Goal: Task Accomplishment & Management: Manage account settings

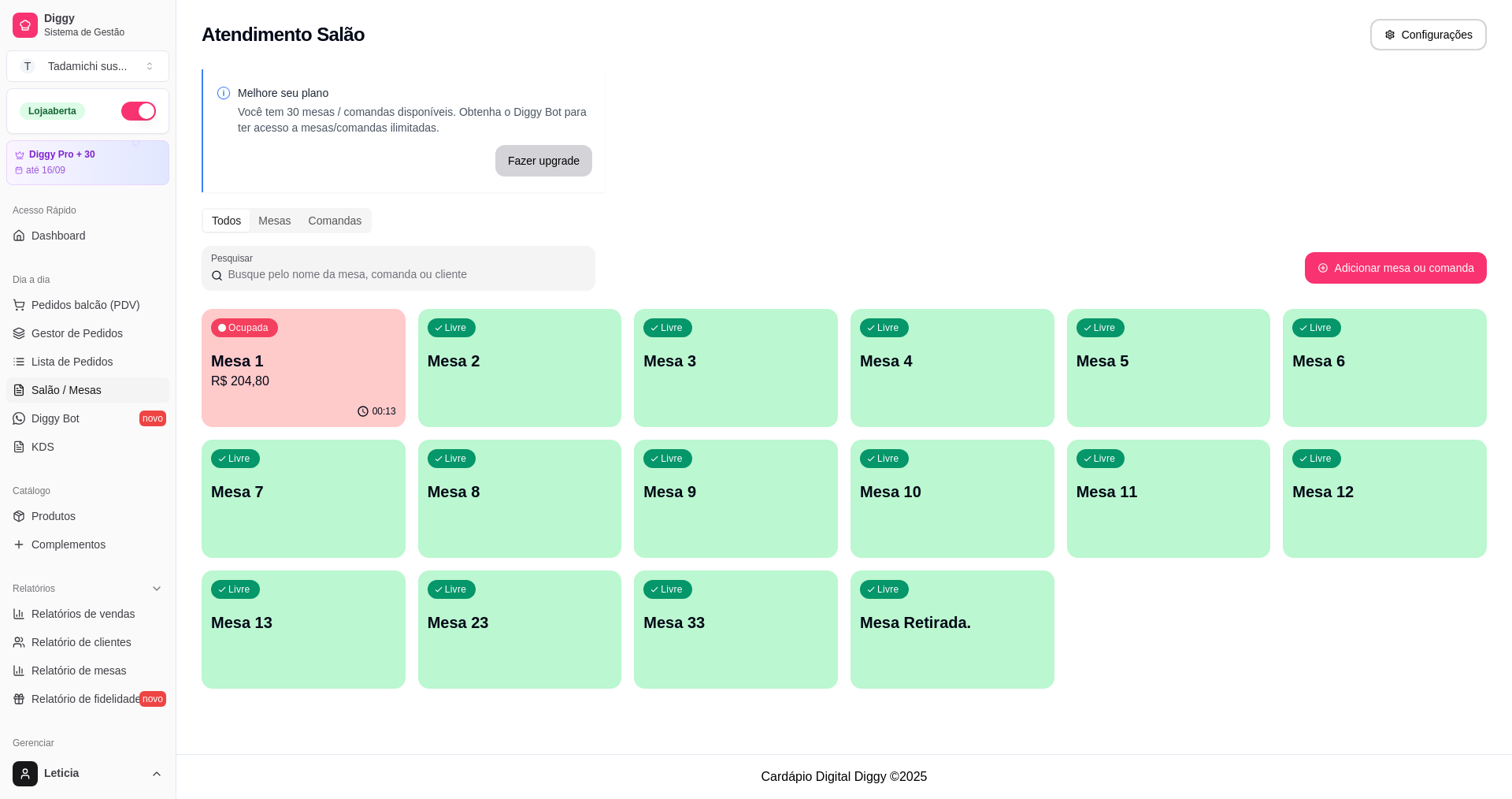
click at [465, 383] on div "Livre Mesa 2" at bounding box center [520, 358] width 204 height 99
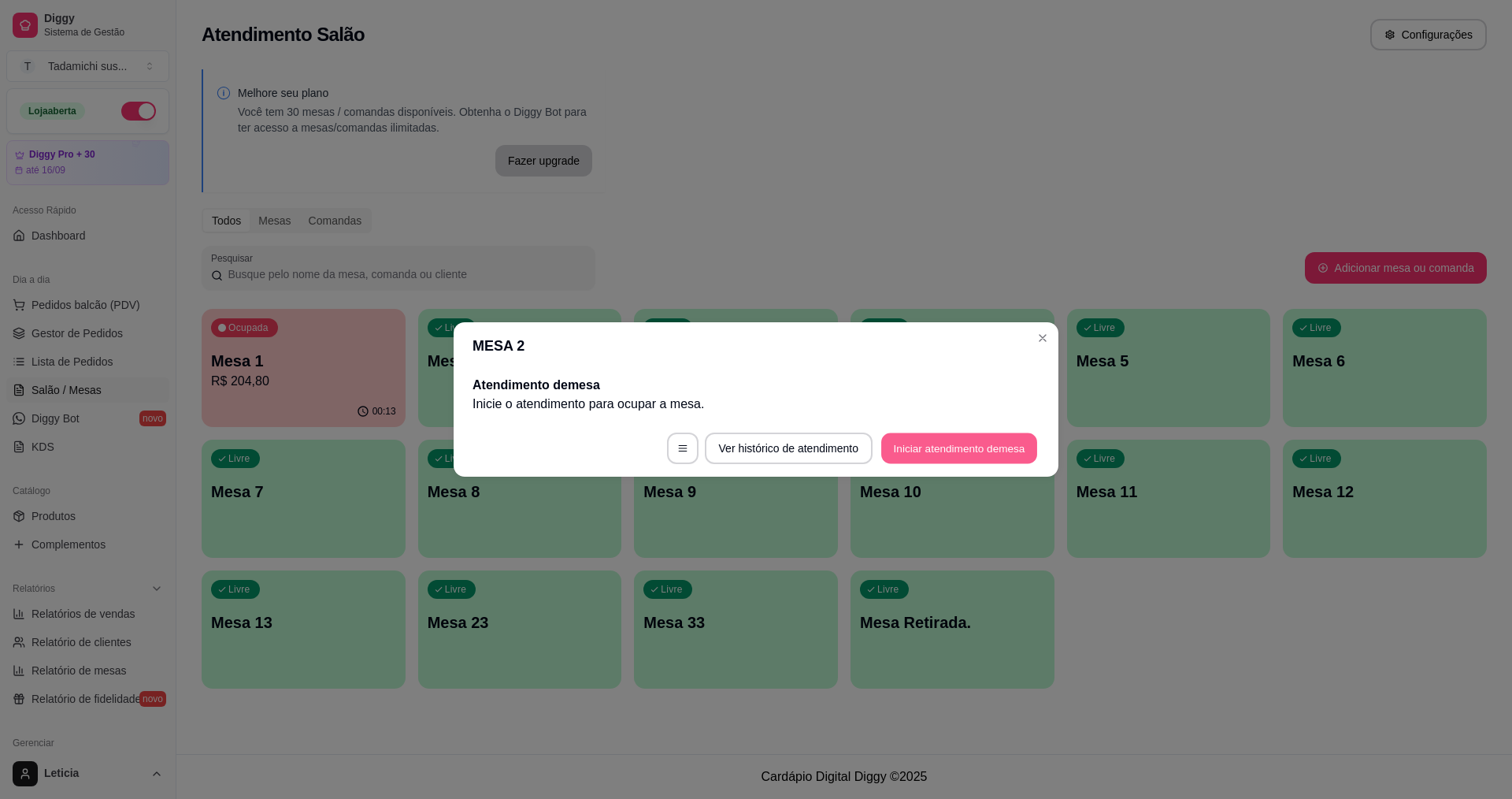
click at [949, 446] on button "Iniciar atendimento de mesa" at bounding box center [959, 449] width 156 height 31
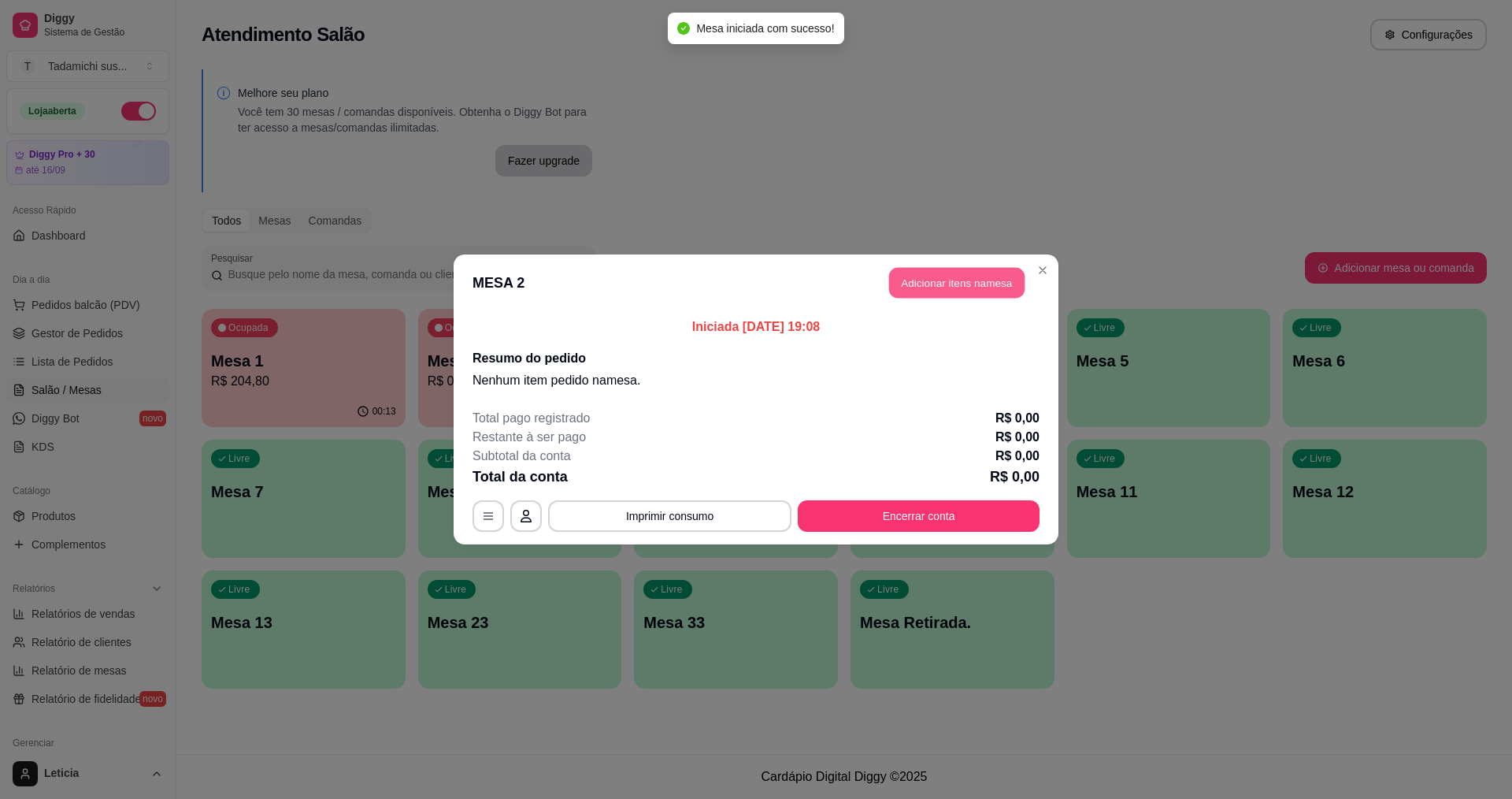
click at [956, 295] on button "Adicionar itens na mesa" at bounding box center [957, 283] width 136 height 31
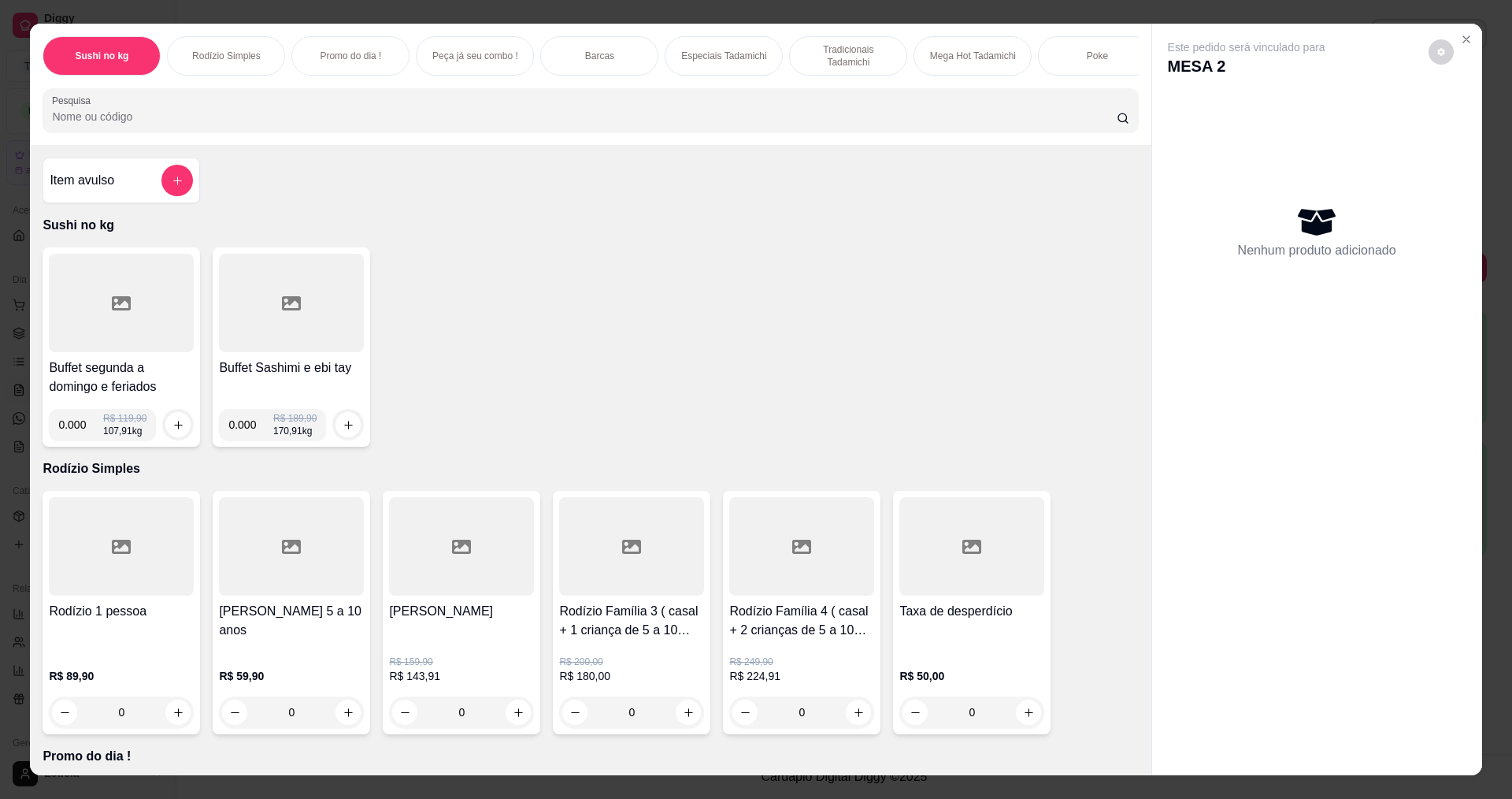
click at [157, 352] on div at bounding box center [122, 303] width 145 height 98
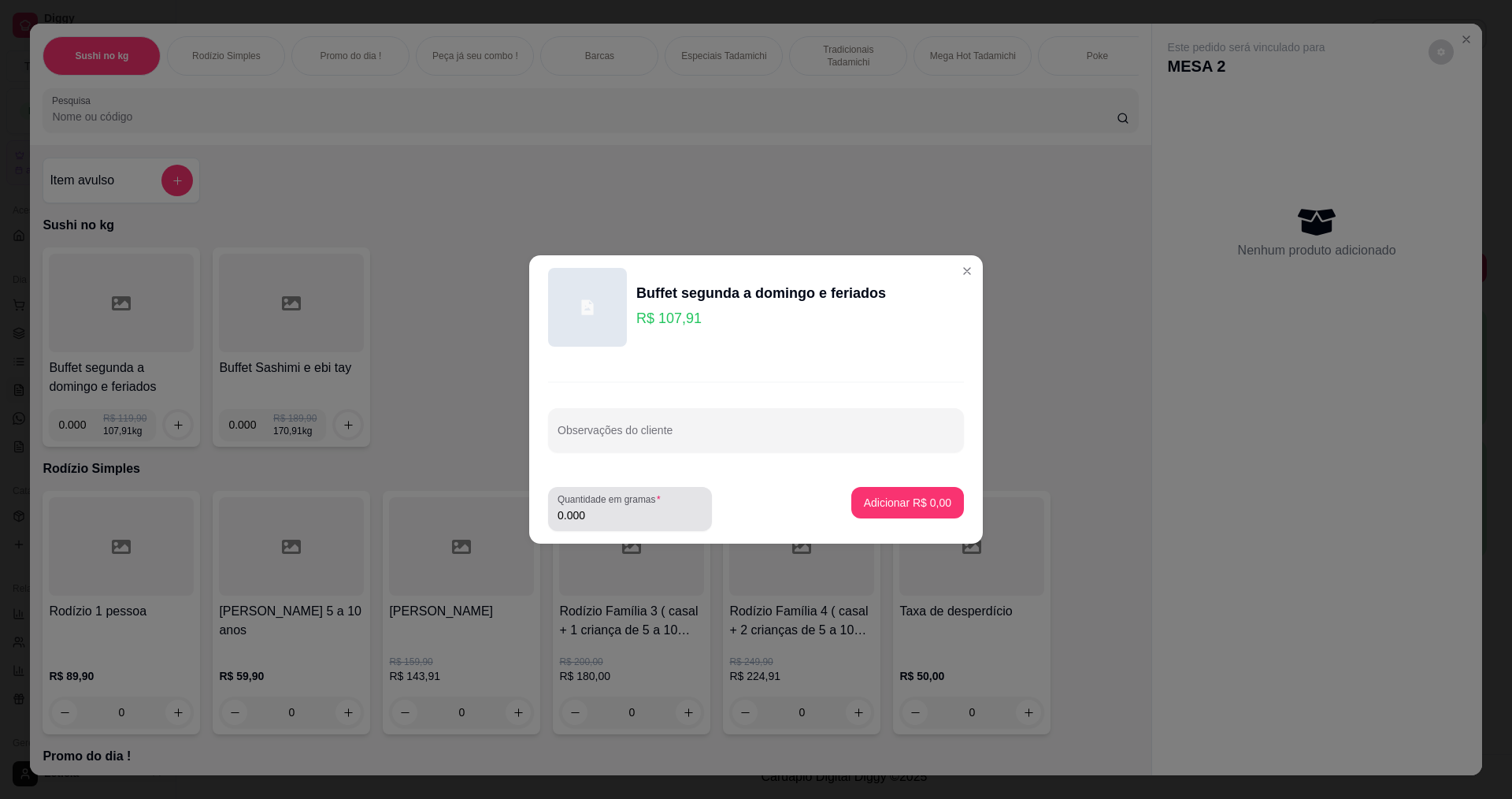
click at [607, 510] on input "0.000" at bounding box center [630, 515] width 145 height 16
type input "0.192"
click at [875, 506] on p "Adicionar R$ 20,72" at bounding box center [905, 502] width 92 height 15
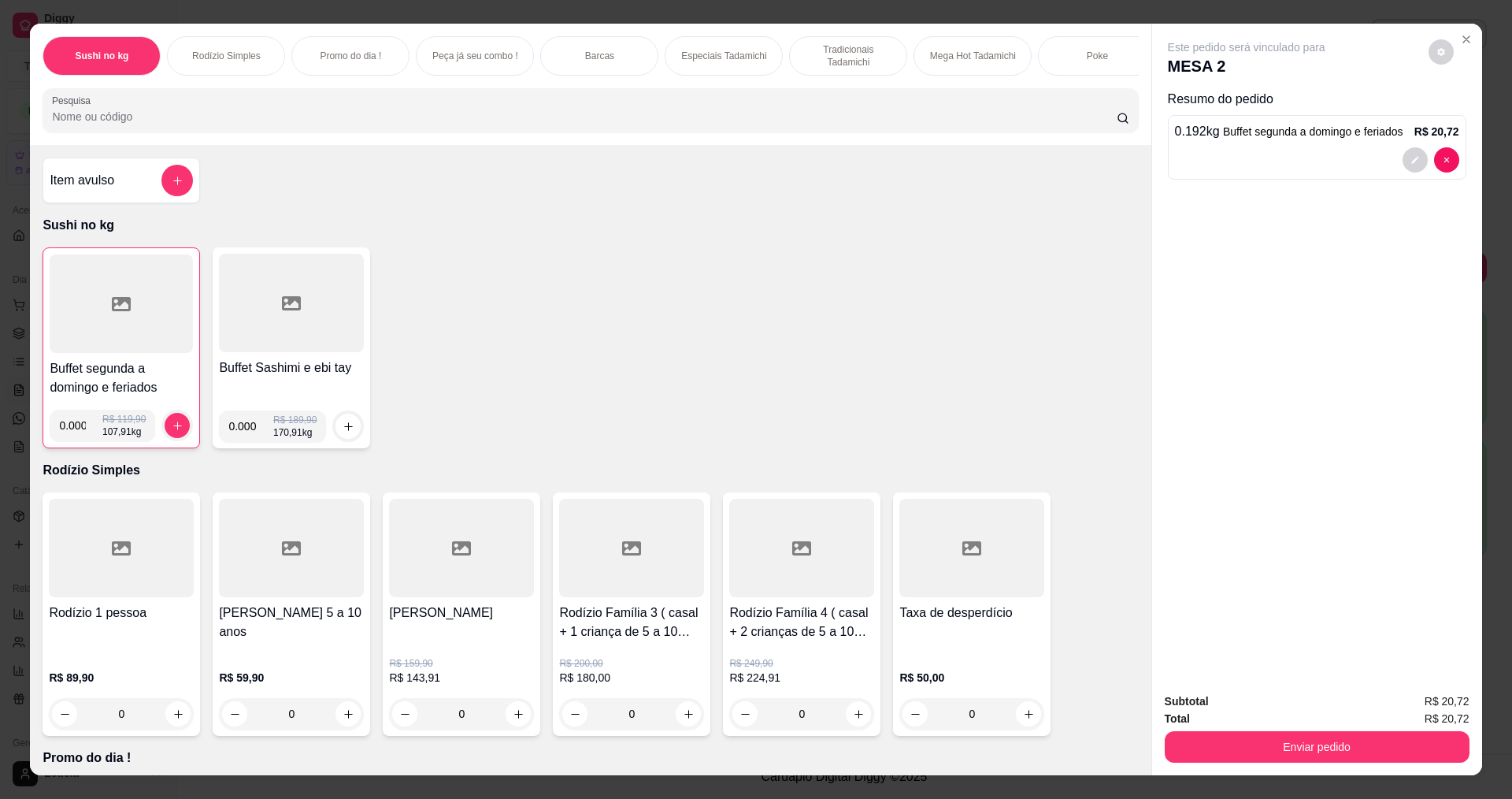
click at [68, 333] on div at bounding box center [121, 304] width 143 height 98
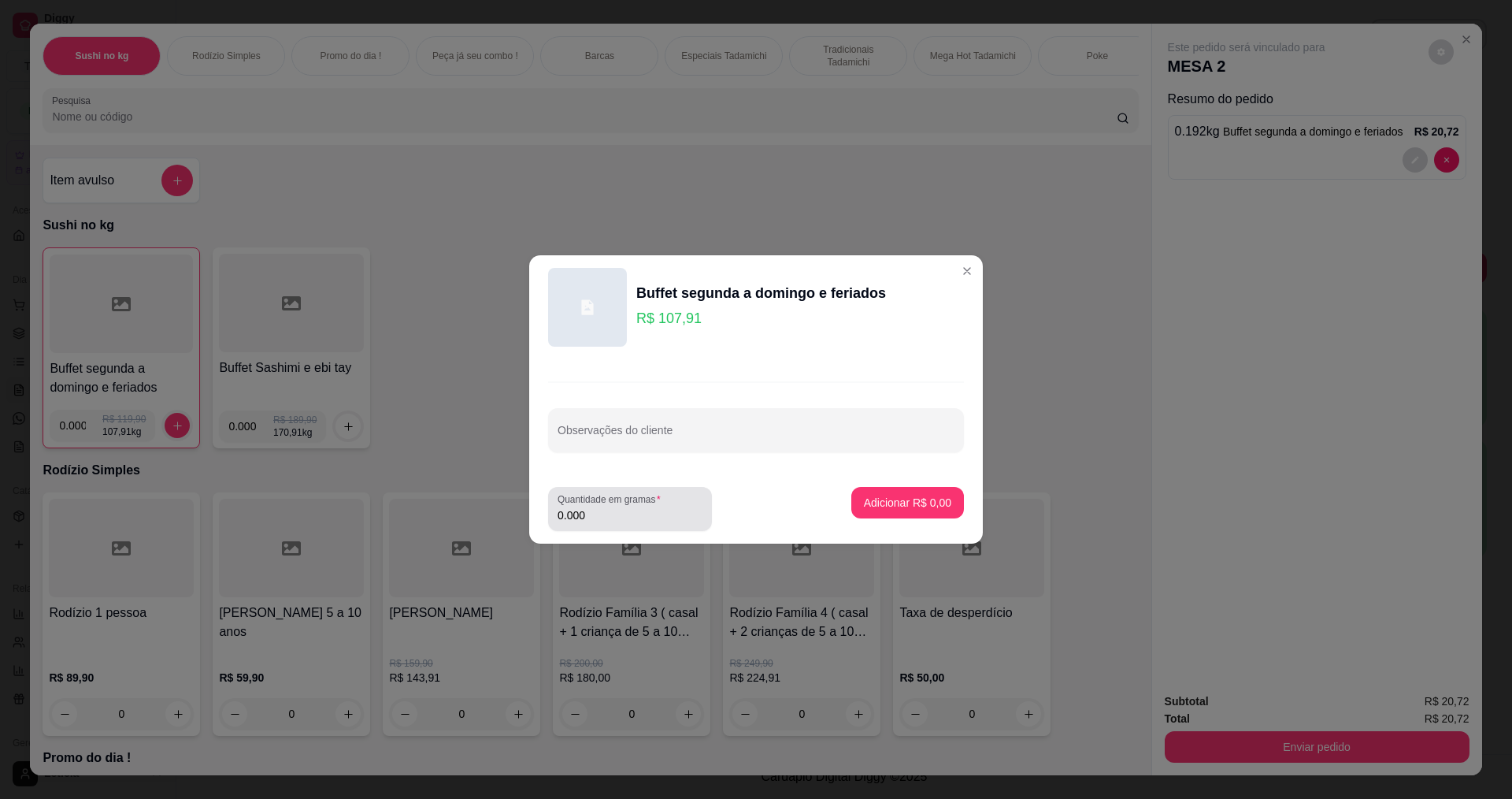
click at [609, 521] on input "0.000" at bounding box center [630, 515] width 145 height 16
type input "0.152"
click at [860, 491] on button "Adicionar R$ 16,40" at bounding box center [905, 503] width 119 height 31
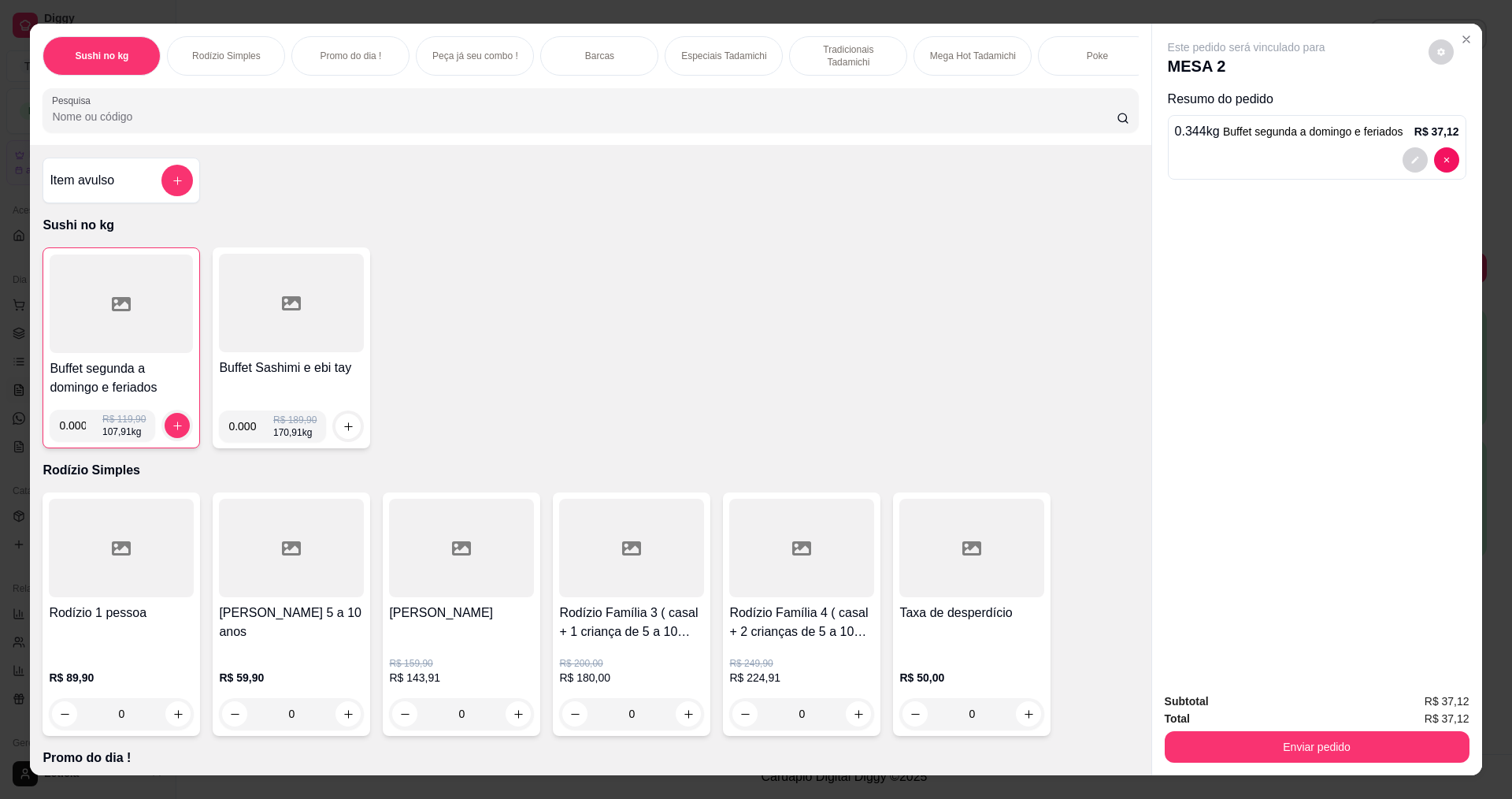
click at [57, 318] on div at bounding box center [121, 304] width 143 height 98
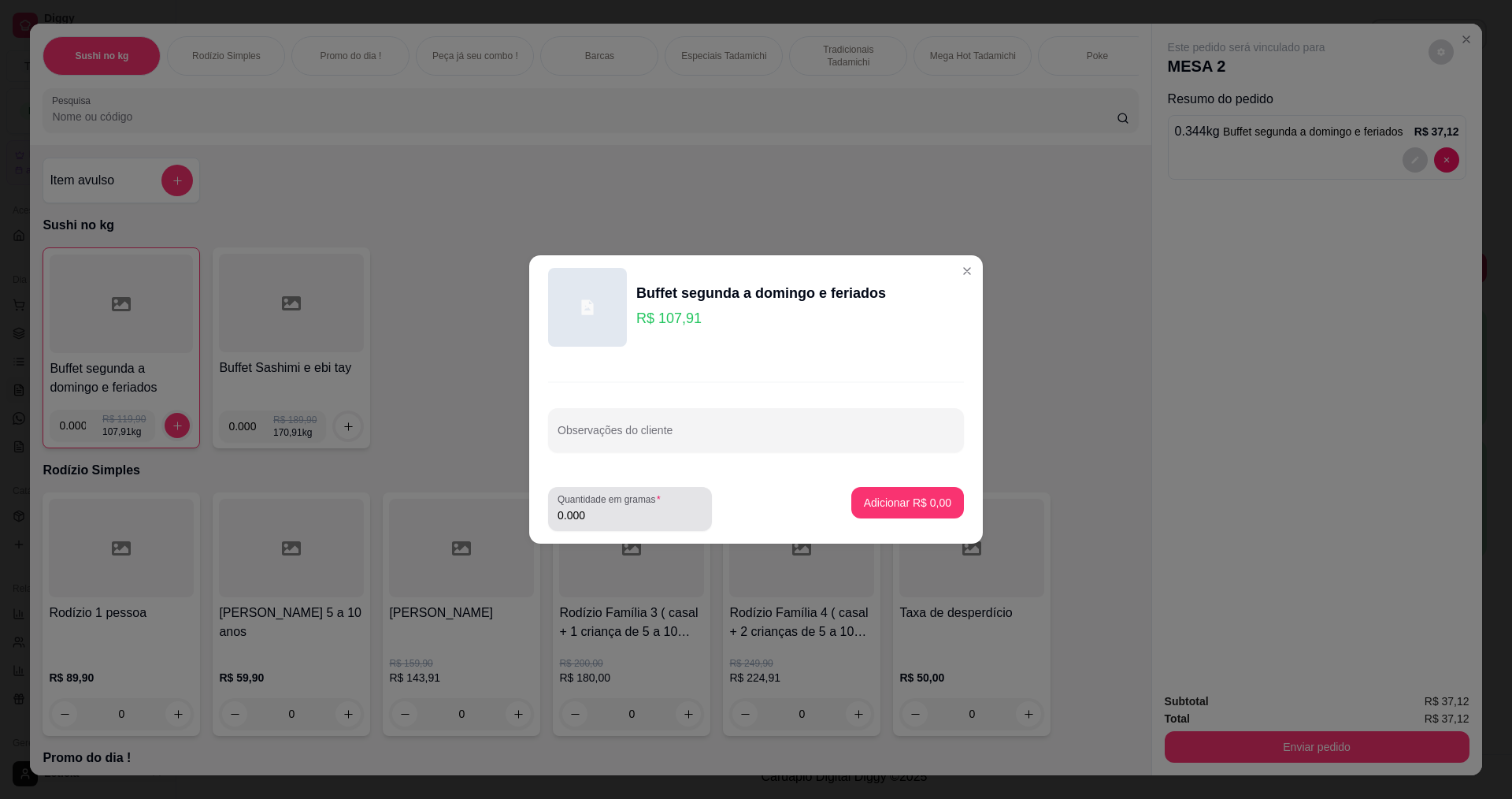
click at [598, 514] on input "0.000" at bounding box center [630, 515] width 145 height 16
type input "0.158"
click at [895, 494] on button "Adicionar R$ 17,05" at bounding box center [905, 503] width 119 height 31
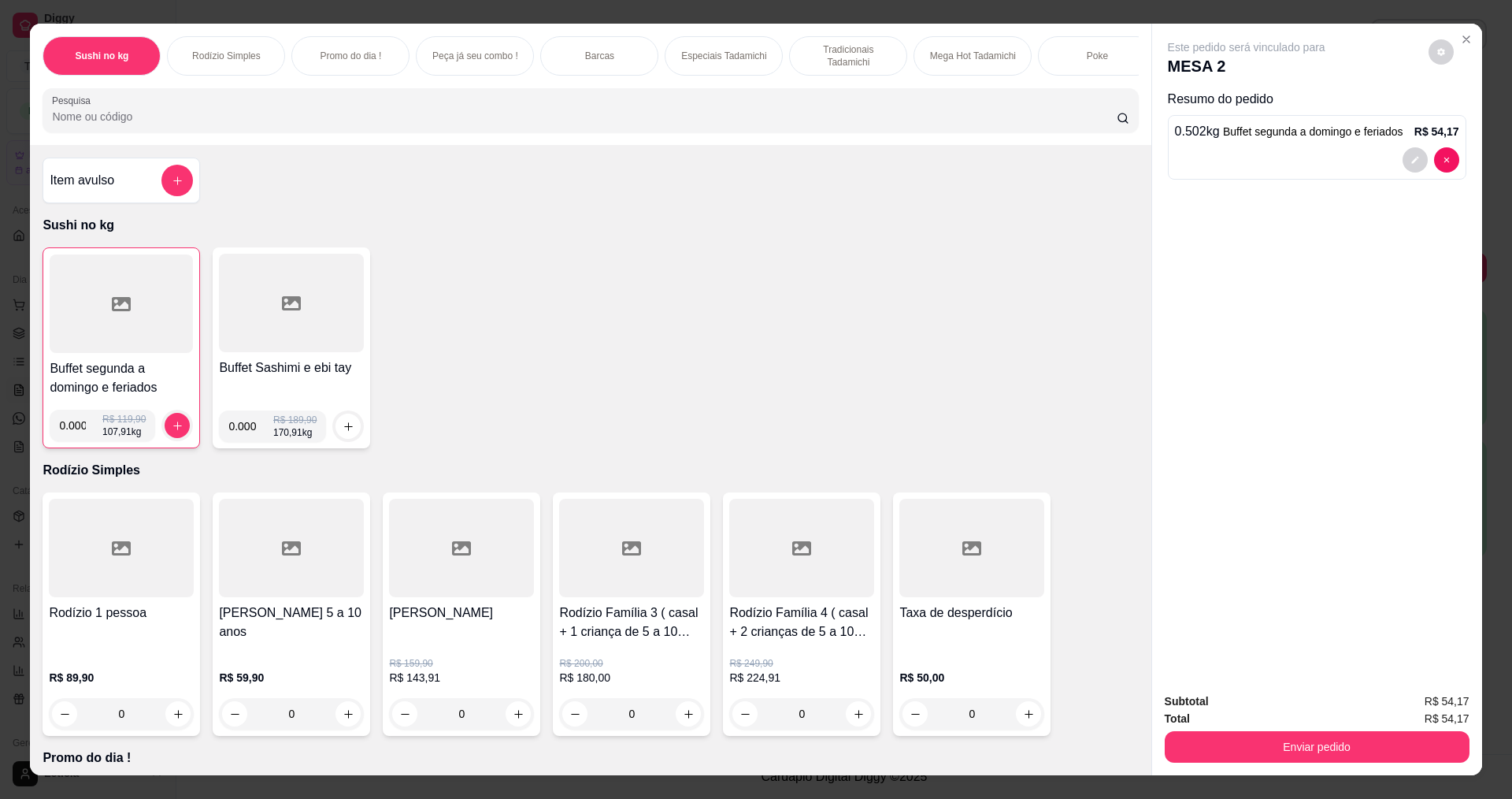
click at [122, 352] on div at bounding box center [121, 304] width 143 height 98
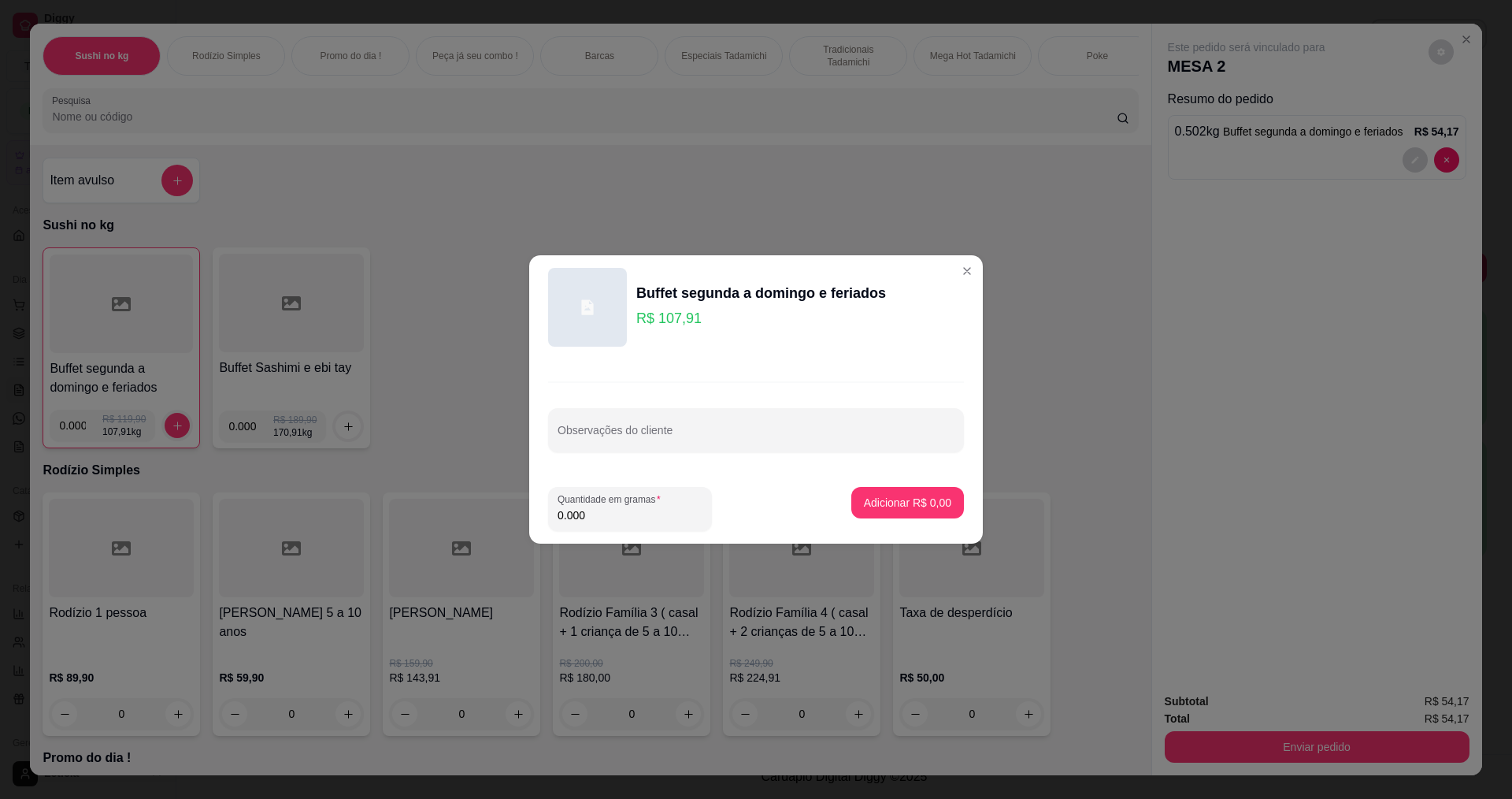
click at [620, 516] on input "0.000" at bounding box center [630, 515] width 145 height 16
type input "0.108"
click at [860, 496] on p "Adicionar R$ 11,65" at bounding box center [905, 502] width 92 height 15
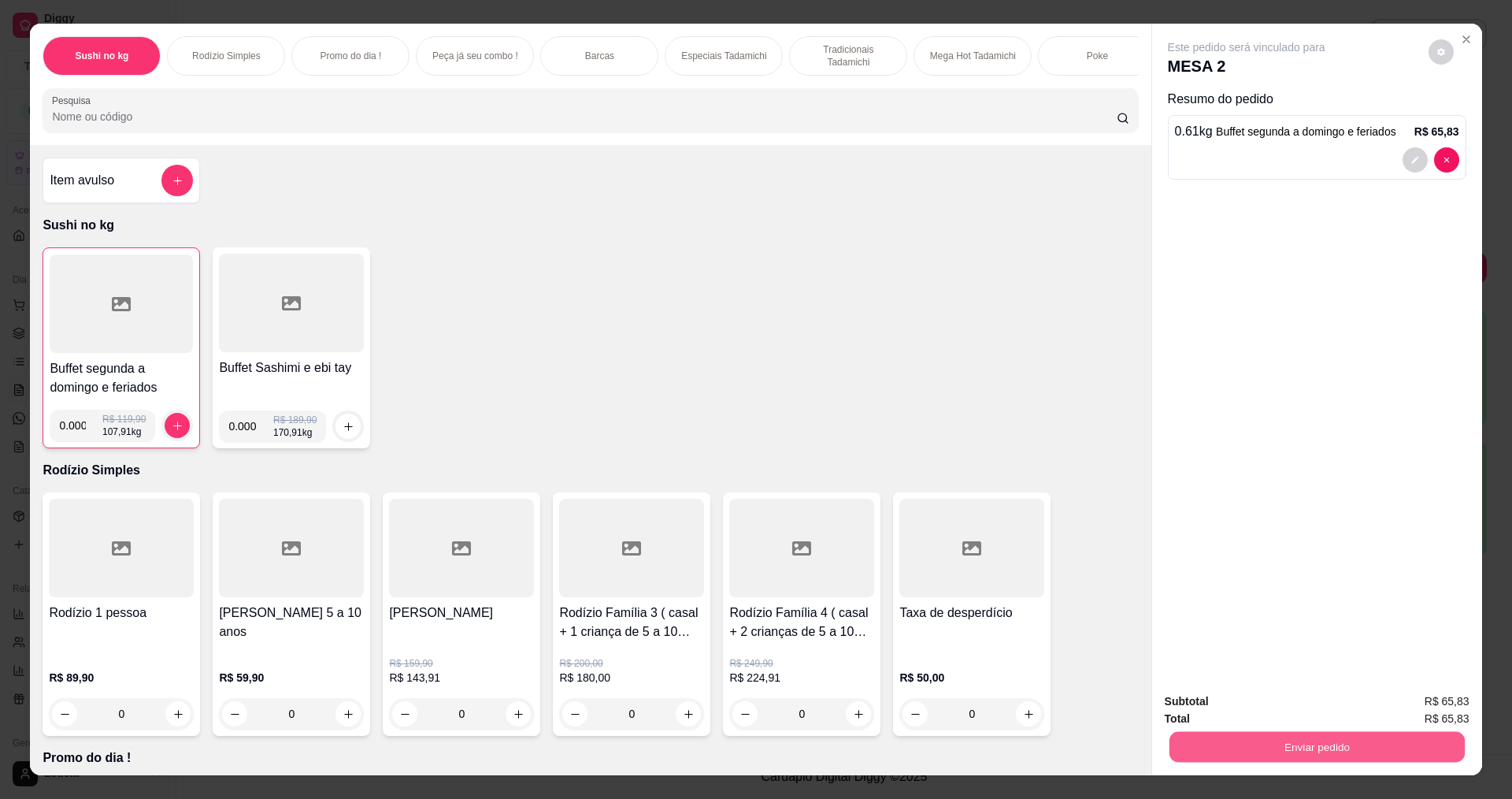
click at [1218, 741] on button "Enviar pedido" at bounding box center [1317, 746] width 295 height 31
click at [1239, 713] on button "Não registrar e enviar pedido" at bounding box center [1265, 708] width 159 height 29
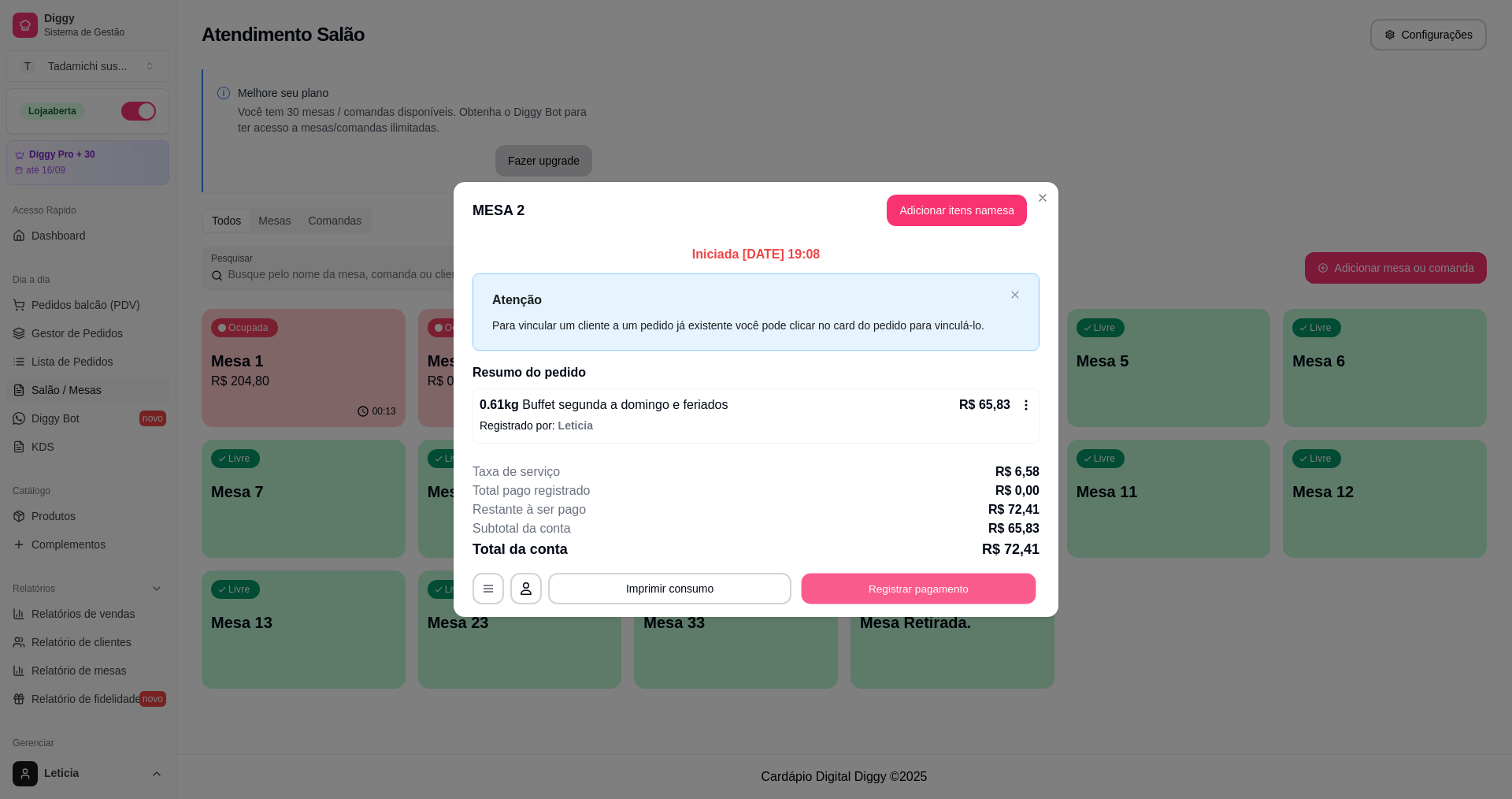
click at [914, 588] on button "Registrar pagamento" at bounding box center [920, 588] width 235 height 31
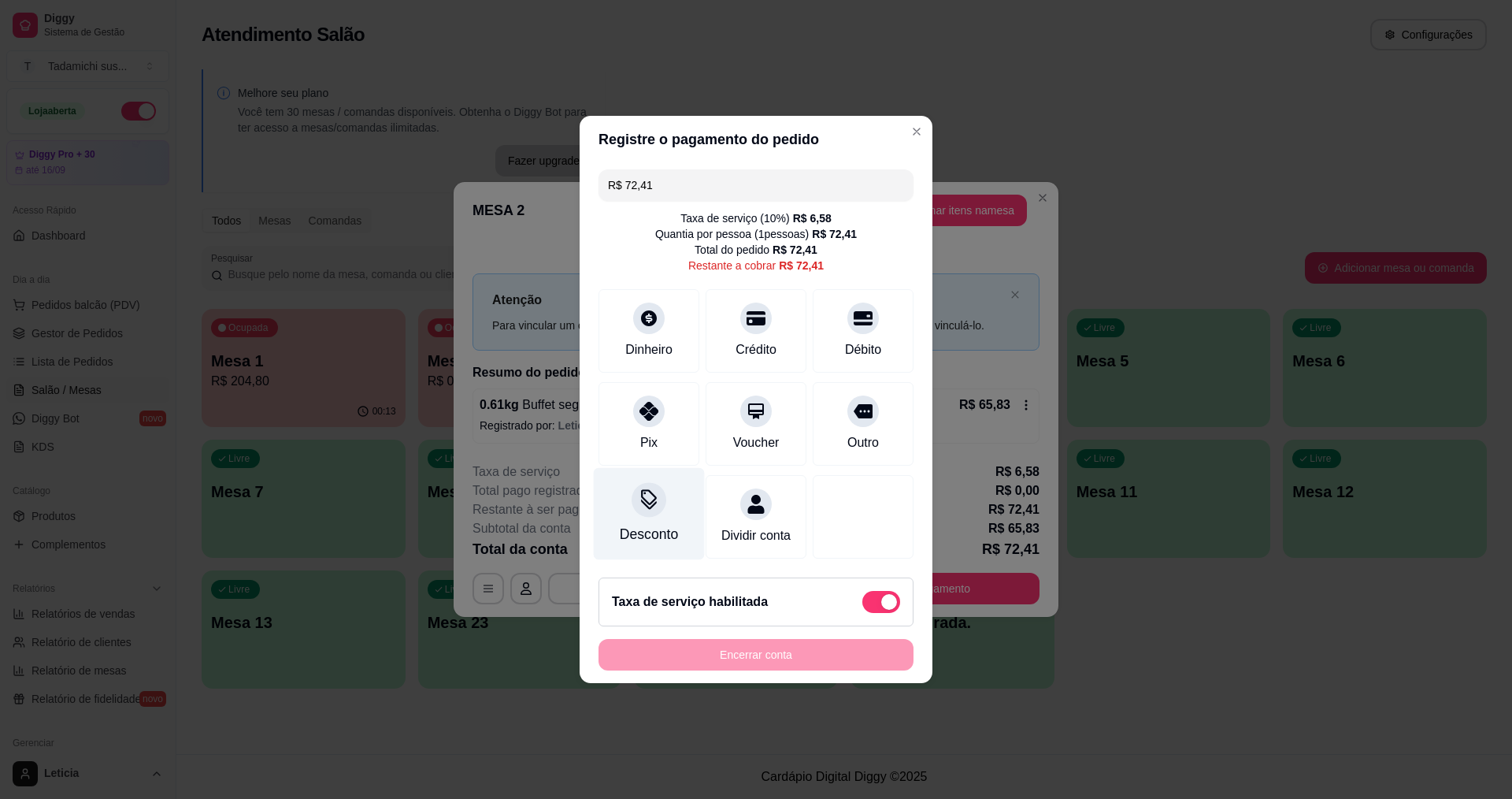
click at [655, 510] on div "Desconto" at bounding box center [649, 514] width 111 height 92
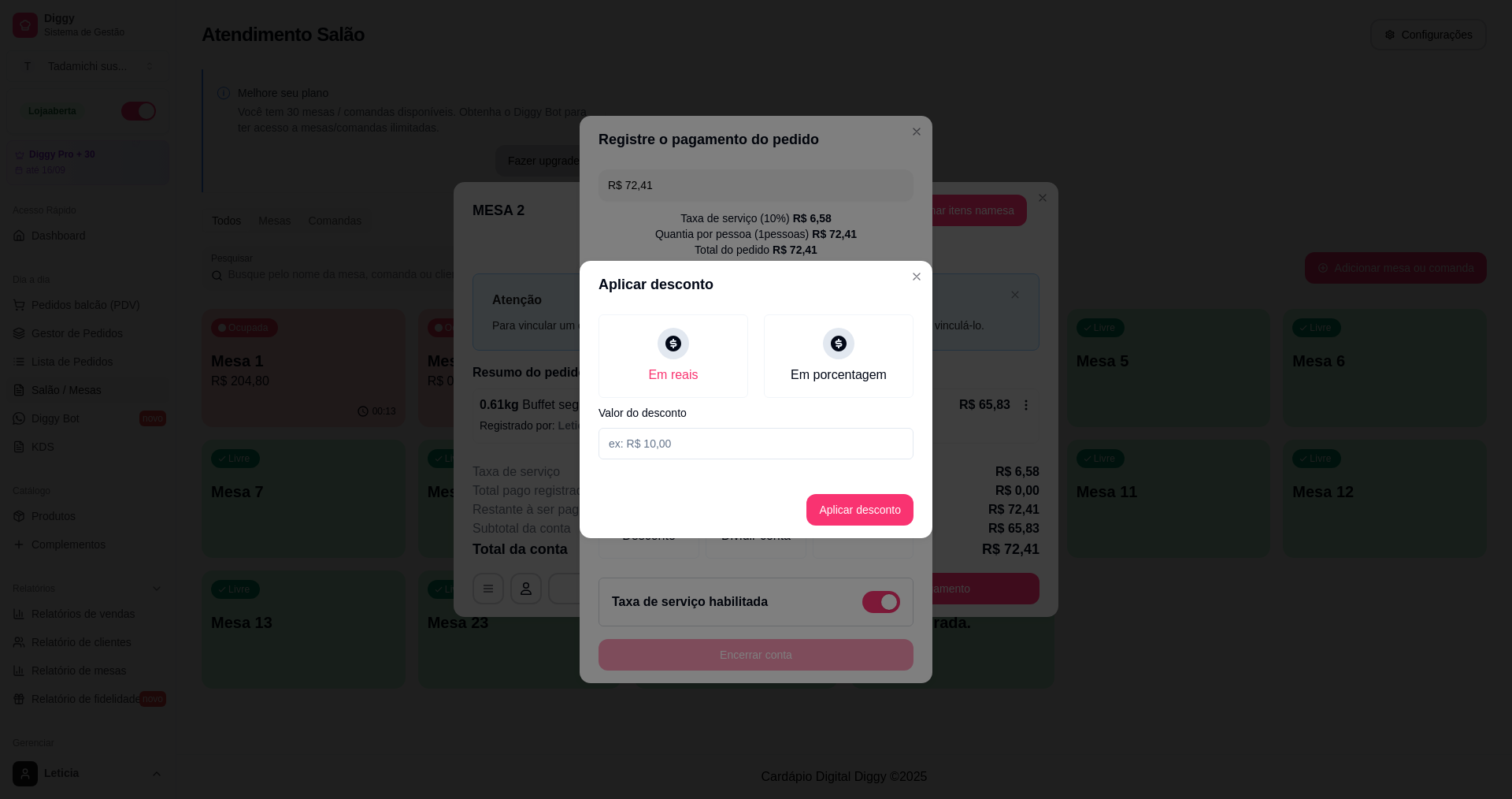
click at [721, 453] on input at bounding box center [756, 443] width 315 height 31
type input "0,01"
click at [881, 519] on button "Aplicar desconto" at bounding box center [860, 510] width 103 height 31
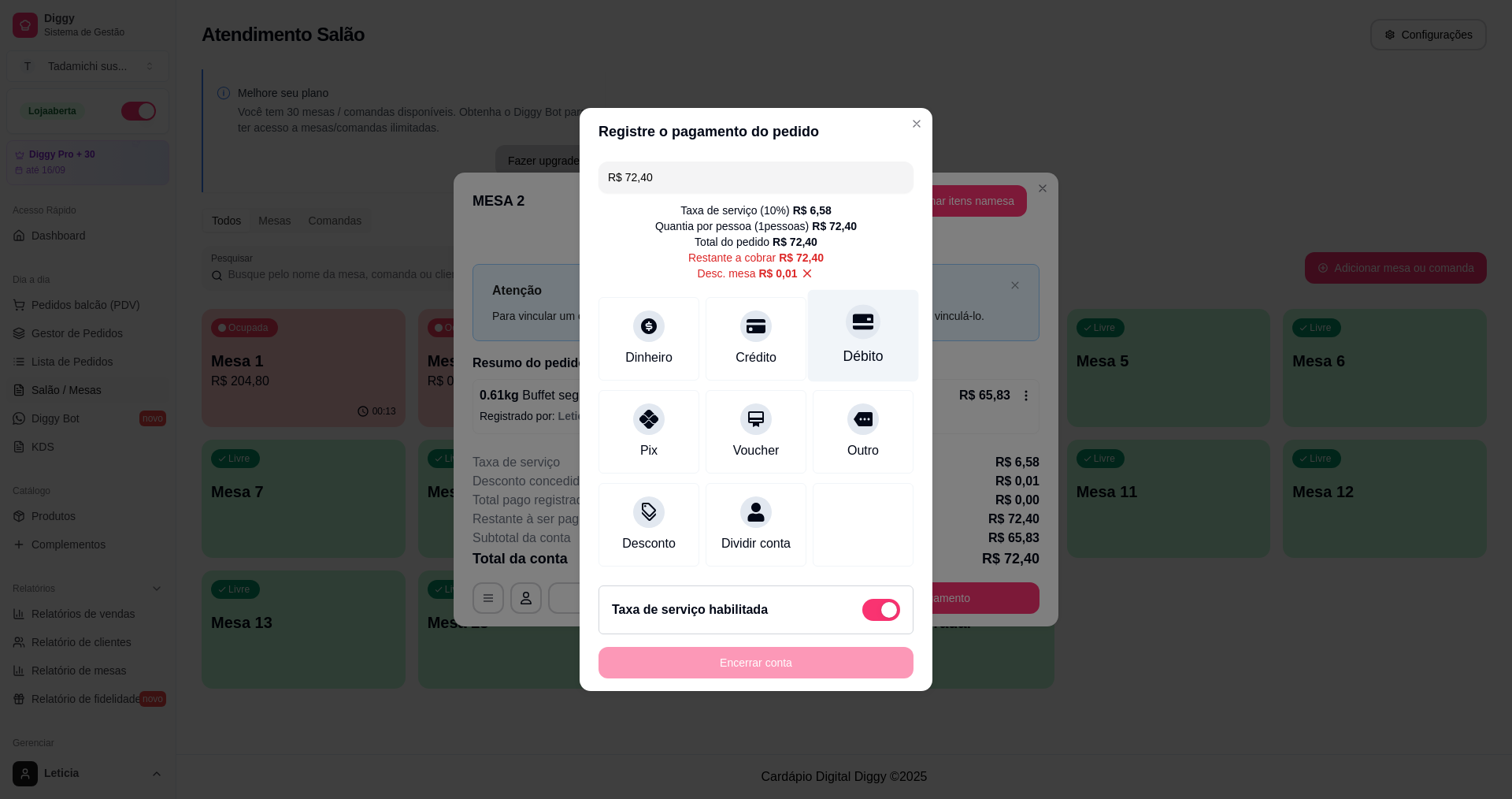
click at [883, 323] on div "Débito" at bounding box center [864, 336] width 111 height 92
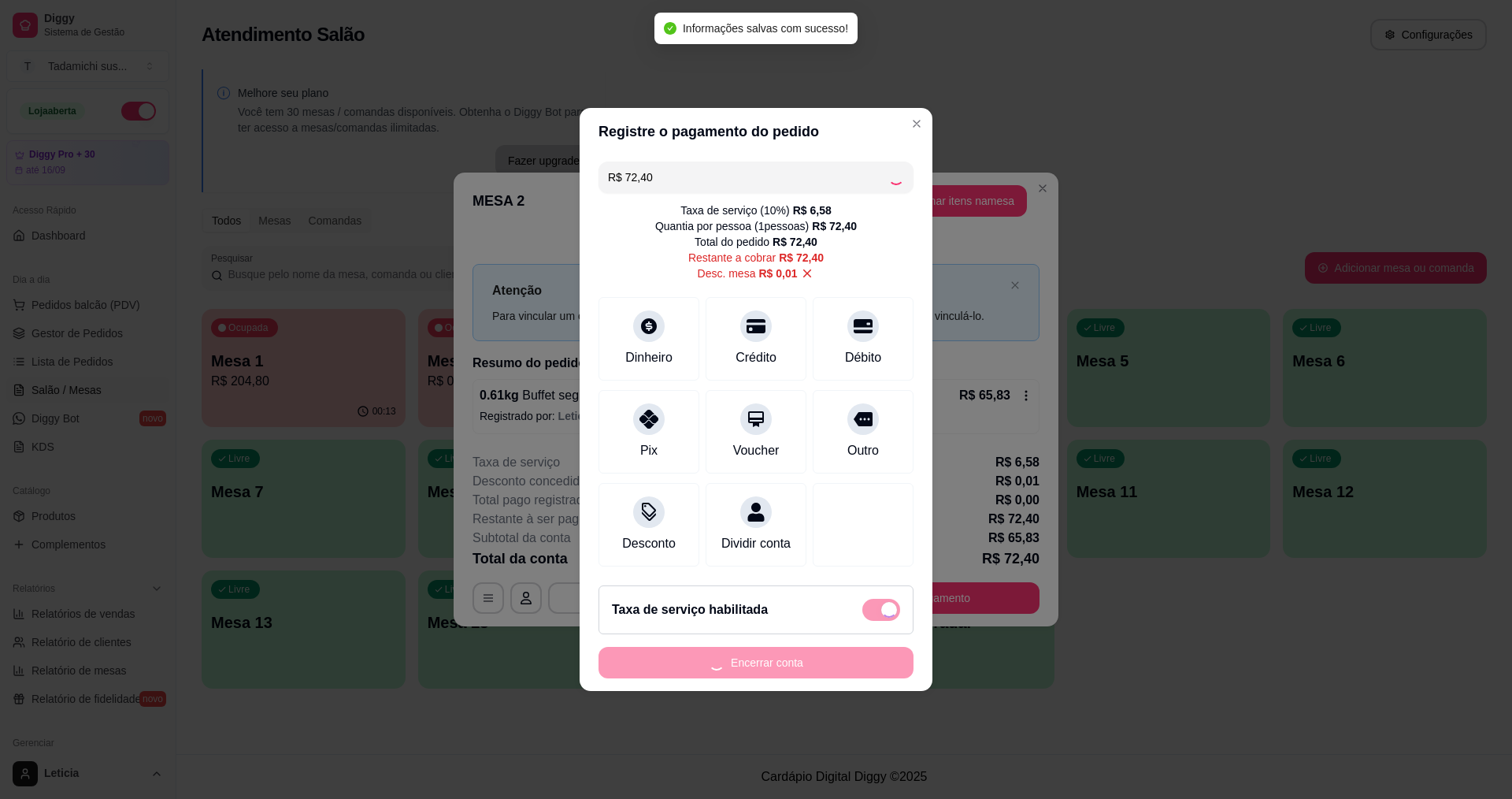
type input "R$ 0,00"
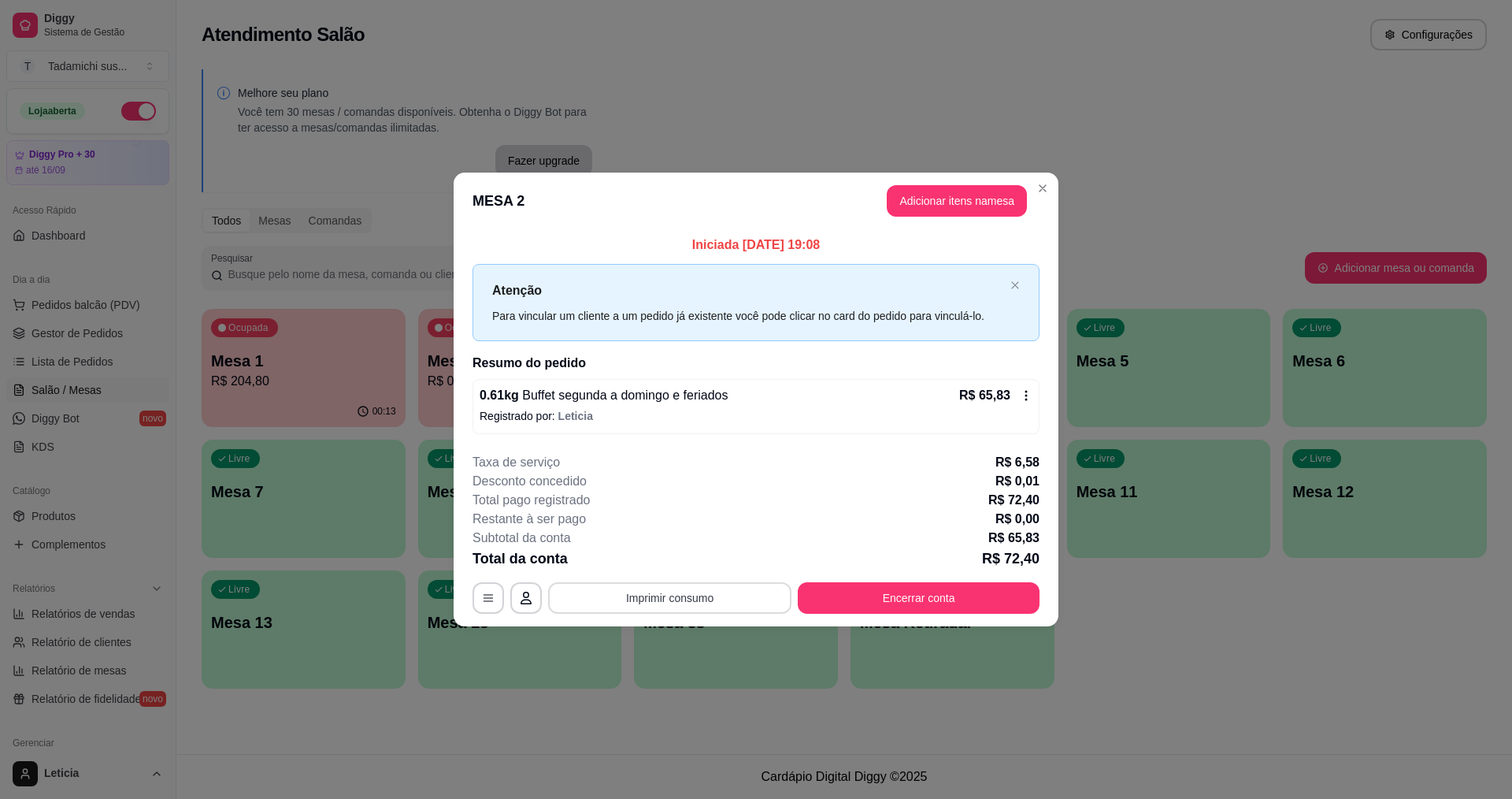
click at [729, 591] on button "Imprimir consumo" at bounding box center [670, 598] width 244 height 31
click at [711, 527] on button "IMPRESSORA" at bounding box center [674, 529] width 117 height 24
click at [920, 593] on button "Encerrar conta" at bounding box center [919, 598] width 242 height 31
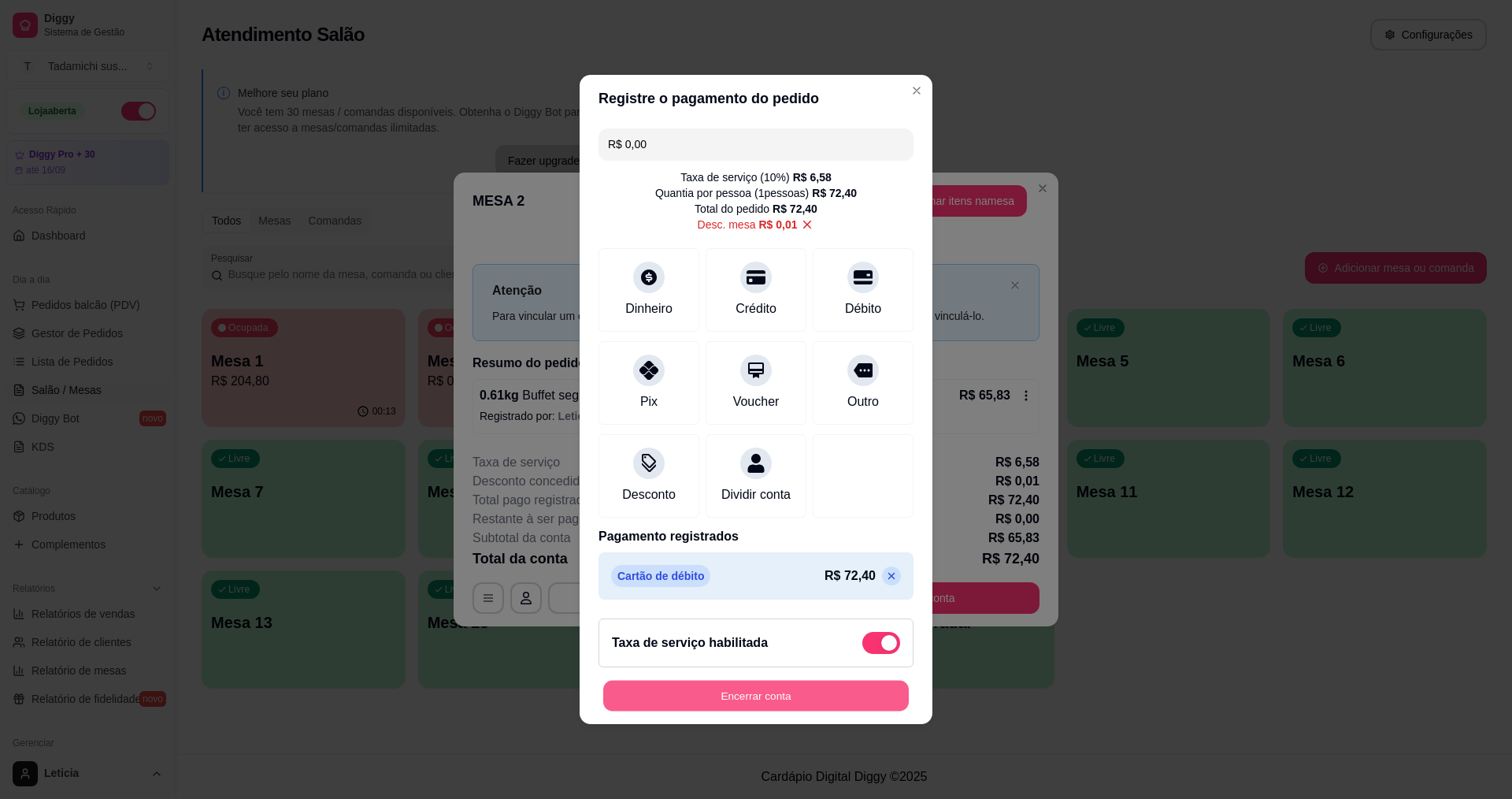
click at [743, 712] on button "Encerrar conta" at bounding box center [756, 696] width 306 height 31
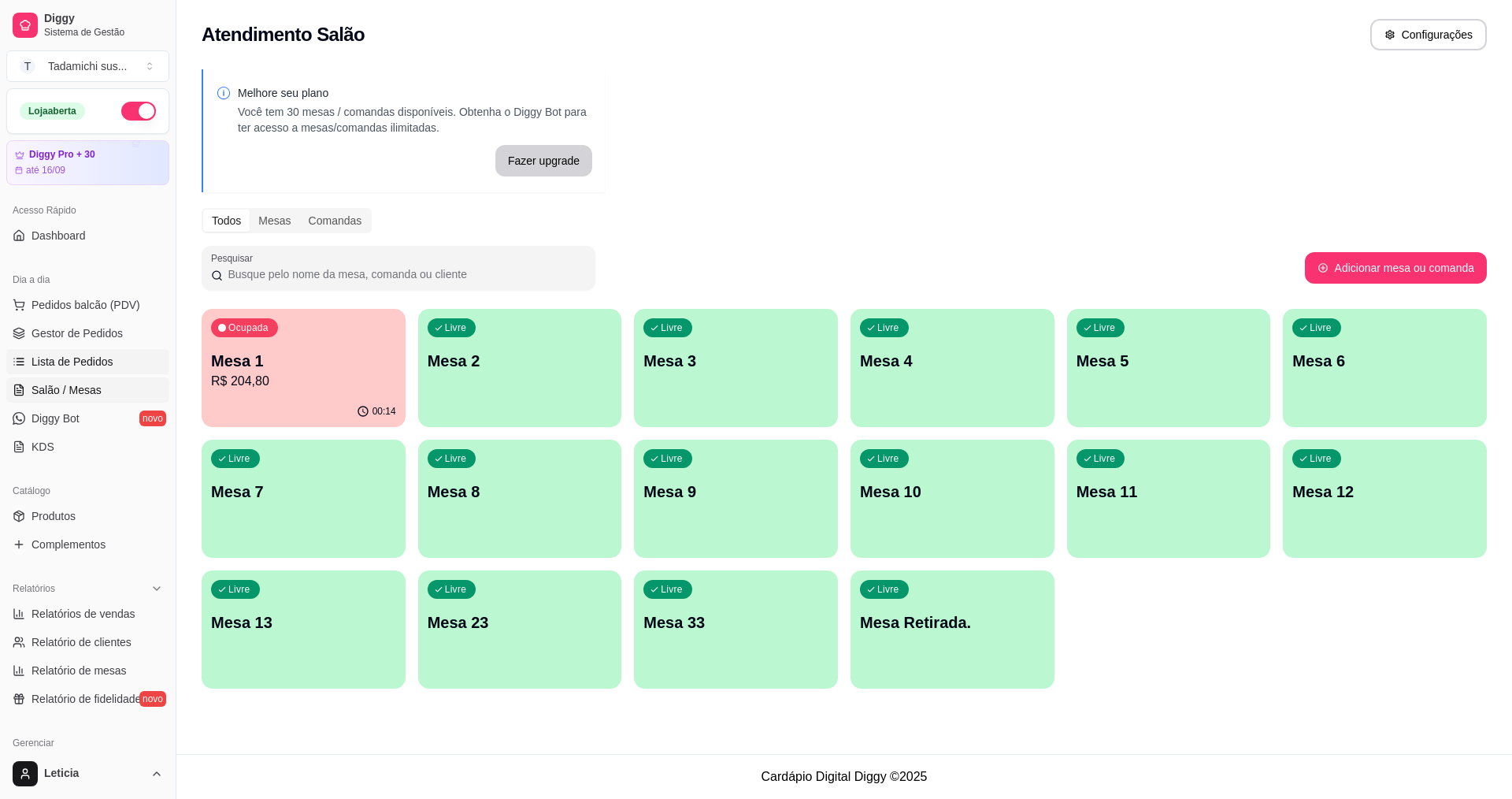
click at [120, 358] on link "Lista de Pedidos" at bounding box center [87, 361] width 163 height 25
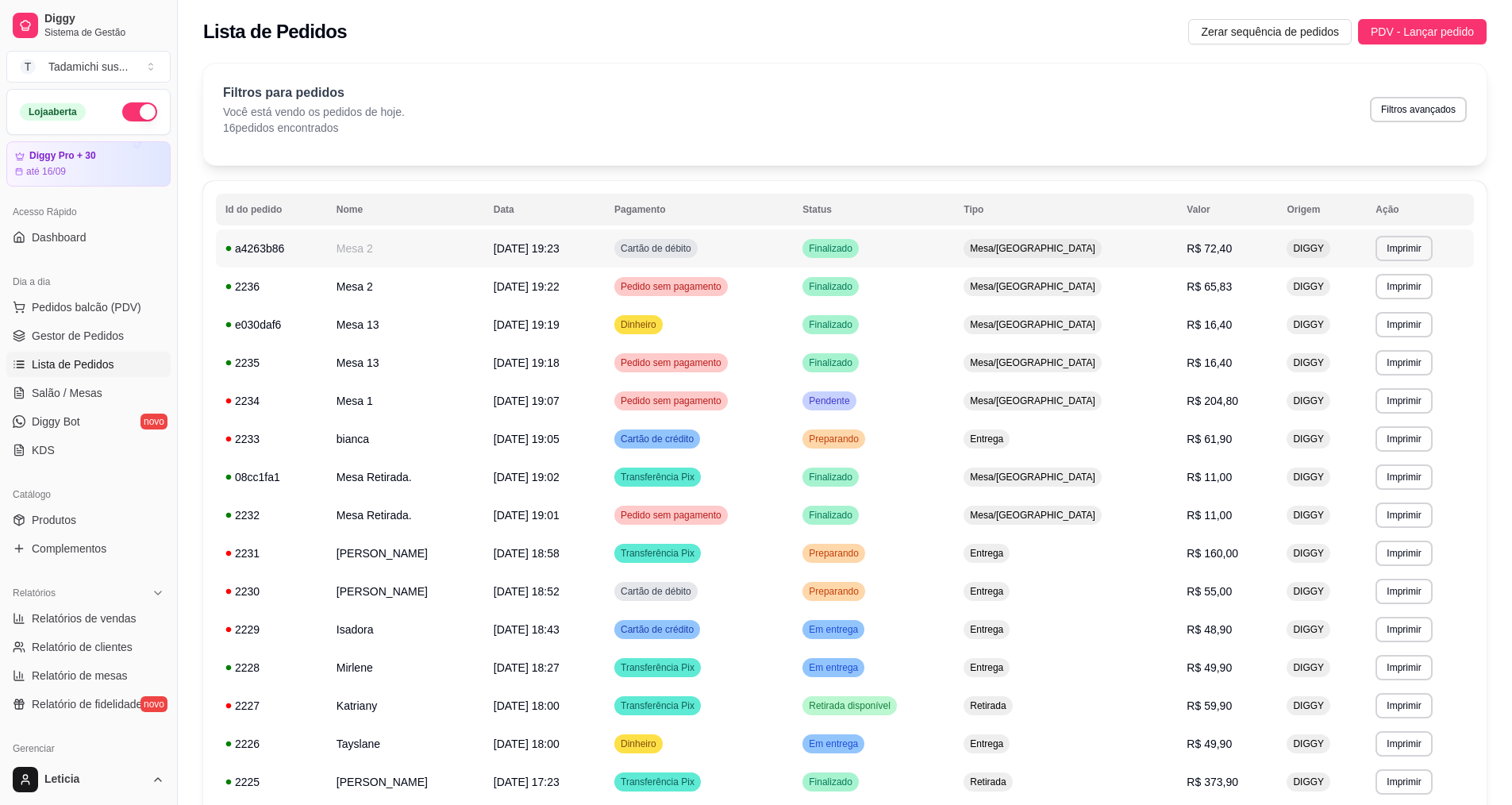
click at [552, 255] on span "28/08/25 às 19:23" at bounding box center [526, 248] width 66 height 13
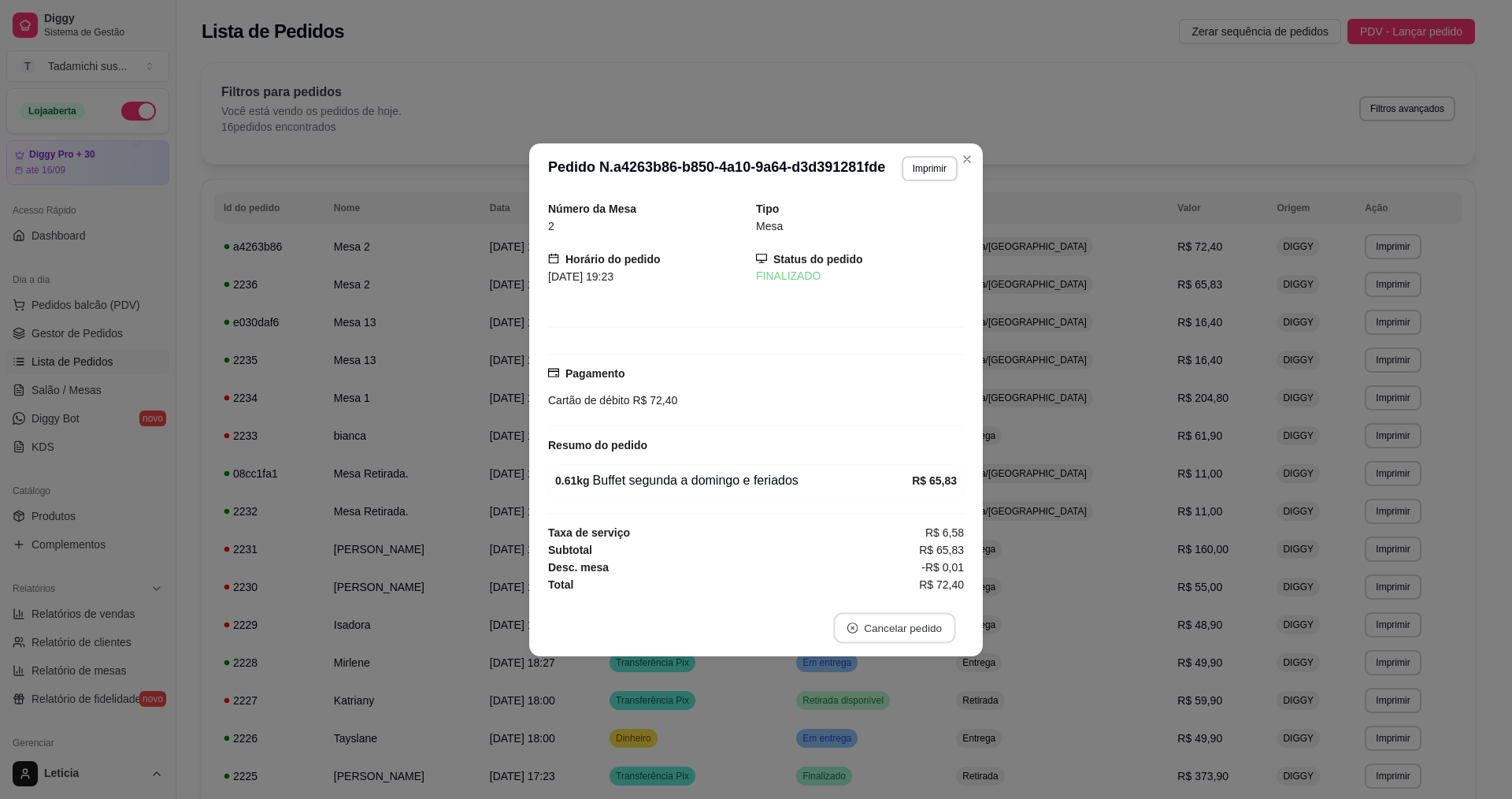
click at [914, 624] on button "Cancelar pedido" at bounding box center [894, 628] width 122 height 31
click at [931, 582] on button "Sim" at bounding box center [939, 589] width 61 height 31
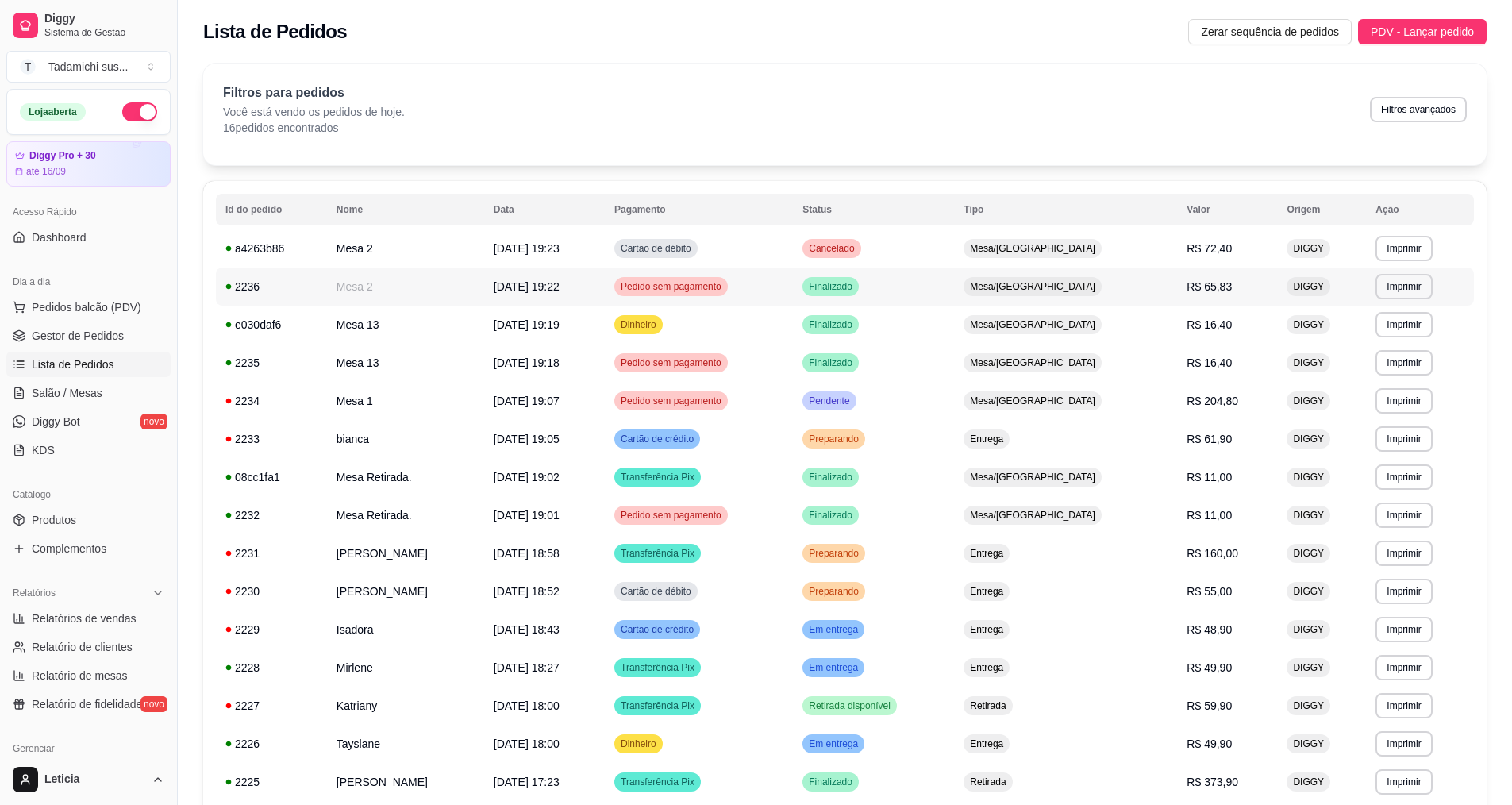
click at [720, 285] on span "Pedido sem pagamento" at bounding box center [671, 286] width 107 height 13
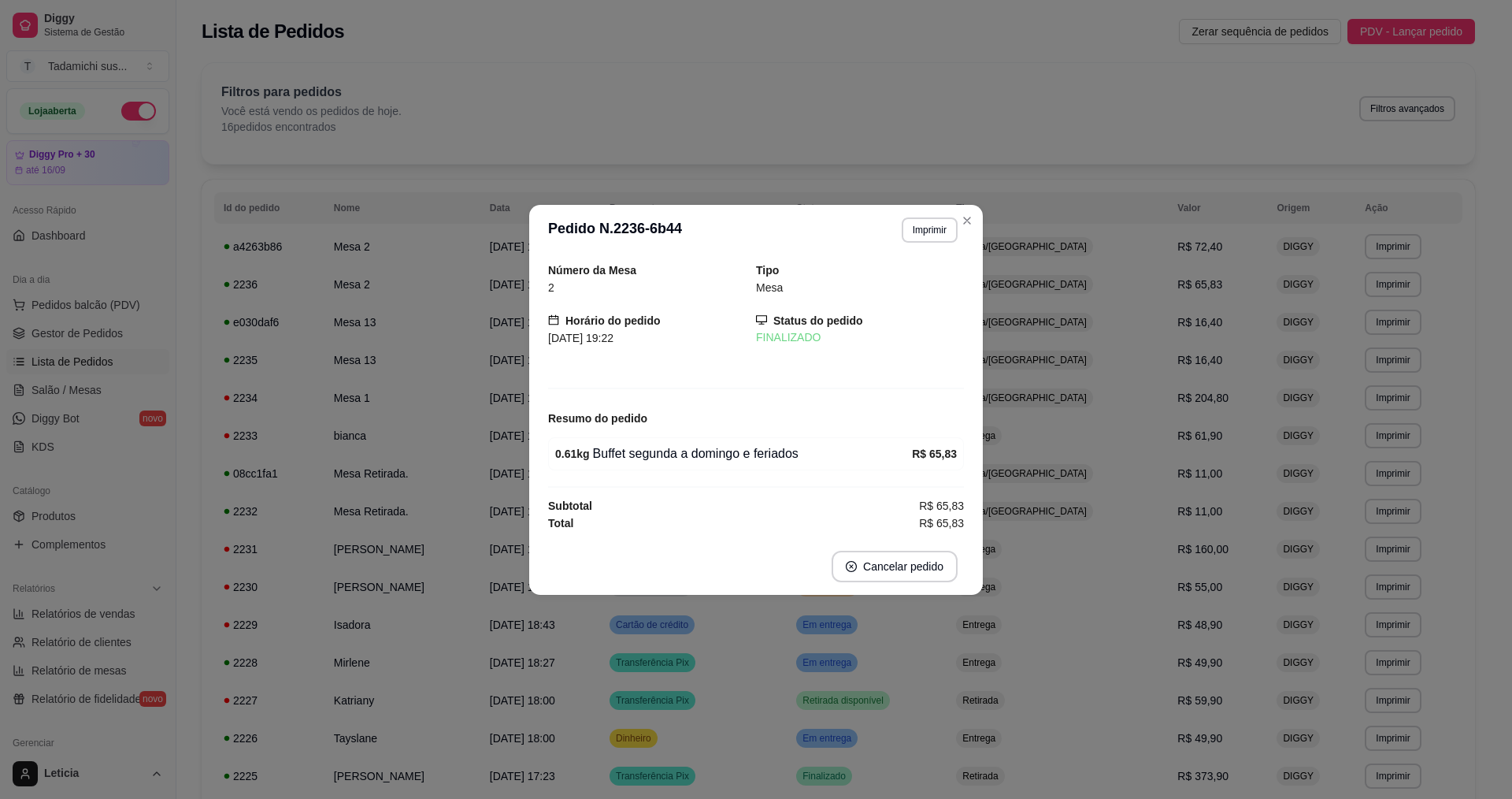
click at [889, 587] on footer "Cancelar pedido" at bounding box center [756, 567] width 453 height 57
click at [899, 566] on button "Cancelar pedido" at bounding box center [895, 567] width 126 height 31
click at [916, 515] on button "Sim" at bounding box center [939, 528] width 61 height 31
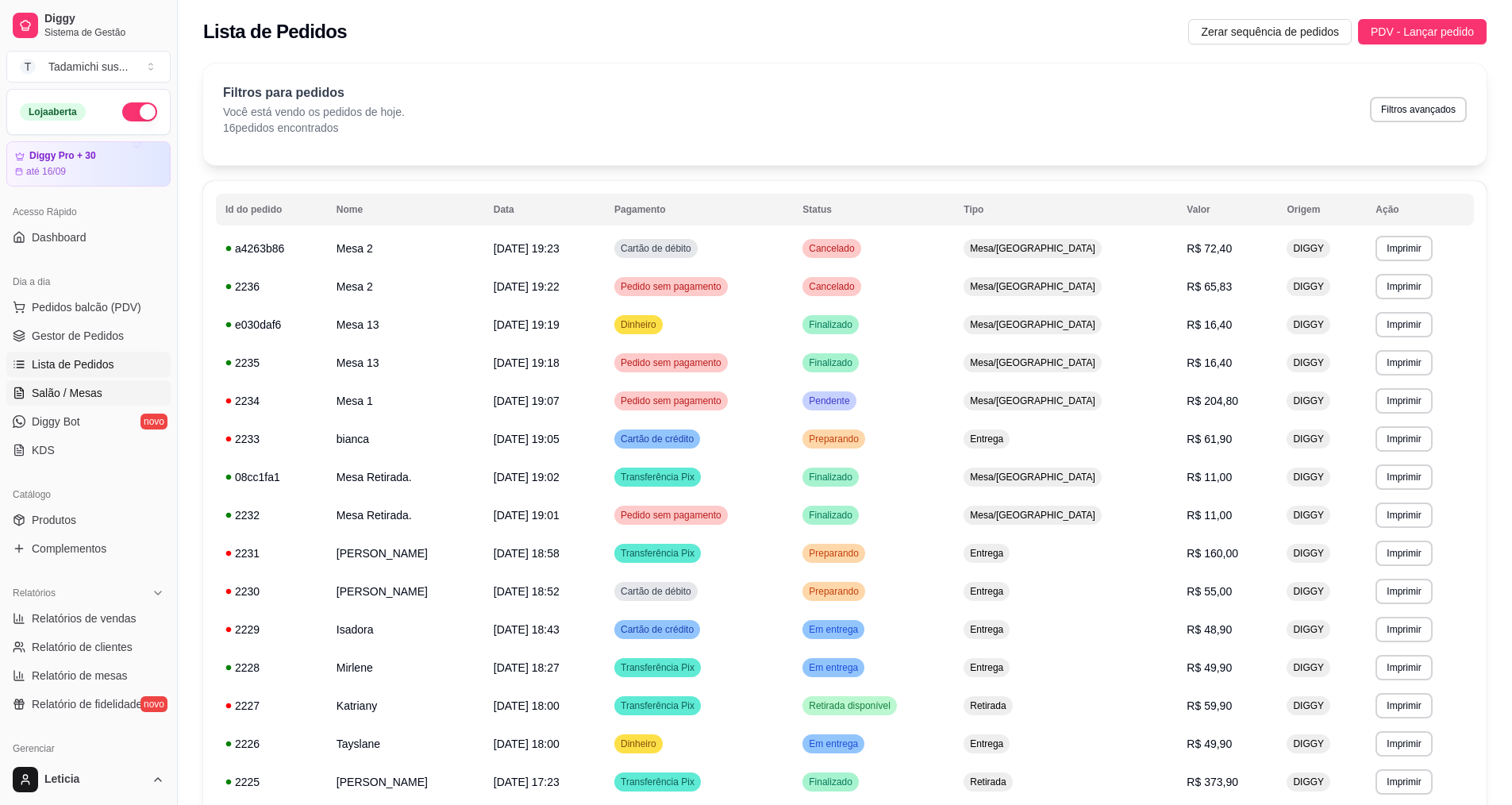
click at [103, 397] on link "Salão / Mesas" at bounding box center [88, 392] width 164 height 25
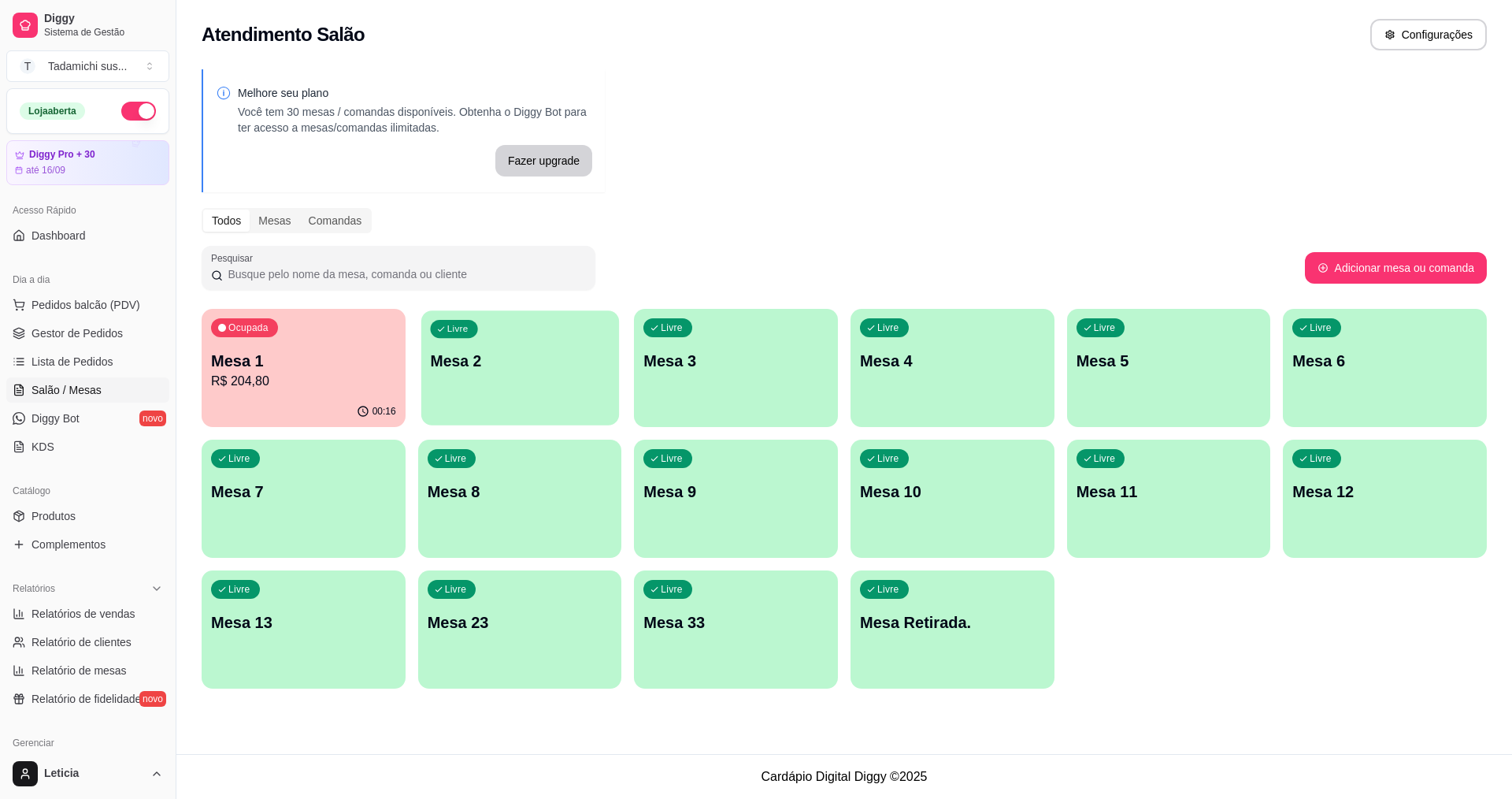
click at [509, 382] on div "Livre Mesa 2" at bounding box center [520, 358] width 198 height 96
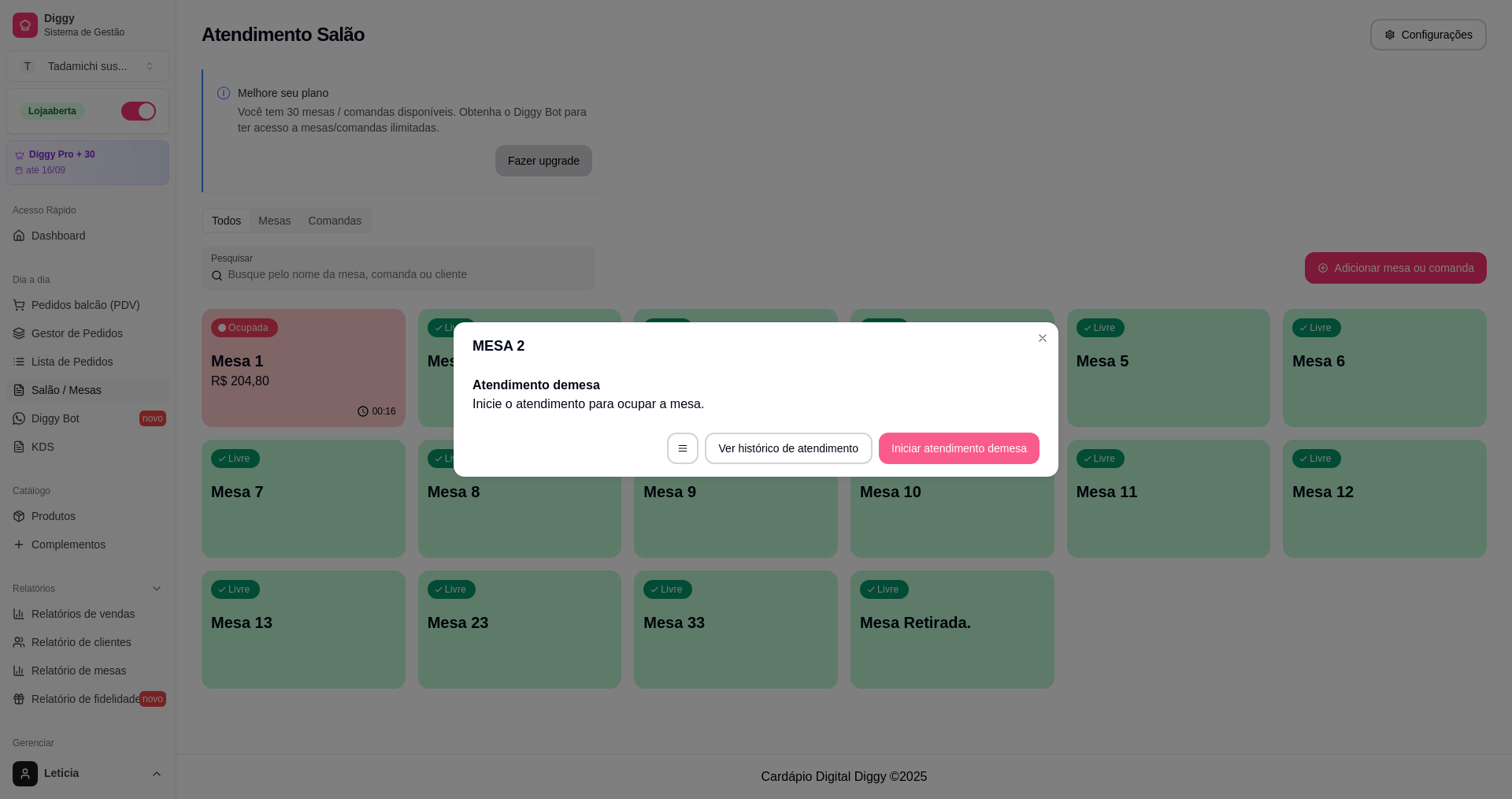
click at [1022, 447] on button "Iniciar atendimento de mesa" at bounding box center [959, 448] width 161 height 31
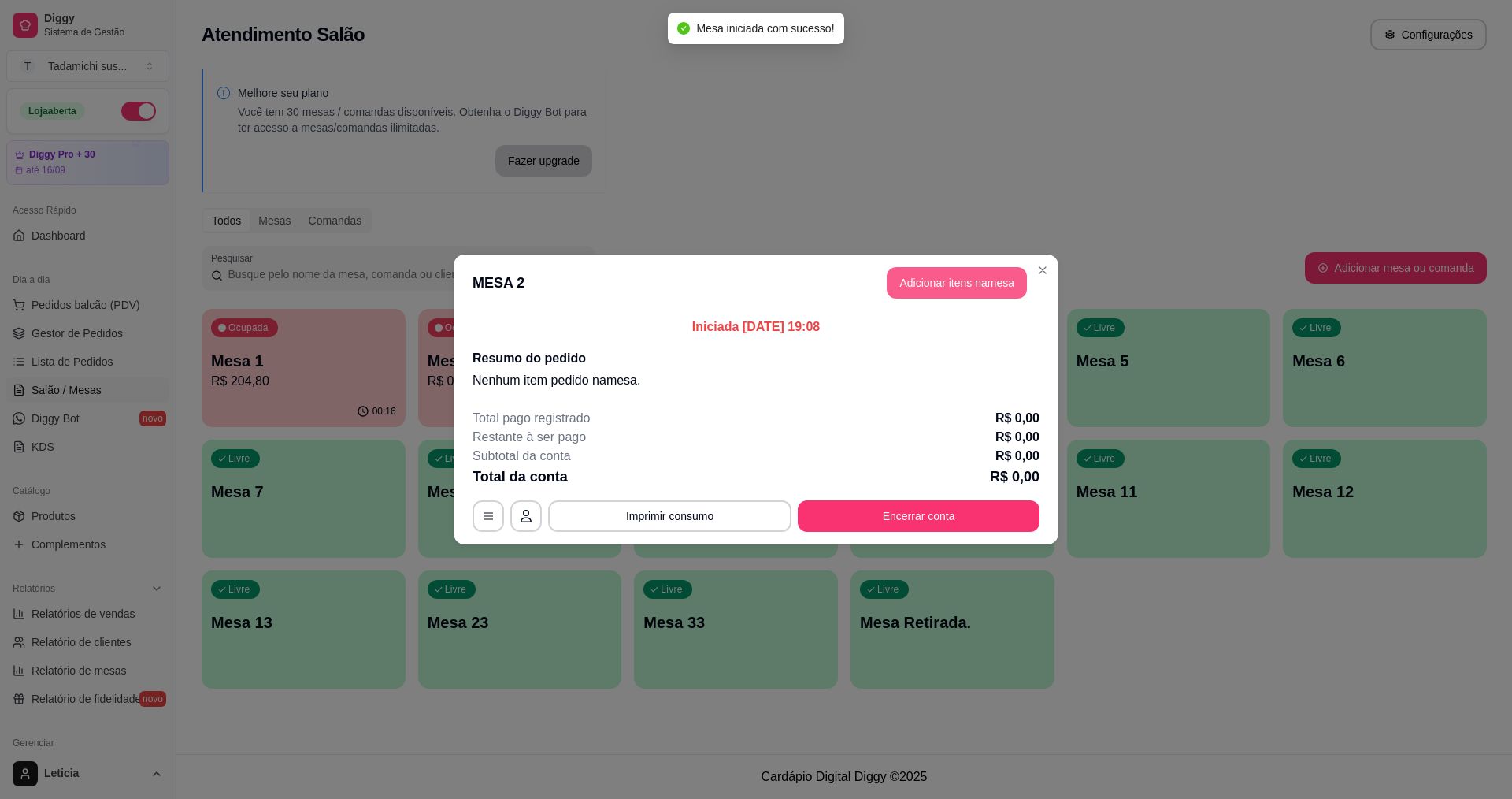
click at [971, 267] on button "Adicionar itens na mesa" at bounding box center [957, 282] width 140 height 31
click at [971, 285] on button "Adicionar itens na mesa" at bounding box center [957, 282] width 140 height 31
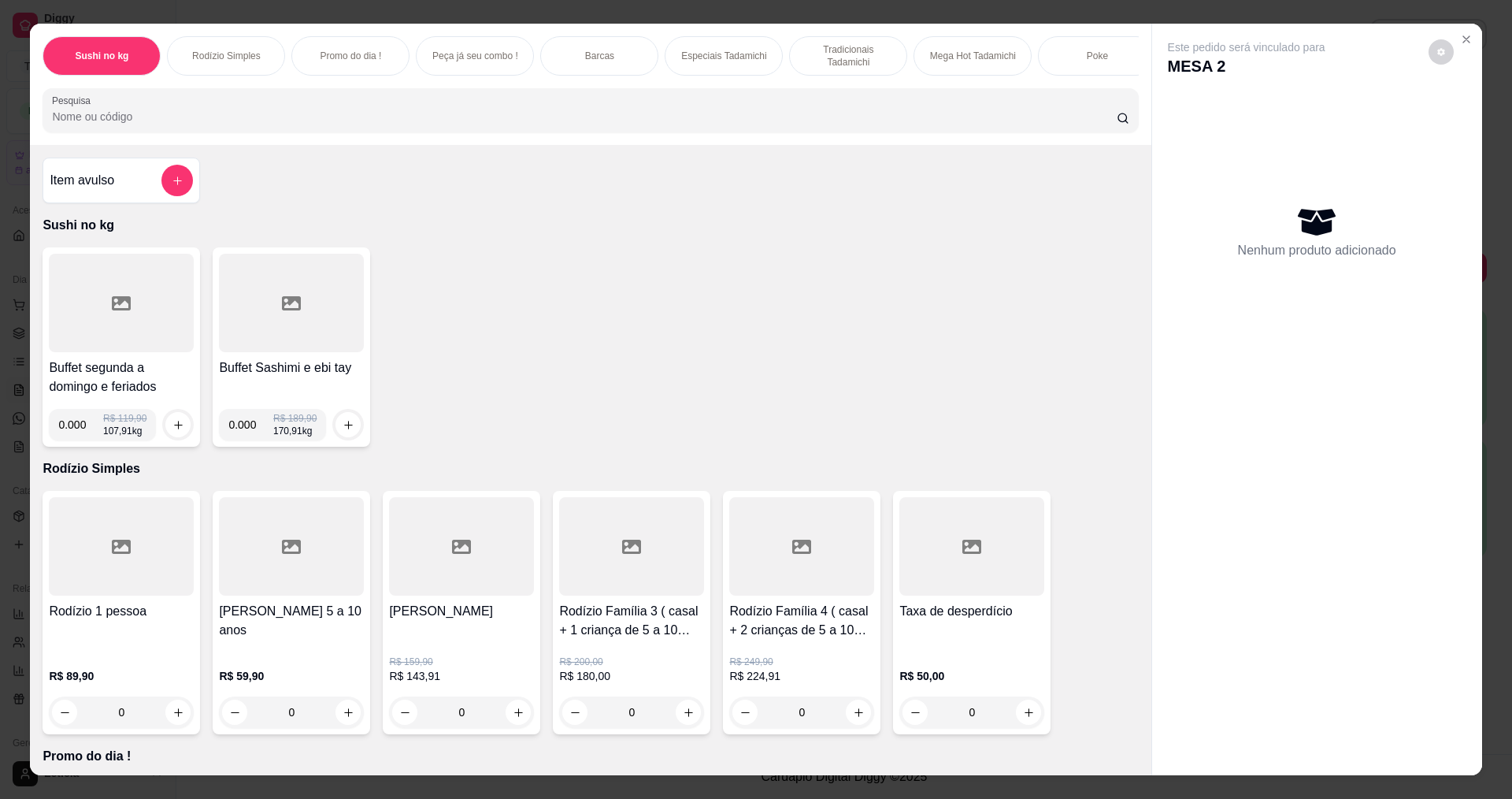
click at [157, 327] on div at bounding box center [122, 303] width 145 height 98
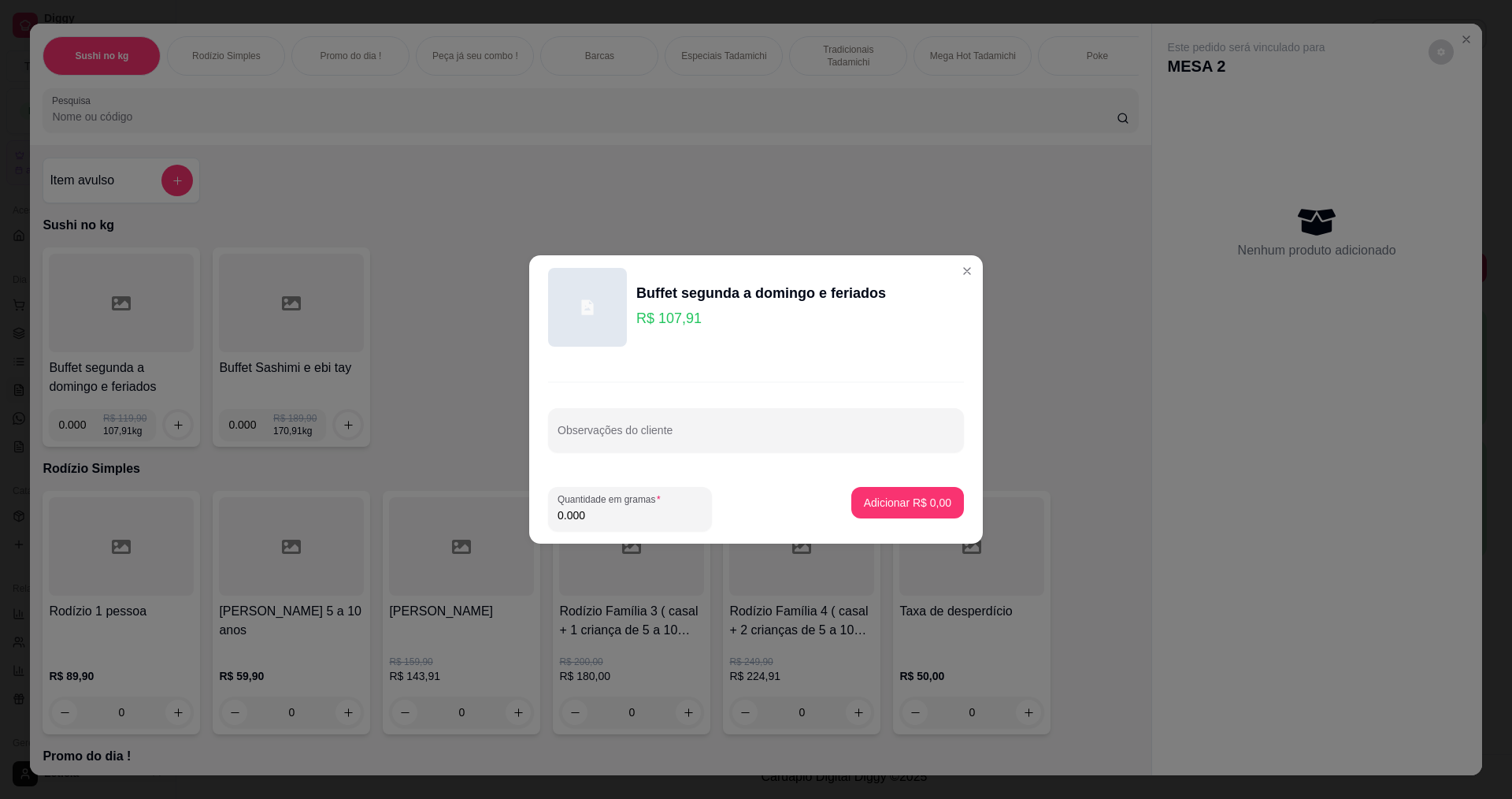
click at [597, 516] on input "0.000" at bounding box center [630, 515] width 145 height 16
type input "0.192"
click at [925, 504] on p "Adicionar R$ 20,72" at bounding box center [905, 502] width 92 height 15
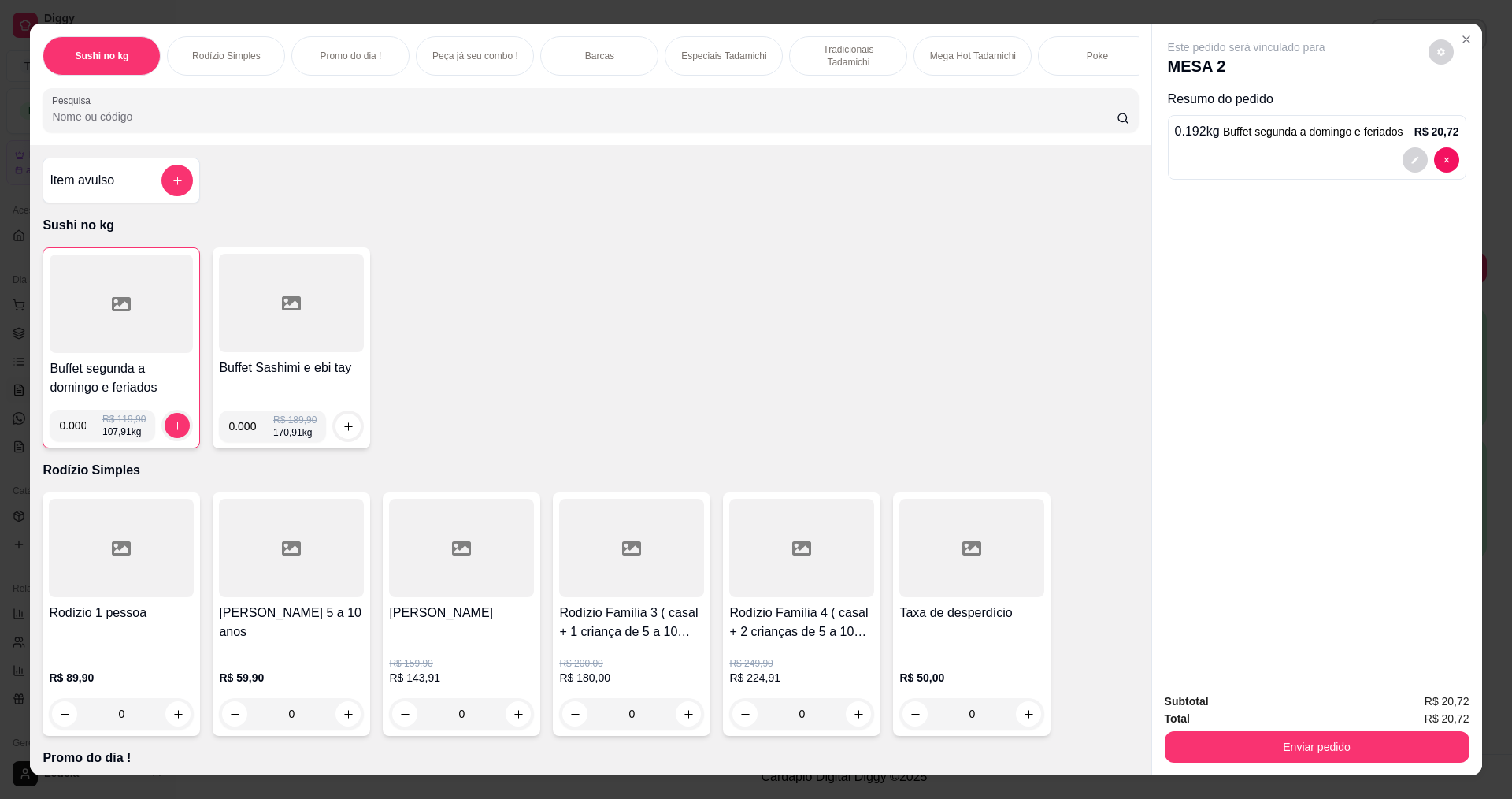
click at [117, 301] on div at bounding box center [121, 304] width 143 height 98
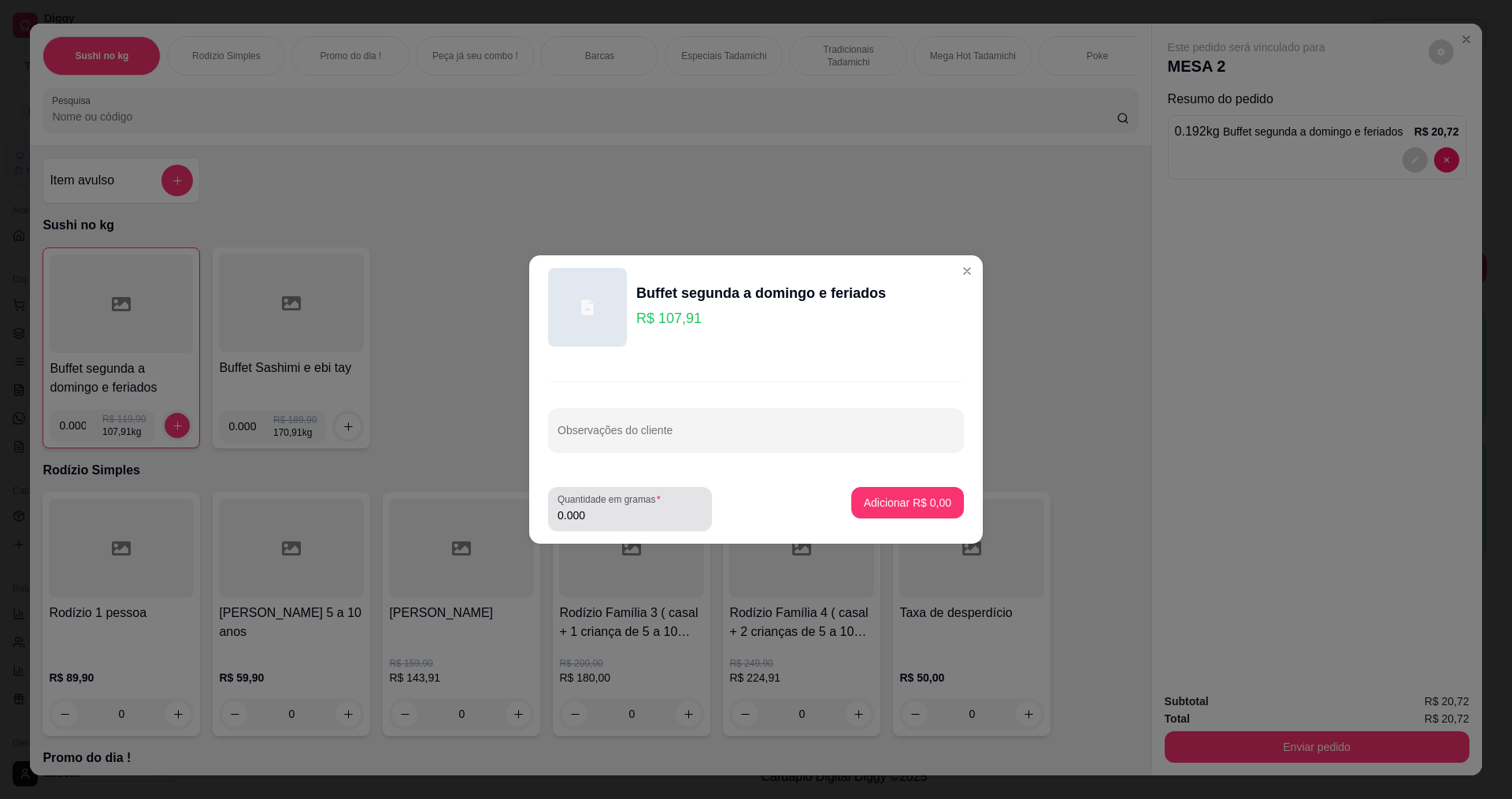
click at [675, 524] on div "Quantidade em gramas 0.000" at bounding box center [630, 509] width 164 height 44
type input "0.152"
click at [892, 498] on p "Adicionar R$ 16,40" at bounding box center [904, 503] width 94 height 16
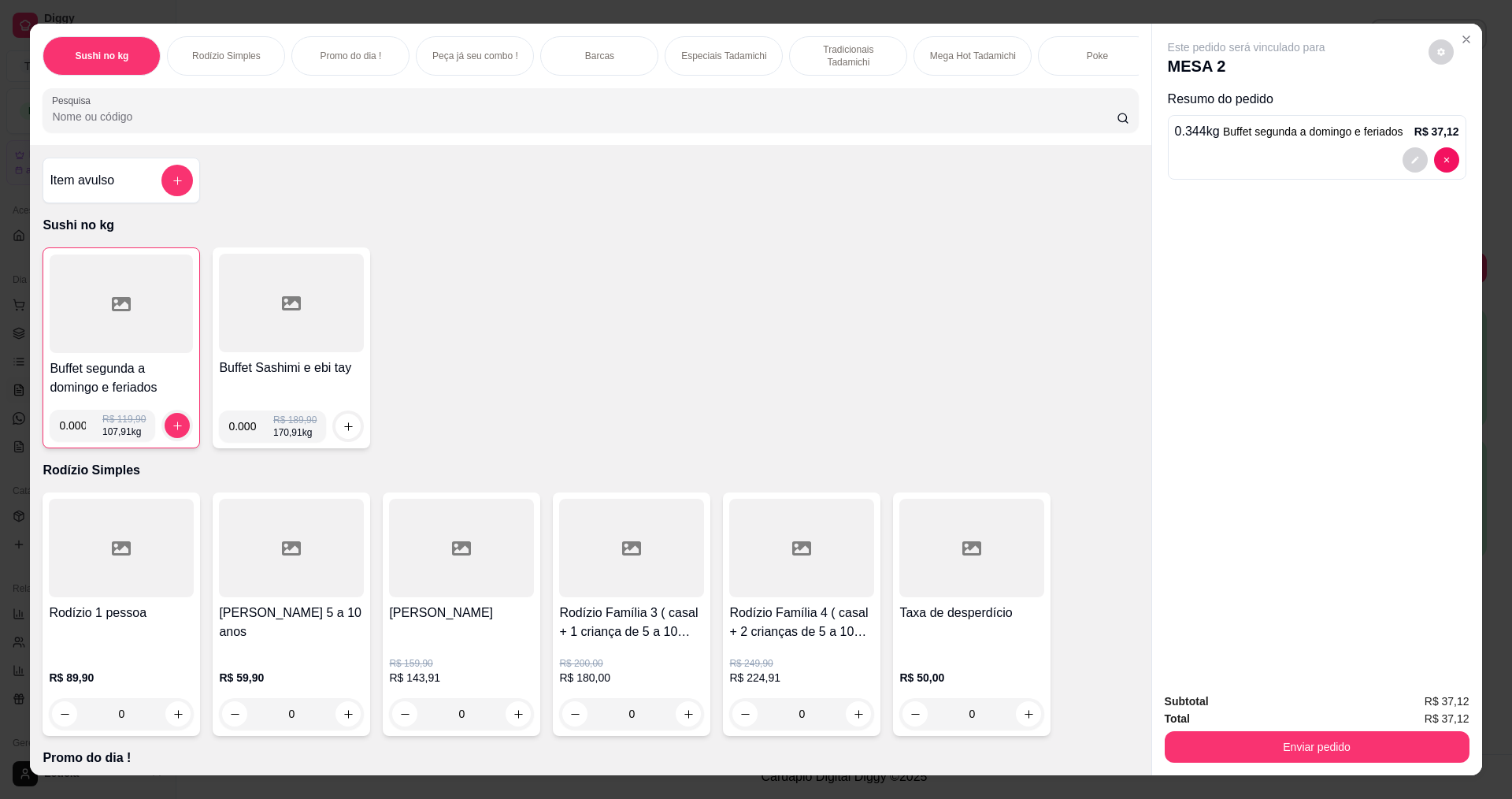
click at [98, 322] on div at bounding box center [121, 304] width 143 height 98
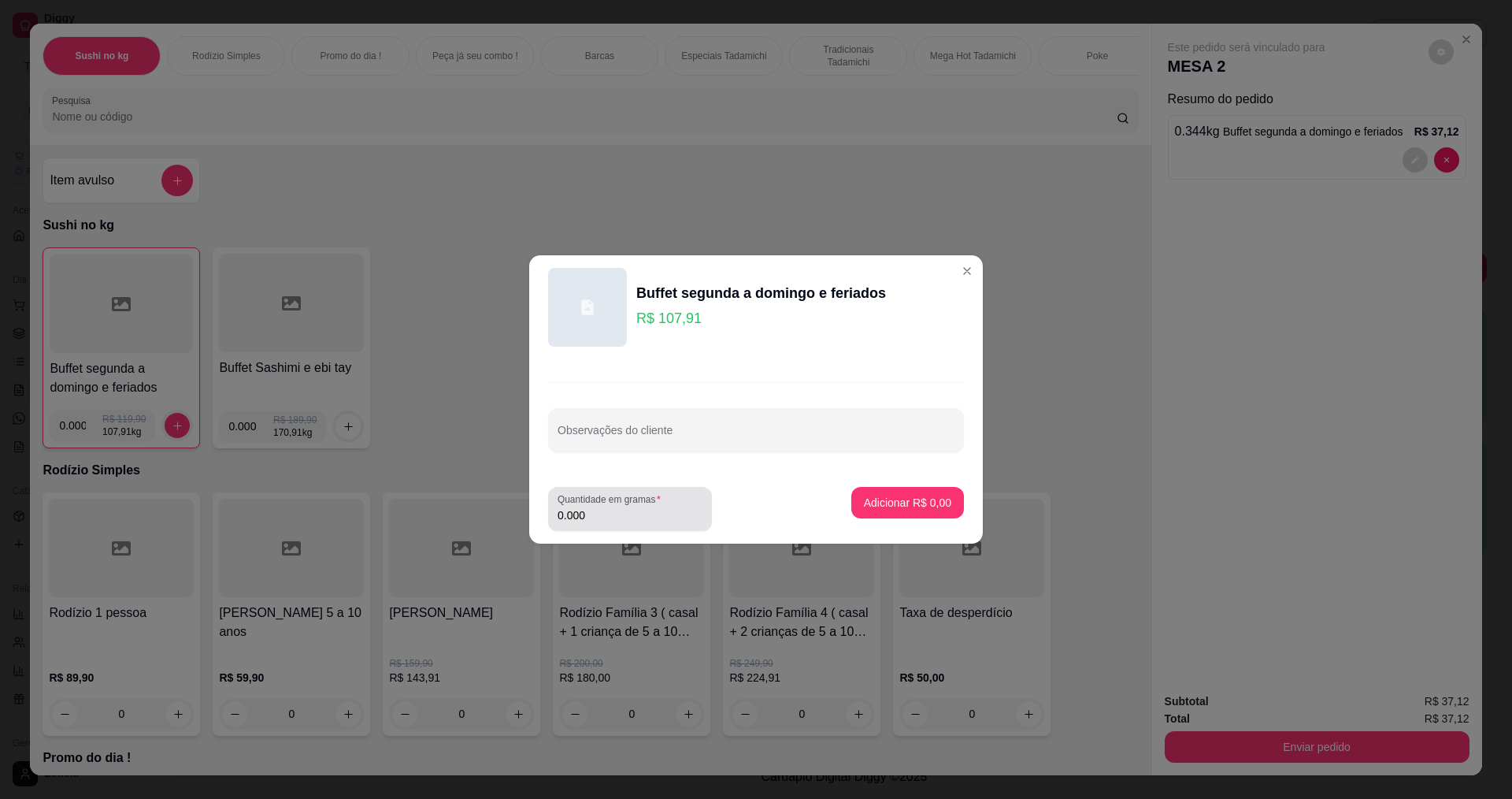
click at [639, 524] on div "0.000" at bounding box center [630, 509] width 145 height 31
type input "0.158"
click at [879, 502] on p "Adicionar R$ 17,05" at bounding box center [904, 503] width 94 height 16
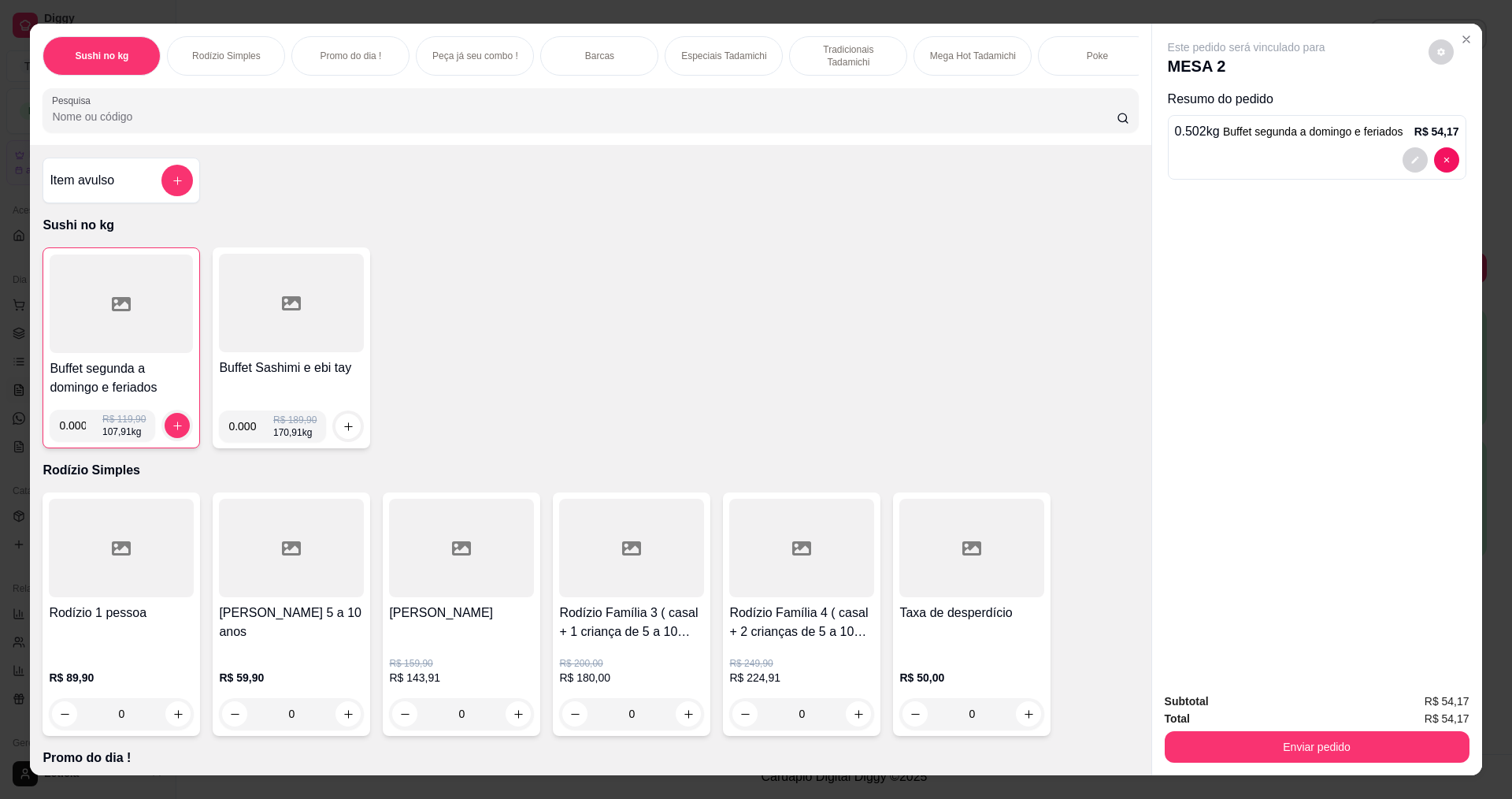
click at [140, 327] on div at bounding box center [121, 304] width 143 height 98
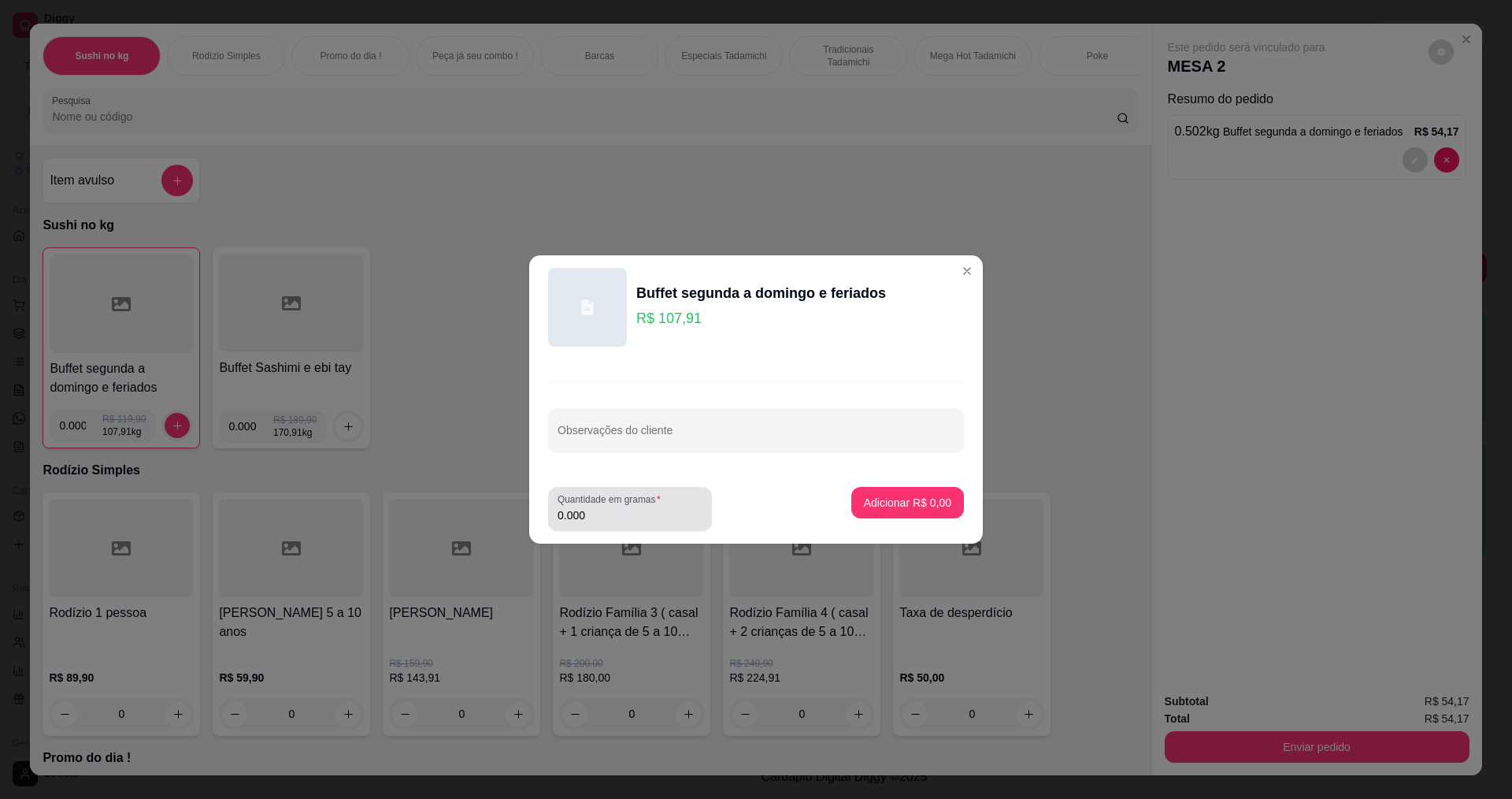
click at [620, 516] on input "0.000" at bounding box center [630, 515] width 145 height 16
type input "0.108"
click at [889, 500] on p "Adicionar R$ 11,65" at bounding box center [905, 502] width 92 height 15
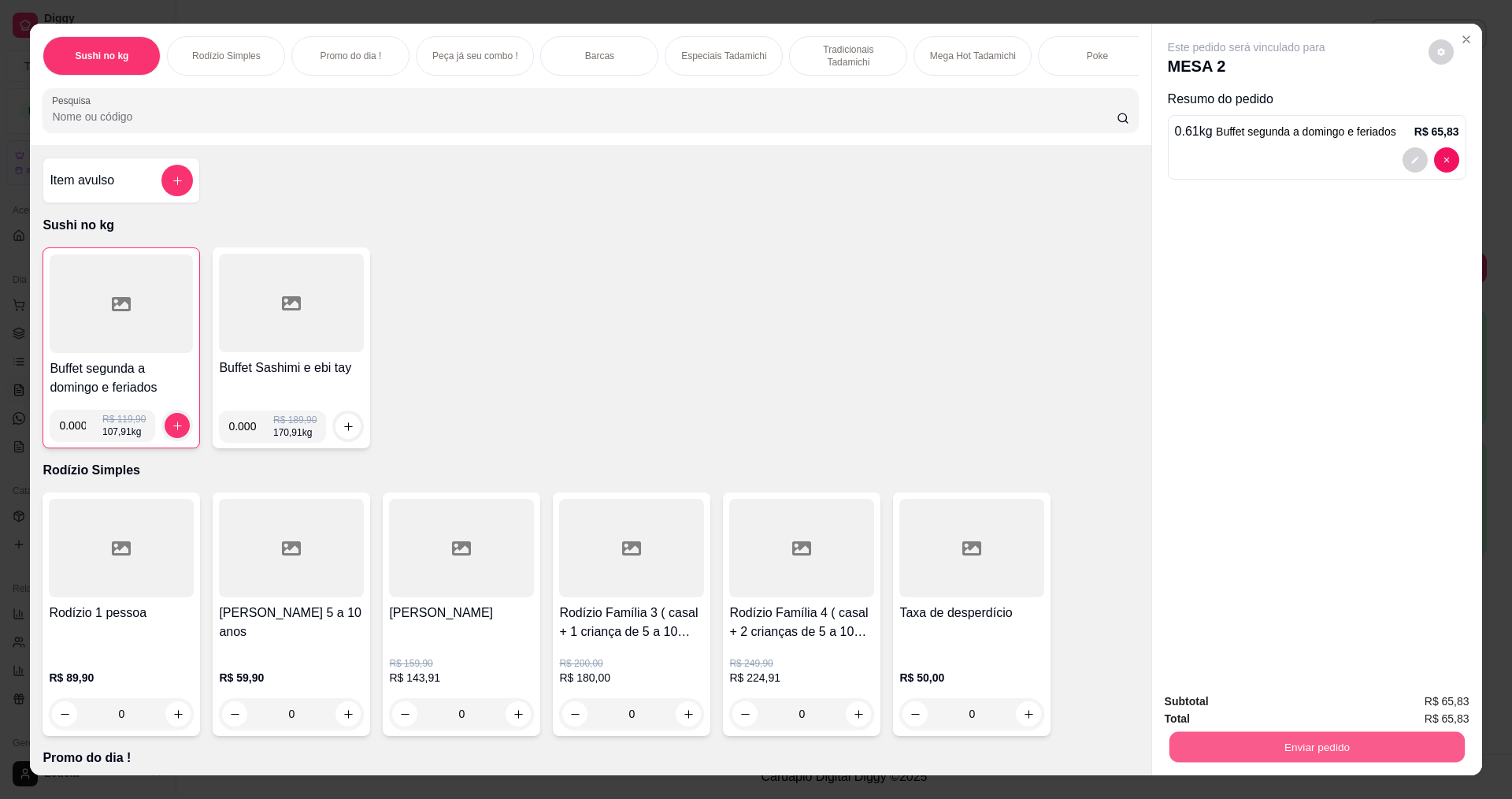
click at [1269, 744] on button "Enviar pedido" at bounding box center [1317, 746] width 295 height 31
click at [1208, 704] on button "Não registrar e enviar pedido" at bounding box center [1265, 708] width 164 height 30
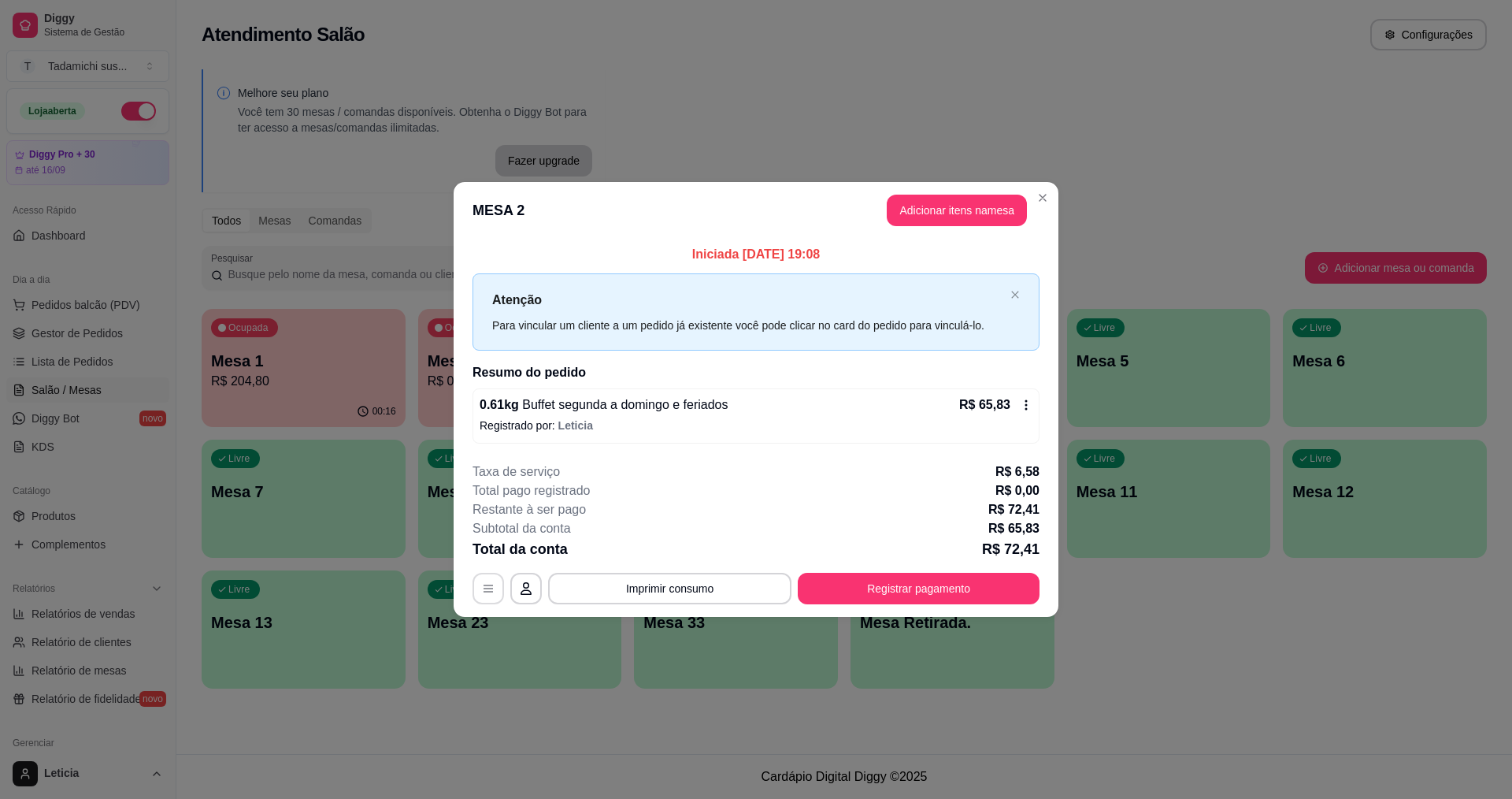
click at [479, 584] on button "button" at bounding box center [488, 588] width 31 height 31
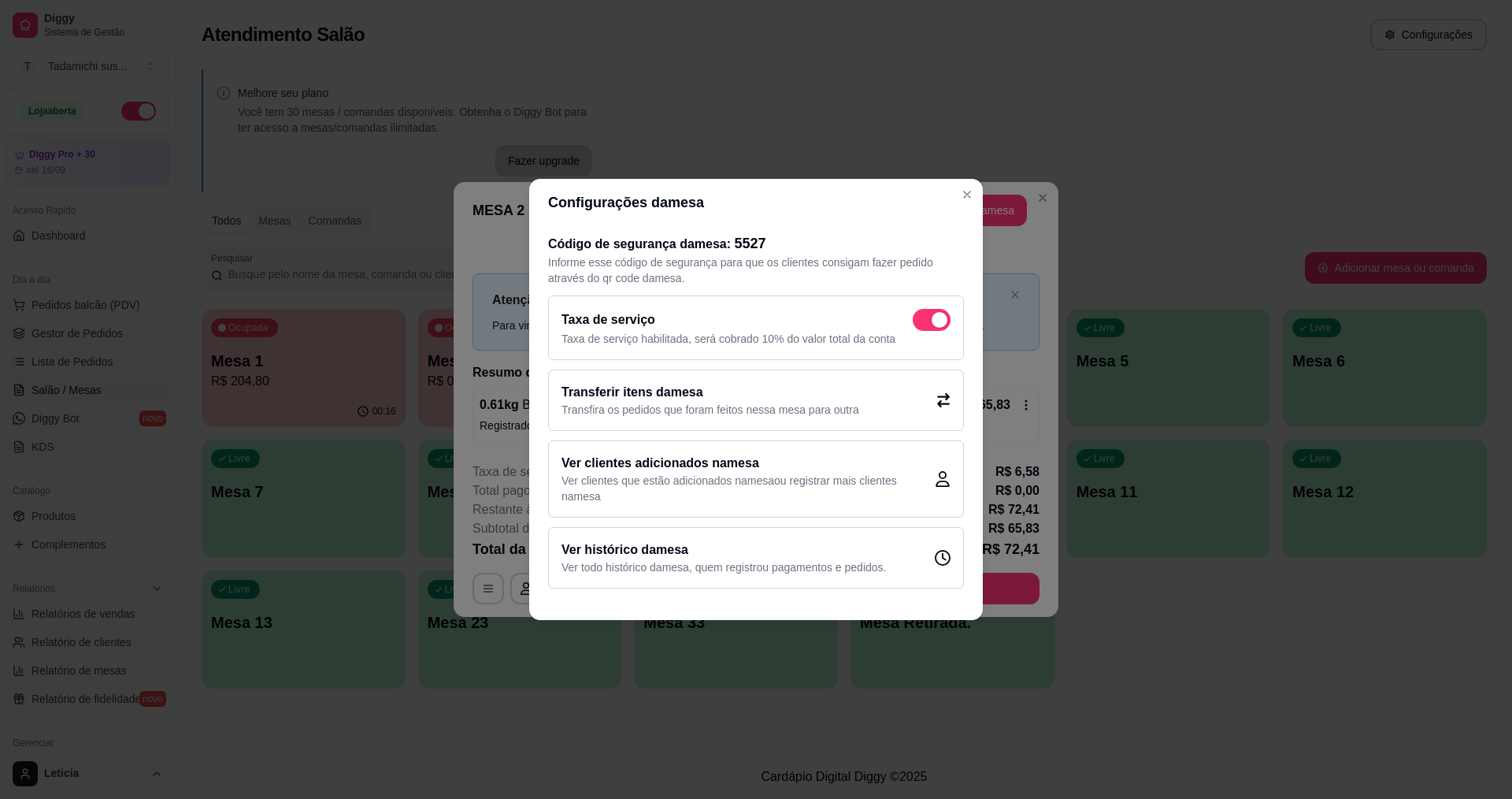
click at [920, 309] on span at bounding box center [932, 320] width 38 height 22
click at [920, 323] on input "checkbox" at bounding box center [917, 328] width 10 height 10
checkbox input "false"
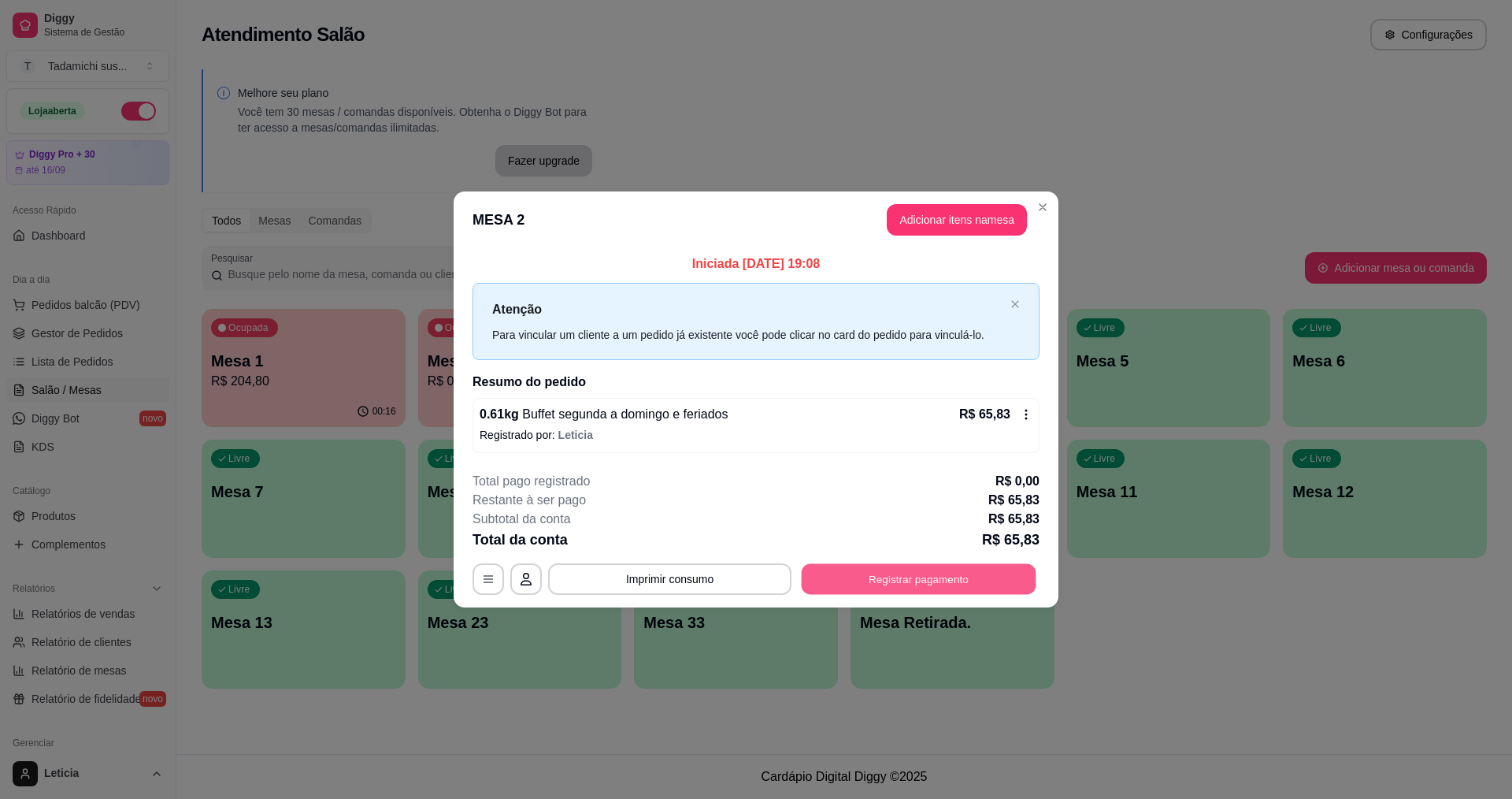
click at [938, 578] on button "Registrar pagamento" at bounding box center [920, 579] width 235 height 31
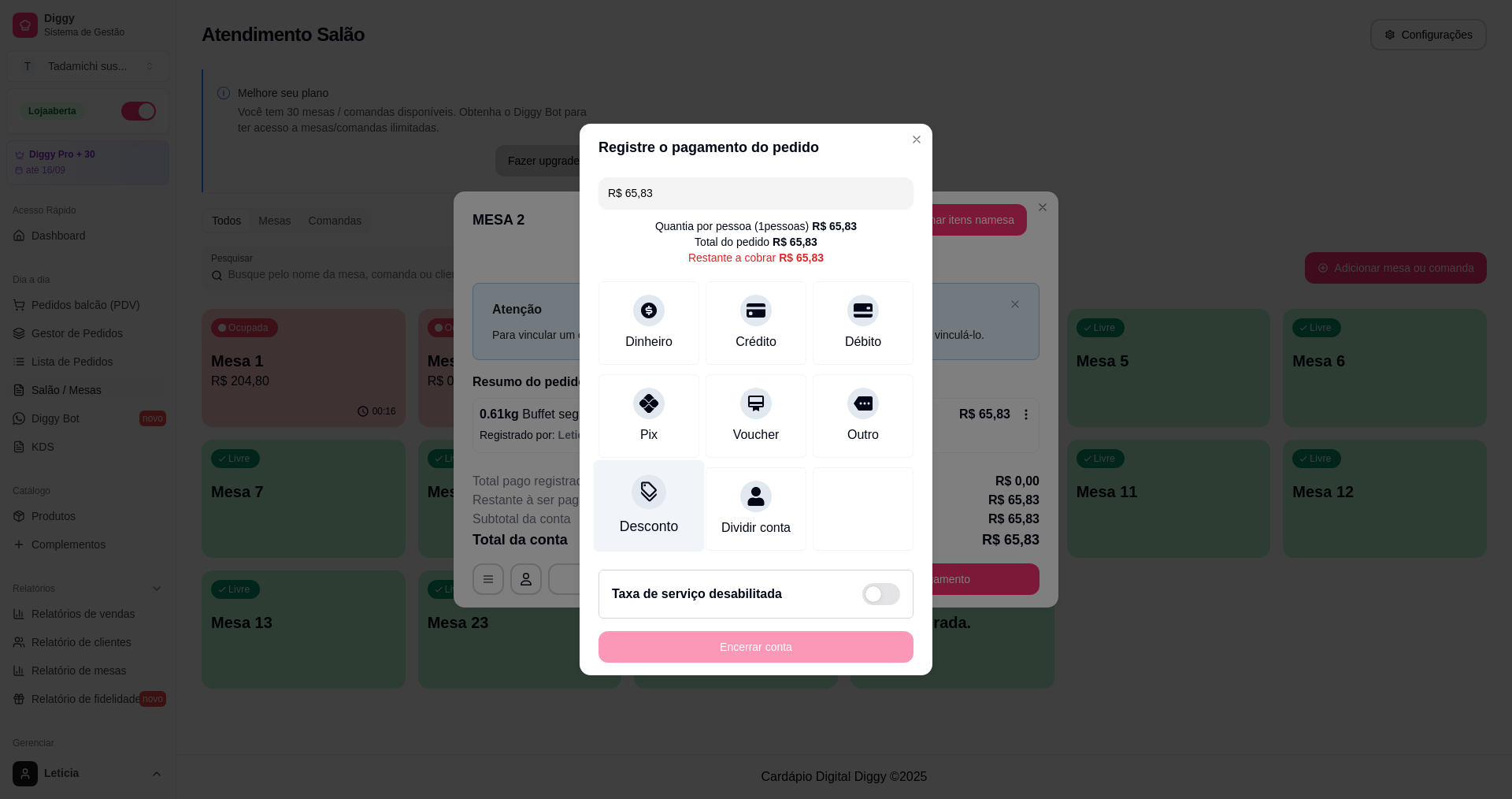
click at [662, 496] on div "Desconto" at bounding box center [649, 506] width 111 height 92
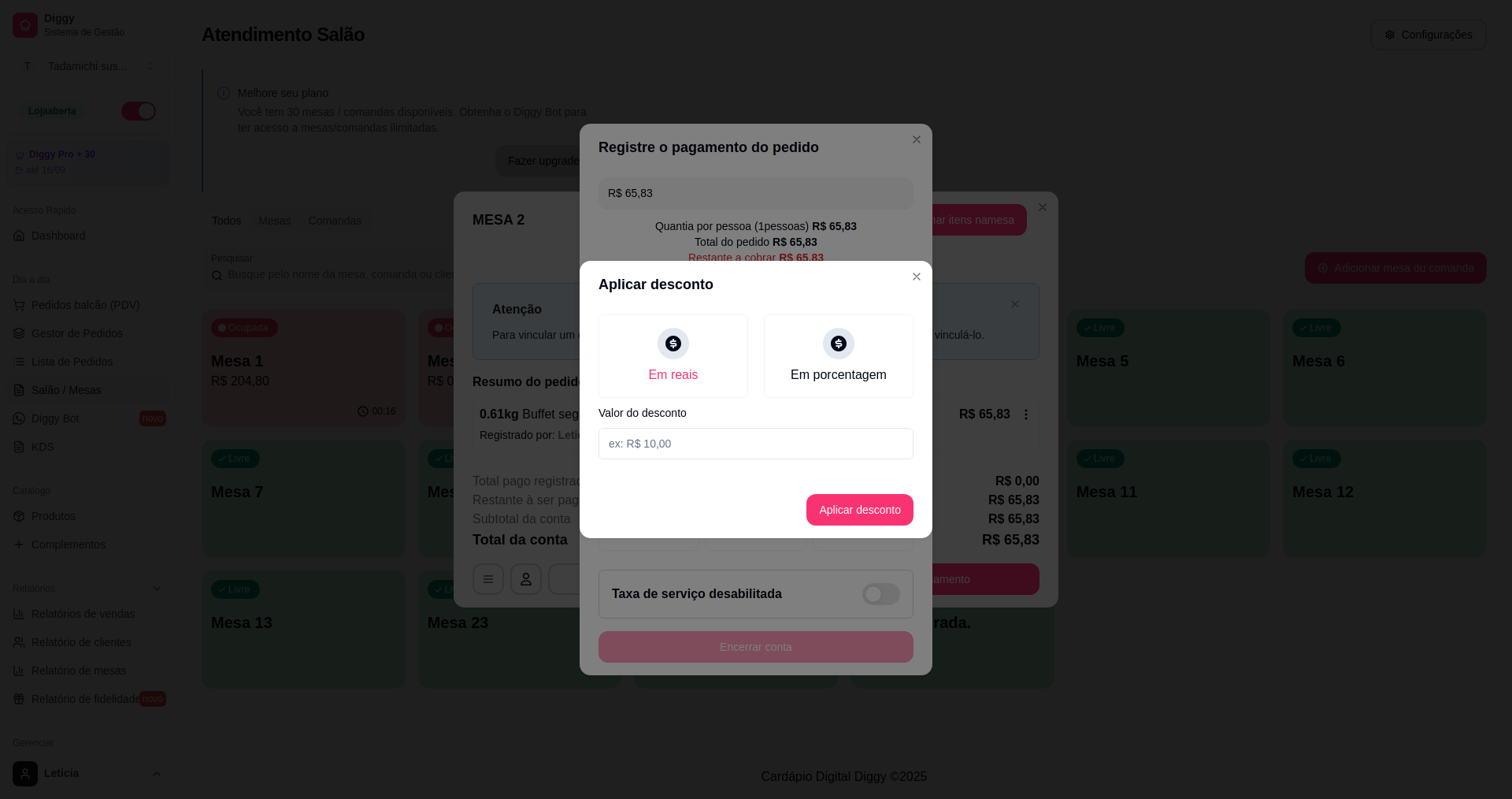
click at [681, 448] on input at bounding box center [756, 443] width 315 height 31
type input "0,01"
click at [827, 511] on button "Aplicar desconto" at bounding box center [860, 510] width 103 height 31
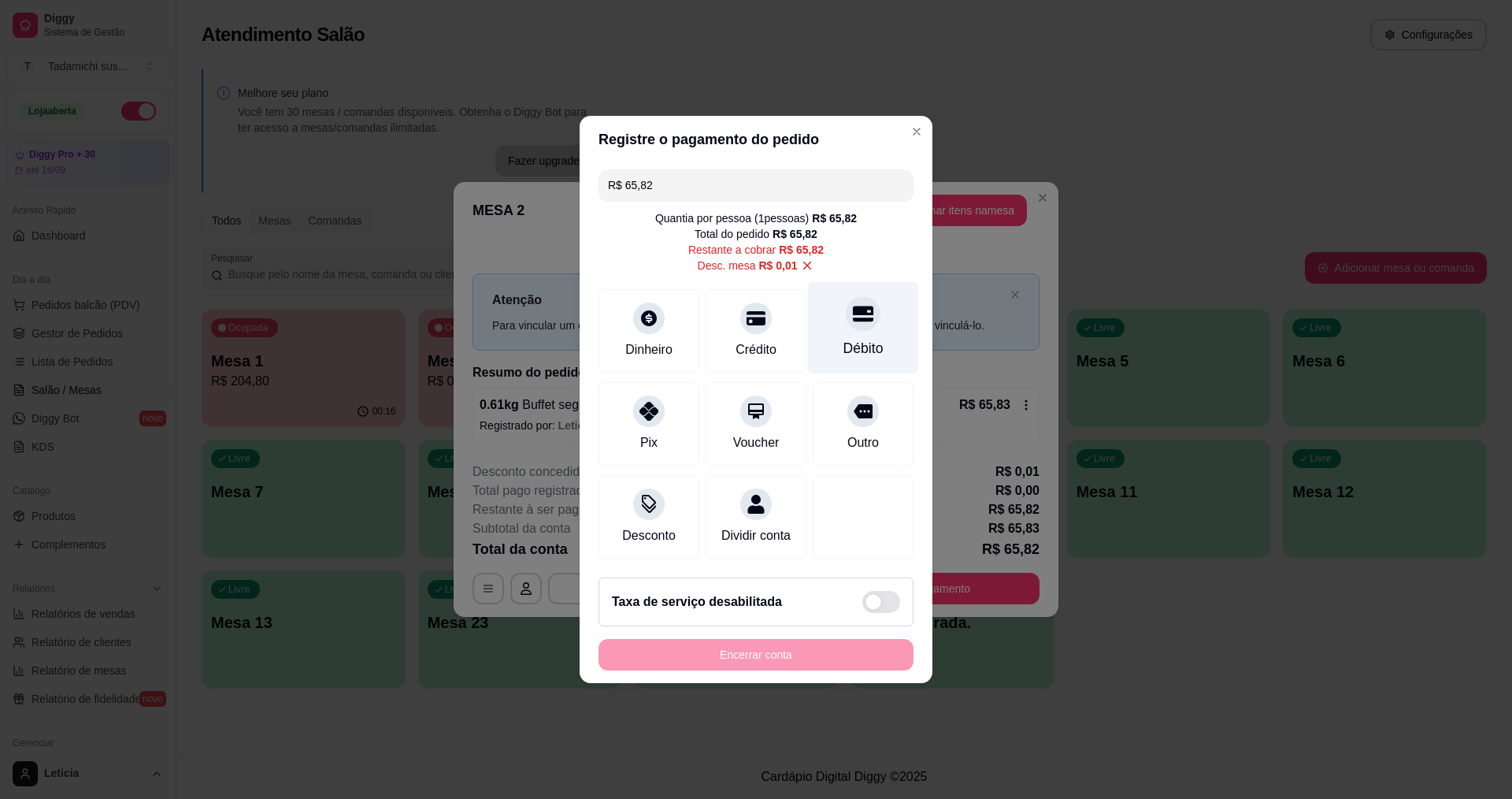
click at [876, 327] on div "Débito" at bounding box center [864, 328] width 111 height 92
type input "R$ 0,00"
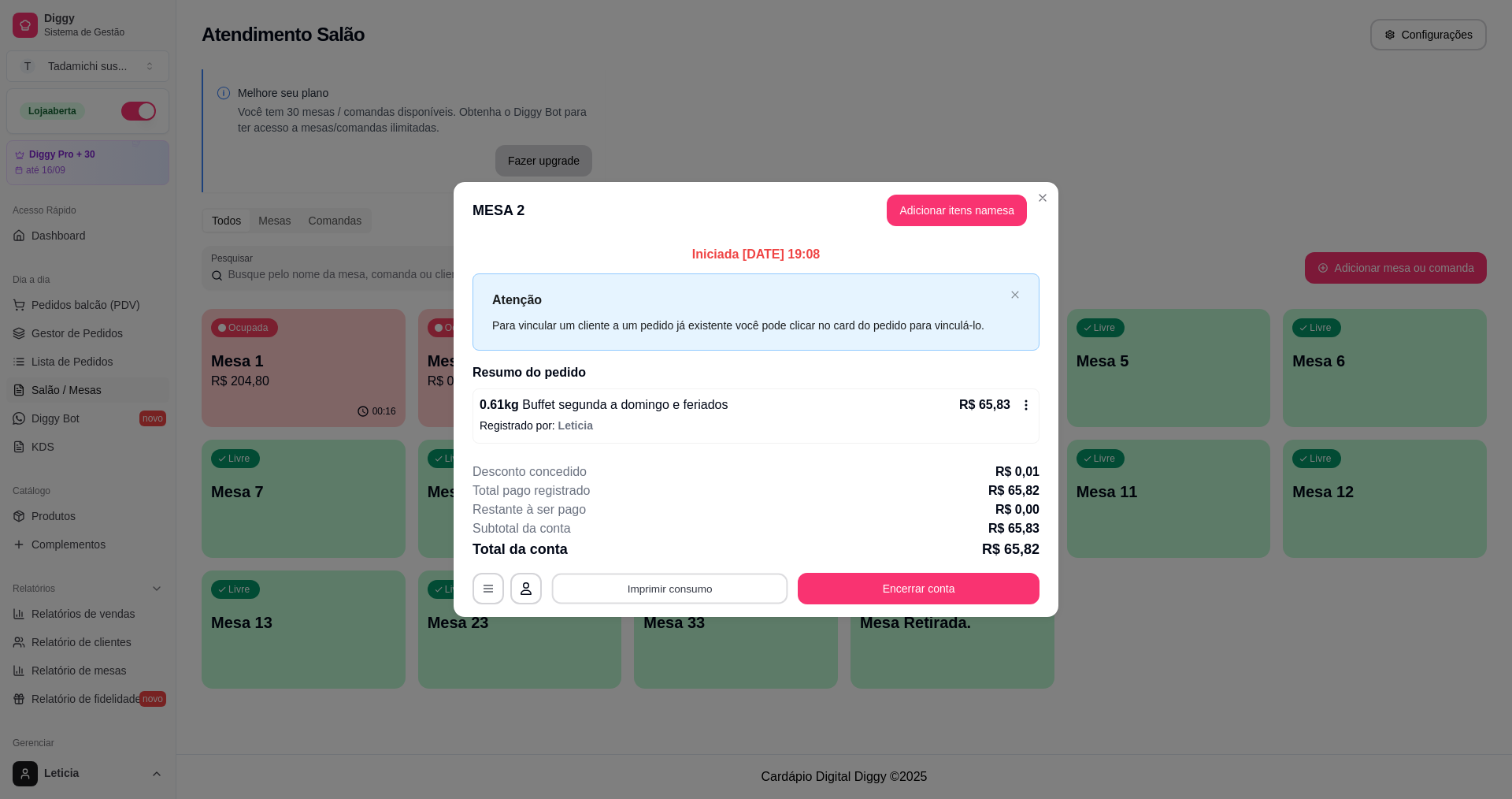
click at [674, 589] on button "Imprimir consumo" at bounding box center [670, 588] width 237 height 31
click at [689, 522] on button "IMPRESSORA" at bounding box center [674, 520] width 117 height 24
click at [873, 583] on button "Encerrar conta" at bounding box center [920, 588] width 235 height 31
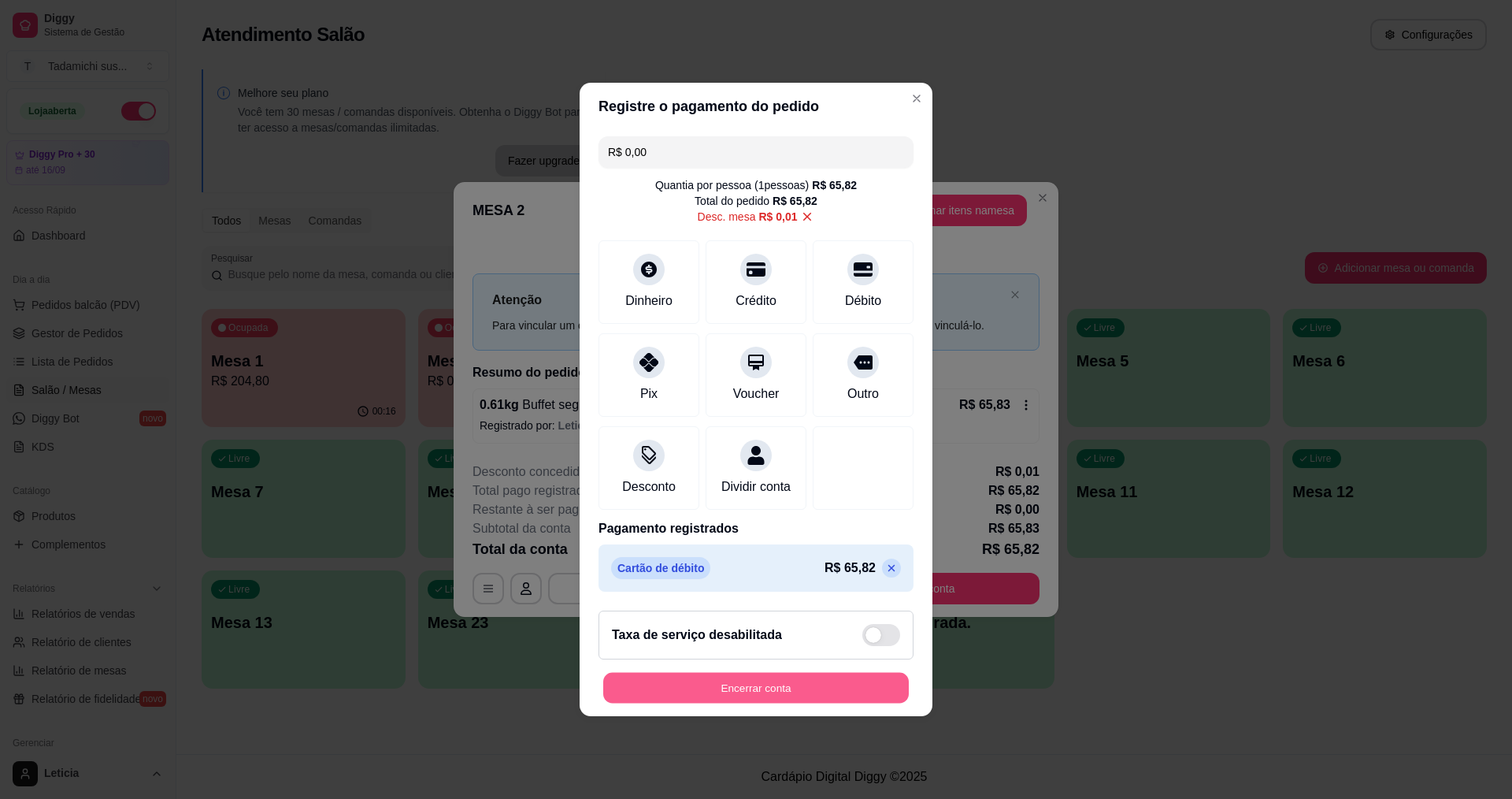
click at [756, 694] on button "Encerrar conta" at bounding box center [756, 688] width 306 height 31
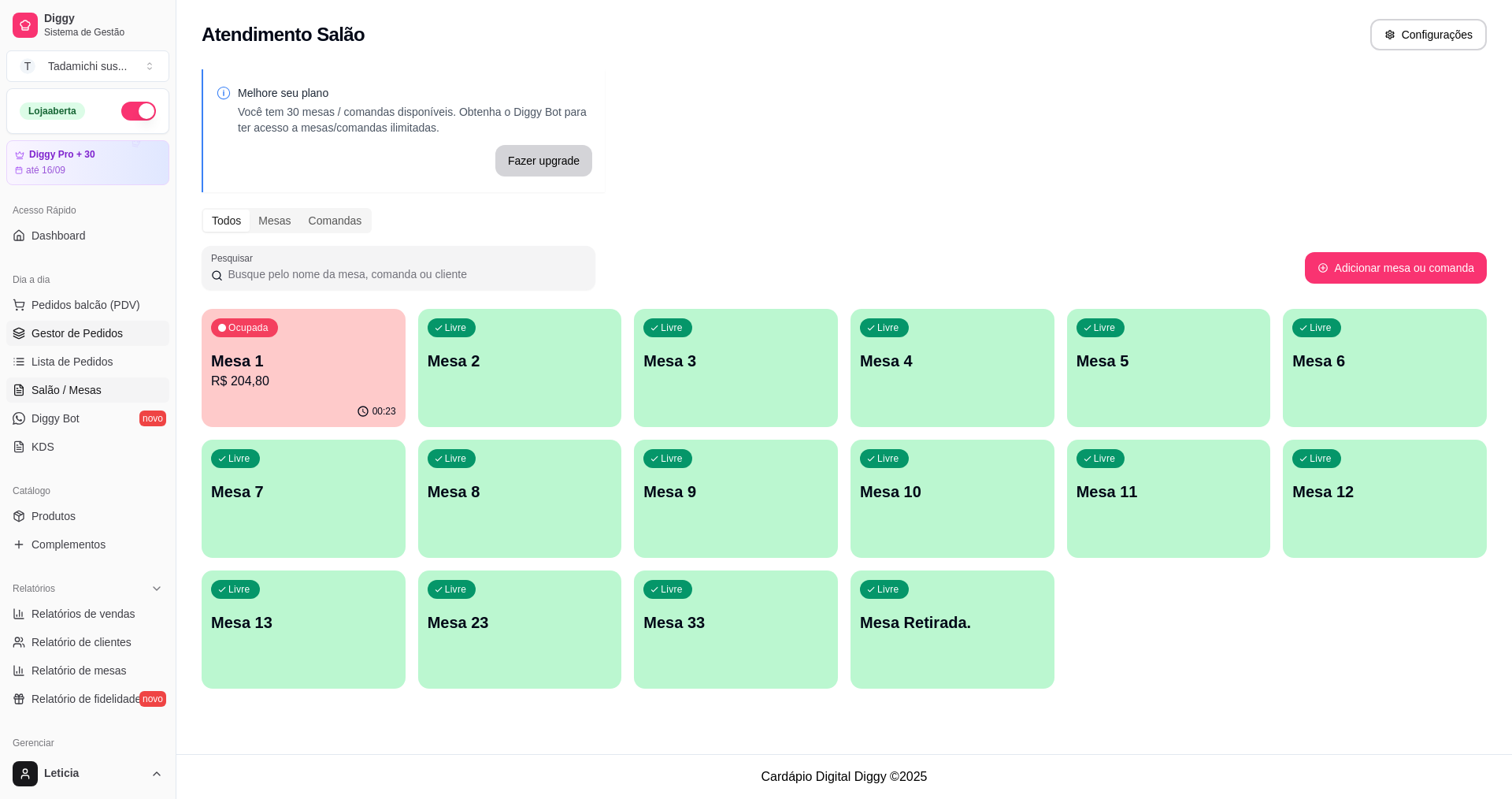
click at [94, 333] on span "Gestor de Pedidos" at bounding box center [77, 333] width 92 height 16
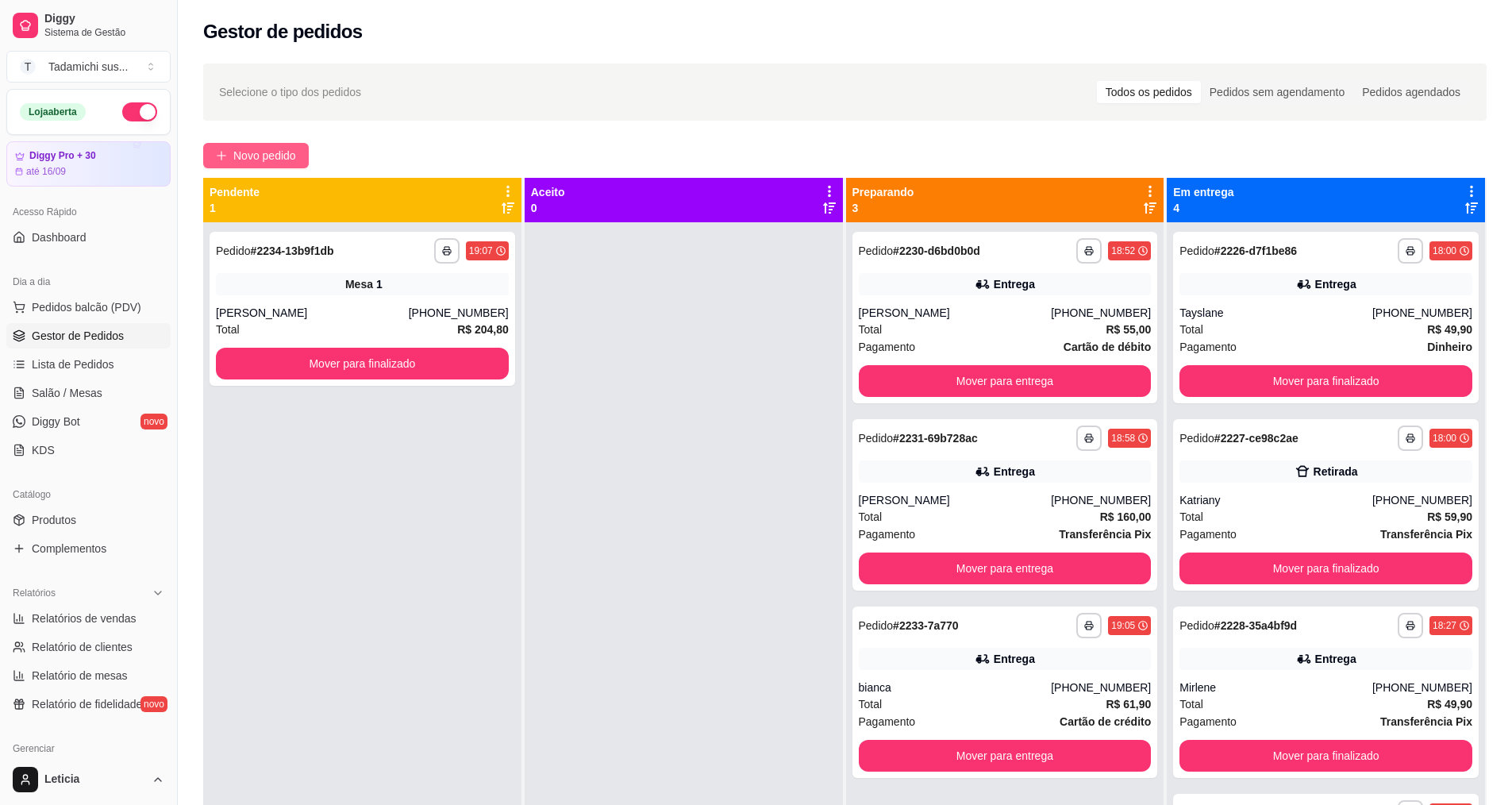
click at [299, 150] on button "Novo pedido" at bounding box center [255, 155] width 105 height 25
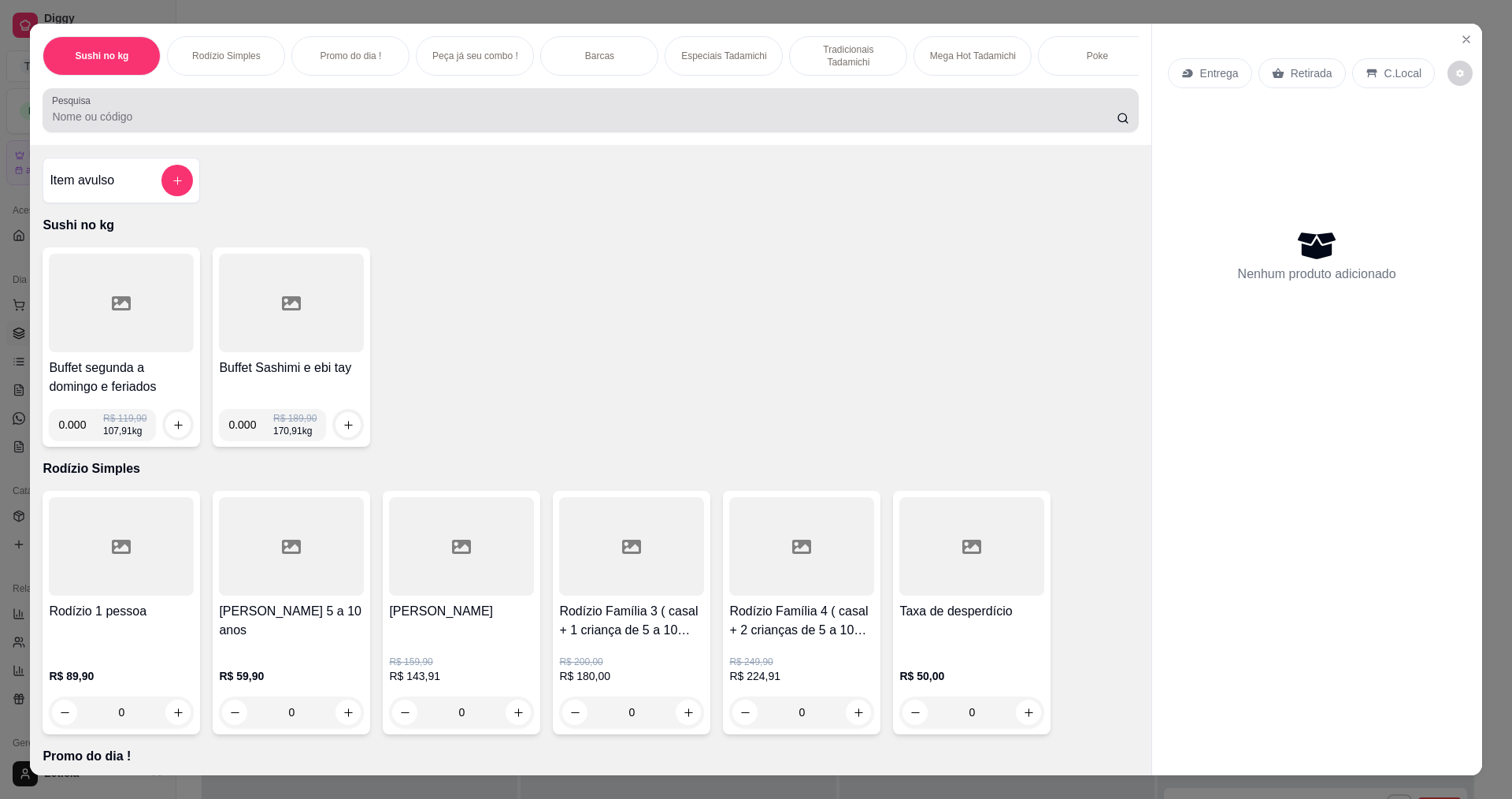
click at [310, 115] on div at bounding box center [590, 110] width 1077 height 31
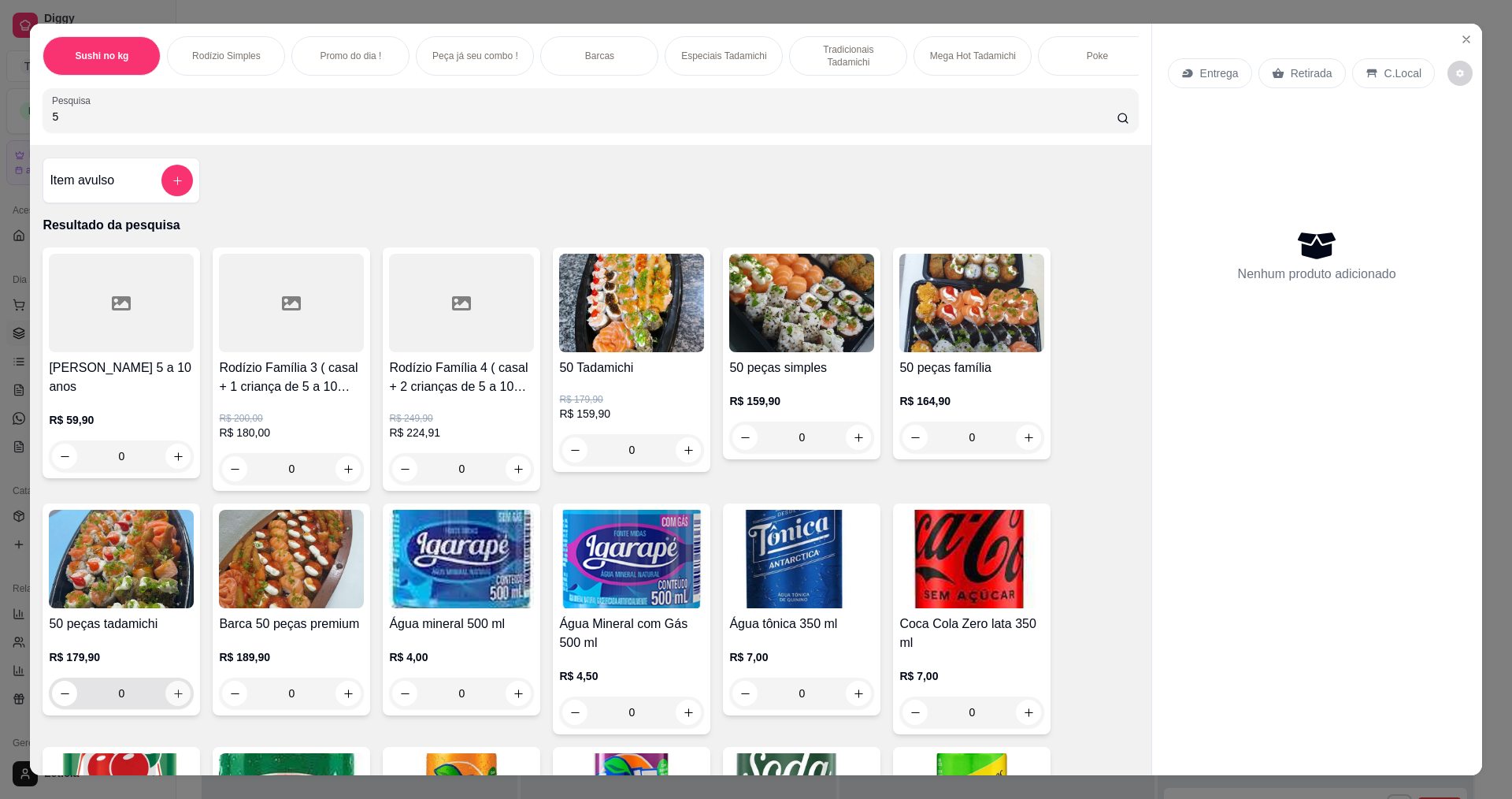
type input "5"
click at [173, 700] on icon "increase-product-quantity" at bounding box center [179, 694] width 12 height 12
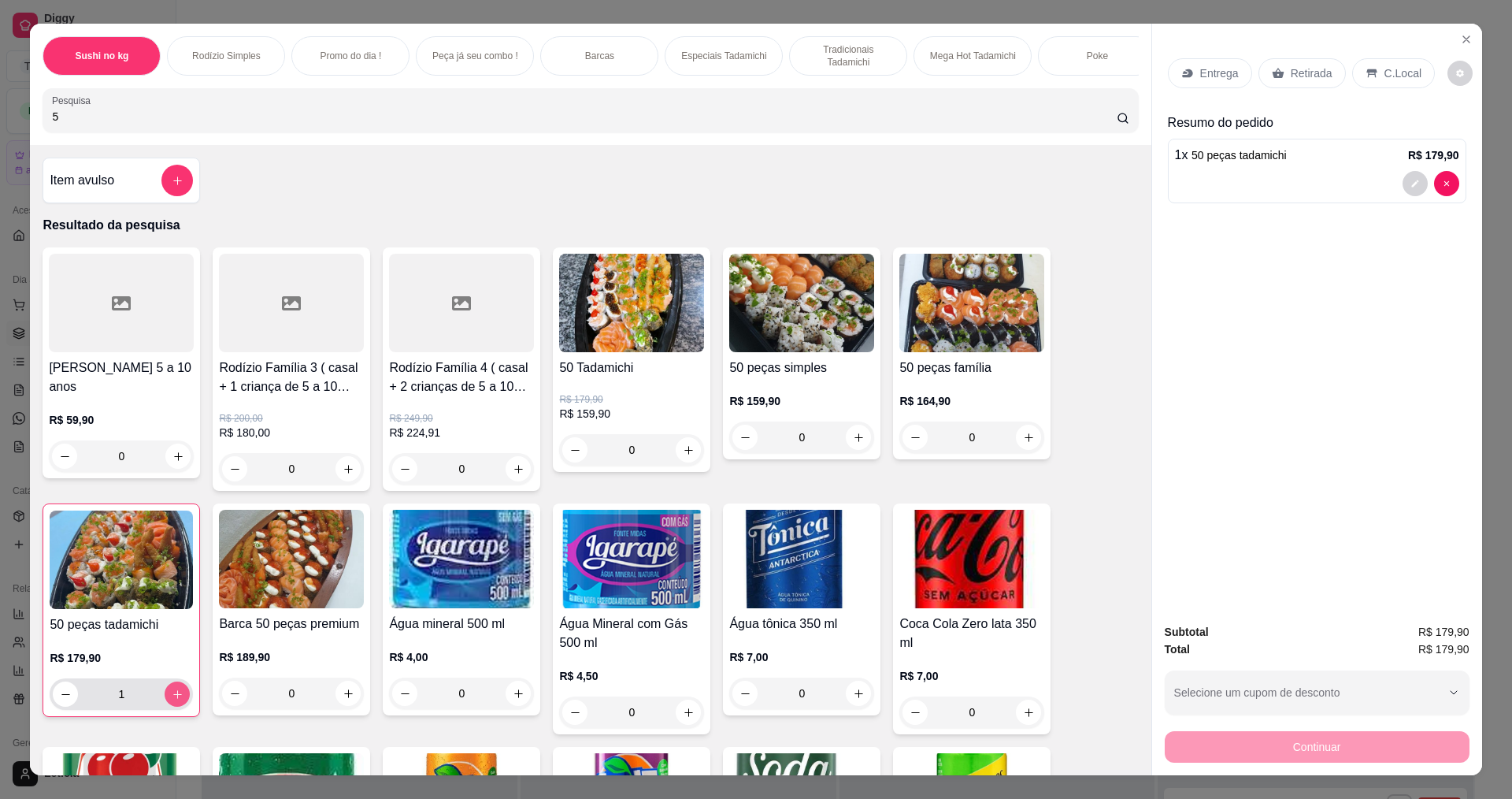
type input "1"
click at [1205, 62] on div "Entrega" at bounding box center [1211, 73] width 85 height 30
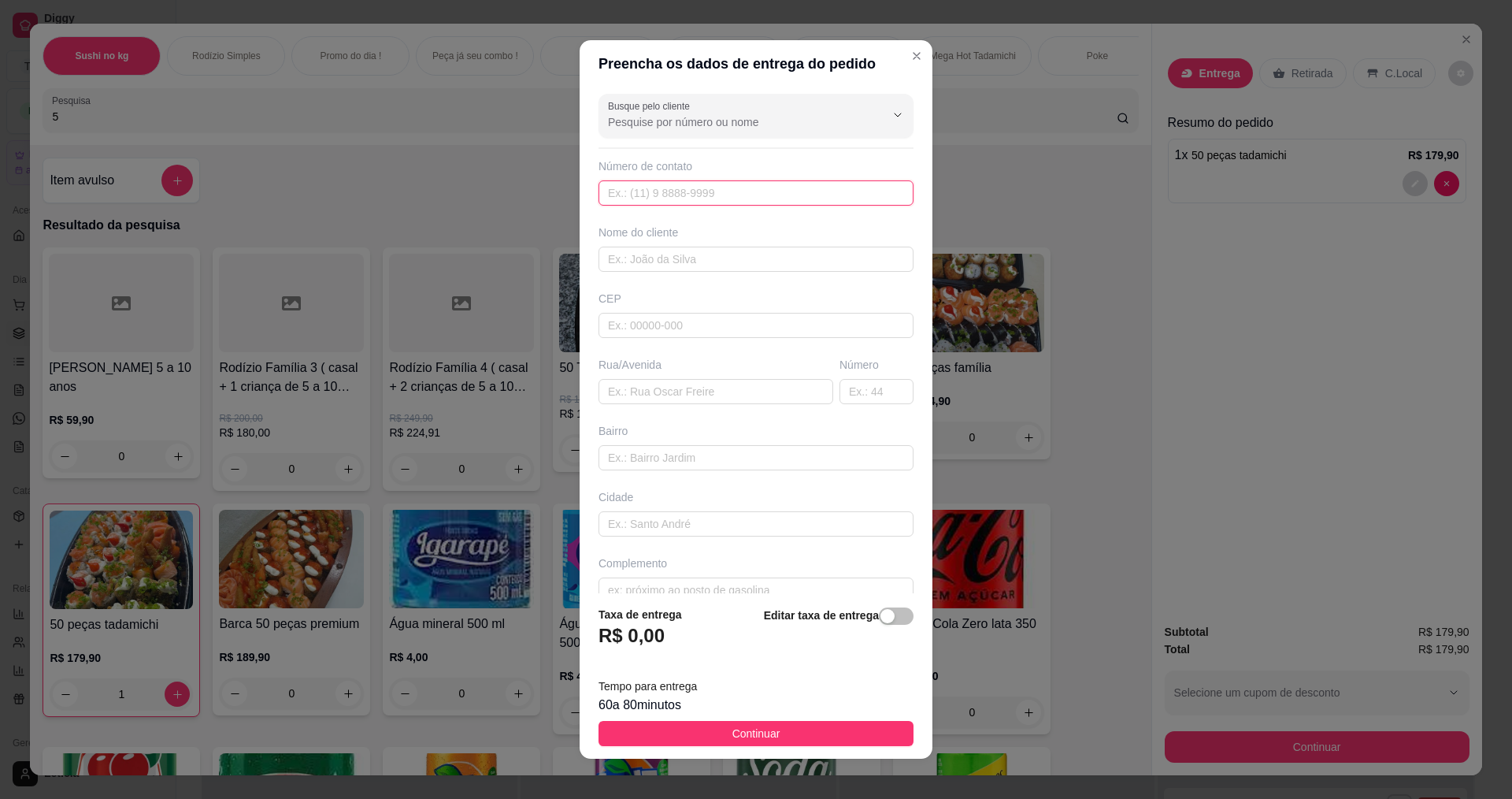
click at [659, 186] on input "text" at bounding box center [756, 193] width 315 height 25
click at [686, 199] on input "text" at bounding box center [756, 193] width 315 height 25
type input "(31) 99773-1411"
click at [659, 260] on input "text" at bounding box center [756, 258] width 315 height 25
type input "debora"
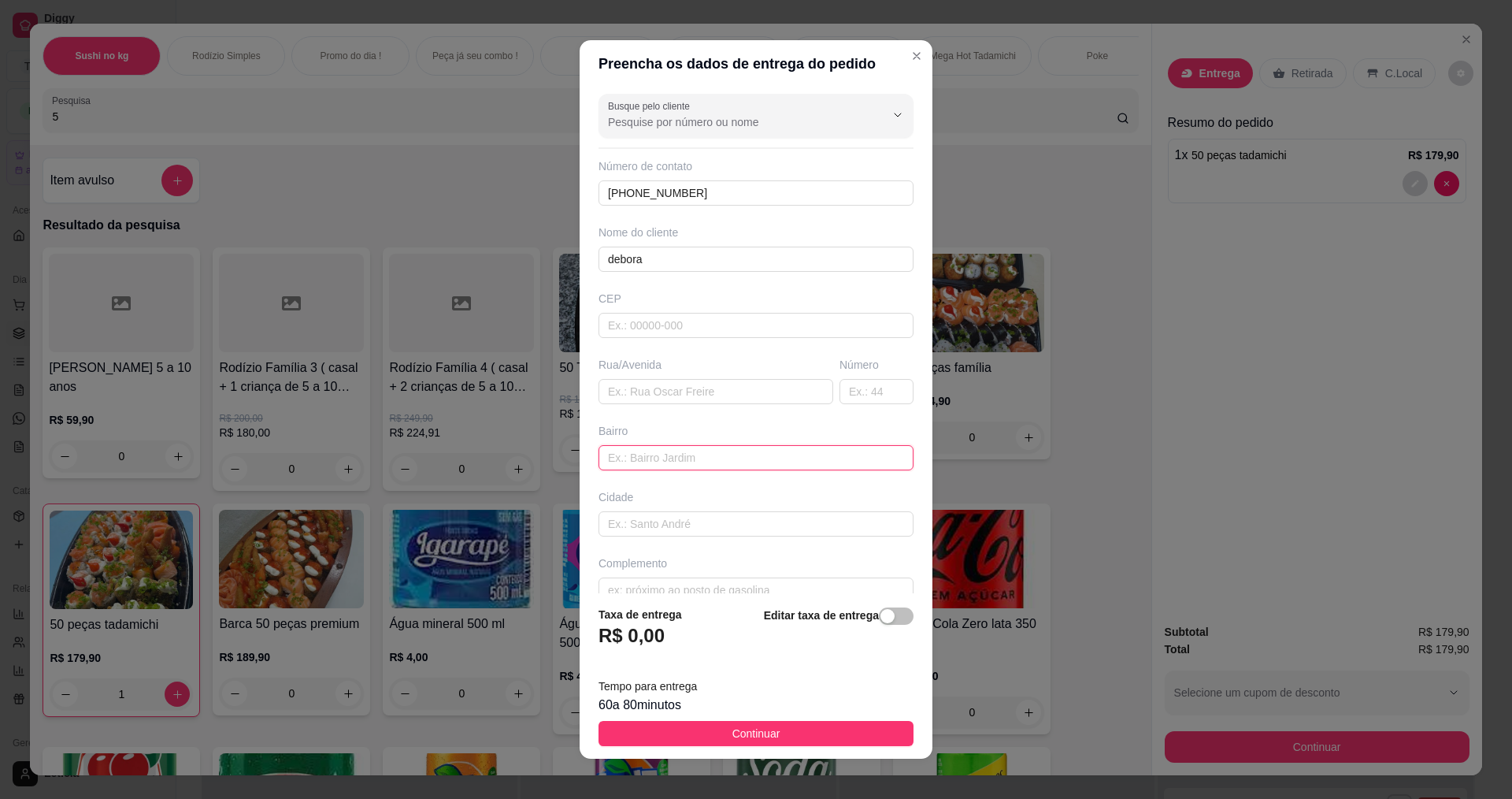
click at [642, 459] on input "text" at bounding box center [756, 457] width 315 height 25
type input "r"
click at [839, 394] on input "text" at bounding box center [876, 391] width 74 height 25
type input "53"
click at [678, 387] on input "text" at bounding box center [716, 391] width 235 height 25
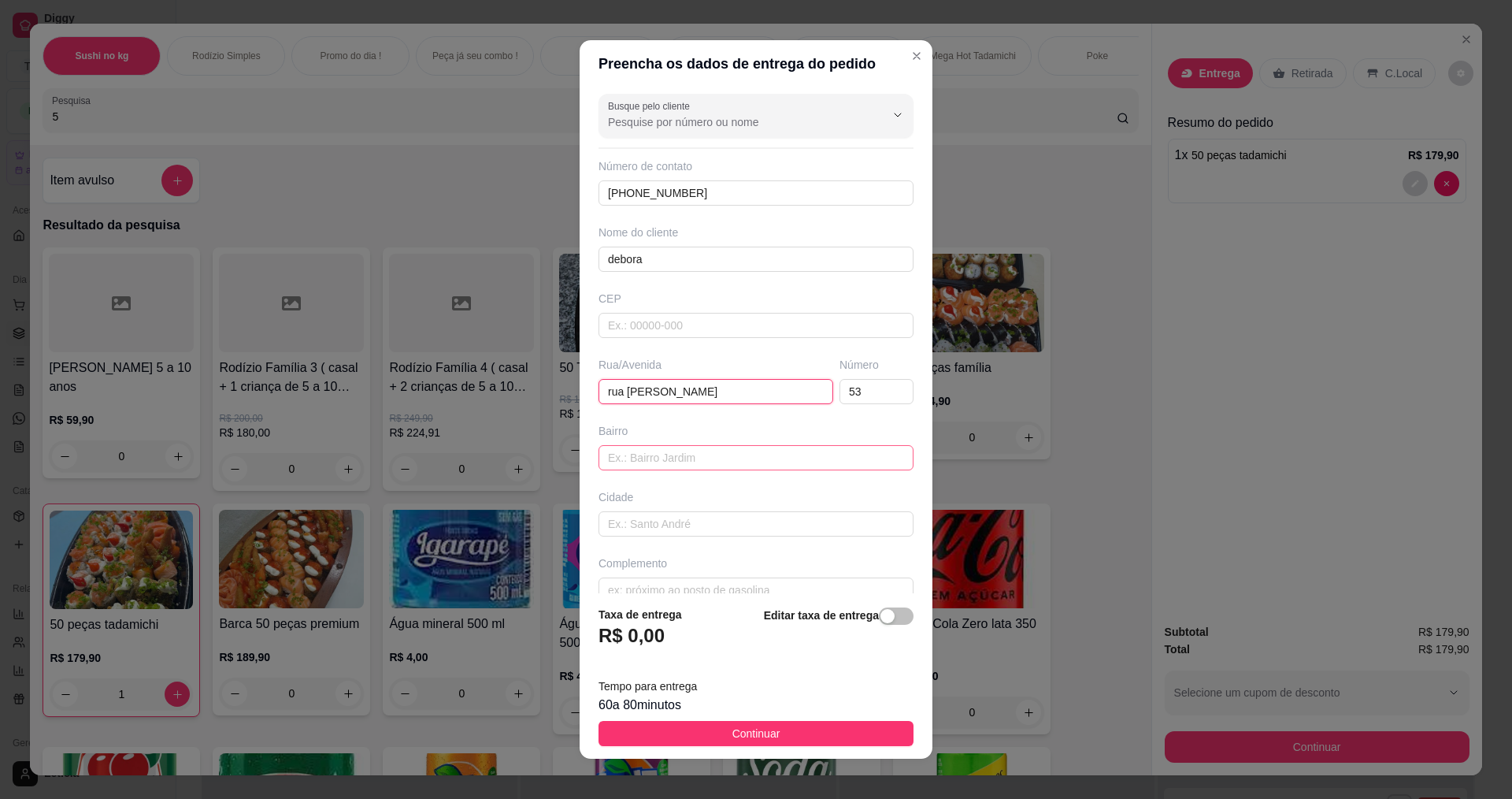
type input "rua nobertino azeredo"
click at [720, 457] on input "text" at bounding box center [756, 457] width 315 height 25
type input "planalto"
click at [732, 739] on span "Continuar" at bounding box center [756, 733] width 48 height 17
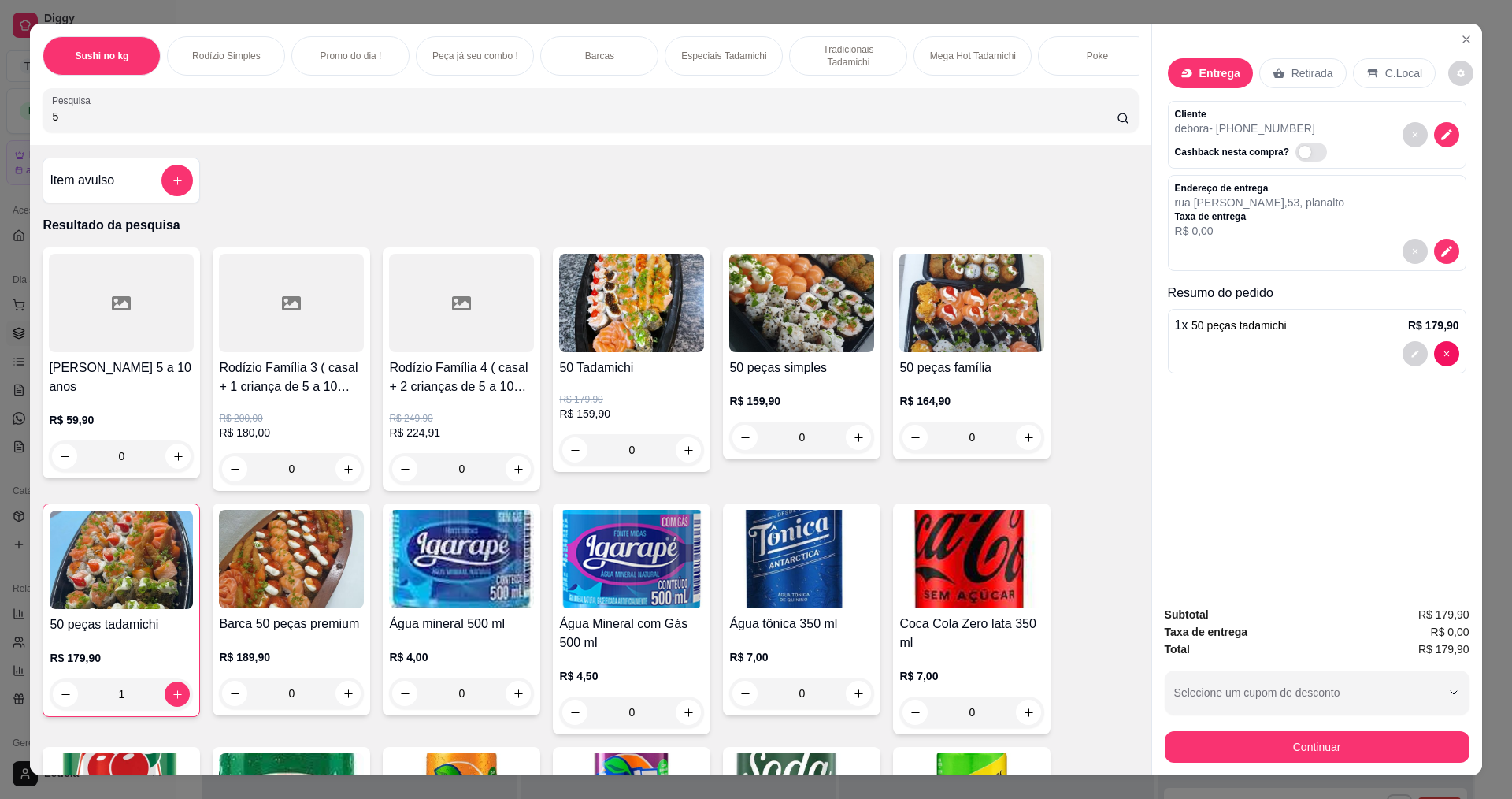
click at [1350, 452] on div "Entrega Retirada C.Local Cliente debora - (31) 99773-1411 Cashback nesta compra…" at bounding box center [1317, 308] width 330 height 569
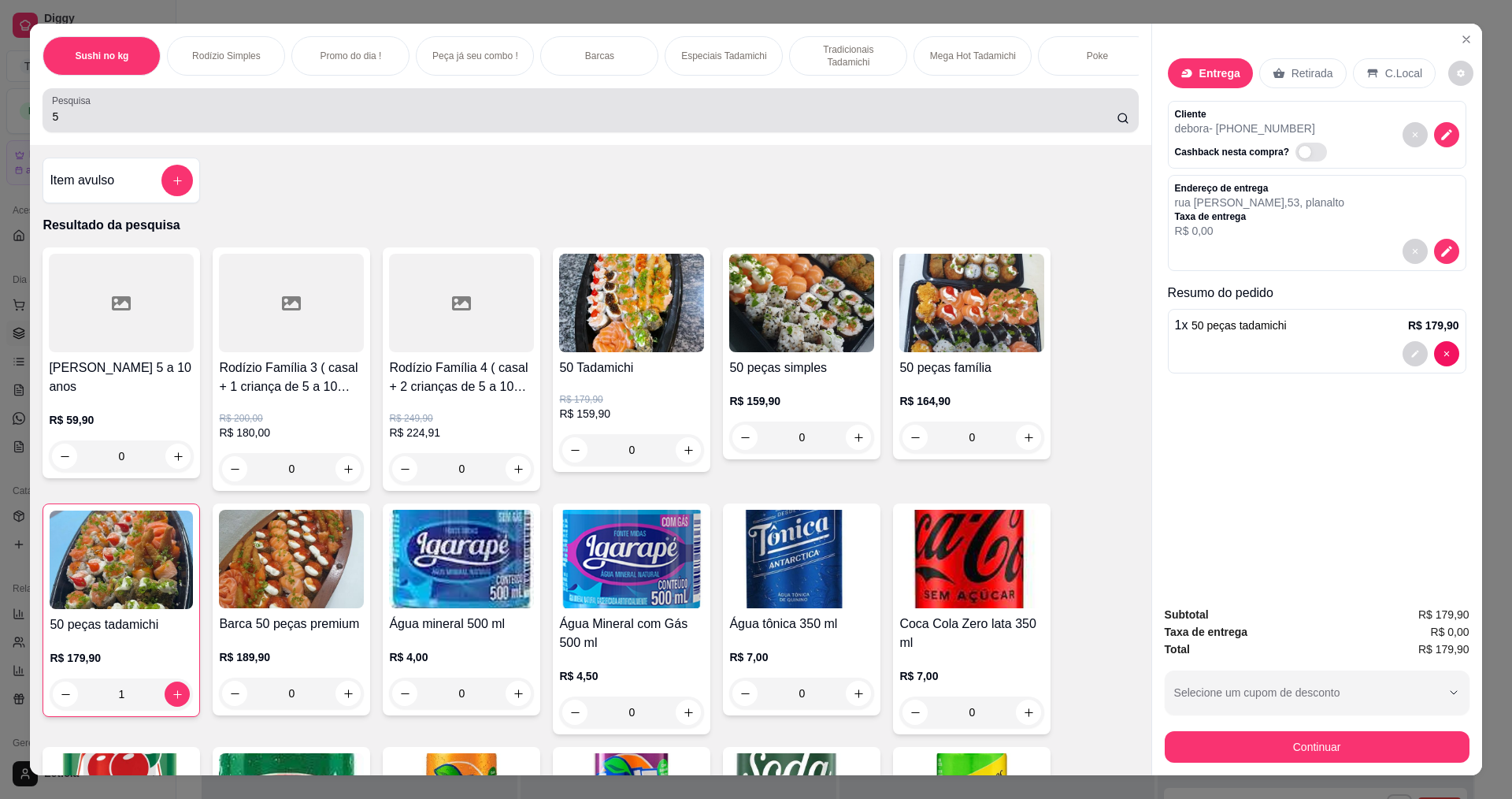
click at [401, 124] on input "5" at bounding box center [584, 117] width 1064 height 16
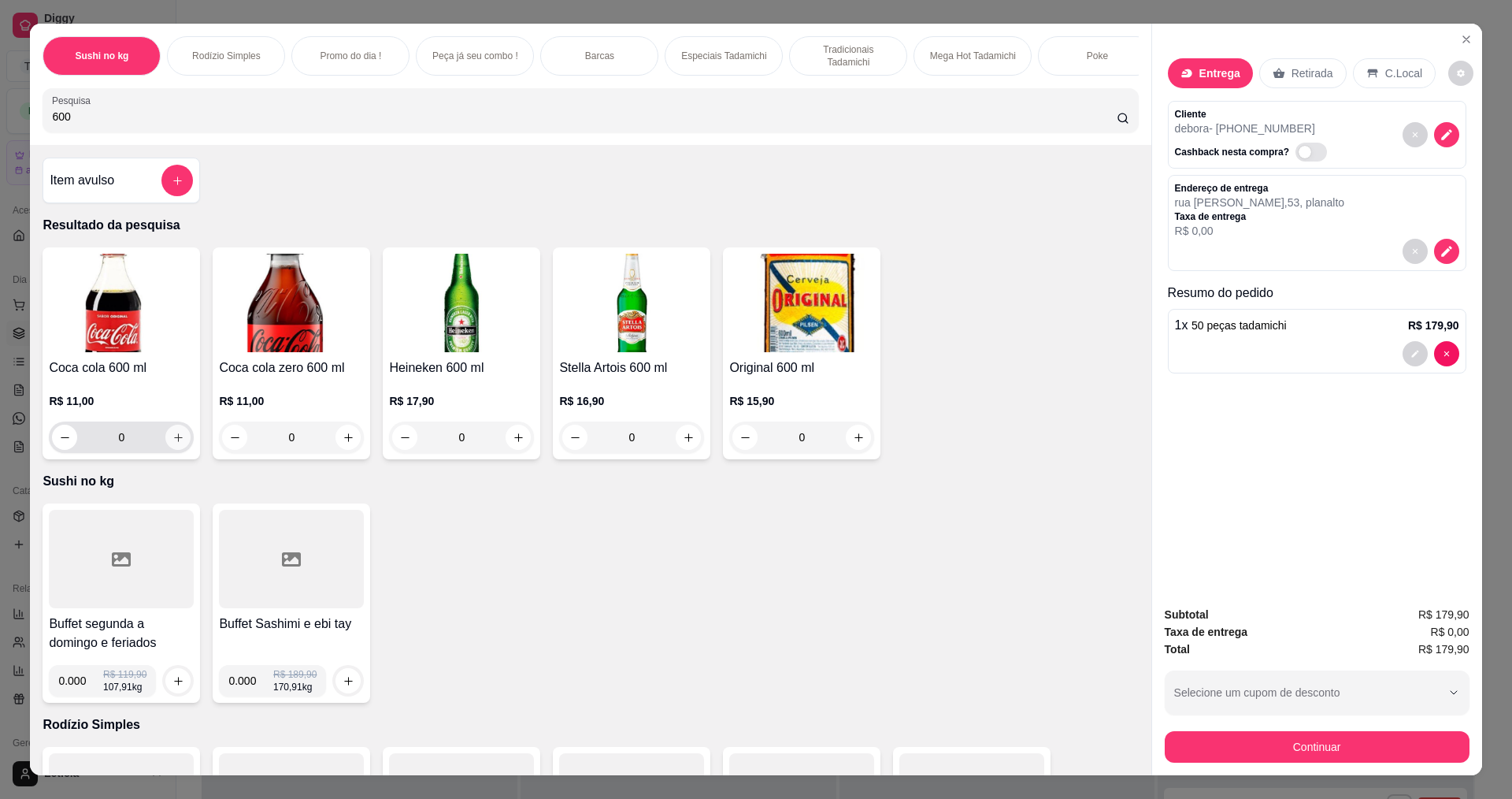
type input "600"
click at [174, 444] on icon "increase-product-quantity" at bounding box center [179, 438] width 12 height 12
type input "1"
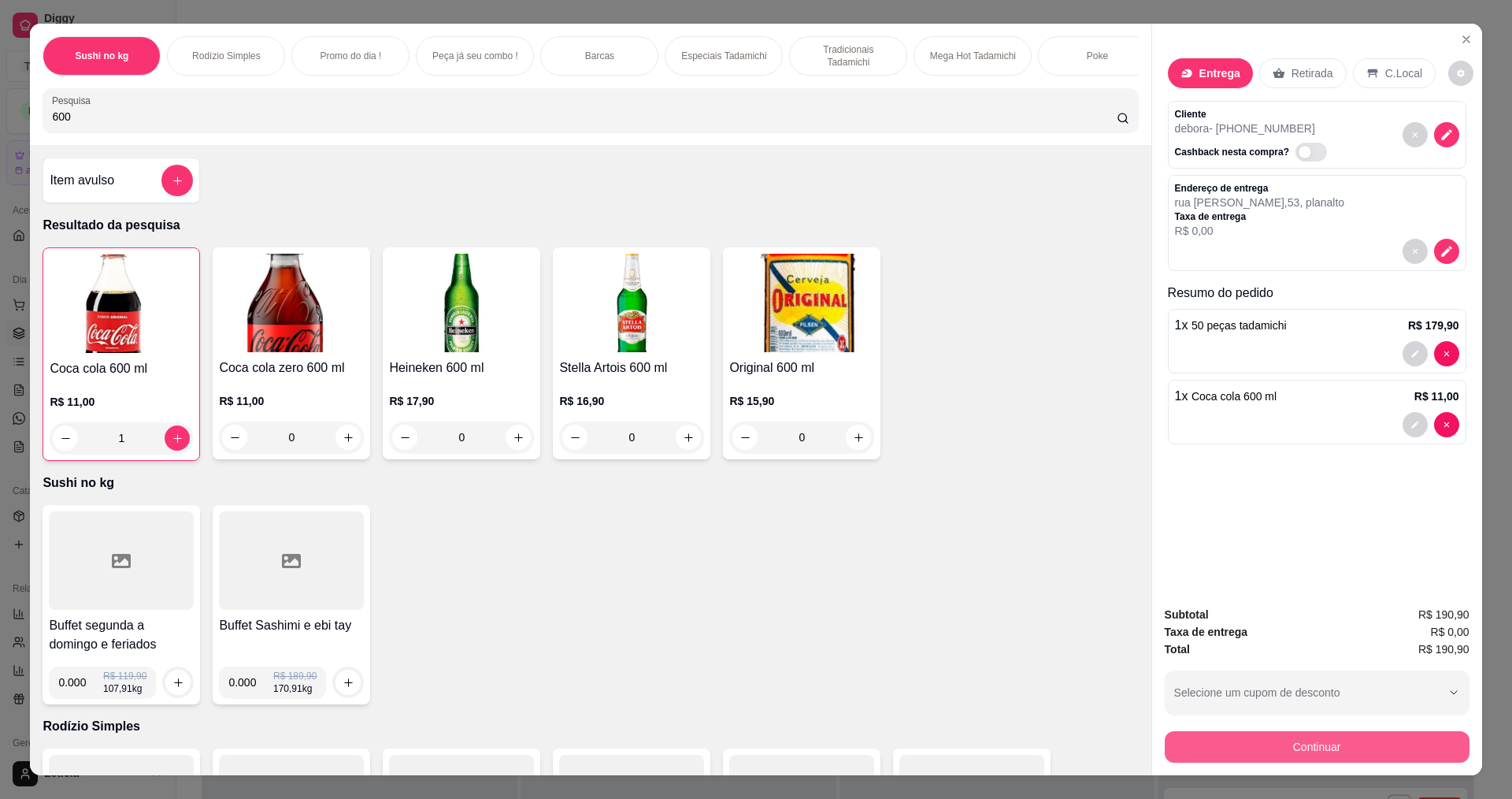
click at [1214, 748] on button "Continuar" at bounding box center [1317, 746] width 305 height 31
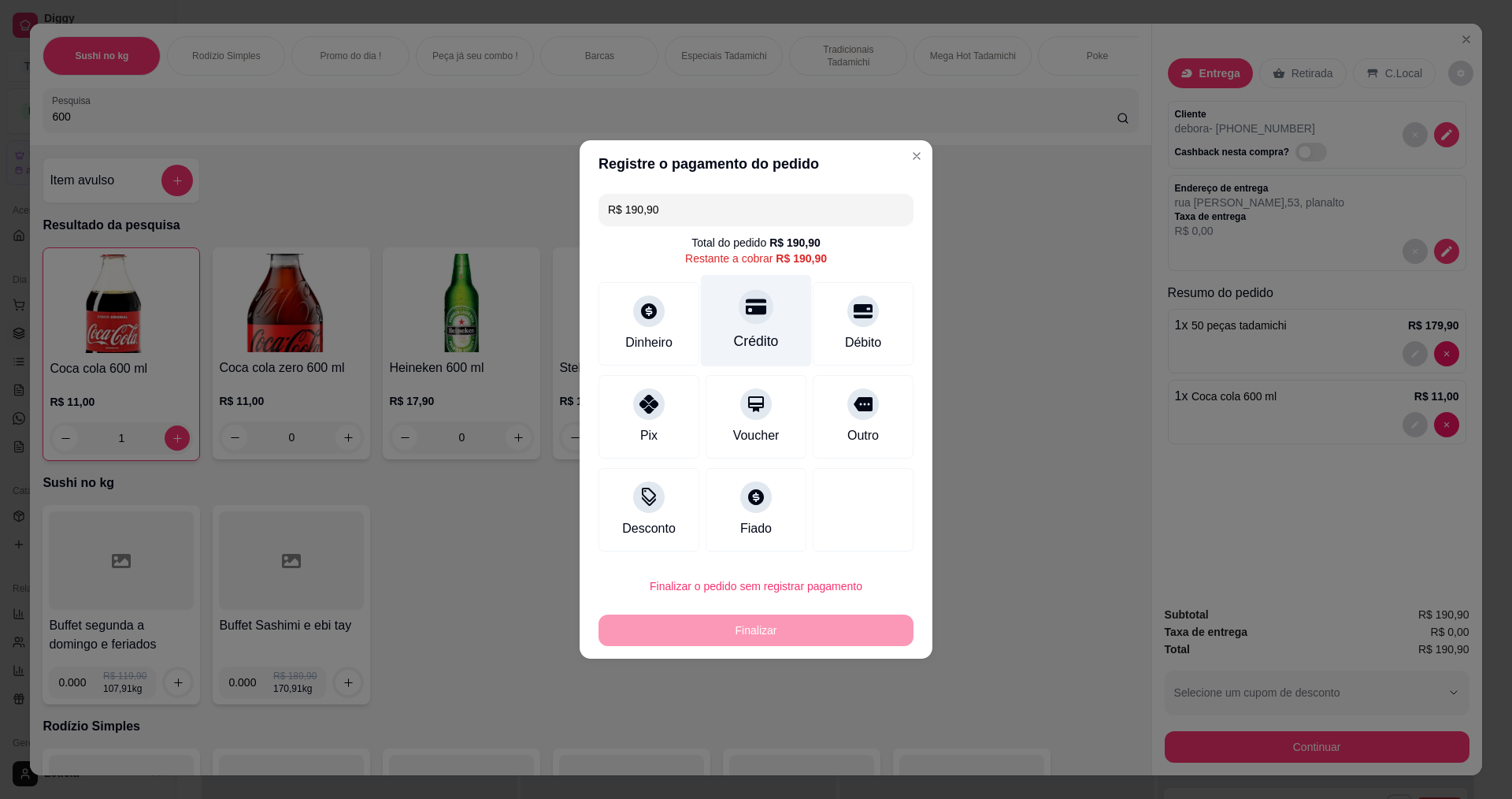
click at [759, 322] on div "Crédito" at bounding box center [756, 320] width 111 height 92
type input "R$ 0,00"
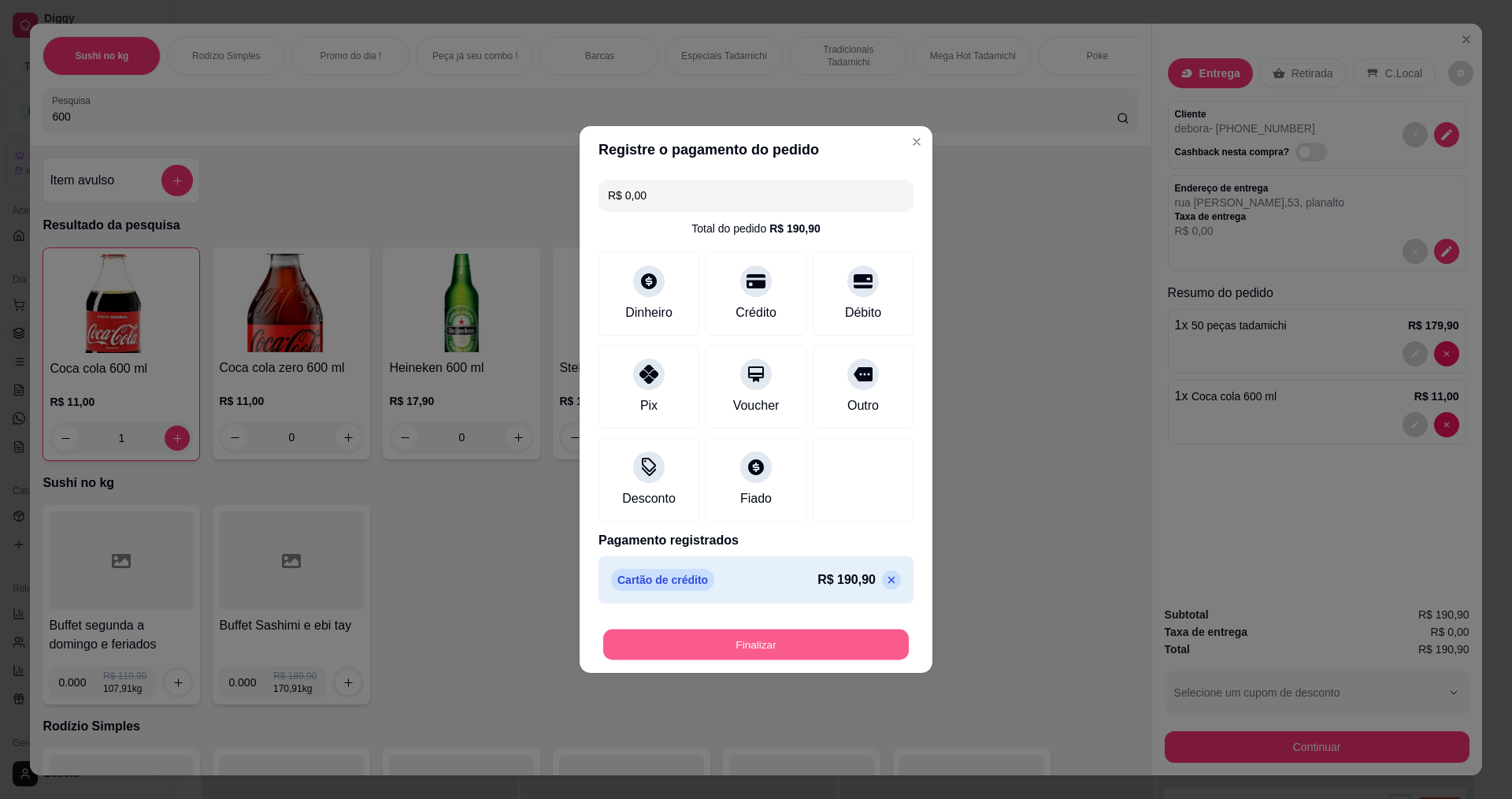
click at [747, 645] on button "Finalizar" at bounding box center [756, 645] width 306 height 31
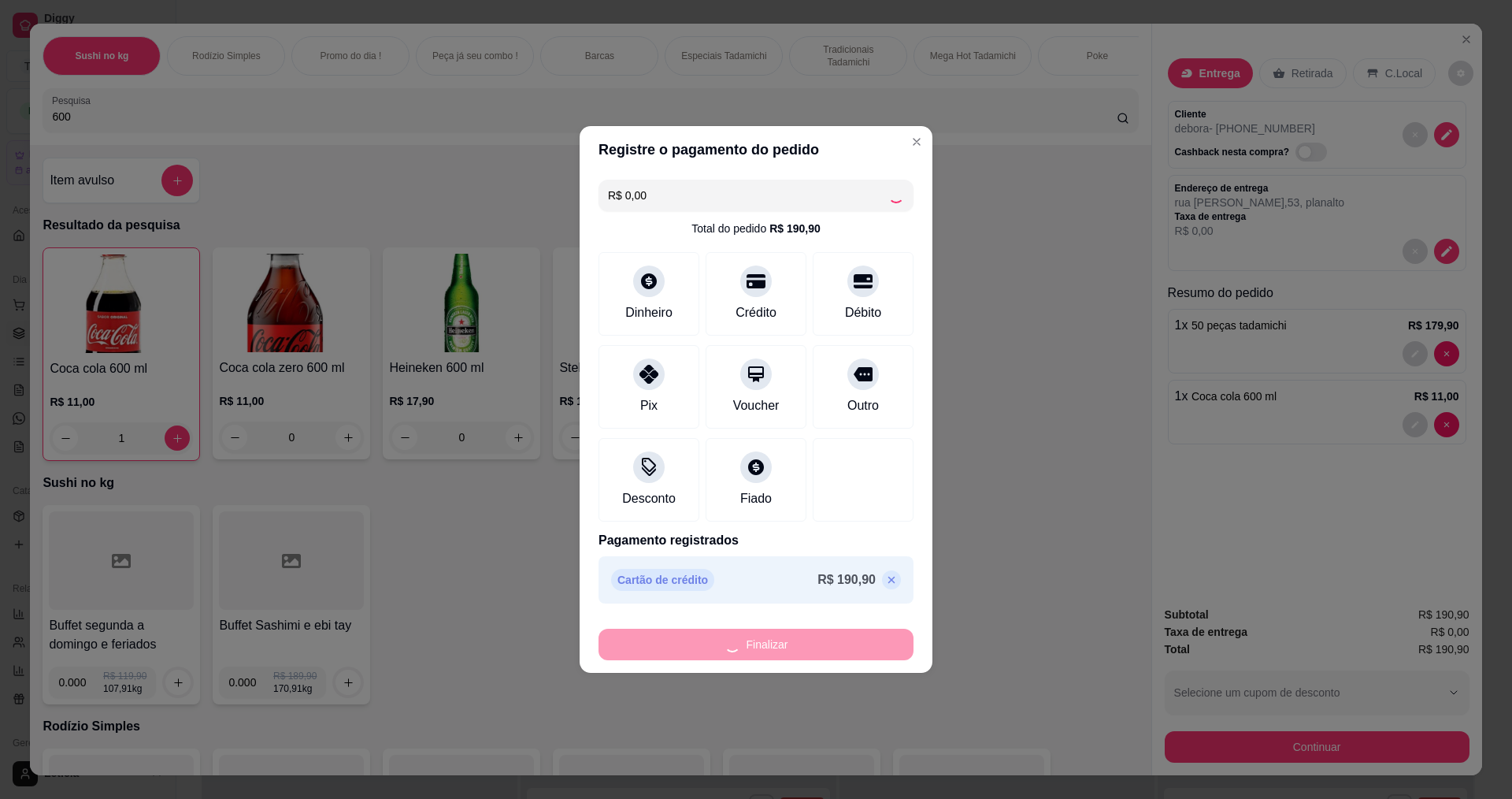
type input "0"
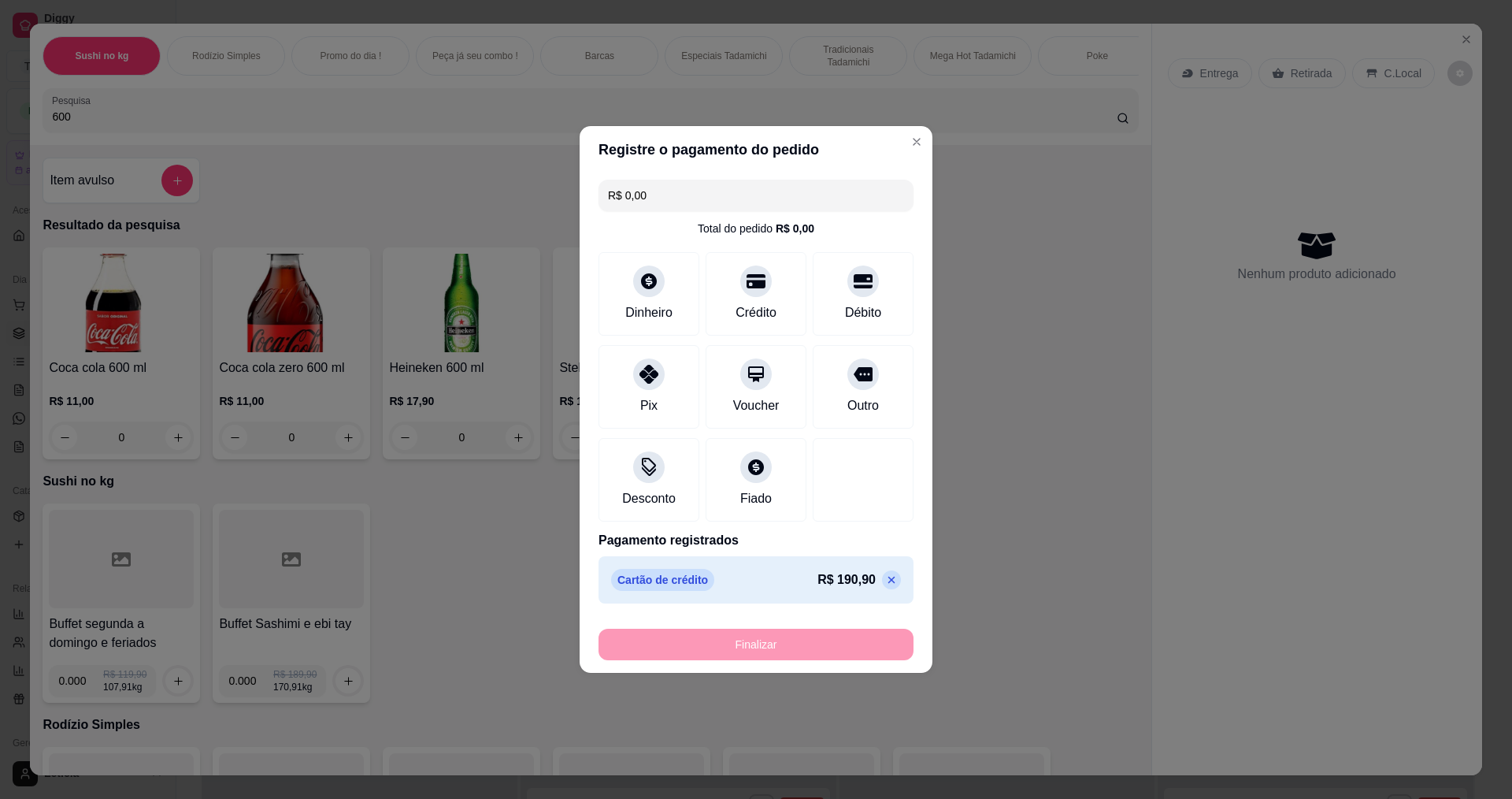
type input "-R$ 190,90"
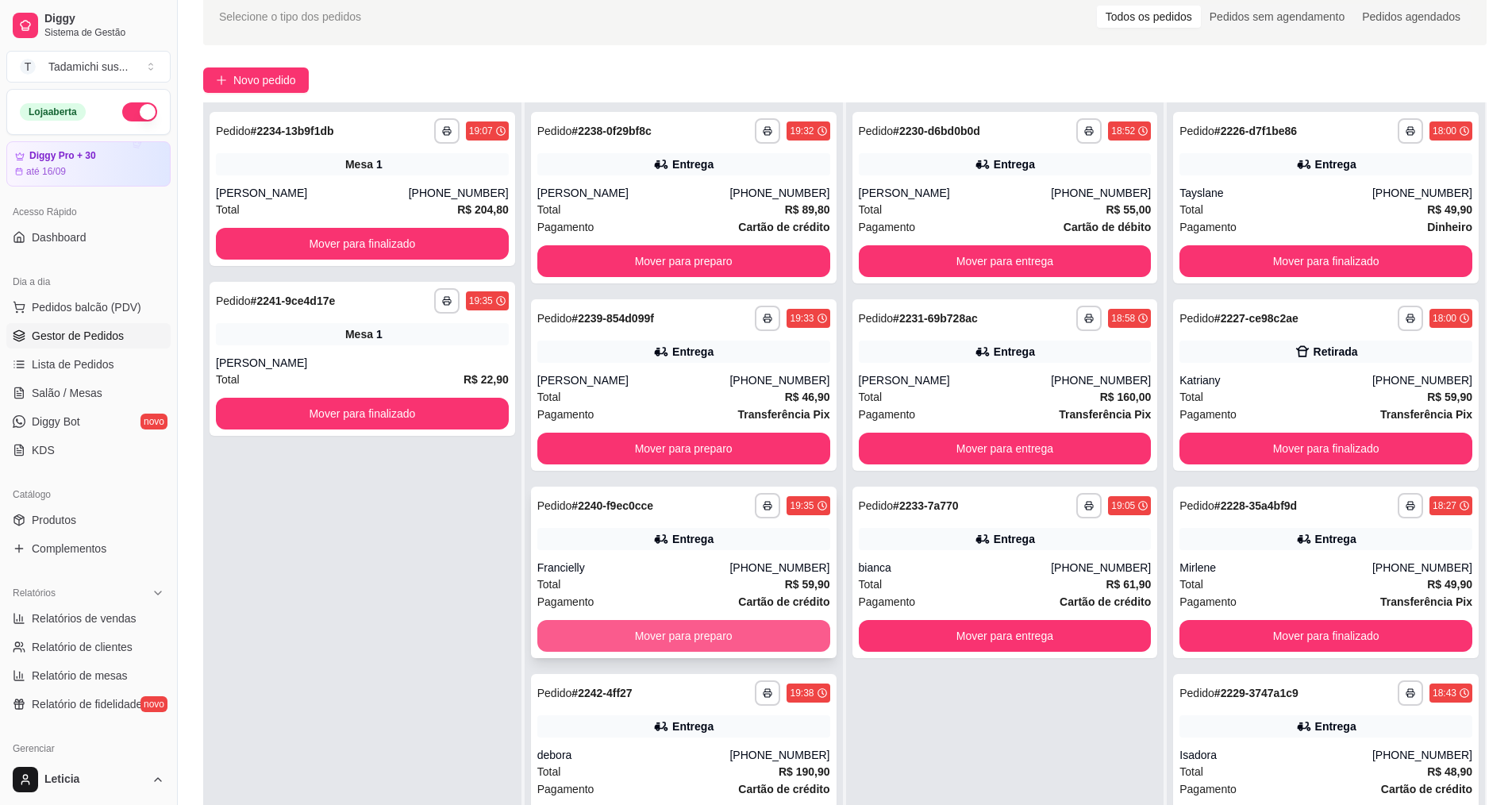
scroll to position [242, 0]
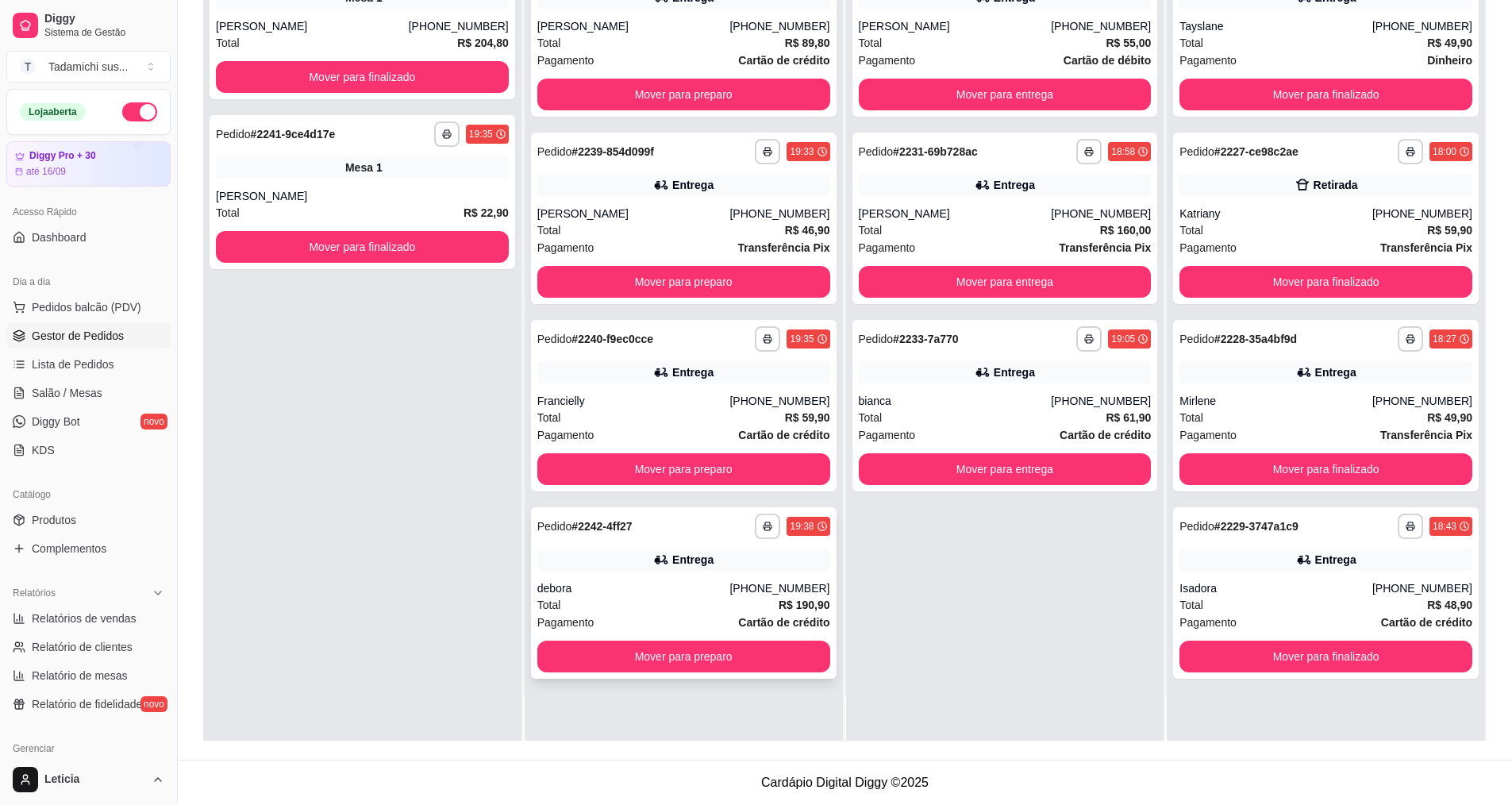
click at [750, 565] on div "Entrega" at bounding box center [683, 560] width 293 height 23
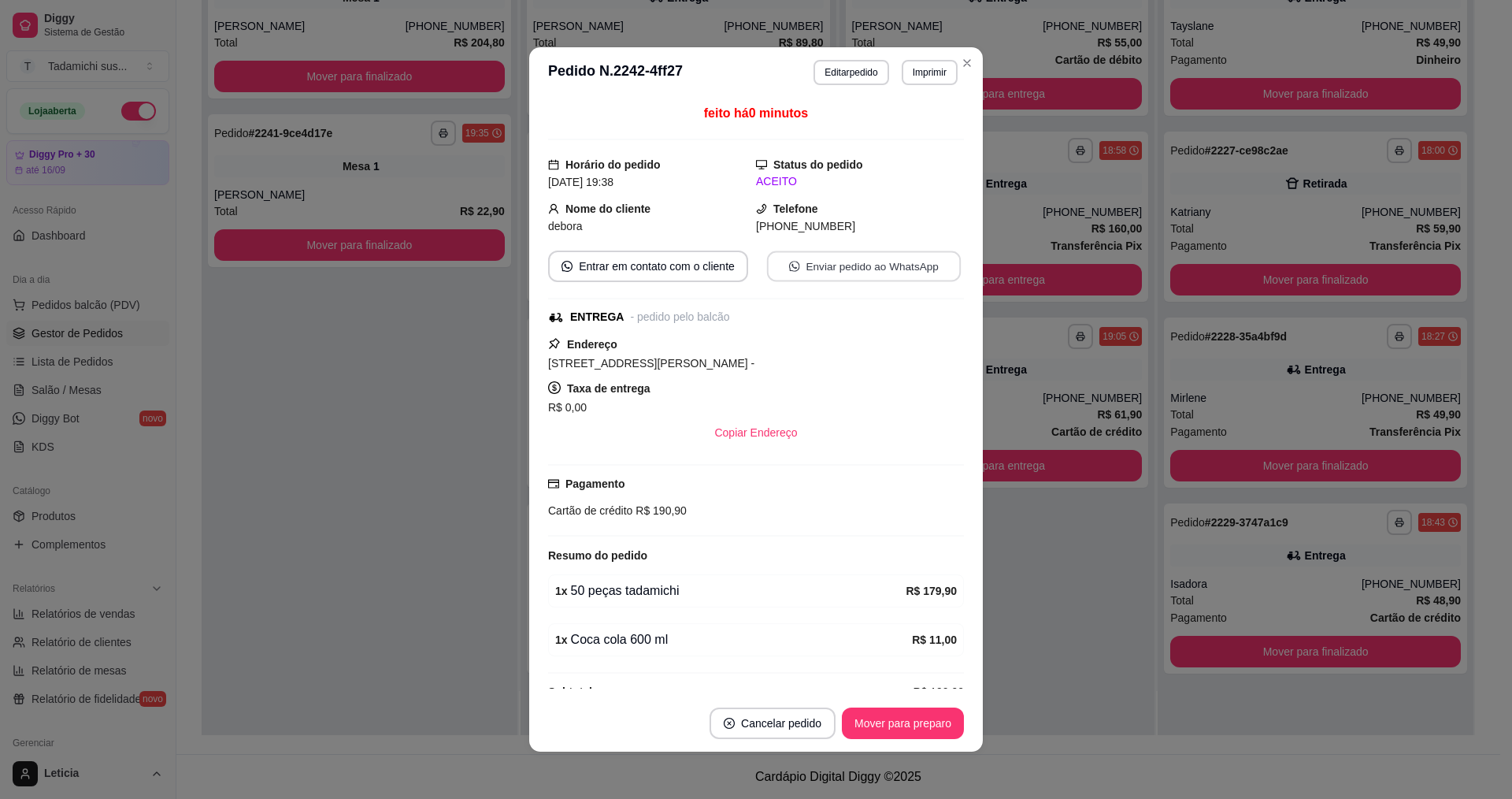
click at [863, 264] on button "Enviar pedido ao WhatsApp" at bounding box center [864, 267] width 193 height 31
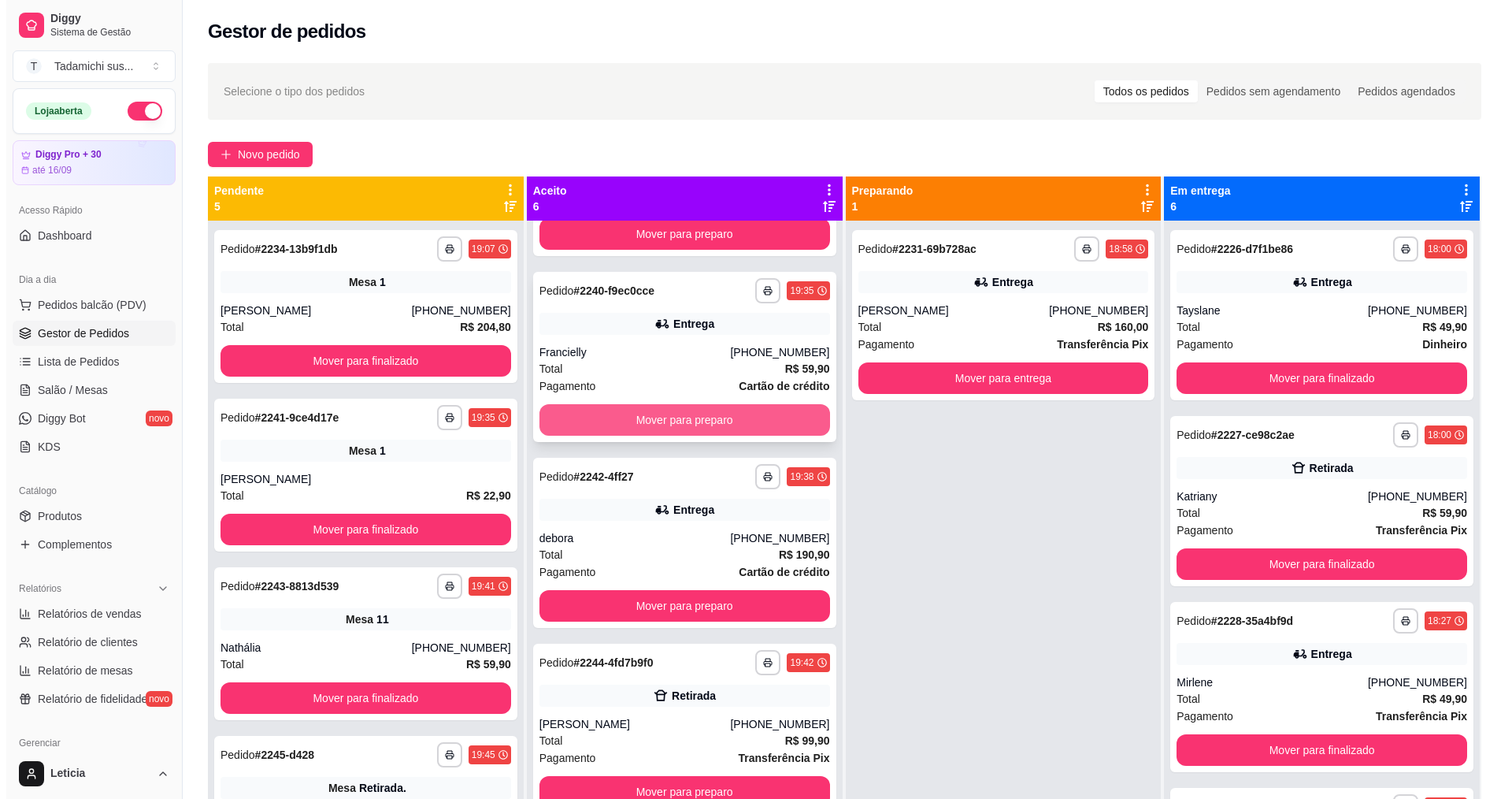
scroll to position [333, 0]
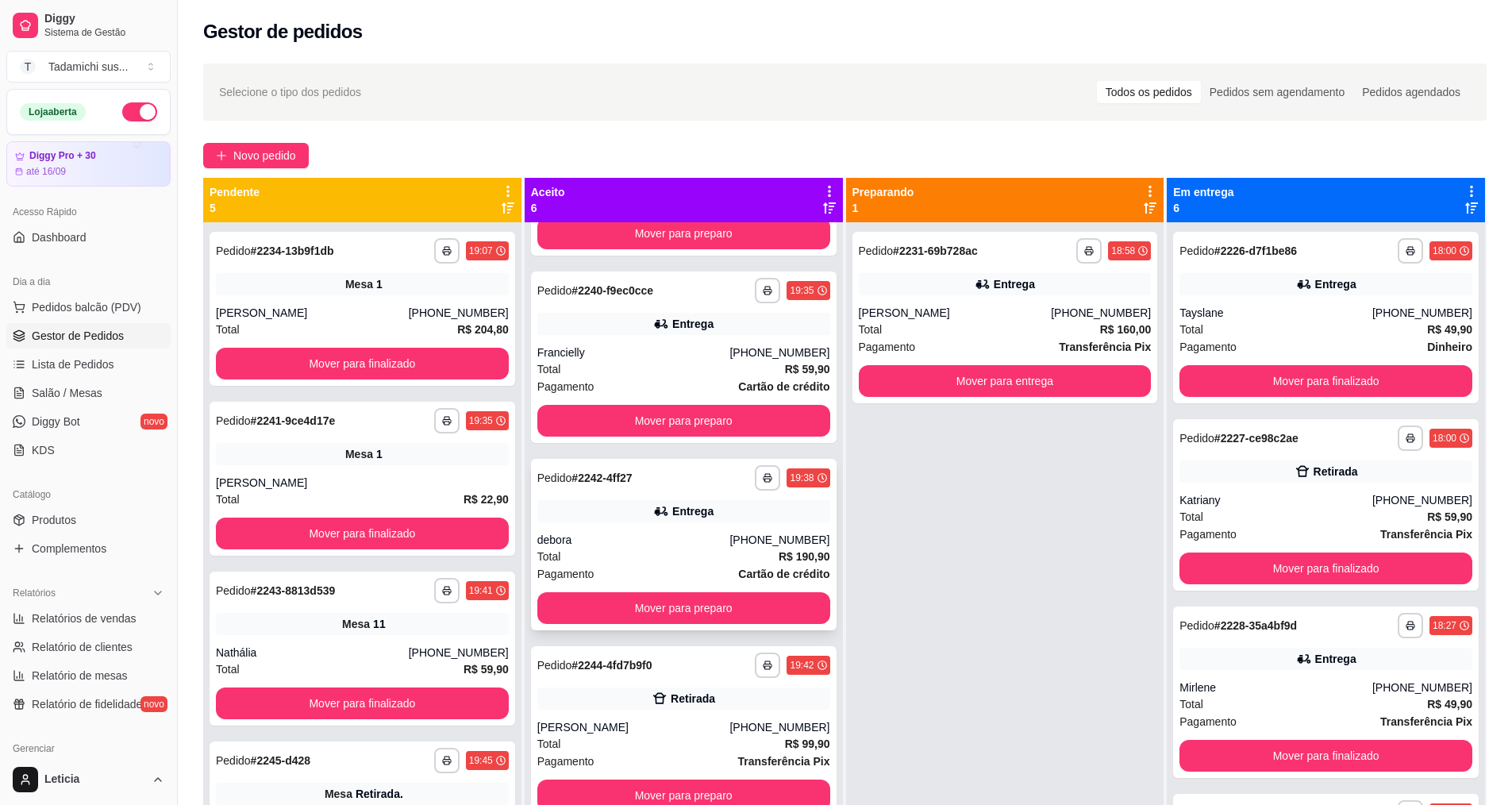
click at [654, 519] on icon at bounding box center [661, 511] width 16 height 16
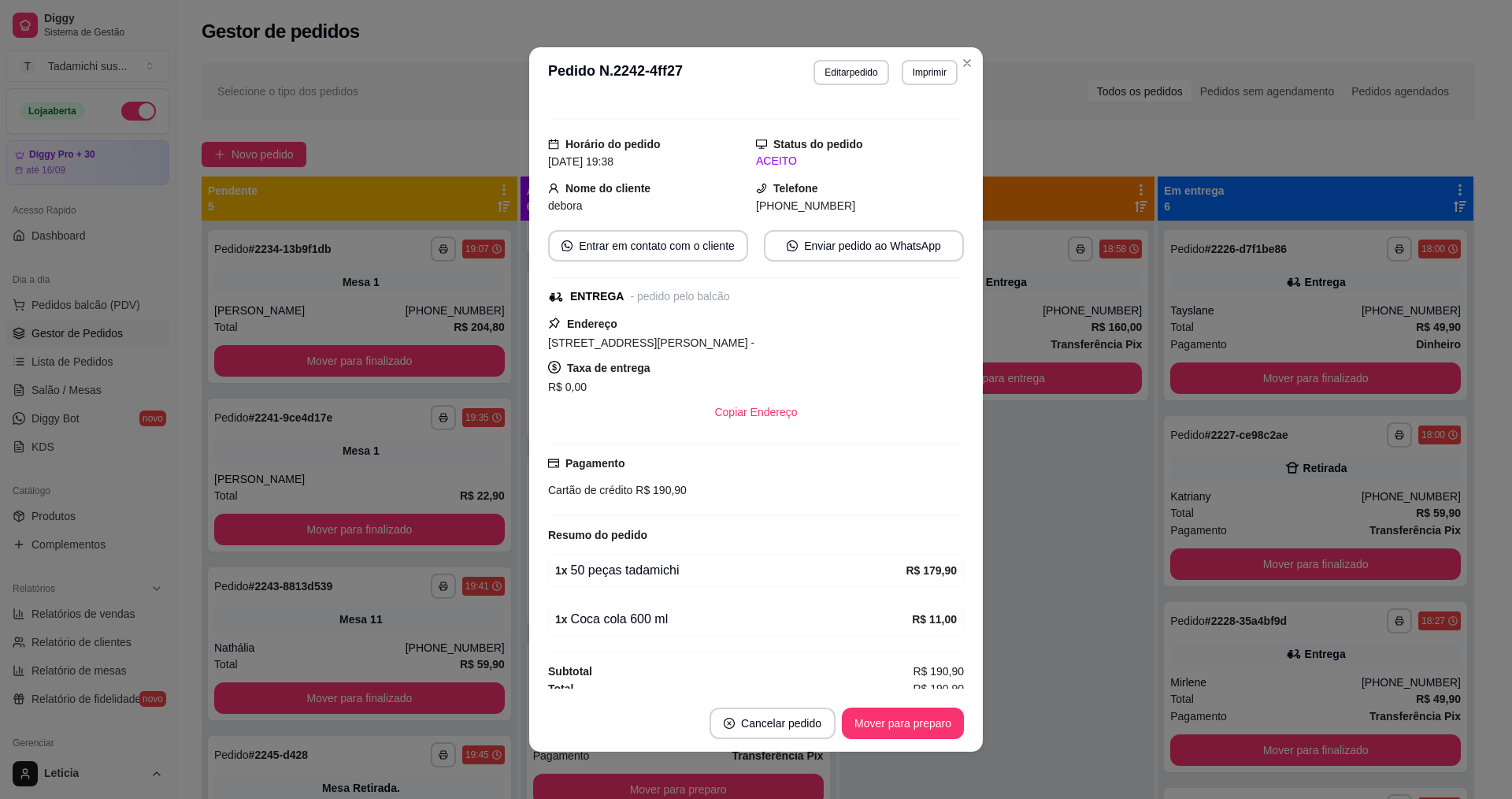
scroll to position [29, 0]
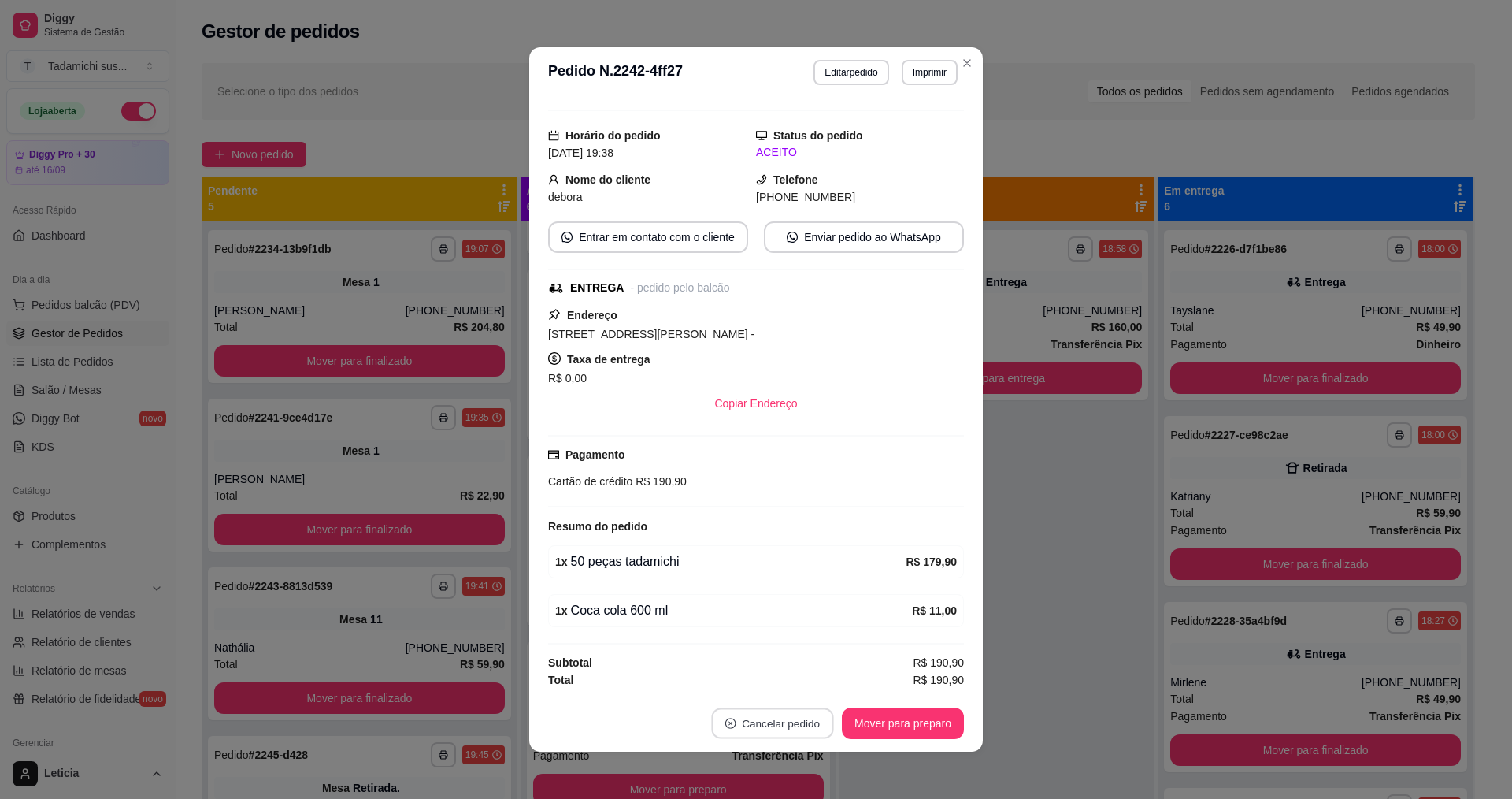
click at [775, 715] on button "Cancelar pedido" at bounding box center [772, 724] width 122 height 31
click at [799, 670] on button "Sim" at bounding box center [810, 684] width 61 height 31
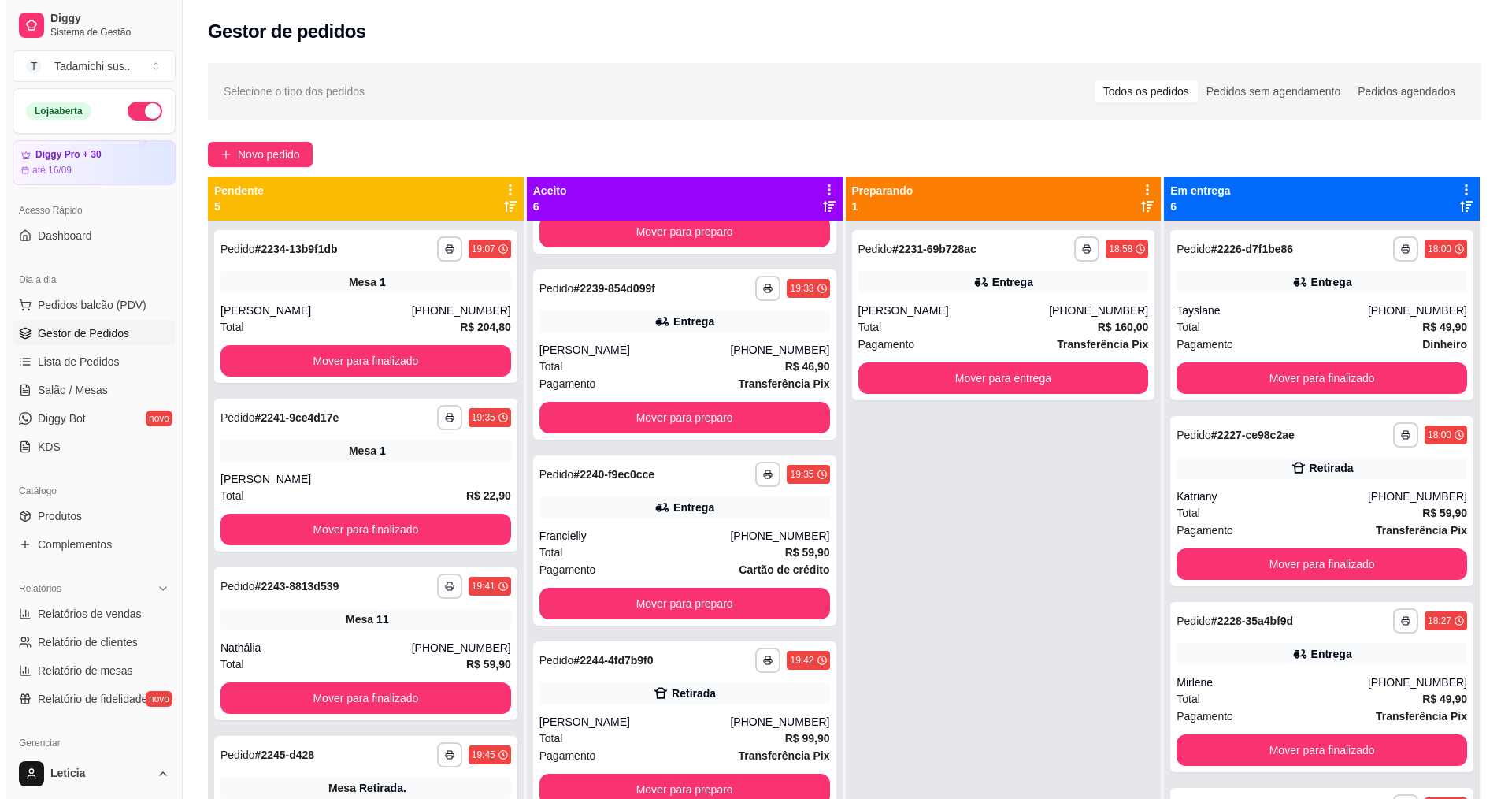
scroll to position [333, 0]
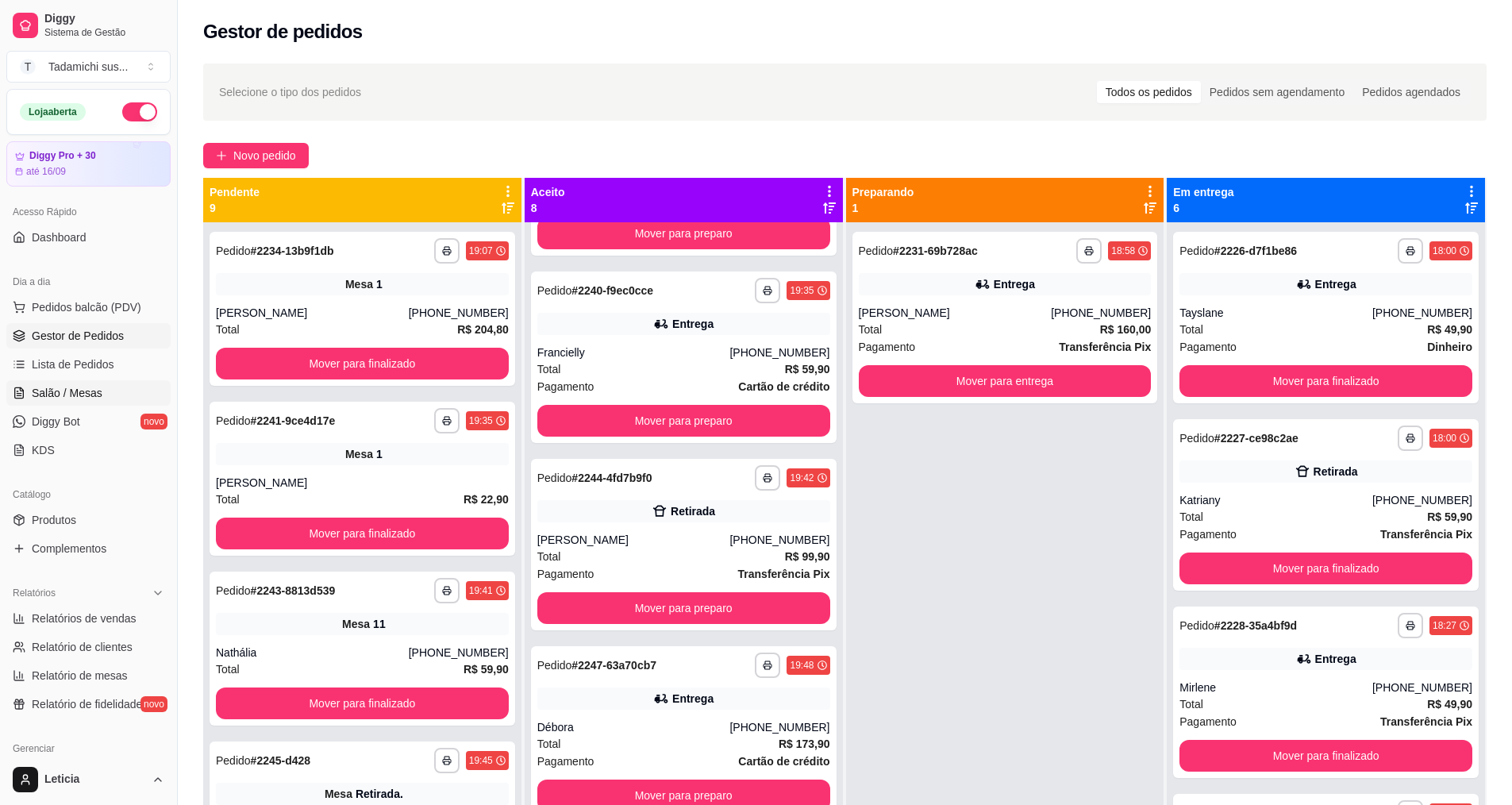
click at [84, 394] on span "Salão / Mesas" at bounding box center [66, 392] width 70 height 16
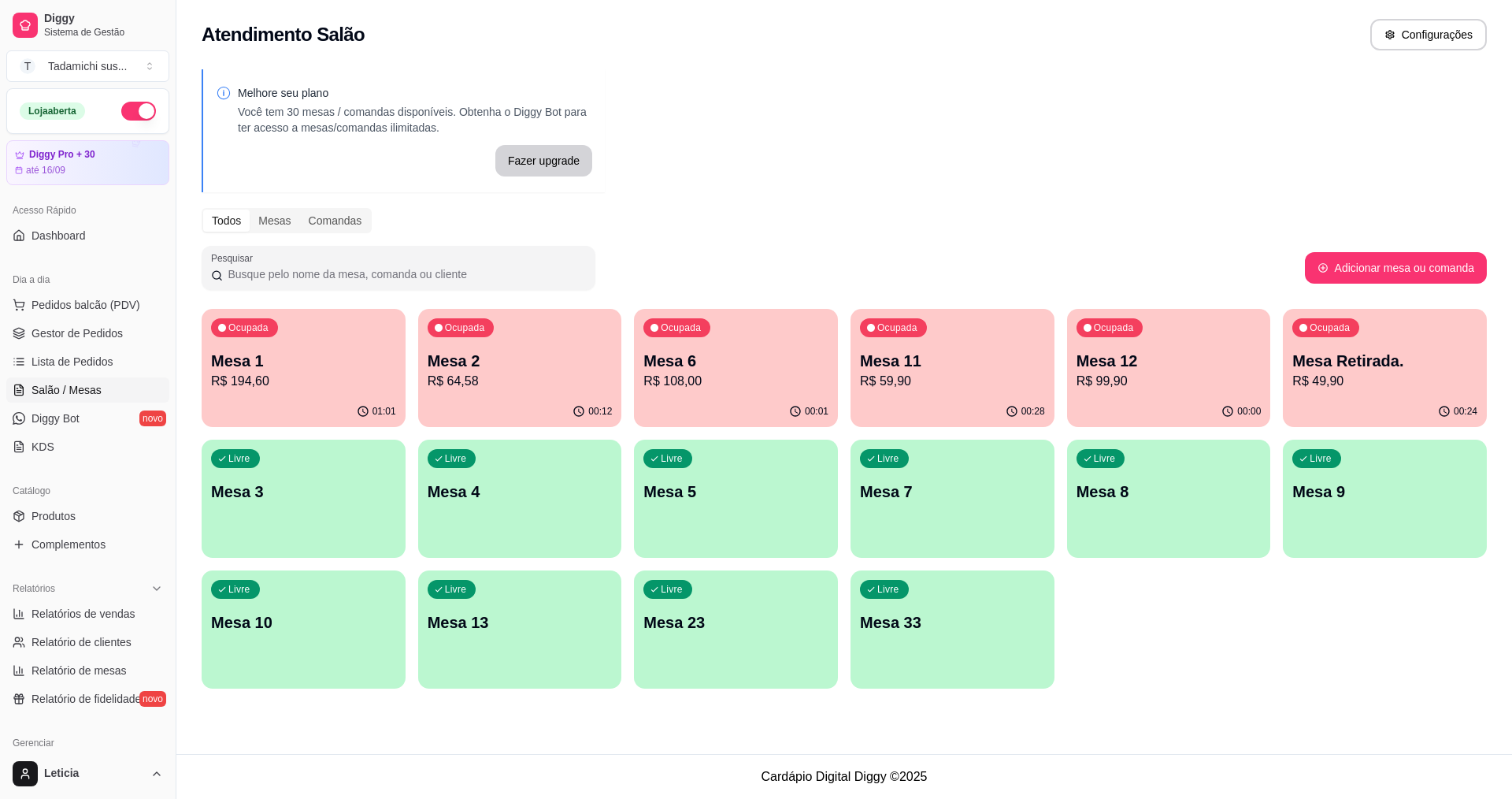
click at [902, 380] on p "R$ 59,90" at bounding box center [952, 382] width 185 height 19
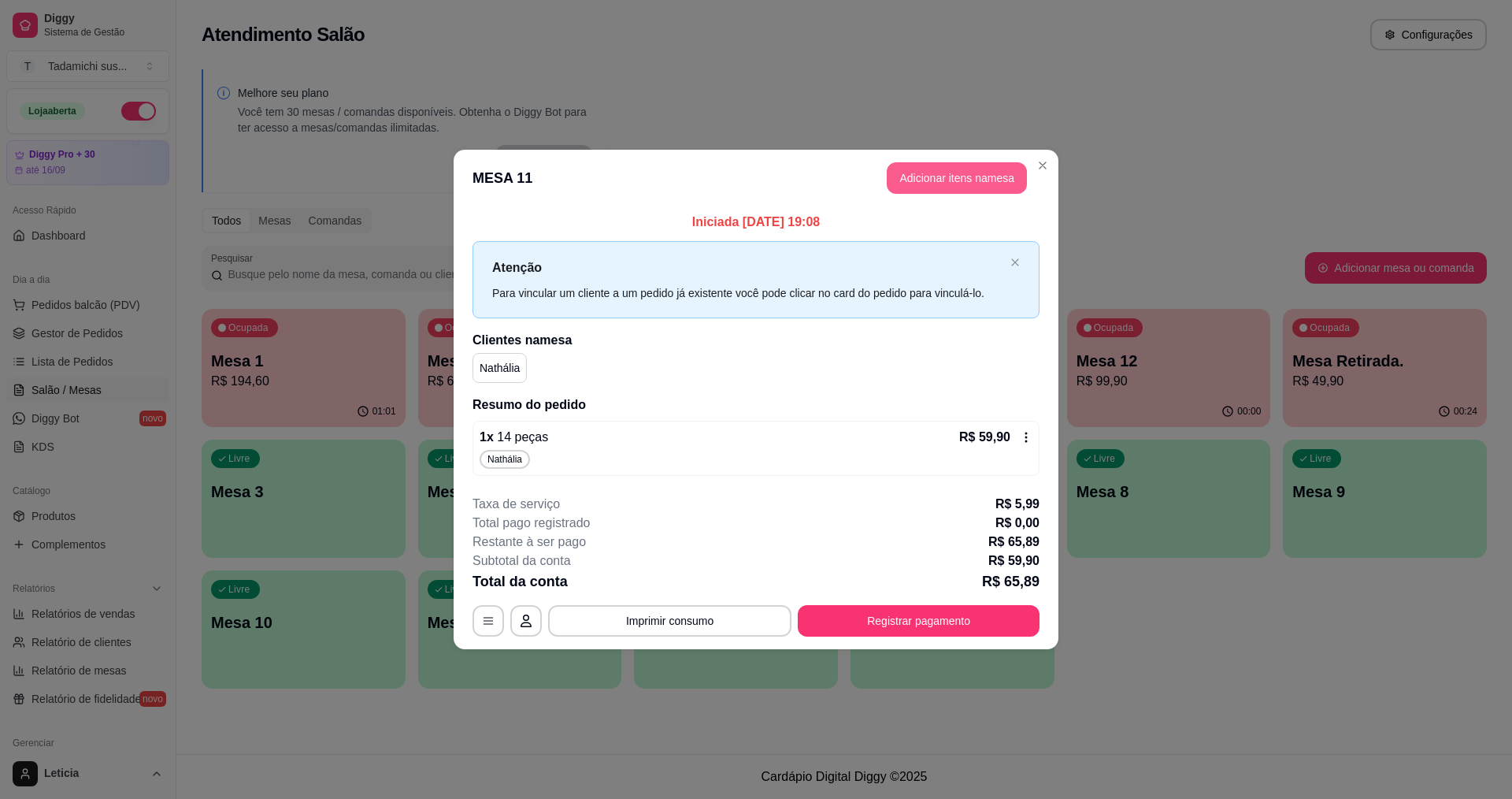
click at [914, 173] on button "Adicionar itens na mesa" at bounding box center [957, 178] width 140 height 31
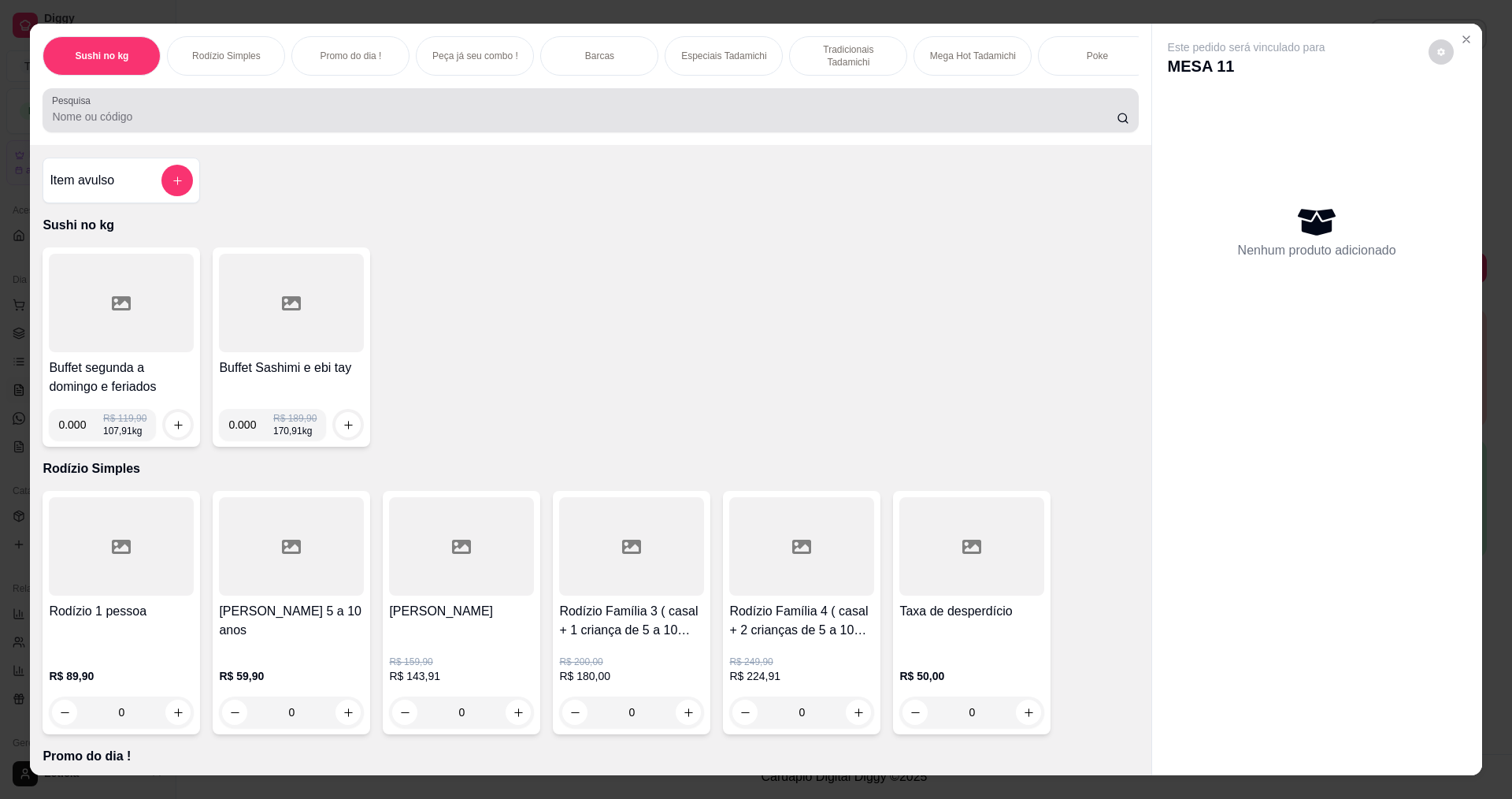
click at [786, 124] on input "Pesquisa" at bounding box center [584, 117] width 1064 height 16
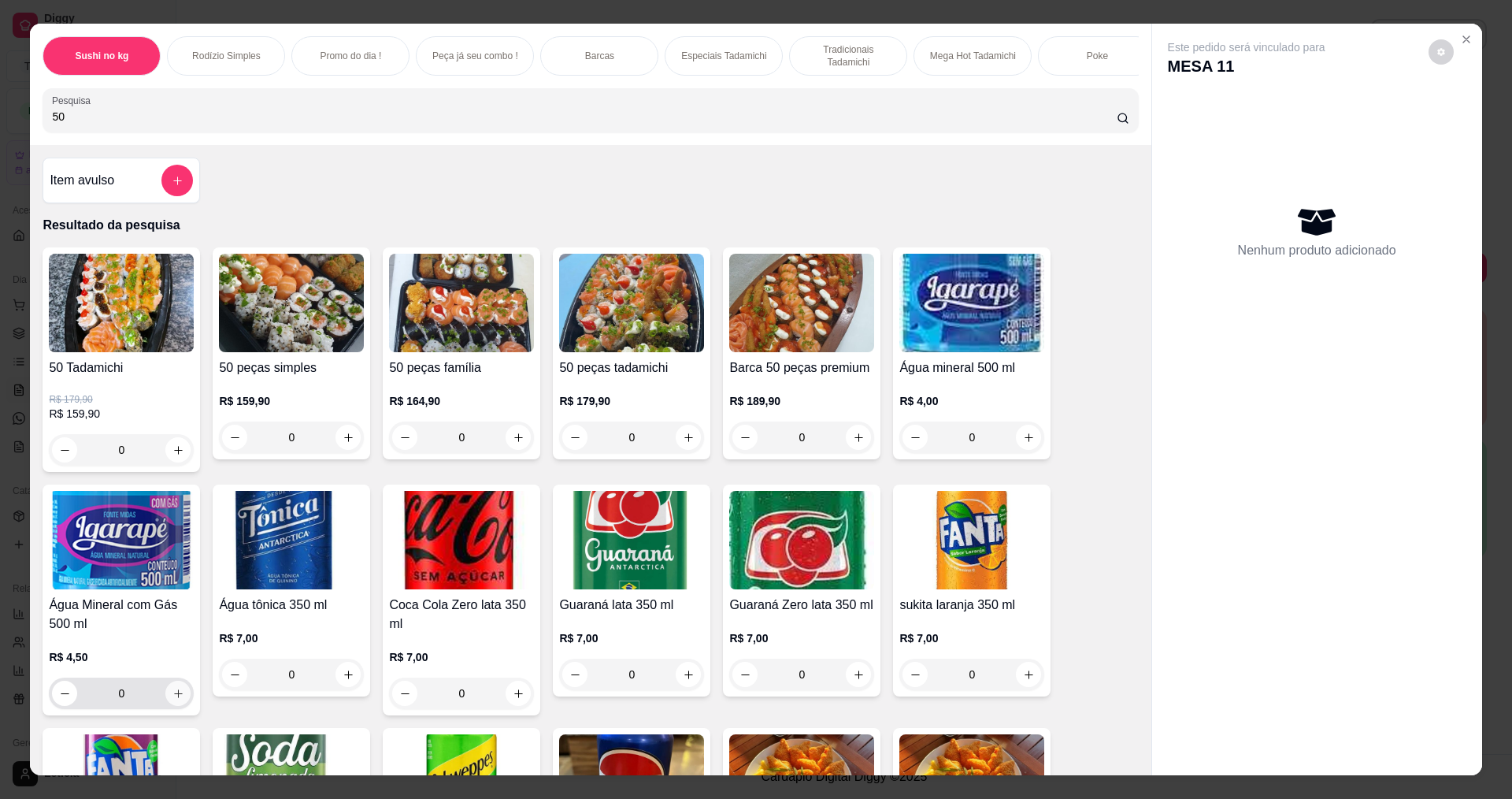
type input "50"
click at [177, 698] on button "increase-product-quantity" at bounding box center [178, 694] width 24 height 24
type input "1"
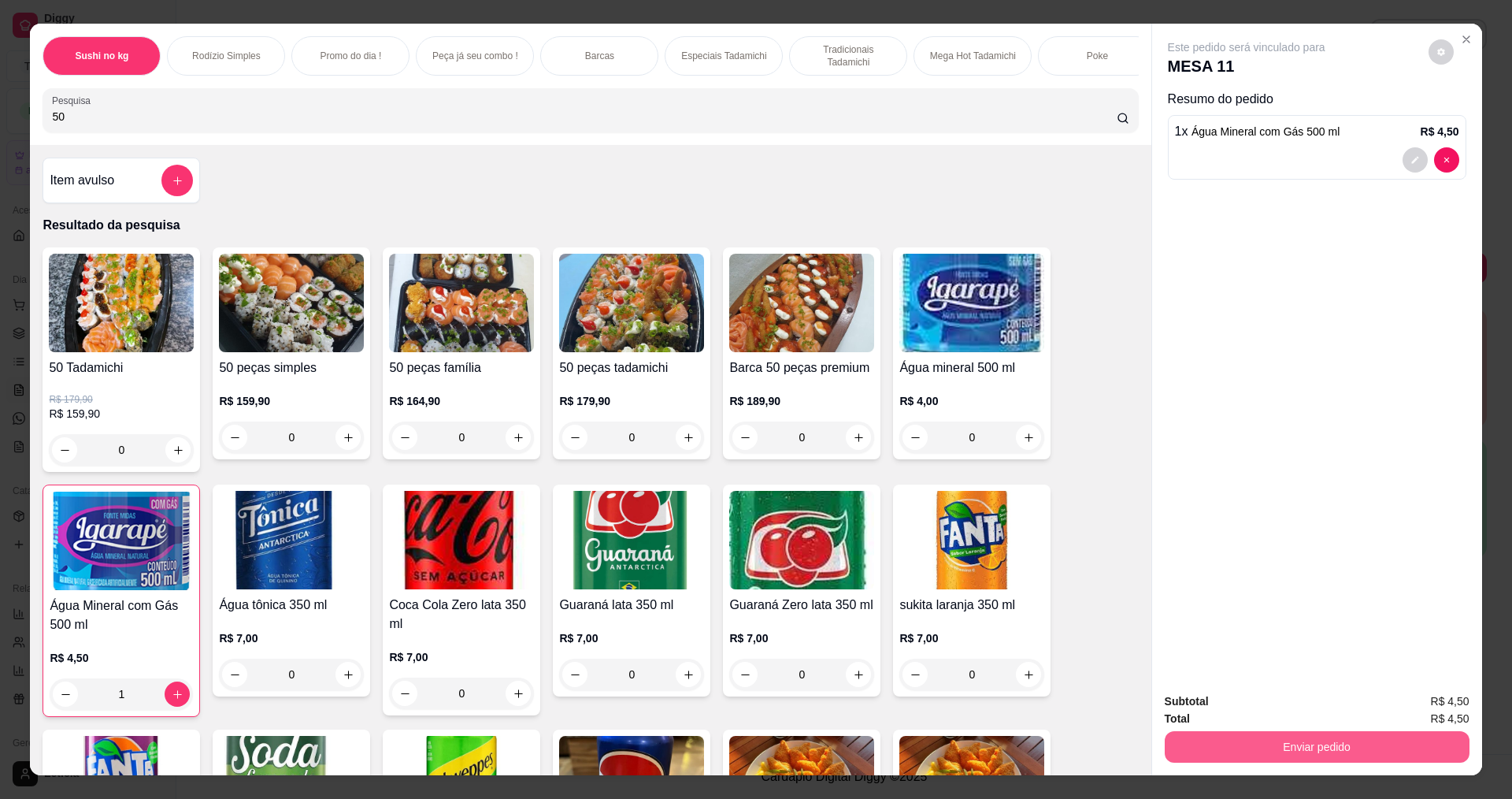
click at [1380, 739] on button "Enviar pedido" at bounding box center [1317, 746] width 305 height 31
click at [1260, 706] on button "Não registrar e enviar pedido" at bounding box center [1265, 708] width 164 height 30
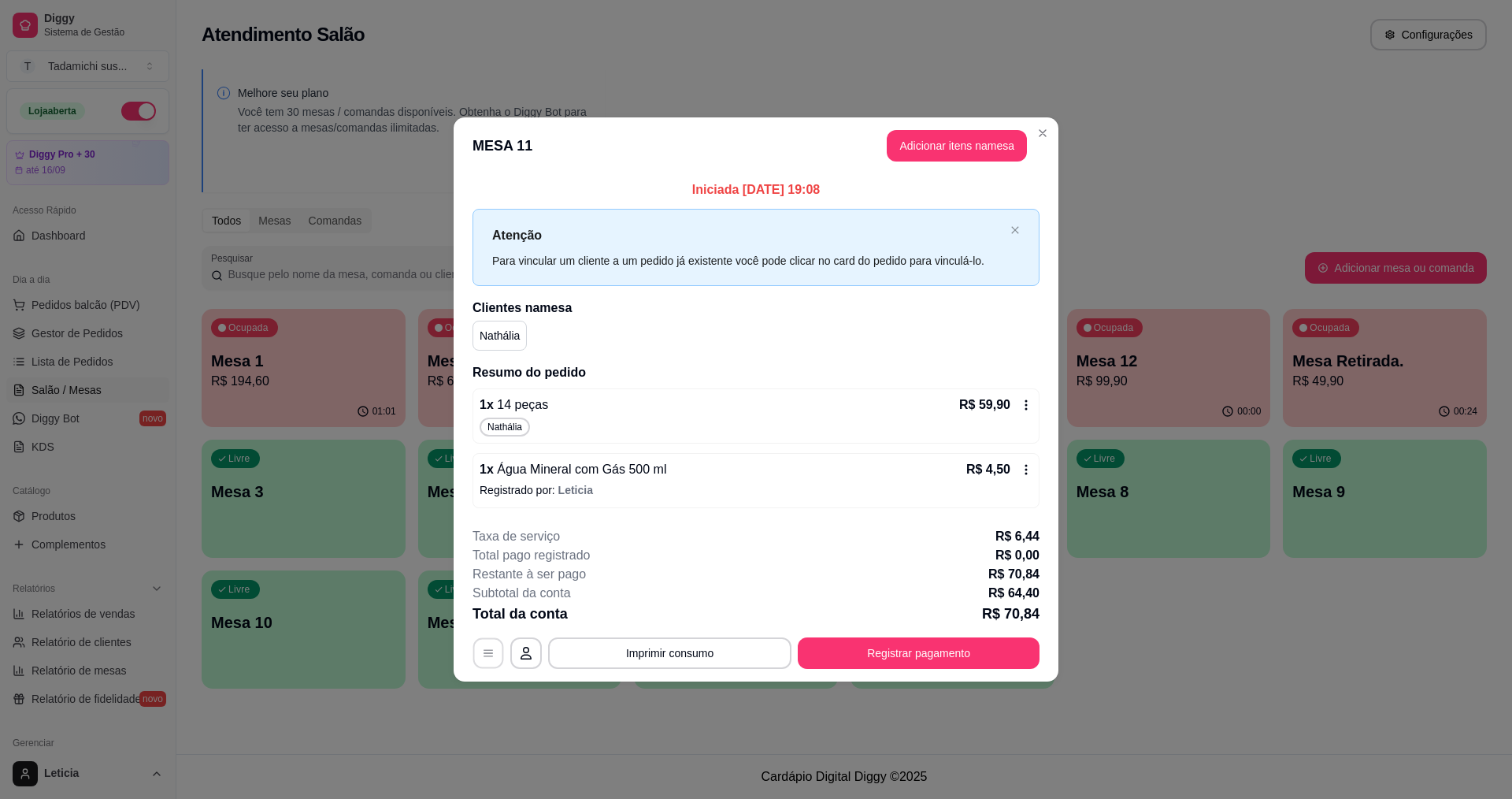
click at [477, 649] on button "button" at bounding box center [489, 653] width 31 height 31
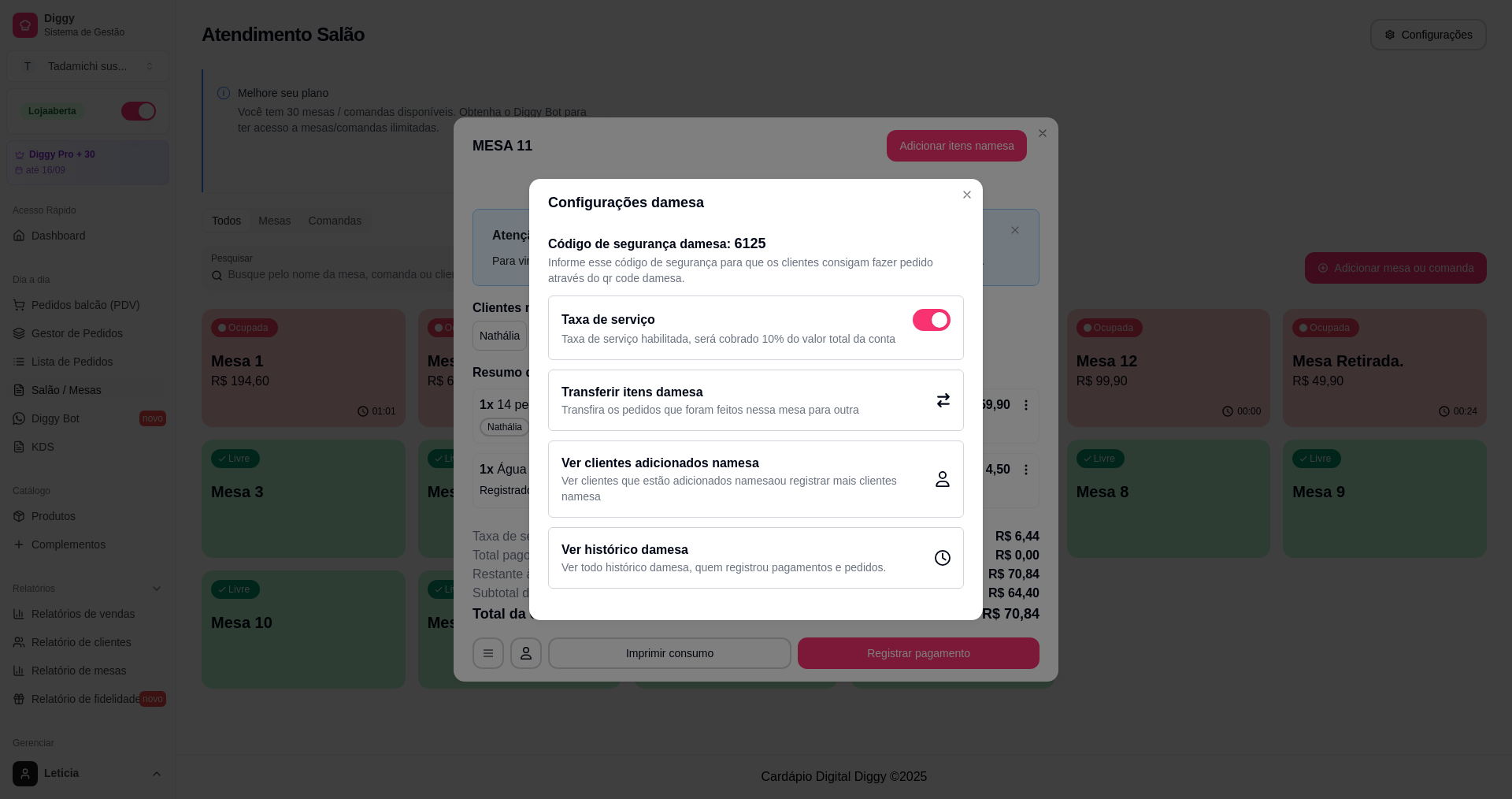
click at [933, 327] on span at bounding box center [932, 320] width 38 height 22
click at [922, 327] on input "checkbox" at bounding box center [917, 328] width 10 height 10
checkbox input "false"
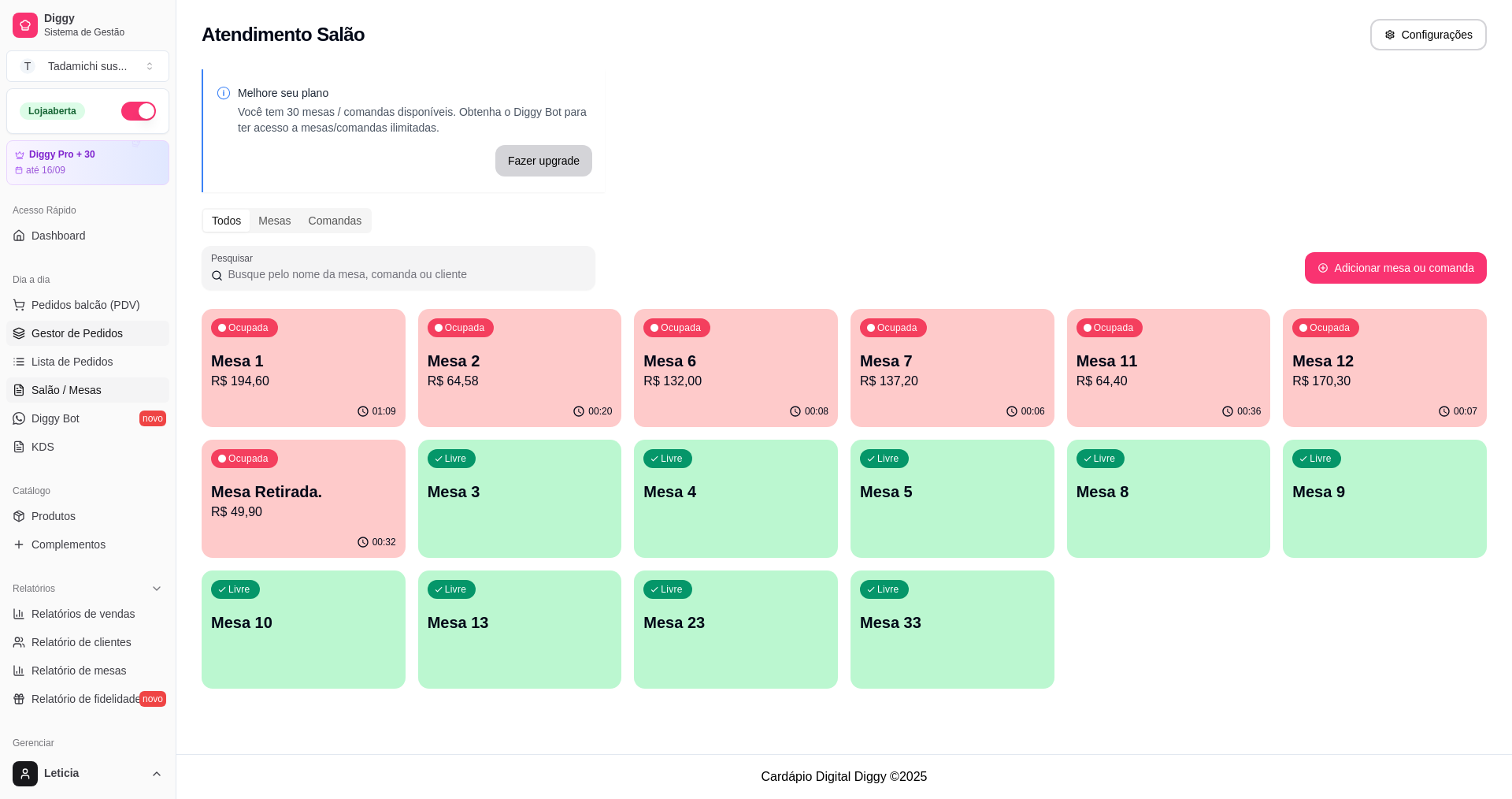
click at [74, 336] on span "Gestor de Pedidos" at bounding box center [77, 333] width 92 height 16
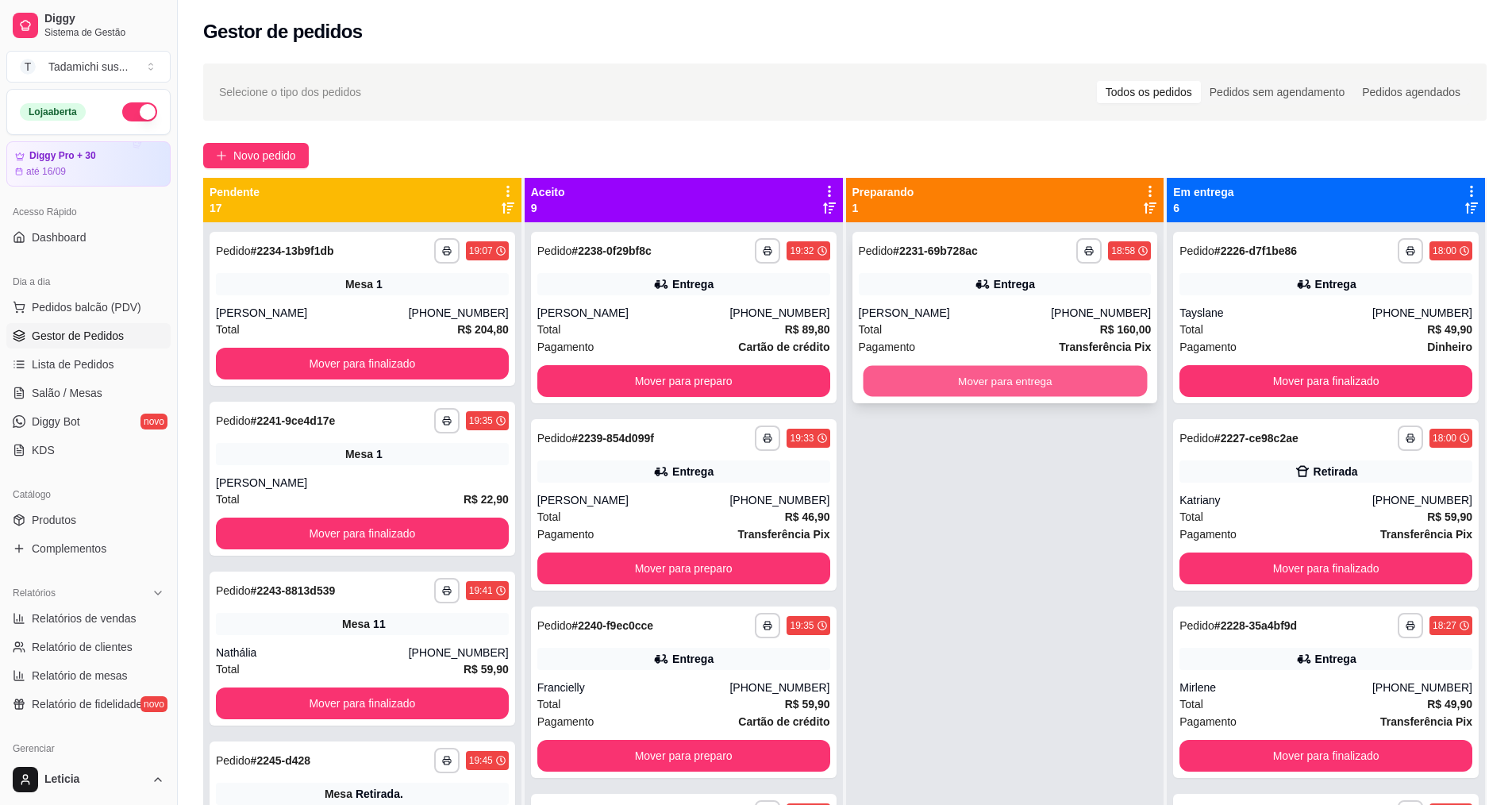
click at [1054, 379] on button "Mover para entrega" at bounding box center [1004, 381] width 284 height 31
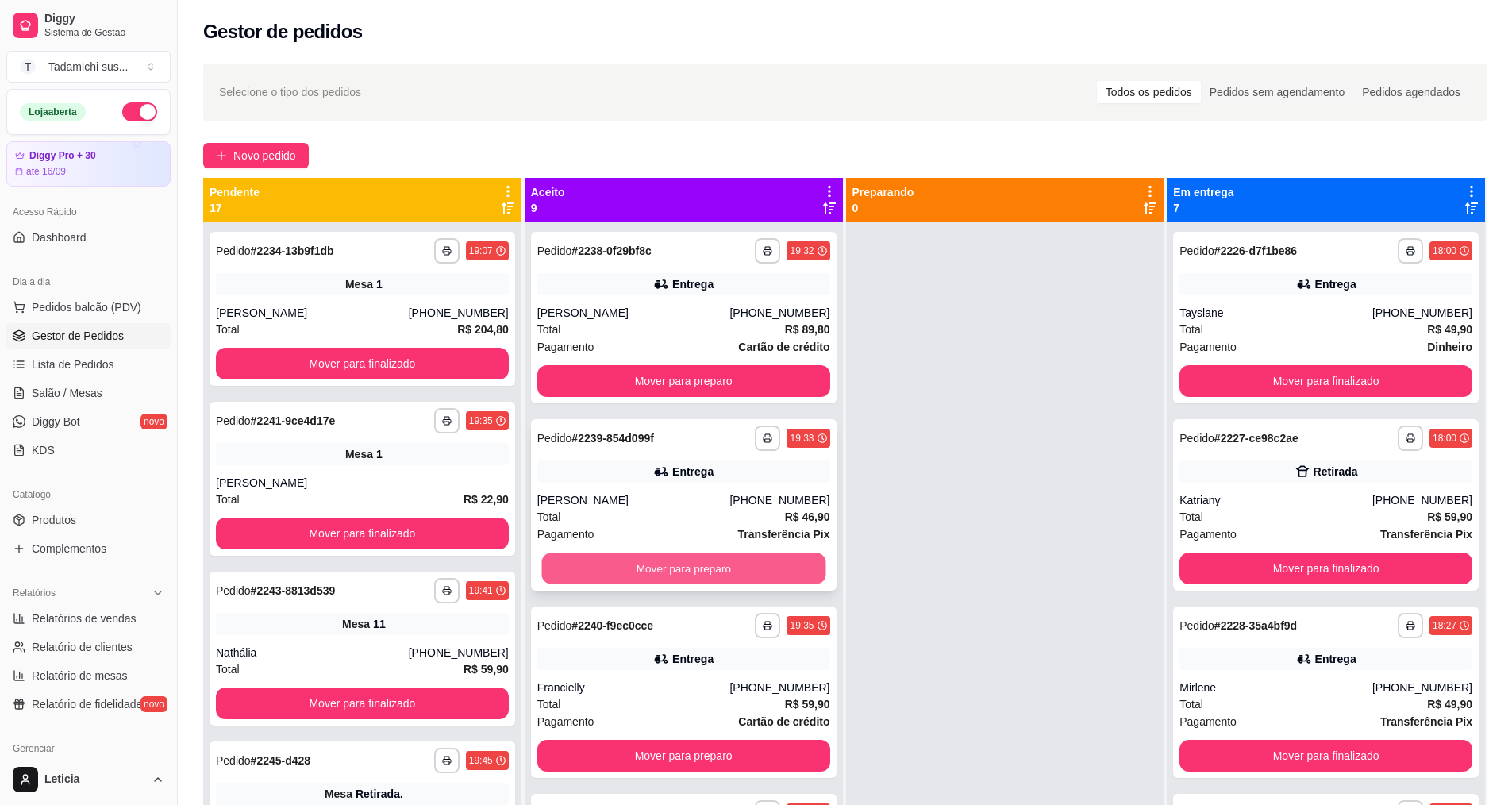
click at [713, 580] on button "Mover para preparo" at bounding box center [683, 569] width 284 height 31
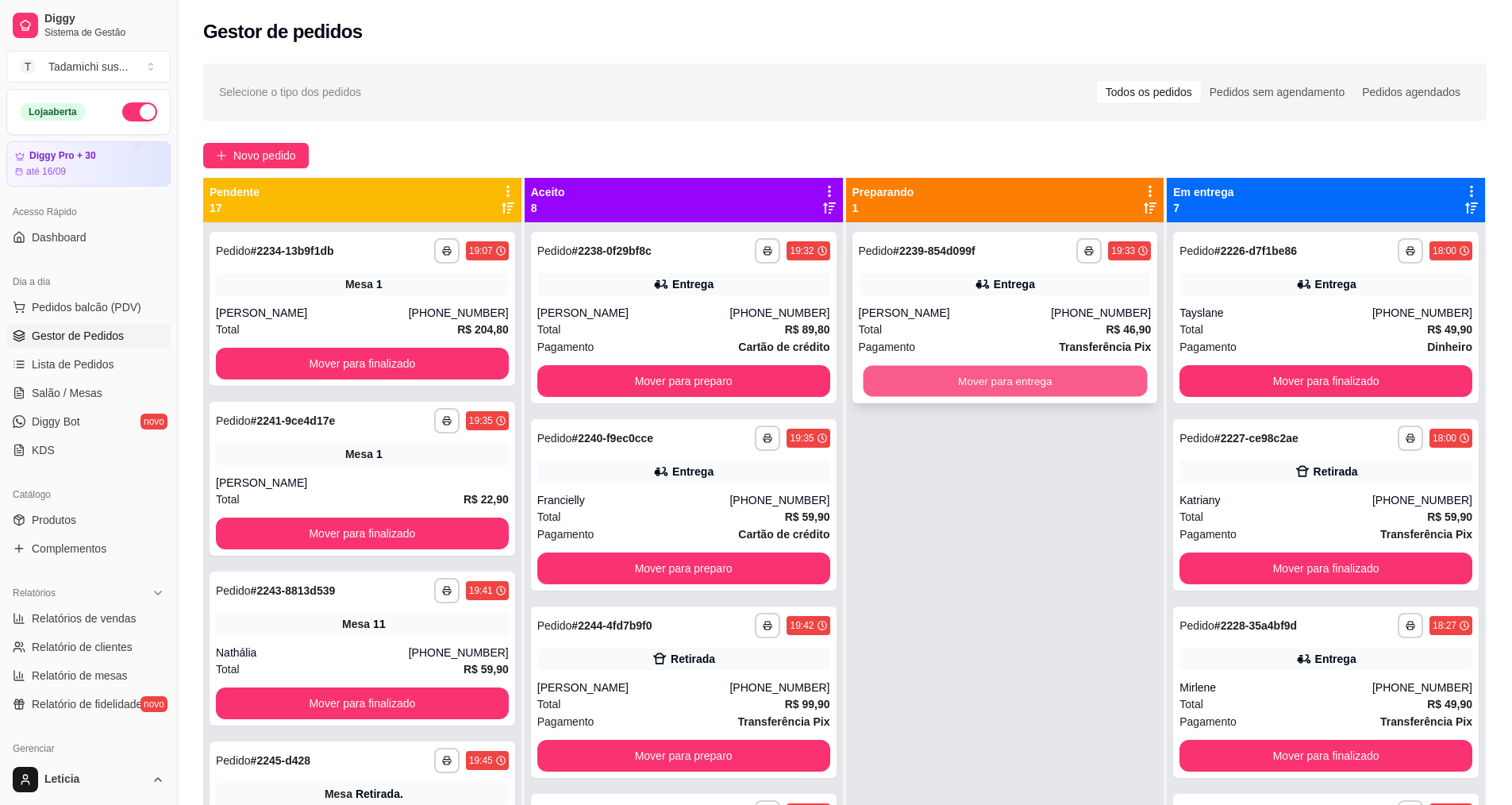
click at [1054, 380] on button "Mover para entrega" at bounding box center [1004, 381] width 284 height 31
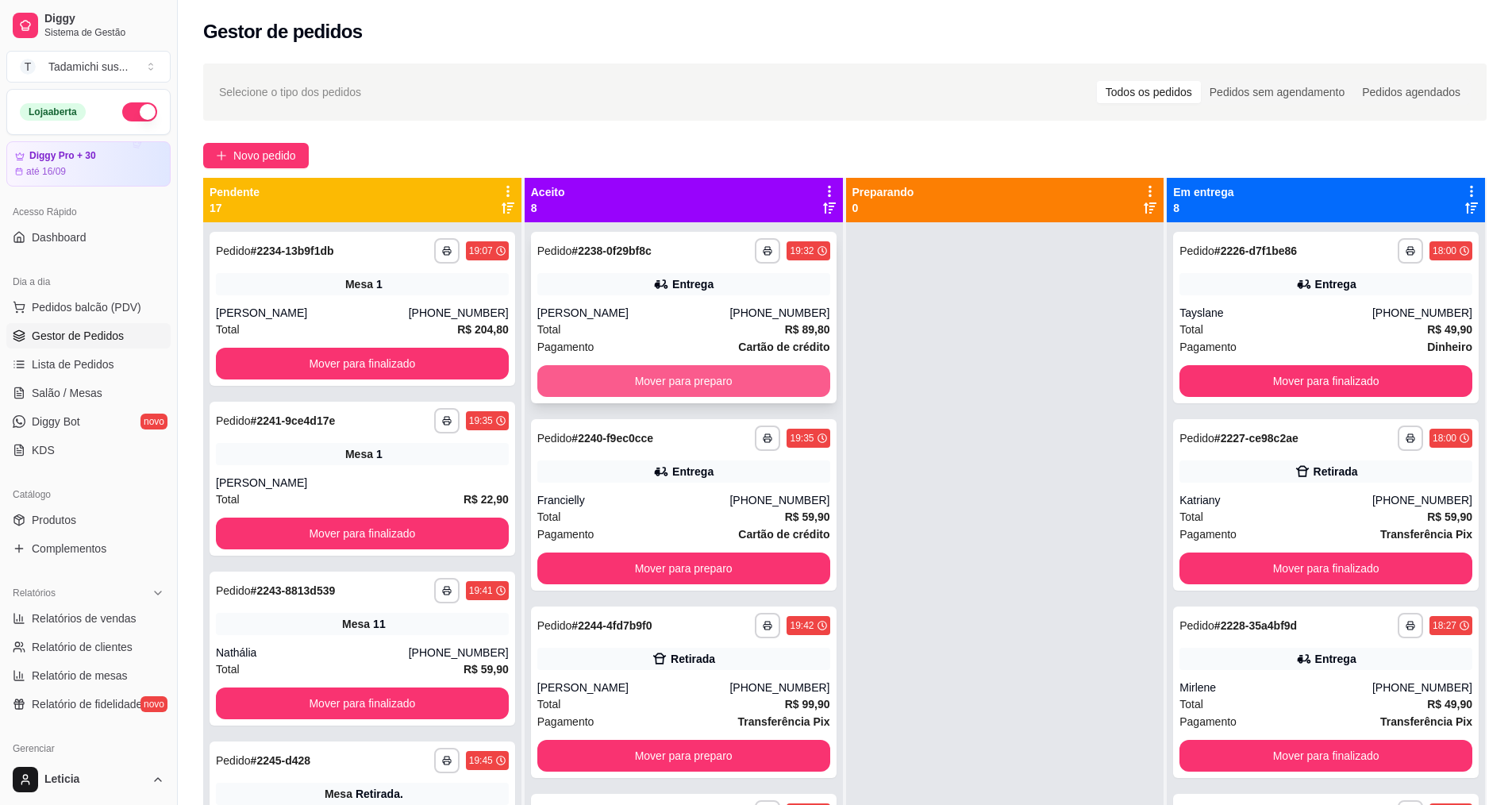
click at [662, 384] on button "Mover para preparo" at bounding box center [683, 381] width 293 height 31
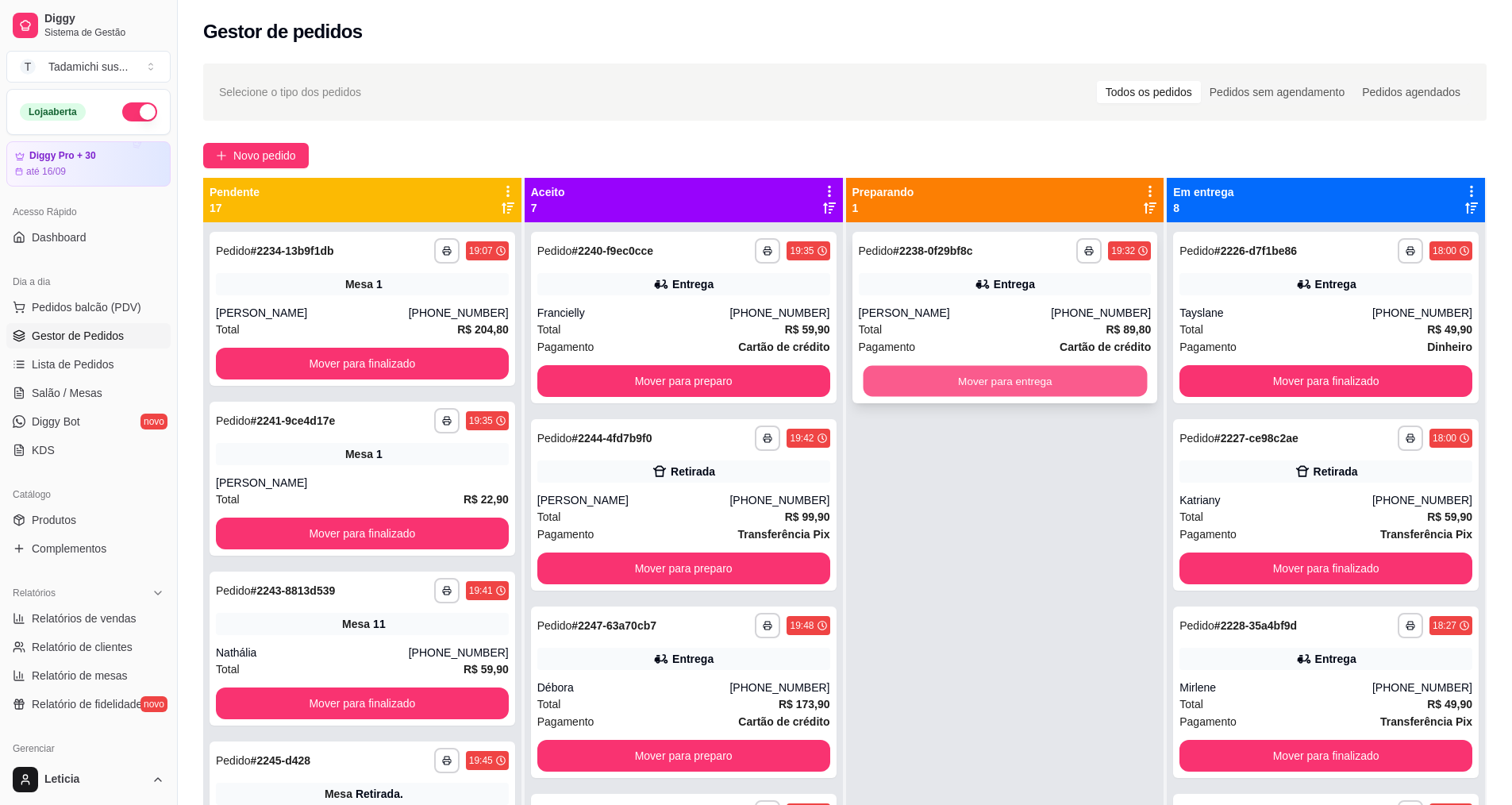
click at [943, 387] on button "Mover para entrega" at bounding box center [1004, 381] width 284 height 31
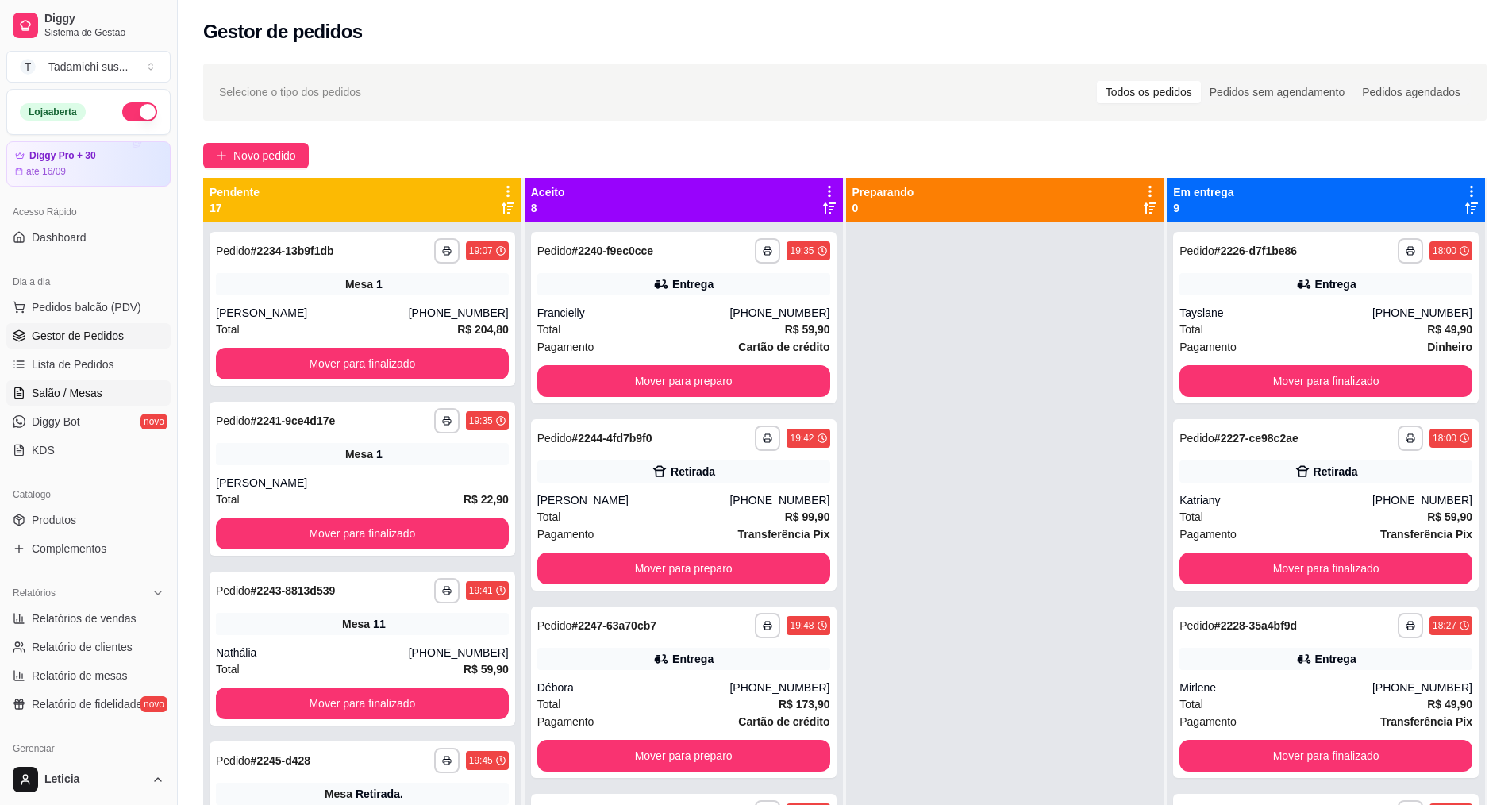
click at [94, 398] on span "Salão / Mesas" at bounding box center [66, 392] width 70 height 16
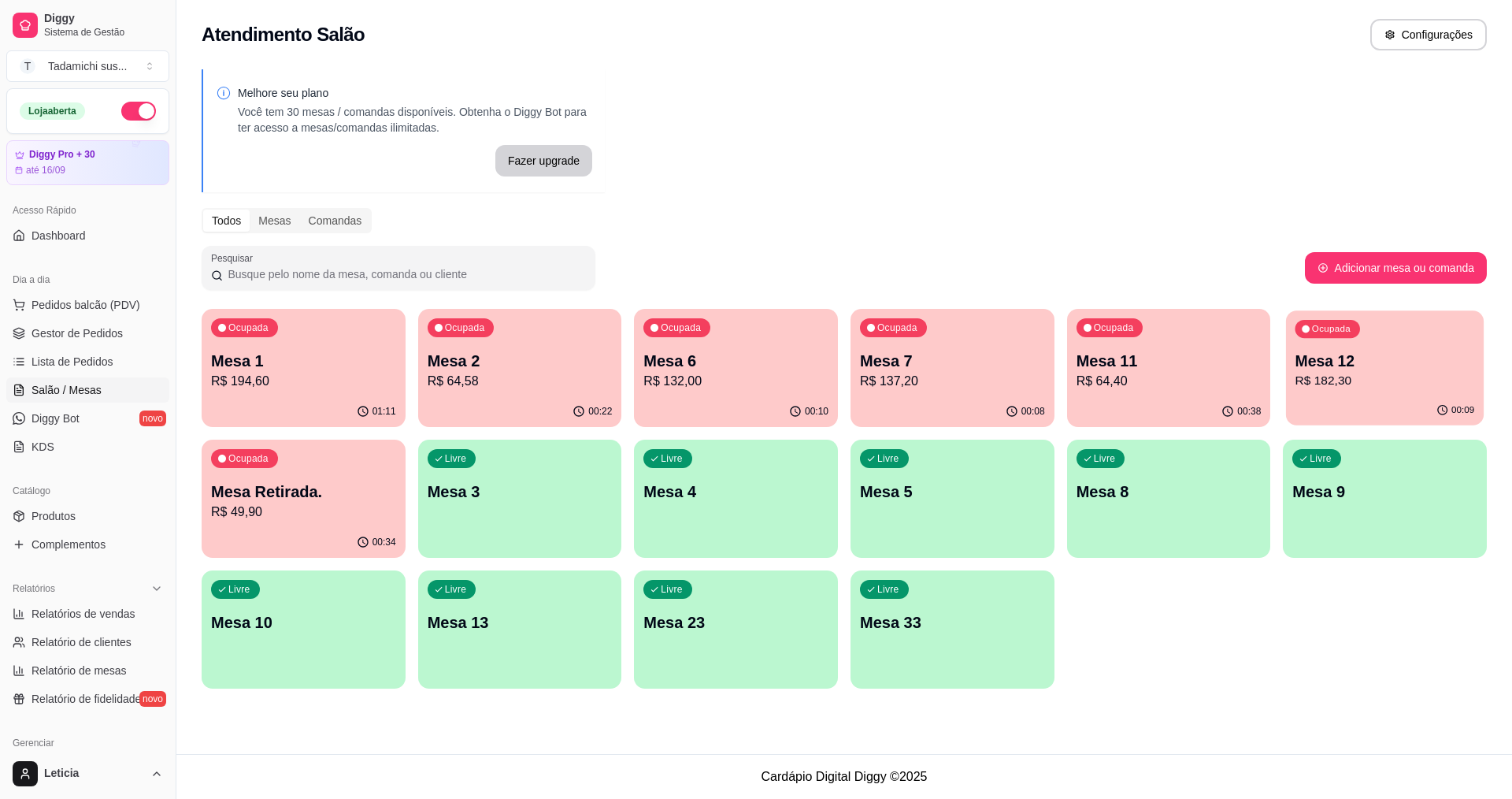
click at [1336, 358] on p "Mesa 12" at bounding box center [1385, 361] width 180 height 22
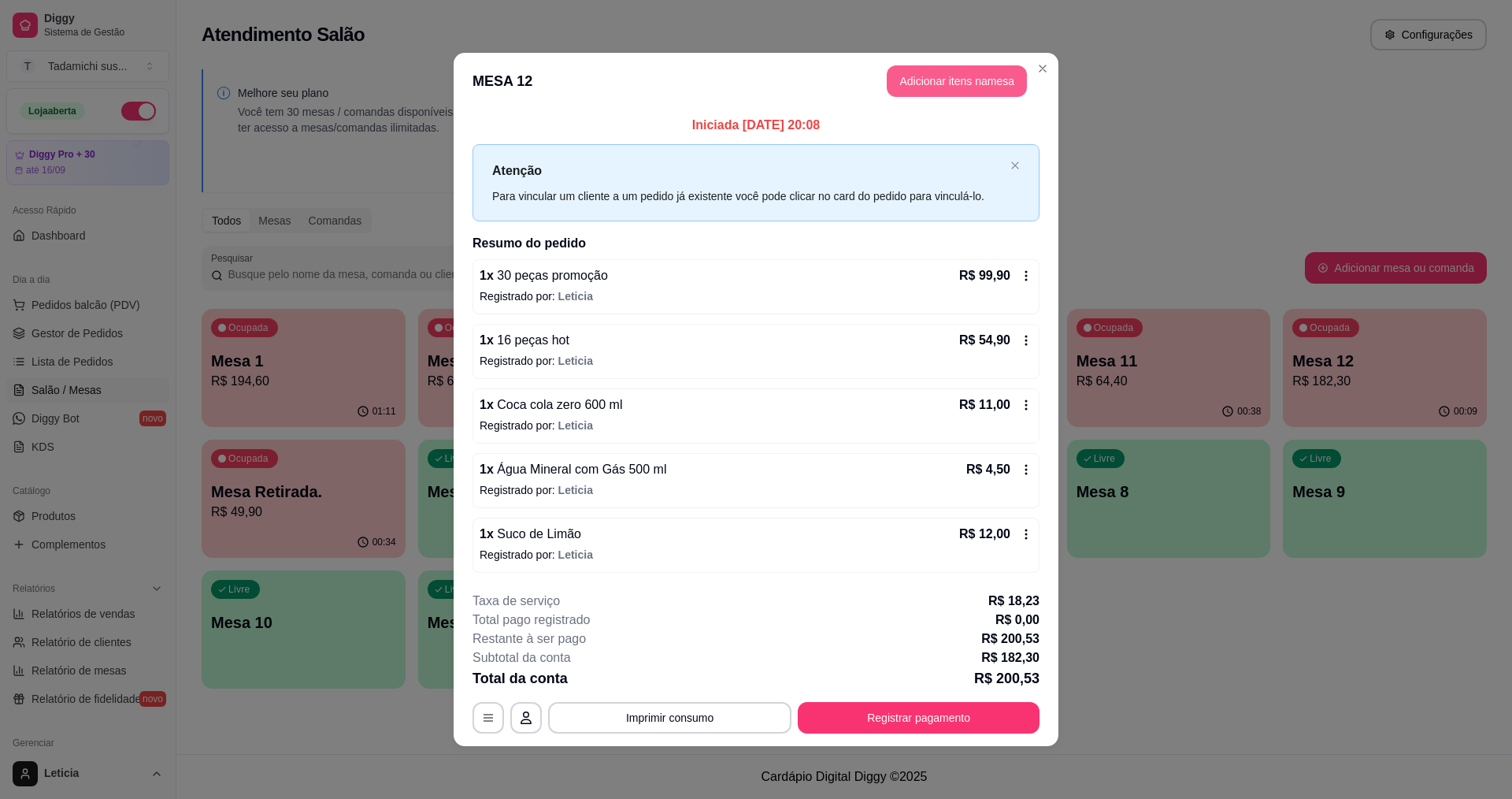
click at [912, 86] on button "Adicionar itens na mesa" at bounding box center [957, 81] width 140 height 31
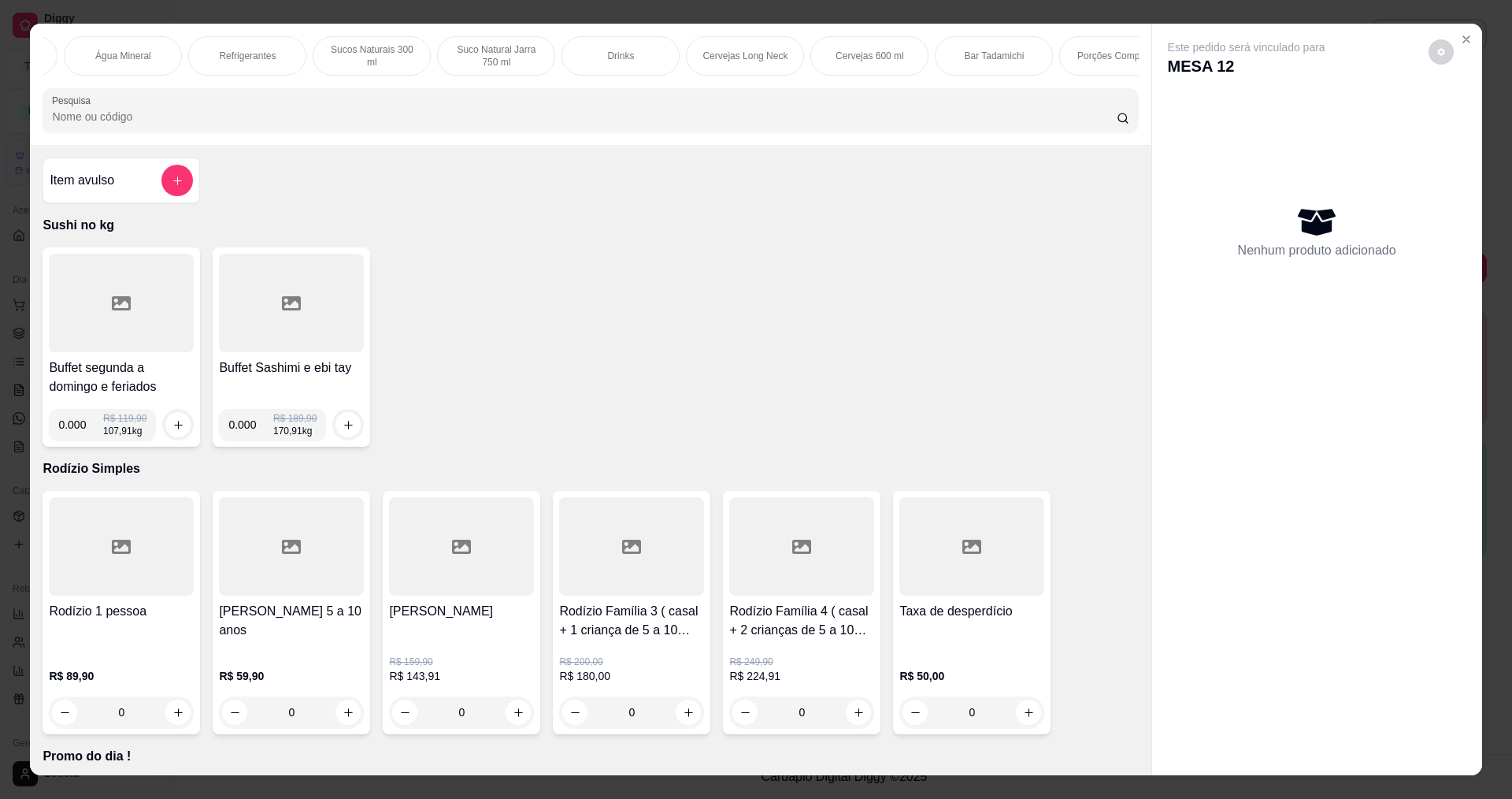
scroll to position [0, 2331]
click at [889, 44] on div "Bar Tadamichi" at bounding box center [881, 56] width 118 height 40
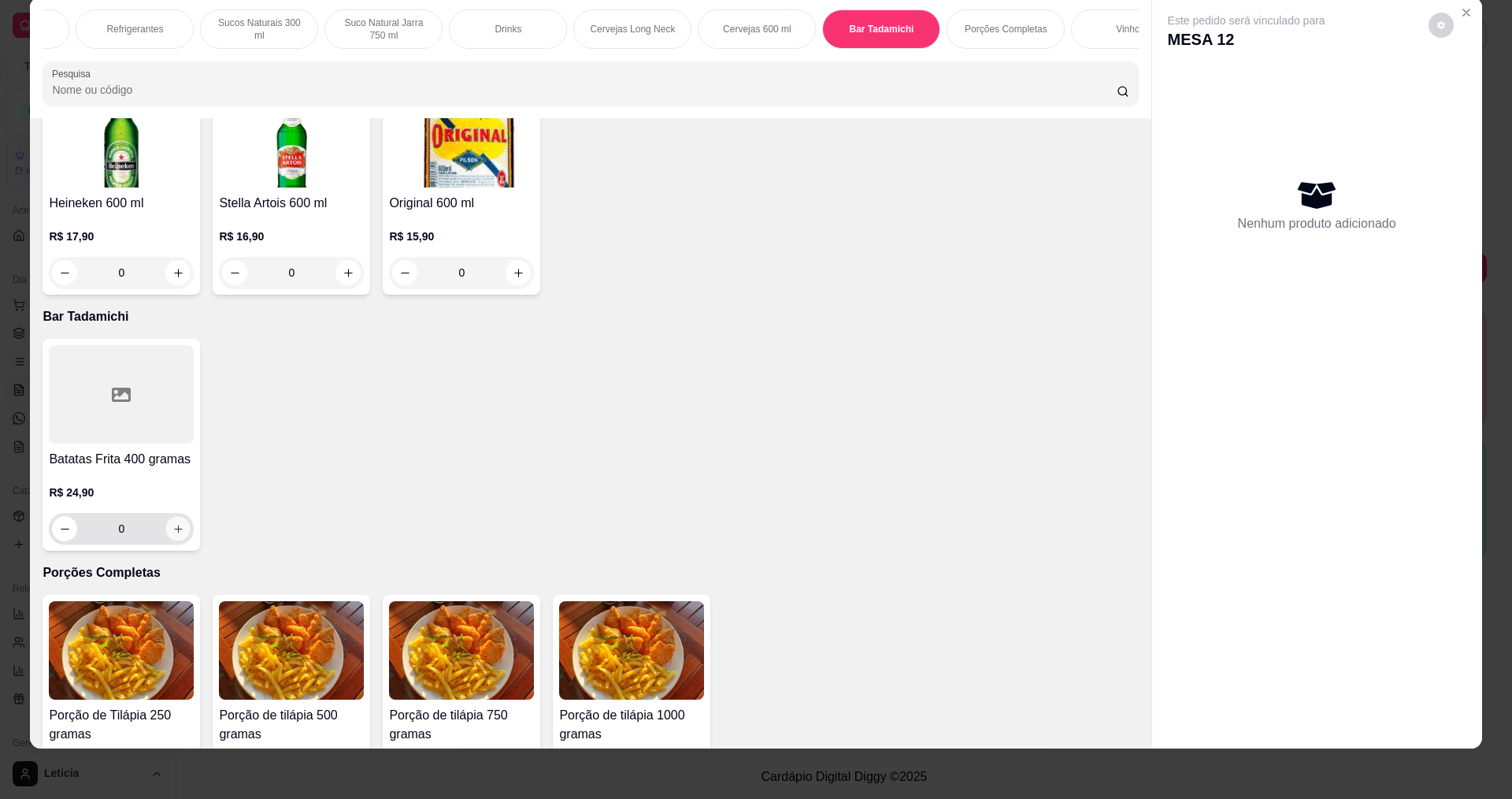
click at [180, 517] on button "increase-product-quantity" at bounding box center [178, 529] width 24 height 24
type input "1"
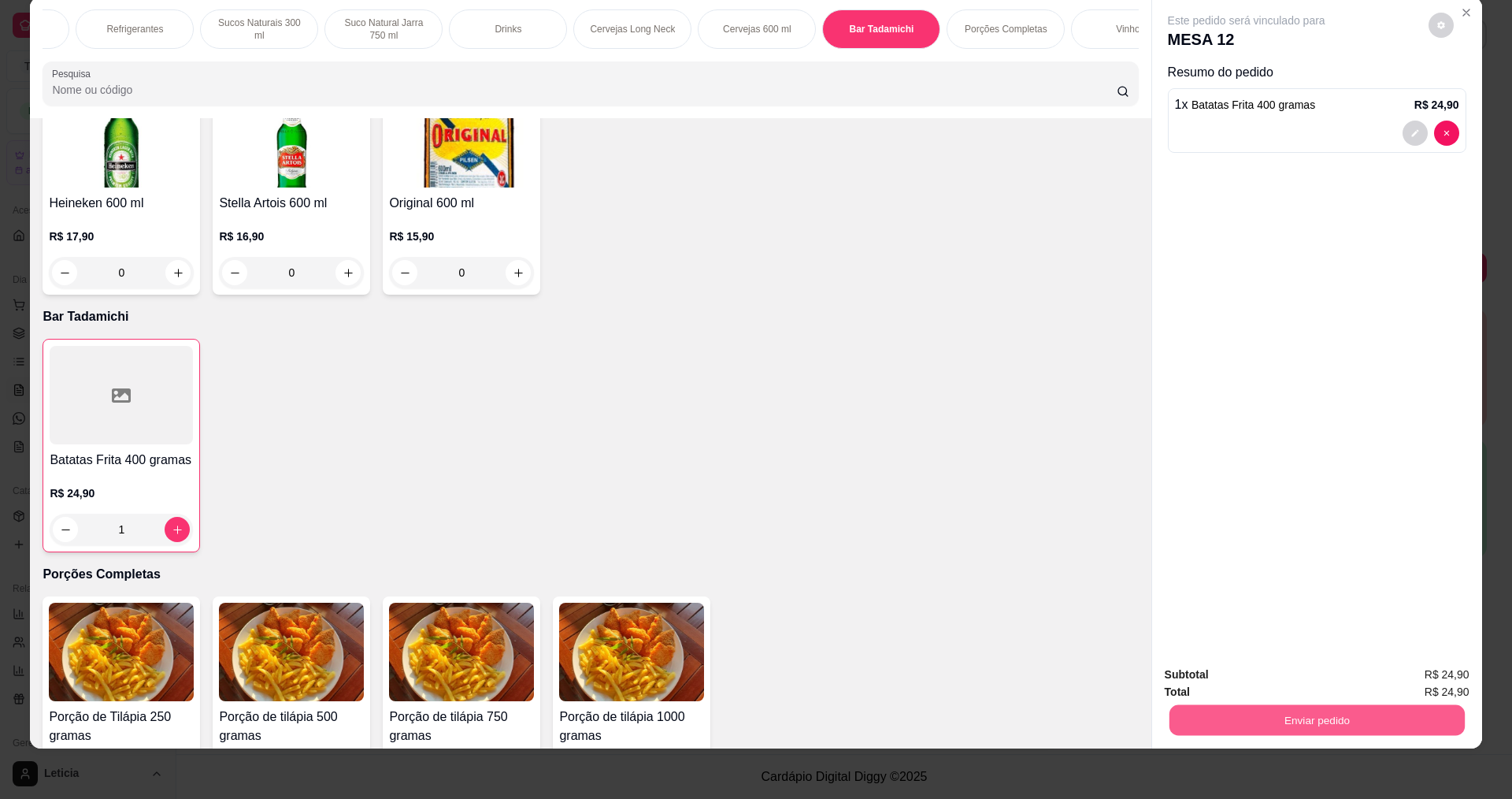
click at [1250, 718] on button "Enviar pedido" at bounding box center [1317, 720] width 295 height 31
click at [1210, 682] on button "Não registrar e enviar pedido" at bounding box center [1265, 682] width 164 height 30
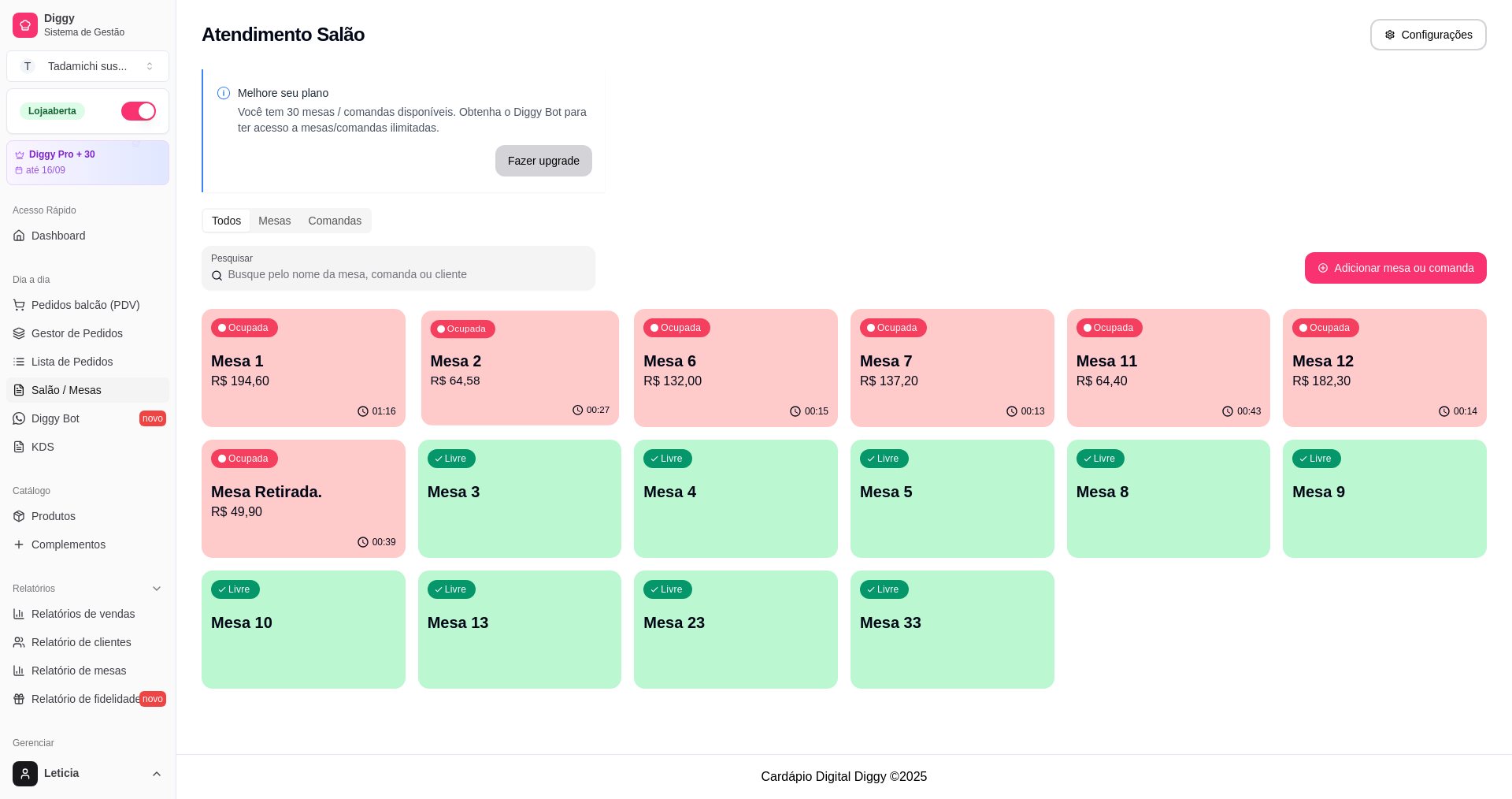
click at [490, 374] on p "R$ 64,58" at bounding box center [520, 381] width 180 height 18
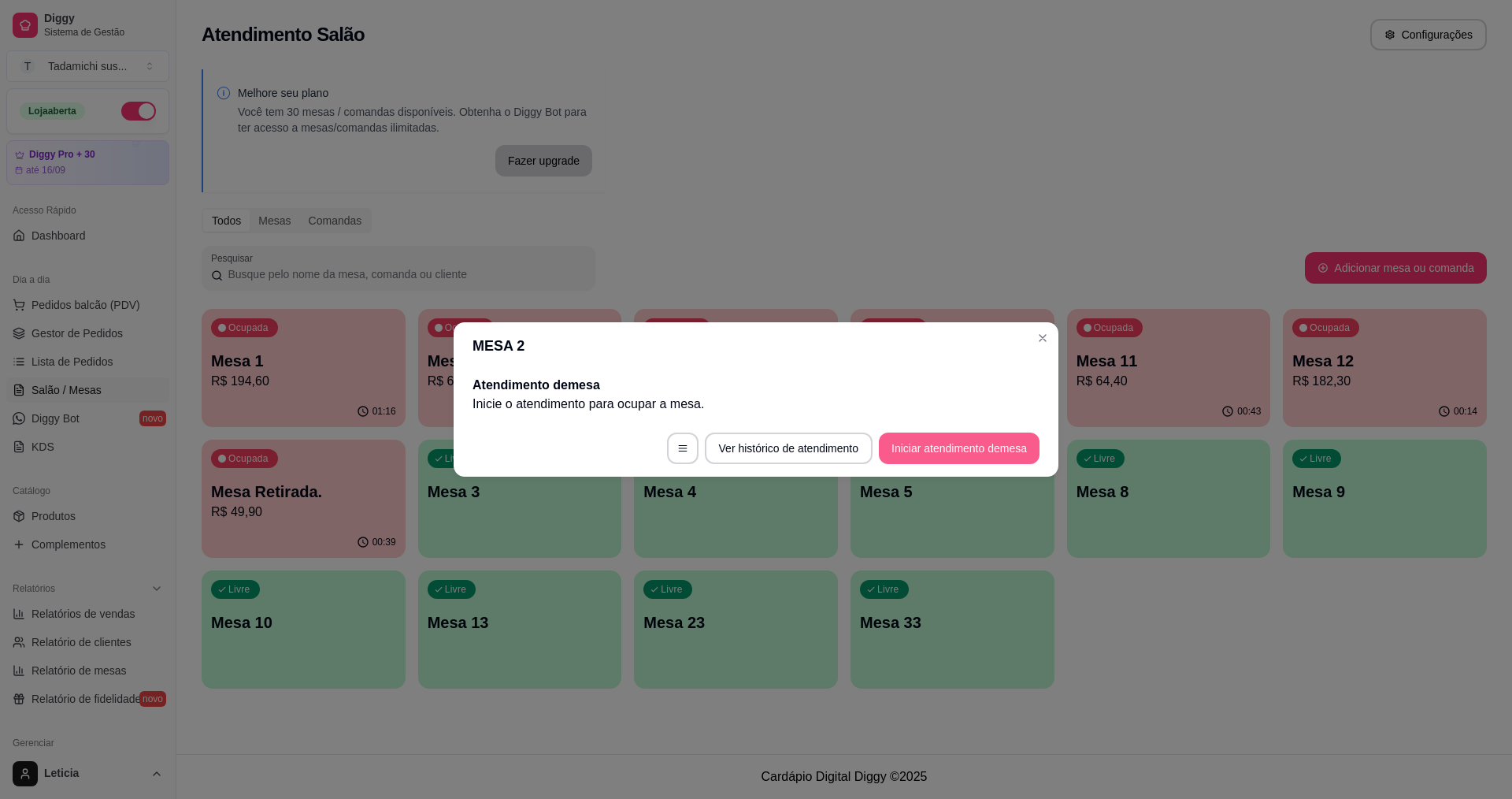
click at [1020, 455] on button "Iniciar atendimento de mesa" at bounding box center [959, 448] width 161 height 31
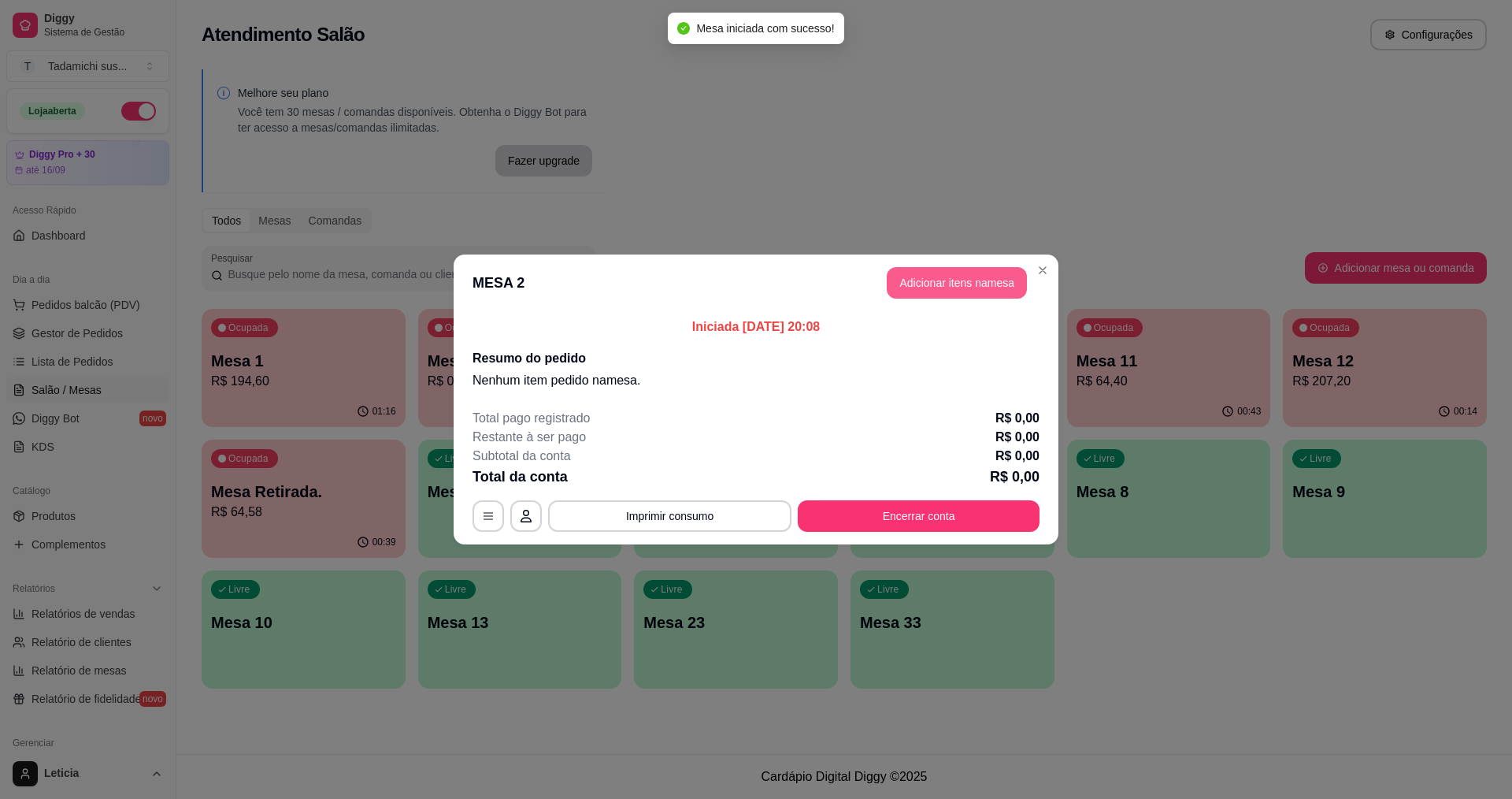
click at [923, 269] on button "Adicionar itens na mesa" at bounding box center [957, 282] width 140 height 31
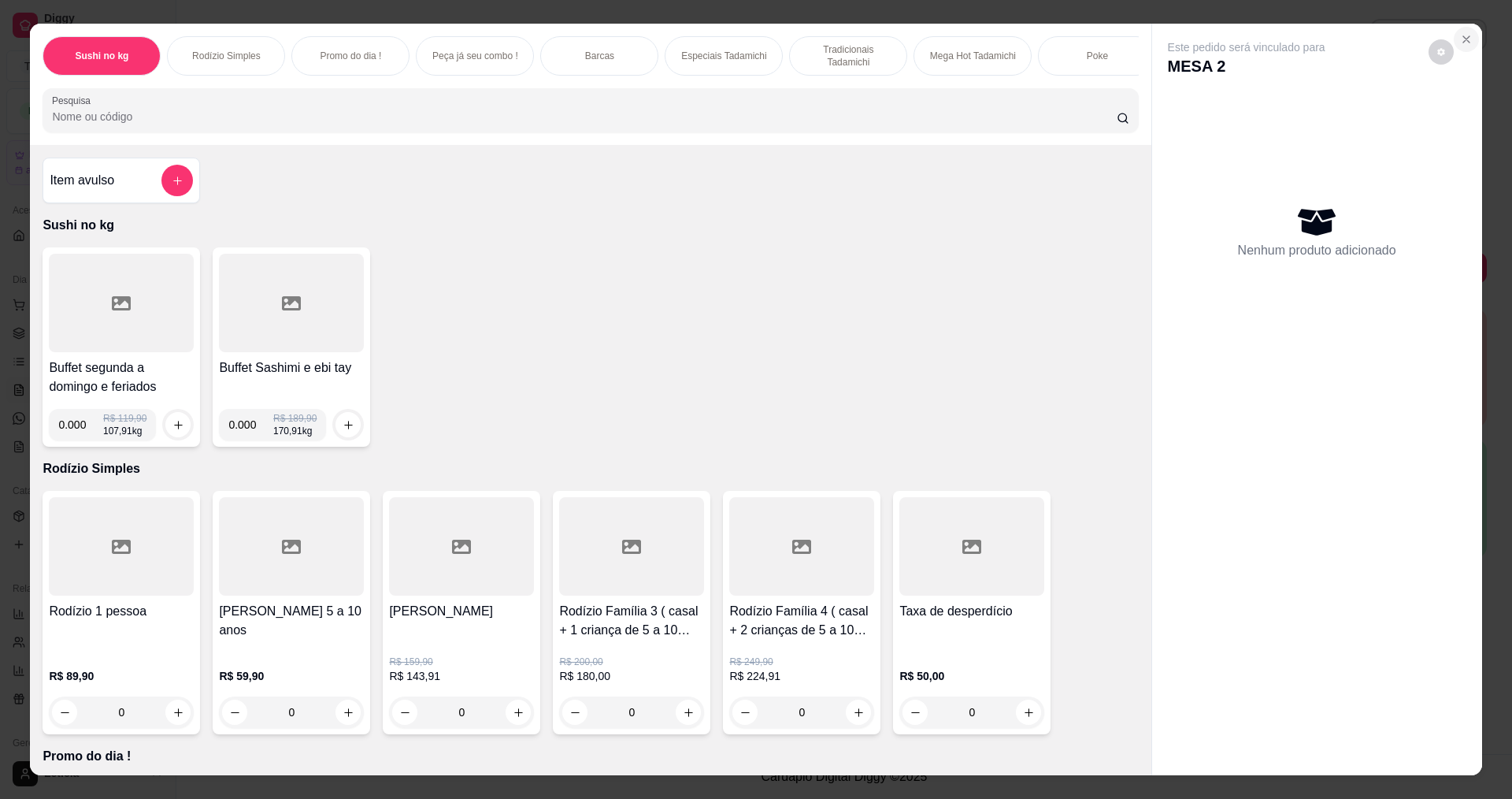
click at [1464, 39] on icon "Close" at bounding box center [1466, 39] width 6 height 6
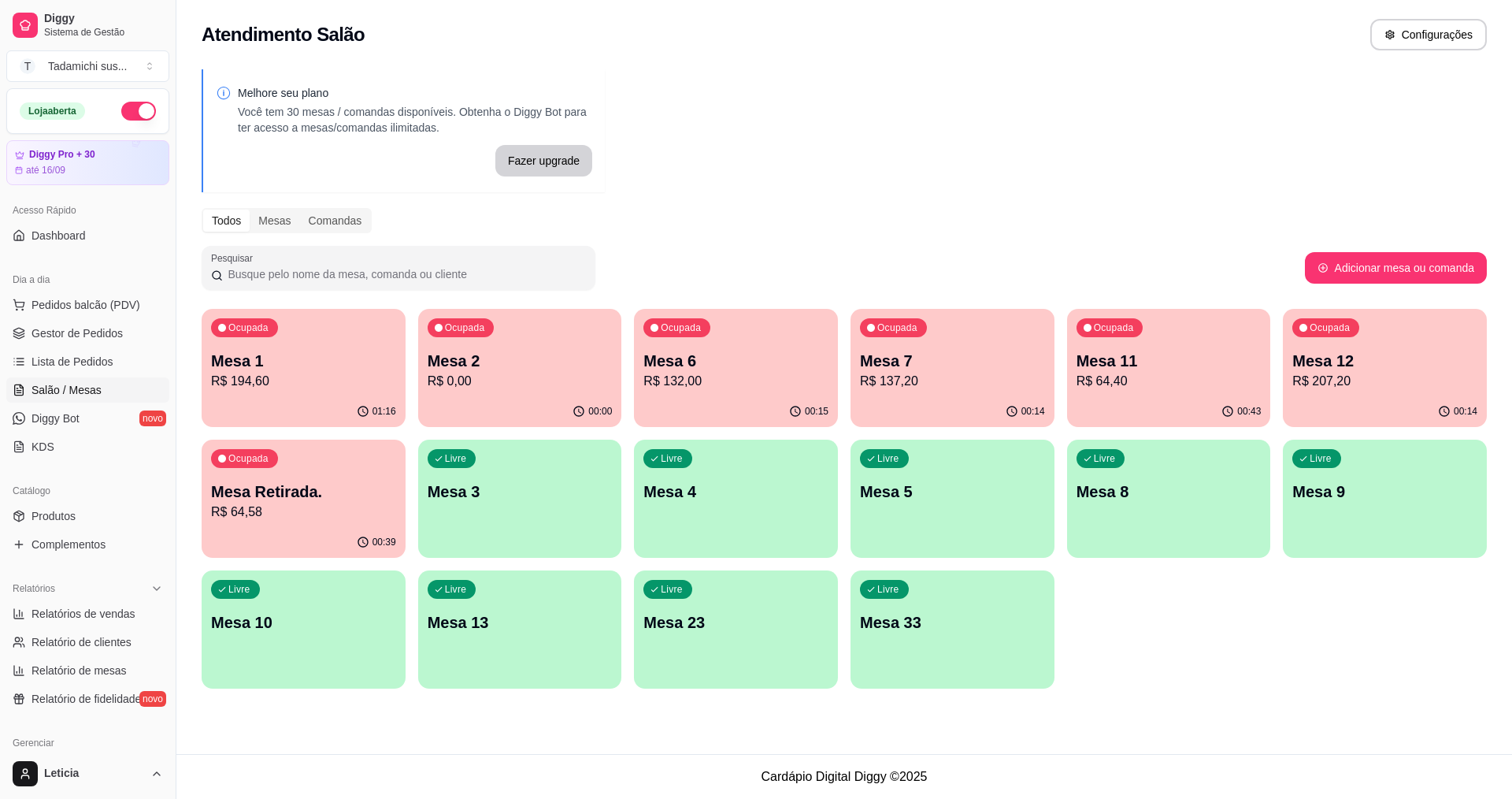
click at [454, 393] on div "Ocupada Mesa 2 R$ 0,00" at bounding box center [520, 352] width 204 height 87
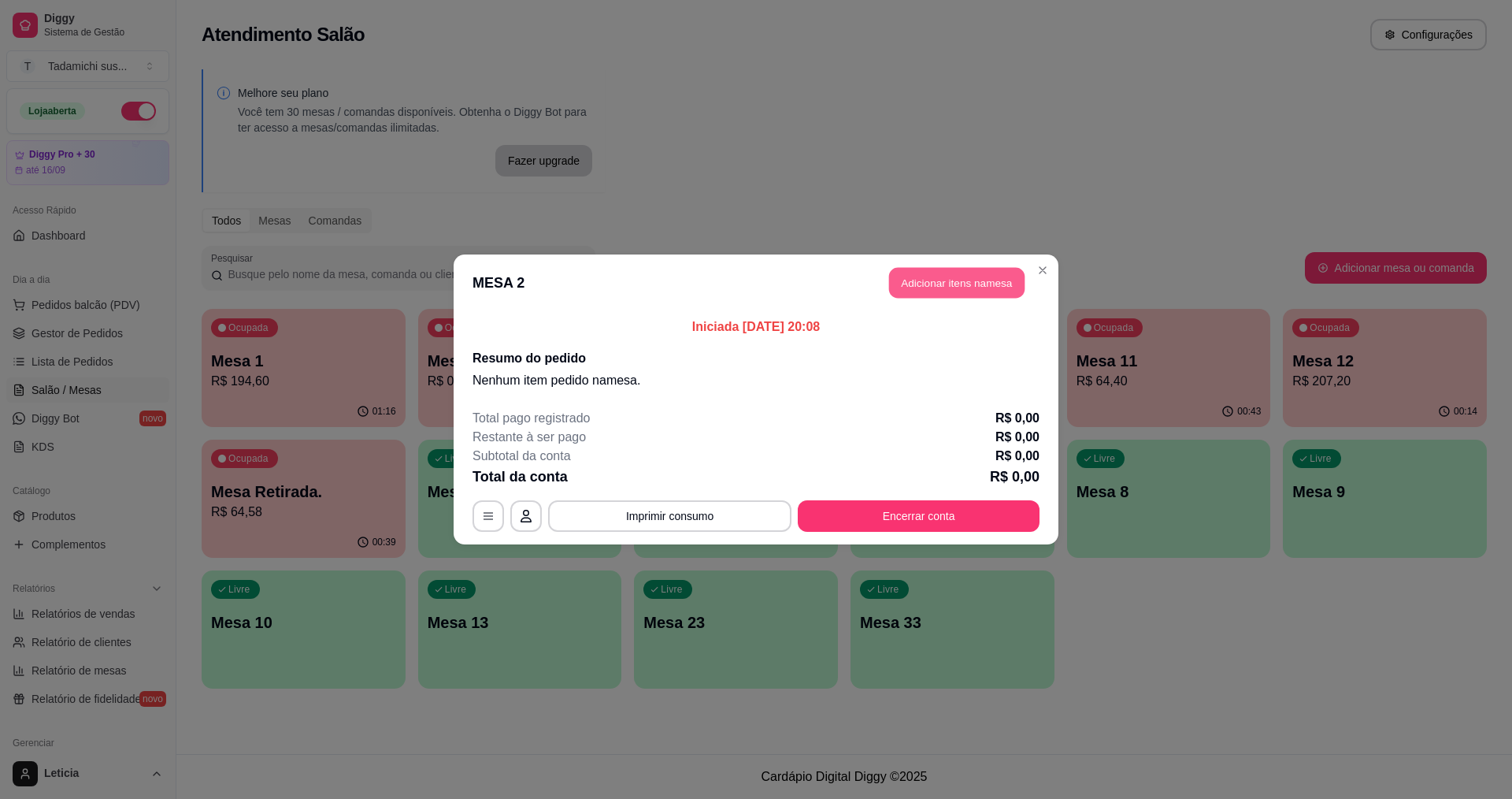
click at [991, 270] on button "Adicionar itens na mesa" at bounding box center [957, 283] width 136 height 31
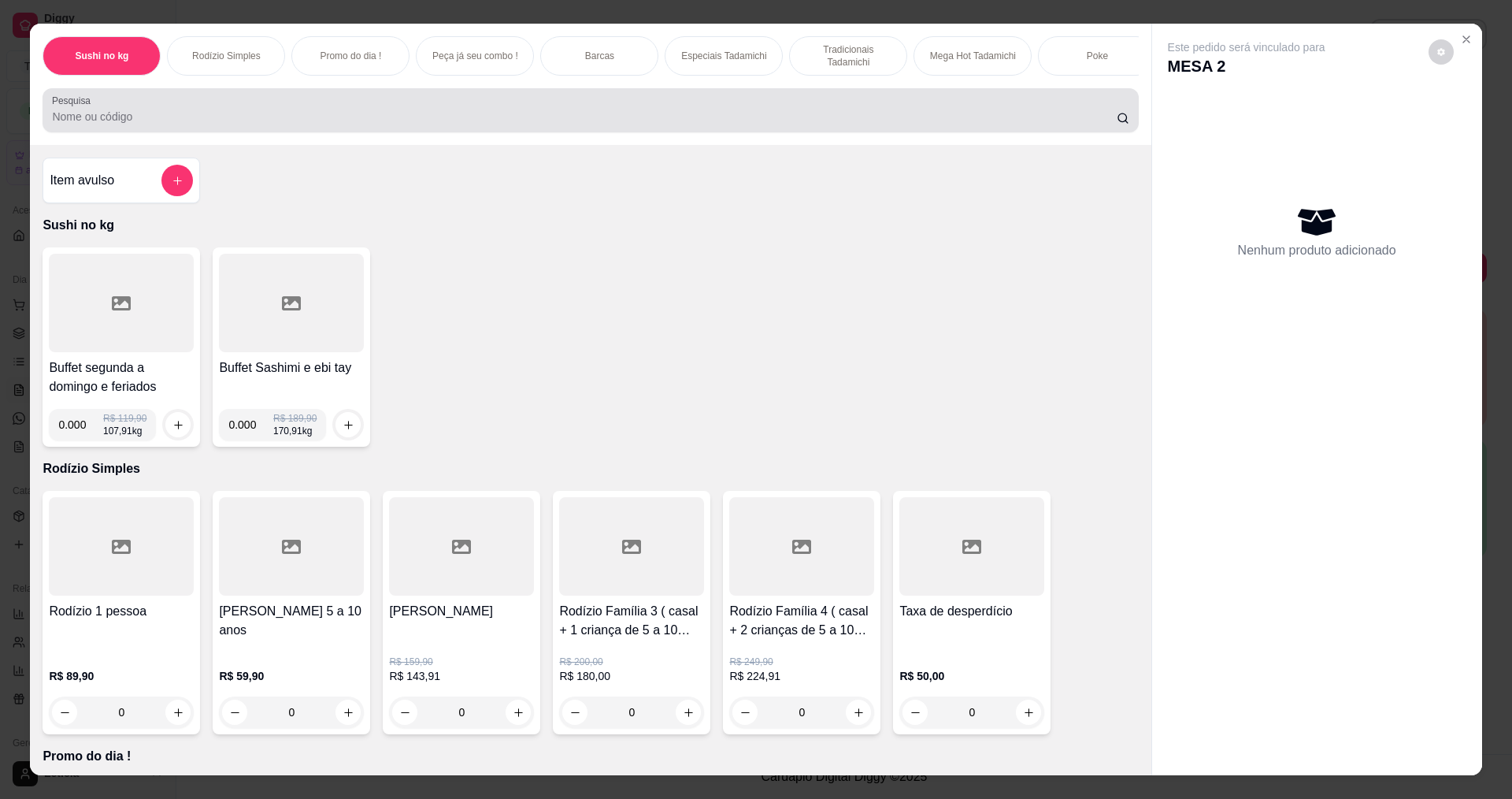
click at [718, 124] on input "Pesquisa" at bounding box center [584, 117] width 1064 height 16
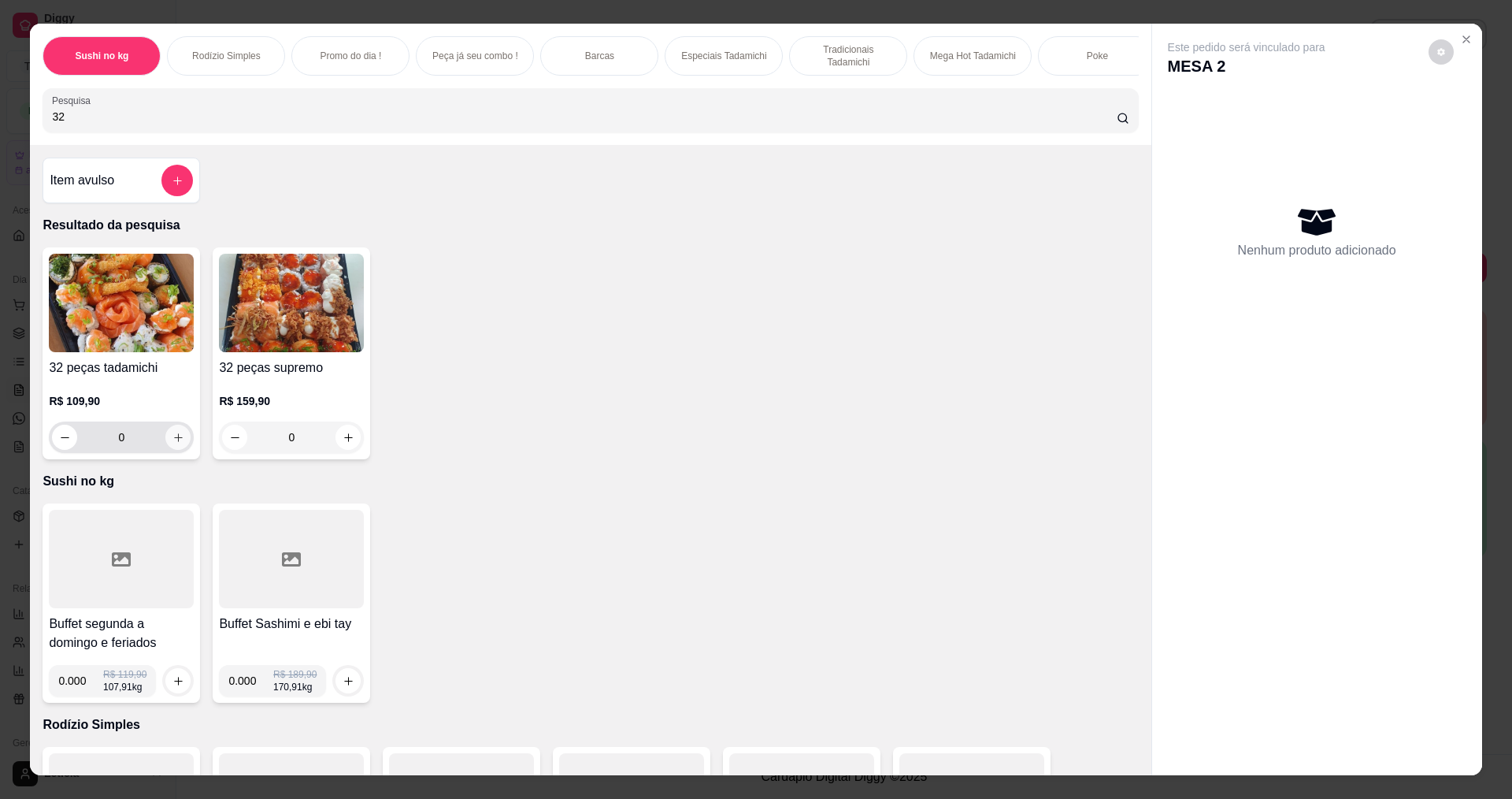
type input "32"
click at [178, 444] on icon "increase-product-quantity" at bounding box center [179, 438] width 12 height 12
type input "1"
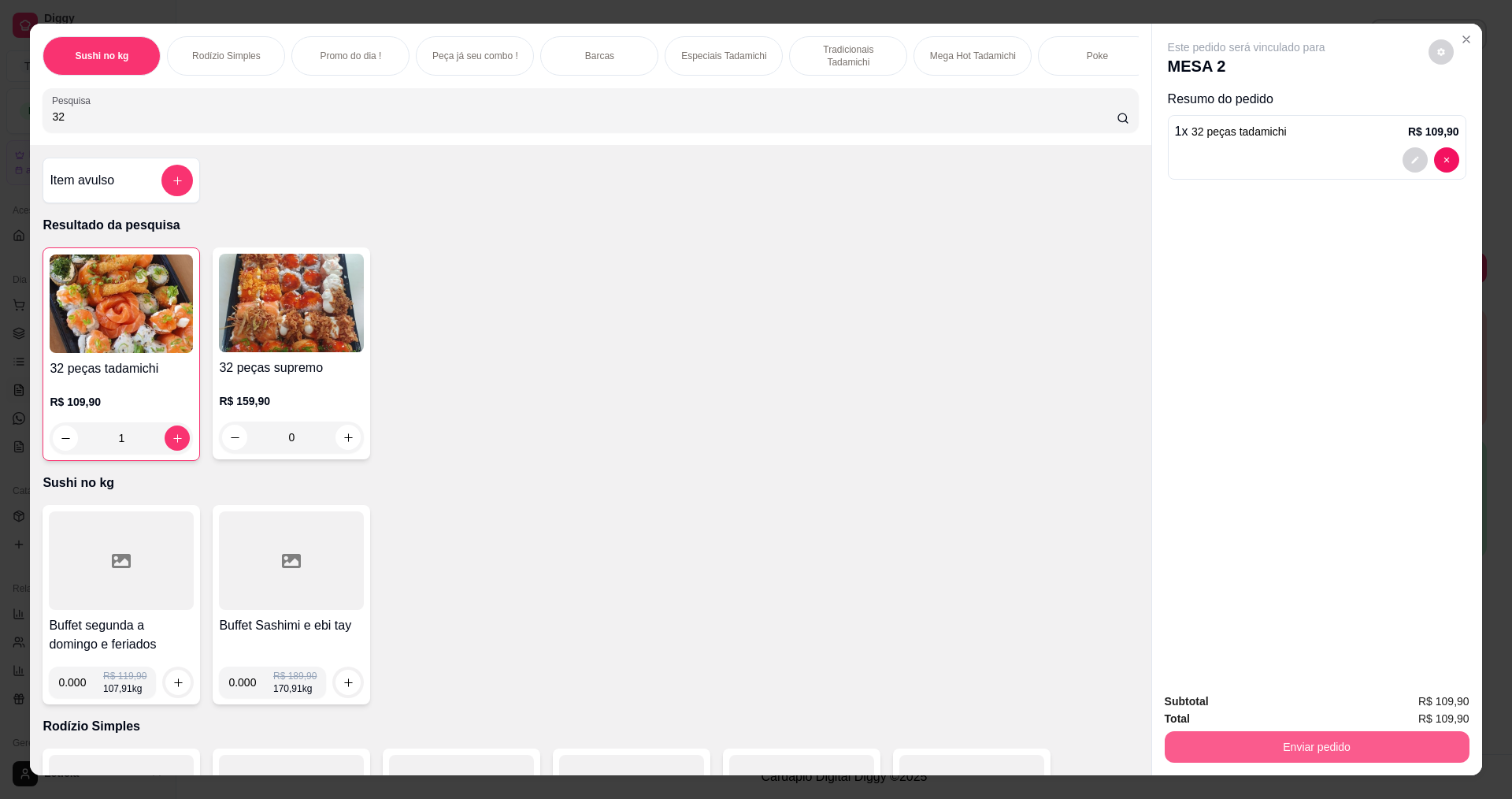
click at [1206, 737] on button "Enviar pedido" at bounding box center [1317, 746] width 305 height 31
click at [1200, 704] on button "Não registrar e enviar pedido" at bounding box center [1265, 707] width 164 height 30
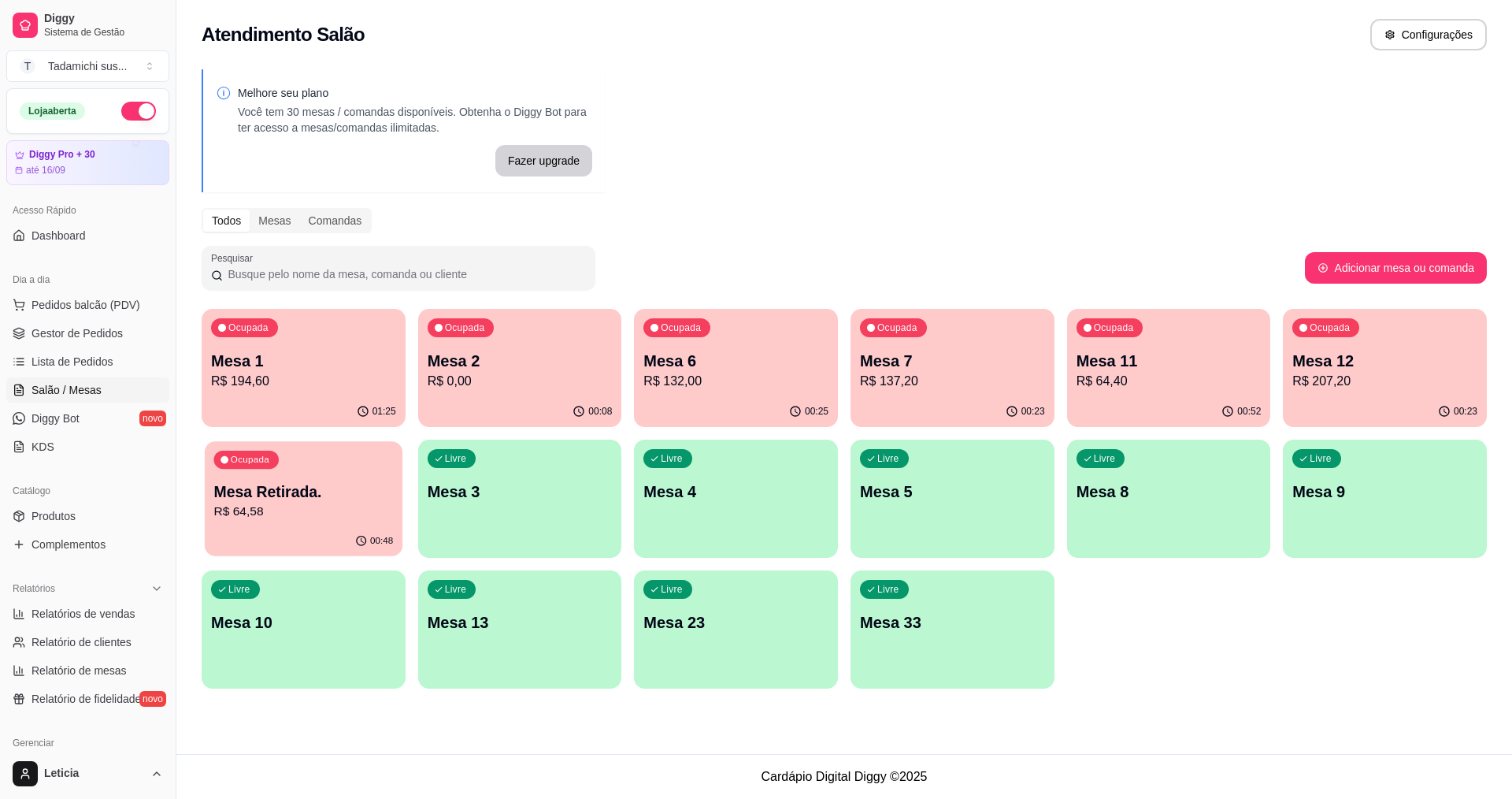
click at [244, 526] on button "Ocupada Mesa Retirada. R$ 64,58 00:48" at bounding box center [303, 498] width 198 height 115
click at [332, 394] on div "Ocupada Mesa 1 R$ 194,60" at bounding box center [303, 352] width 204 height 87
click at [1262, 723] on div "Atendimento Salão Configurações Melhore seu plano Você tem 30 mesas / comandas …" at bounding box center [844, 377] width 1336 height 754
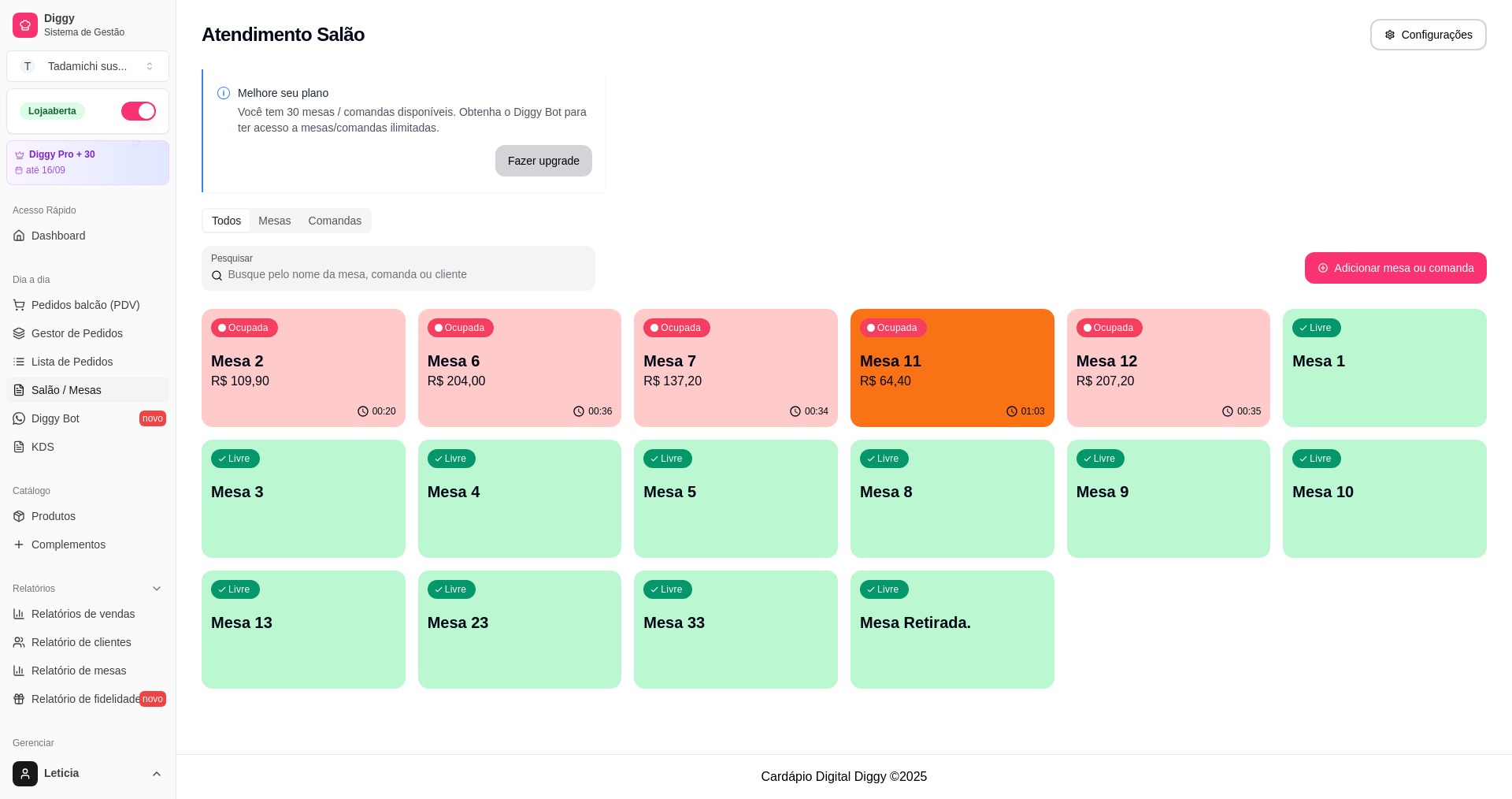
click at [958, 389] on p "R$ 64,40" at bounding box center [952, 382] width 185 height 19
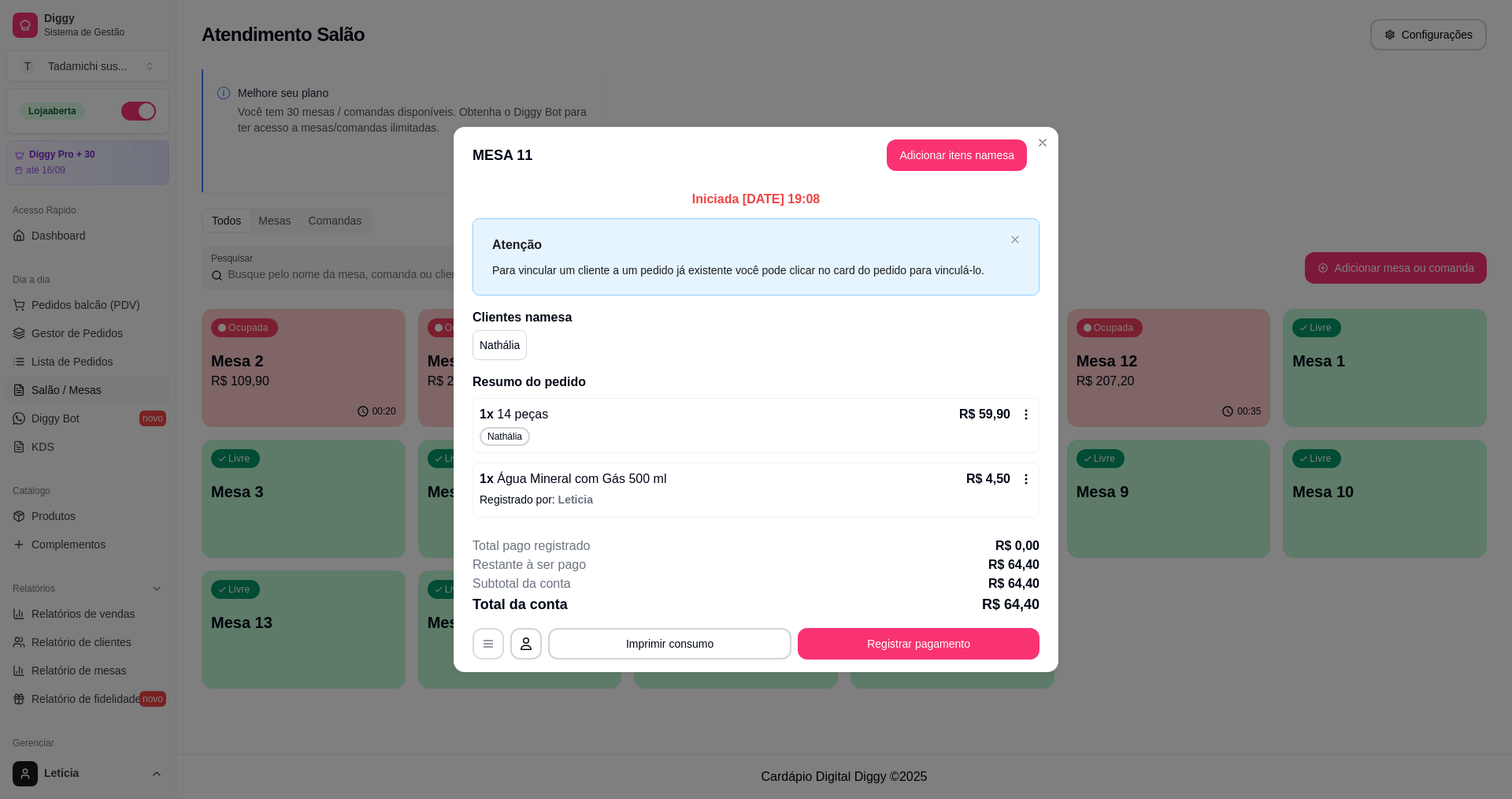
click at [487, 644] on icon "button" at bounding box center [488, 644] width 13 height 13
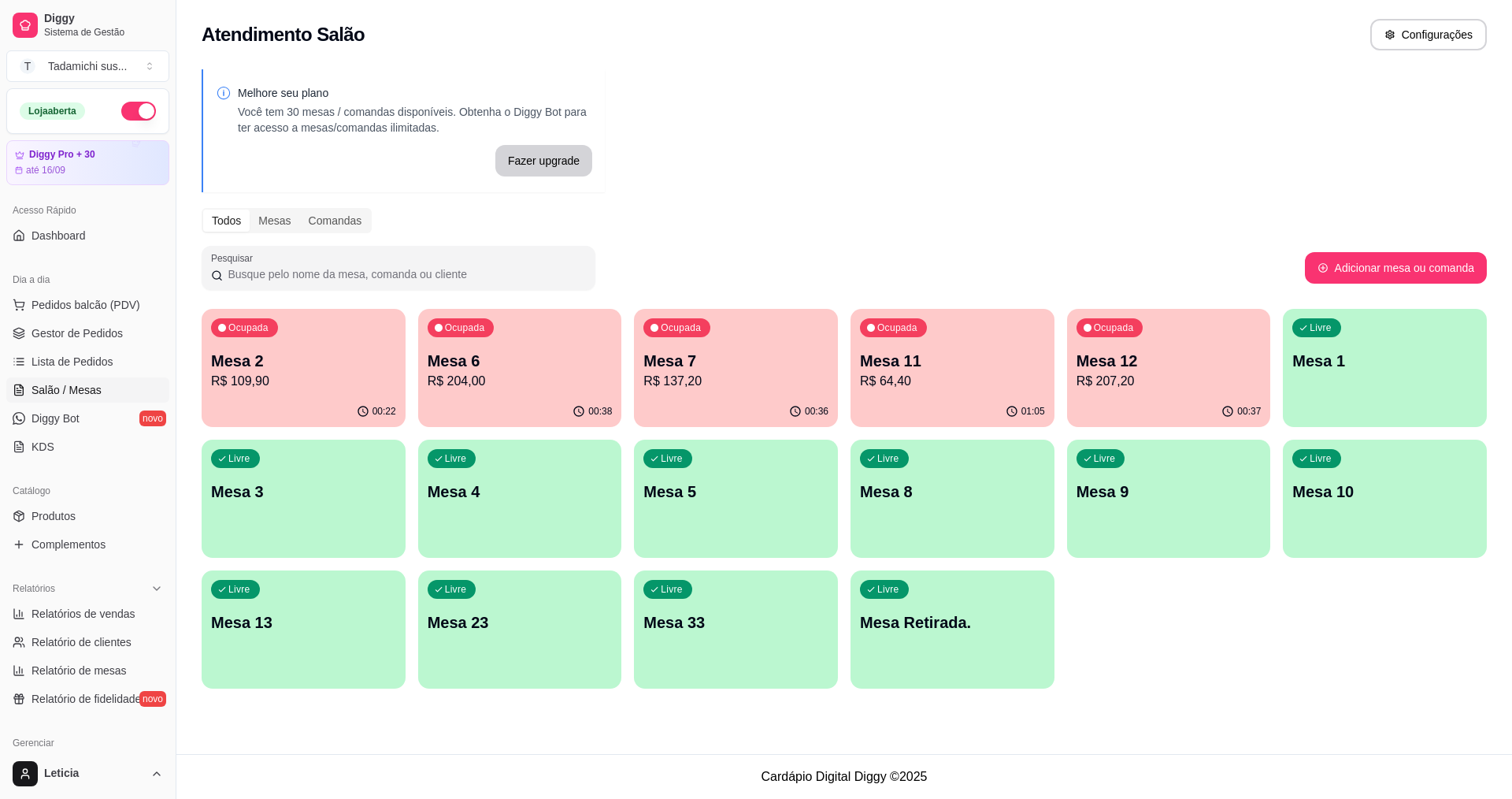
click at [841, 382] on div "Ocupada Mesa 2 R$ 109,90 00:22 Ocupada Mesa 6 R$ 204,00 00:38 Ocupada Mesa 7 R$…" at bounding box center [844, 499] width 1286 height 380
click at [882, 394] on div "Ocupada Mesa 11 R$ 64,40" at bounding box center [952, 352] width 198 height 86
click at [1162, 349] on div "Ocupada Mesa 12 R$ 207,20" at bounding box center [1169, 352] width 198 height 86
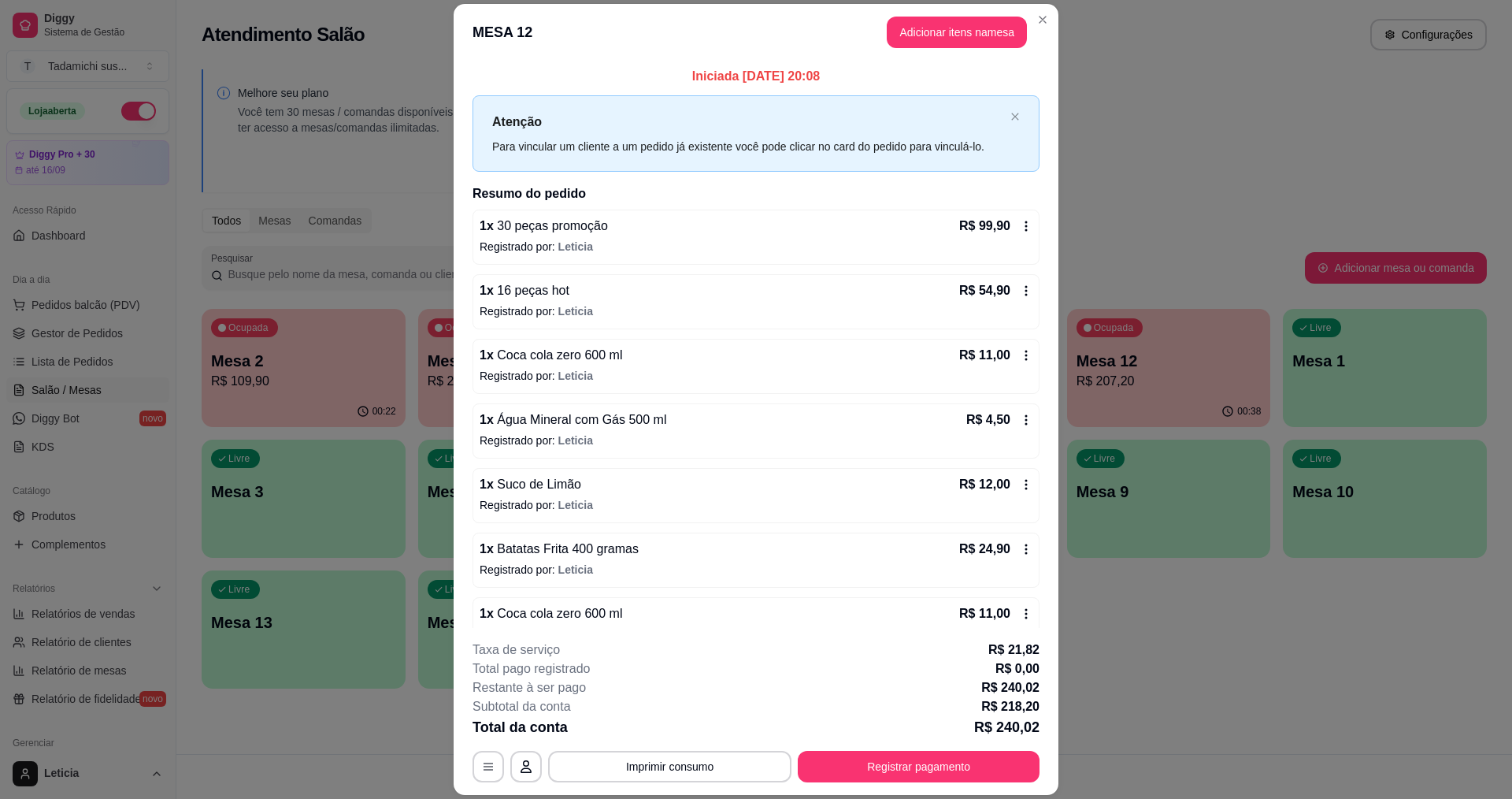
scroll to position [31, 0]
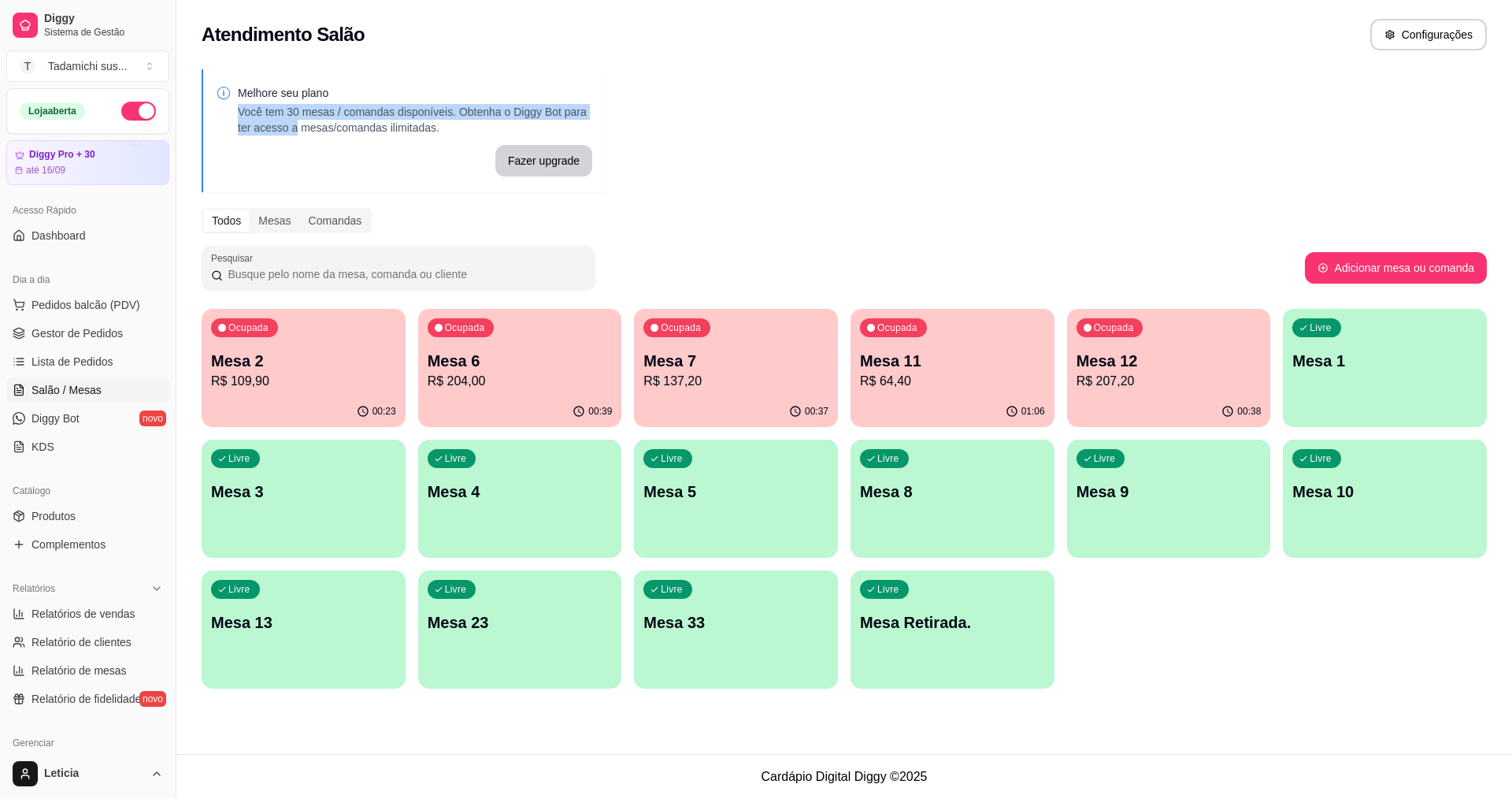
drag, startPoint x: 1302, startPoint y: 105, endPoint x: 1438, endPoint y: 151, distance: 143.6
click at [1314, 107] on div "Melhore seu plano Você tem 30 mesas / comandas disponíveis. Obtenha o Diggy Bot…" at bounding box center [844, 384] width 1336 height 648
click at [367, 619] on p "Mesa 13" at bounding box center [303, 623] width 185 height 22
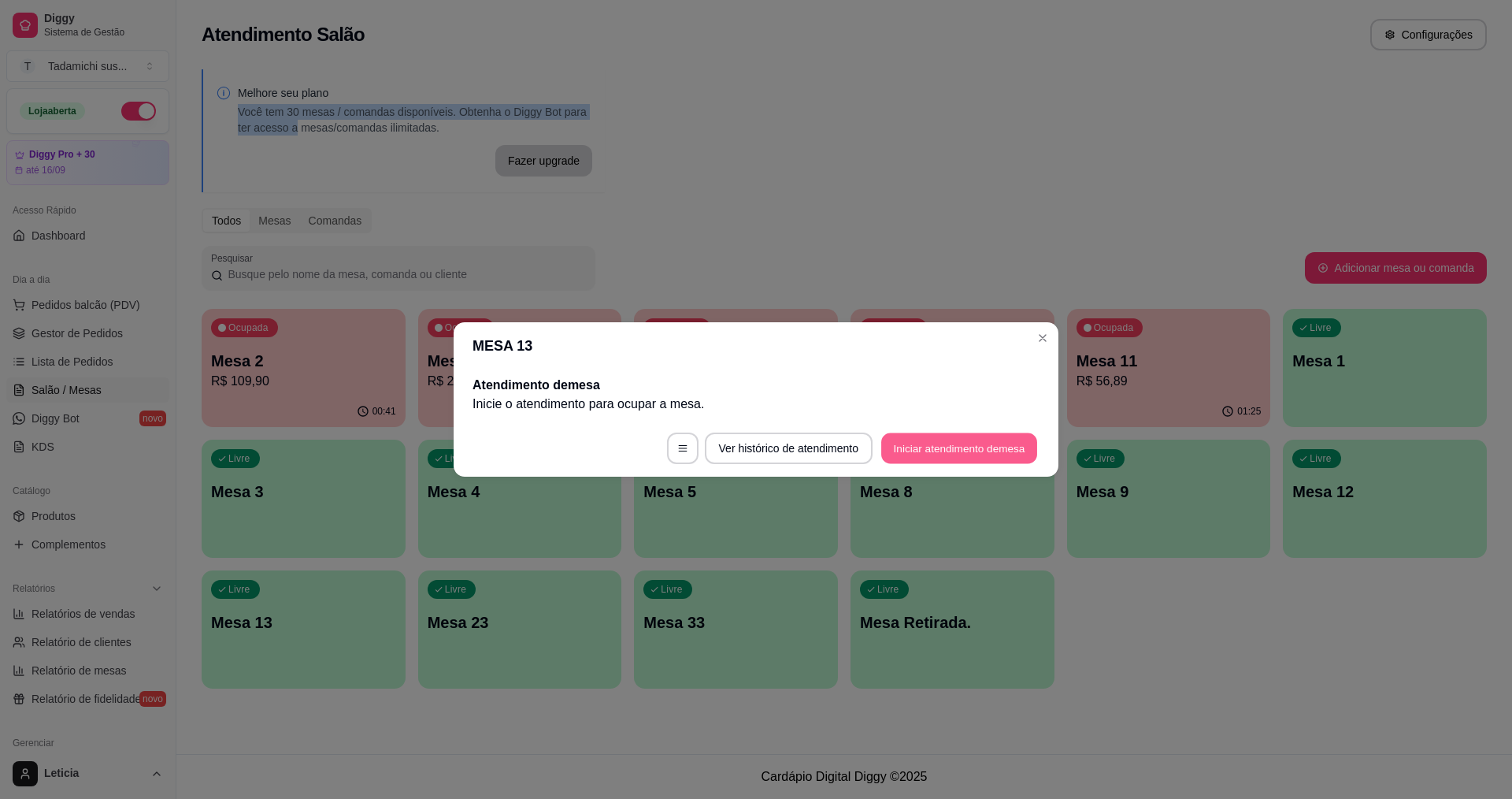
click at [981, 442] on button "Iniciar atendimento de mesa" at bounding box center [959, 449] width 156 height 31
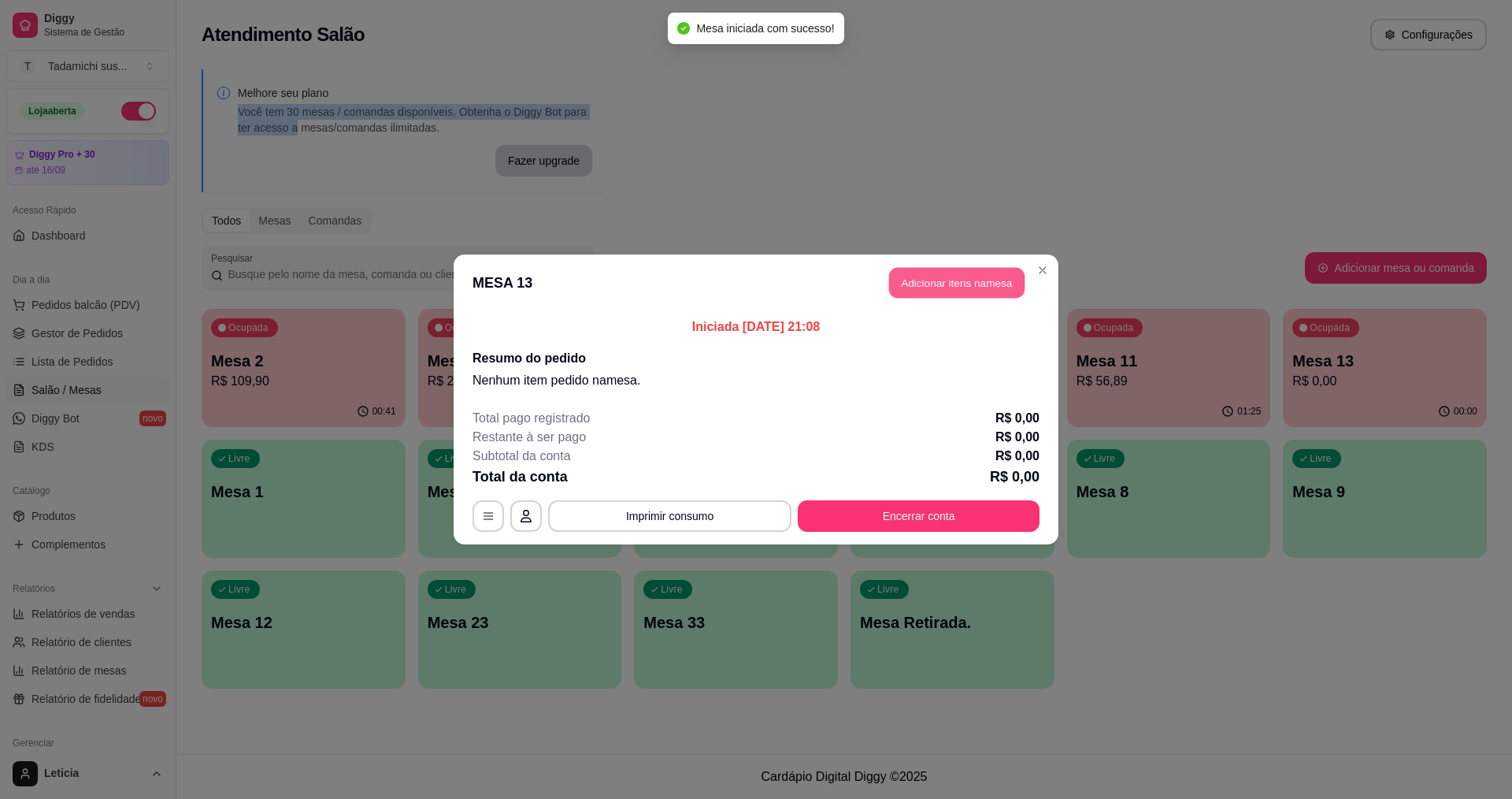
click at [932, 271] on button "Adicionar itens na mesa" at bounding box center [957, 283] width 136 height 31
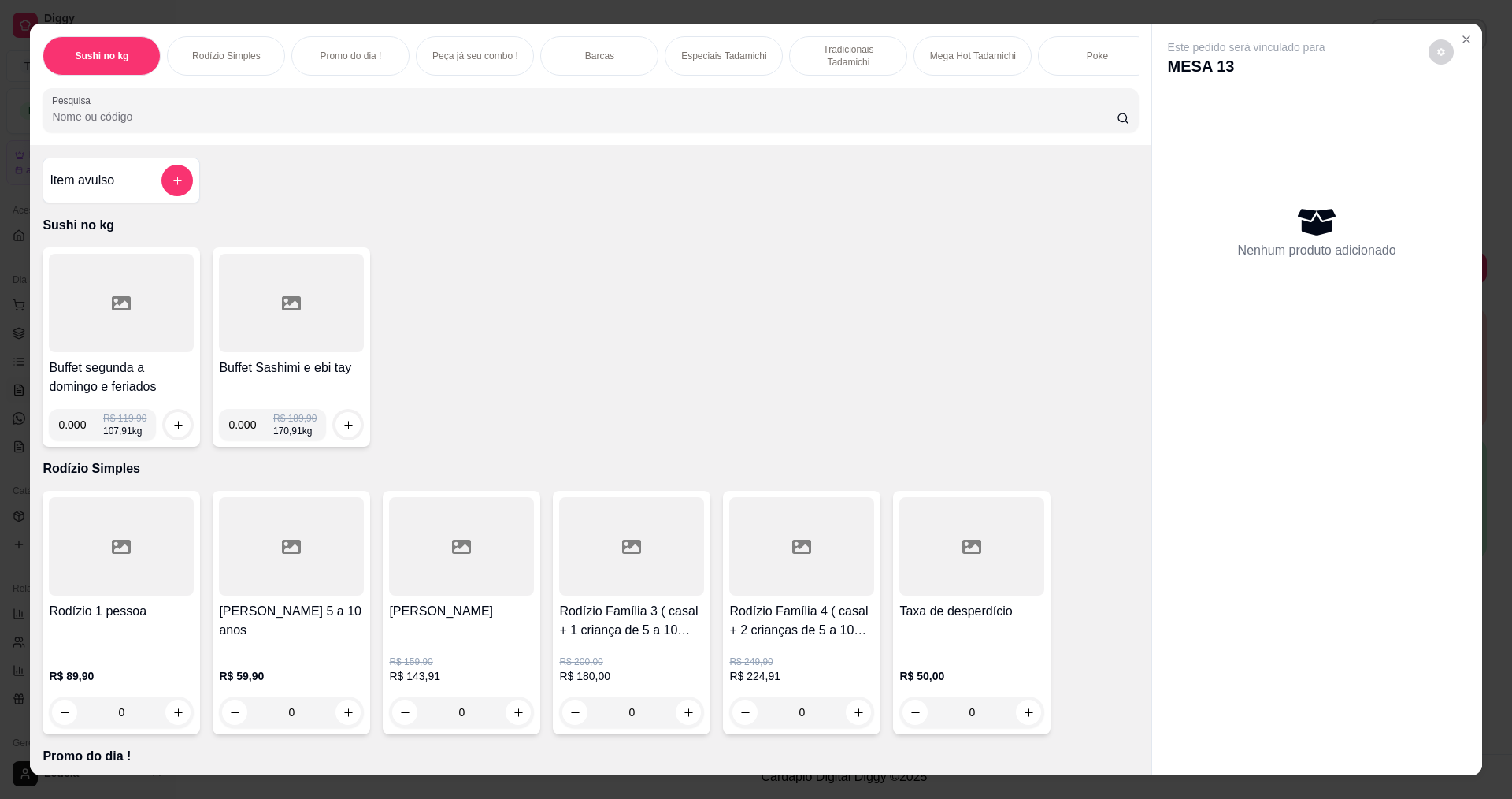
click at [162, 279] on div at bounding box center [122, 303] width 145 height 98
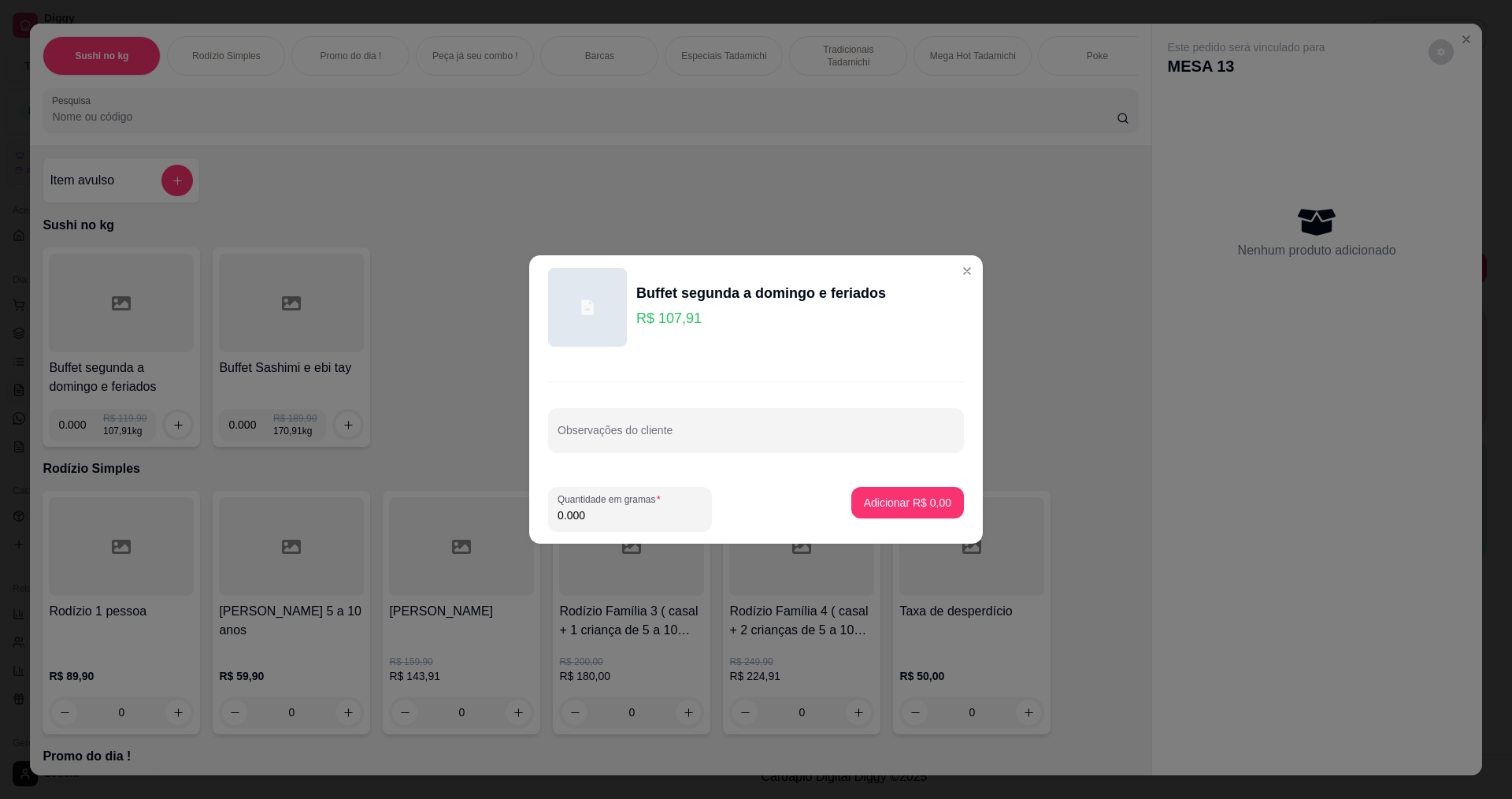
click at [615, 519] on input "0.000" at bounding box center [630, 515] width 145 height 16
type input "0.196"
click at [940, 511] on button "Adicionar R$ 21,15" at bounding box center [905, 503] width 119 height 31
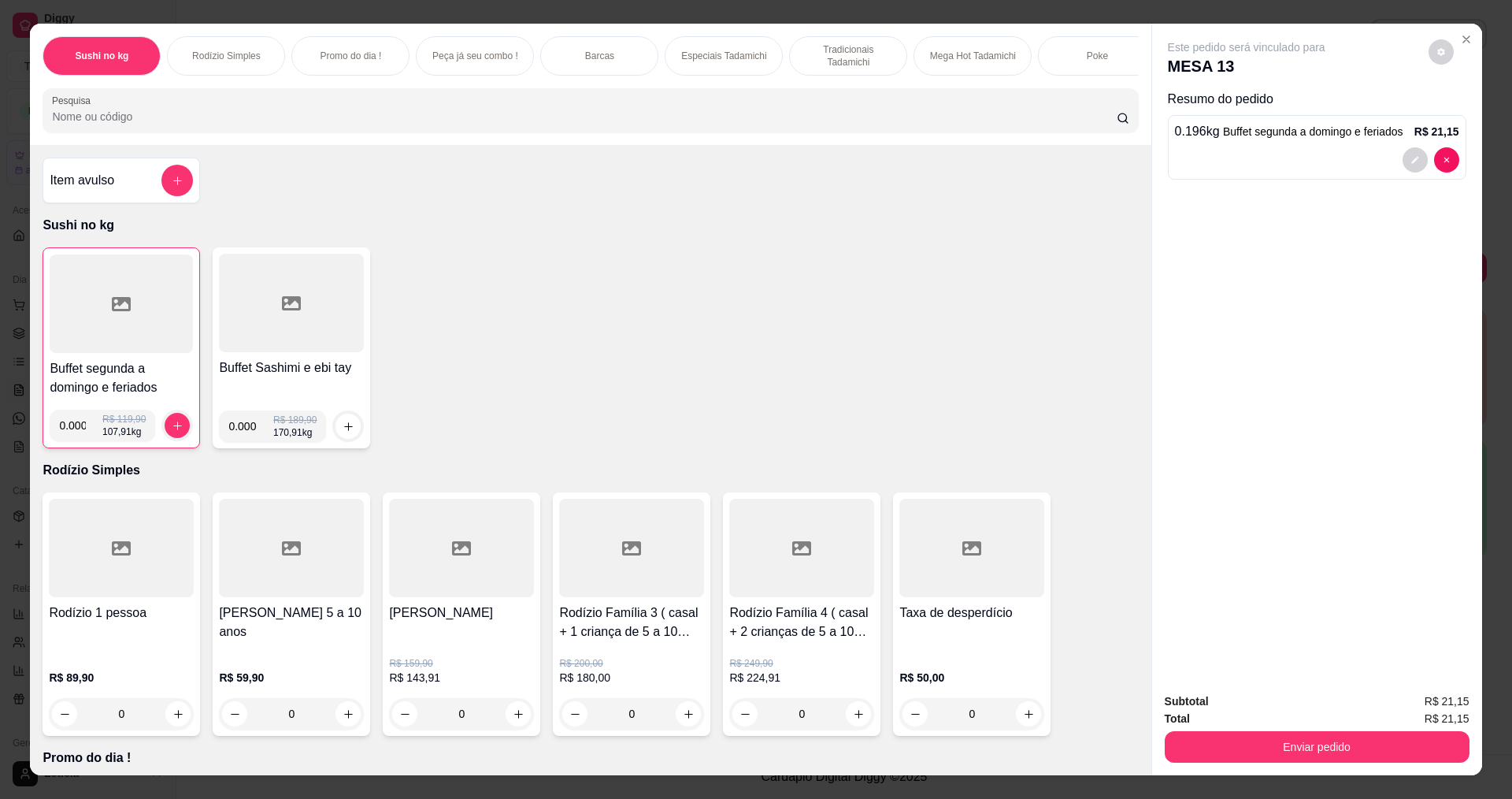
click at [138, 344] on div at bounding box center [121, 304] width 143 height 98
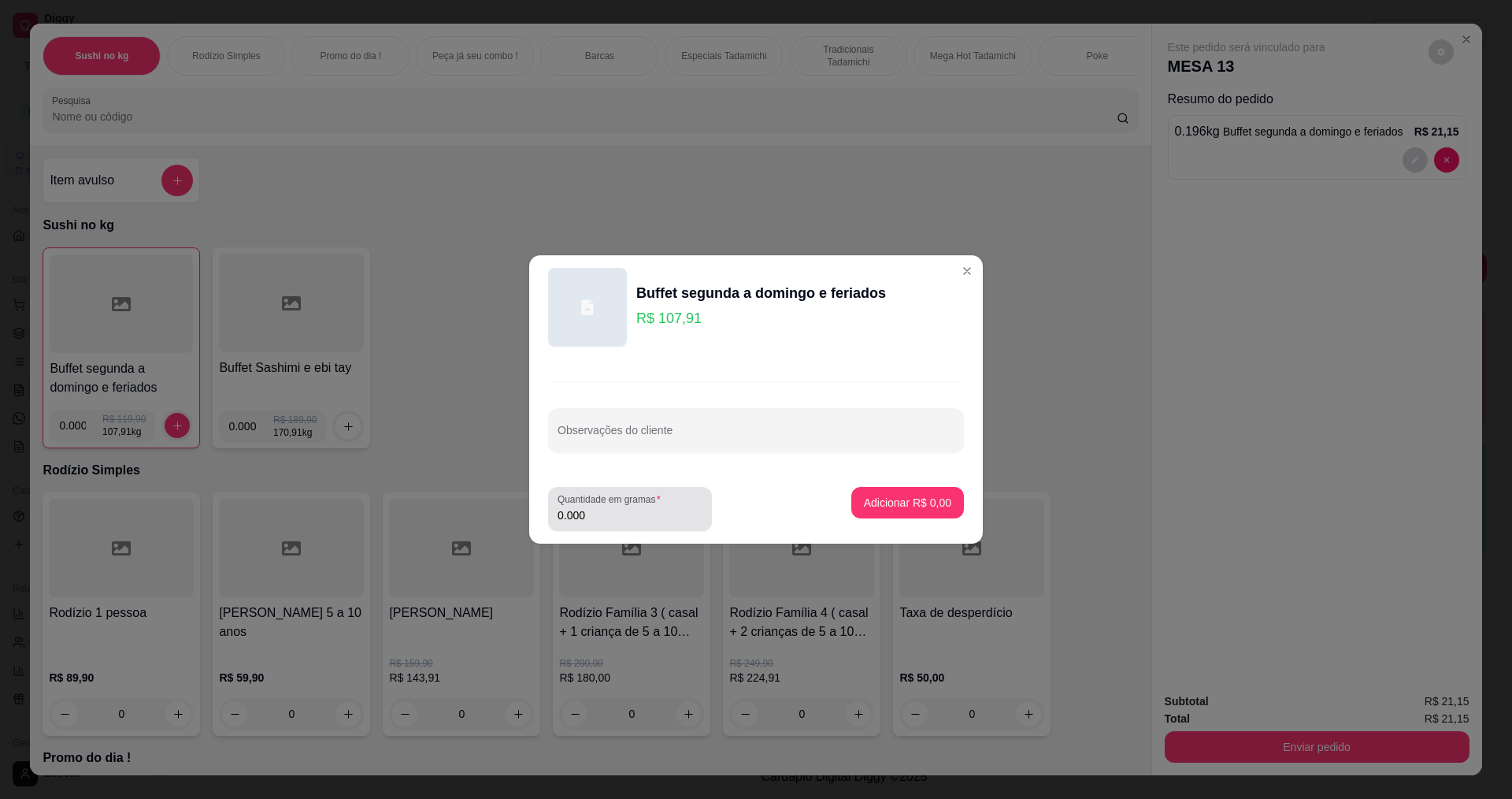
click at [610, 512] on input "0.000" at bounding box center [630, 515] width 145 height 16
type input "0.306"
click at [909, 487] on button "Adicionar R$ 33,02" at bounding box center [905, 503] width 119 height 31
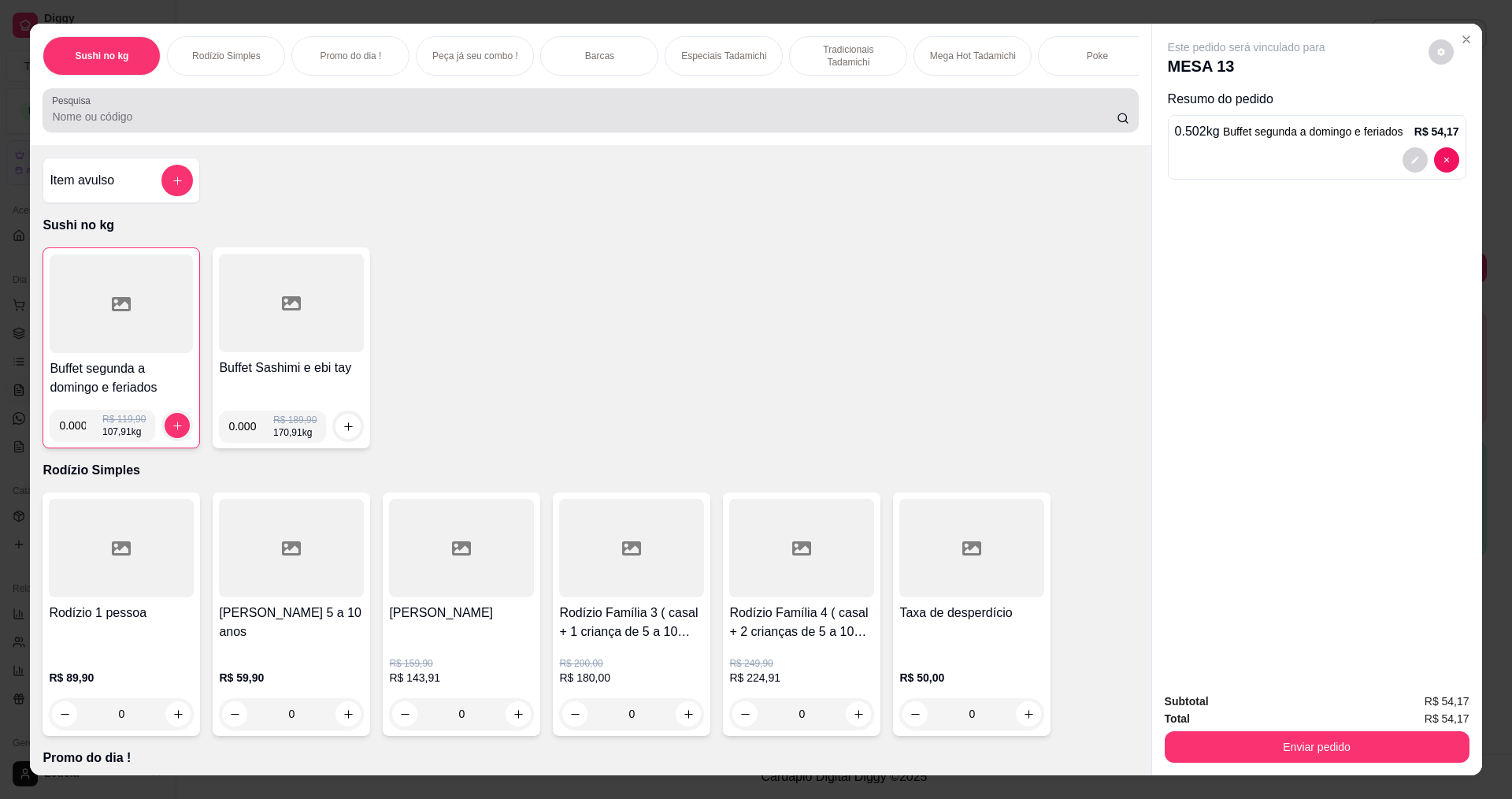
click at [528, 108] on div at bounding box center [590, 110] width 1077 height 31
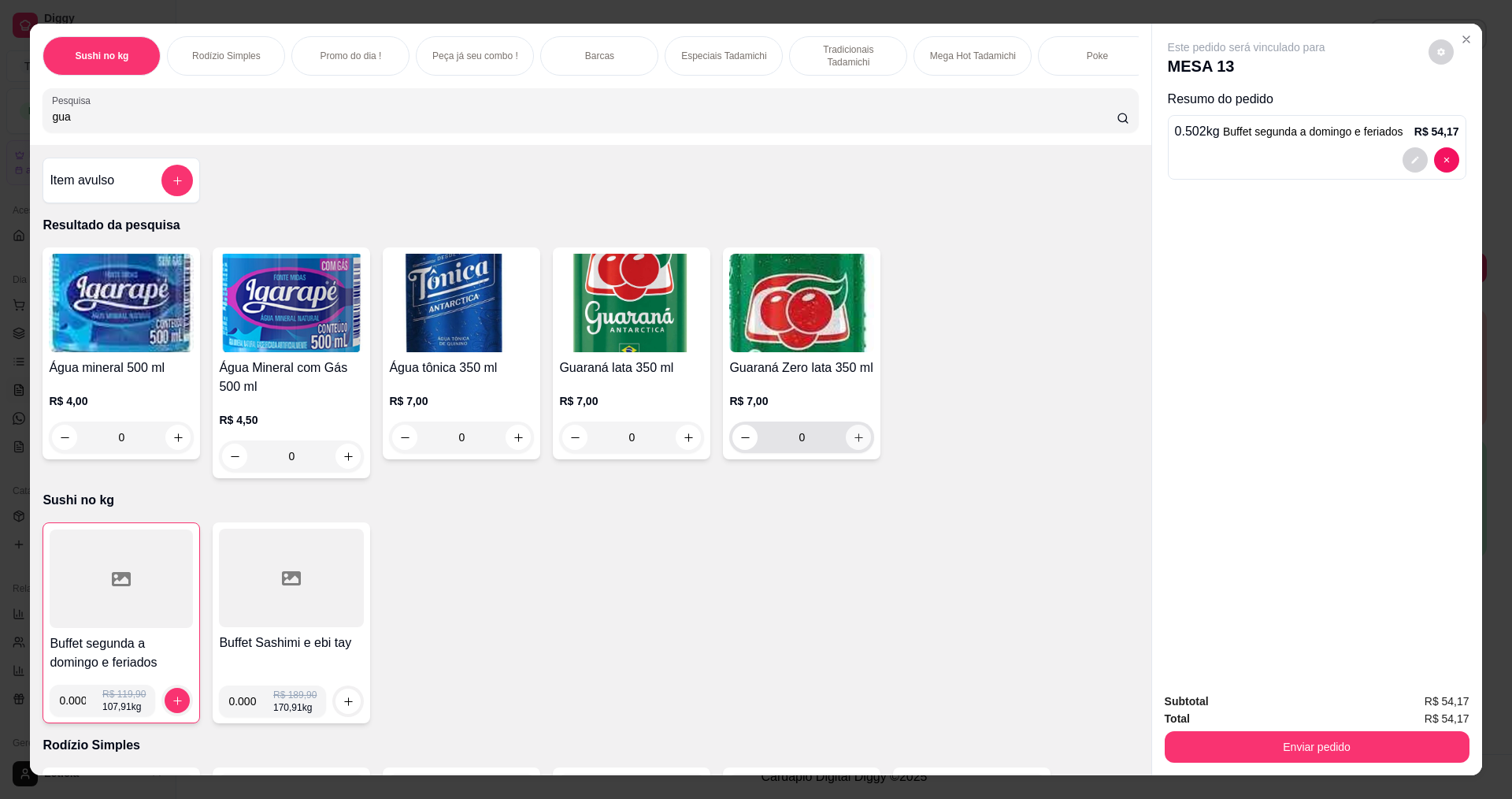
type input "gua"
click at [855, 441] on icon "increase-product-quantity" at bounding box center [858, 437] width 8 height 8
type input "1"
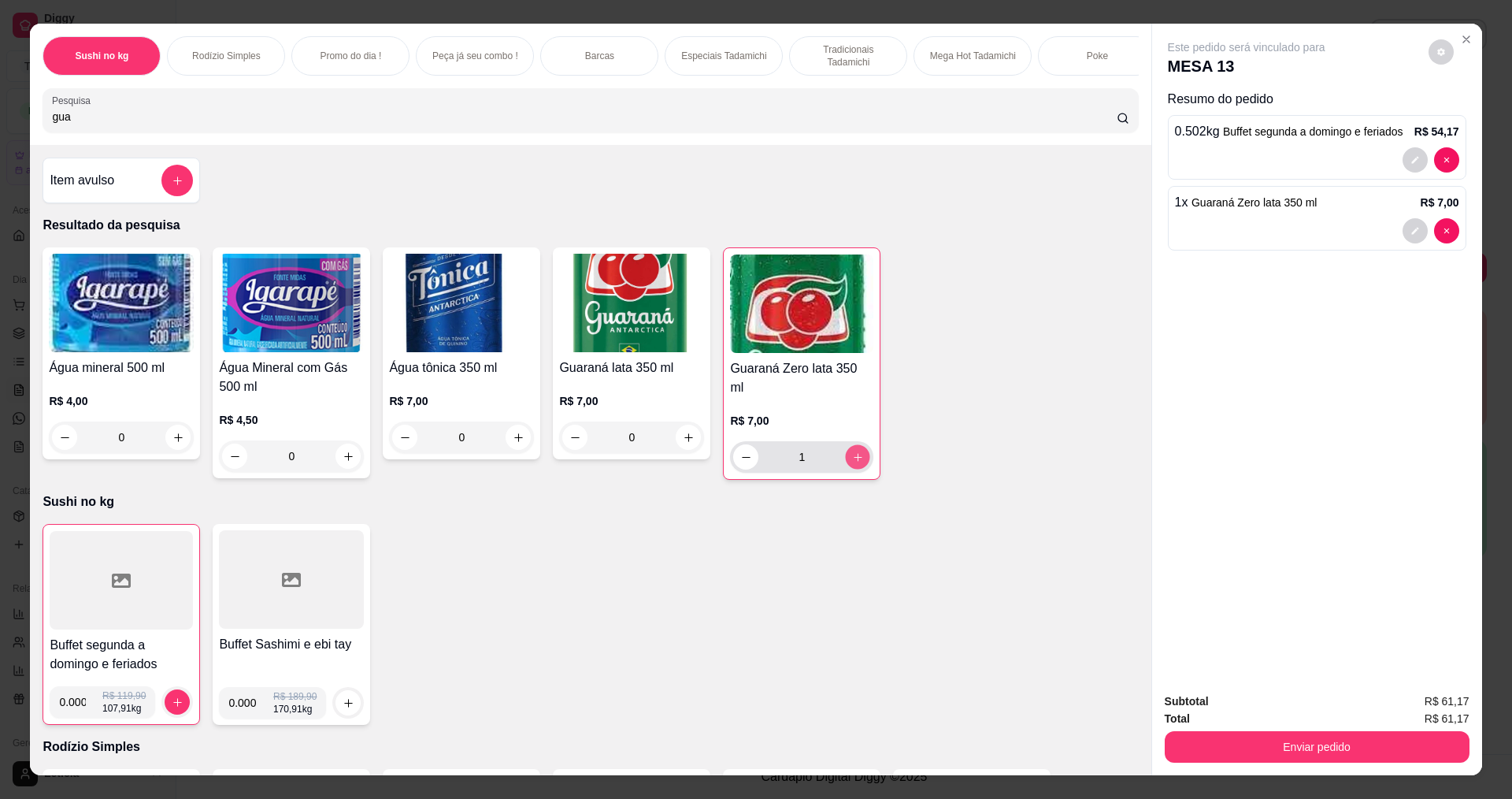
click at [855, 453] on icon "increase-product-quantity" at bounding box center [858, 458] width 12 height 12
type input "2"
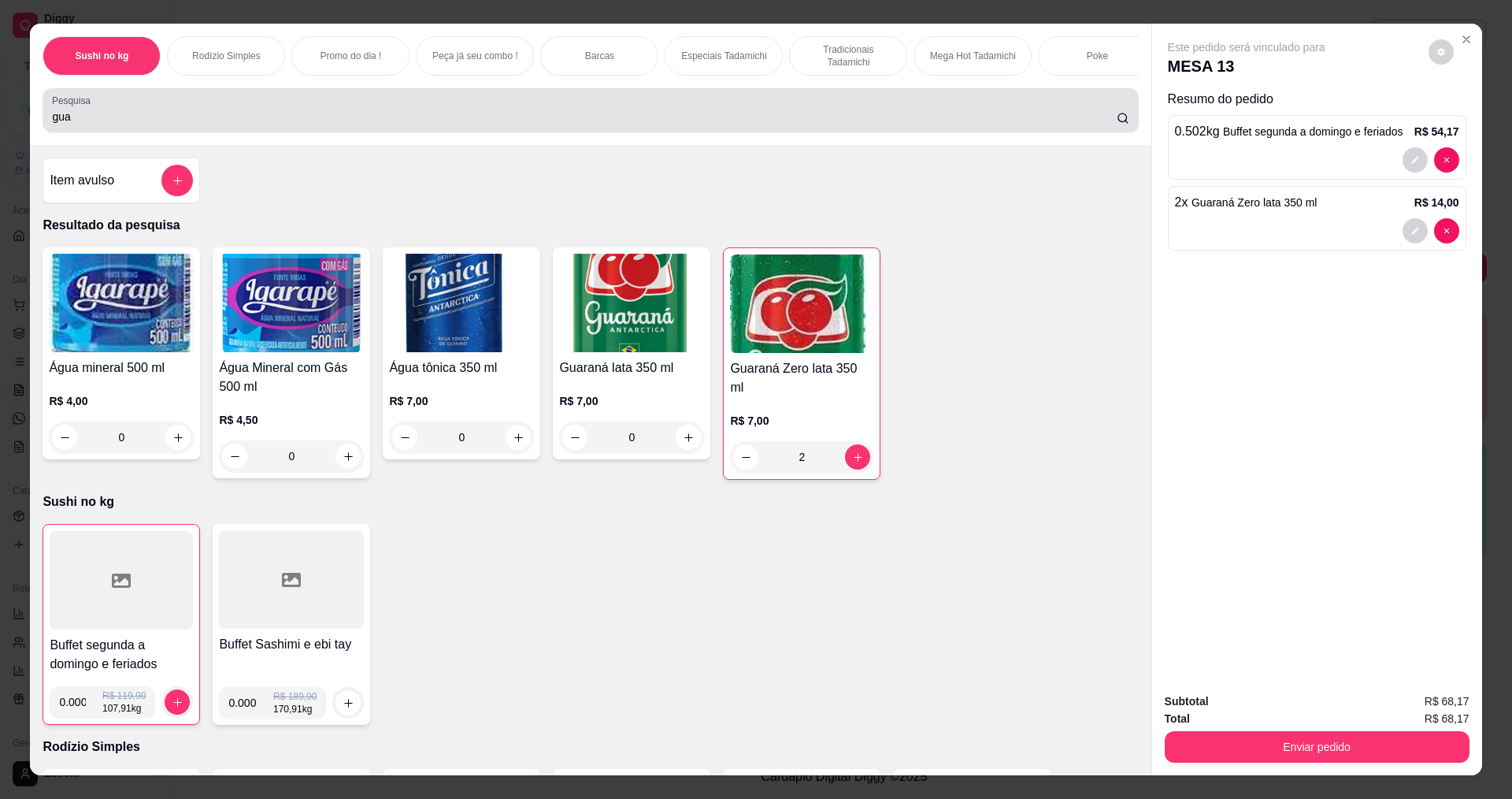
click at [363, 122] on input "gua" at bounding box center [584, 117] width 1064 height 16
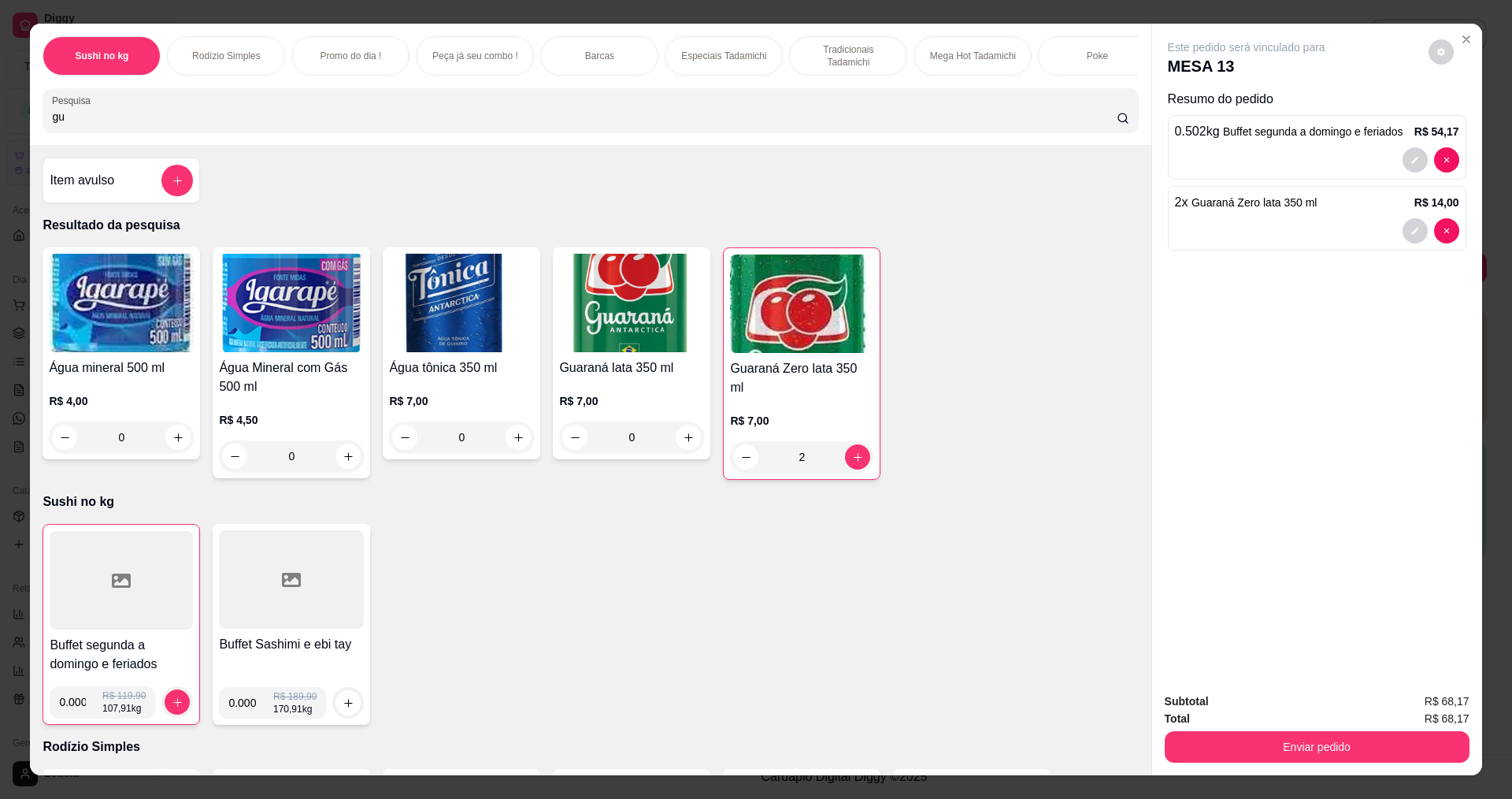
type input "g"
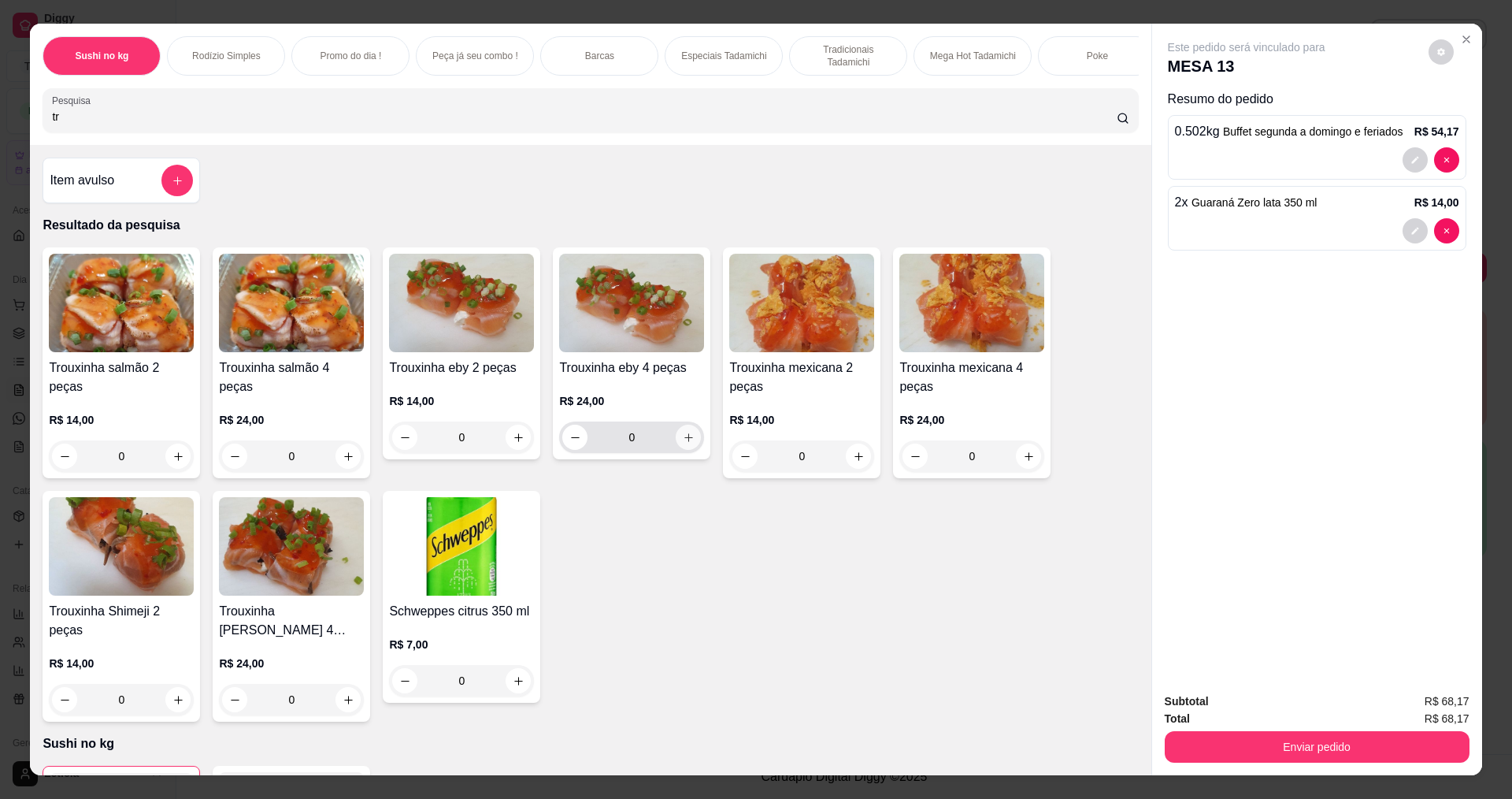
type input "tr"
click at [686, 444] on icon "increase-product-quantity" at bounding box center [689, 438] width 12 height 12
type input "1"
click at [687, 444] on icon "increase-product-quantity" at bounding box center [688, 439] width 12 height 12
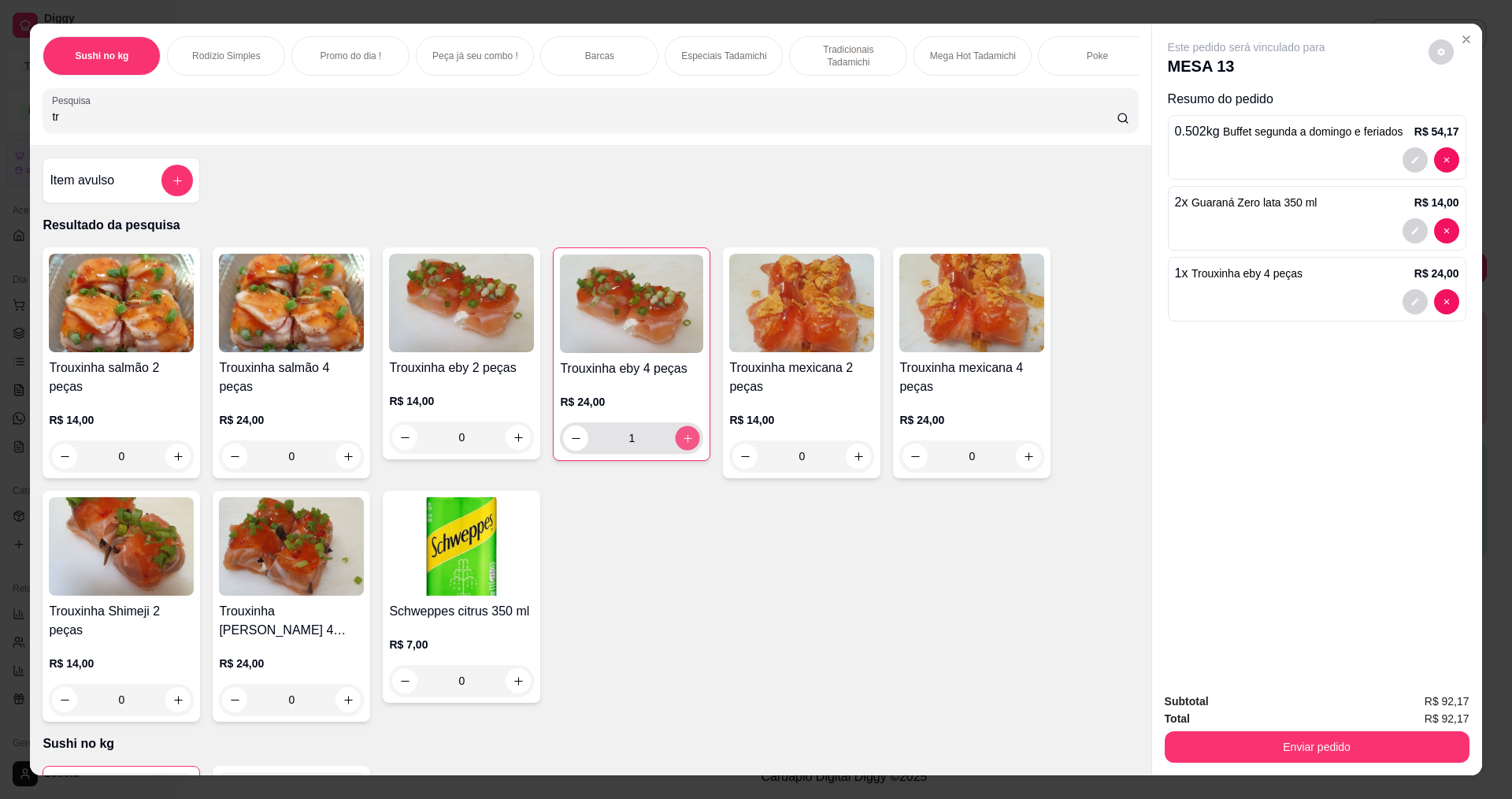
type input "2"
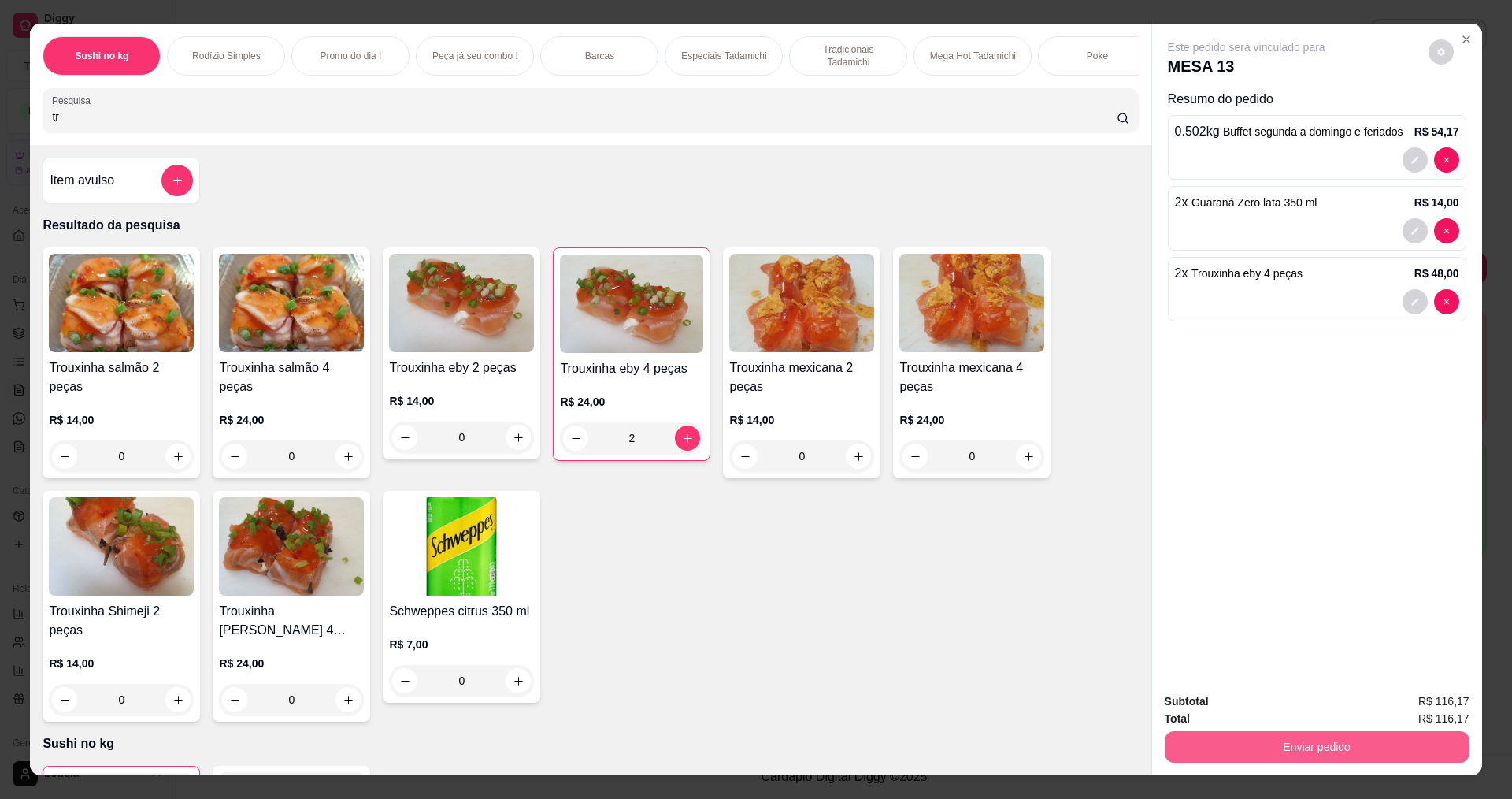
click at [1259, 745] on button "Enviar pedido" at bounding box center [1317, 746] width 305 height 31
click at [1241, 703] on button "Não registrar e enviar pedido" at bounding box center [1265, 708] width 159 height 29
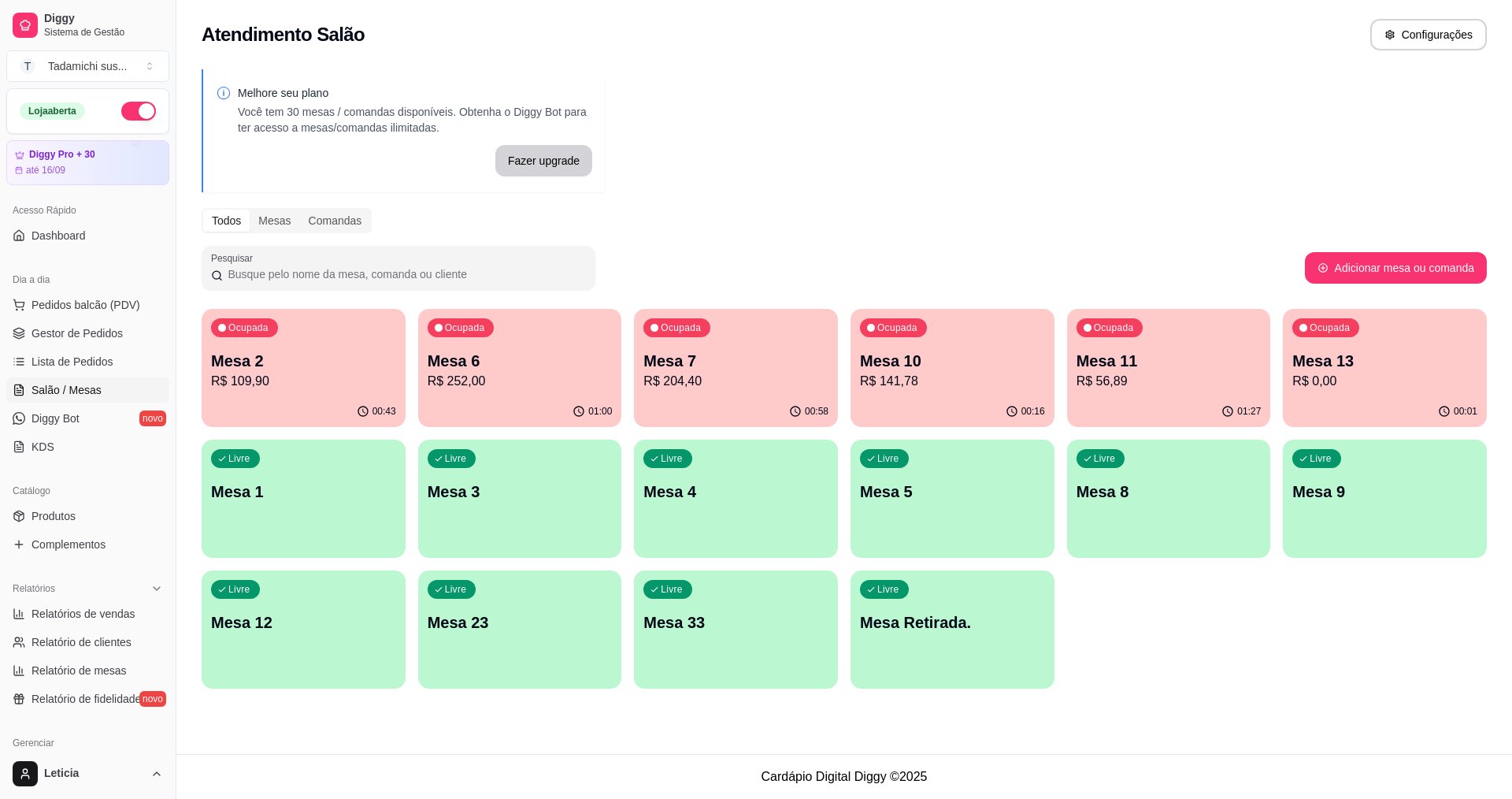
click at [1098, 536] on div "Livre Mesa 8" at bounding box center [1169, 489] width 204 height 99
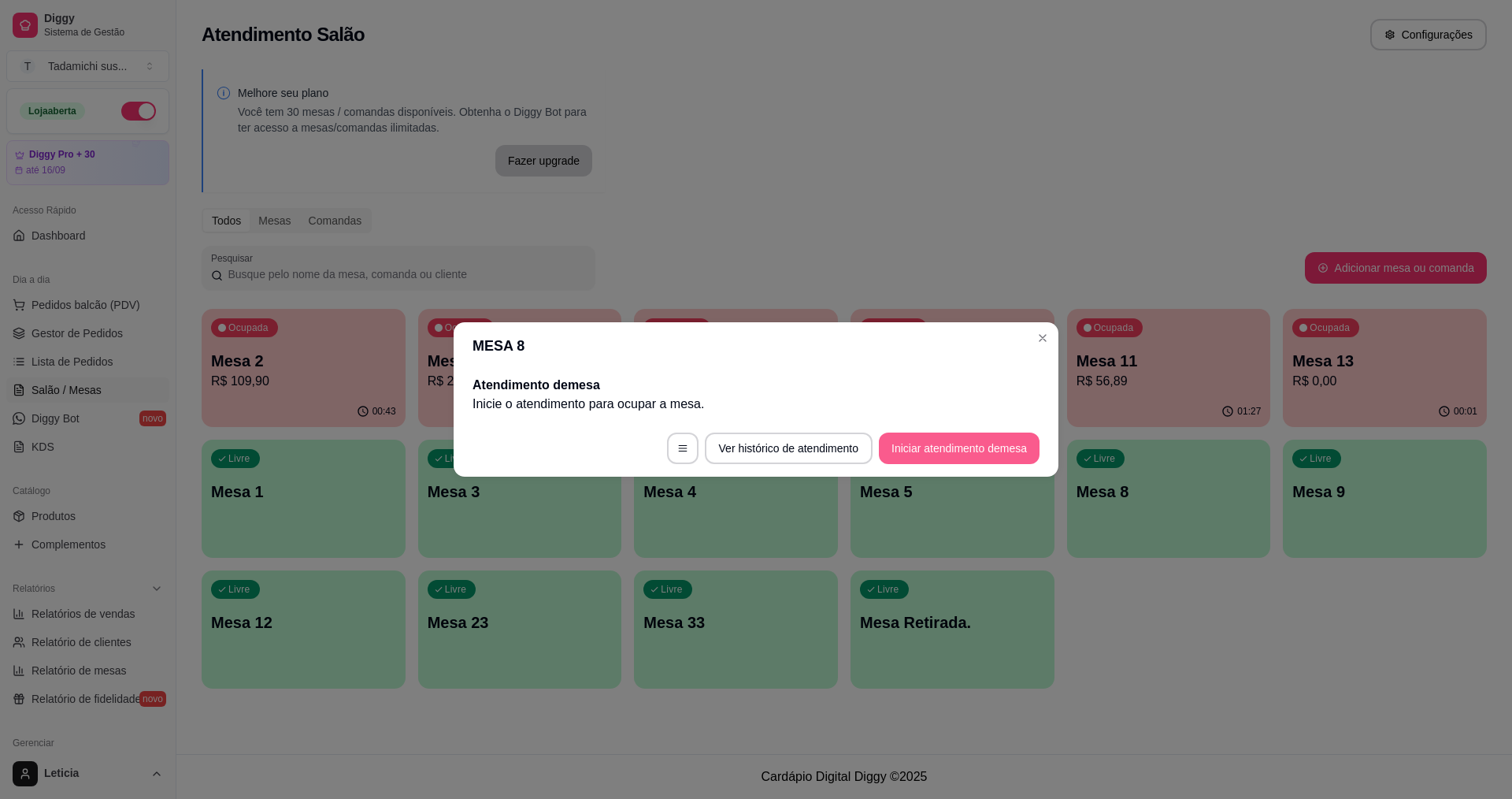
click at [955, 453] on button "Iniciar atendimento de mesa" at bounding box center [959, 448] width 161 height 31
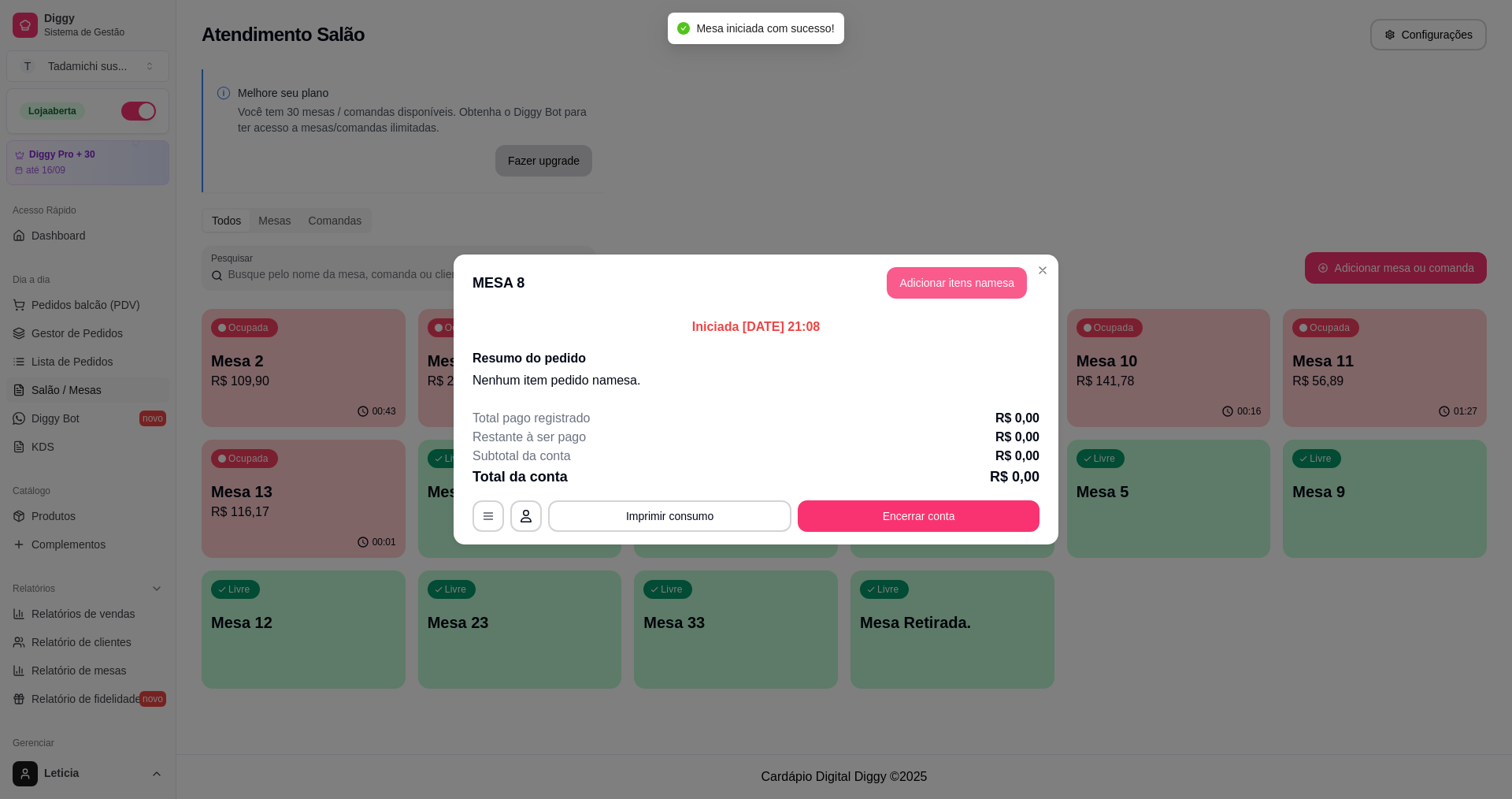
click at [931, 282] on button "Adicionar itens na mesa" at bounding box center [957, 282] width 140 height 31
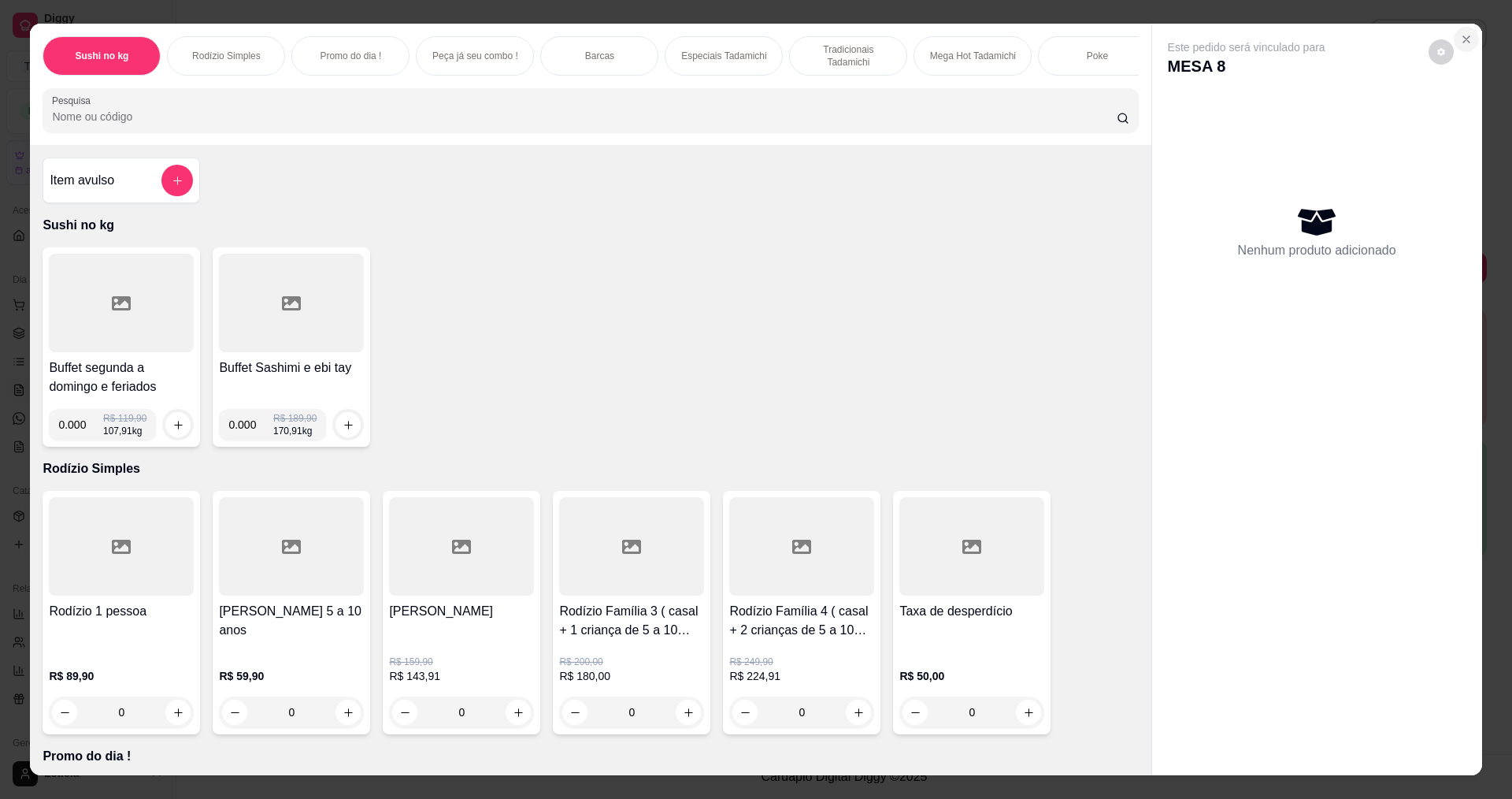
click at [1462, 41] on icon "Close" at bounding box center [1466, 39] width 13 height 13
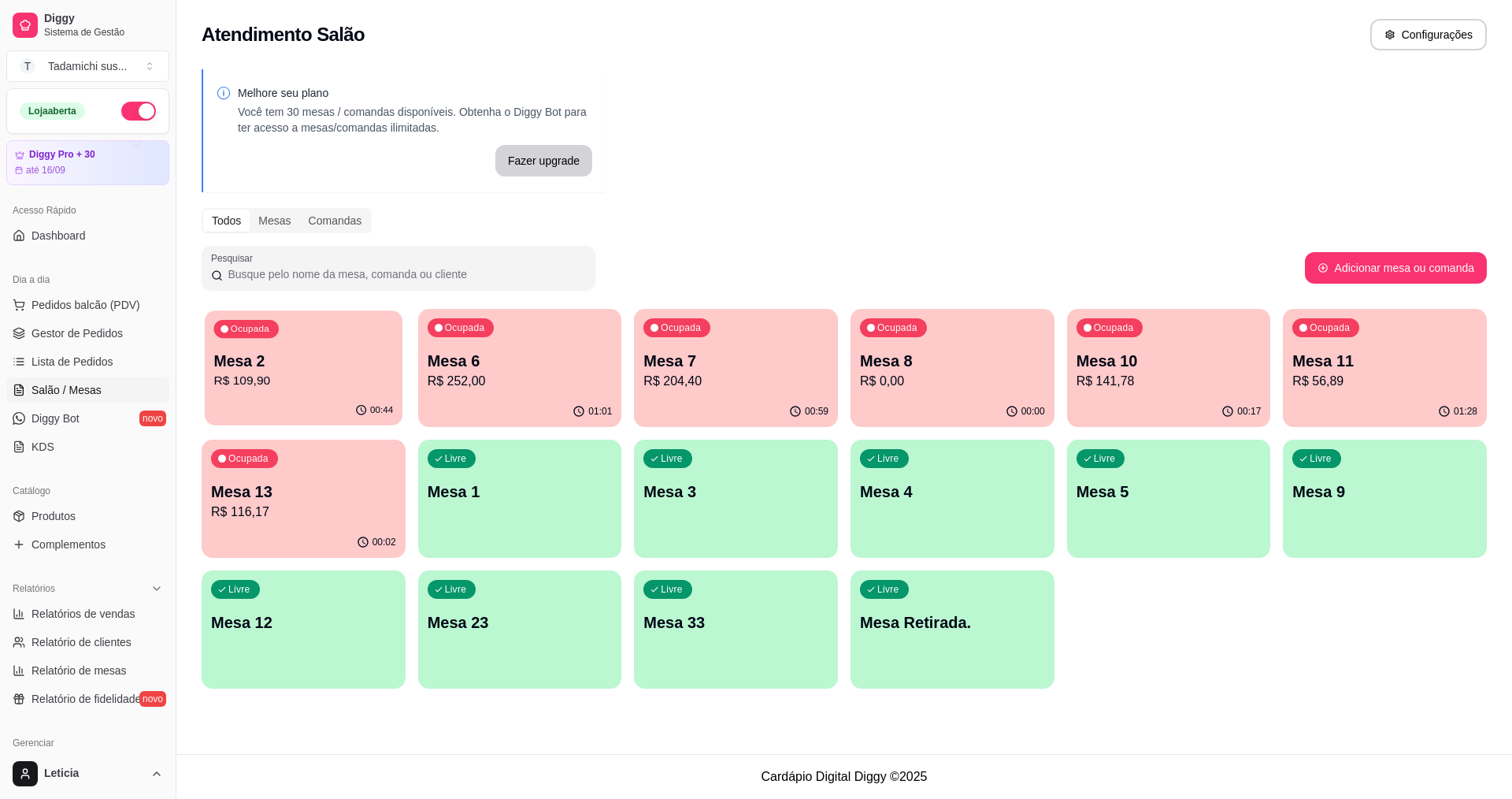
click at [316, 371] on div "Mesa 2 R$ 109,90" at bounding box center [304, 371] width 180 height 40
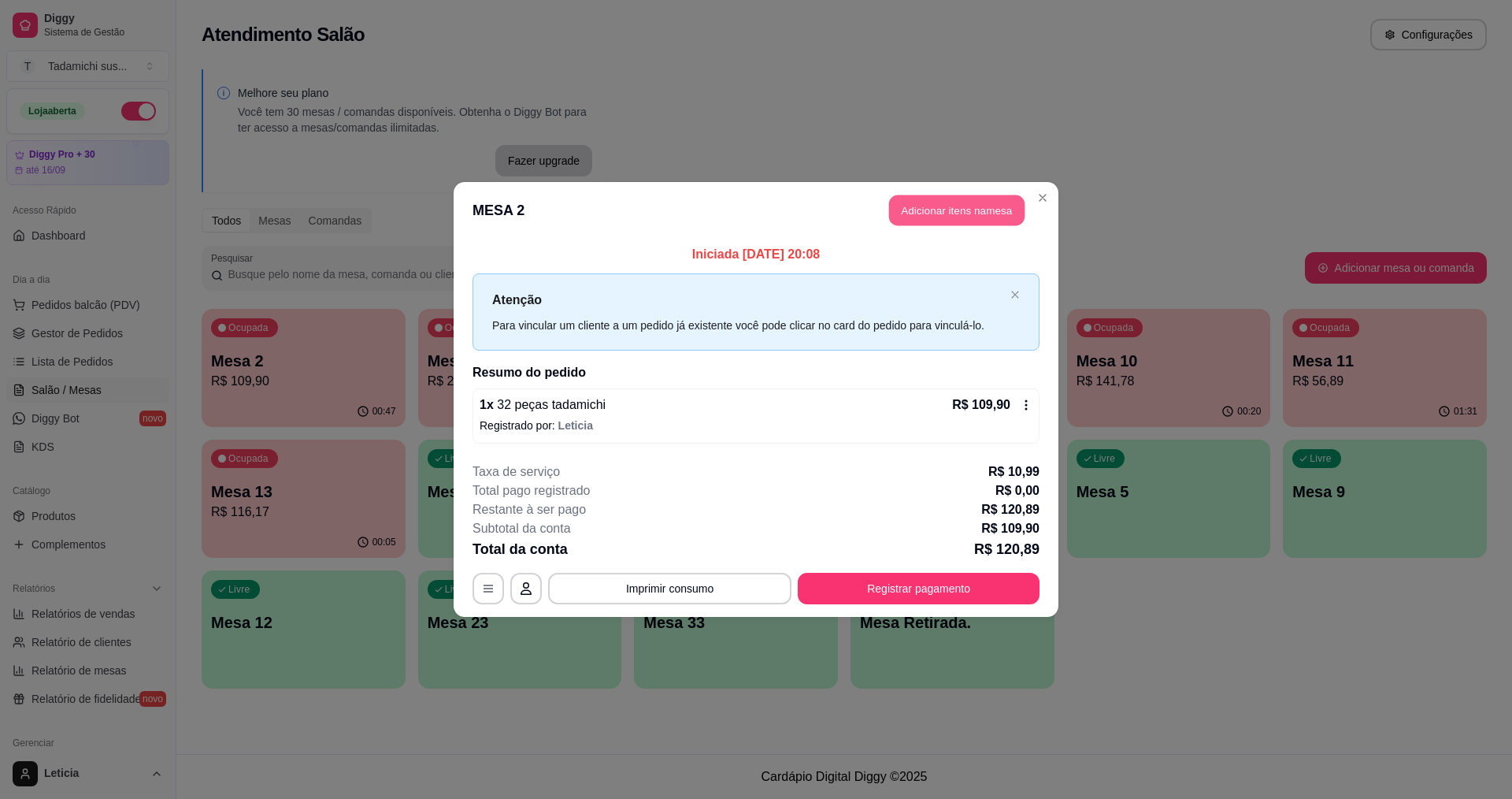
click at [916, 199] on button "Adicionar itens na mesa" at bounding box center [957, 211] width 136 height 31
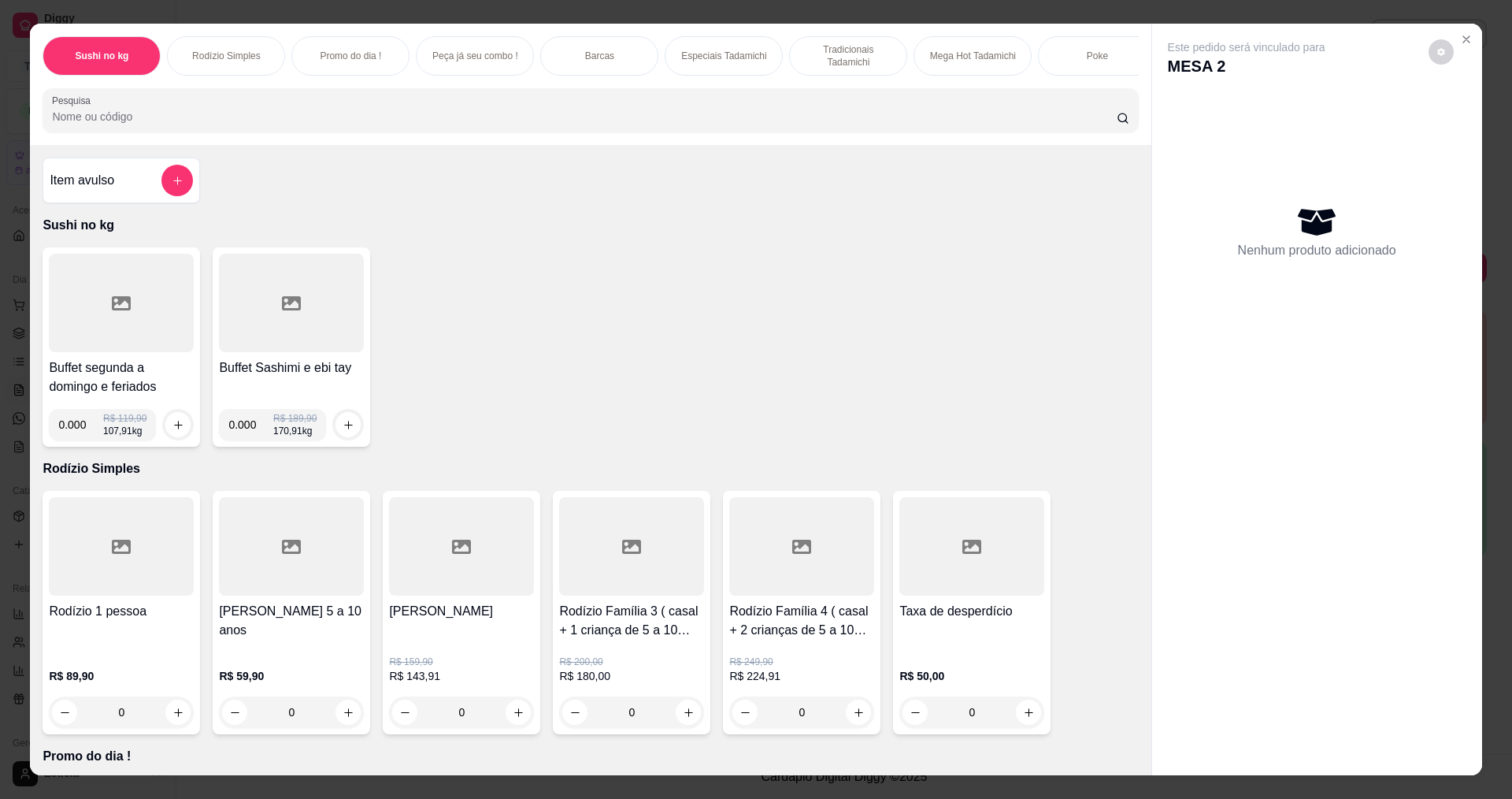
click at [936, 124] on input "Pesquisa" at bounding box center [584, 117] width 1064 height 16
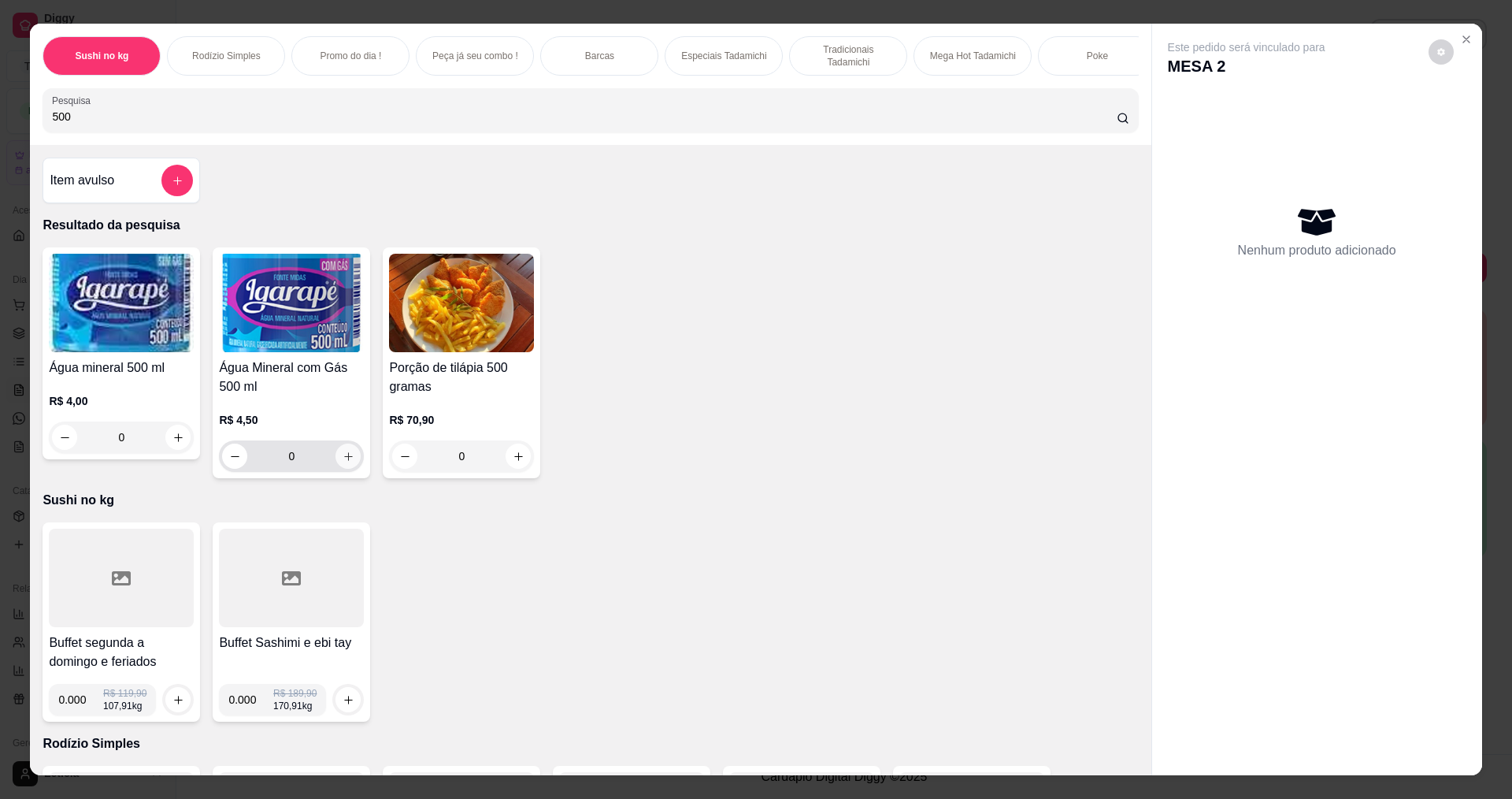
type input "500"
click at [346, 462] on icon "increase-product-quantity" at bounding box center [349, 457] width 12 height 12
type input "1"
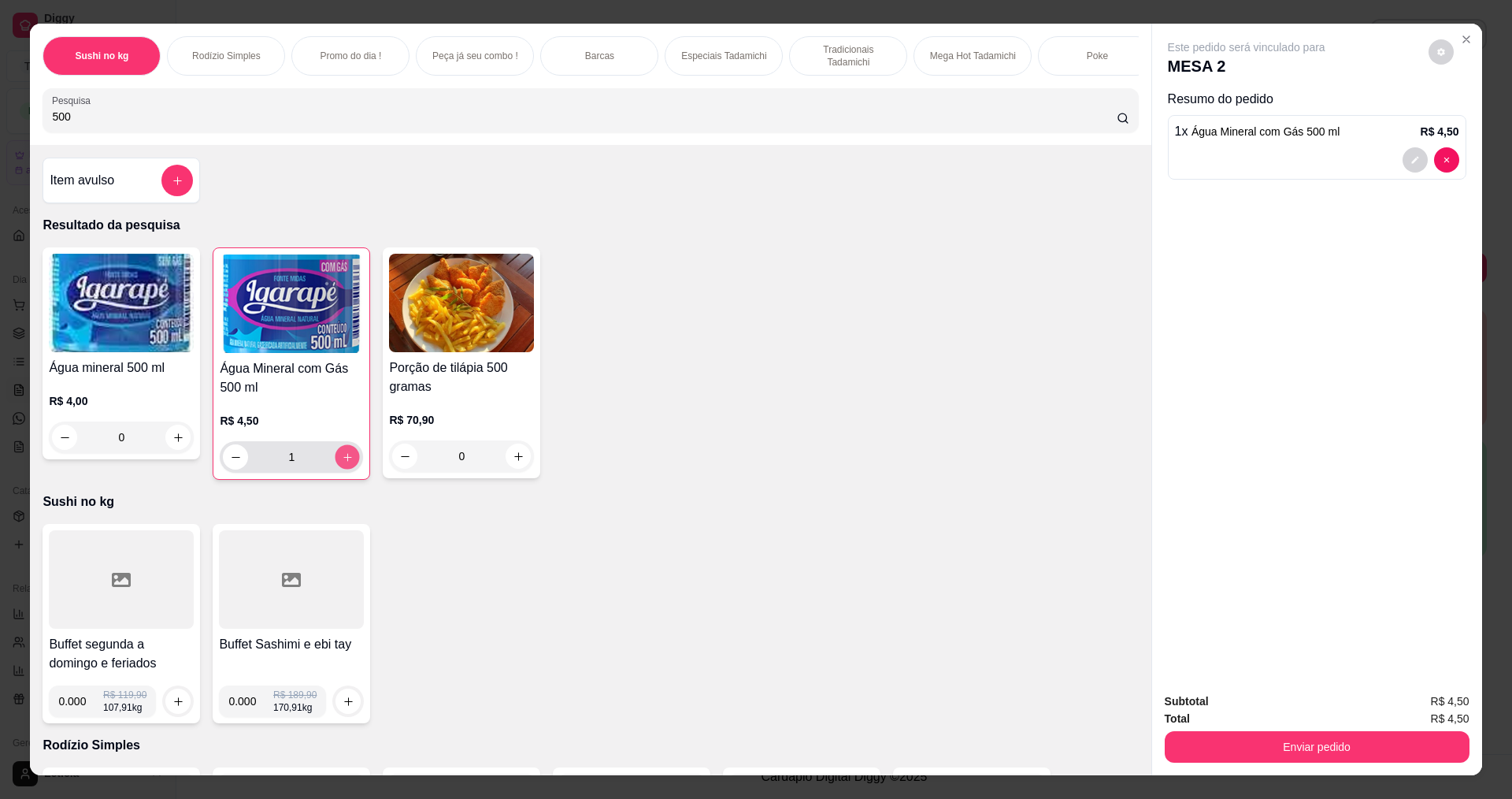
click at [346, 463] on icon "increase-product-quantity" at bounding box center [348, 458] width 12 height 12
type input "2"
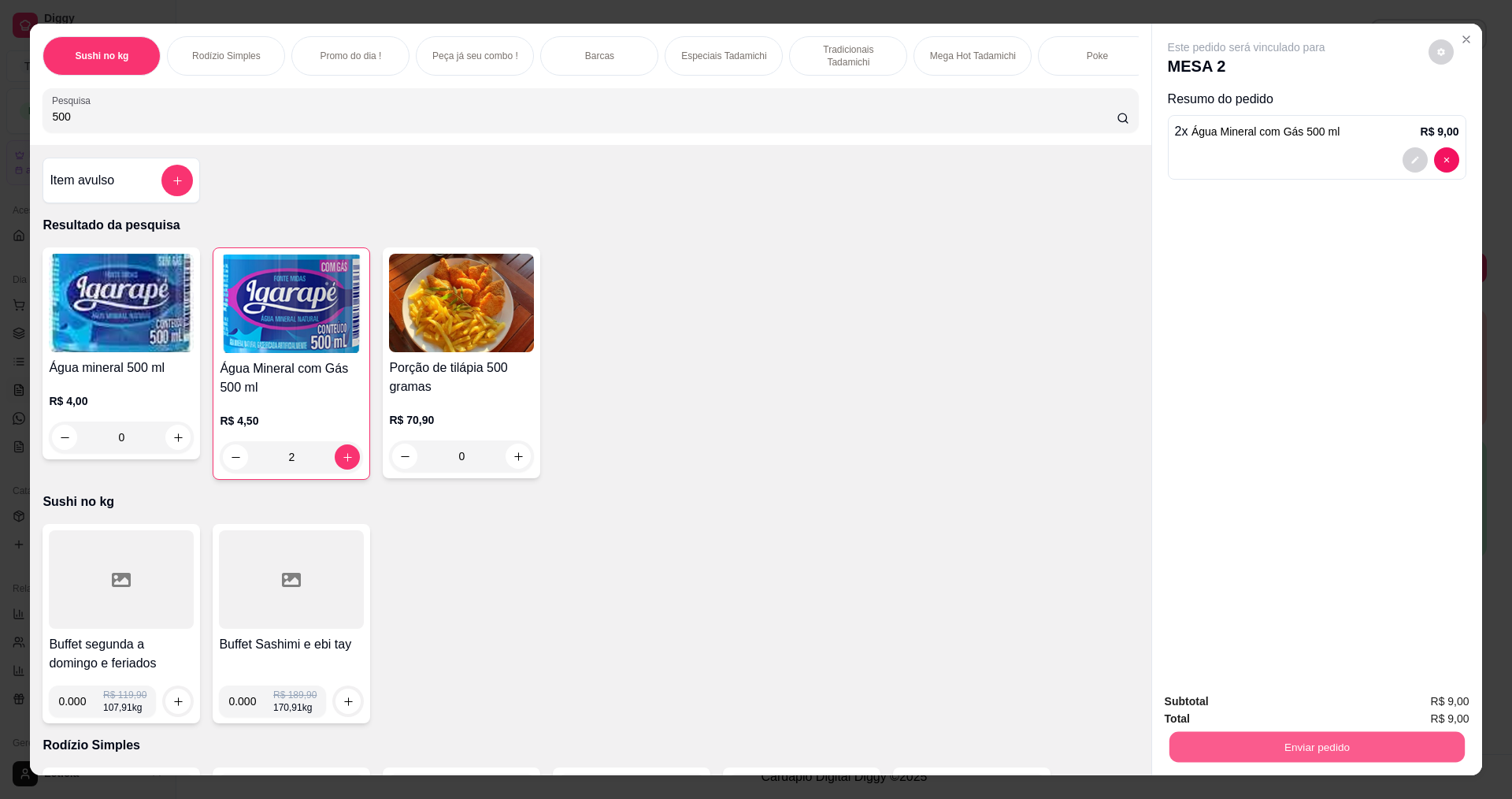
click at [1339, 748] on button "Enviar pedido" at bounding box center [1317, 746] width 295 height 31
click at [1240, 707] on button "Não registrar e enviar pedido" at bounding box center [1265, 708] width 164 height 30
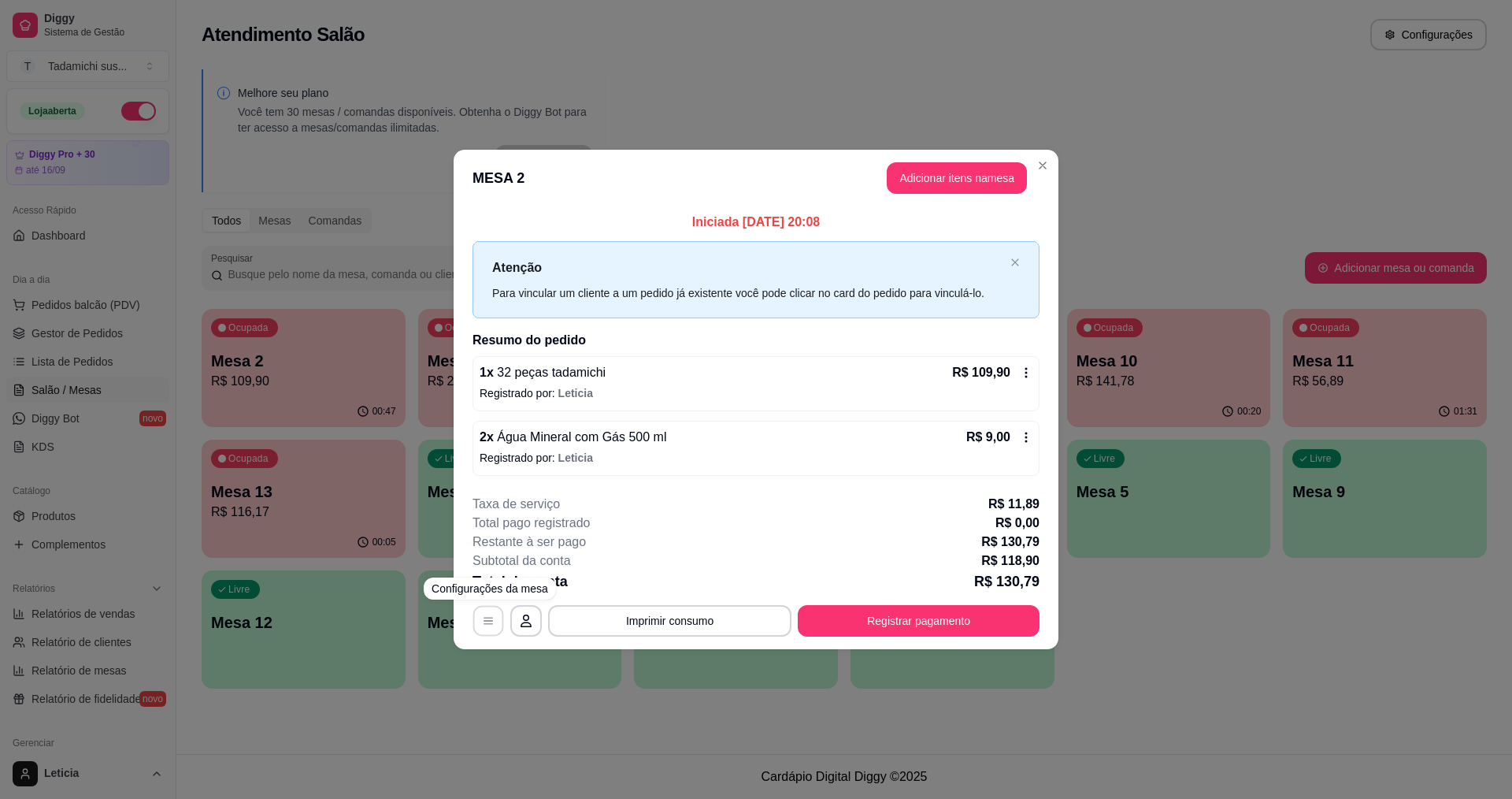
click at [484, 623] on icon "button" at bounding box center [488, 620] width 13 height 13
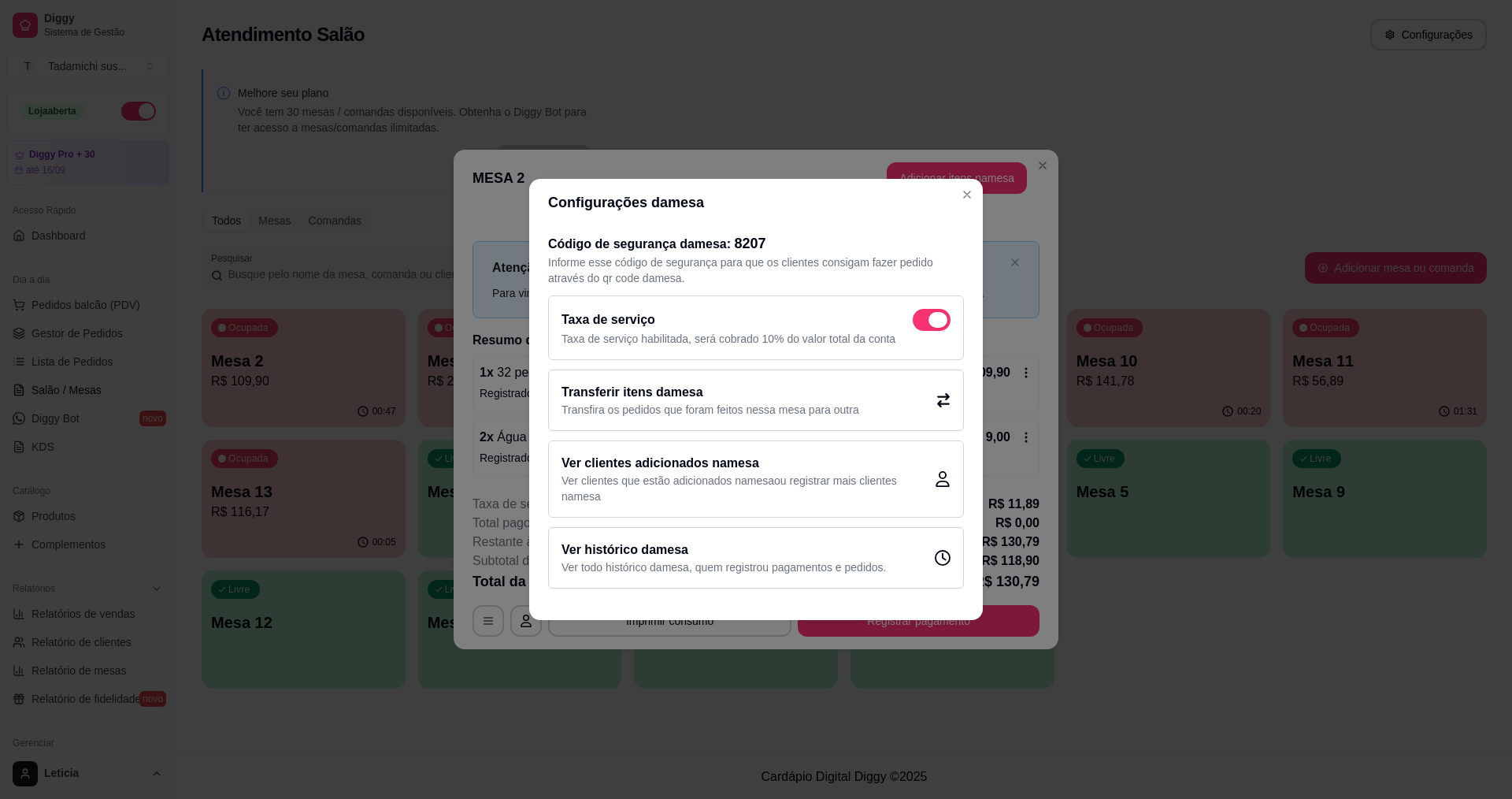
click at [931, 327] on span at bounding box center [932, 320] width 38 height 22
click at [922, 327] on input "checkbox" at bounding box center [917, 328] width 10 height 10
checkbox input "false"
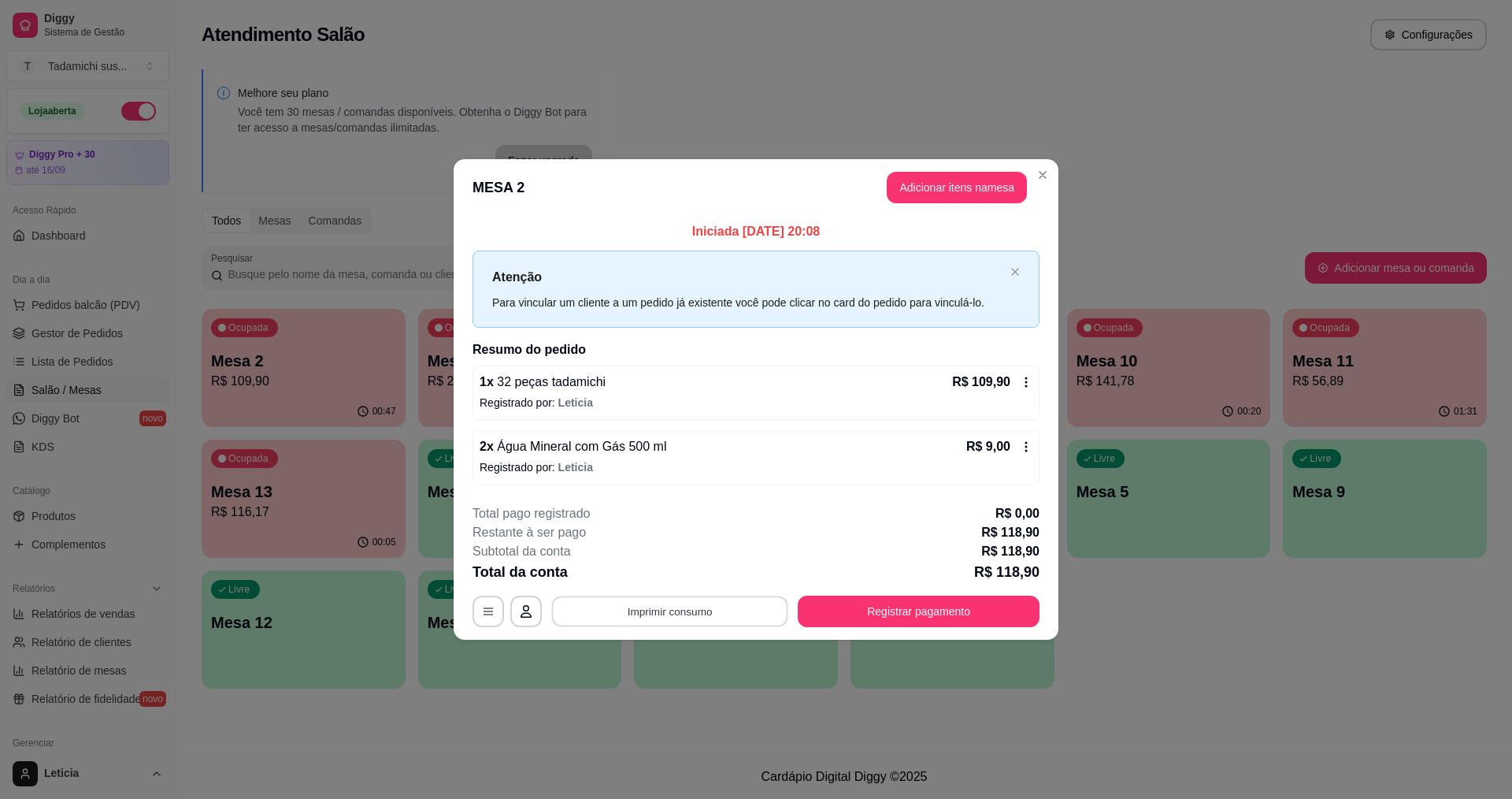
click at [672, 610] on button "Imprimir consumo" at bounding box center [670, 612] width 237 height 31
click at [680, 537] on button "IMPRESSORA" at bounding box center [674, 543] width 117 height 24
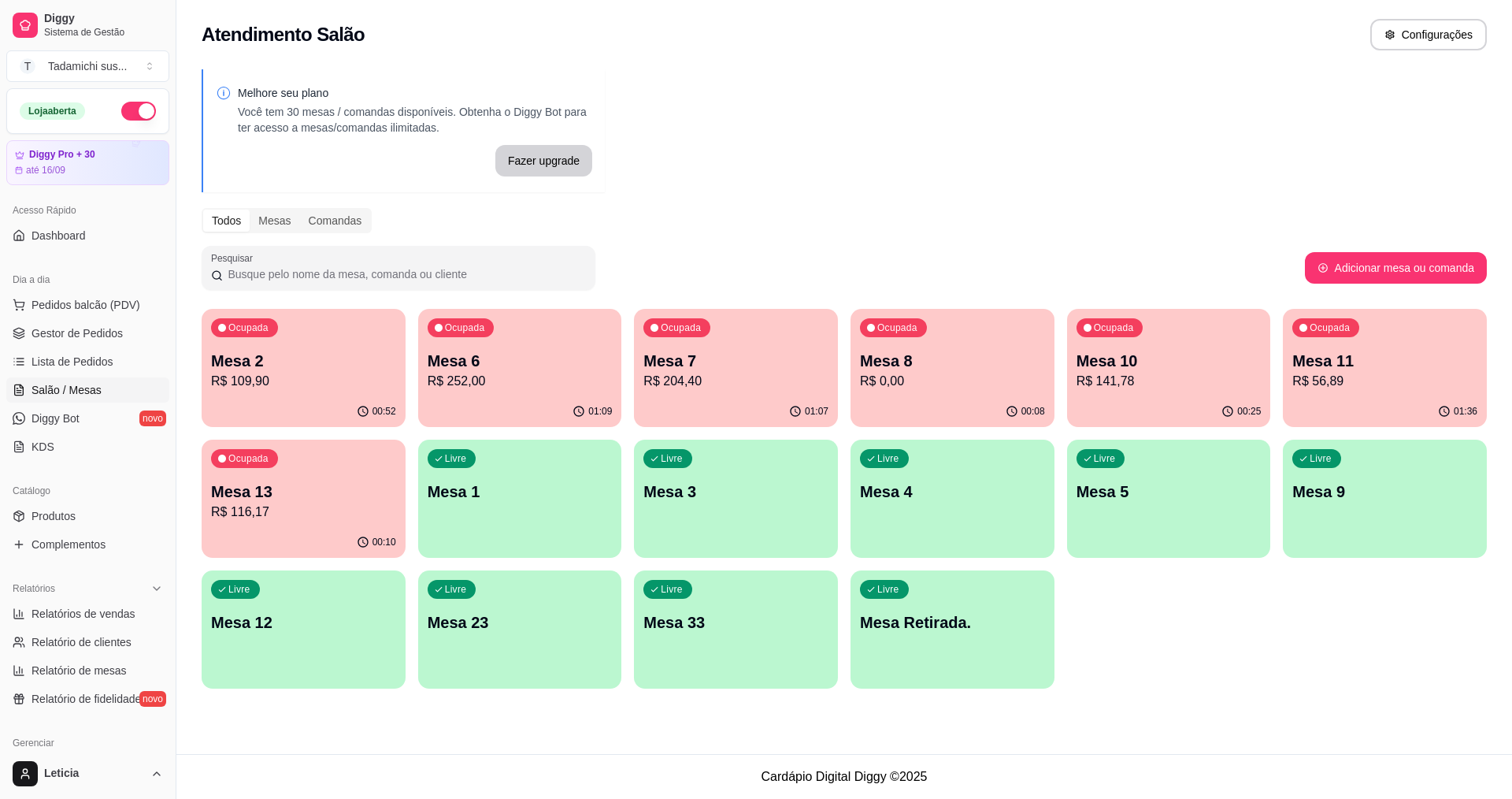
click at [1192, 380] on p "R$ 141,78" at bounding box center [1169, 382] width 185 height 19
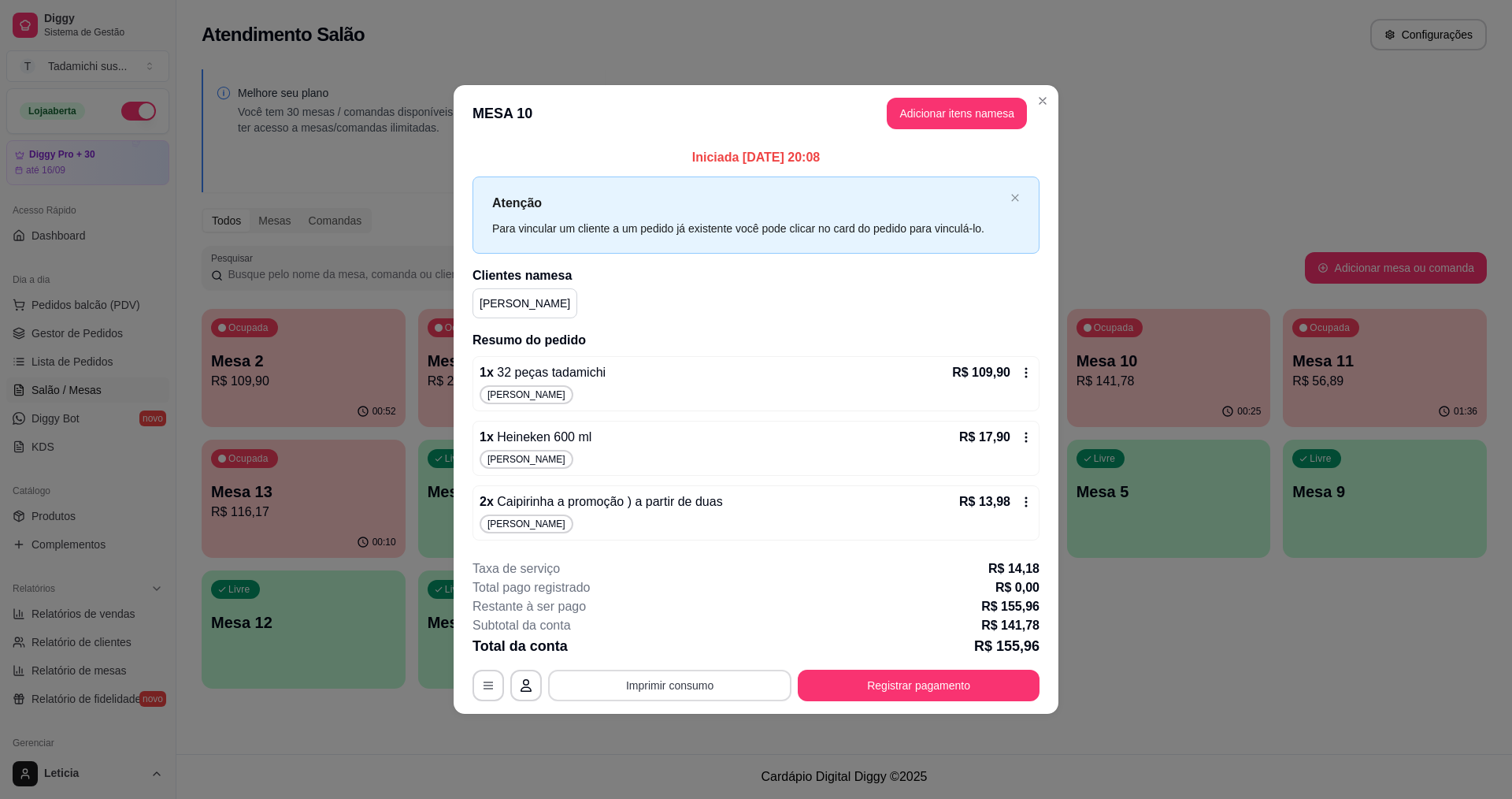
click at [610, 692] on button "Imprimir consumo" at bounding box center [670, 685] width 244 height 31
click at [676, 613] on button "IMPRESSORA" at bounding box center [674, 617] width 121 height 25
click at [708, 689] on button "Imprimir consumo" at bounding box center [670, 685] width 237 height 31
click at [703, 621] on button "IMPRESSORA" at bounding box center [674, 617] width 117 height 24
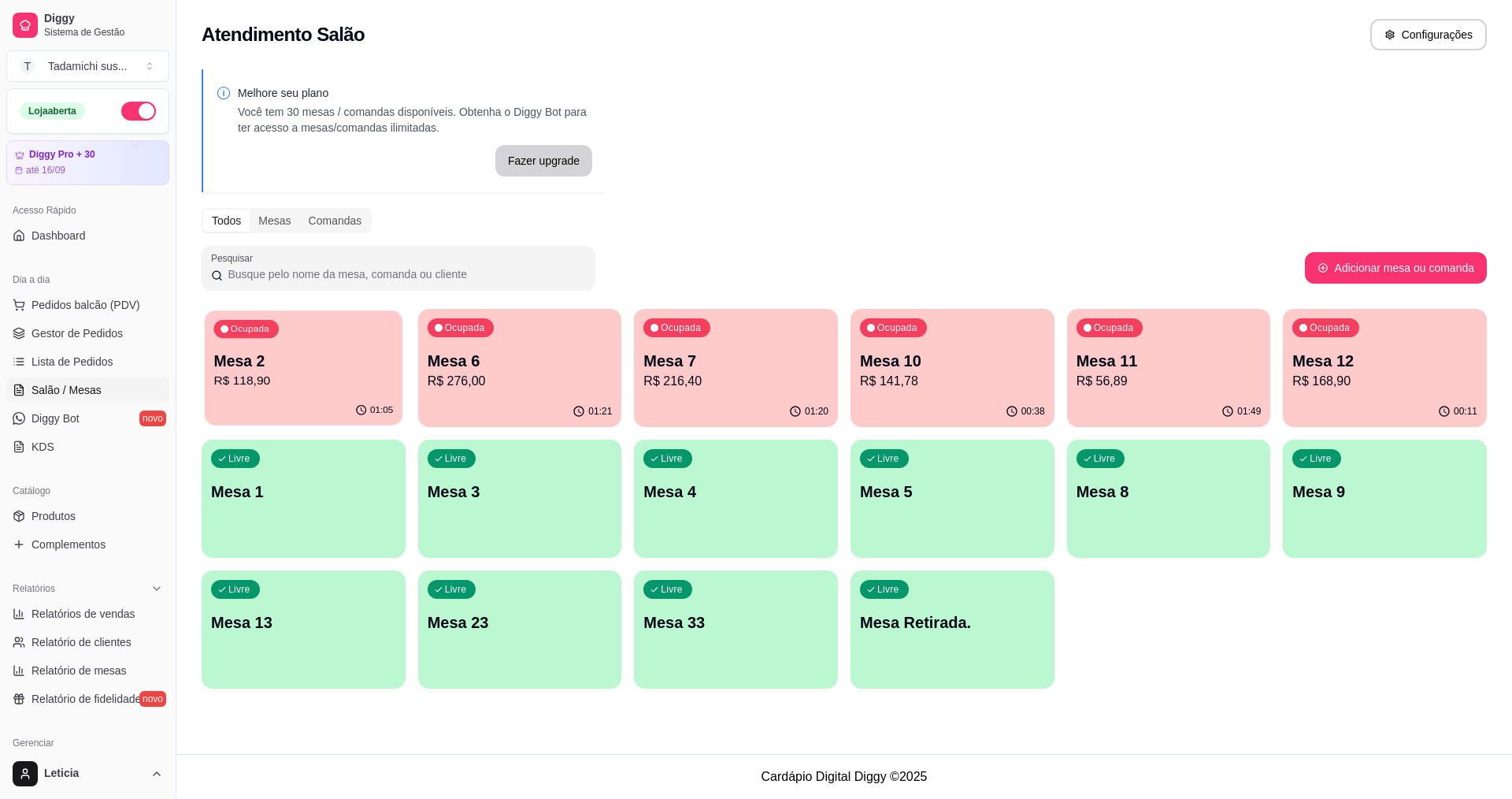
click at [340, 380] on p "R$ 118,90" at bounding box center [304, 381] width 180 height 18
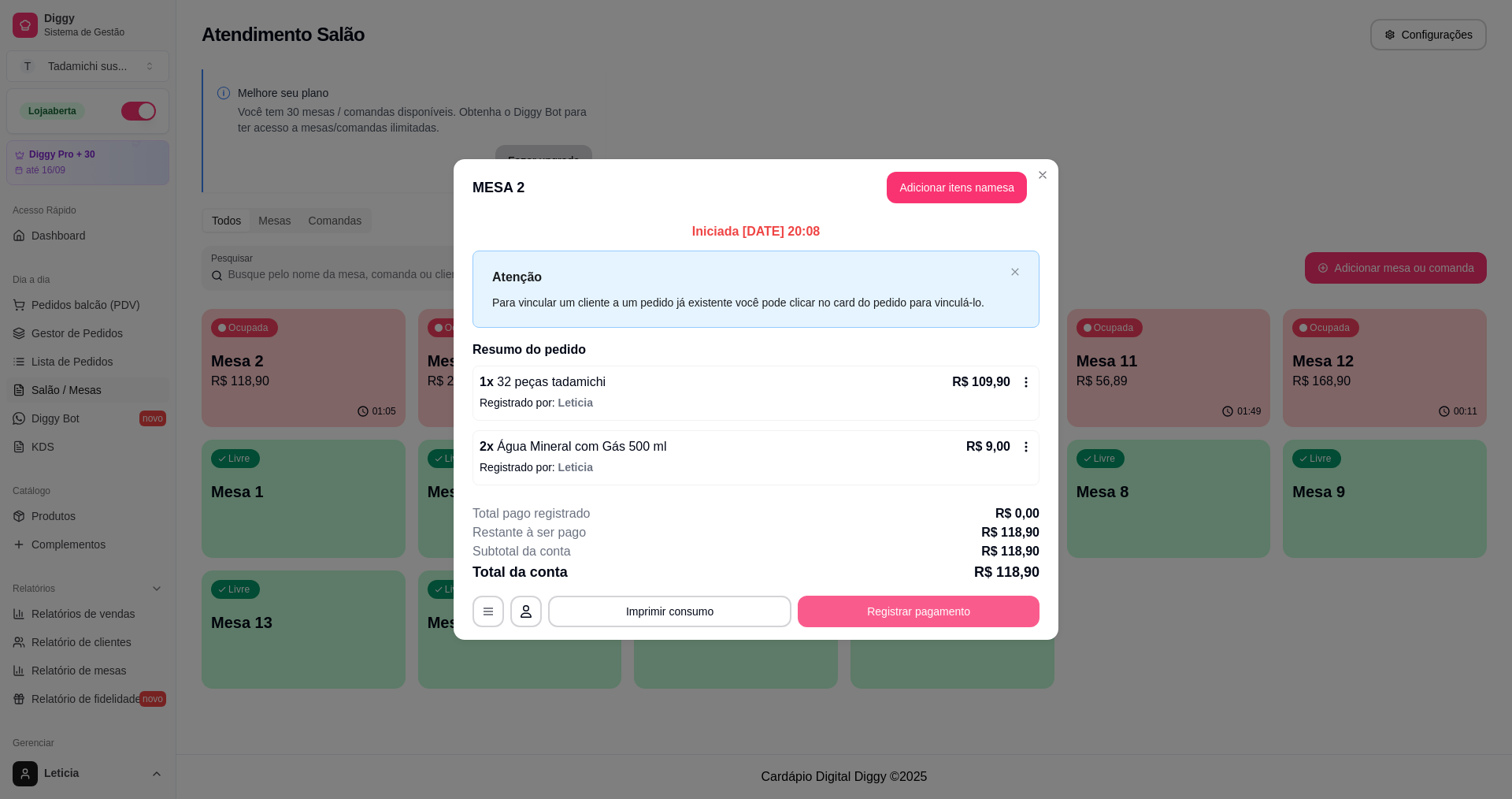
click at [914, 603] on button "Registrar pagamento" at bounding box center [919, 612] width 242 height 31
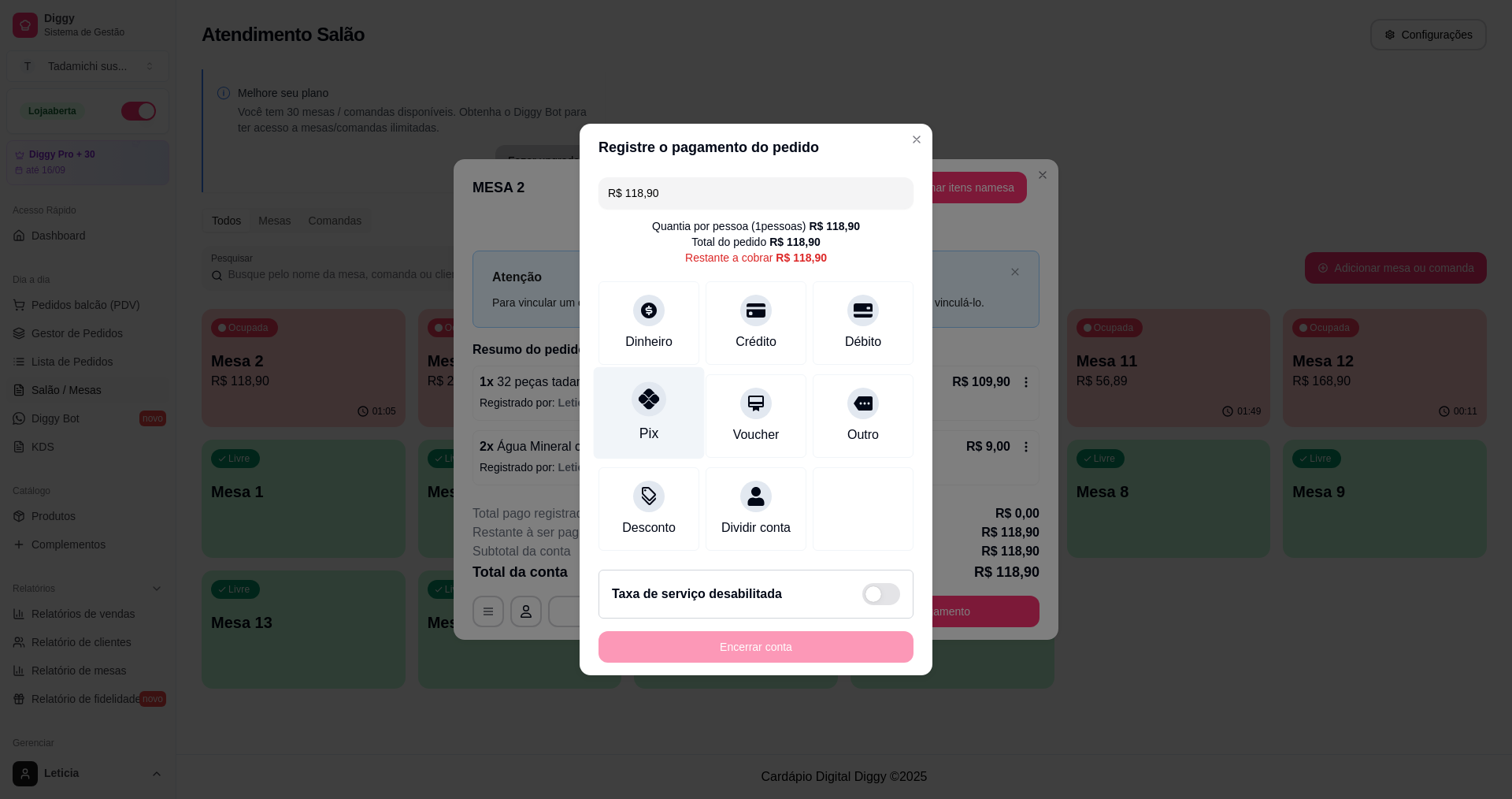
click at [640, 396] on icon at bounding box center [649, 399] width 21 height 21
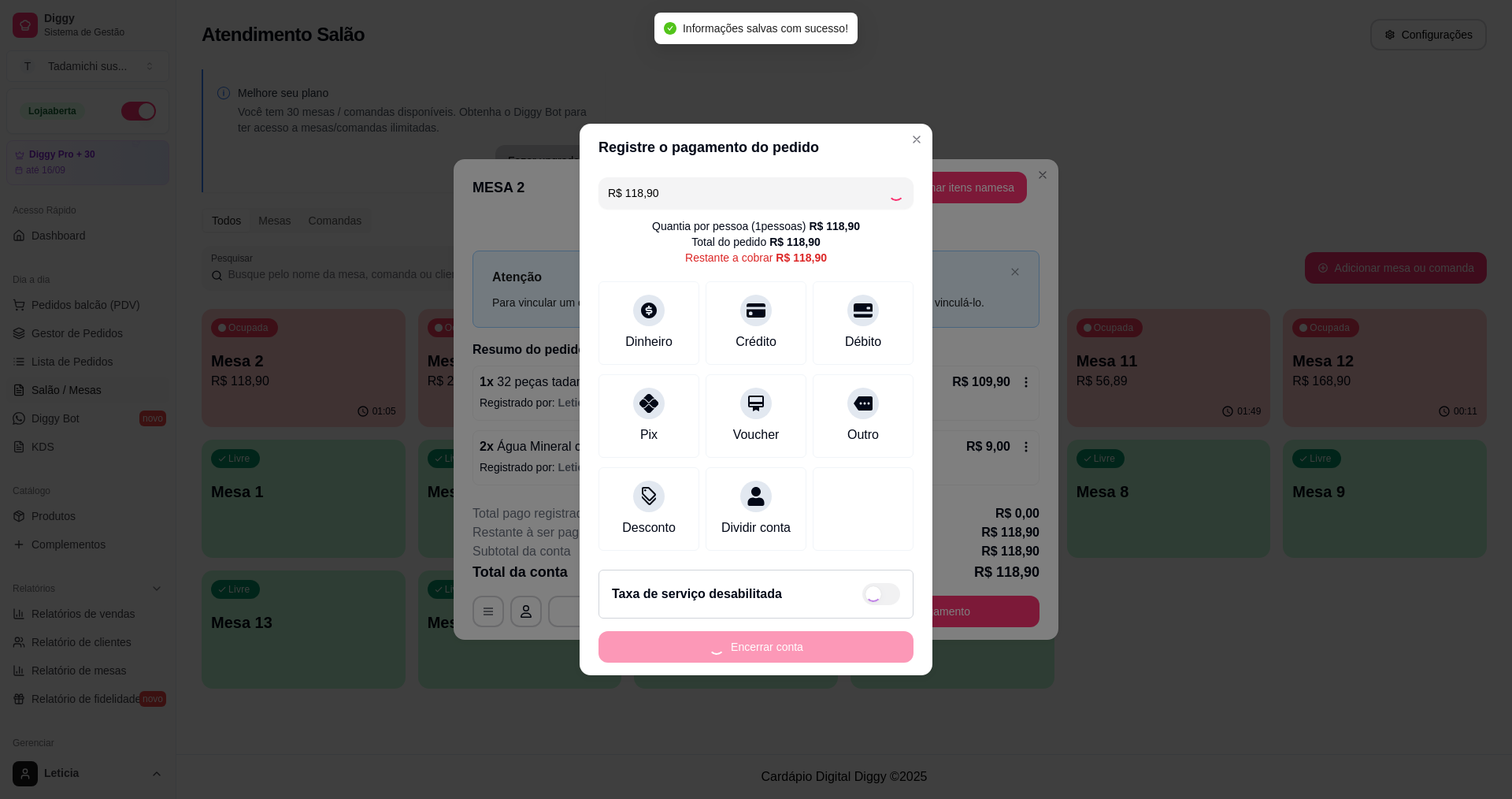
type input "R$ 0,00"
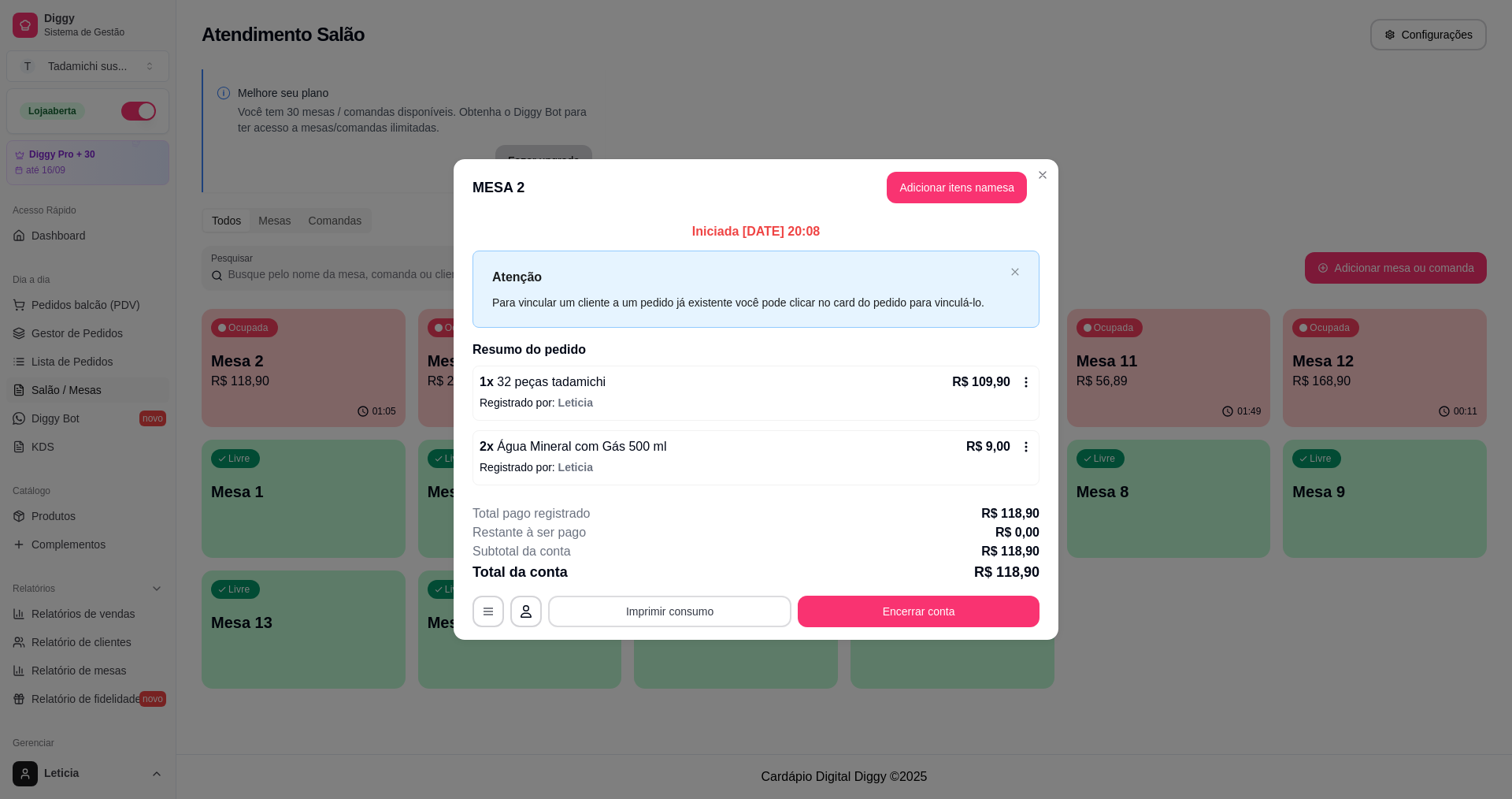
click at [621, 614] on button "Imprimir consumo" at bounding box center [670, 612] width 244 height 31
click at [660, 539] on button "IMPRESSORA" at bounding box center [674, 543] width 117 height 24
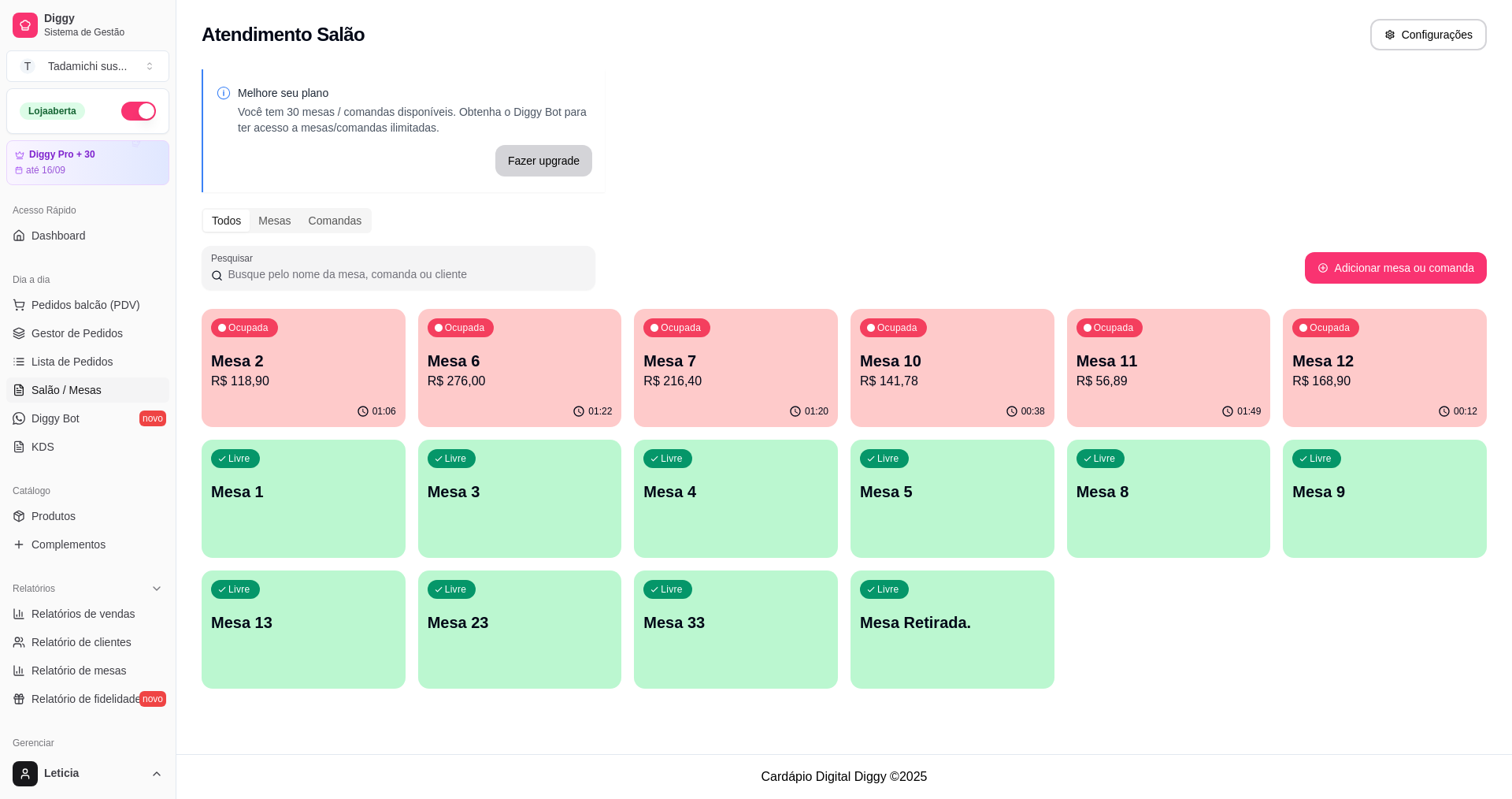
click at [261, 370] on p "Mesa 2" at bounding box center [303, 361] width 185 height 22
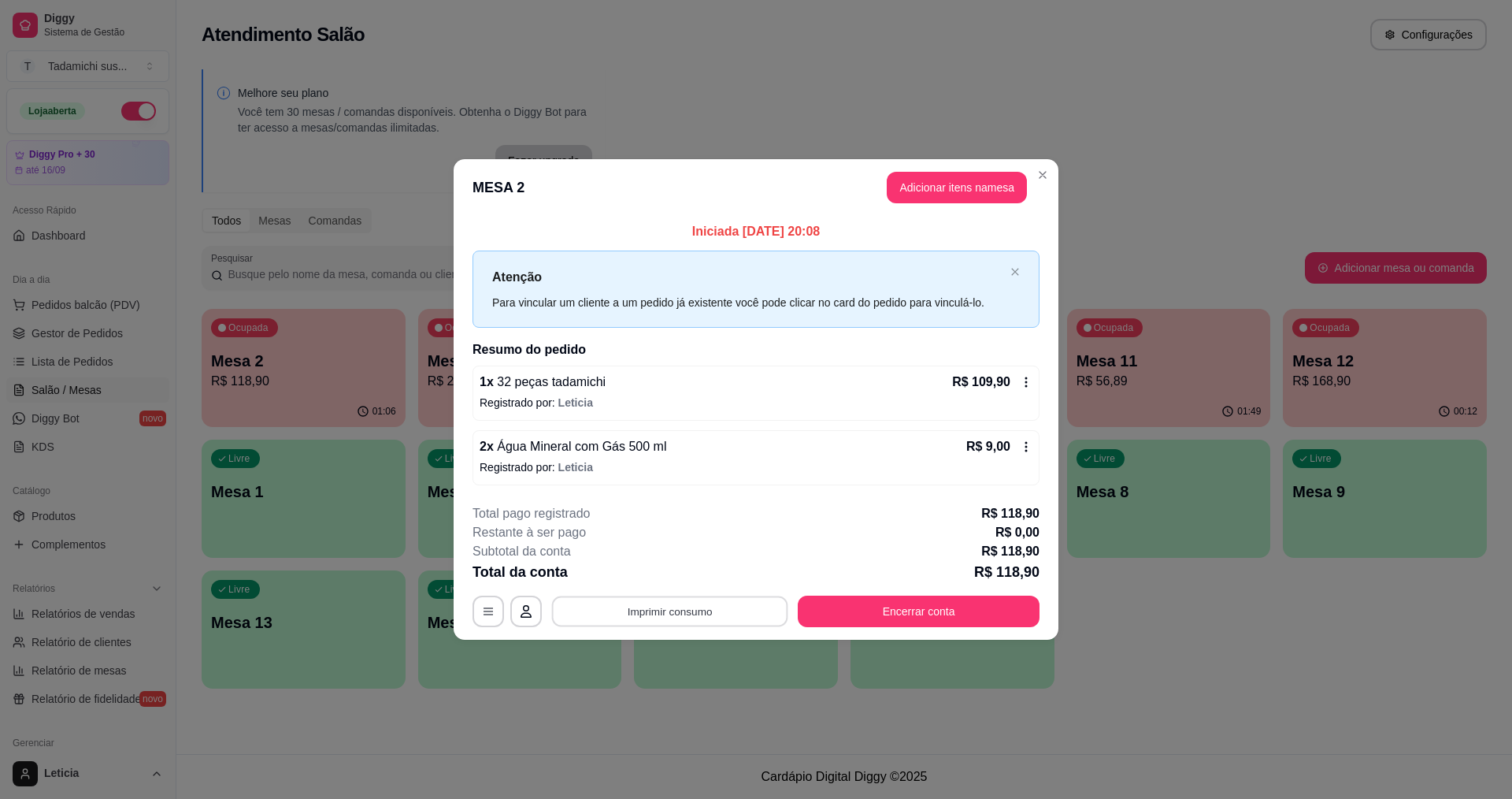
click at [655, 606] on button "Imprimir consumo" at bounding box center [670, 612] width 237 height 31
click at [662, 542] on button "IMPRESSORA" at bounding box center [674, 543] width 117 height 24
click at [889, 614] on button "Encerrar conta" at bounding box center [920, 612] width 235 height 31
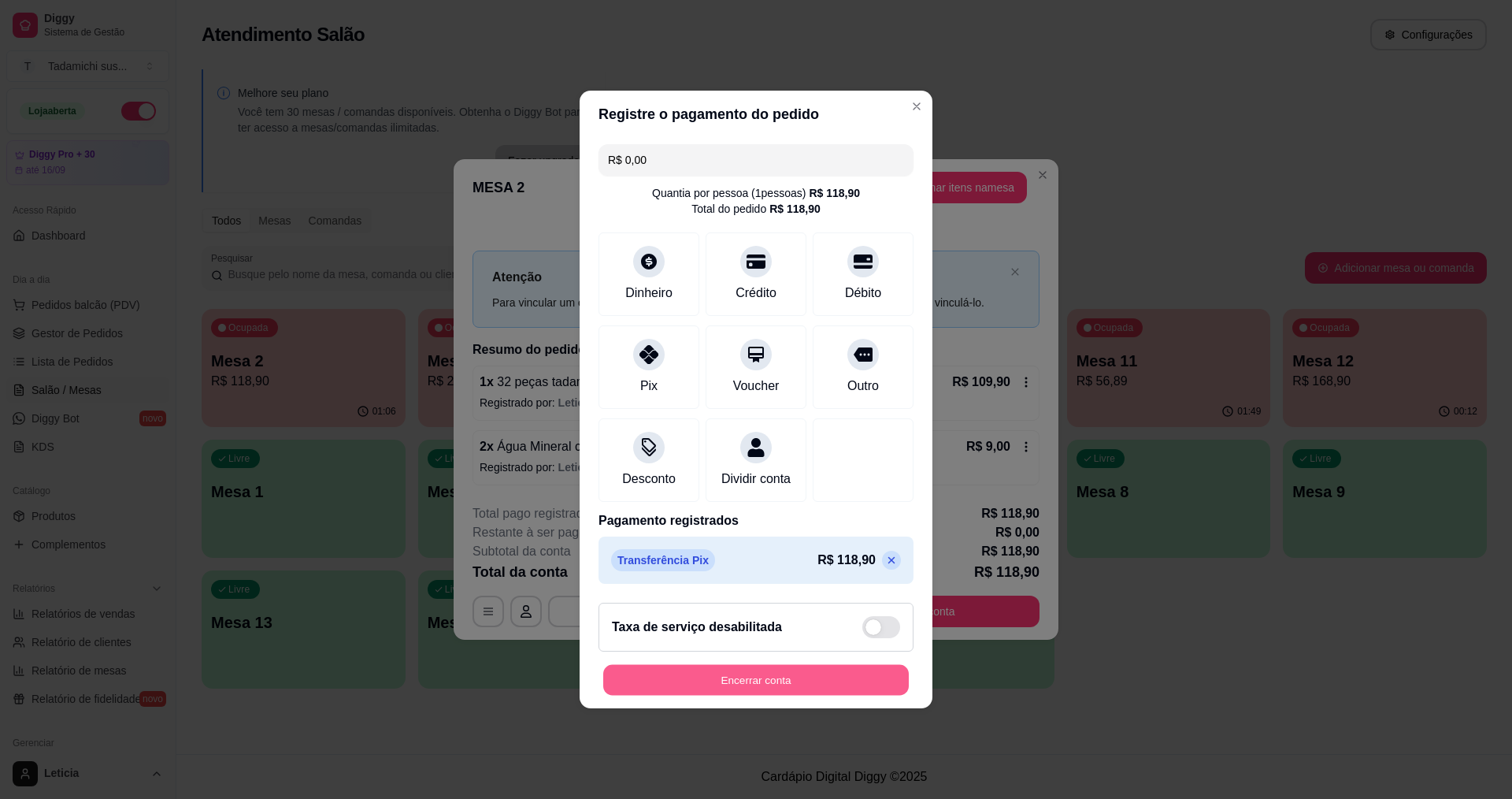
click at [846, 693] on button "Encerrar conta" at bounding box center [756, 681] width 306 height 31
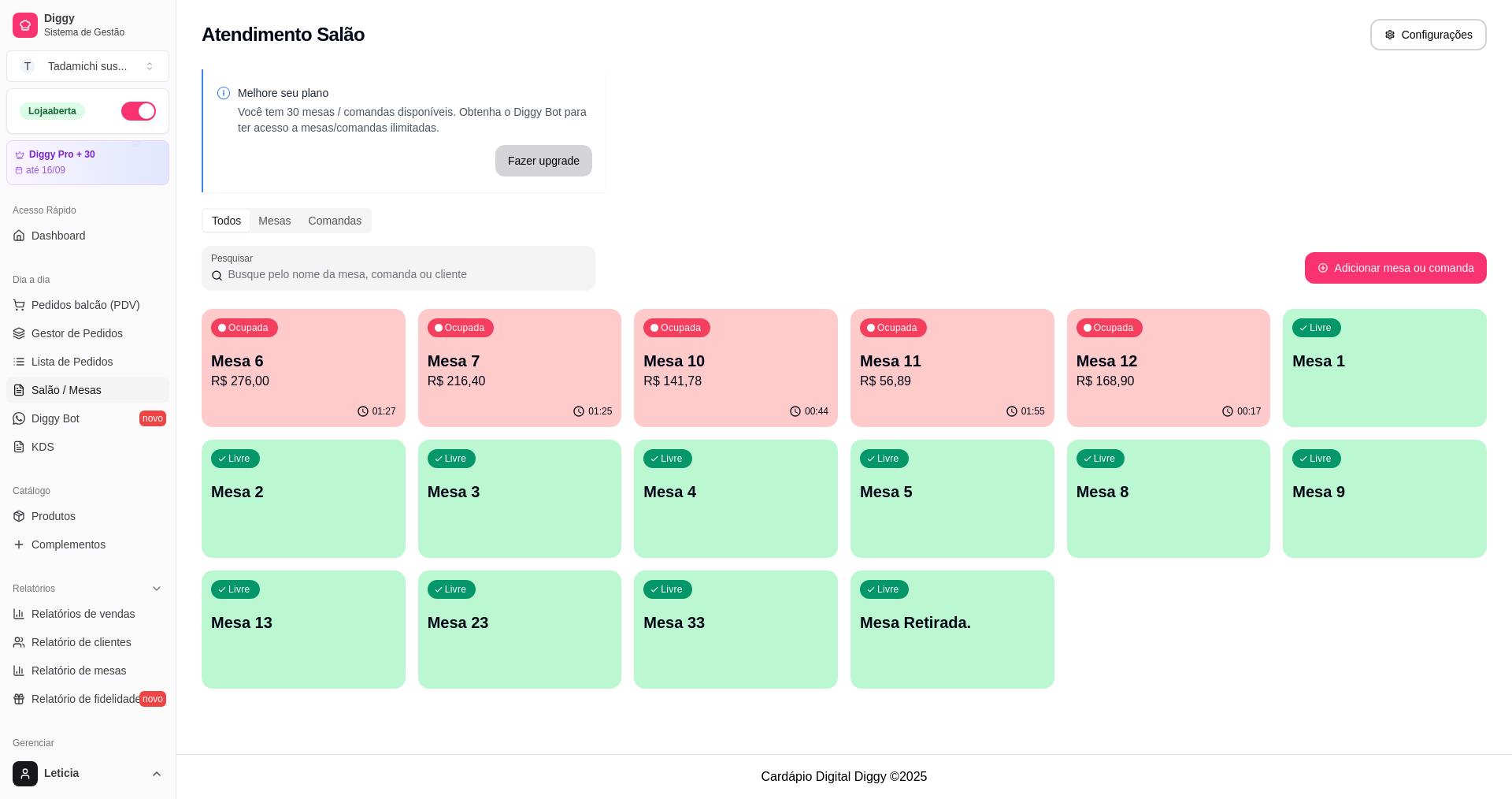
click at [912, 396] on div "01:55" at bounding box center [952, 412] width 204 height 31
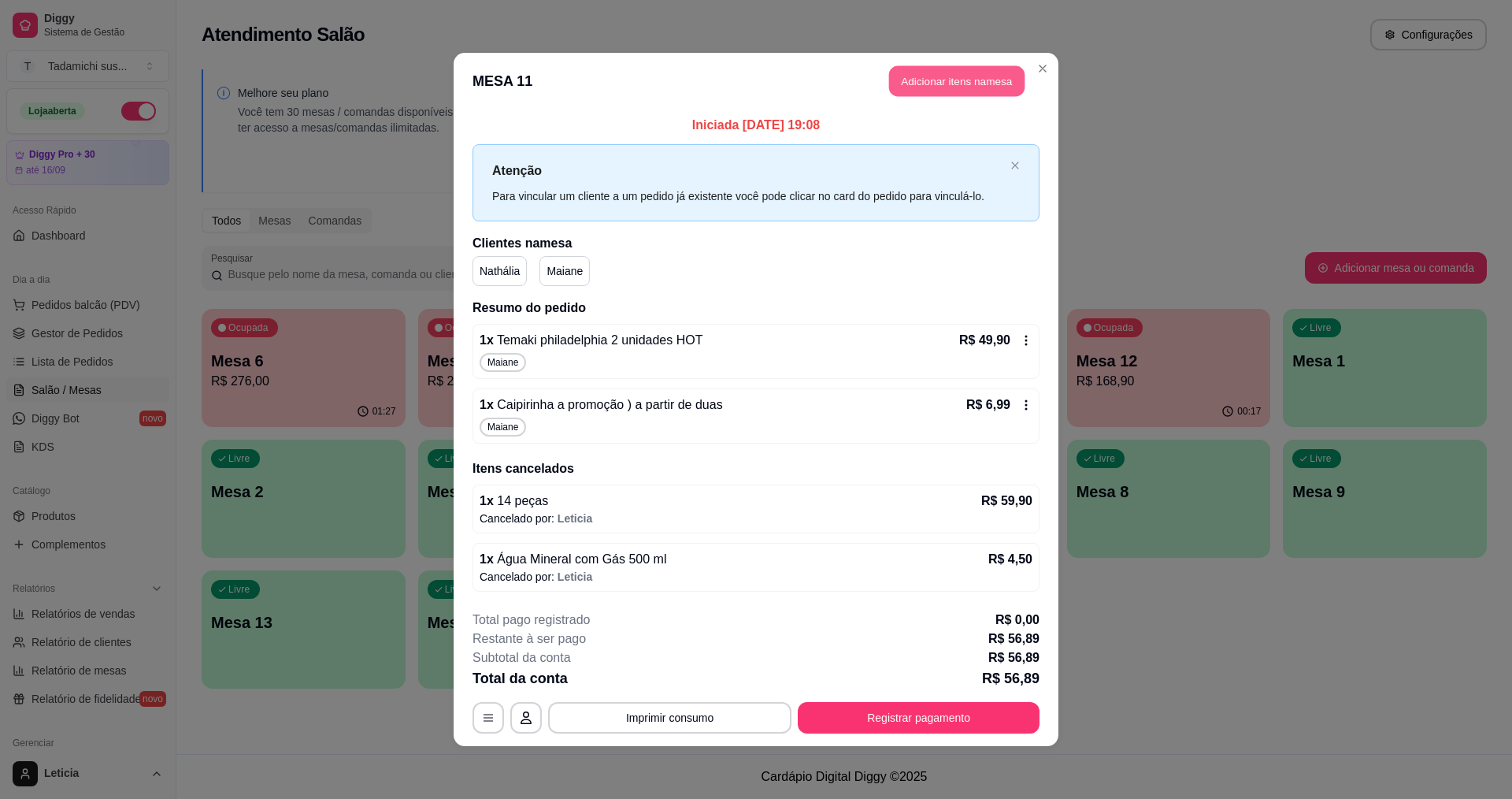
click at [920, 71] on button "Adicionar itens na mesa" at bounding box center [957, 82] width 136 height 31
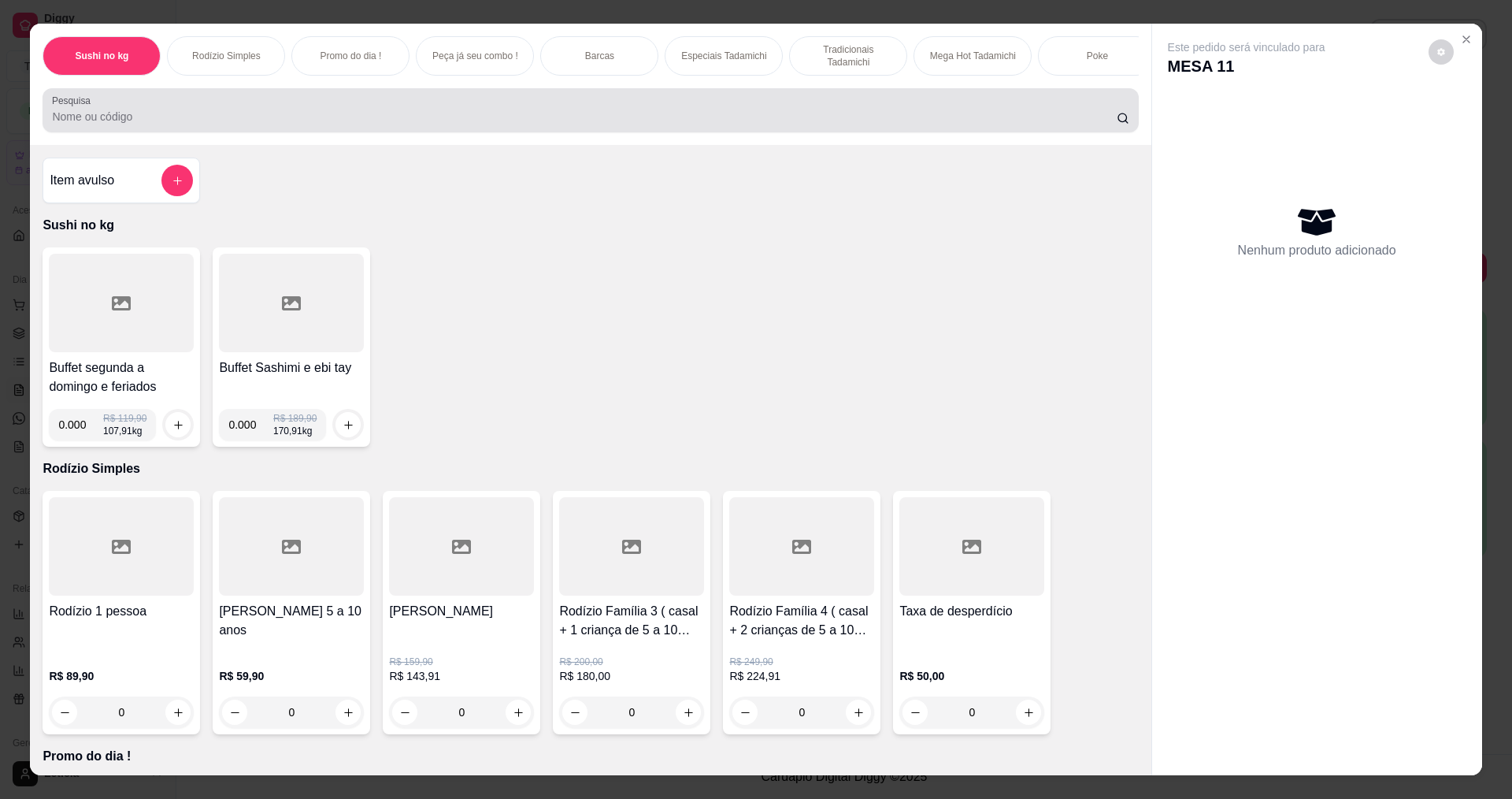
click at [705, 132] on div "Pesquisa" at bounding box center [590, 110] width 1096 height 44
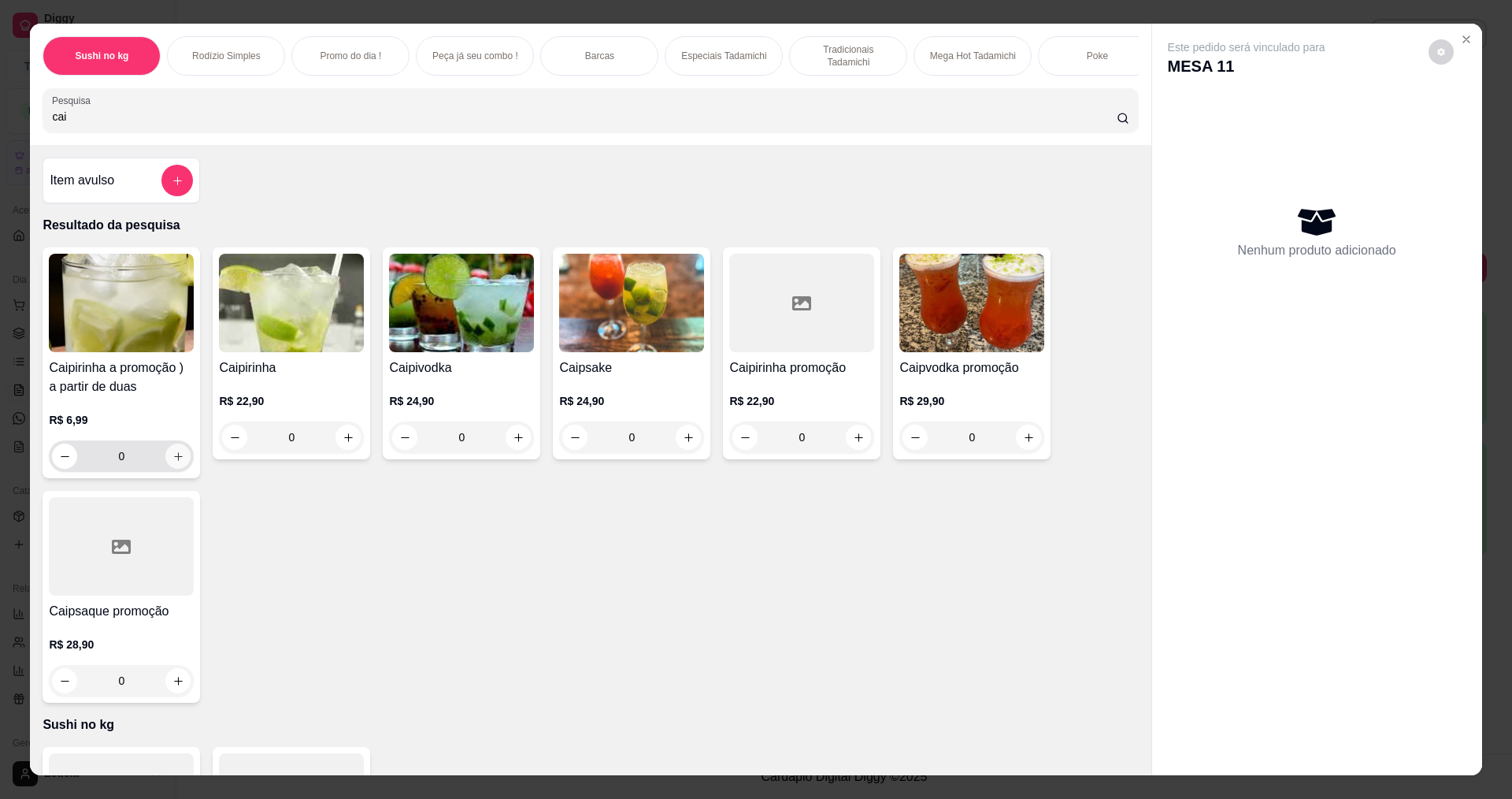
type input "cai"
click at [178, 462] on icon "increase-product-quantity" at bounding box center [179, 457] width 12 height 12
type input "1"
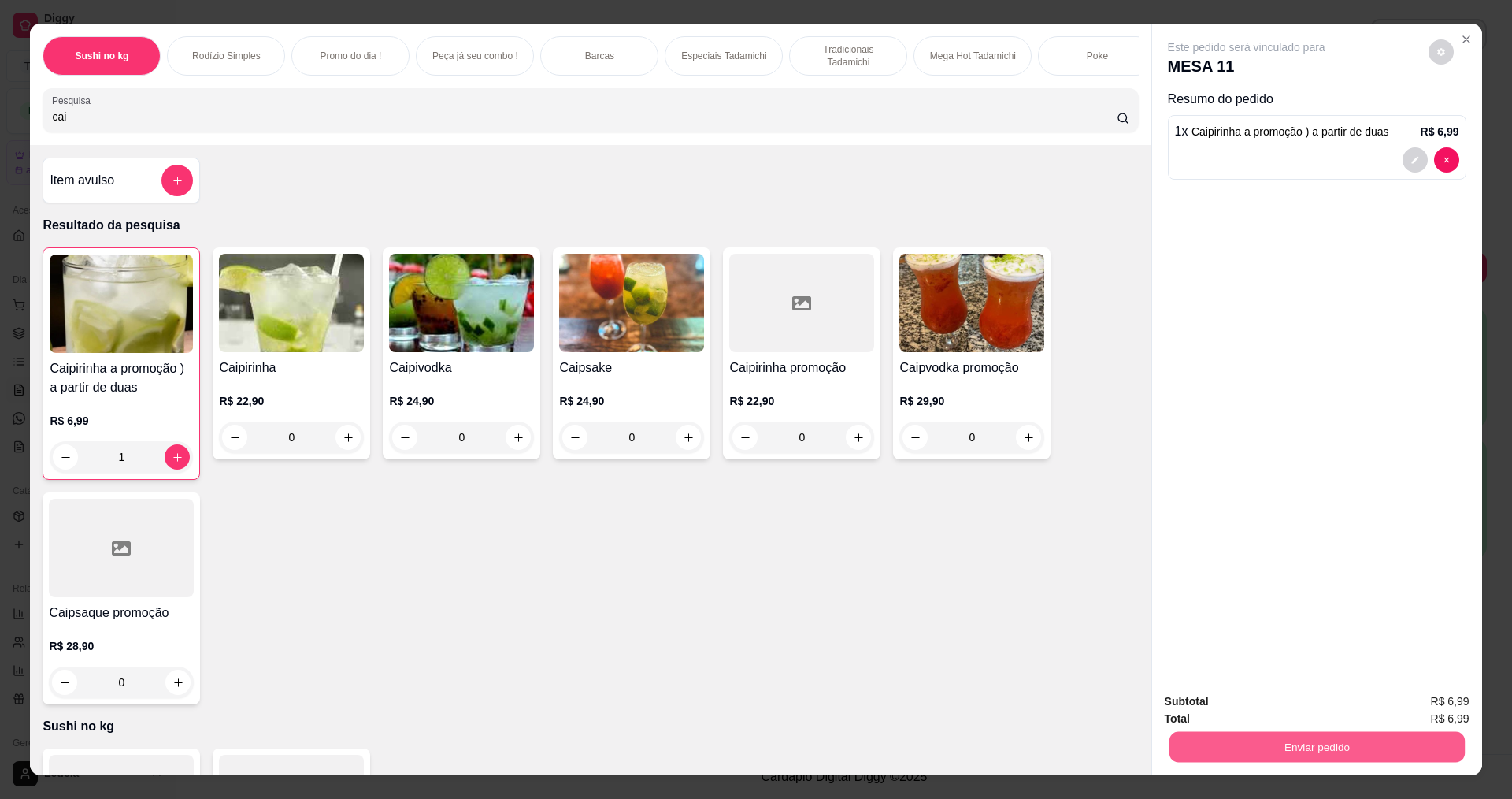
click at [1285, 741] on button "Enviar pedido" at bounding box center [1317, 746] width 295 height 31
click at [1267, 701] on button "Não registrar e enviar pedido" at bounding box center [1265, 708] width 159 height 29
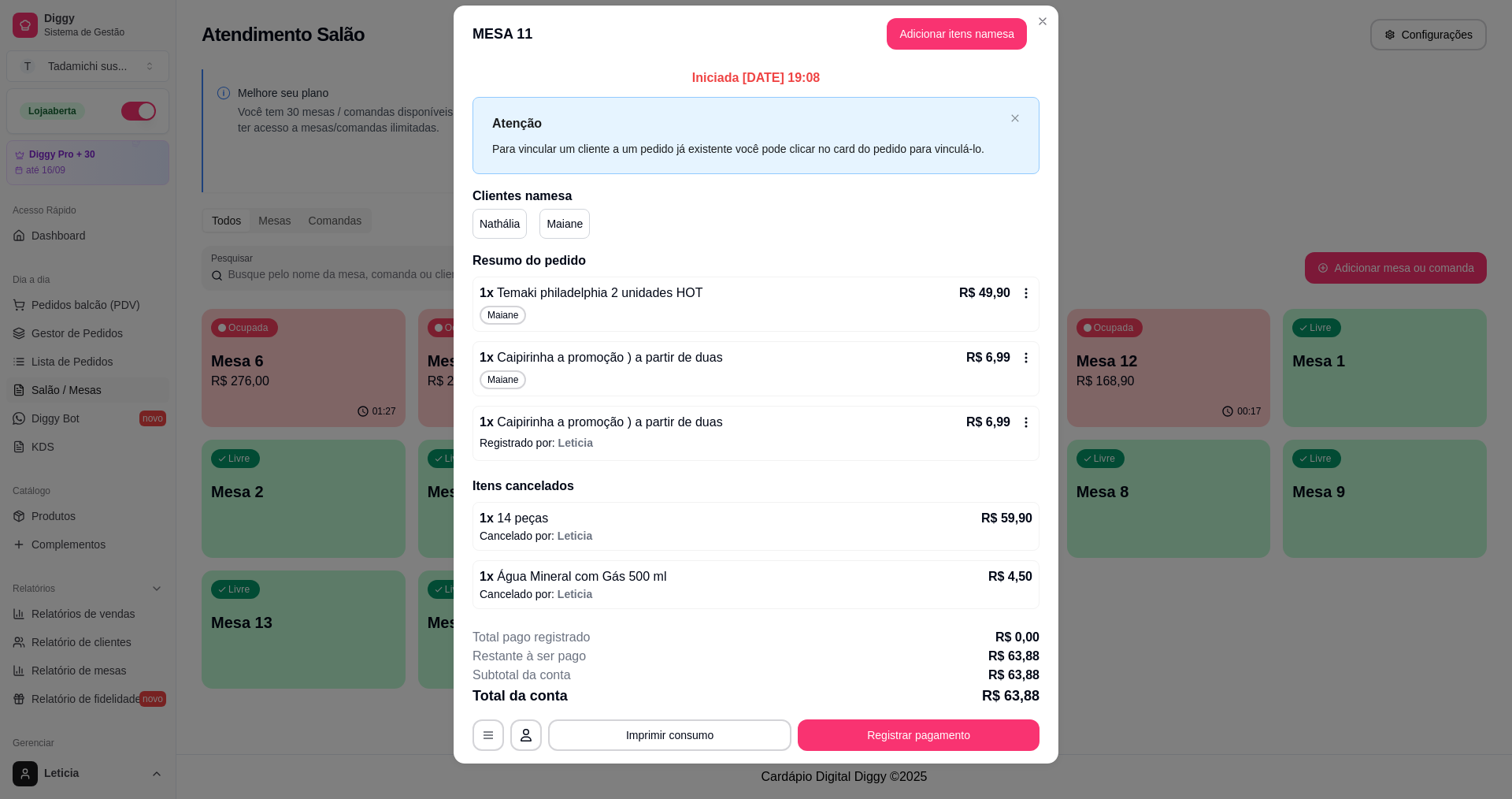
scroll to position [30, 0]
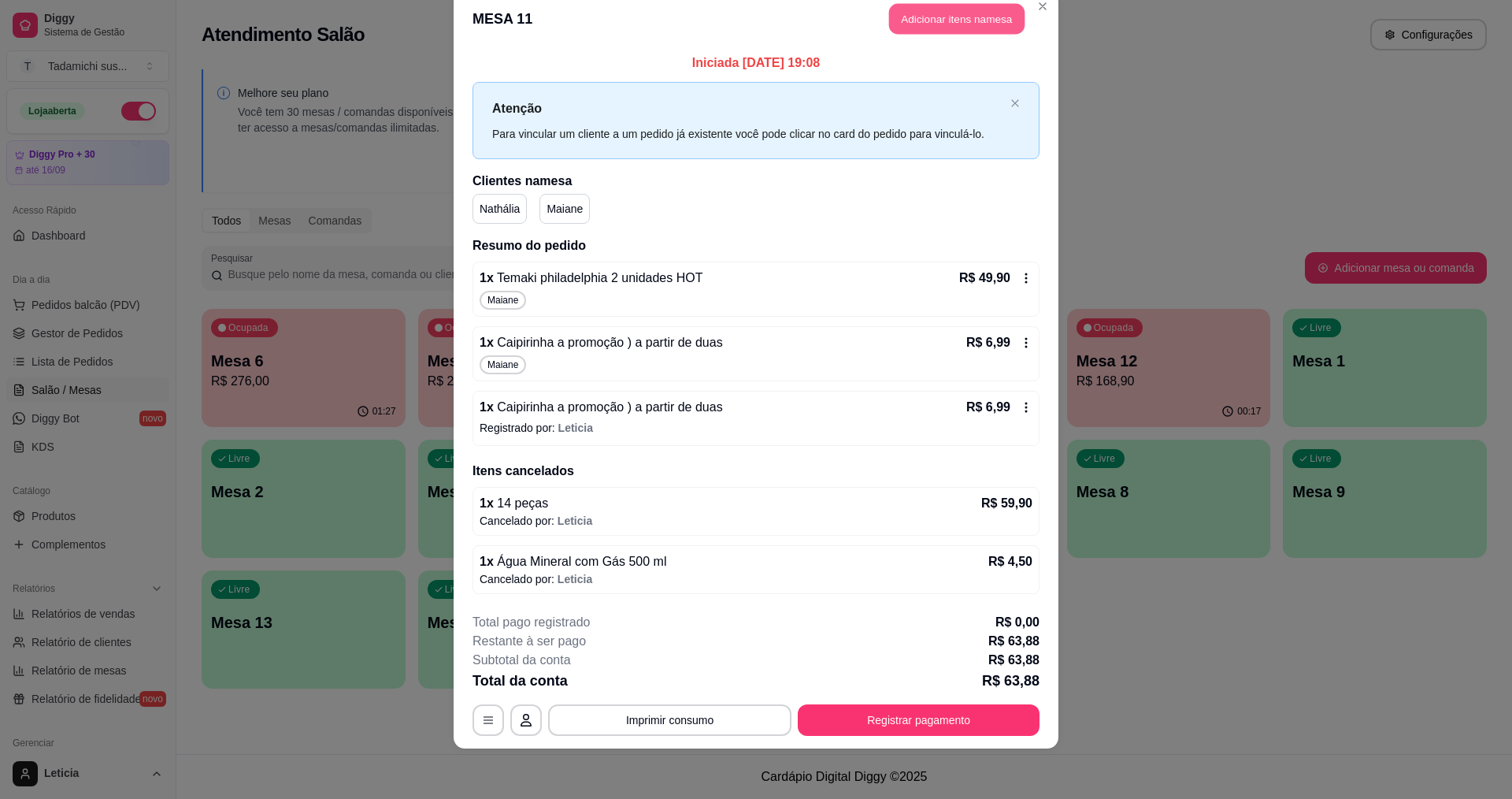
click at [946, 22] on button "Adicionar itens na mesa" at bounding box center [957, 20] width 136 height 31
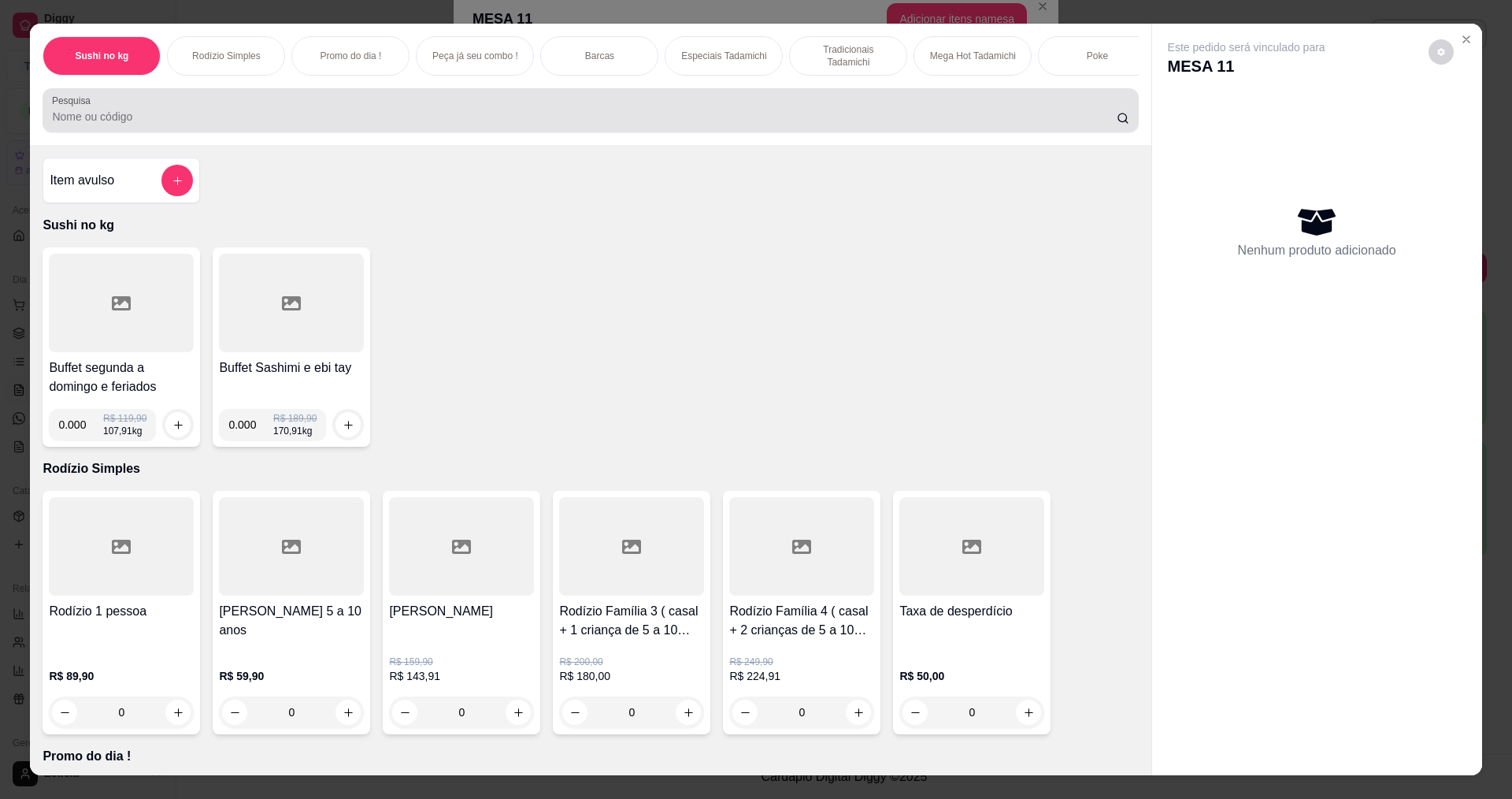
click at [510, 116] on div at bounding box center [590, 110] width 1077 height 31
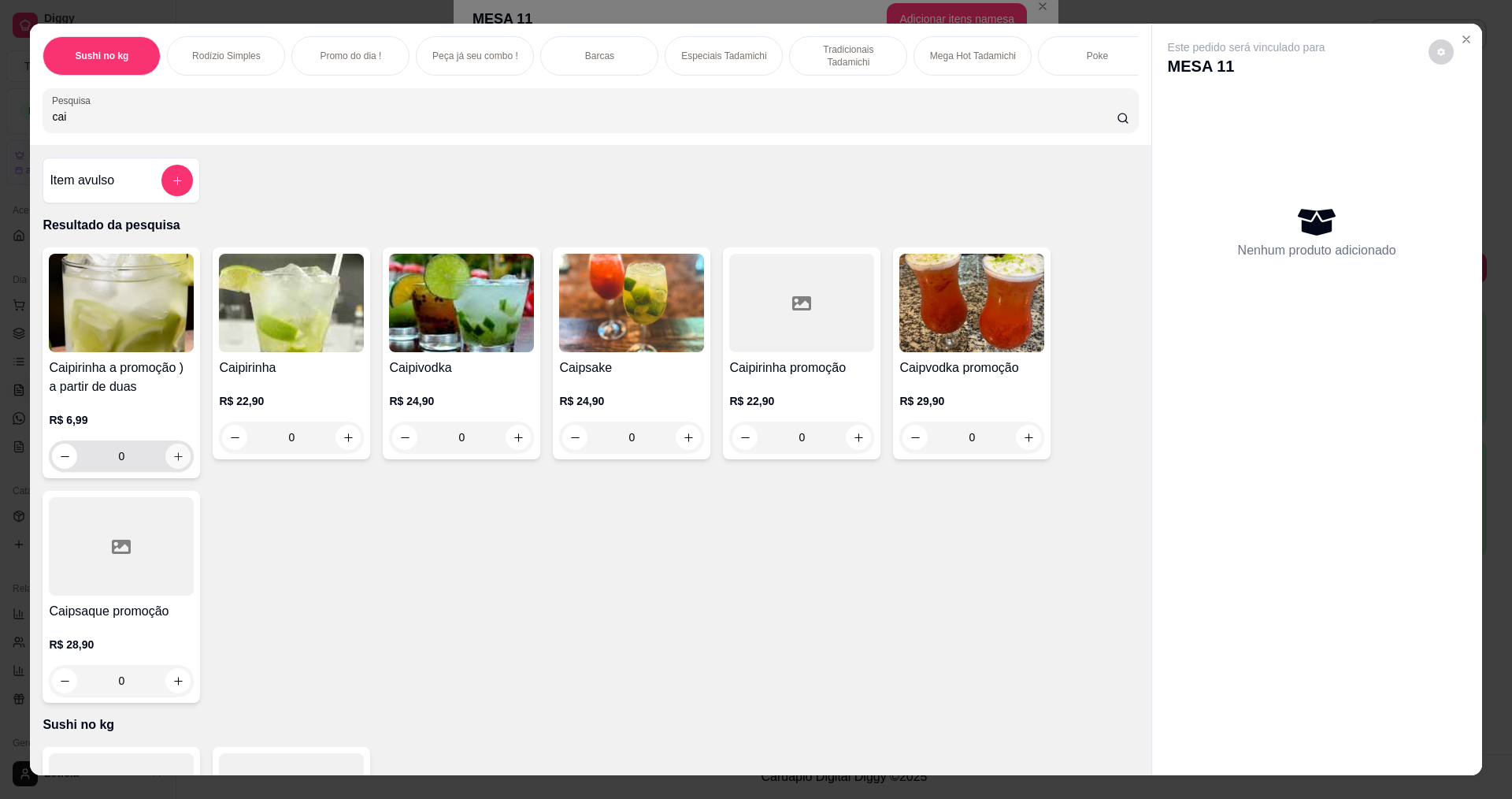
type input "cai"
click at [174, 462] on icon "increase-product-quantity" at bounding box center [179, 457] width 12 height 12
type input "1"
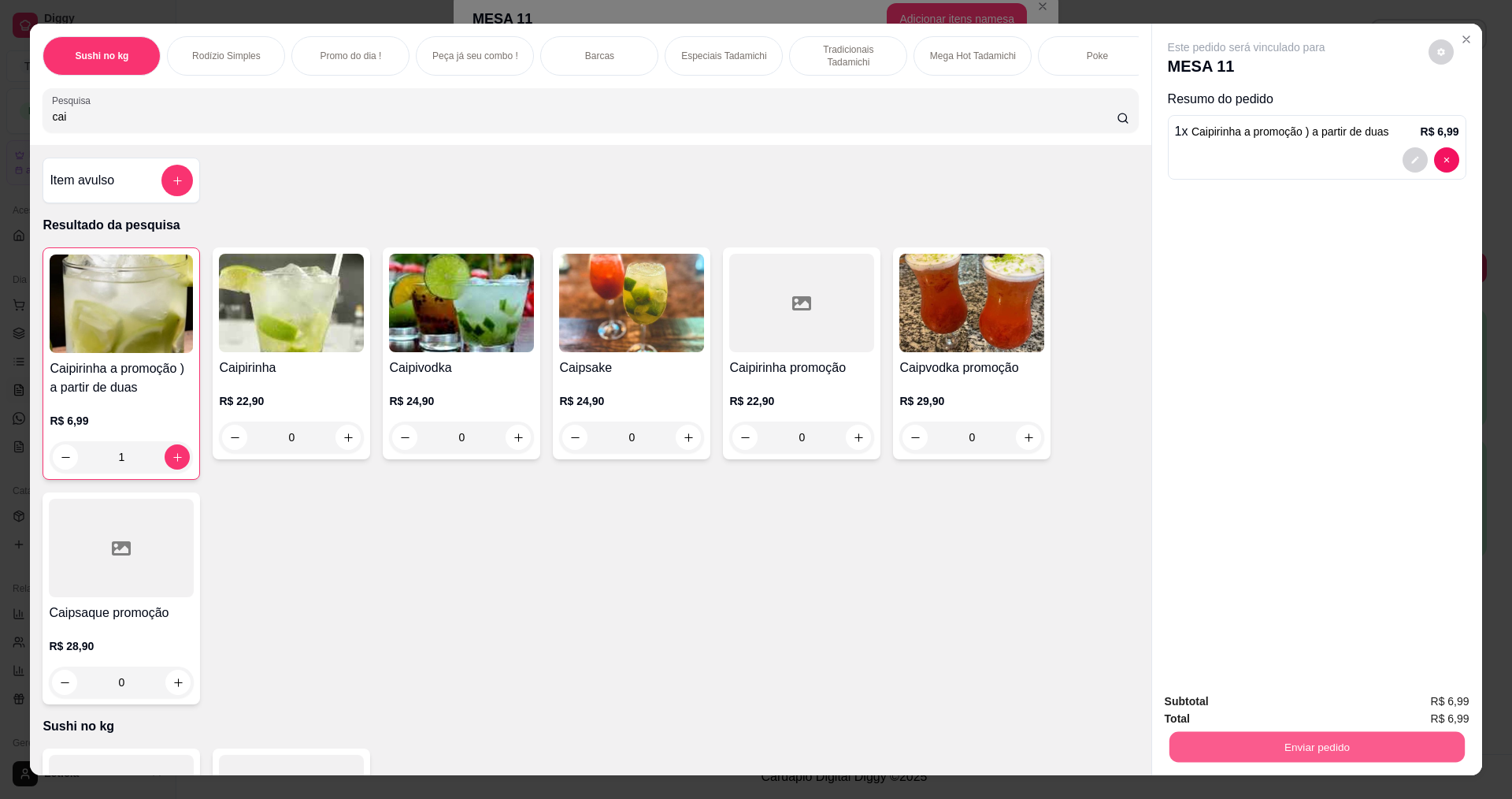
click at [1259, 759] on button "Enviar pedido" at bounding box center [1317, 746] width 295 height 31
click at [1257, 705] on button "Não registrar e enviar pedido" at bounding box center [1265, 708] width 159 height 29
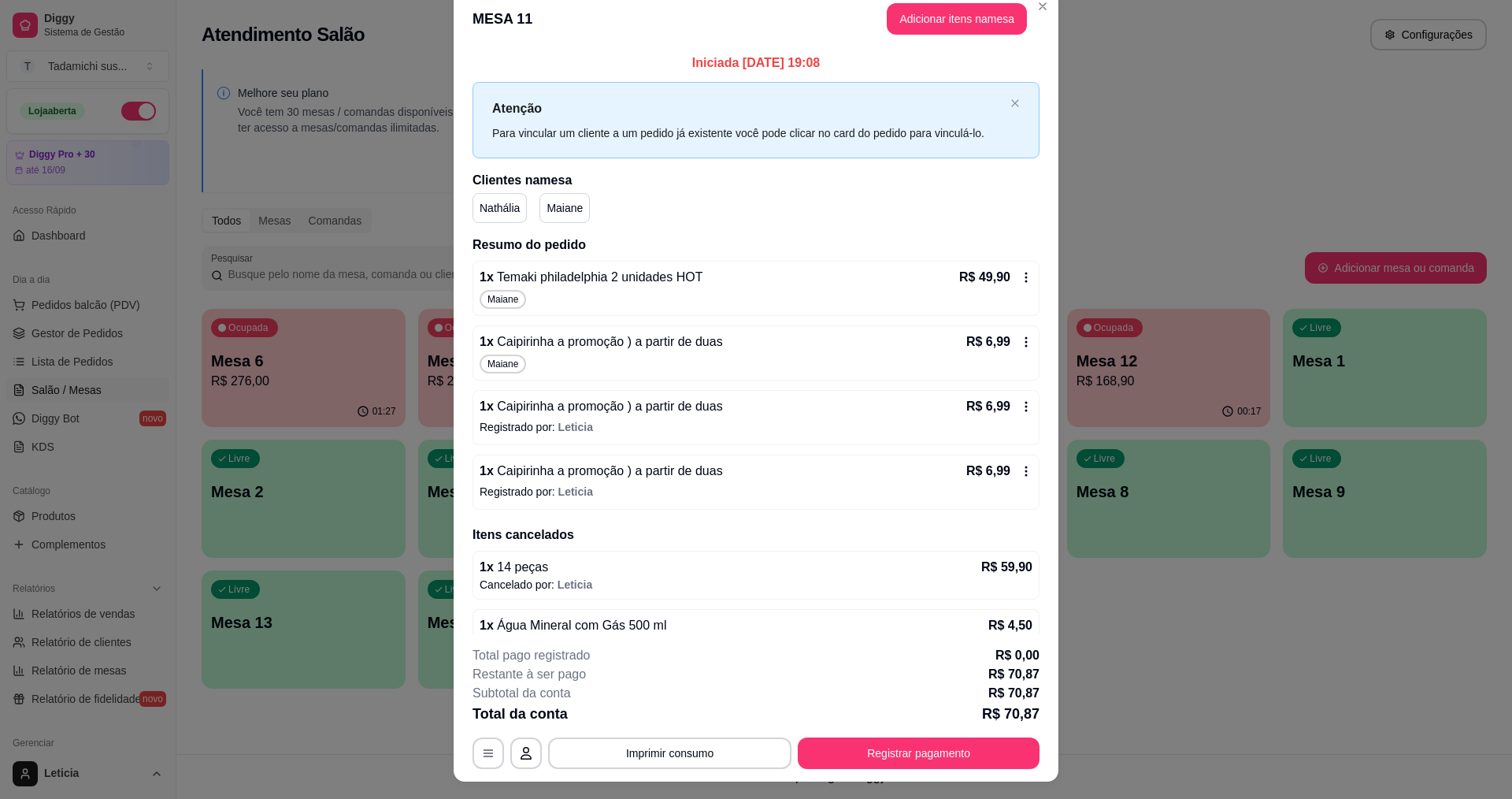
scroll to position [0, 0]
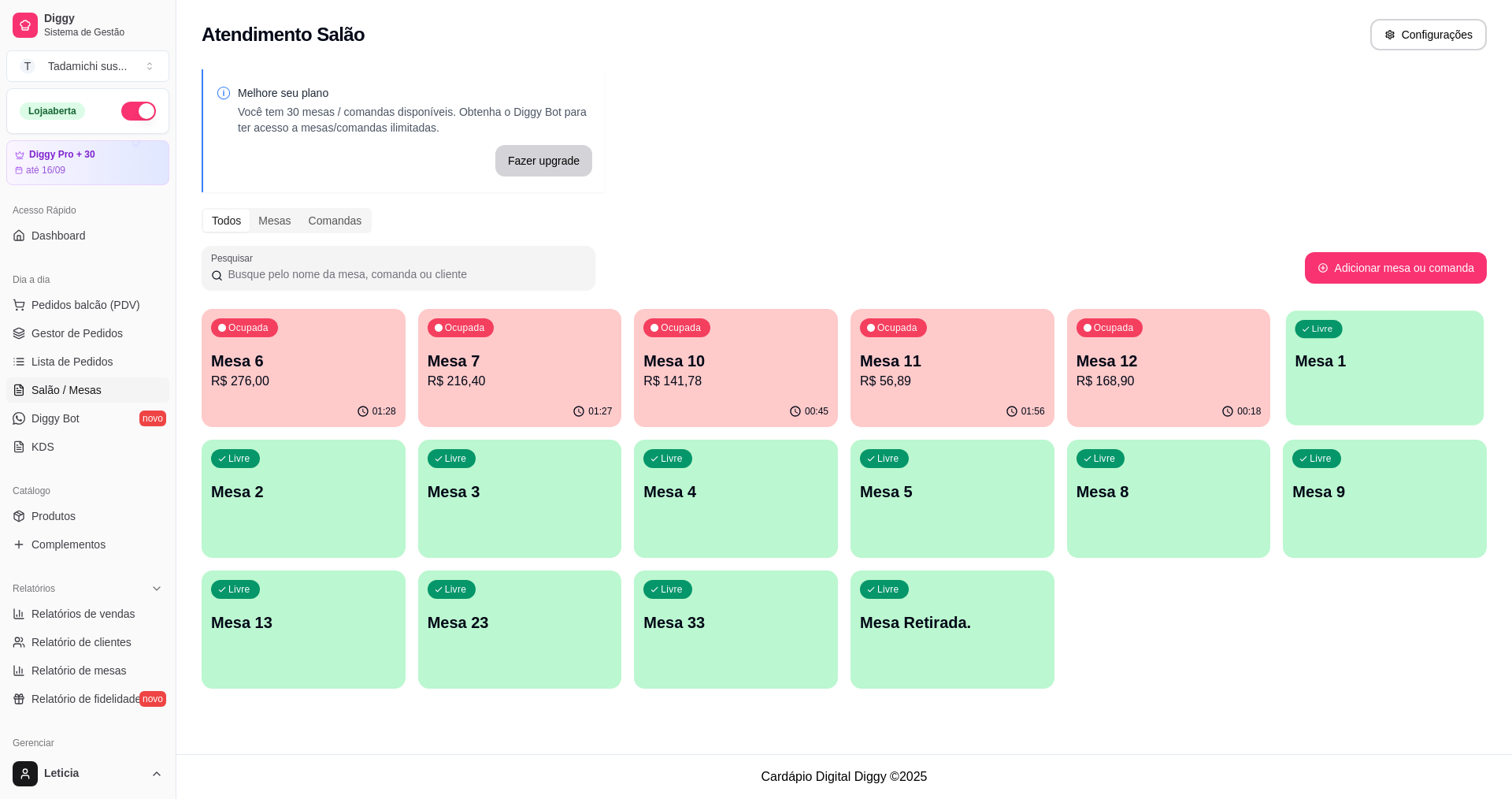
click at [1369, 390] on div "Livre Mesa 1" at bounding box center [1384, 358] width 198 height 96
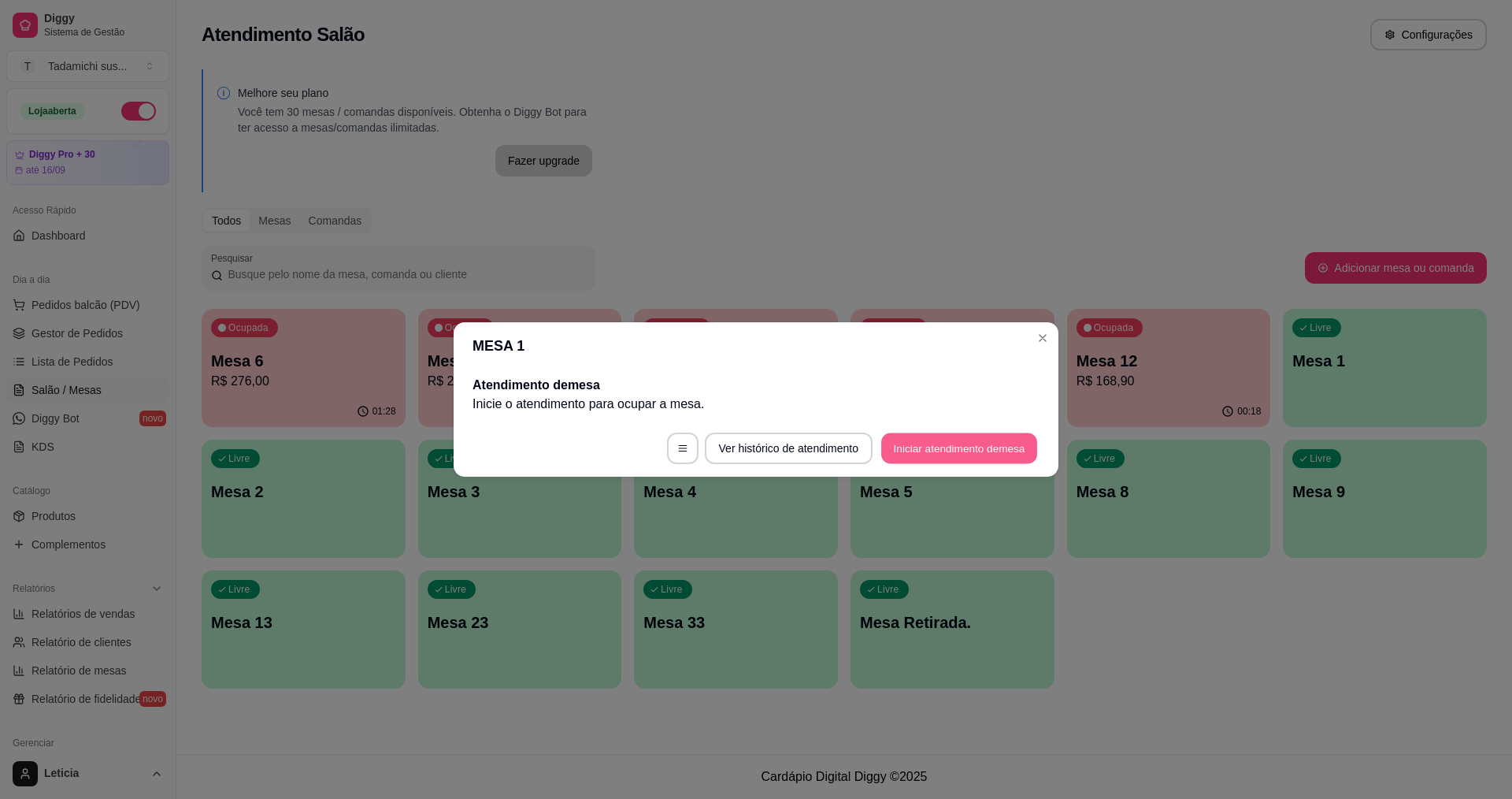
click at [928, 441] on button "Iniciar atendimento de mesa" at bounding box center [959, 449] width 156 height 31
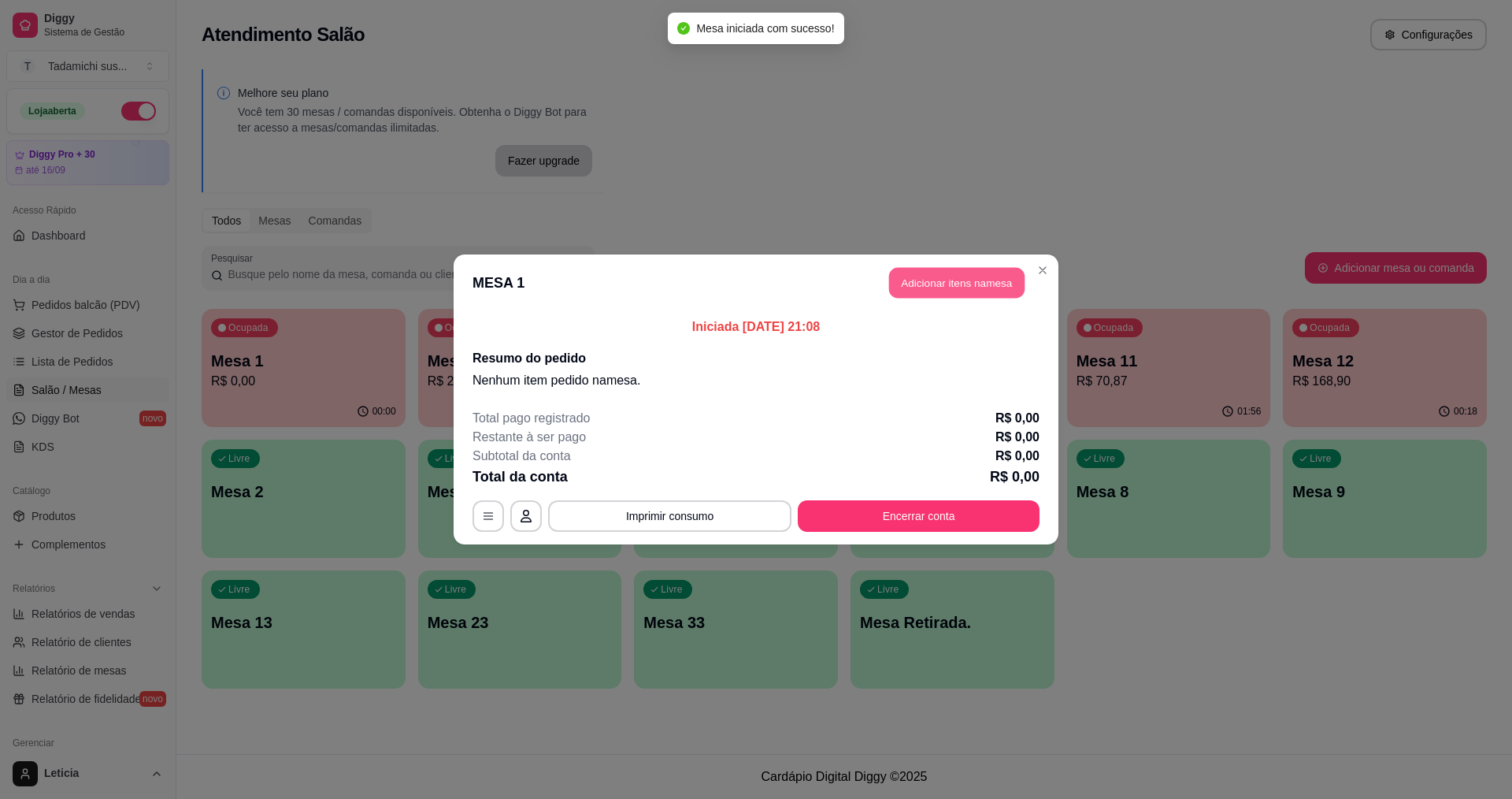
click at [927, 272] on button "Adicionar itens na mesa" at bounding box center [957, 283] width 136 height 31
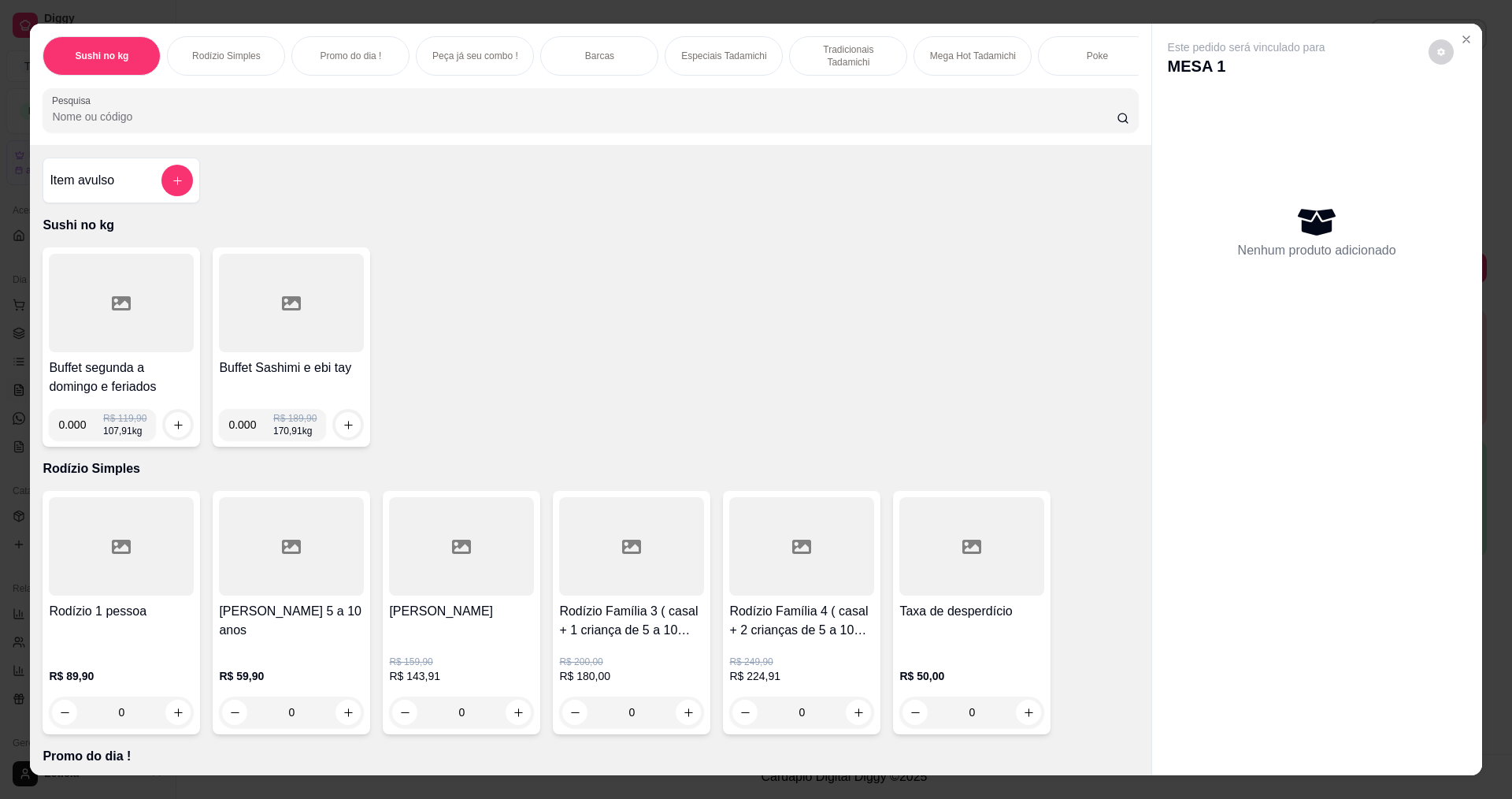
click at [79, 318] on div at bounding box center [122, 303] width 145 height 98
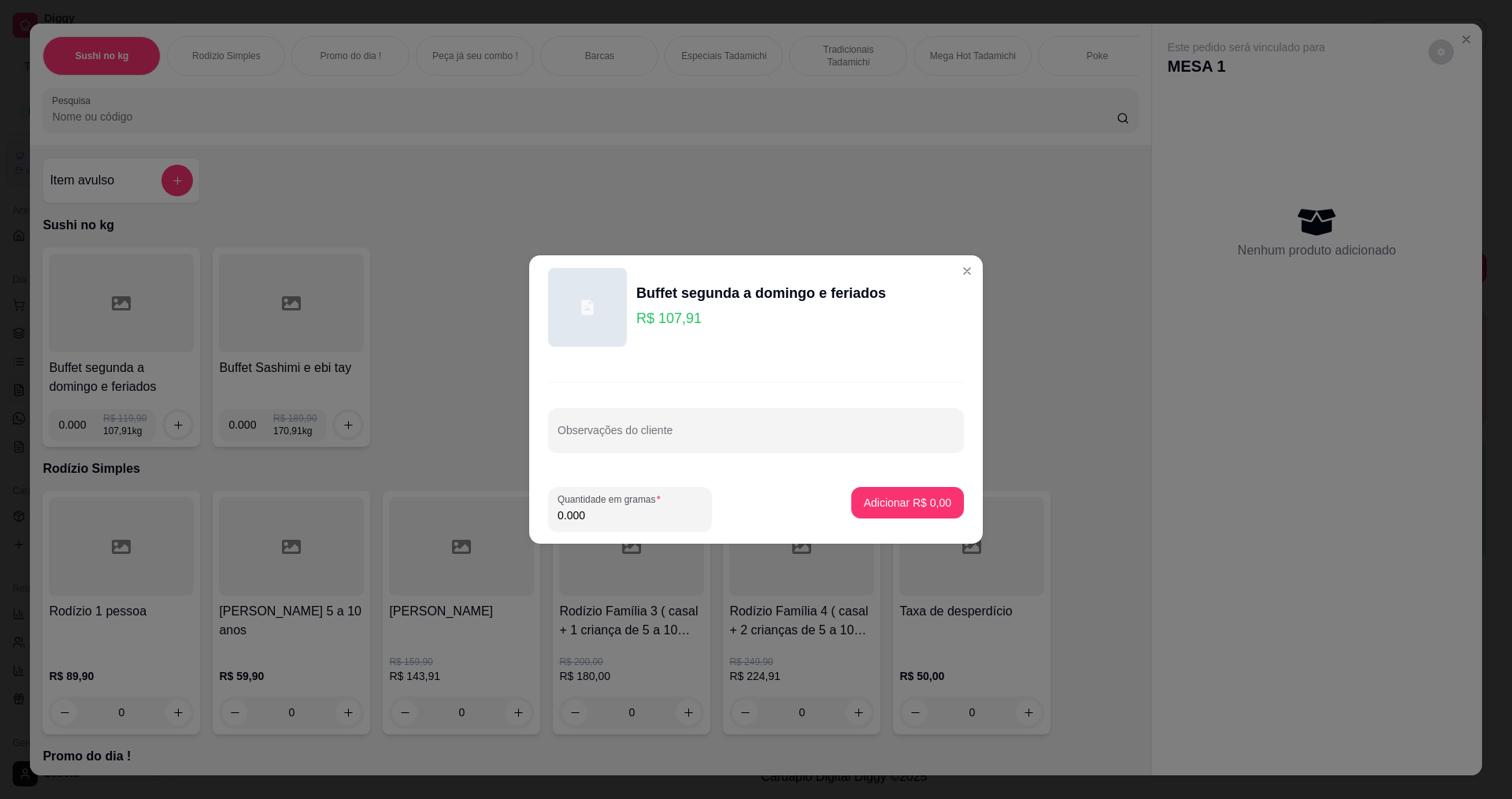
click at [619, 517] on input "0.000" at bounding box center [630, 515] width 145 height 16
type input "0.180"
click at [900, 490] on button "Adicionar R$ 19,42" at bounding box center [904, 504] width 116 height 31
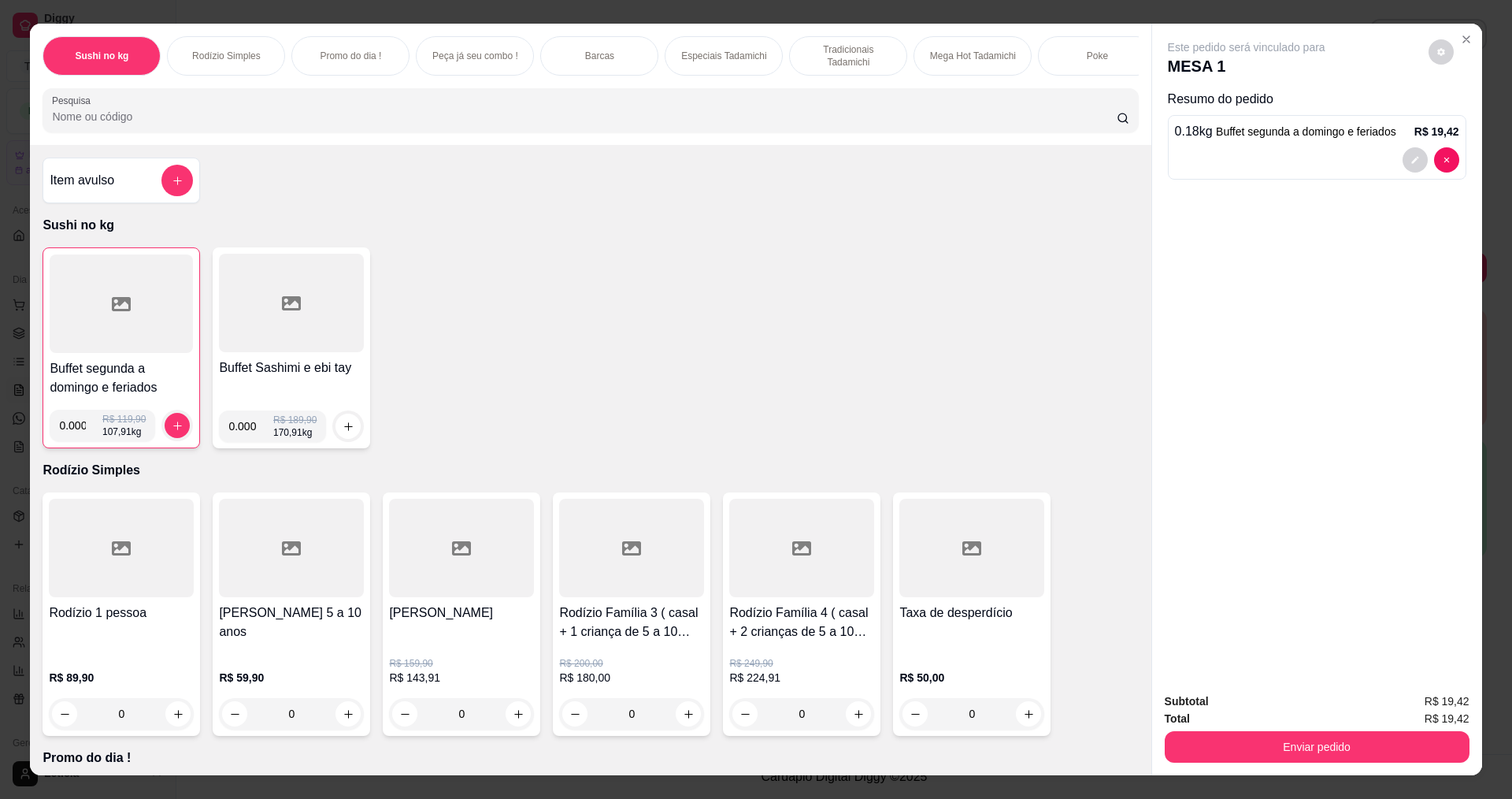
click at [112, 353] on div at bounding box center [121, 304] width 143 height 98
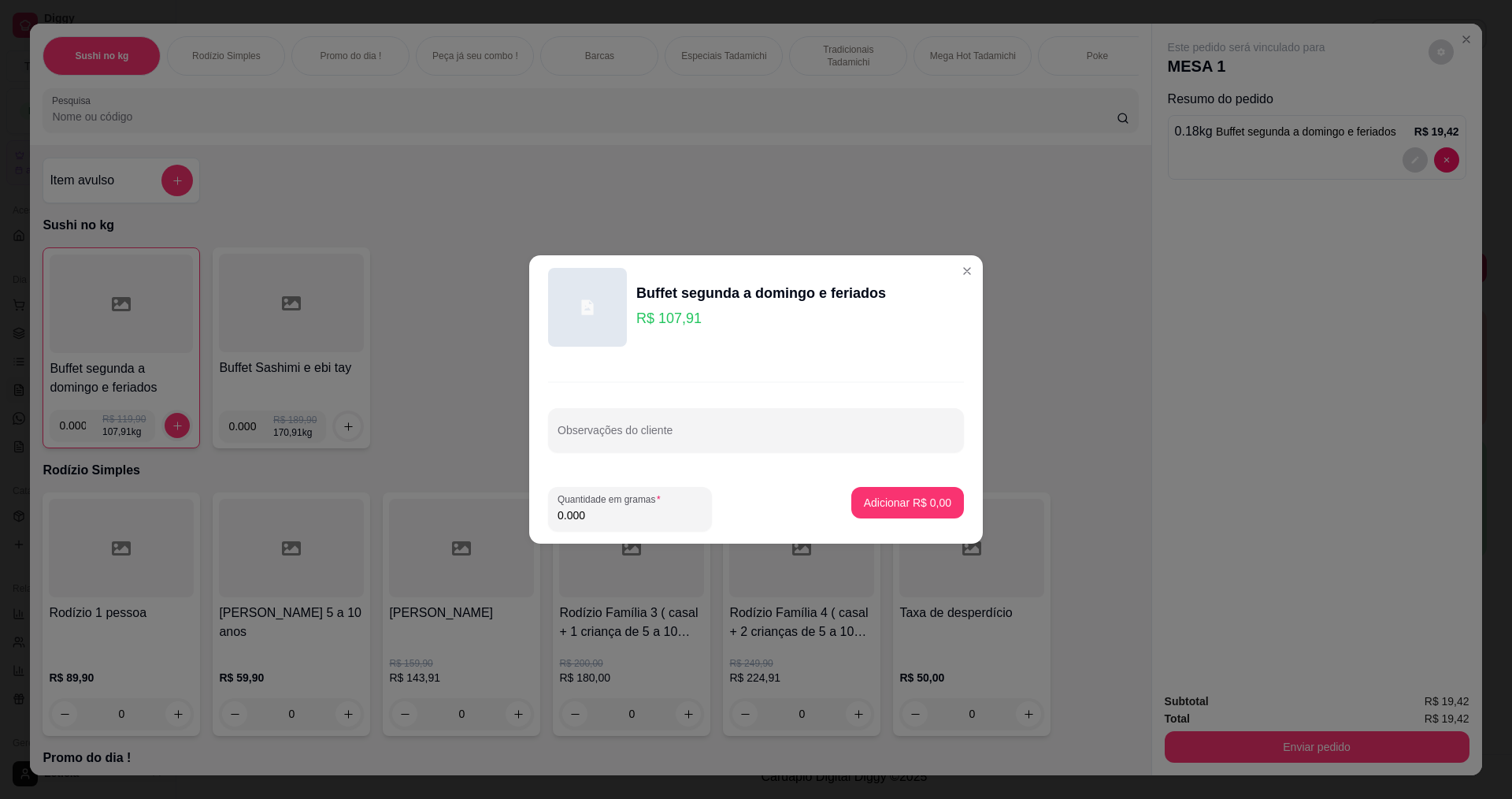
click at [608, 523] on input "0.000" at bounding box center [630, 515] width 145 height 16
type input "0.276"
click at [891, 504] on p "Adicionar R$ 29,78" at bounding box center [905, 502] width 92 height 15
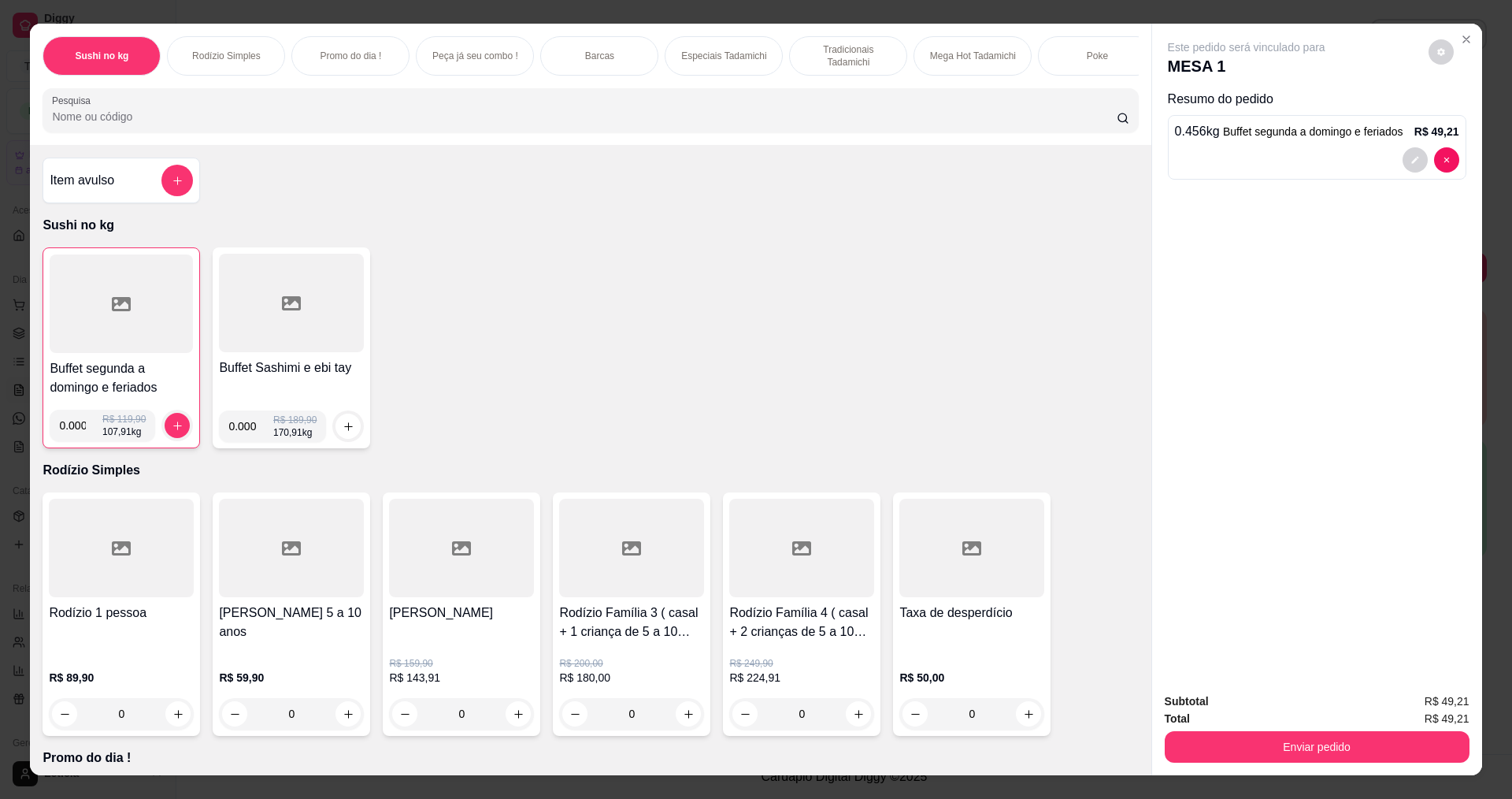
click at [309, 295] on div at bounding box center [292, 303] width 145 height 98
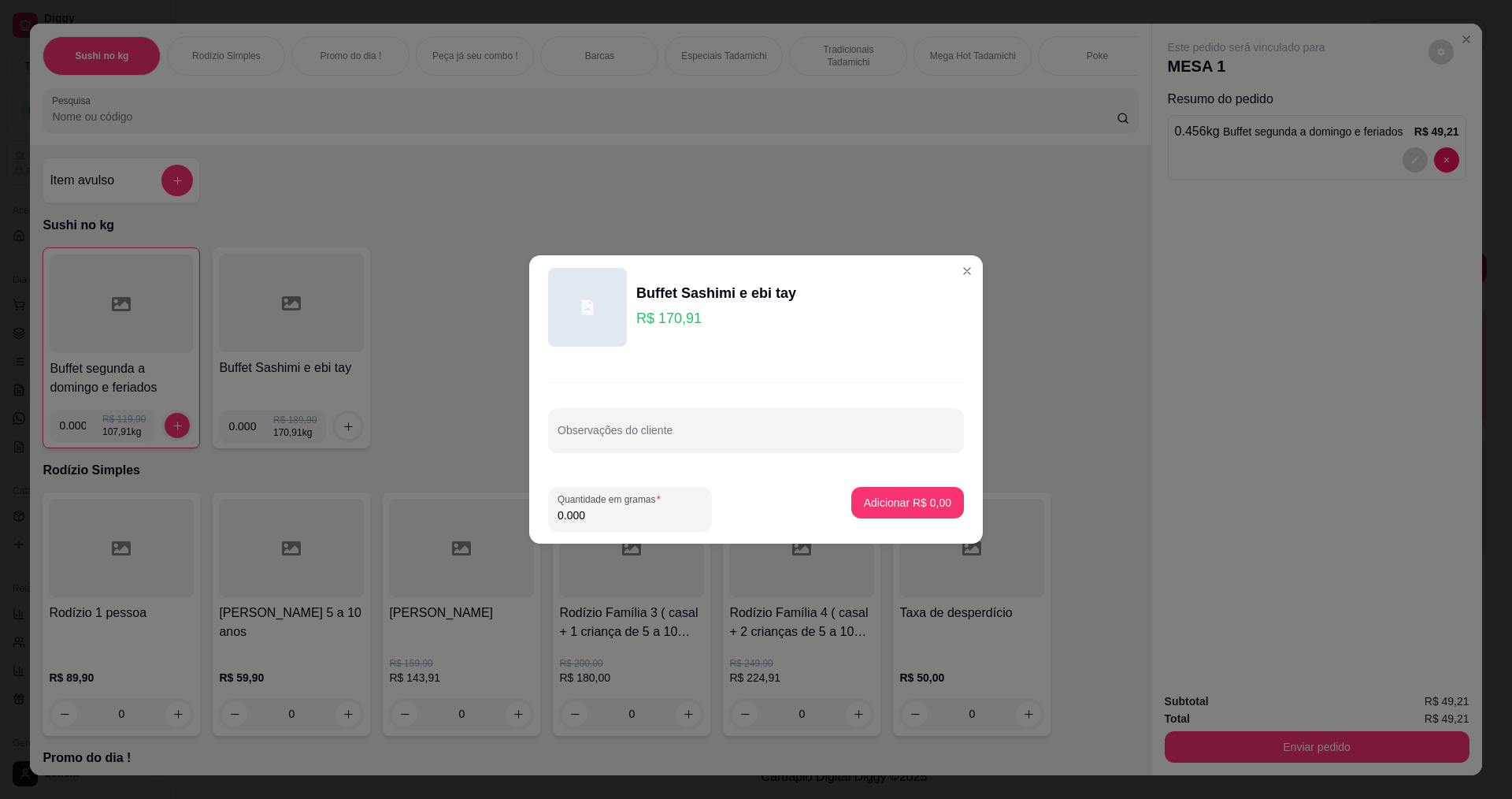
click at [610, 513] on input "0.000" at bounding box center [630, 515] width 145 height 16
type input "0.144"
click at [857, 504] on p "Adicionar R$ 24,61" at bounding box center [904, 503] width 94 height 16
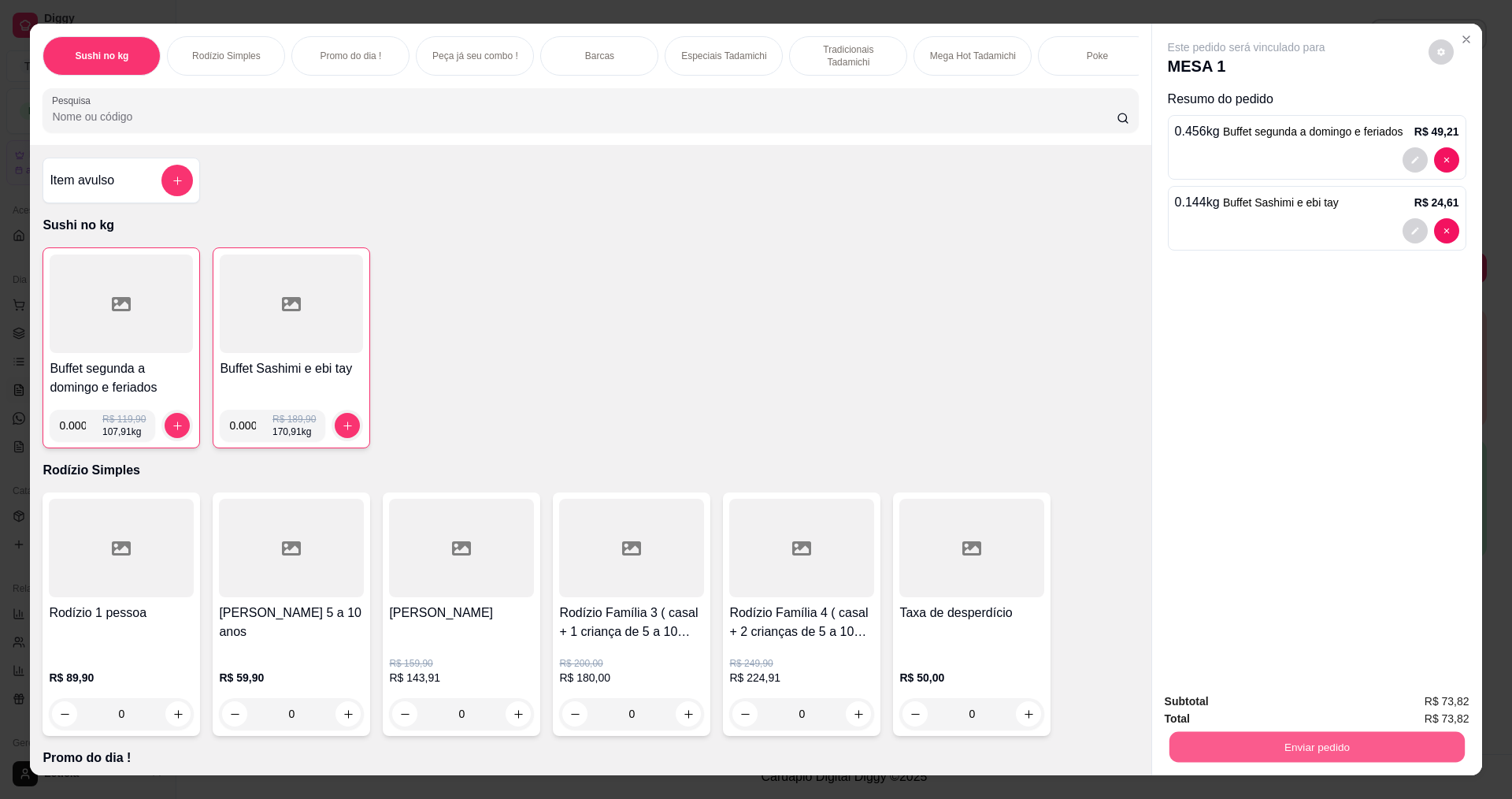
click at [1278, 736] on button "Enviar pedido" at bounding box center [1317, 746] width 295 height 31
click at [1275, 706] on button "Não registrar e enviar pedido" at bounding box center [1263, 707] width 171 height 31
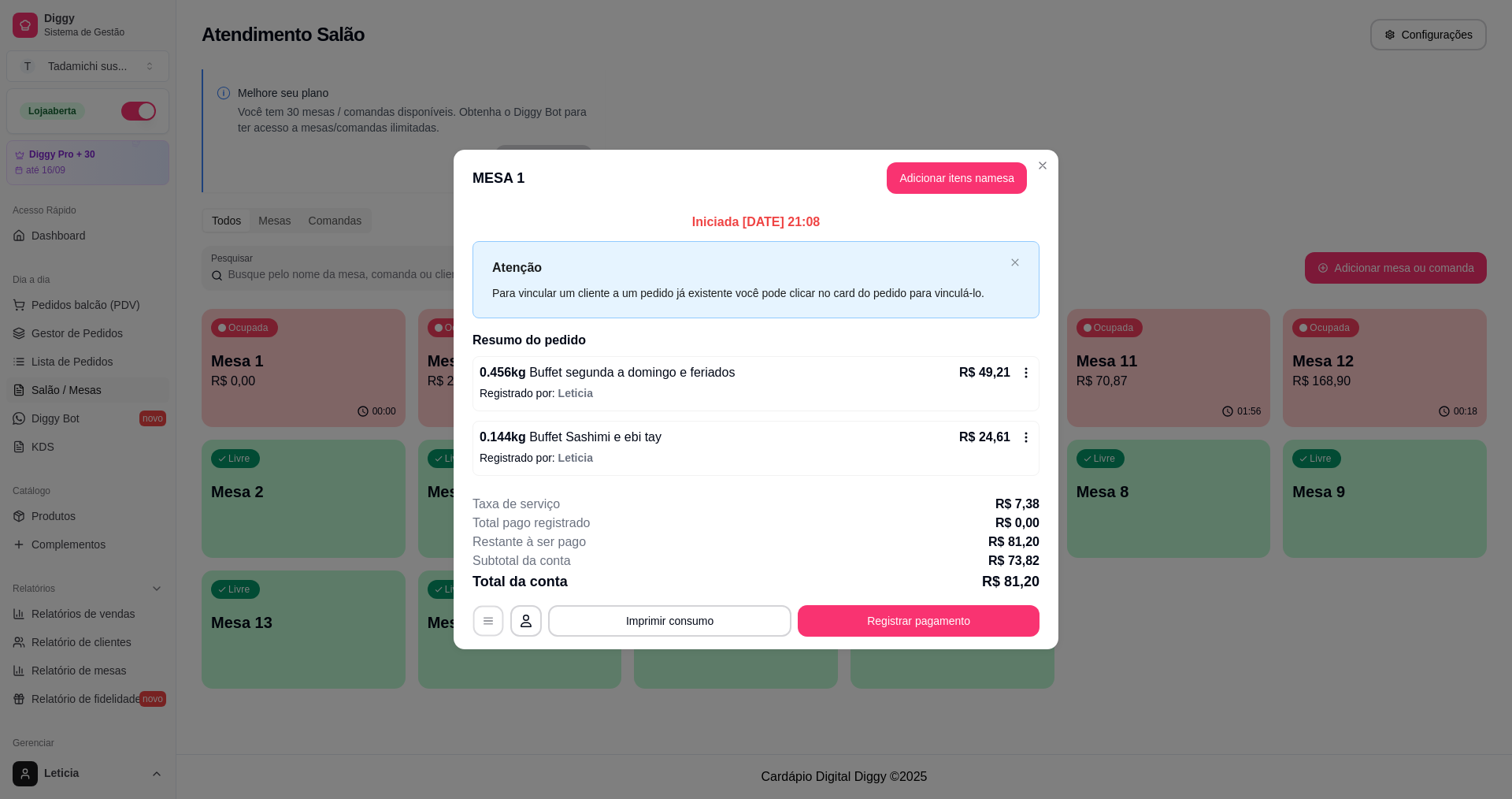
click at [479, 624] on button "button" at bounding box center [489, 620] width 31 height 31
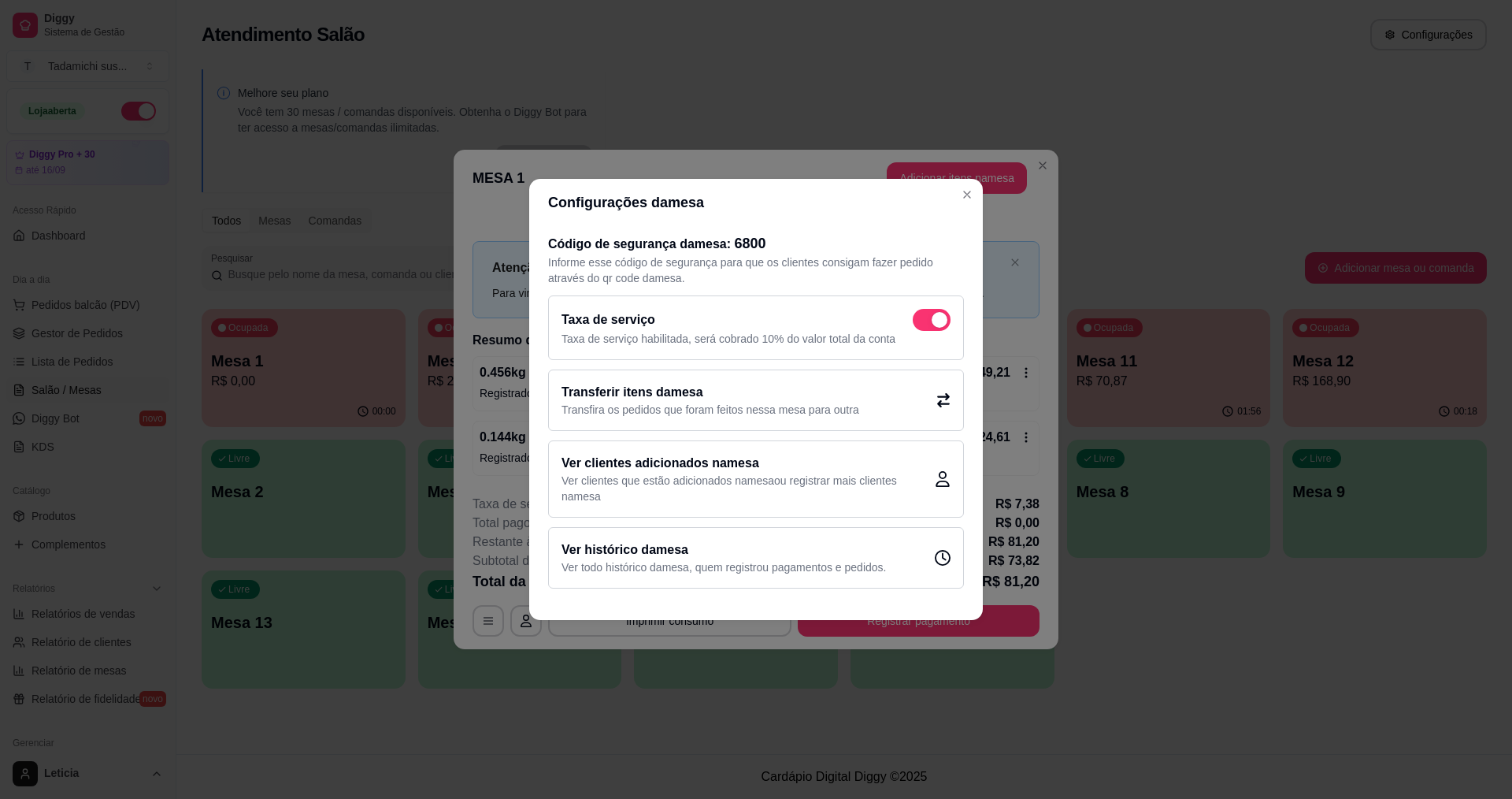
click at [921, 321] on span at bounding box center [932, 320] width 38 height 22
click at [921, 323] on input "checkbox" at bounding box center [917, 328] width 10 height 10
checkbox input "false"
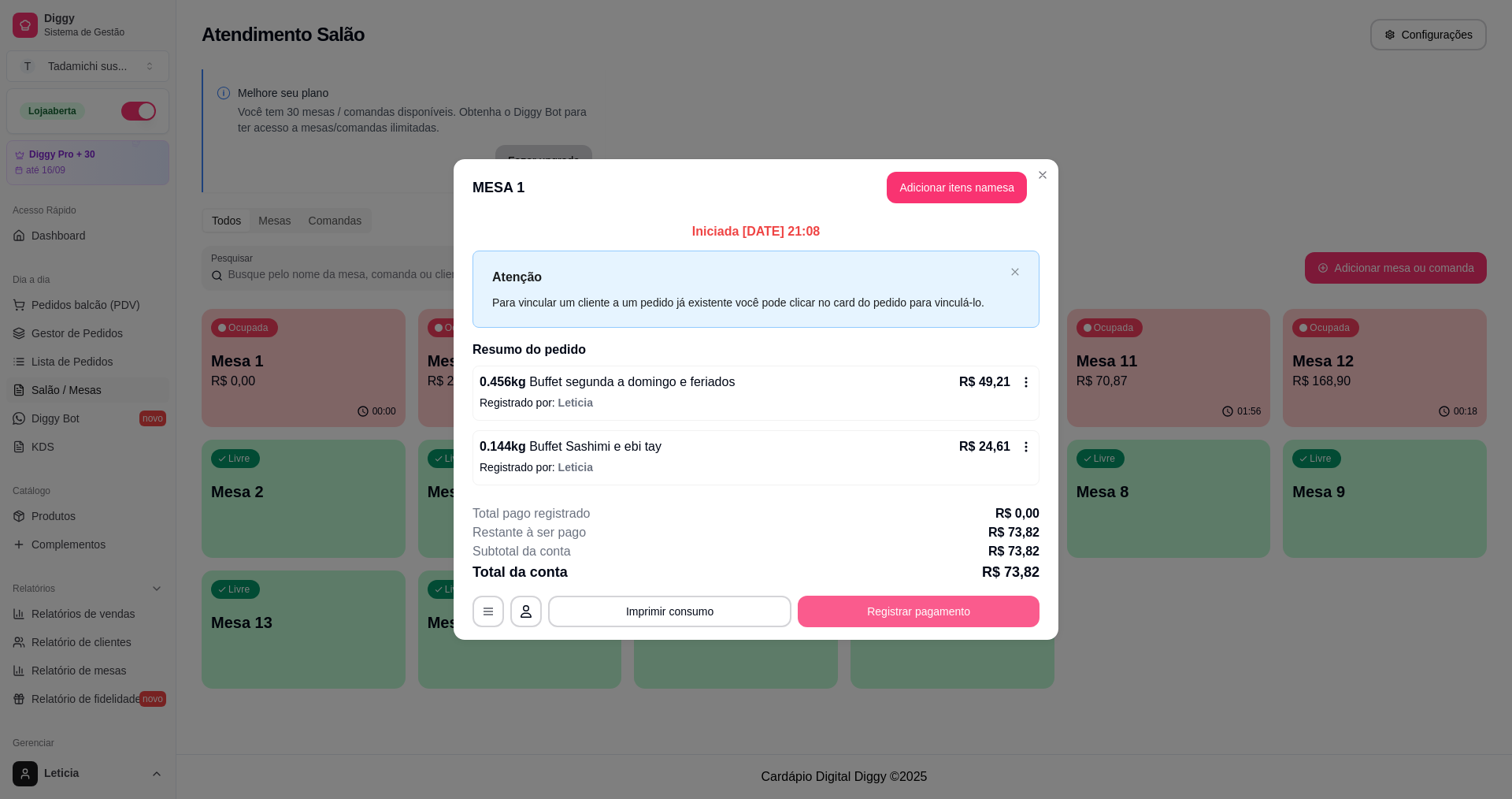
click at [950, 620] on button "Registrar pagamento" at bounding box center [919, 612] width 242 height 31
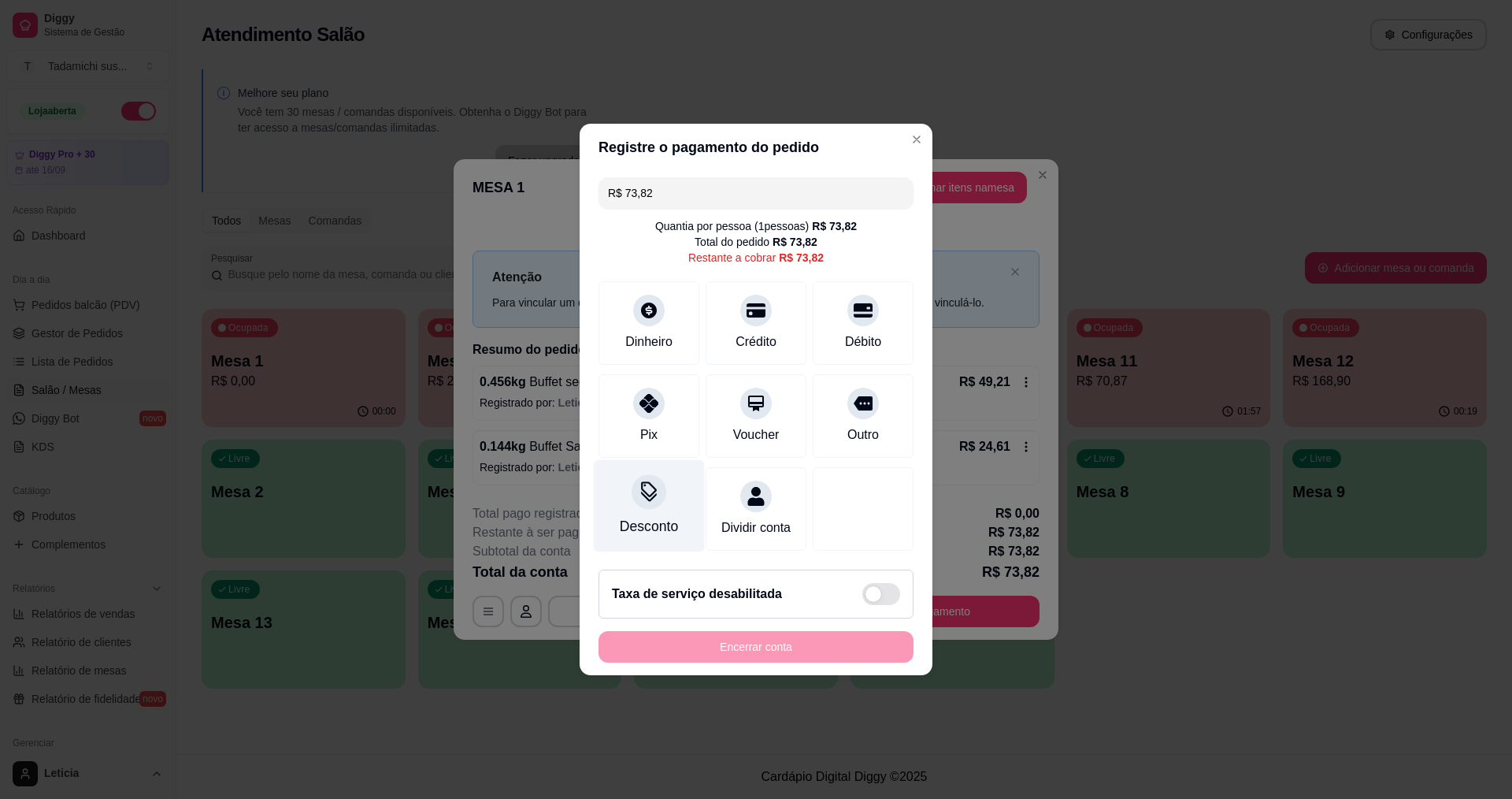
click at [642, 501] on div "Desconto" at bounding box center [649, 506] width 111 height 92
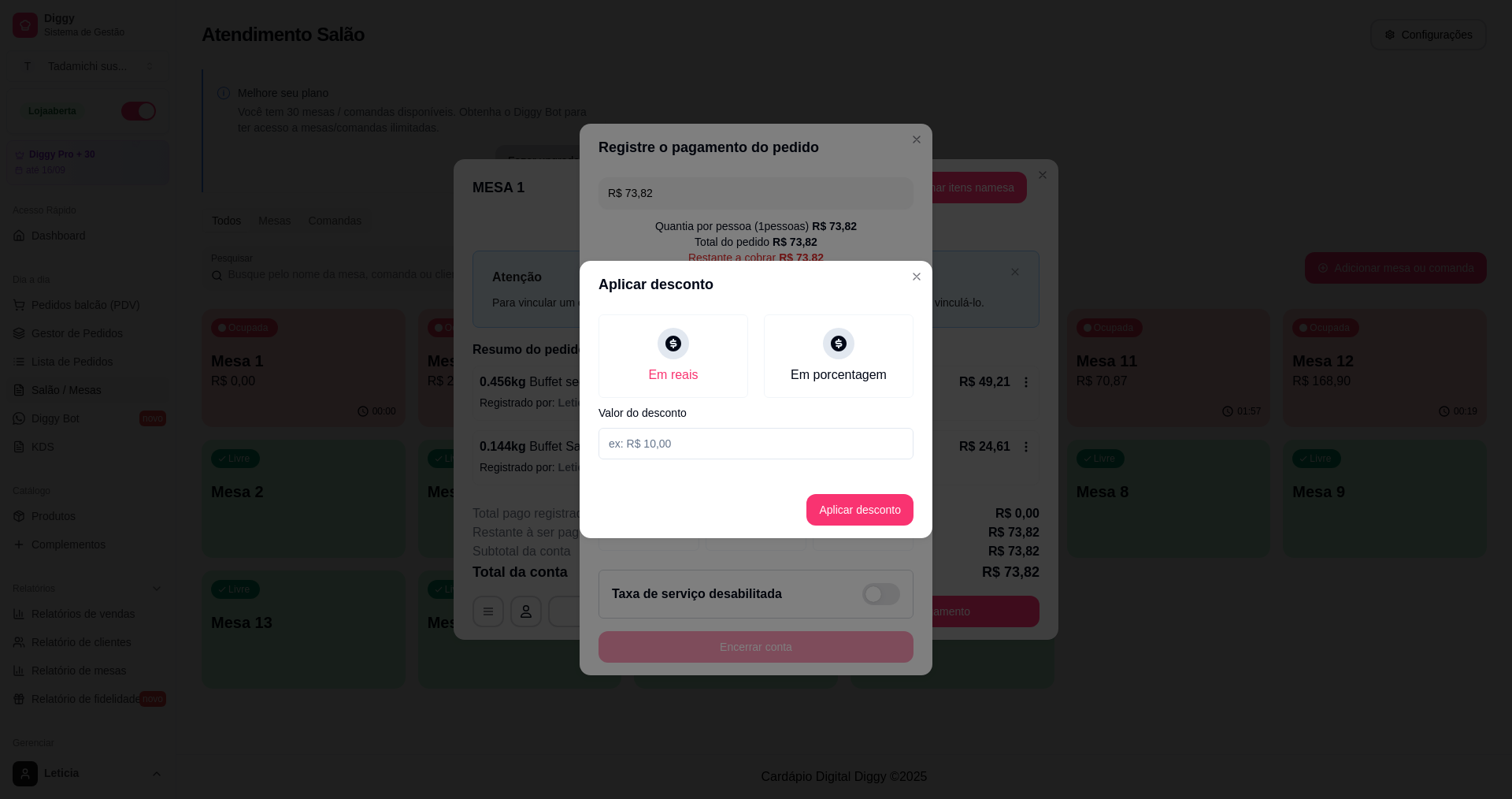
click at [713, 441] on input at bounding box center [756, 443] width 315 height 31
type input "0,01"
click at [847, 521] on button "Aplicar desconto" at bounding box center [860, 510] width 107 height 31
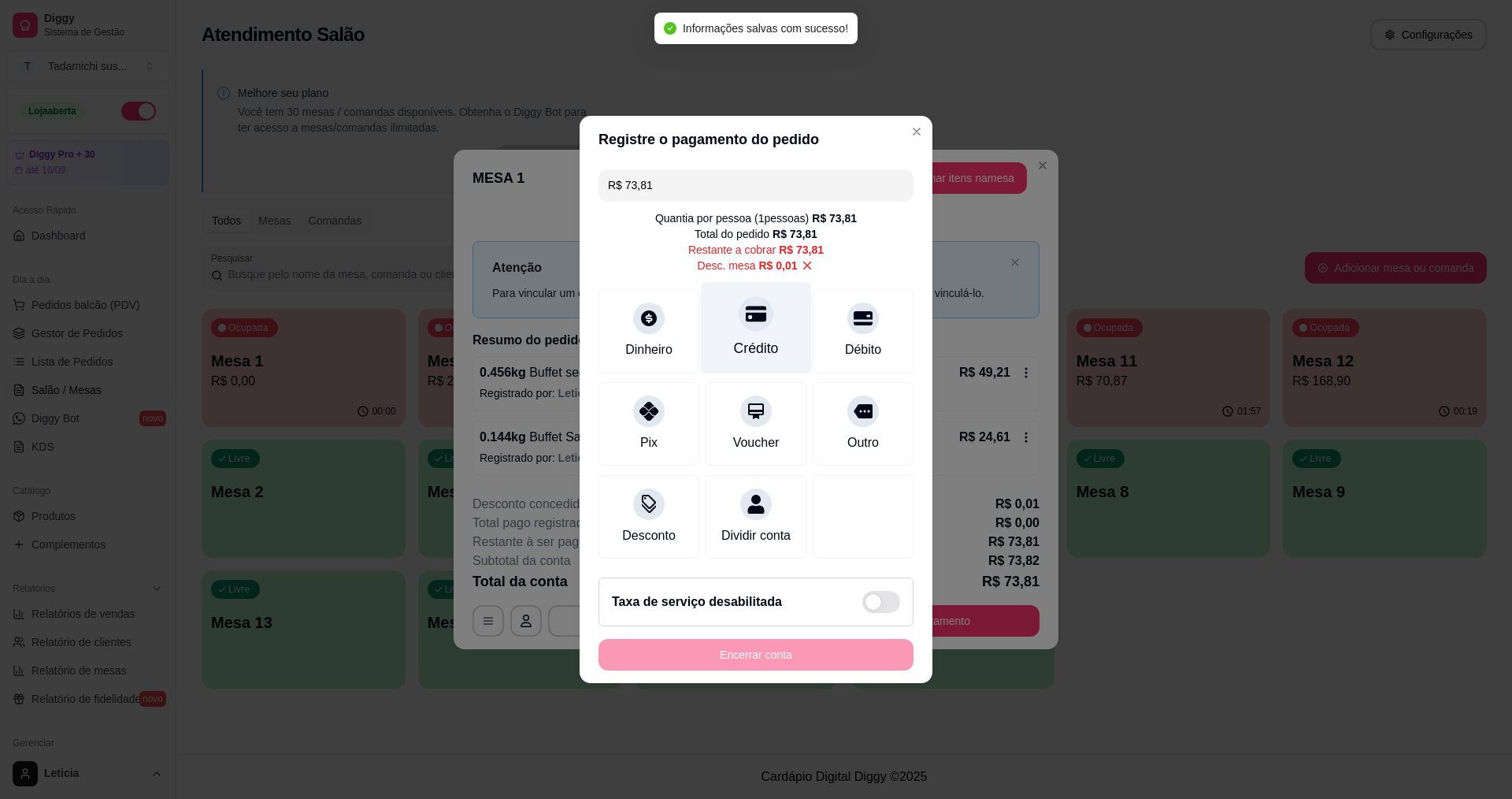
click at [750, 338] on div "Crédito" at bounding box center [756, 348] width 45 height 21
type input "R$ 0,00"
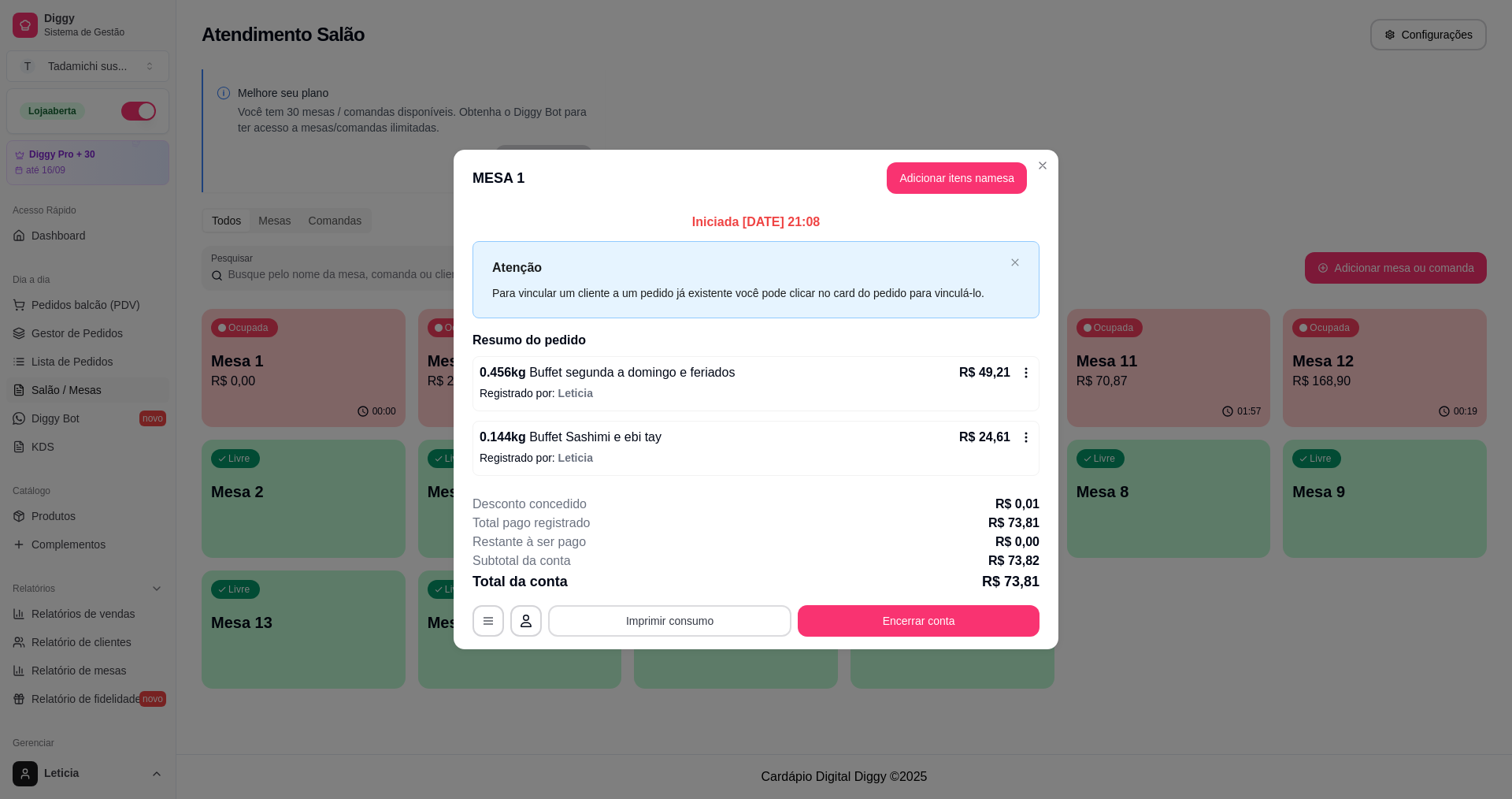
click at [705, 624] on button "Imprimir consumo" at bounding box center [670, 620] width 244 height 31
click at [712, 588] on button "IMPRESSORA HAYOM" at bounding box center [674, 584] width 117 height 24
click at [939, 624] on button "Encerrar conta" at bounding box center [920, 620] width 235 height 31
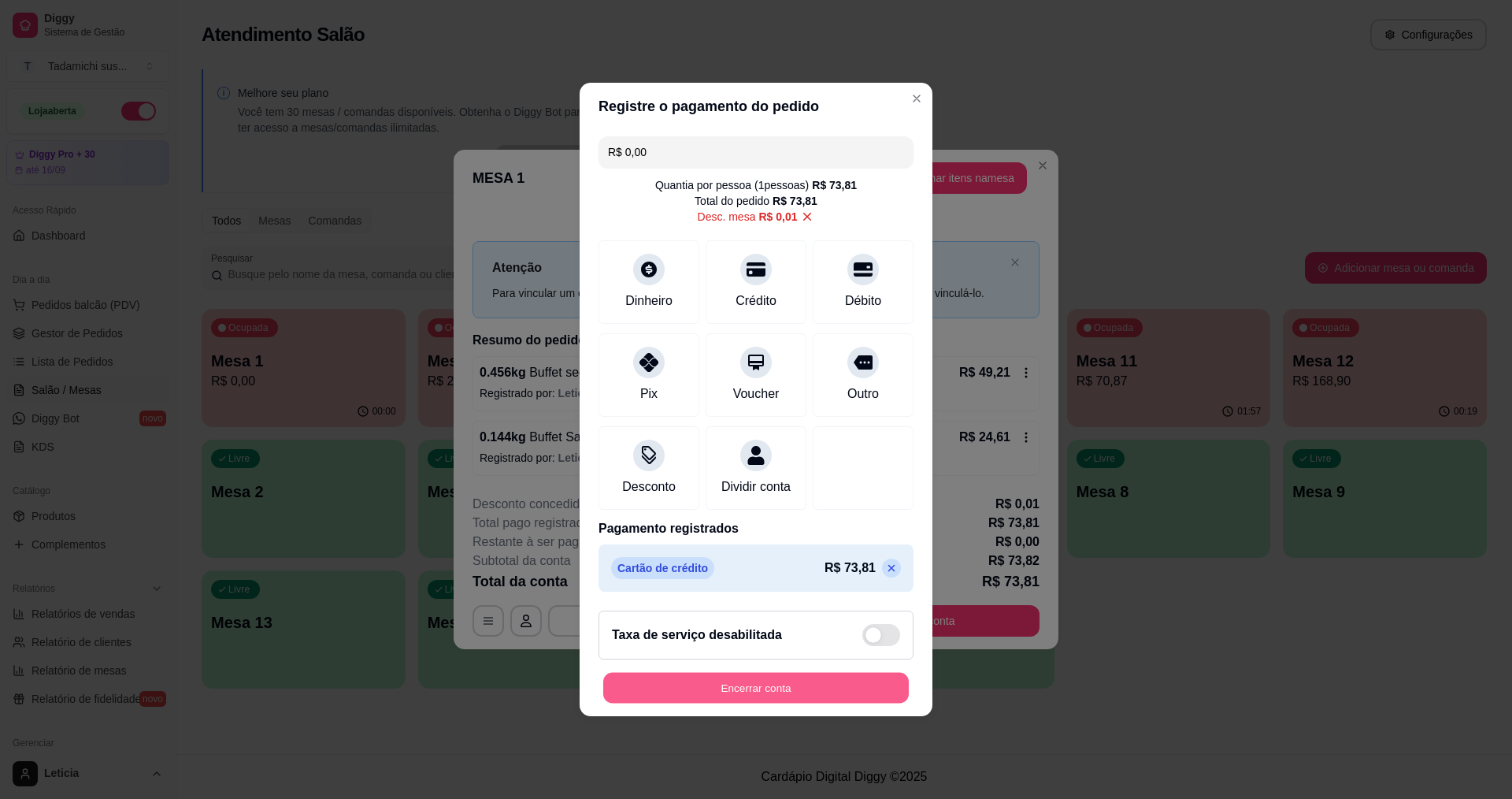
click at [871, 691] on button "Encerrar conta" at bounding box center [756, 688] width 306 height 31
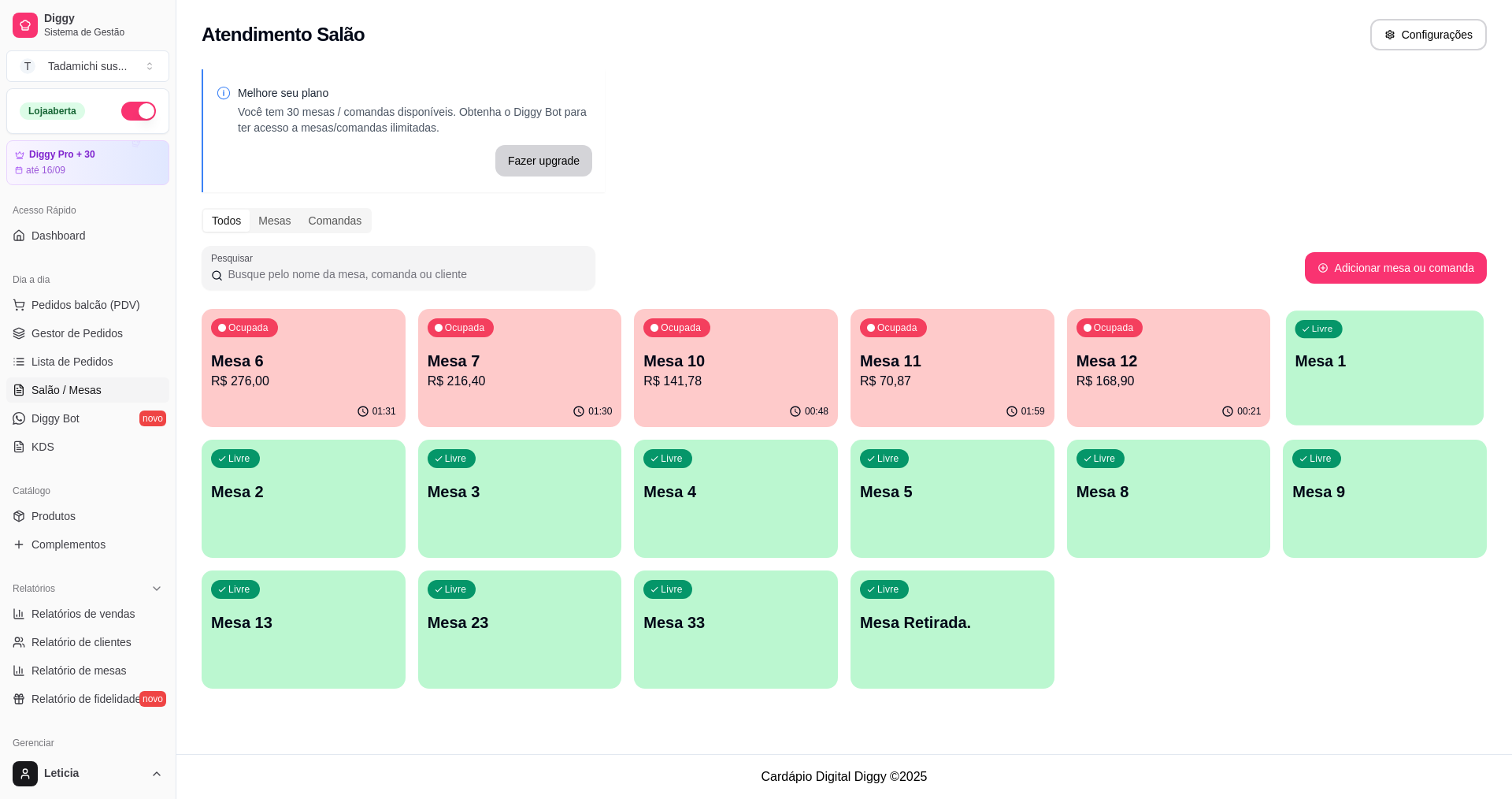
click at [1409, 363] on p "Mesa 1" at bounding box center [1385, 361] width 180 height 22
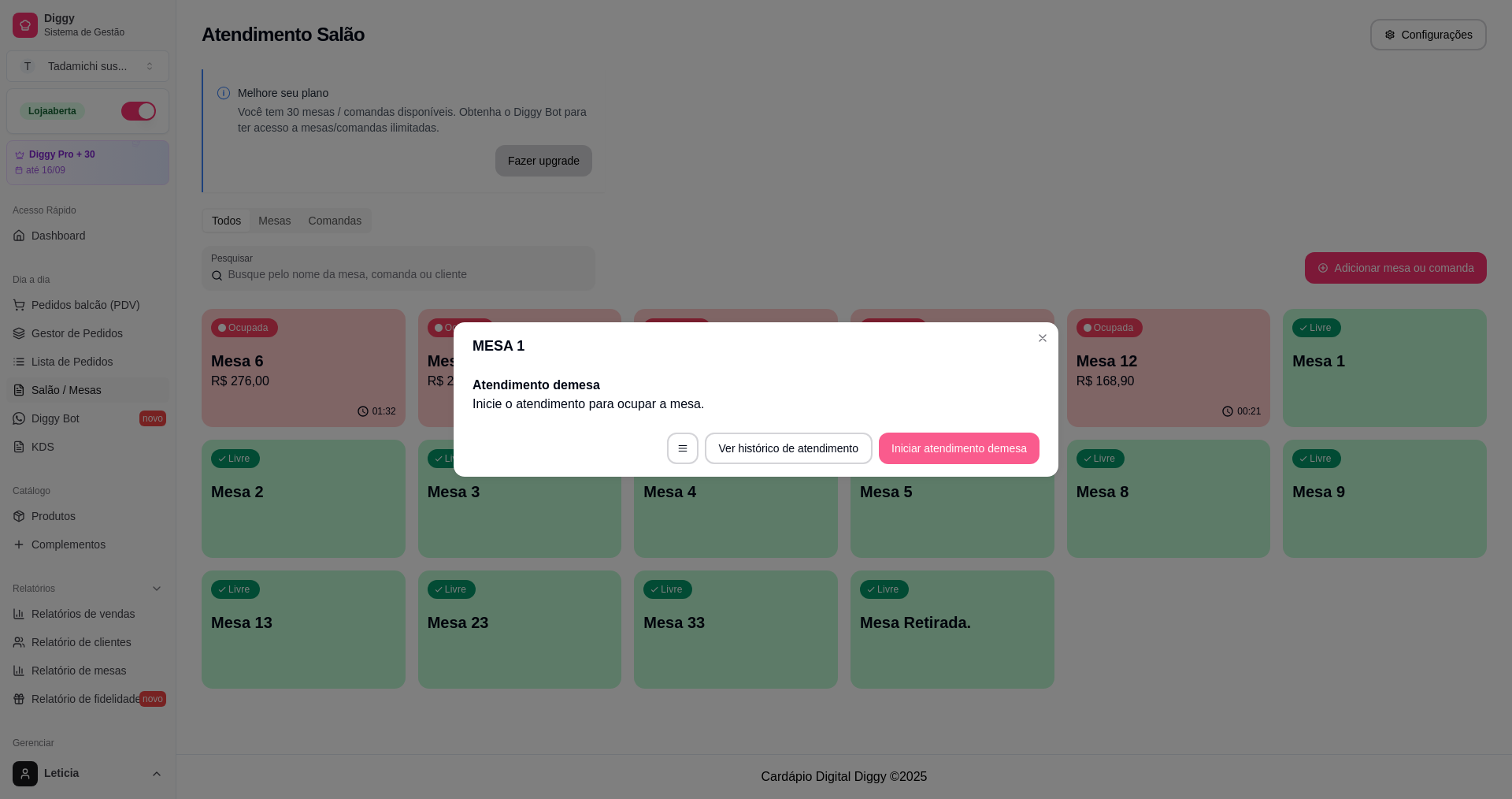
click at [975, 442] on button "Iniciar atendimento de mesa" at bounding box center [959, 448] width 161 height 31
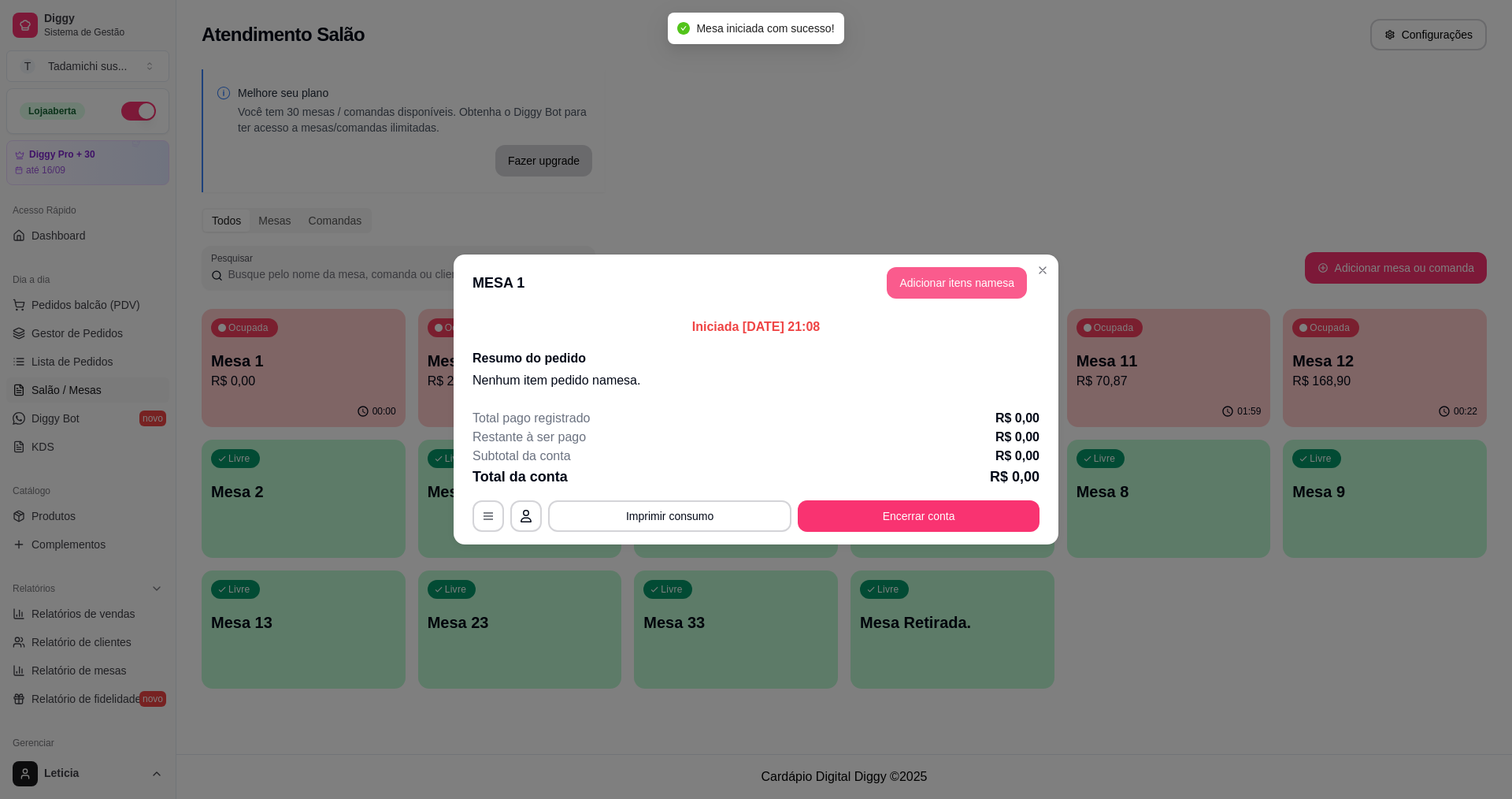
click at [914, 284] on button "Adicionar itens na mesa" at bounding box center [957, 282] width 140 height 31
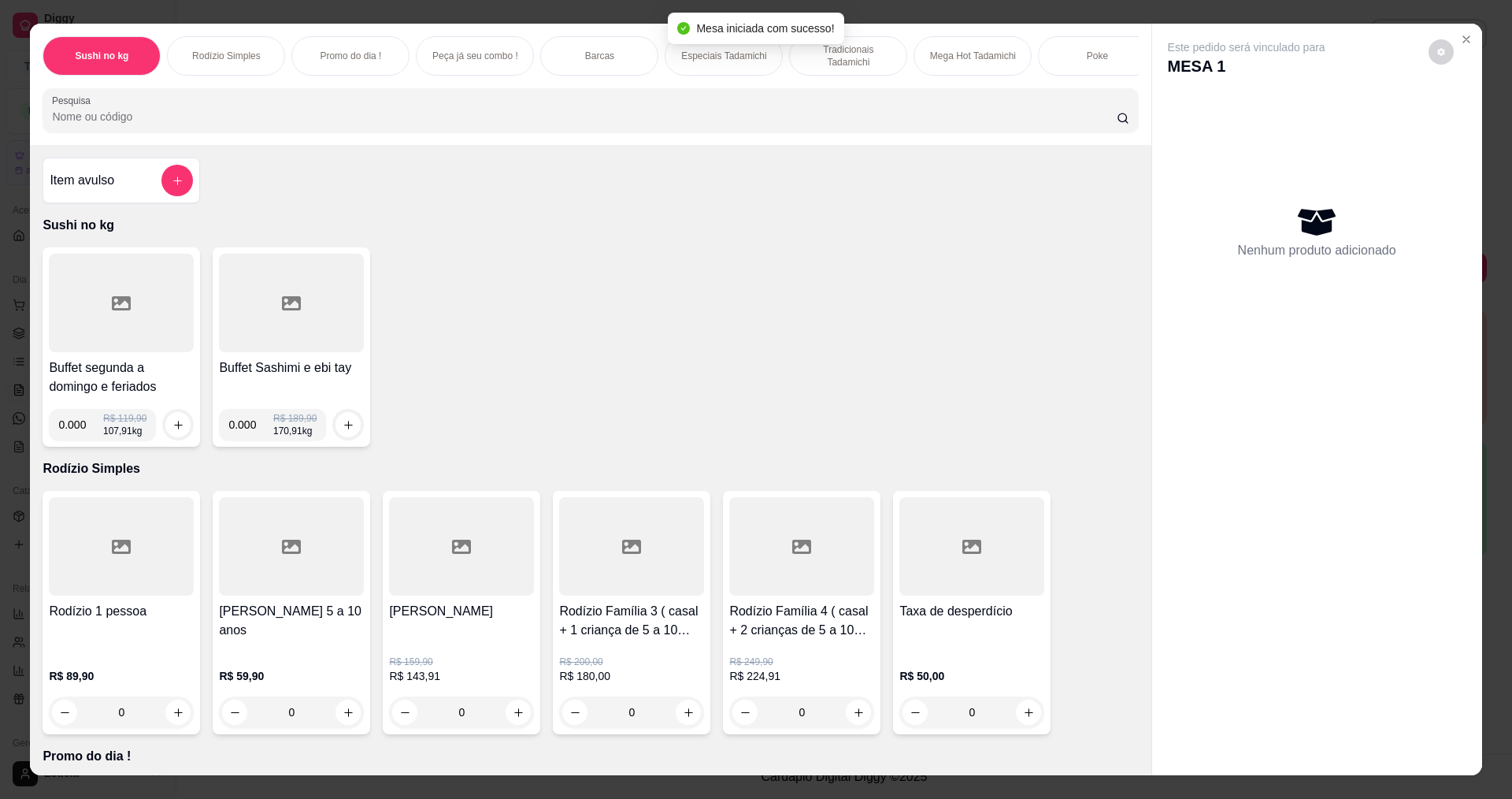
click at [68, 336] on div at bounding box center [122, 303] width 145 height 98
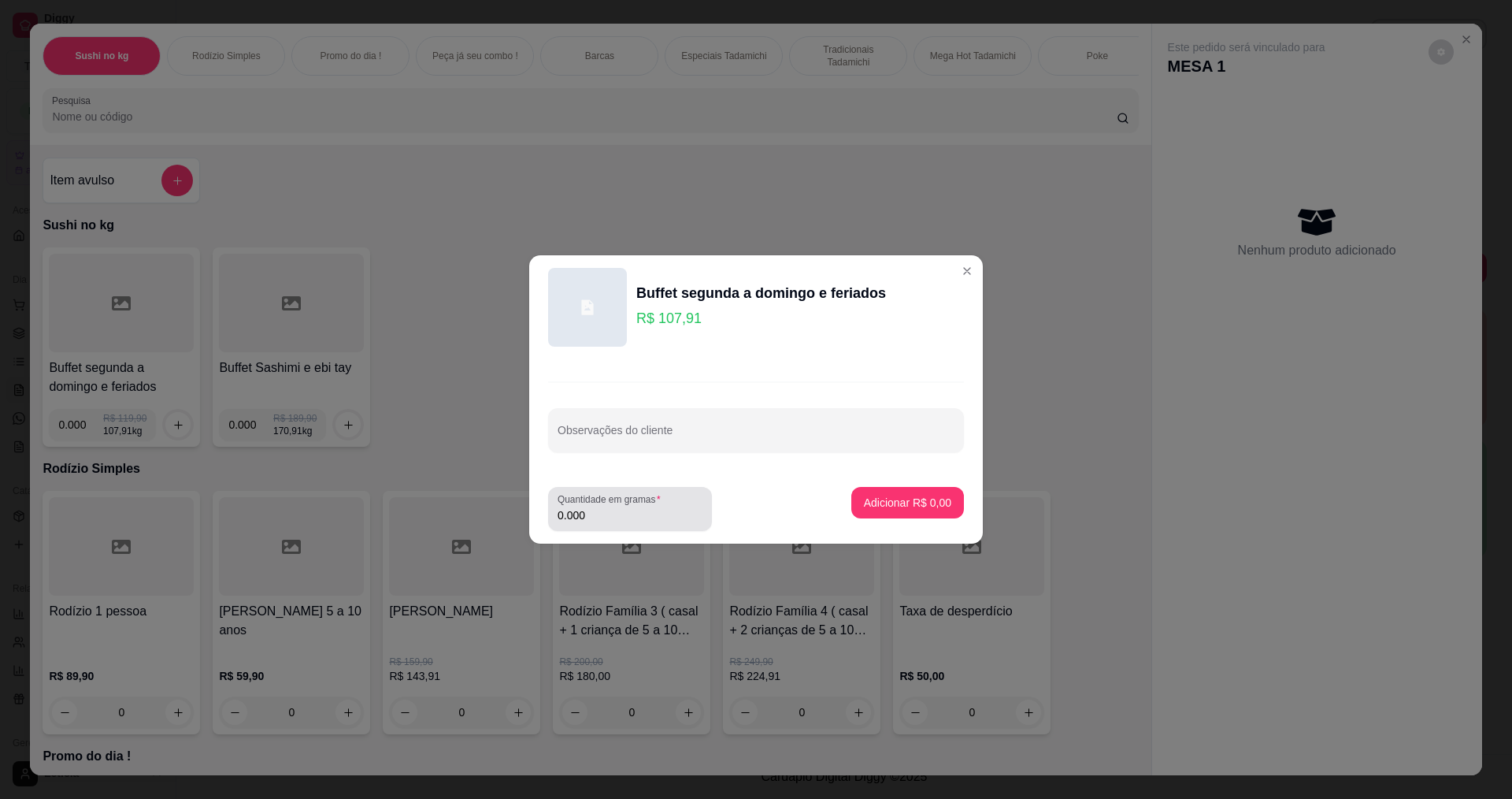
click at [653, 522] on input "0.000" at bounding box center [630, 515] width 145 height 16
type input "0.234"
click at [883, 506] on p "Adicionar R$ 25,25" at bounding box center [904, 503] width 94 height 16
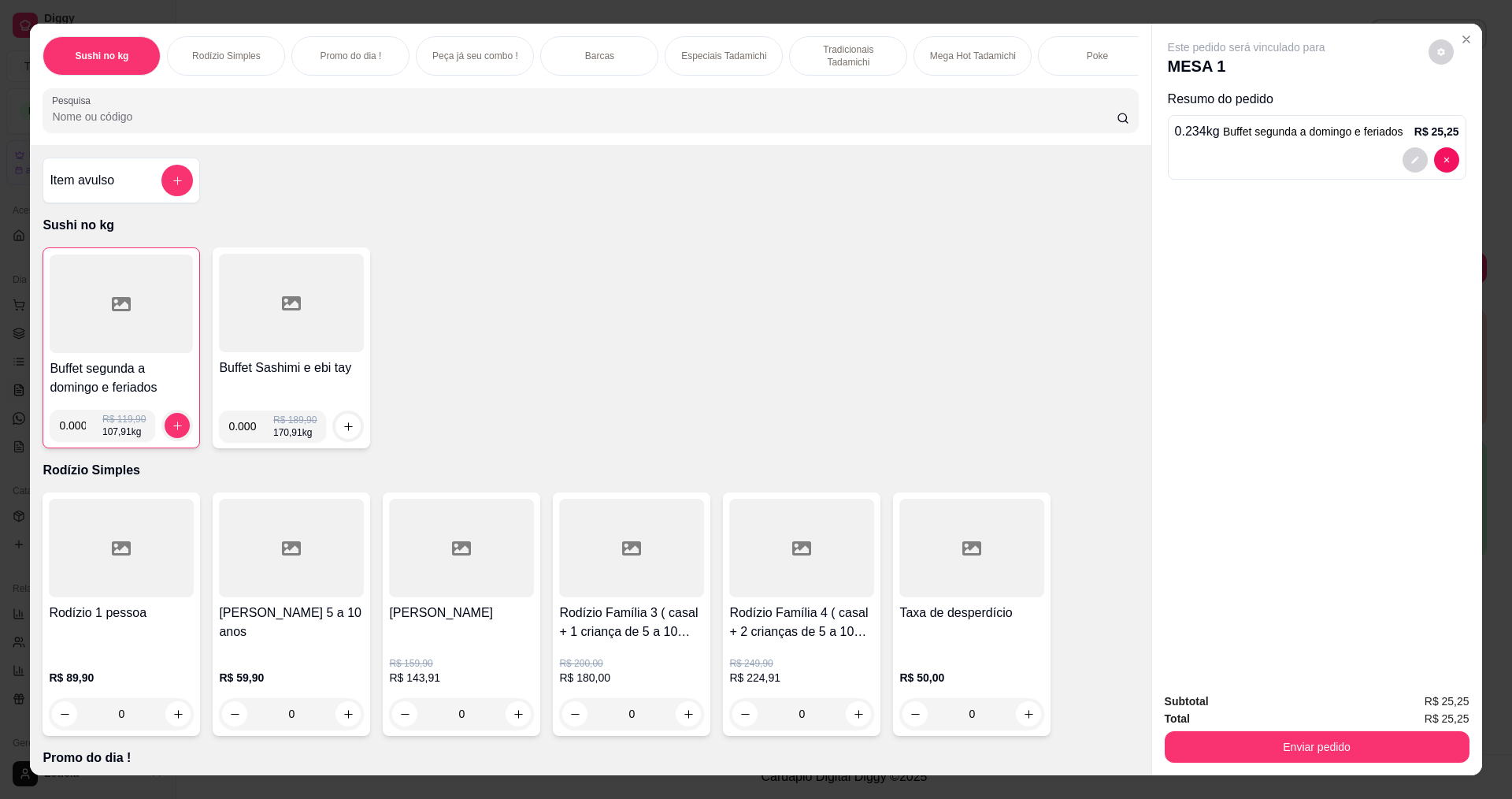
click at [51, 282] on div at bounding box center [121, 304] width 143 height 98
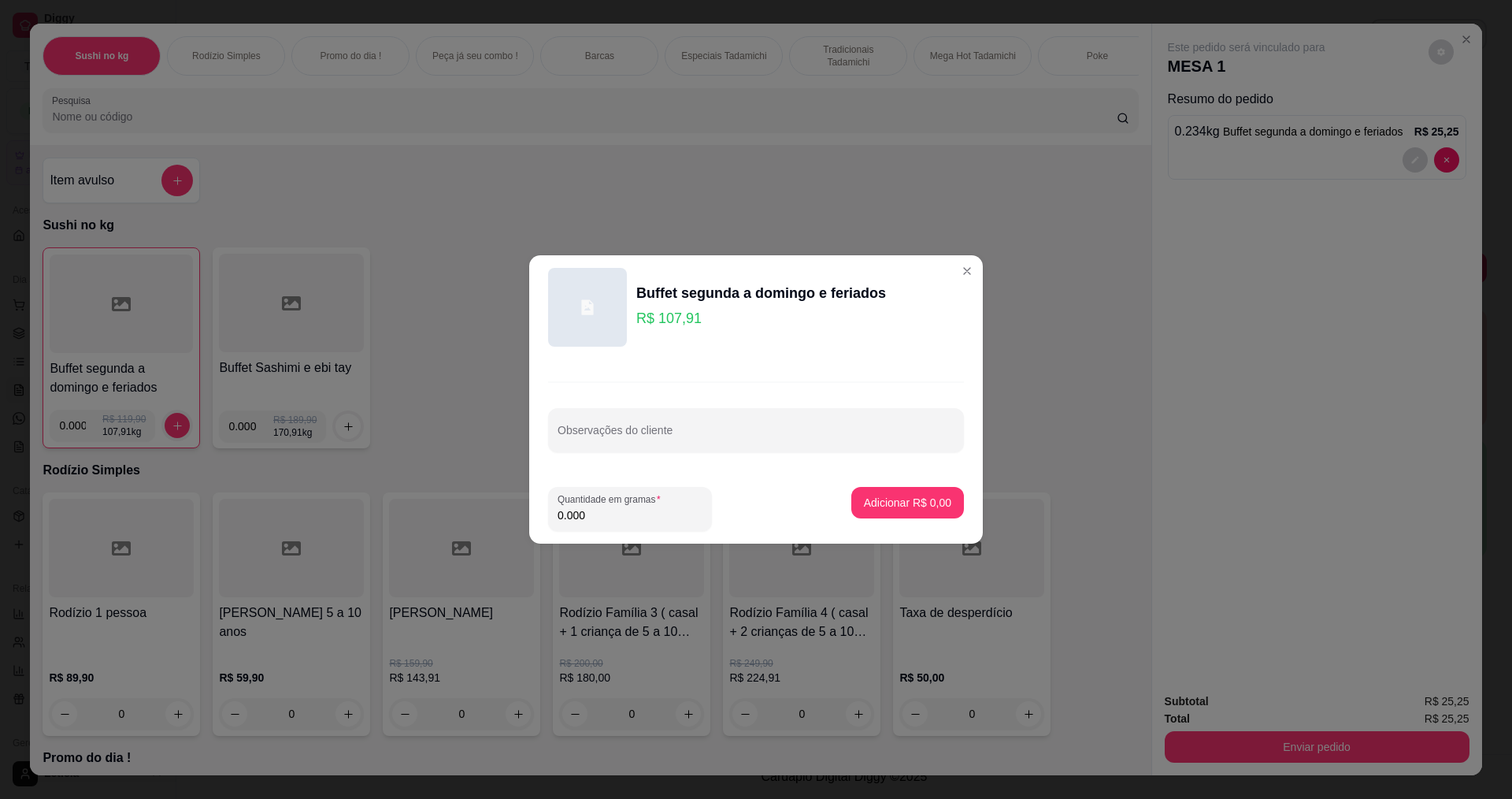
click at [610, 521] on input "0.000" at bounding box center [630, 515] width 145 height 16
type input "0.124"
click at [919, 498] on p "Adicionar R$ 13,38" at bounding box center [905, 502] width 92 height 15
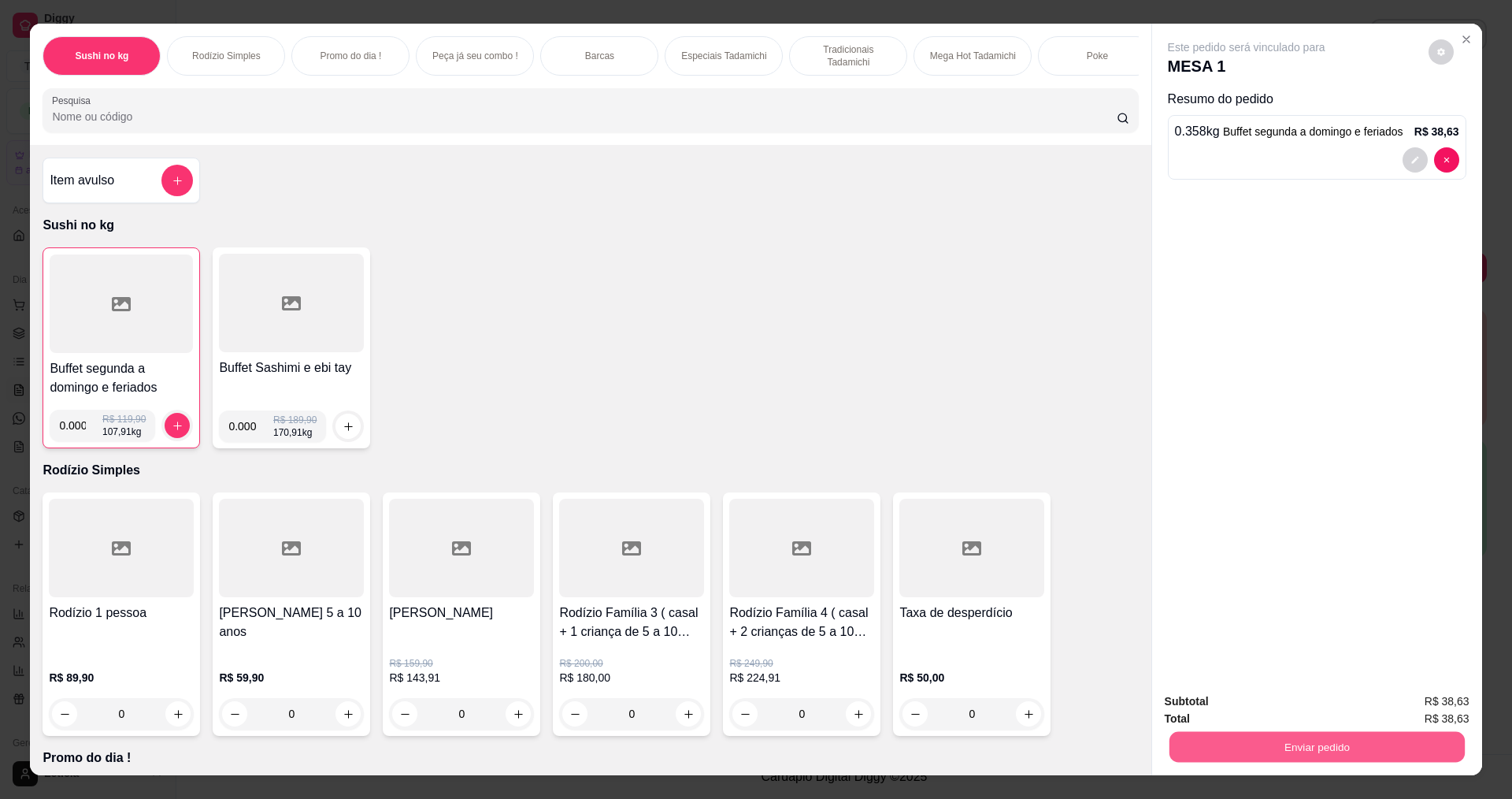
click at [1268, 751] on button "Enviar pedido" at bounding box center [1317, 746] width 295 height 31
click at [1253, 715] on button "Não registrar e enviar pedido" at bounding box center [1265, 708] width 164 height 30
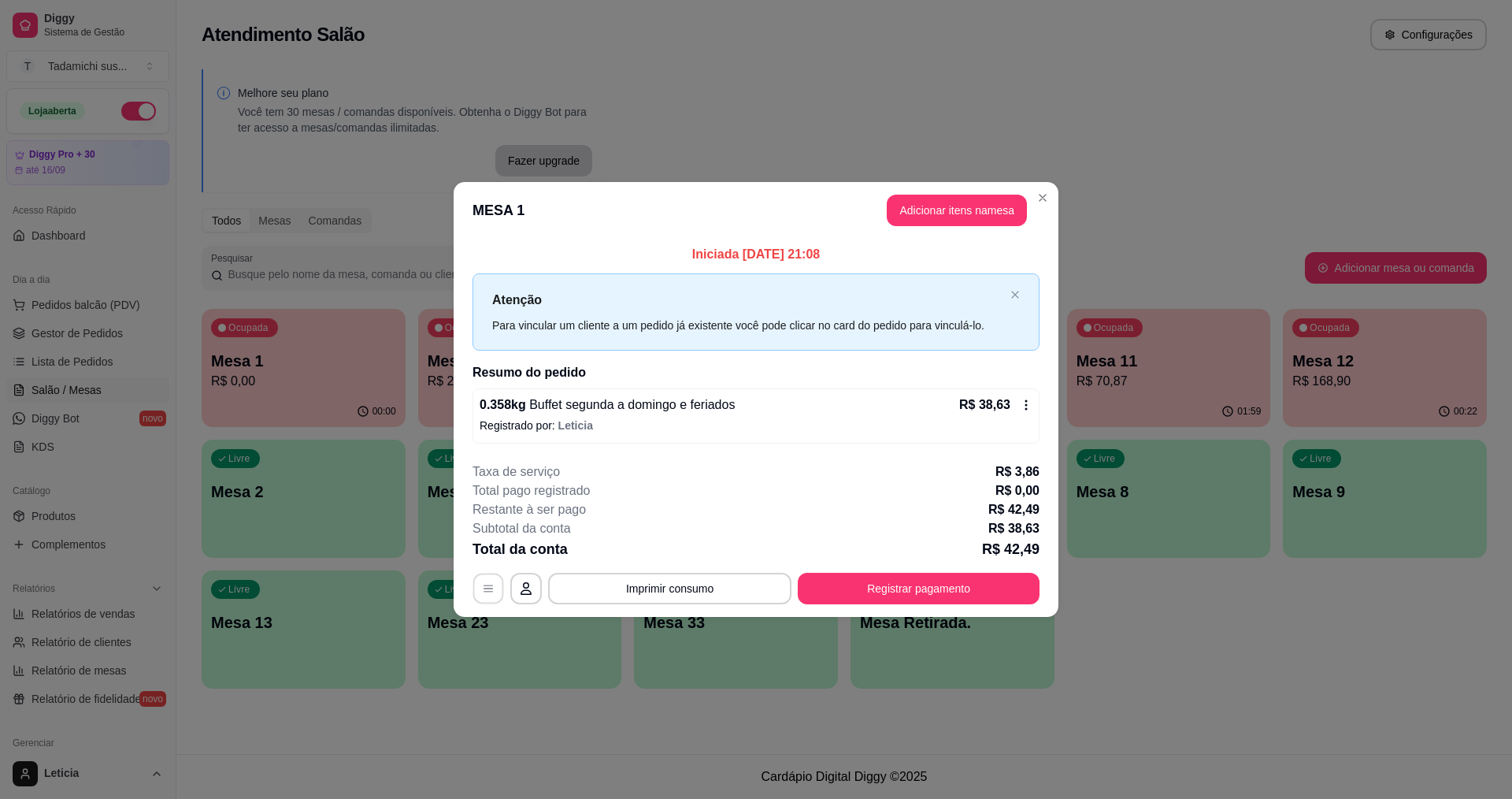
click at [484, 593] on icon "button" at bounding box center [488, 588] width 13 height 13
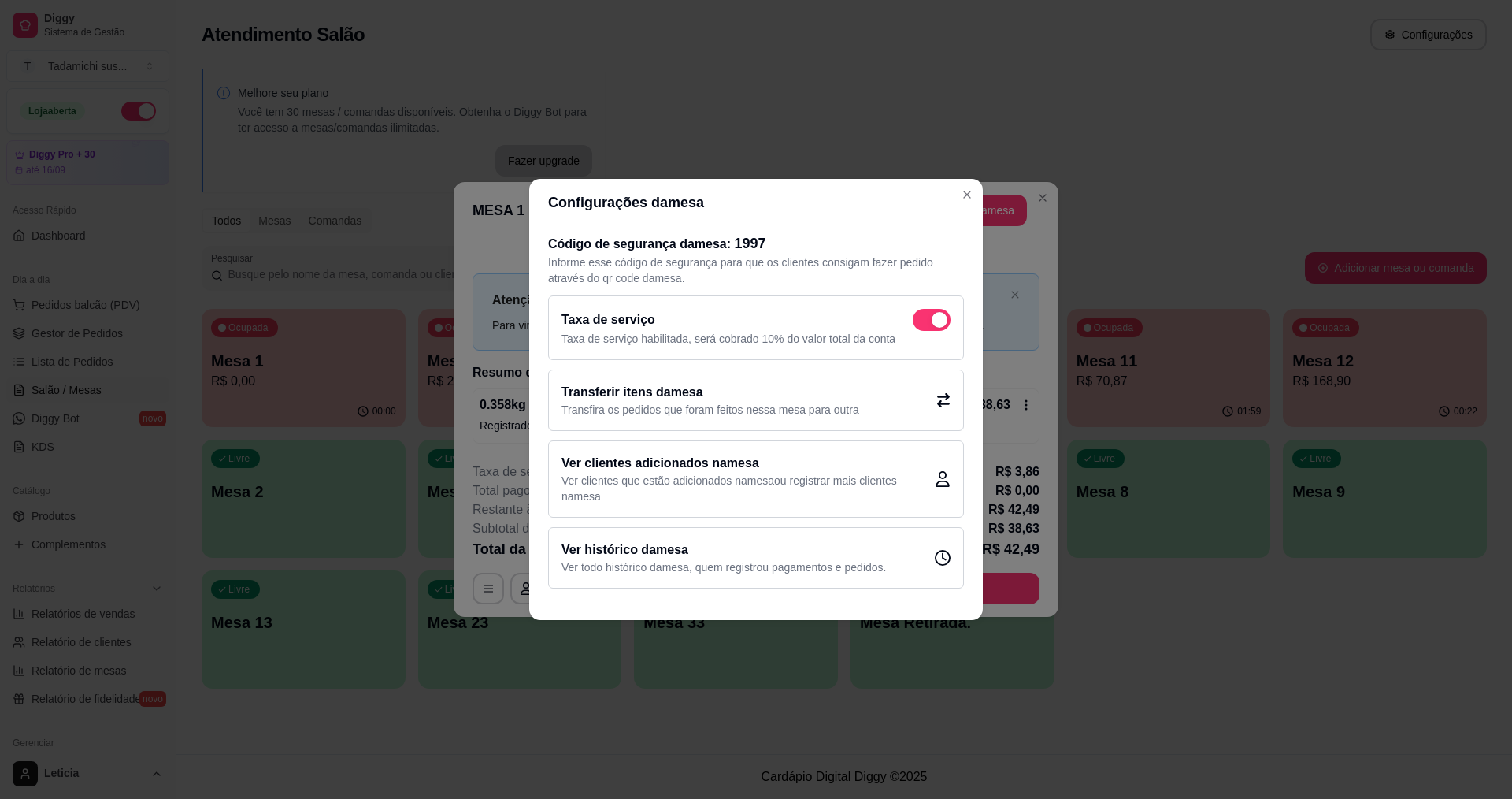
click at [911, 319] on div "Taxa de serviço" at bounding box center [756, 320] width 389 height 22
checkbox input "false"
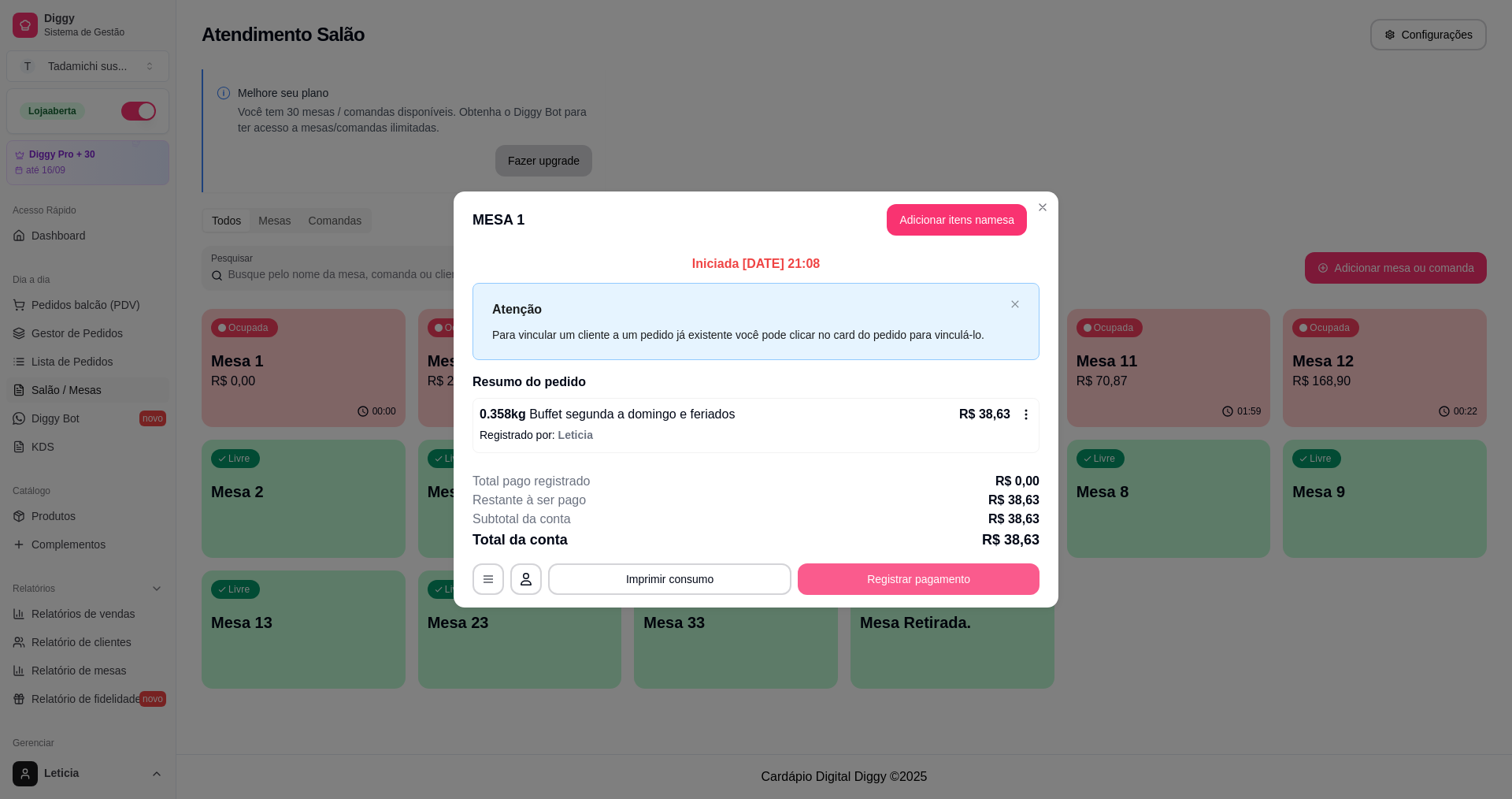
click at [909, 582] on button "Registrar pagamento" at bounding box center [919, 579] width 242 height 31
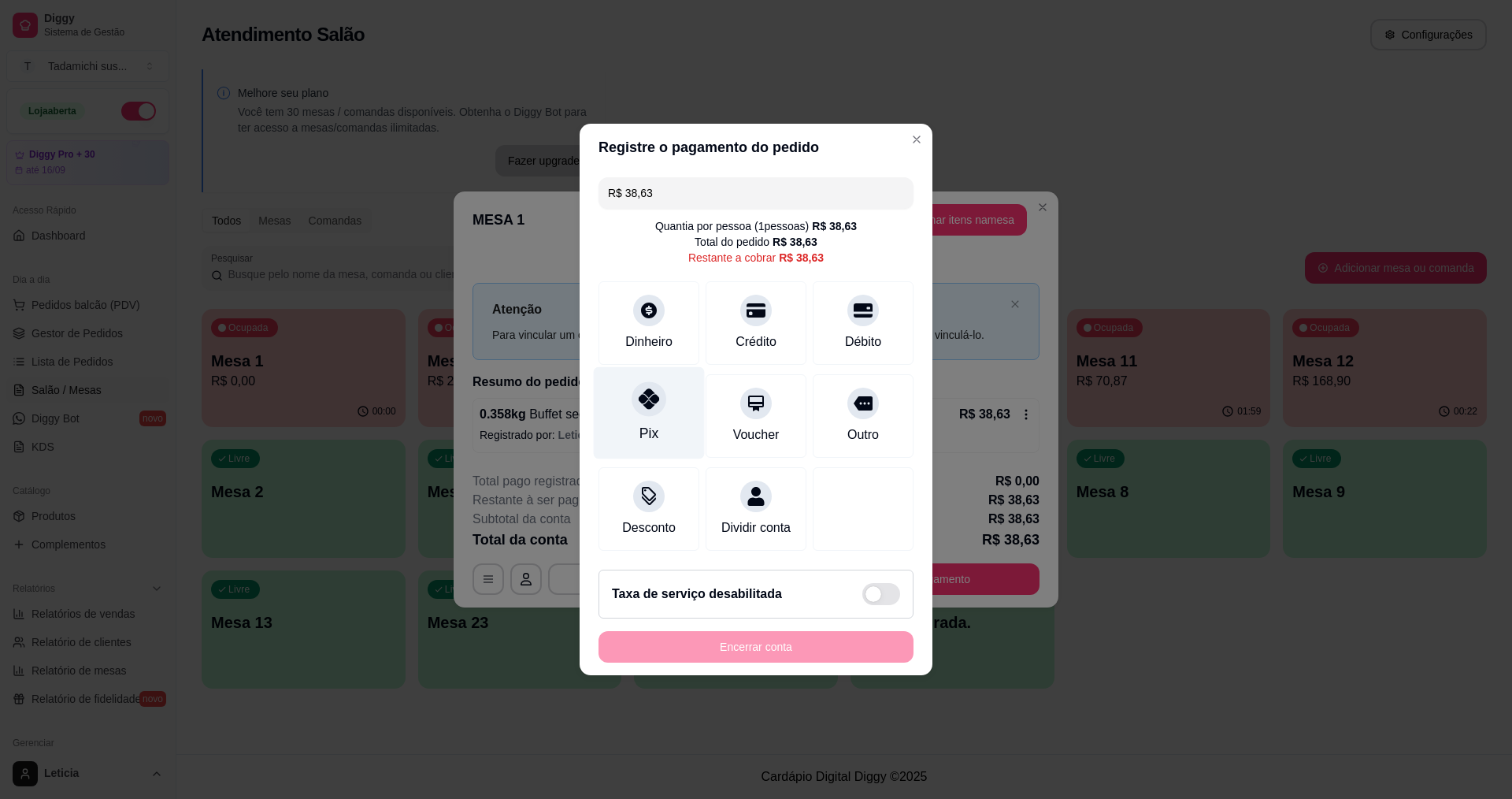
click at [672, 403] on div "Pix" at bounding box center [649, 413] width 111 height 92
type input "R$ 0,00"
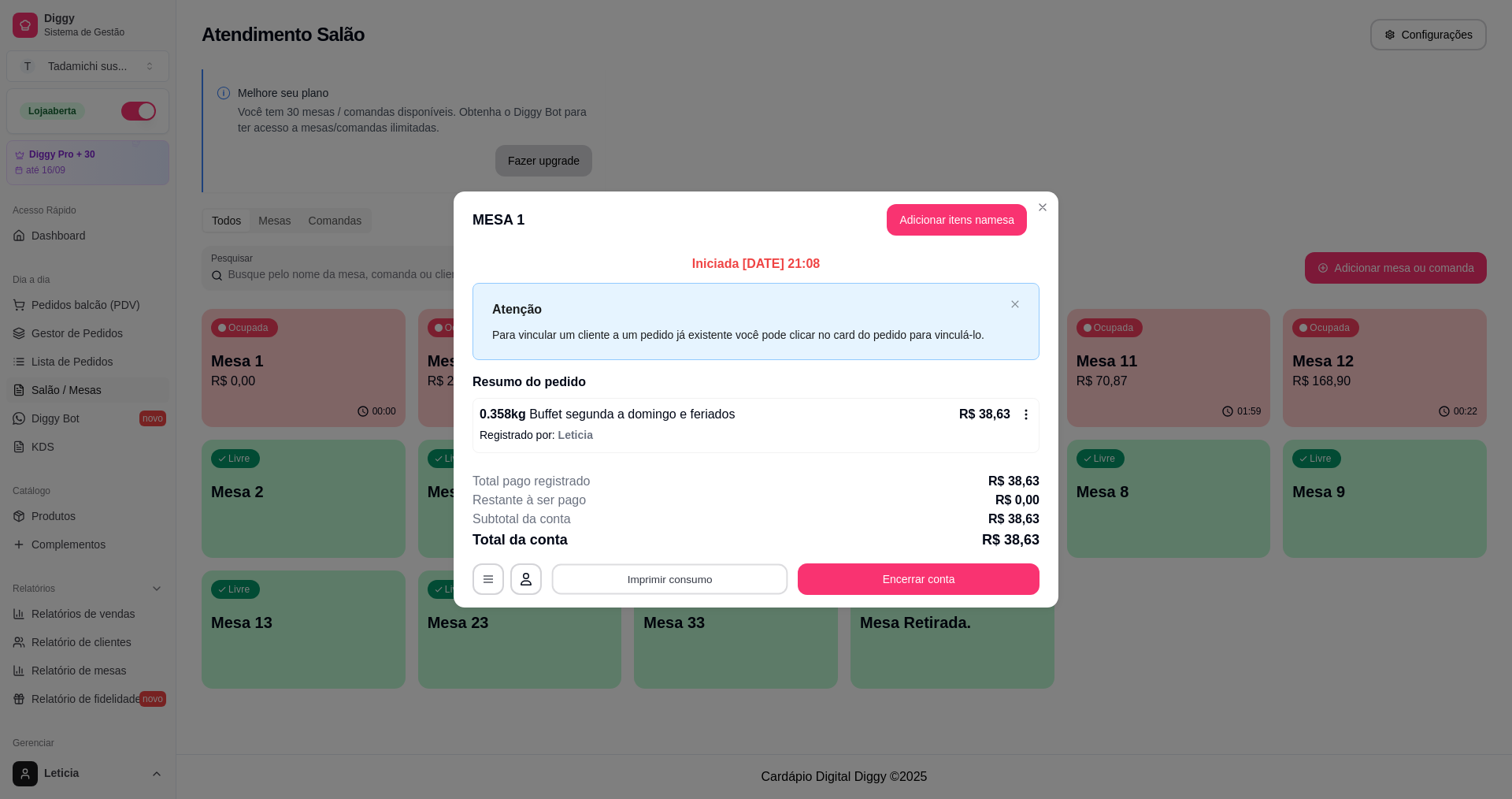
click at [695, 578] on button "Imprimir consumo" at bounding box center [670, 579] width 237 height 31
click at [701, 509] on button "IMPRESSORA" at bounding box center [674, 510] width 117 height 24
click at [707, 585] on button "Imprimir consumo" at bounding box center [670, 579] width 244 height 31
click at [674, 510] on button "IMPRESSORA" at bounding box center [674, 510] width 121 height 25
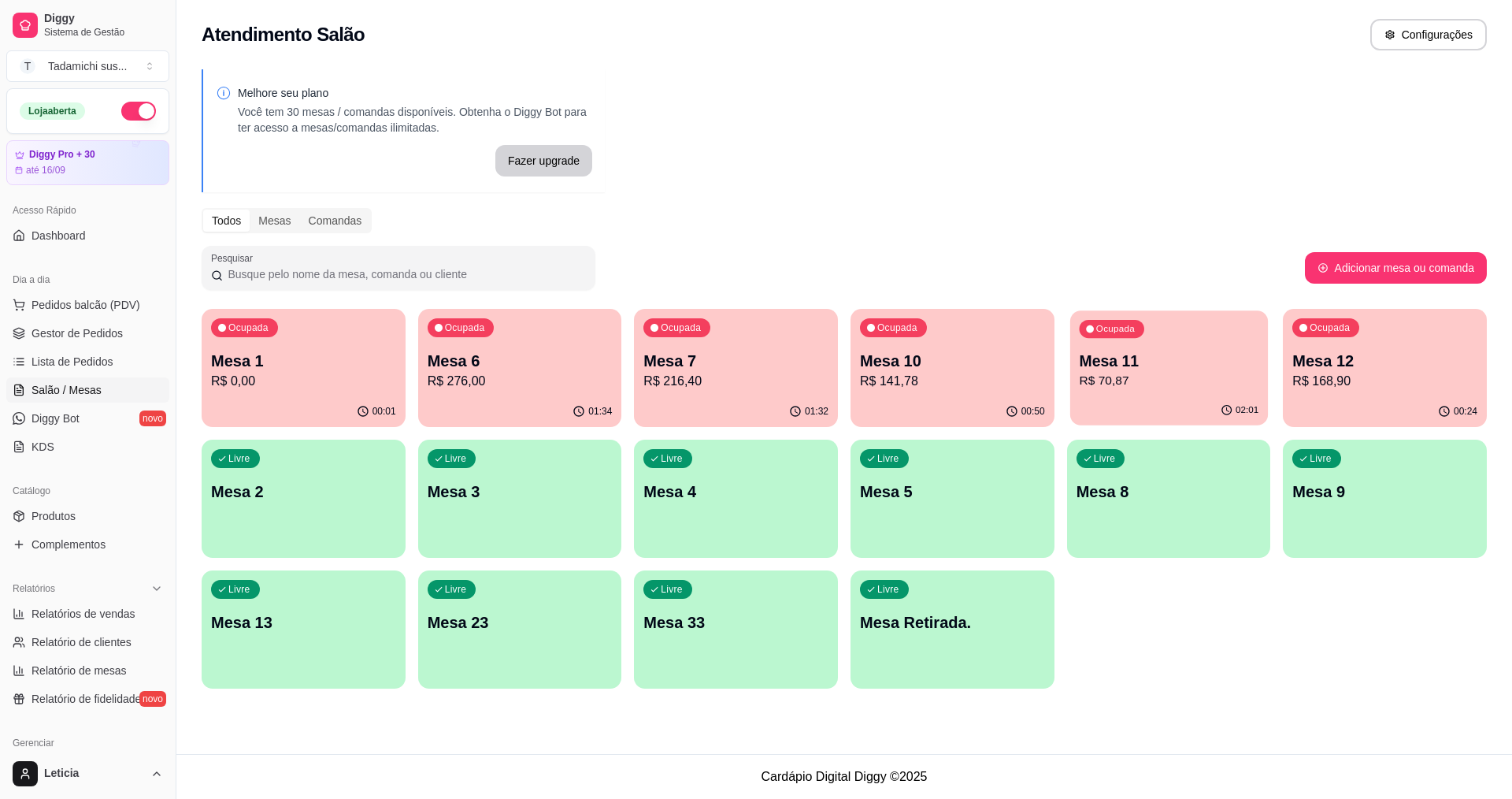
click at [1098, 372] on p "R$ 70,87" at bounding box center [1169, 381] width 180 height 18
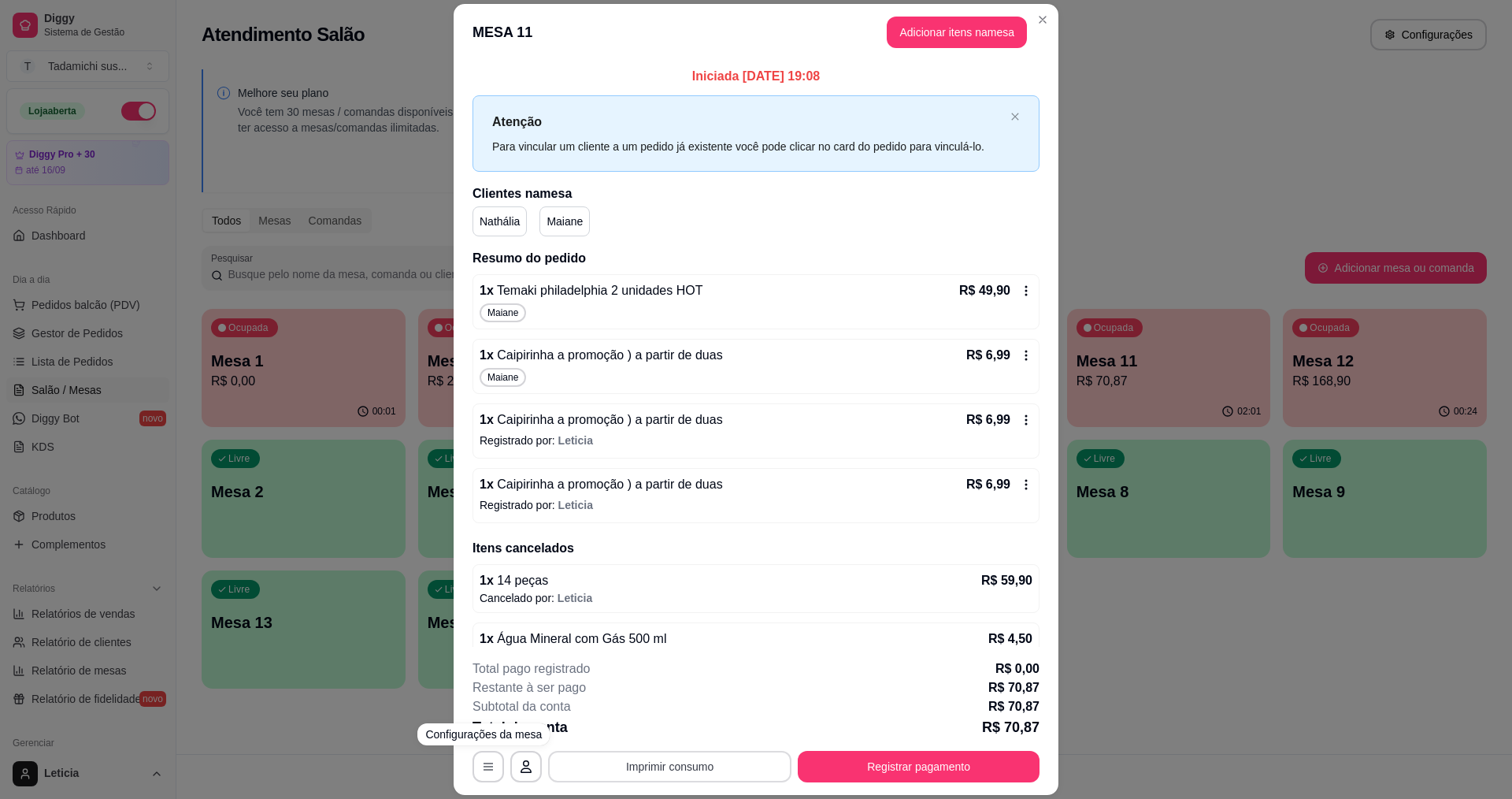
click at [623, 767] on button "Imprimir consumo" at bounding box center [670, 766] width 244 height 31
click at [658, 694] on button "IMPRESSORA" at bounding box center [668, 698] width 117 height 24
click at [920, 758] on button "Registrar pagamento" at bounding box center [920, 767] width 235 height 31
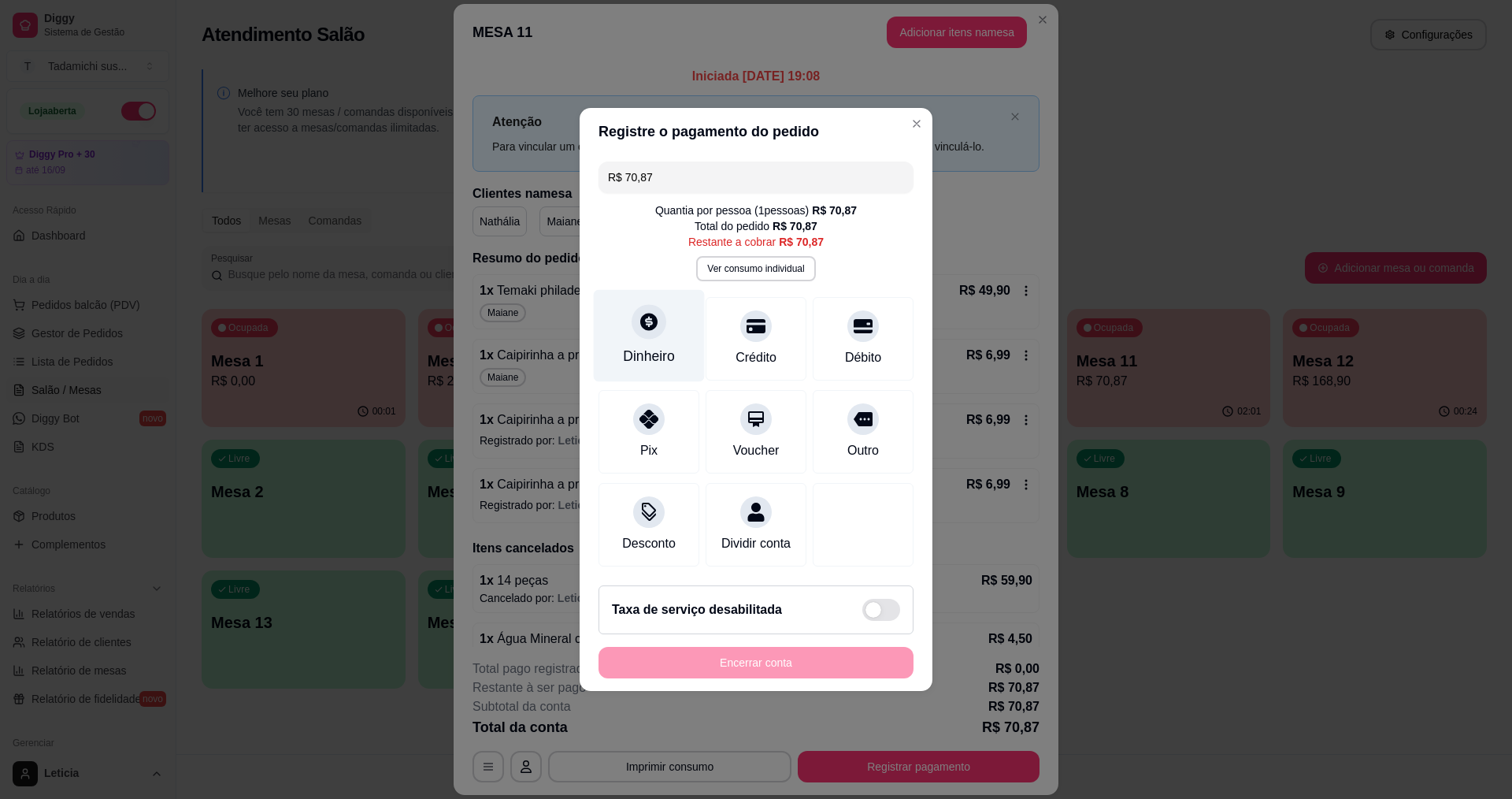
click at [650, 346] on div "Dinheiro" at bounding box center [648, 356] width 52 height 21
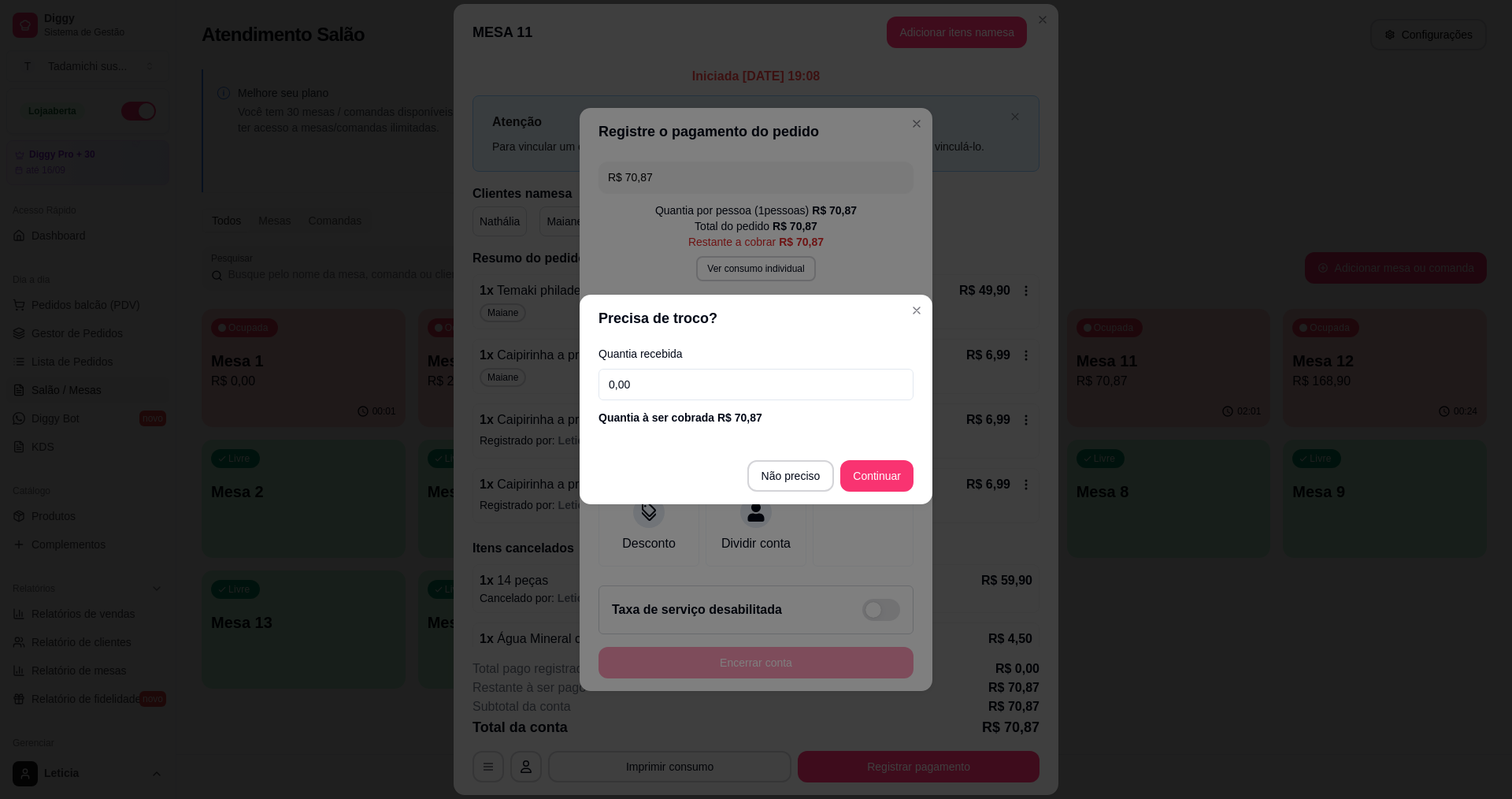
click at [689, 382] on input "0,00" at bounding box center [756, 384] width 315 height 31
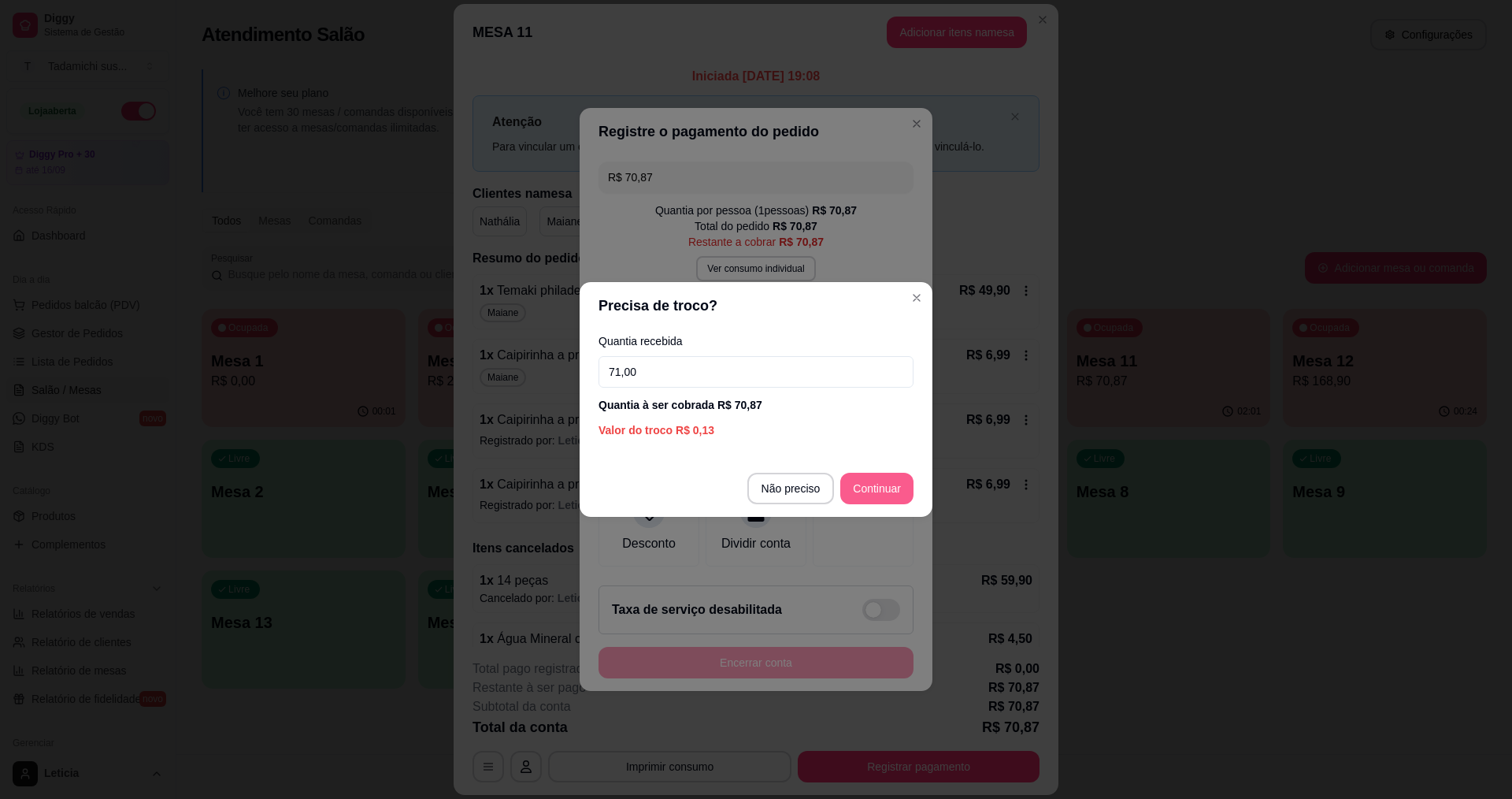
type input "71,00"
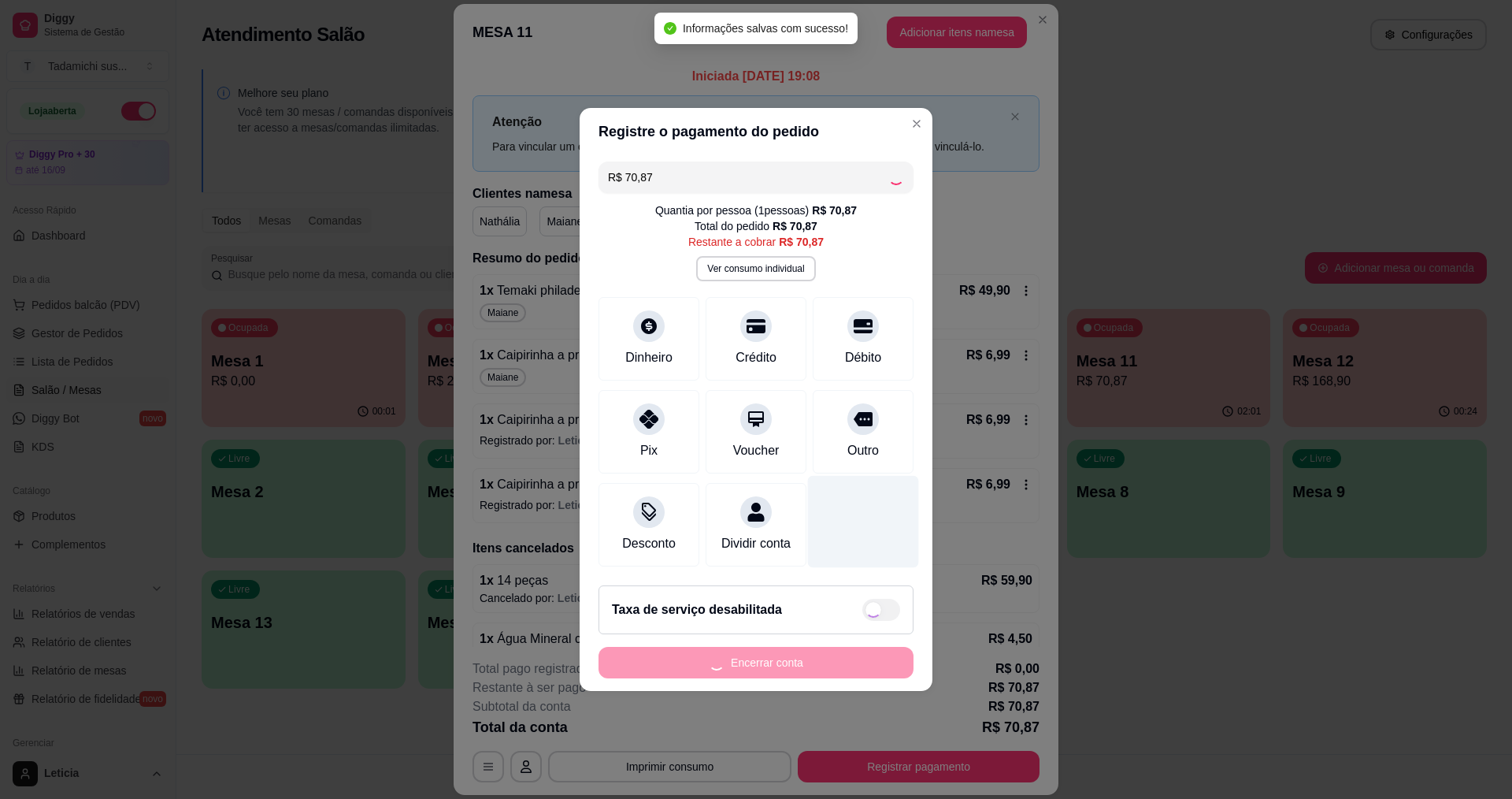
type input "R$ 0,00"
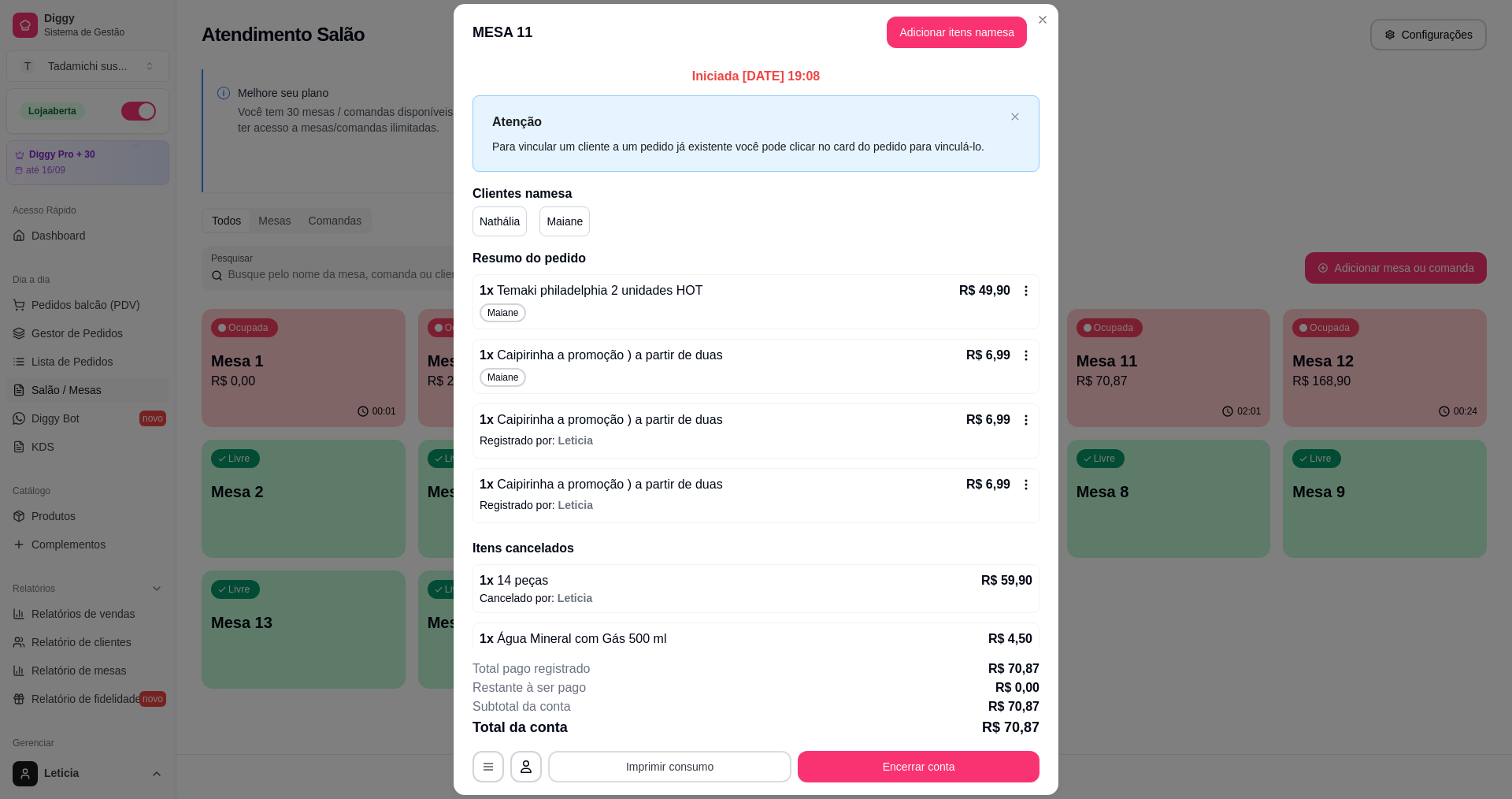
click at [705, 771] on button "Imprimir consumo" at bounding box center [670, 766] width 244 height 31
click at [718, 735] on button "IMPRESSORA HAYOM" at bounding box center [668, 730] width 117 height 24
click at [902, 771] on button "Encerrar conta" at bounding box center [920, 767] width 235 height 31
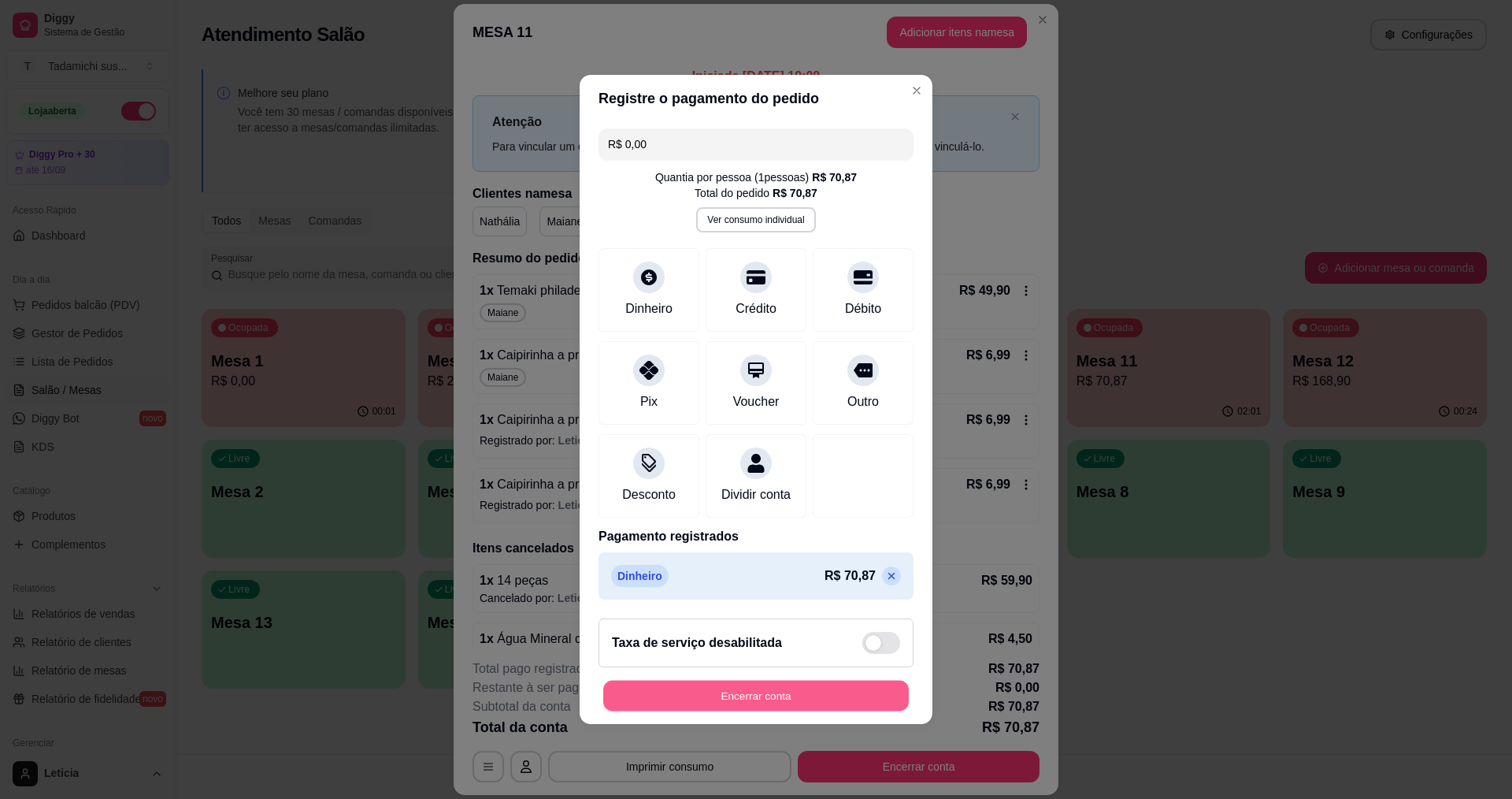
click at [846, 701] on button "Encerrar conta" at bounding box center [756, 696] width 306 height 31
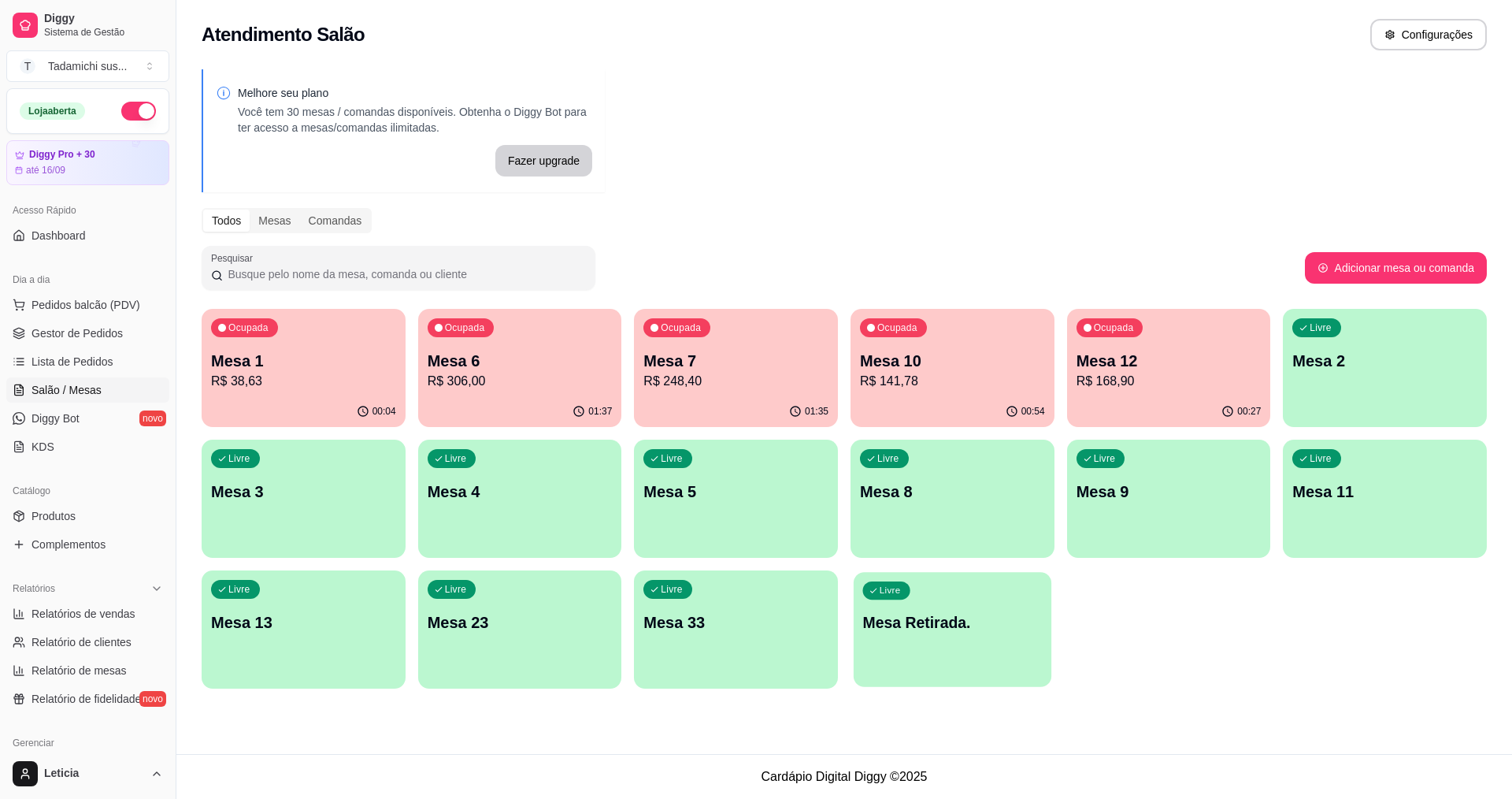
click at [939, 623] on p "Mesa Retirada." at bounding box center [953, 623] width 180 height 22
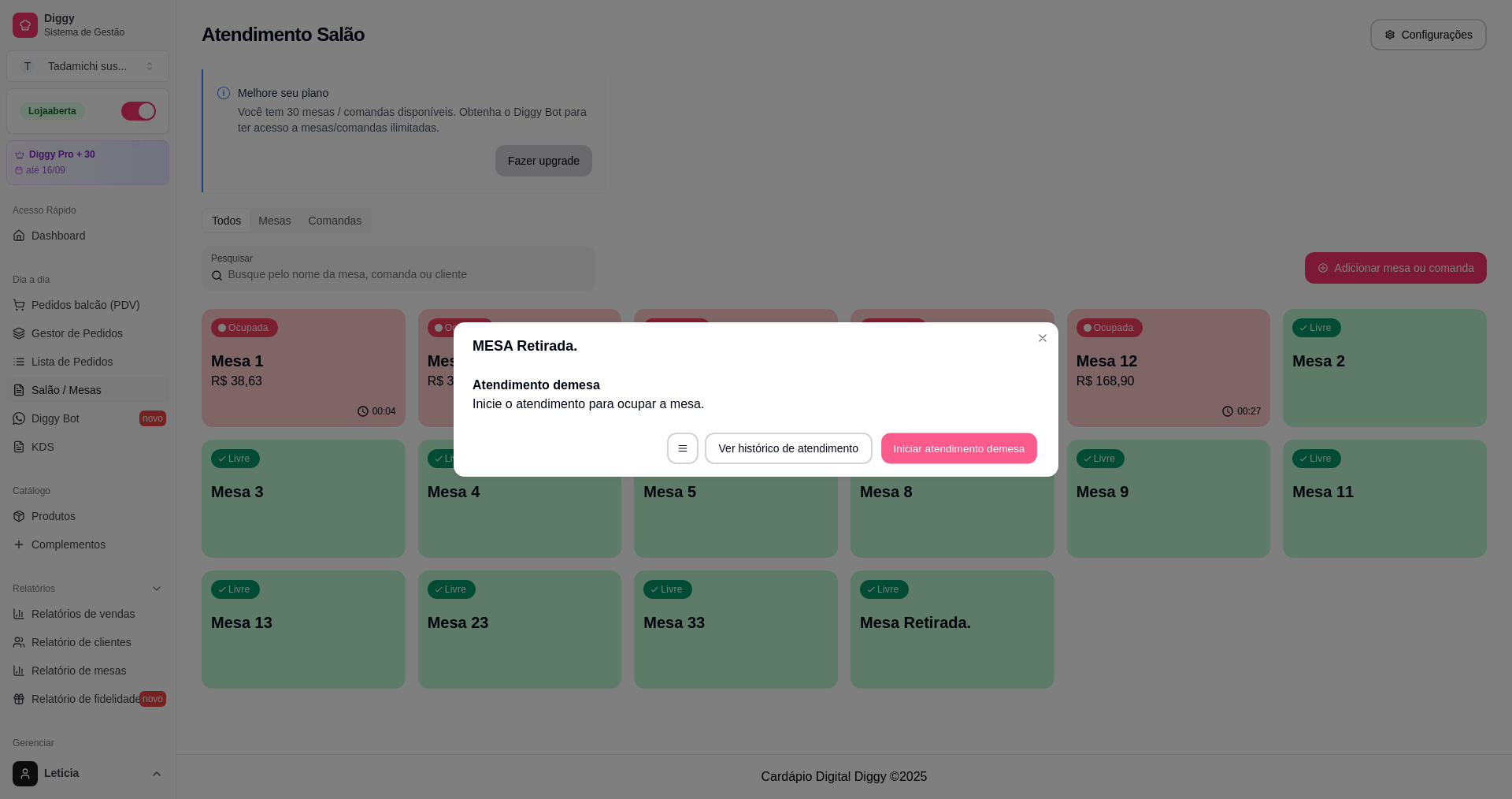
click at [940, 441] on button "Iniciar atendimento de mesa" at bounding box center [959, 449] width 156 height 31
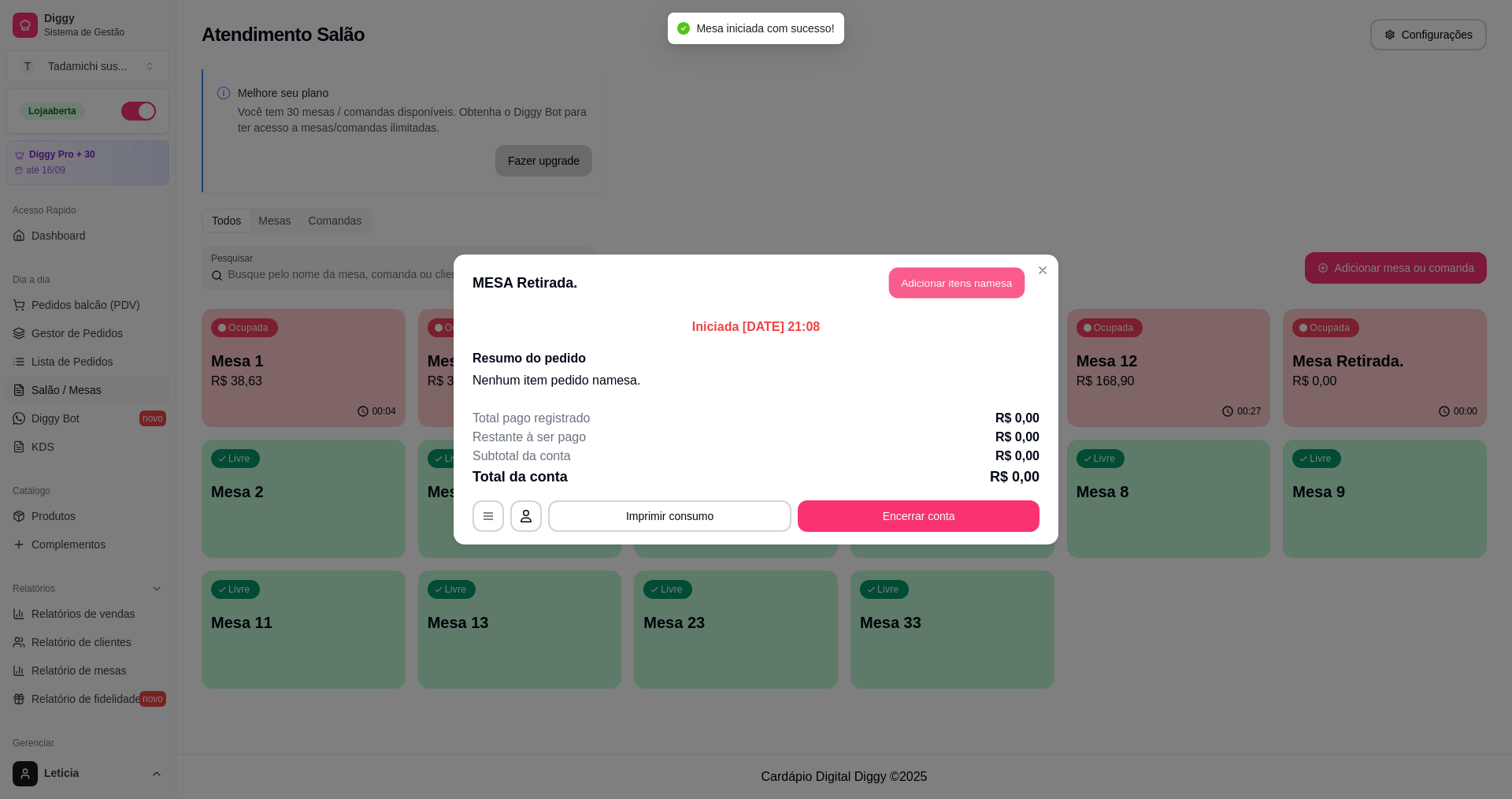
click at [914, 282] on button "Adicionar itens na mesa" at bounding box center [957, 283] width 136 height 31
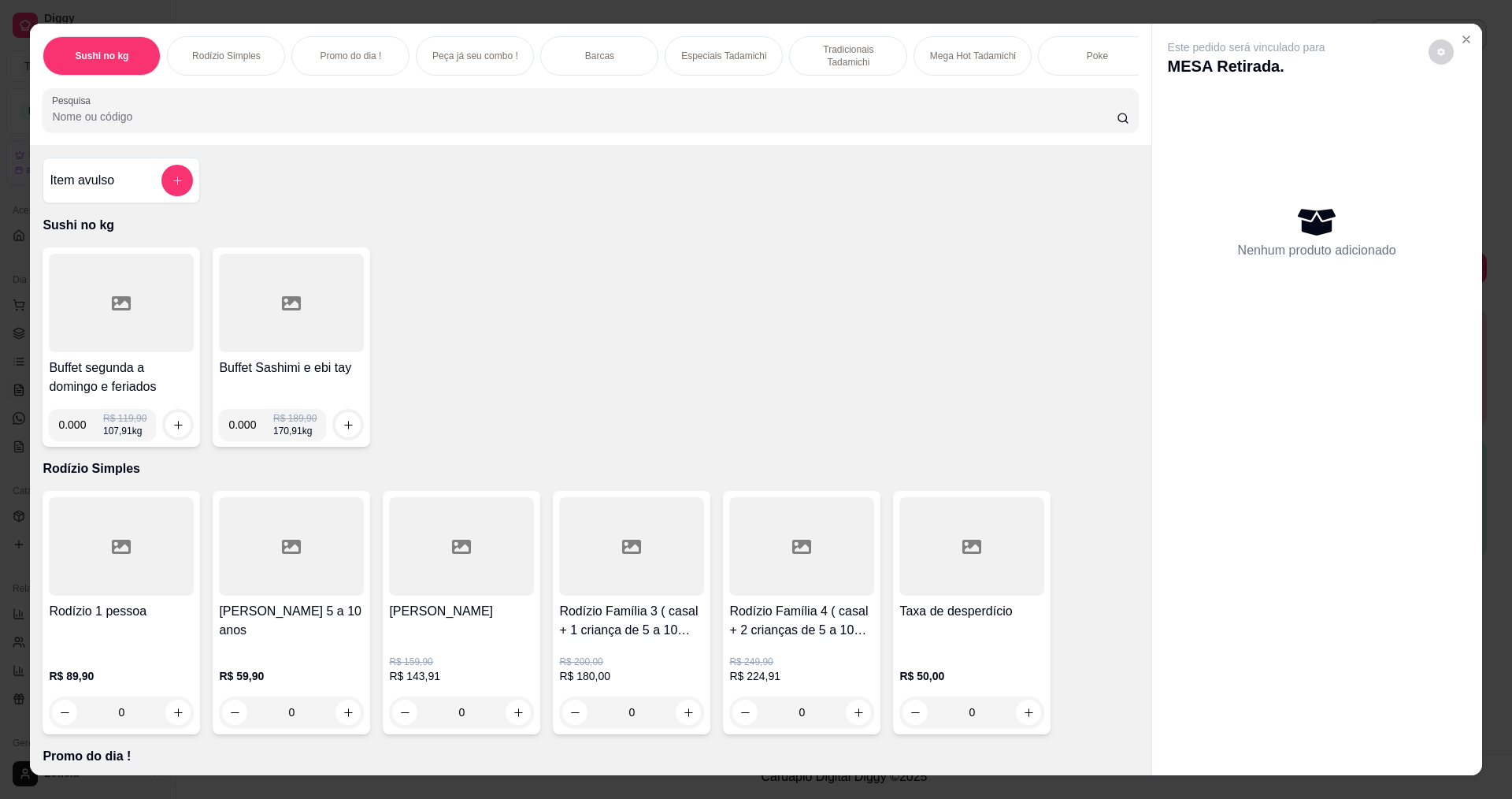
click at [408, 124] on input "Pesquisa" at bounding box center [584, 117] width 1064 height 16
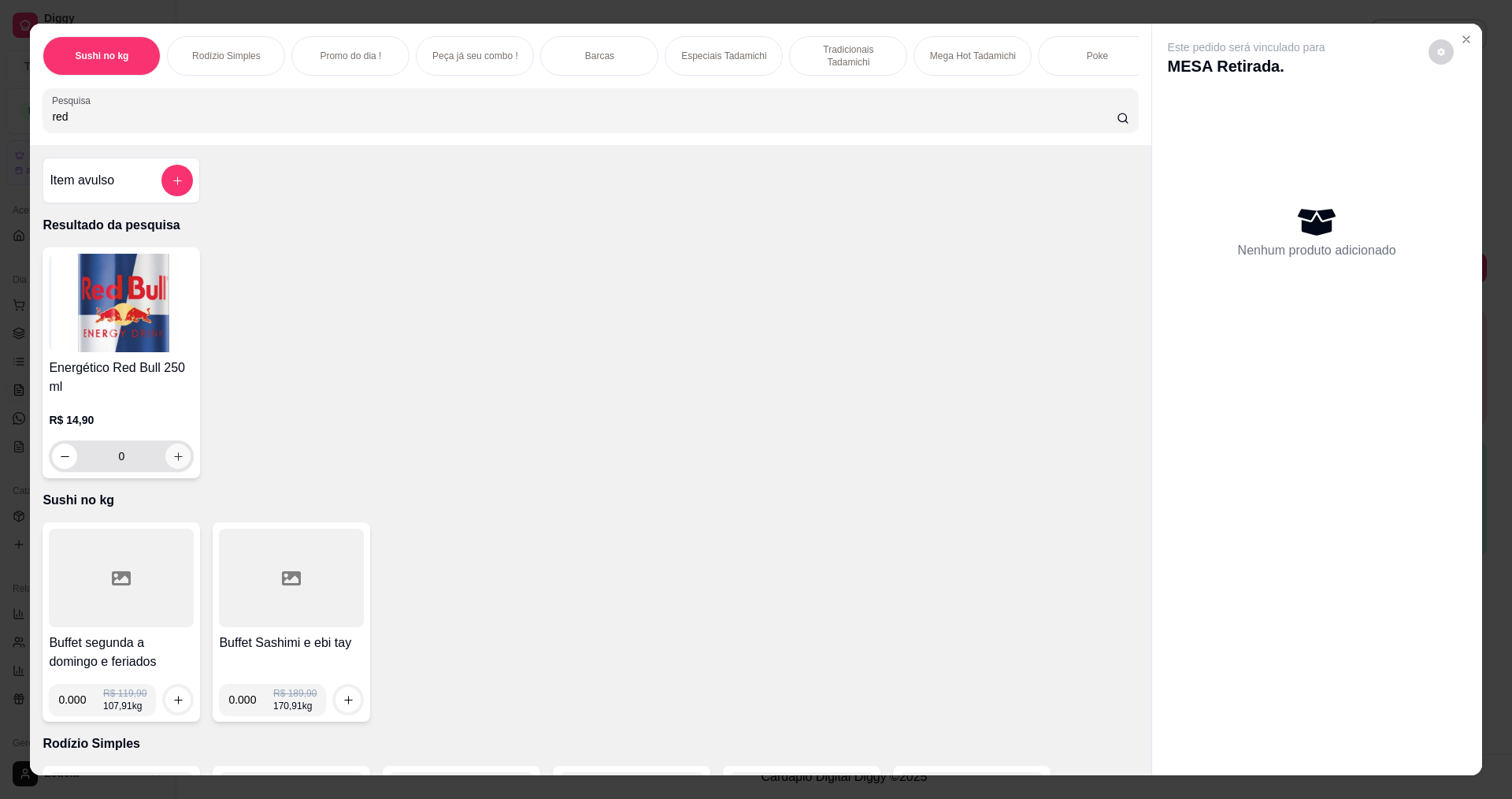
type input "red"
click at [181, 464] on button "increase-product-quantity" at bounding box center [178, 456] width 24 height 24
type input "1"
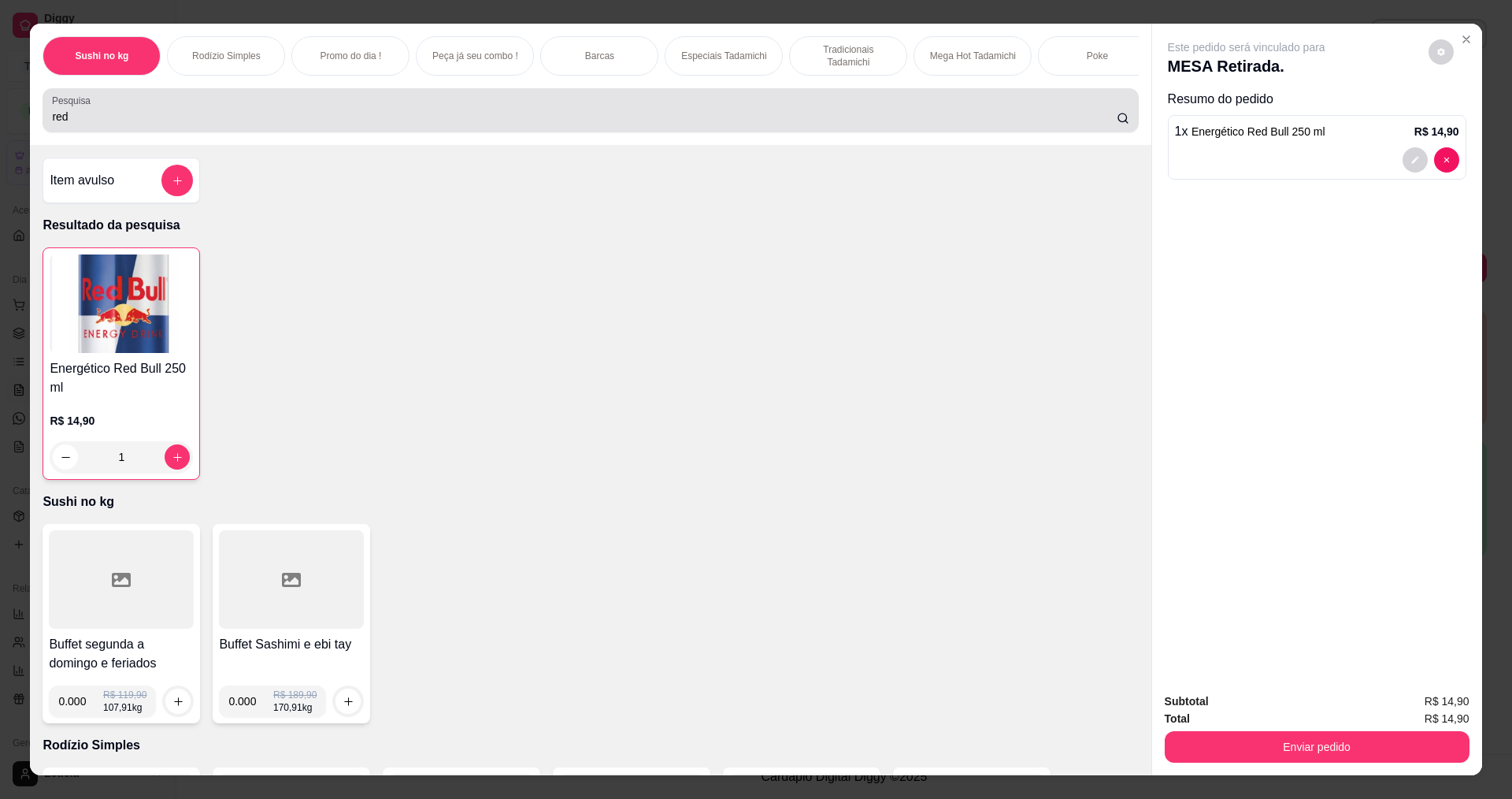
click at [256, 124] on input "red" at bounding box center [584, 117] width 1064 height 16
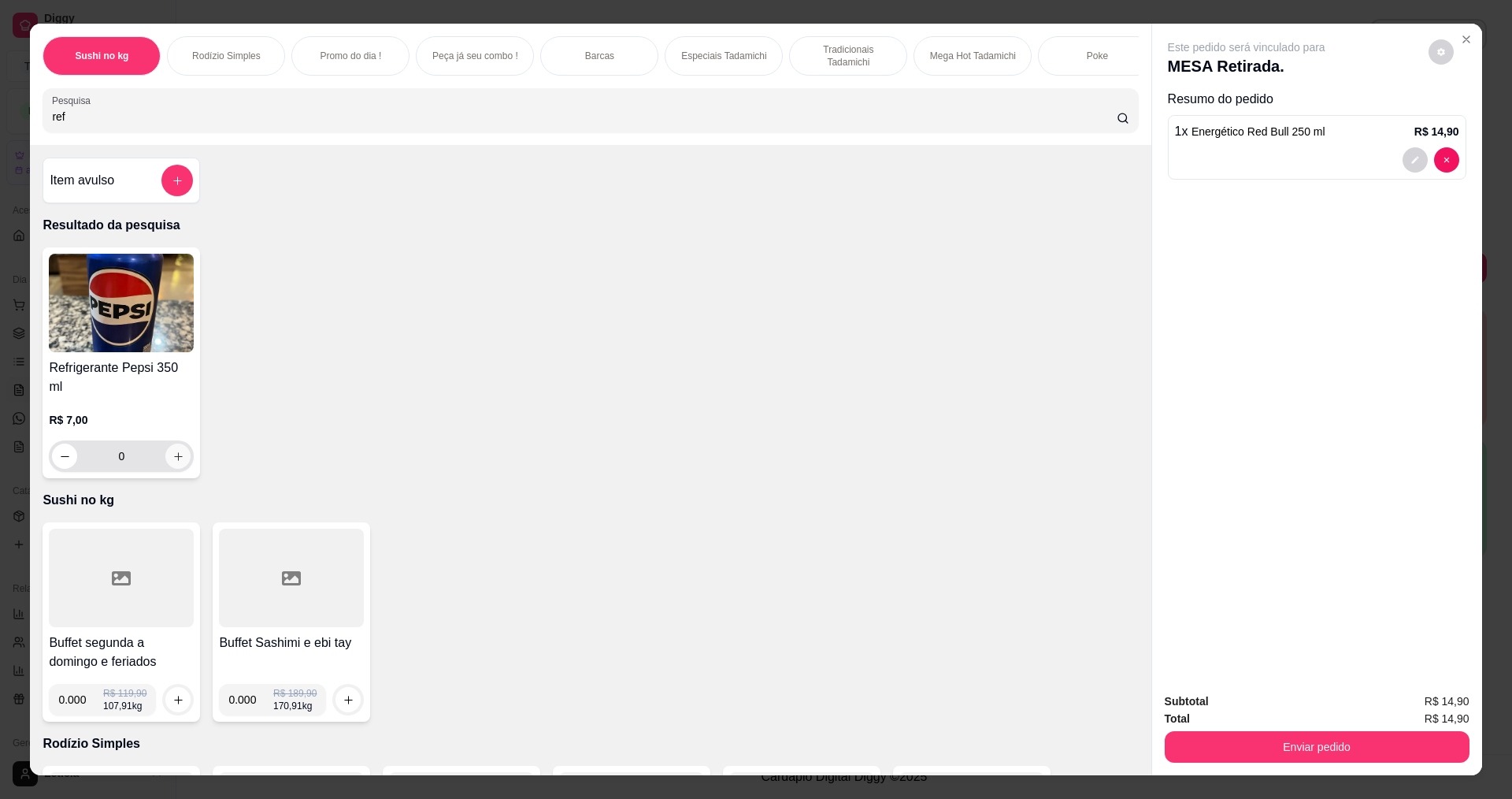
type input "ref"
click at [177, 451] on icon "increase-product-quantity" at bounding box center [179, 457] width 12 height 12
type input "1"
click at [298, 124] on input "ref" at bounding box center [584, 117] width 1064 height 16
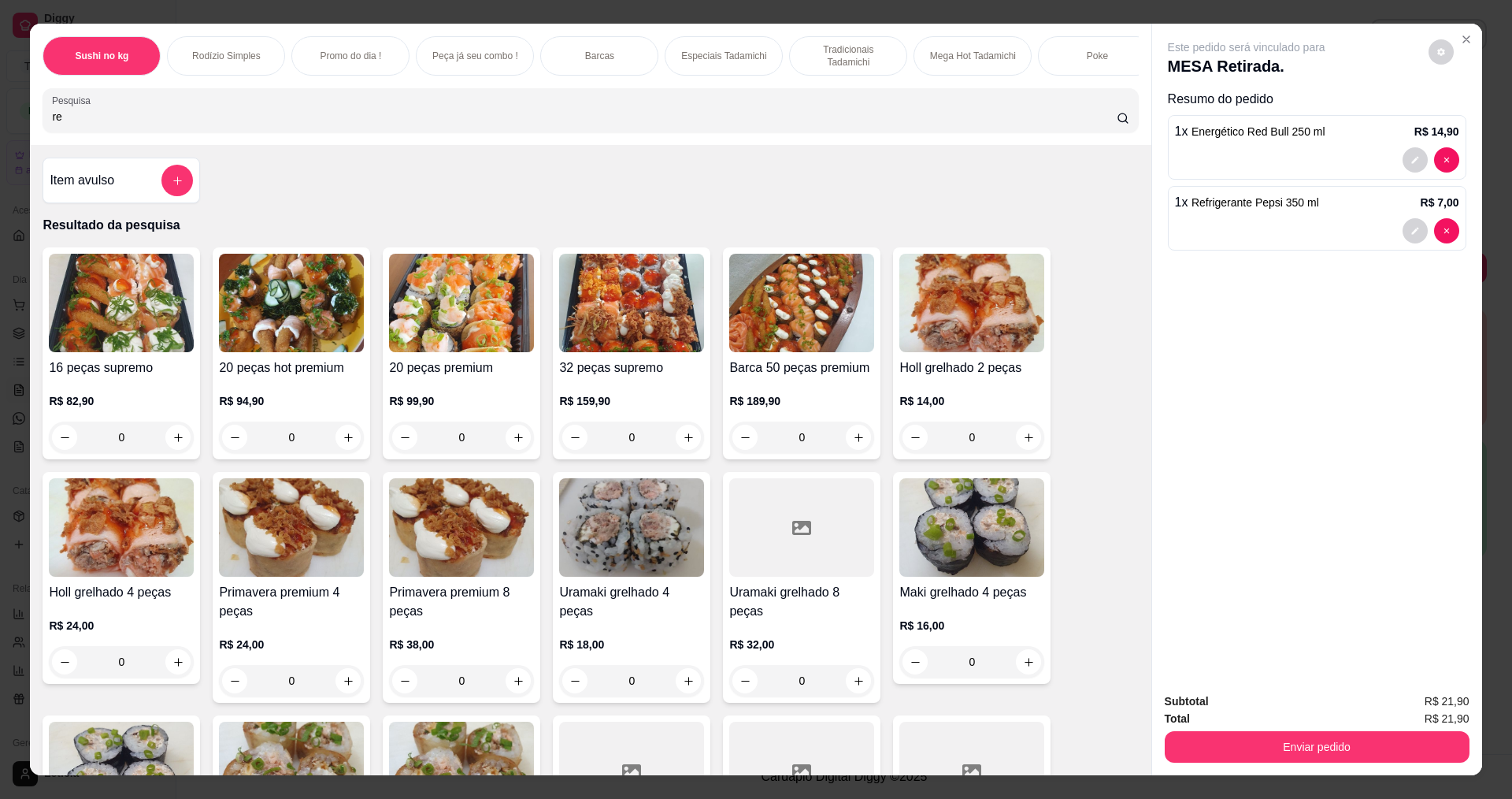
type input "r"
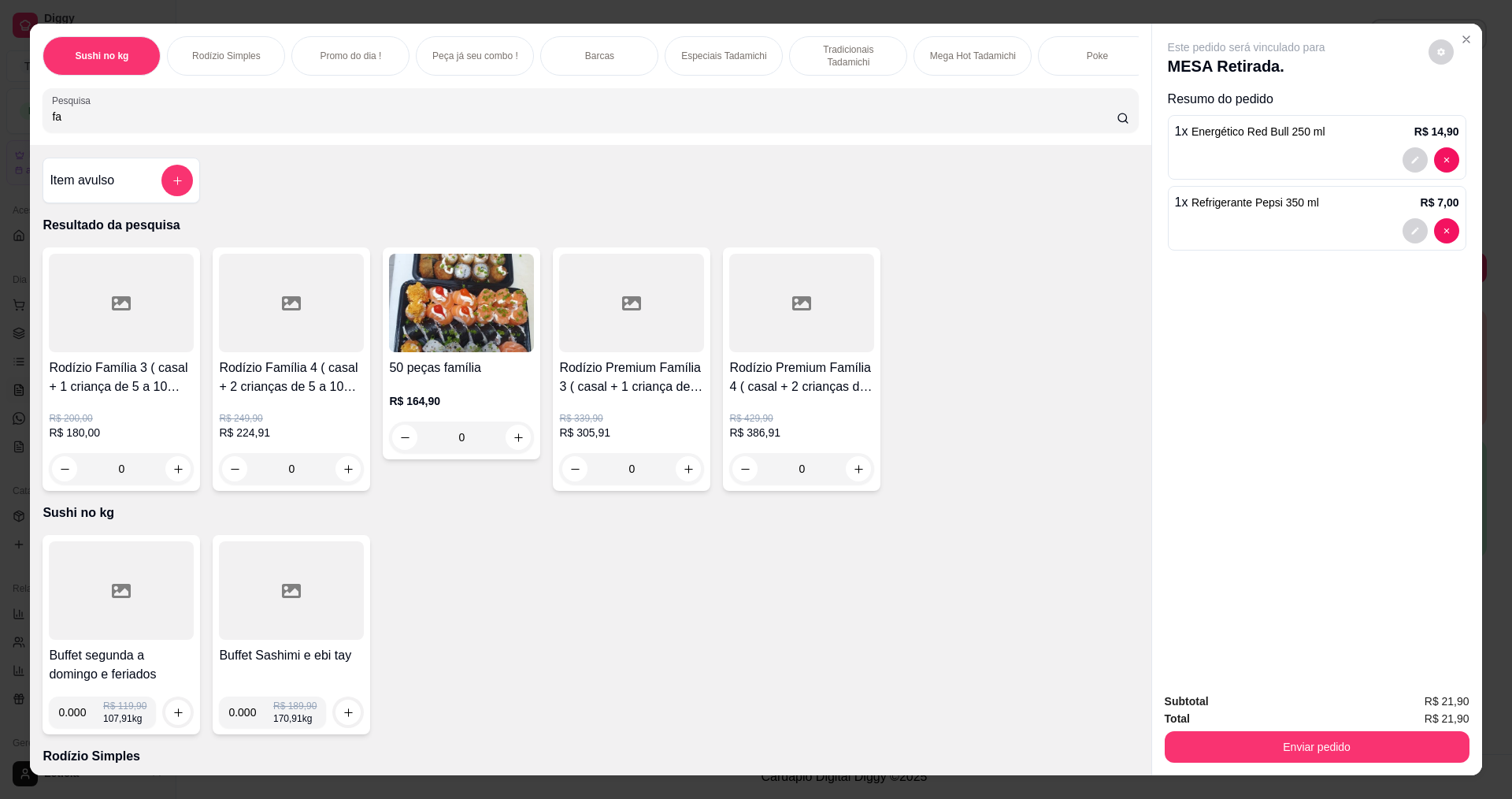
type input "f"
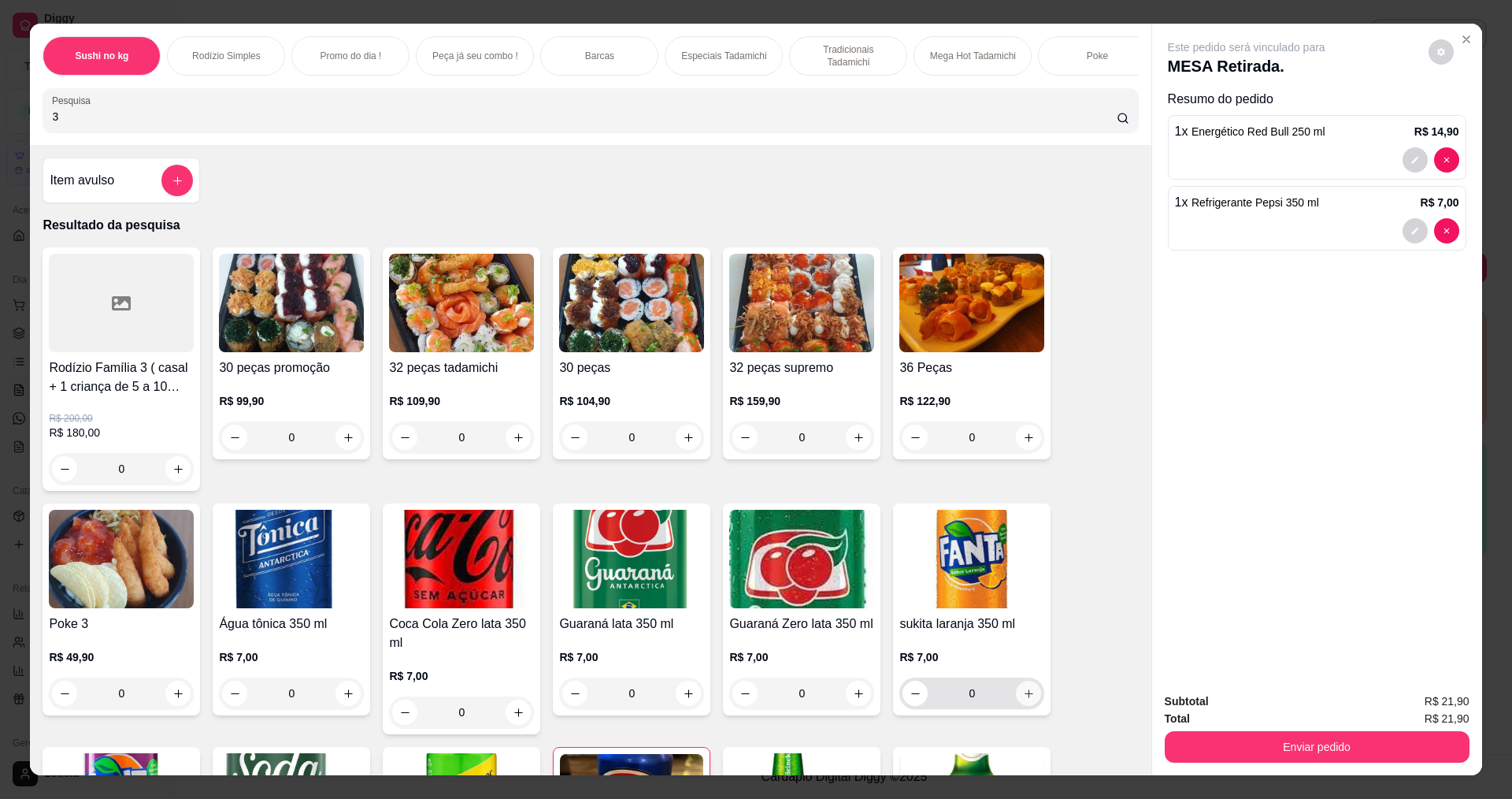
type input "3"
click at [1027, 700] on icon "increase-product-quantity" at bounding box center [1029, 694] width 12 height 12
type input "1"
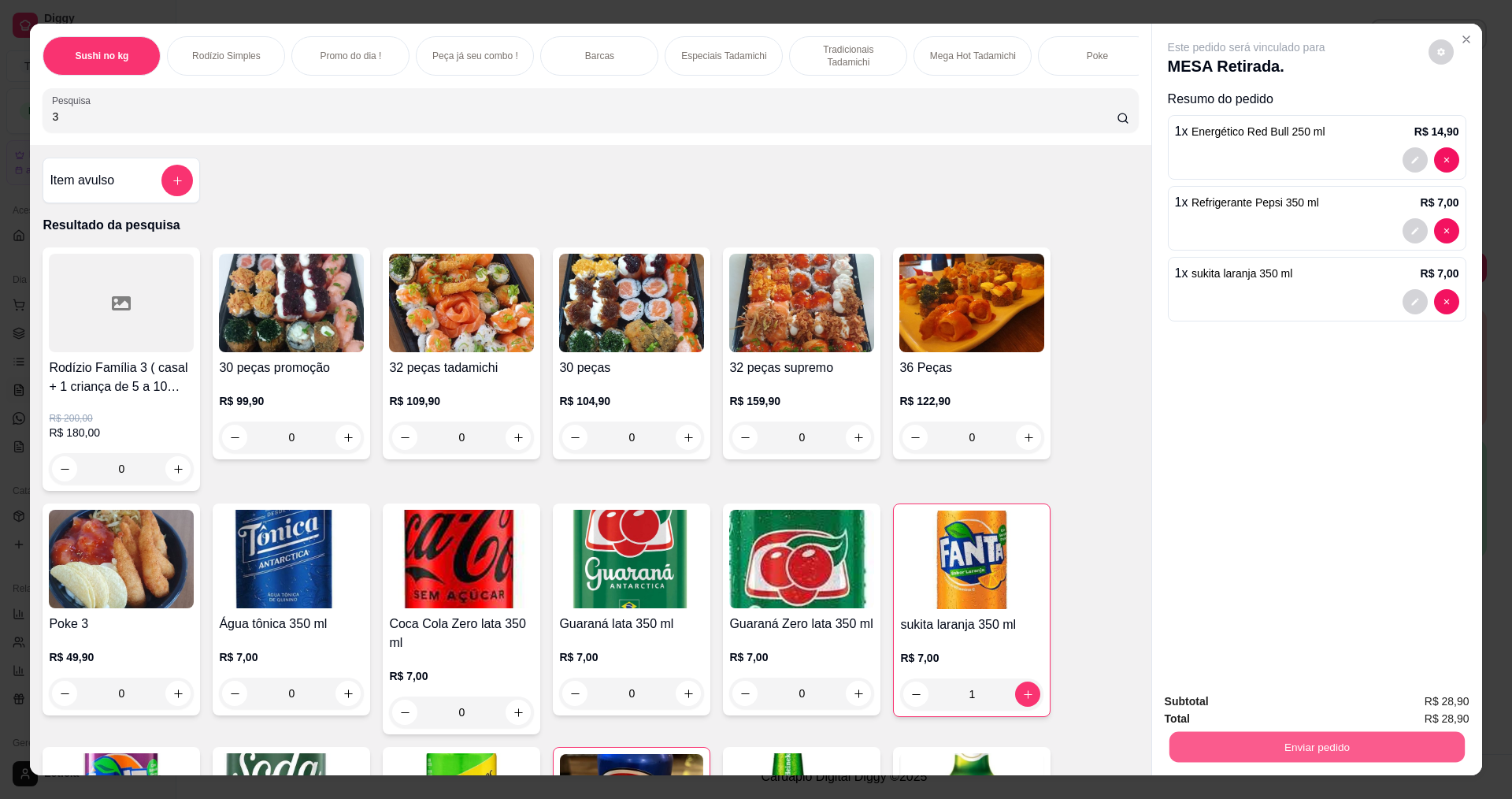
click at [1283, 738] on button "Enviar pedido" at bounding box center [1317, 746] width 295 height 31
click at [1259, 707] on button "Não registrar e enviar pedido" at bounding box center [1265, 708] width 159 height 29
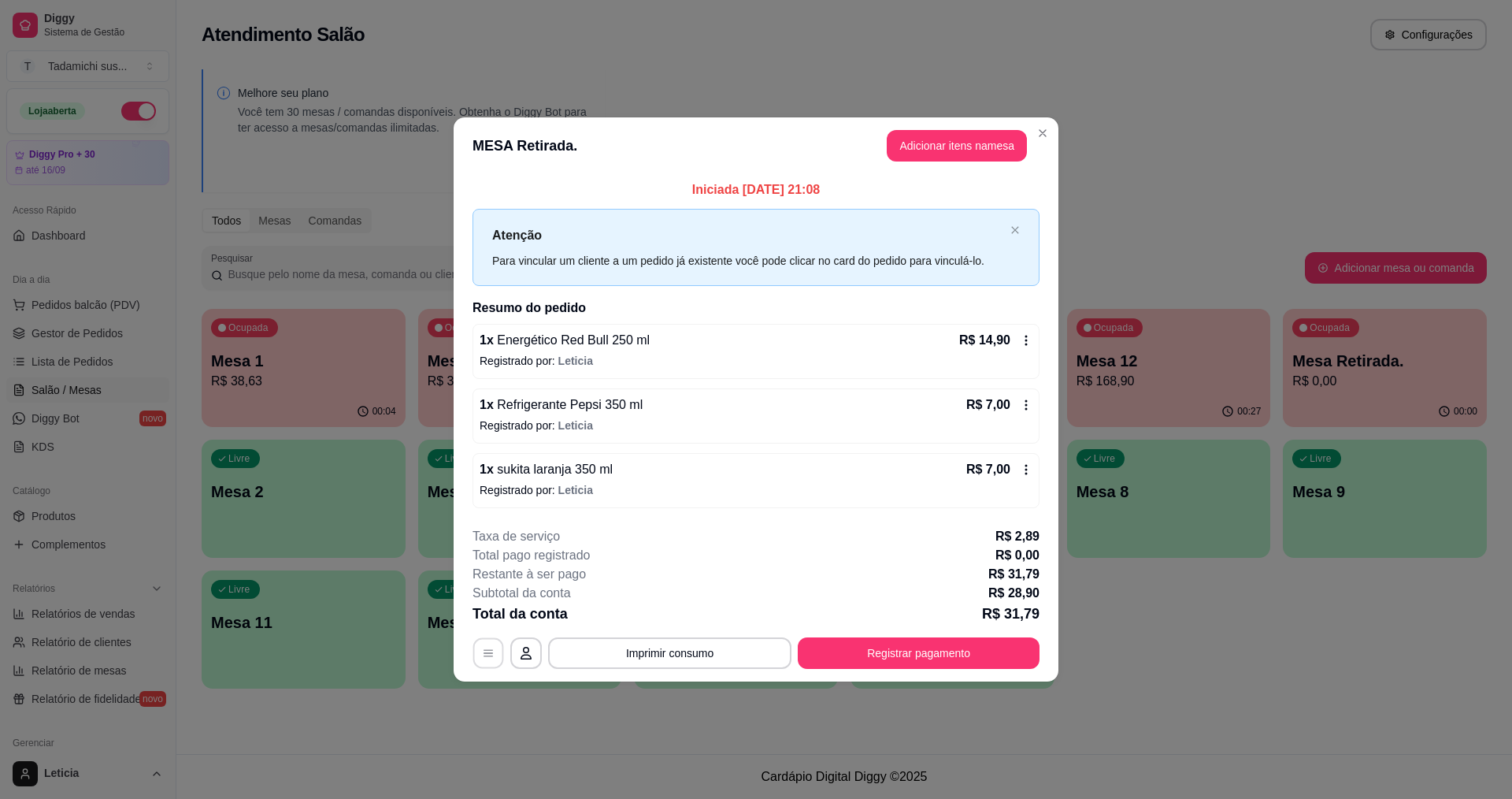
click at [495, 653] on button "button" at bounding box center [489, 653] width 31 height 31
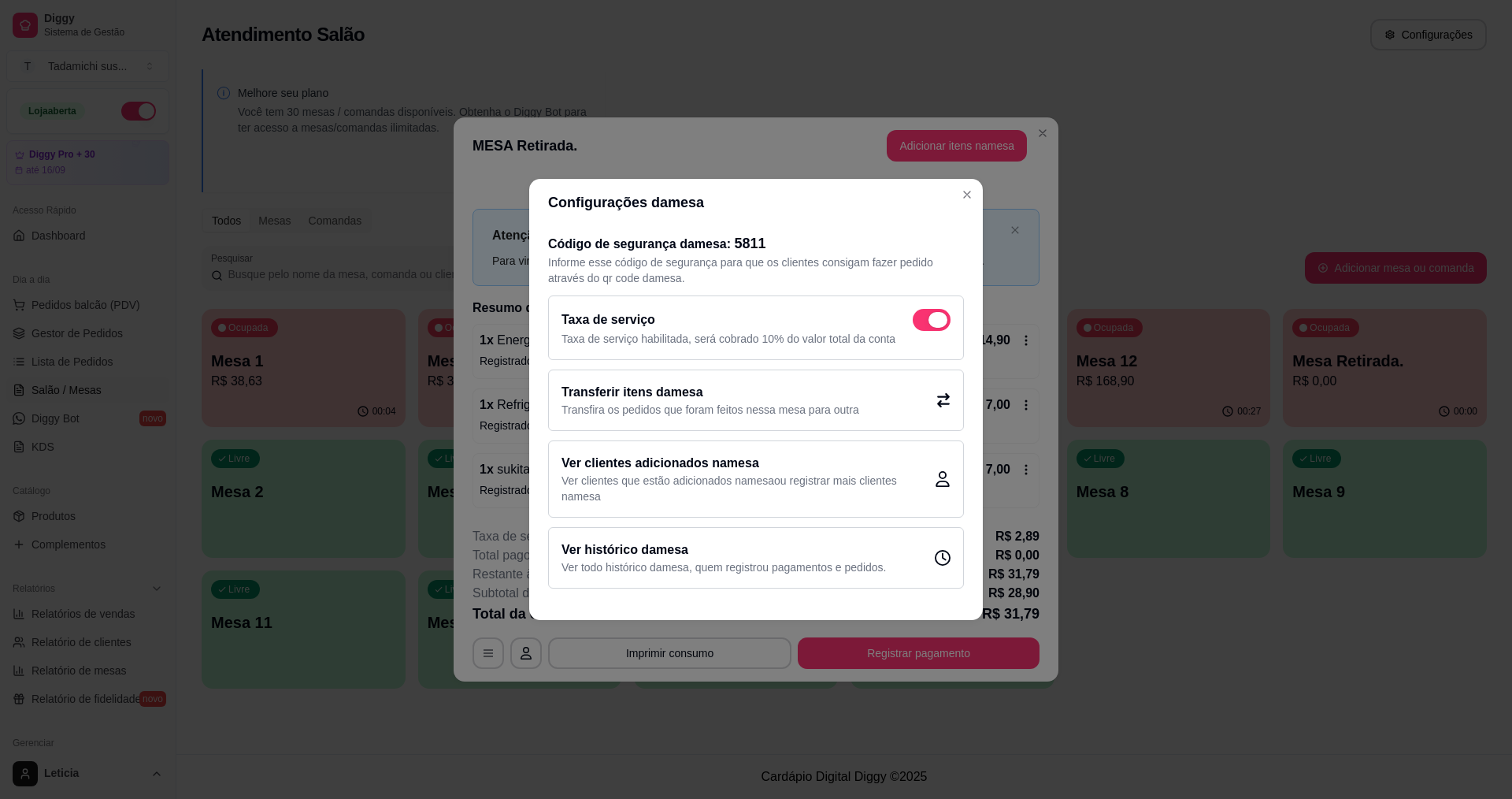
click at [939, 314] on span at bounding box center [938, 320] width 19 height 16
click at [922, 323] on input "checkbox" at bounding box center [917, 328] width 10 height 10
checkbox input "false"
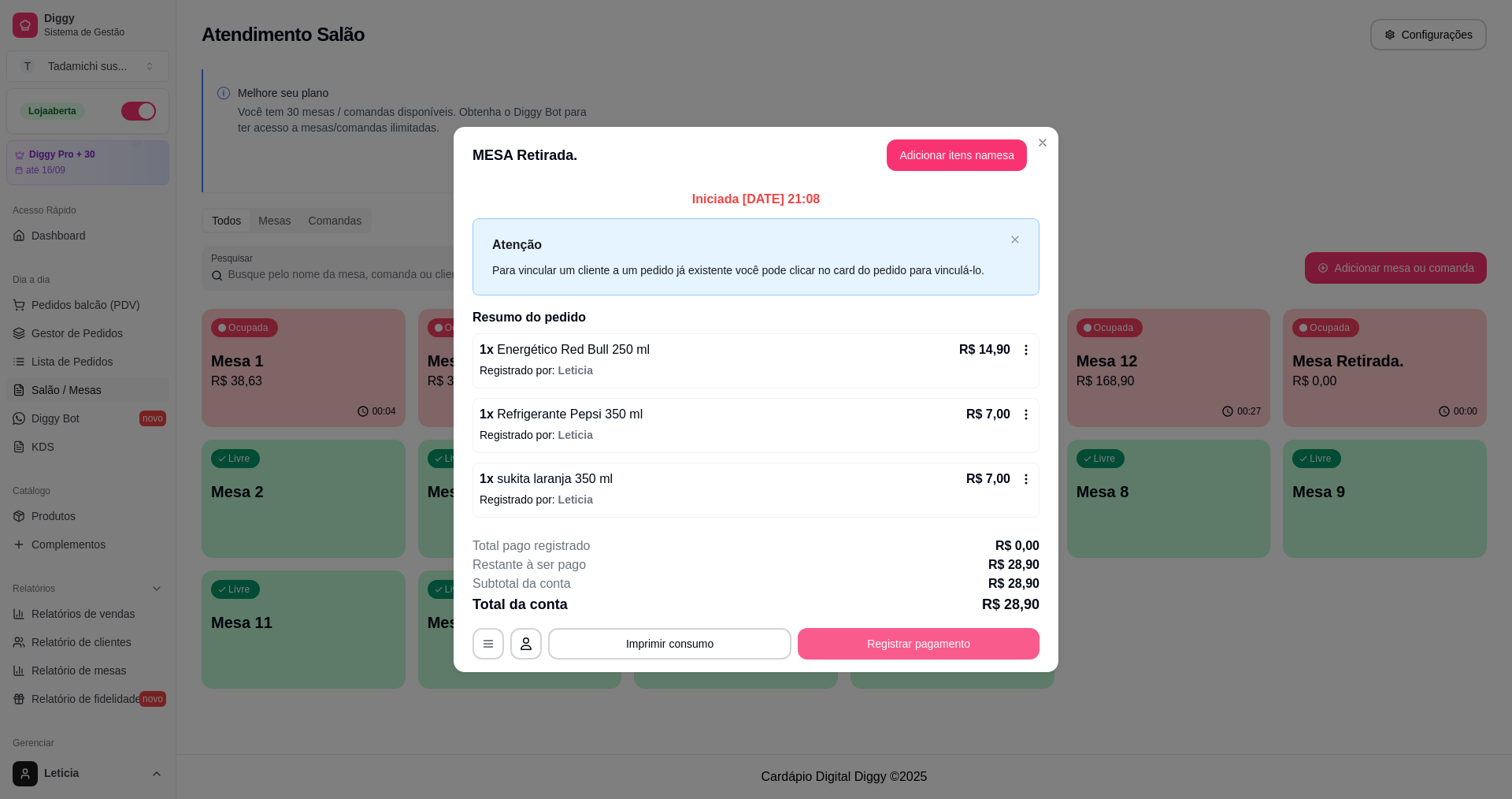
click at [931, 646] on button "Registrar pagamento" at bounding box center [919, 644] width 242 height 31
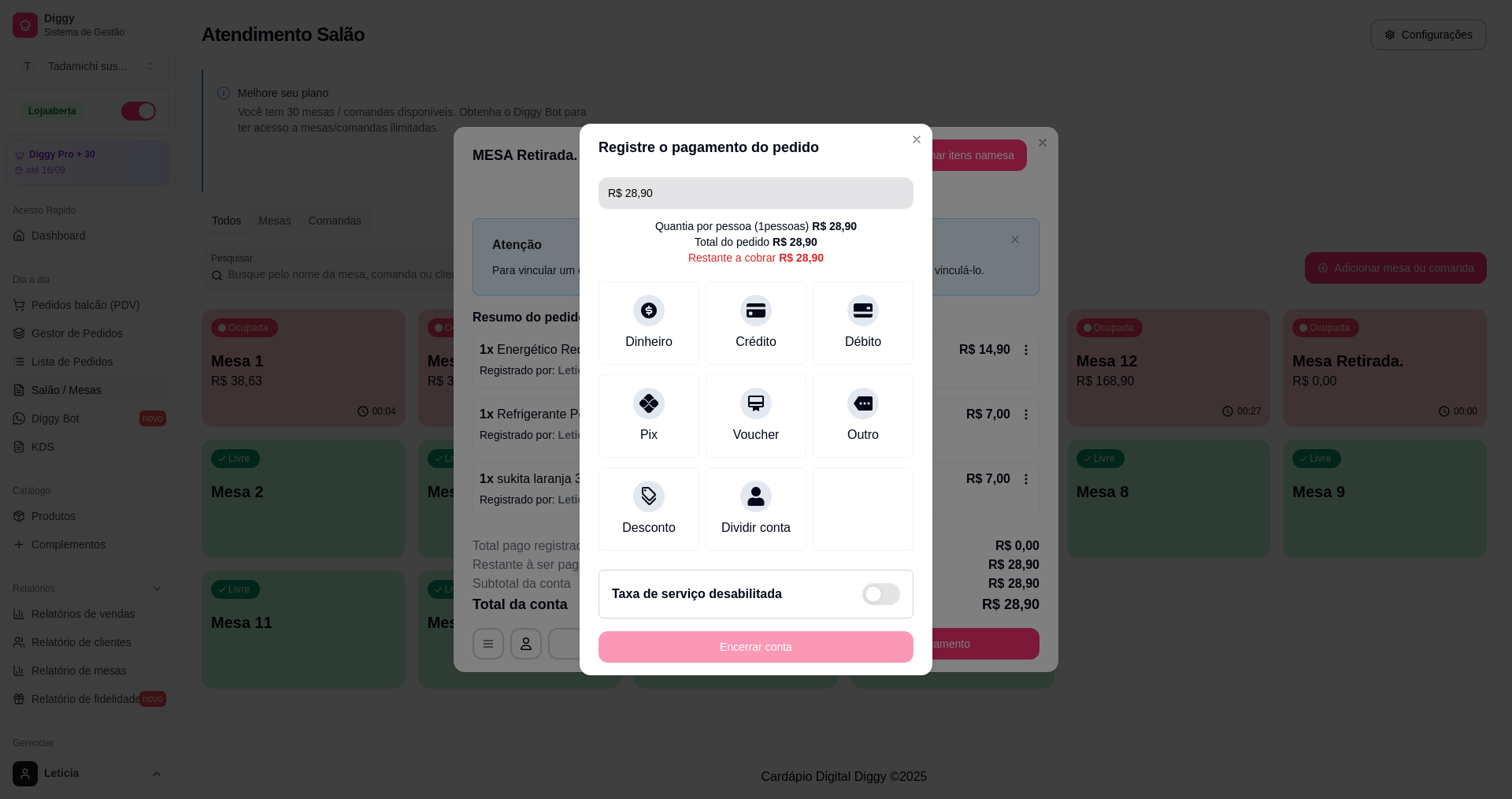
click at [743, 191] on input "R$ 28,90" at bounding box center [756, 193] width 296 height 31
click at [627, 386] on div "Pix" at bounding box center [649, 413] width 111 height 92
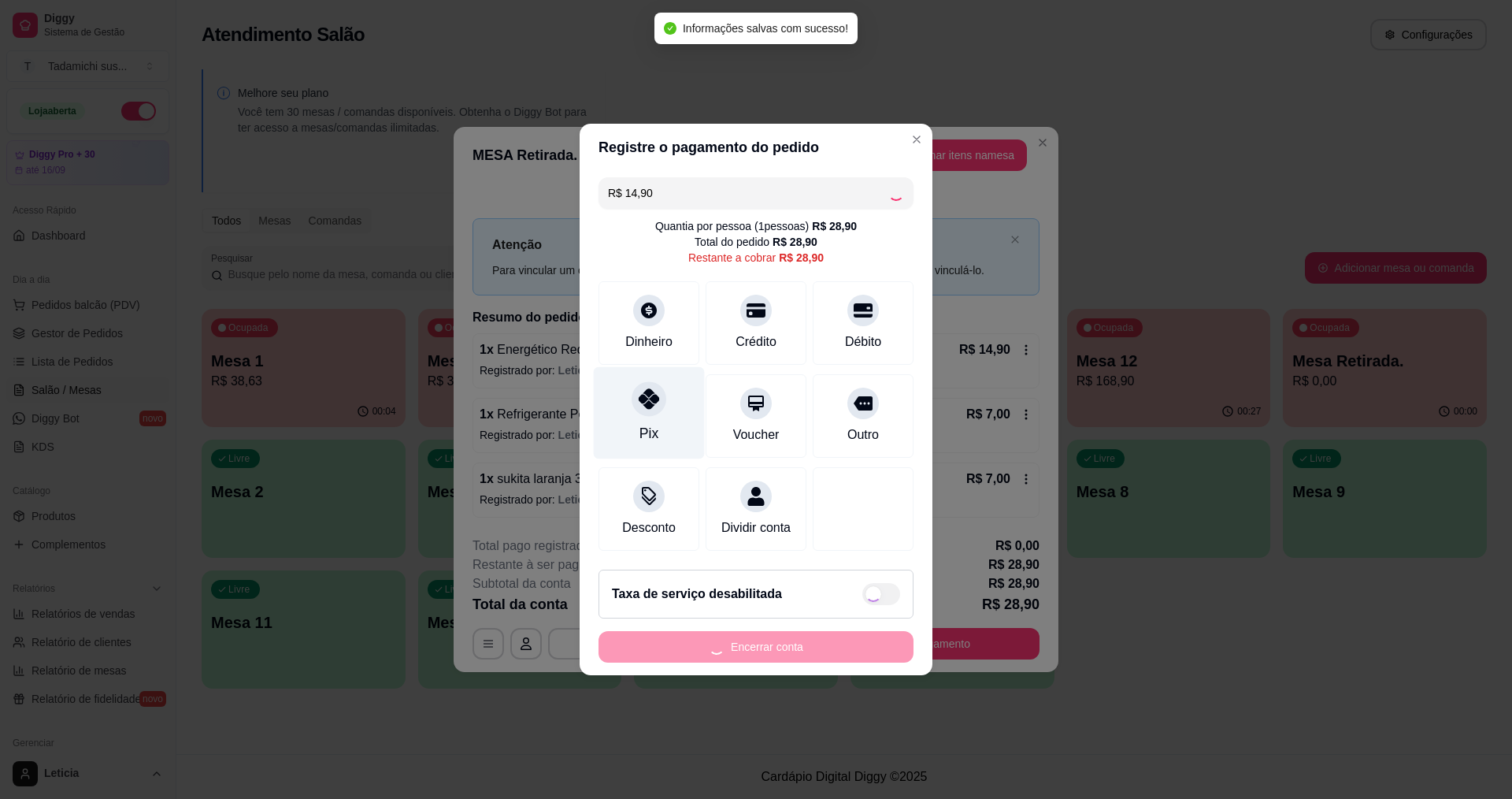
type input "R$ 14,00"
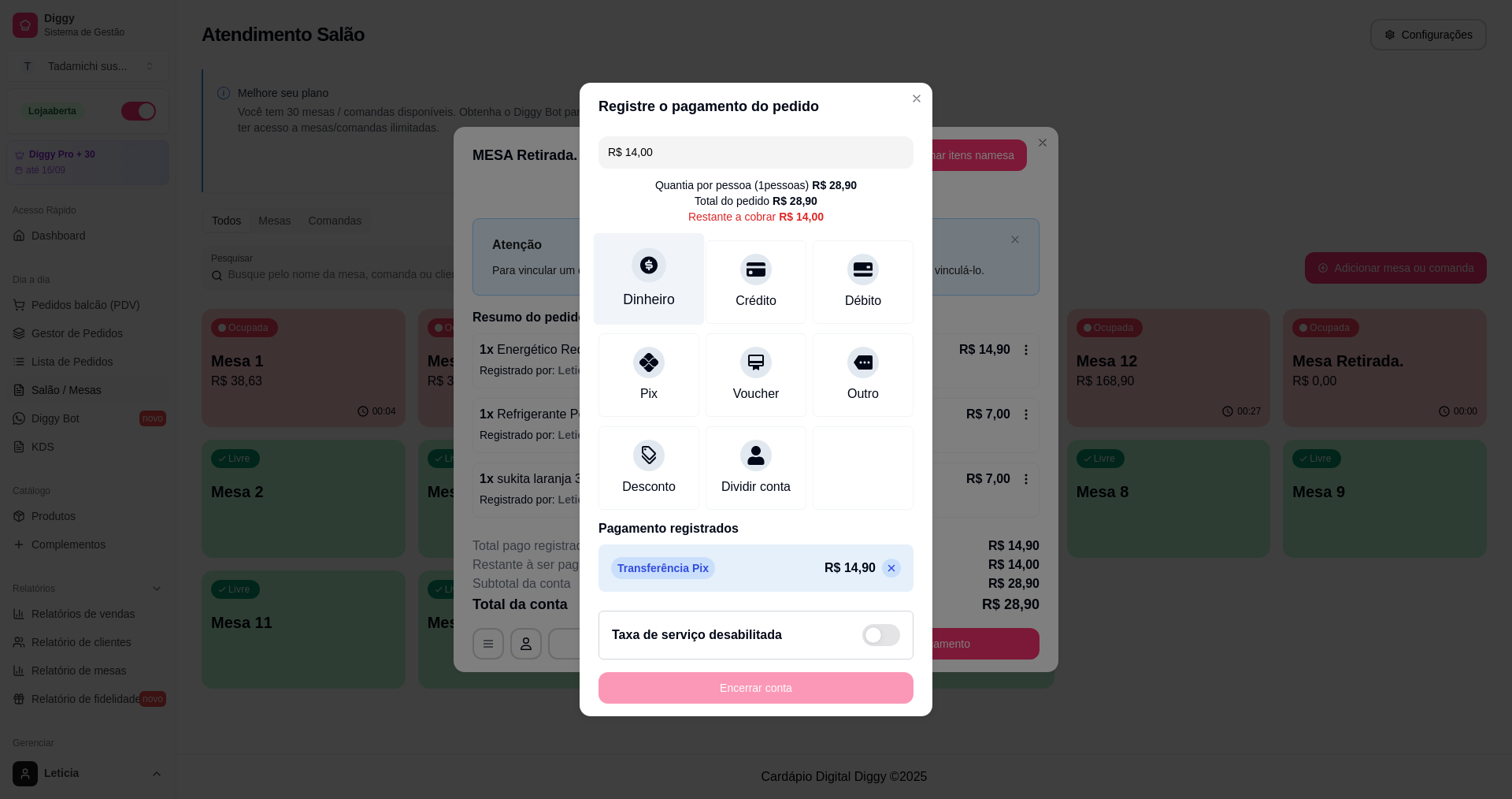
click at [655, 289] on div "Dinheiro" at bounding box center [648, 300] width 52 height 21
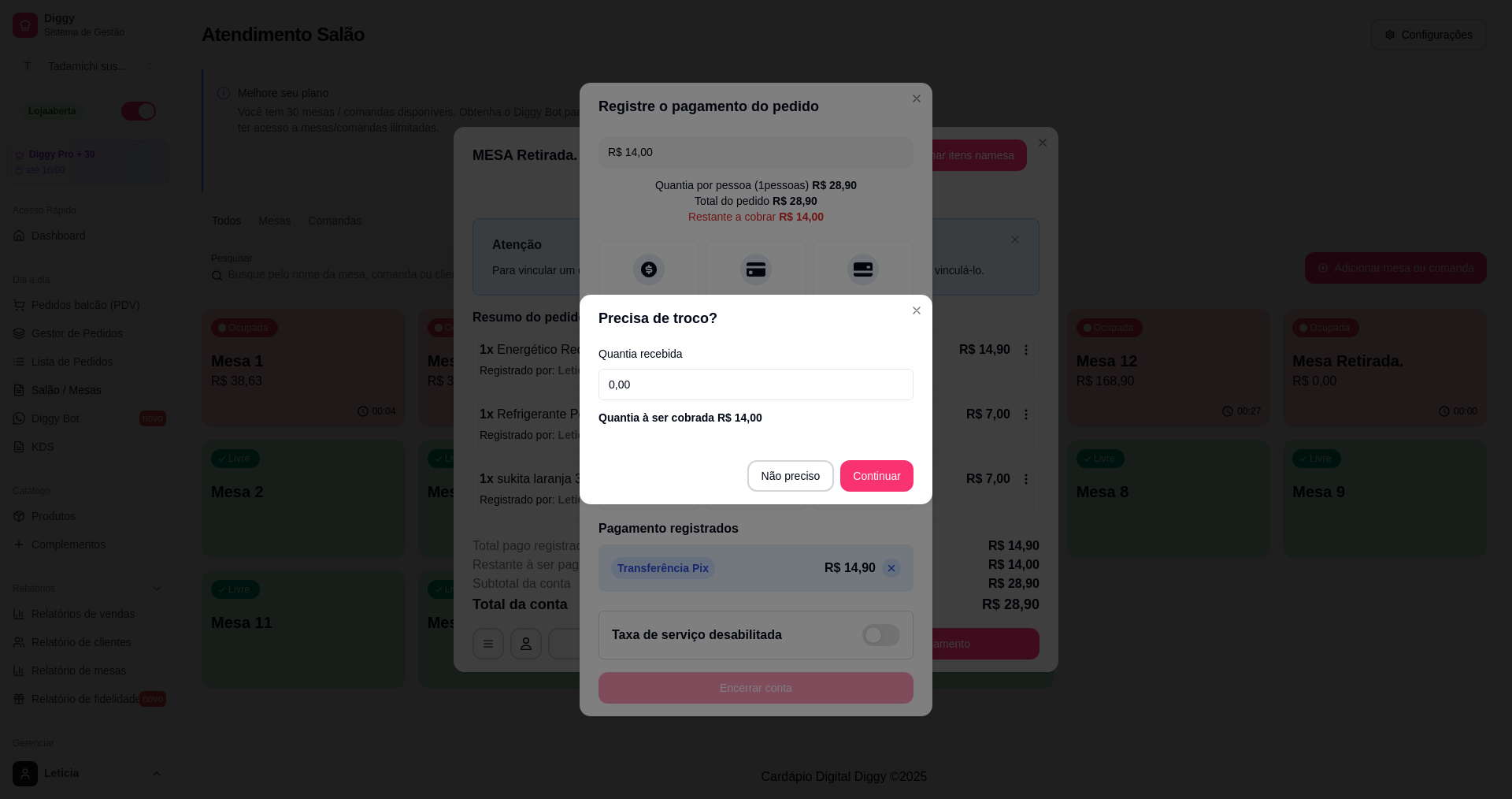
click at [739, 394] on input "0,00" at bounding box center [756, 384] width 315 height 31
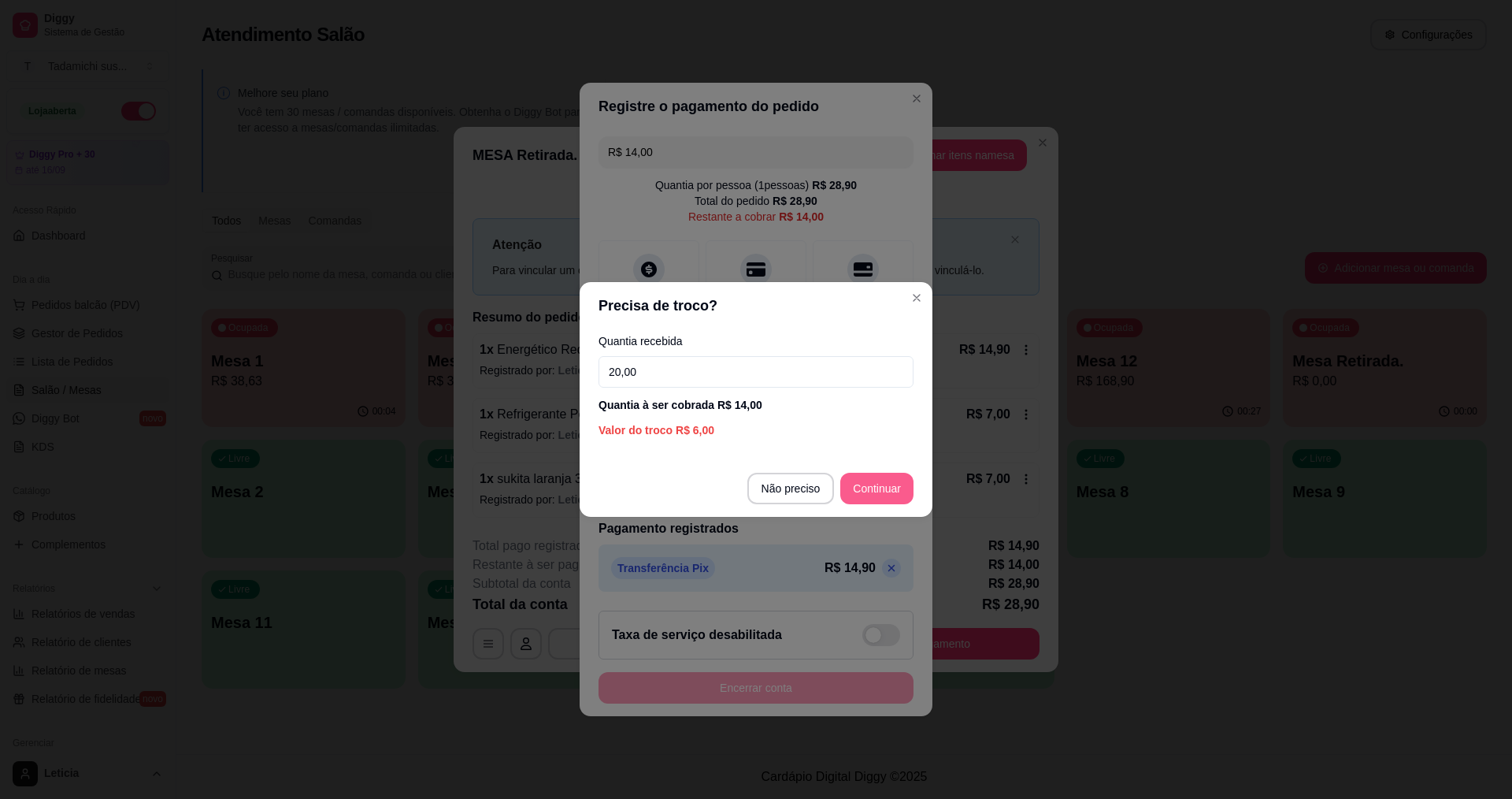
type input "20,00"
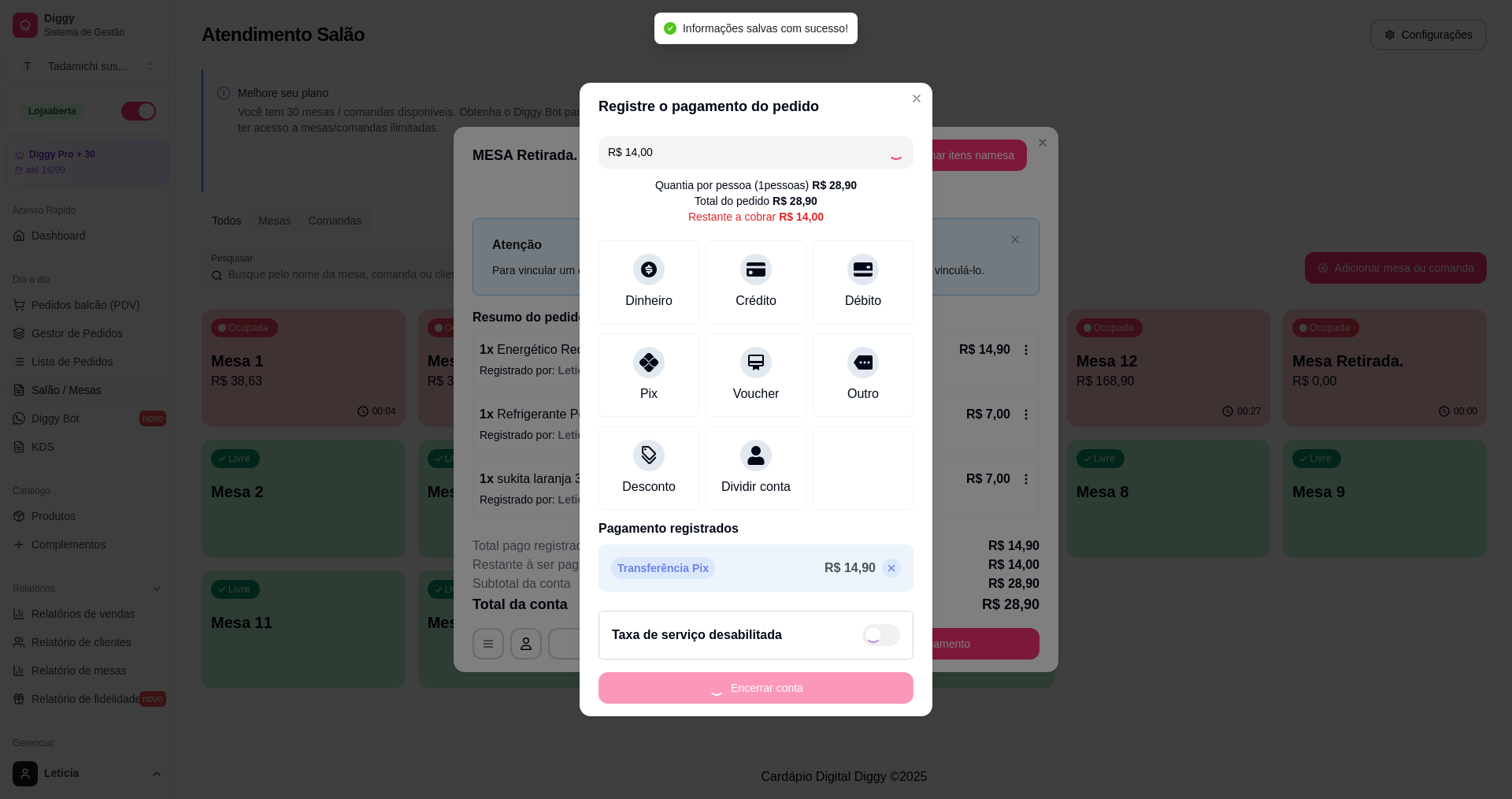
type input "R$ 0,00"
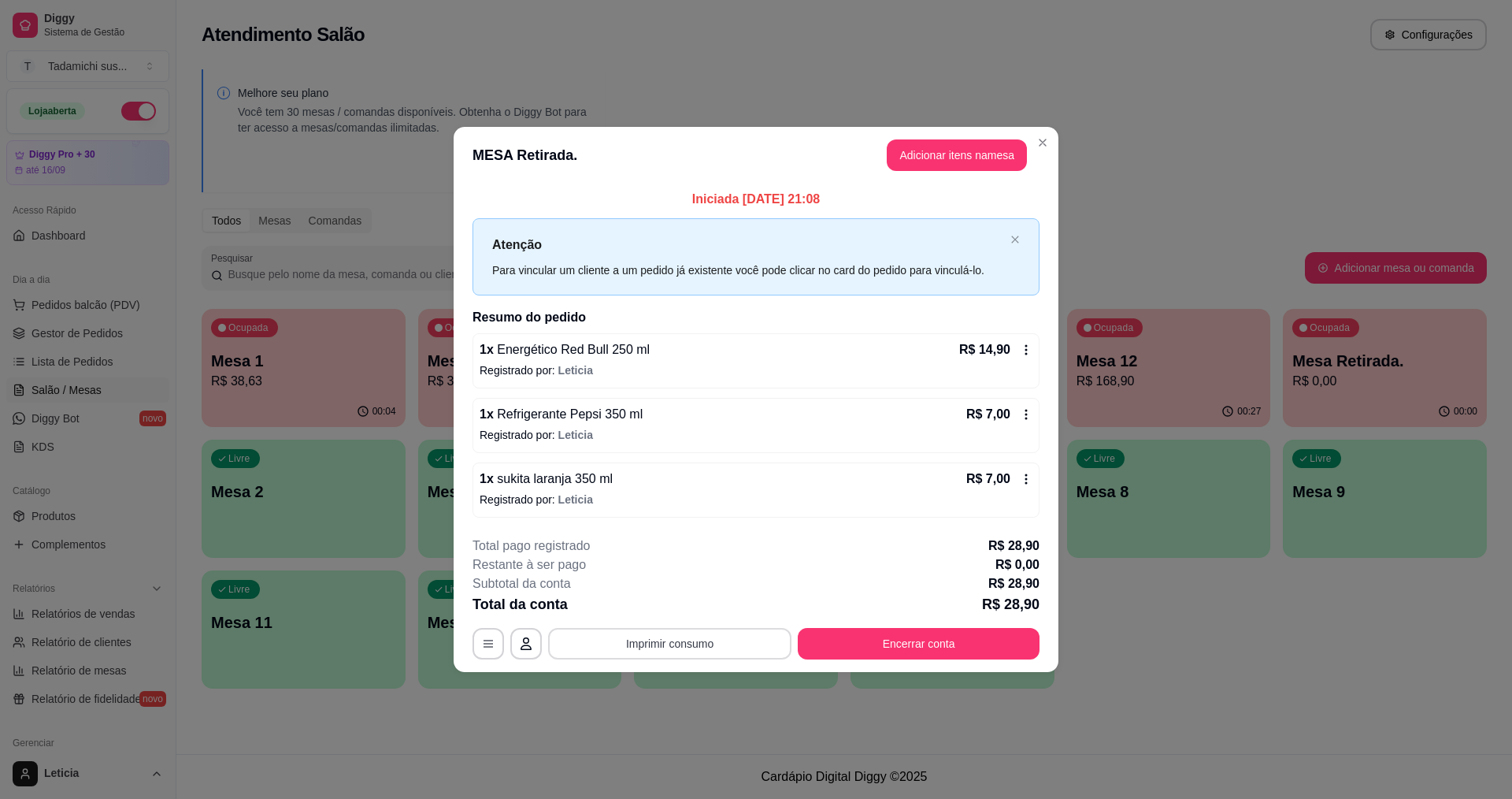
click at [629, 643] on button "Imprimir consumo" at bounding box center [670, 644] width 244 height 31
click at [643, 565] on button "IMPRESSORA" at bounding box center [674, 575] width 117 height 24
click at [875, 642] on button "Encerrar conta" at bounding box center [920, 644] width 235 height 31
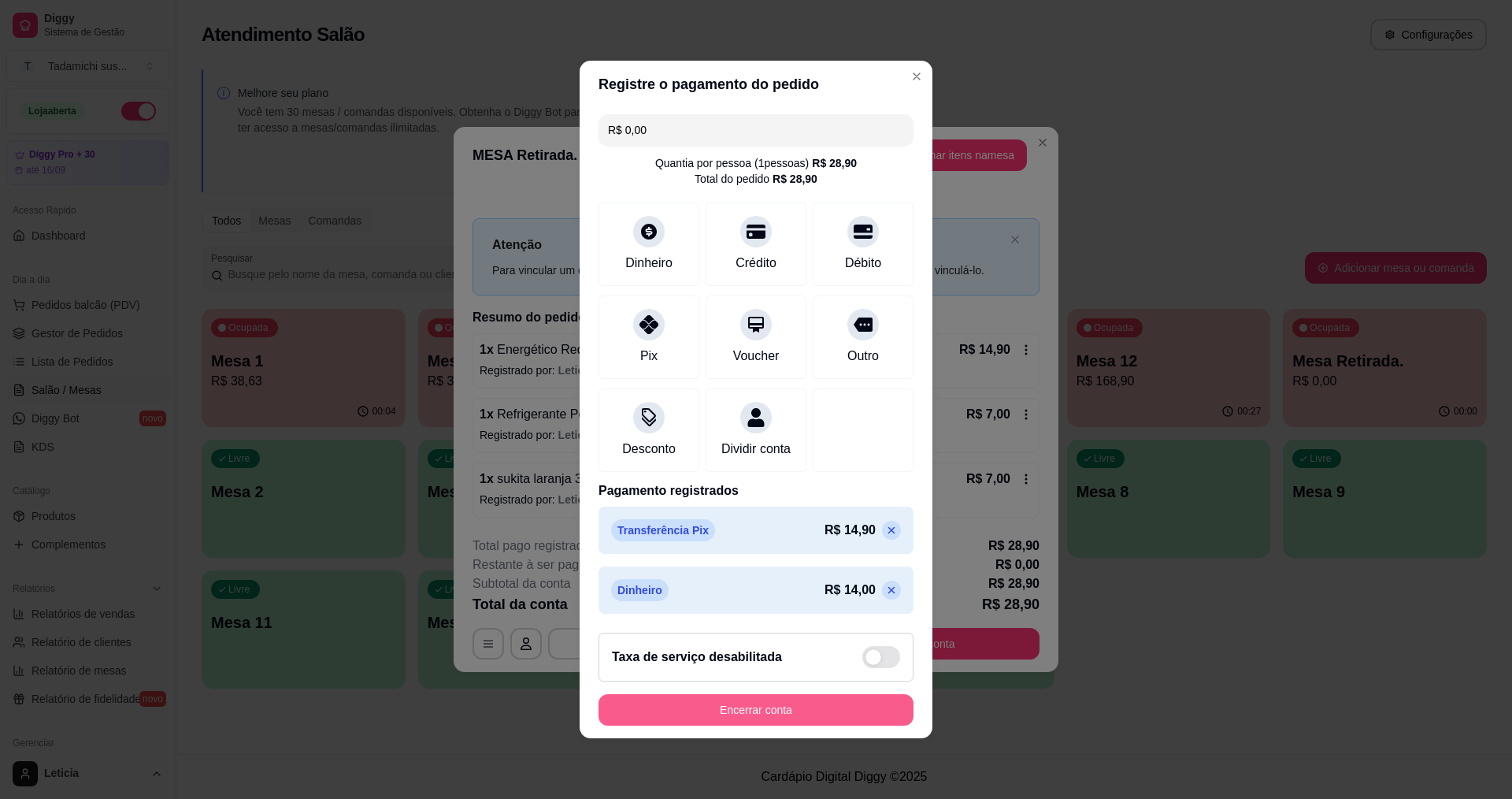
click at [763, 714] on button "Encerrar conta" at bounding box center [756, 710] width 315 height 31
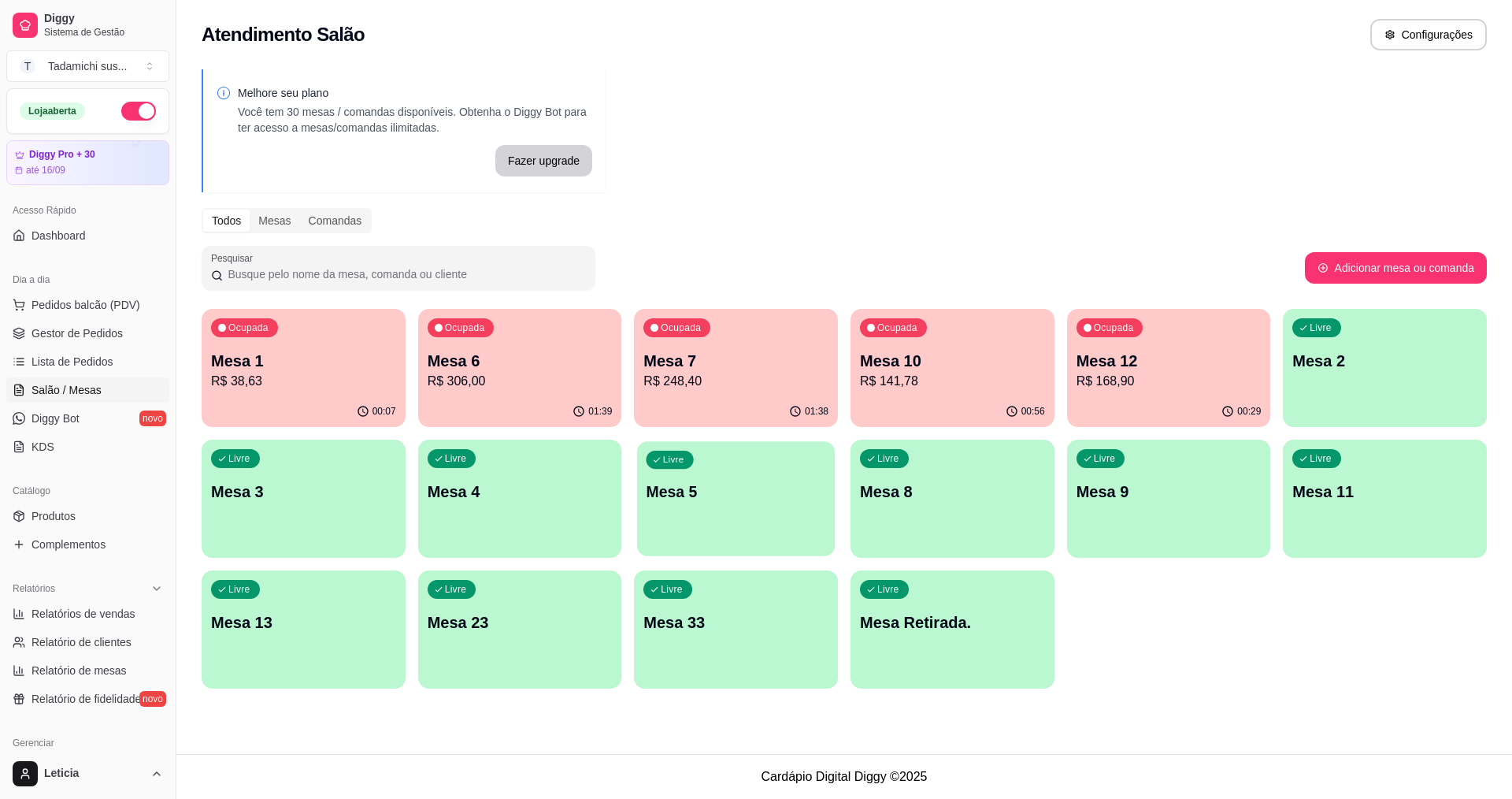
click at [769, 517] on div "Livre Mesa 5" at bounding box center [736, 489] width 198 height 96
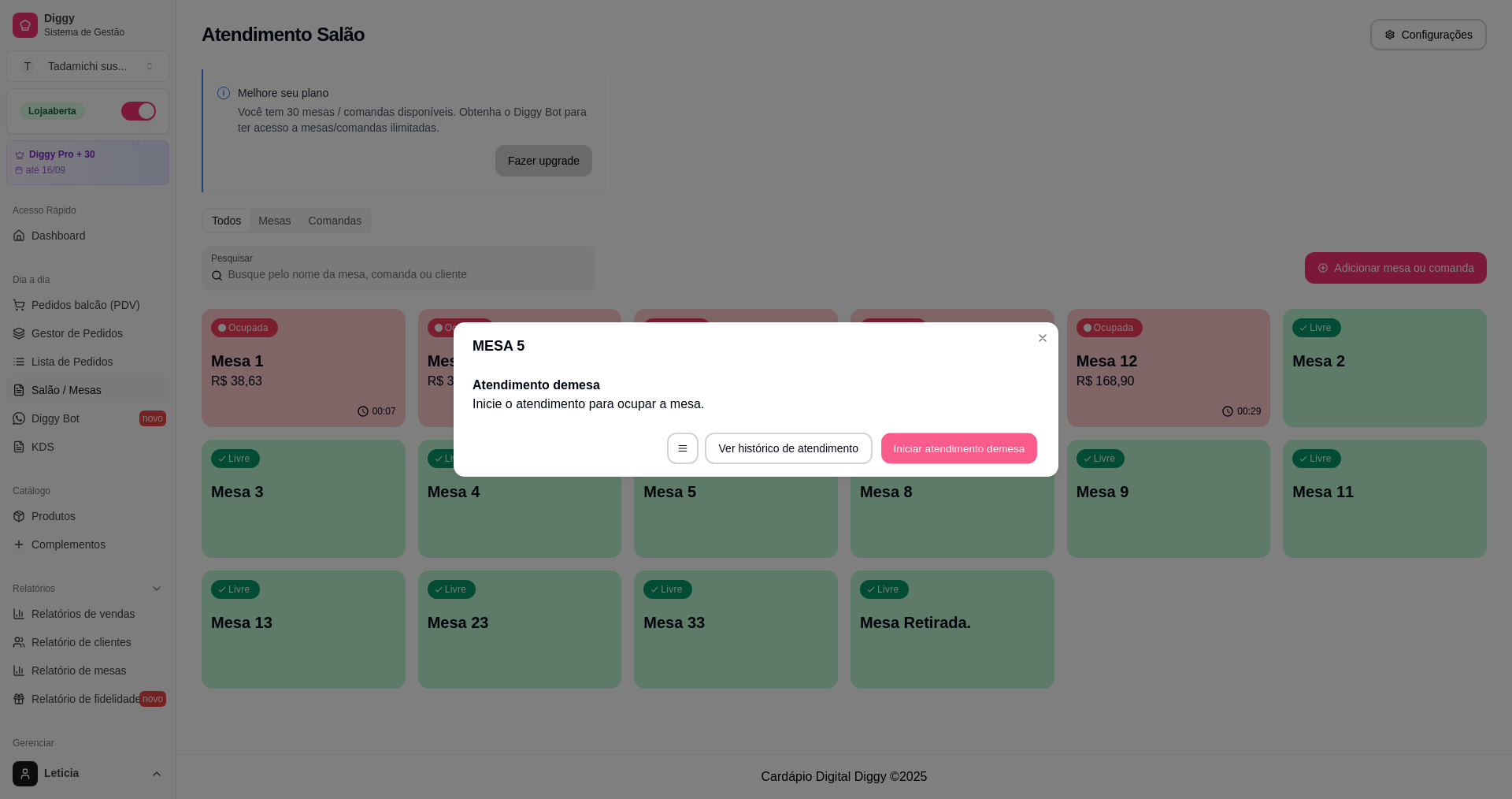
click at [980, 448] on button "Iniciar atendimento de mesa" at bounding box center [959, 449] width 156 height 31
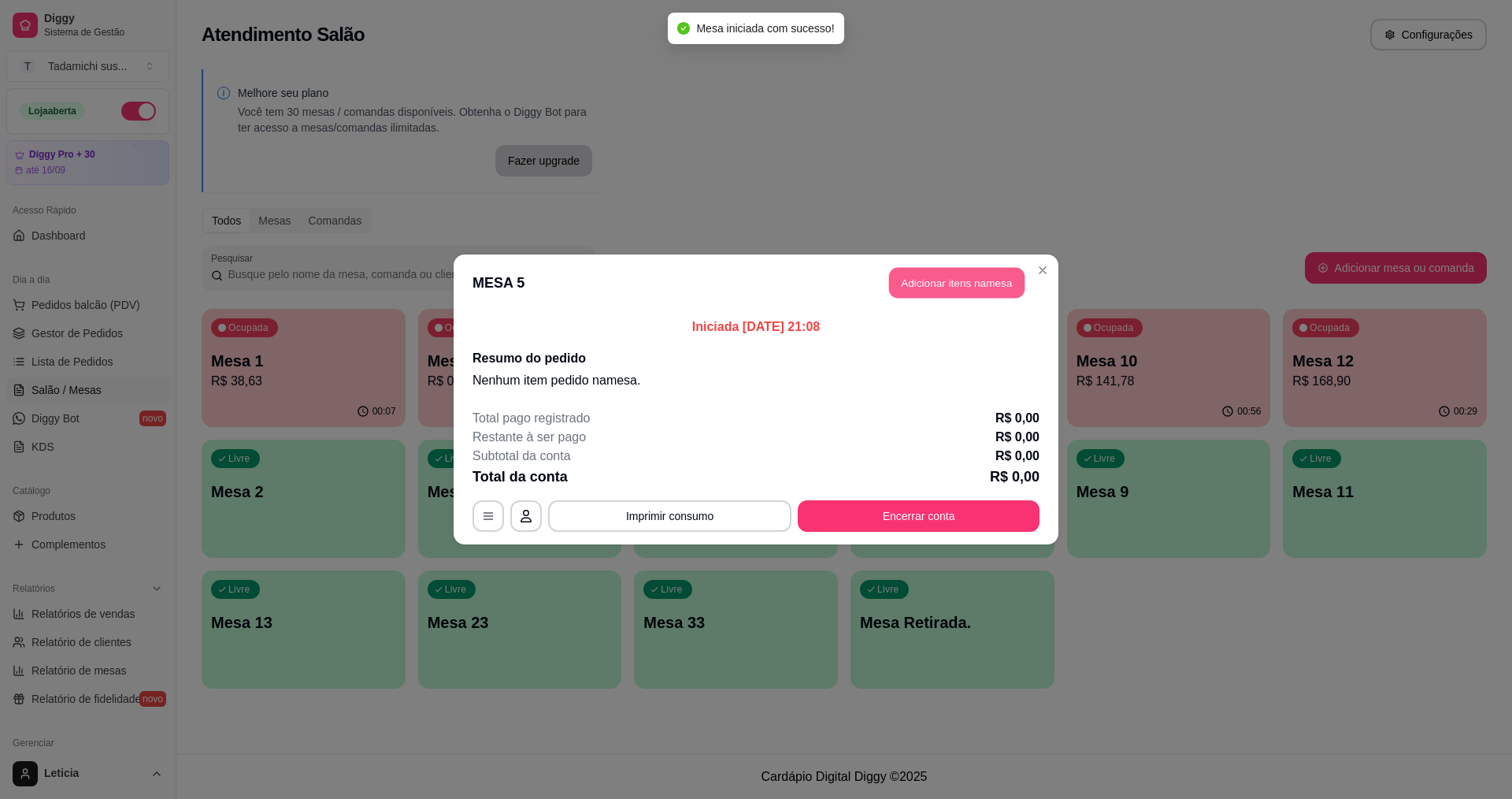
click at [963, 273] on button "Adicionar itens na mesa" at bounding box center [957, 283] width 136 height 31
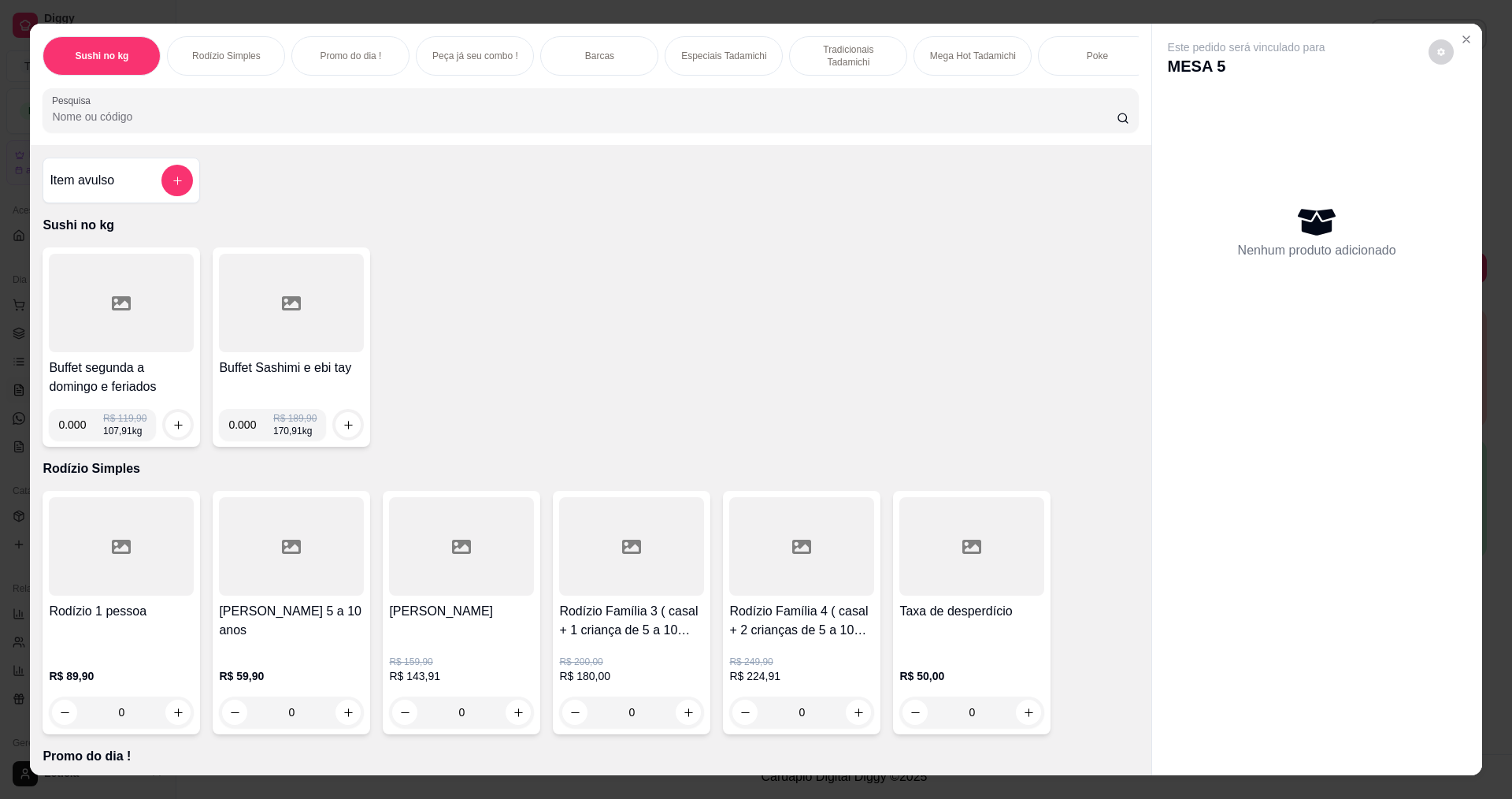
click at [161, 301] on div at bounding box center [122, 303] width 145 height 98
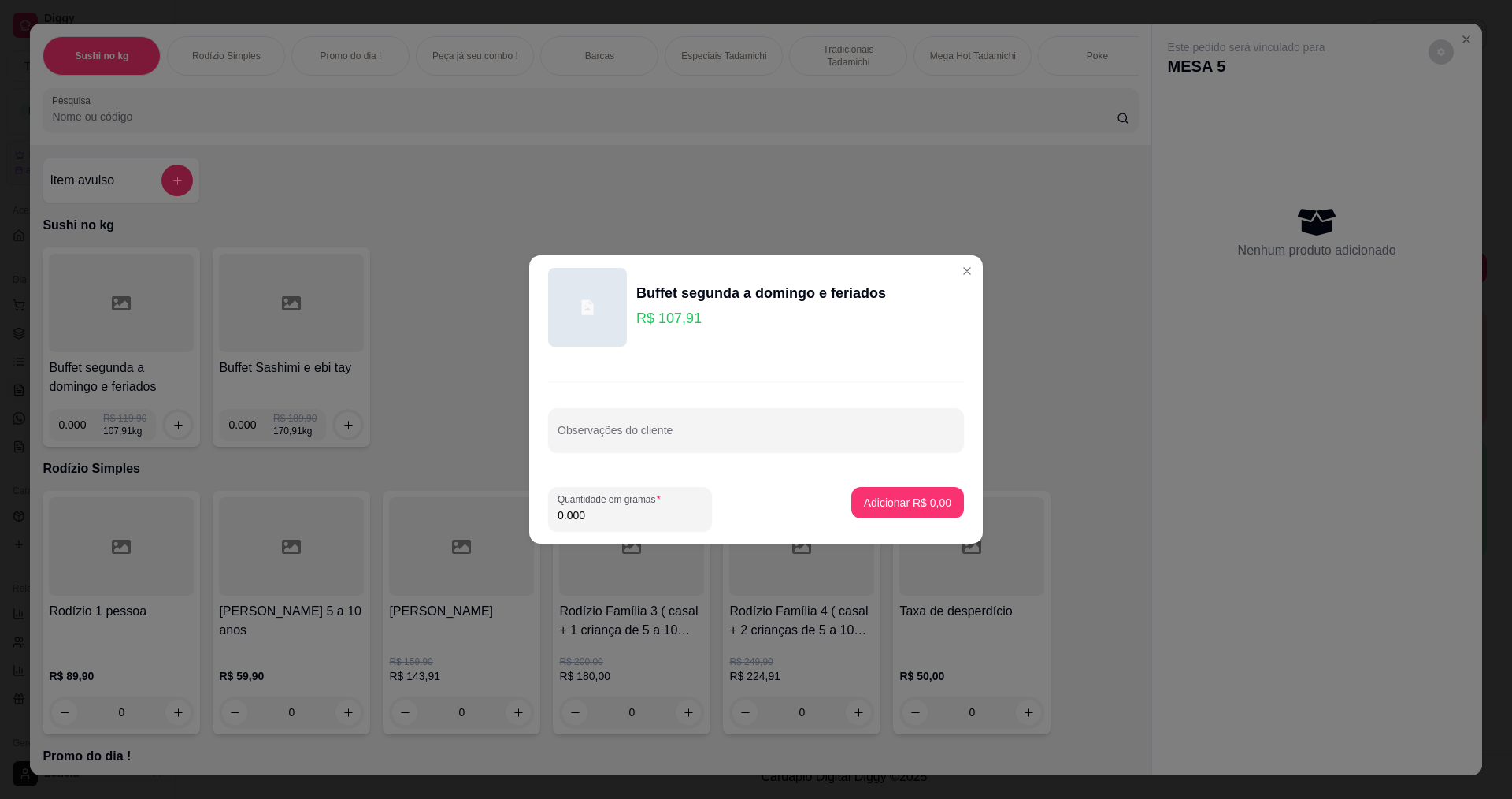
click at [604, 522] on input "0.000" at bounding box center [630, 515] width 145 height 16
type input "0.290"
click at [883, 516] on button "Adicionar R$ 31,29" at bounding box center [904, 504] width 116 height 31
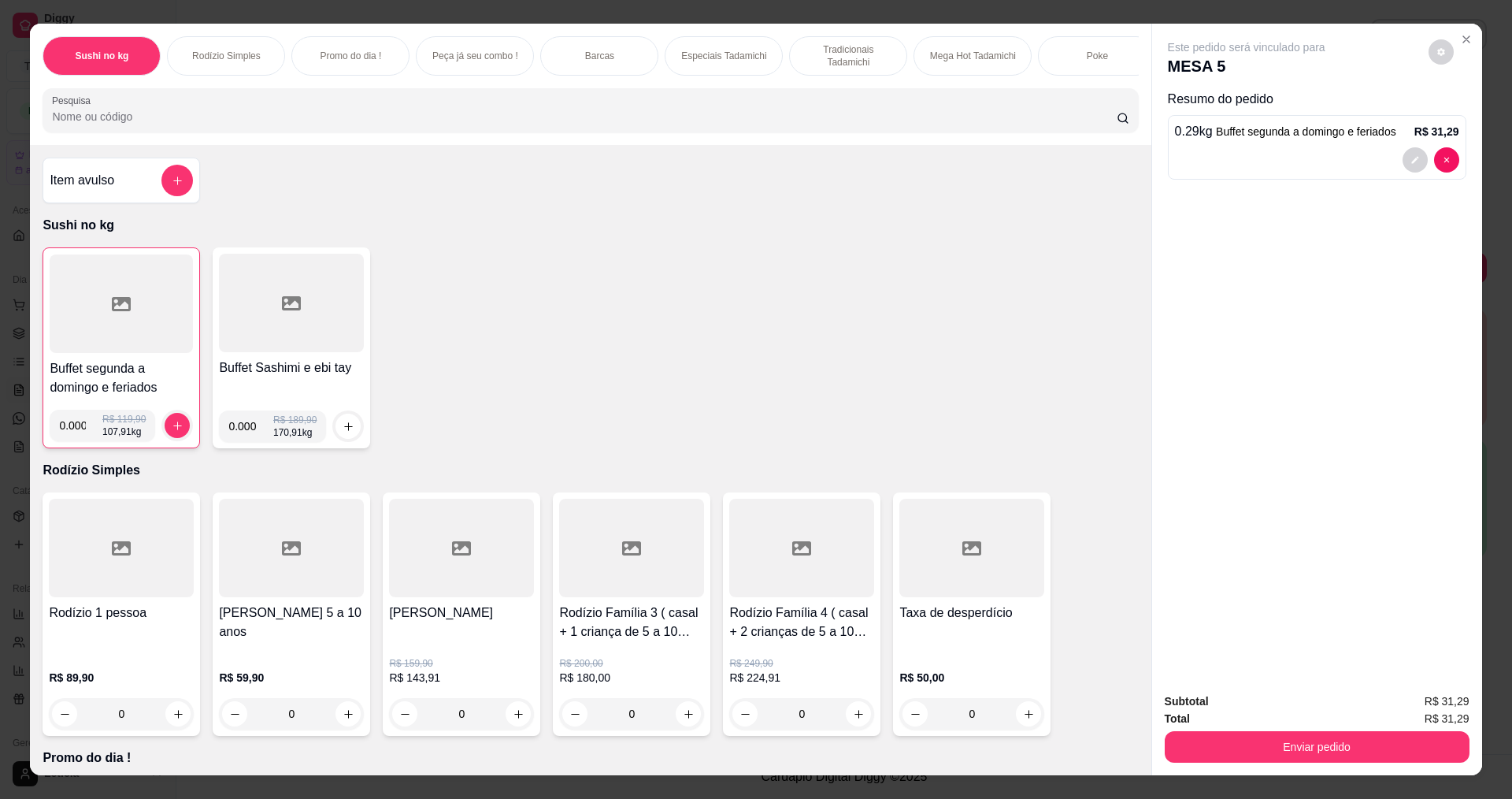
click at [122, 336] on div at bounding box center [121, 304] width 143 height 98
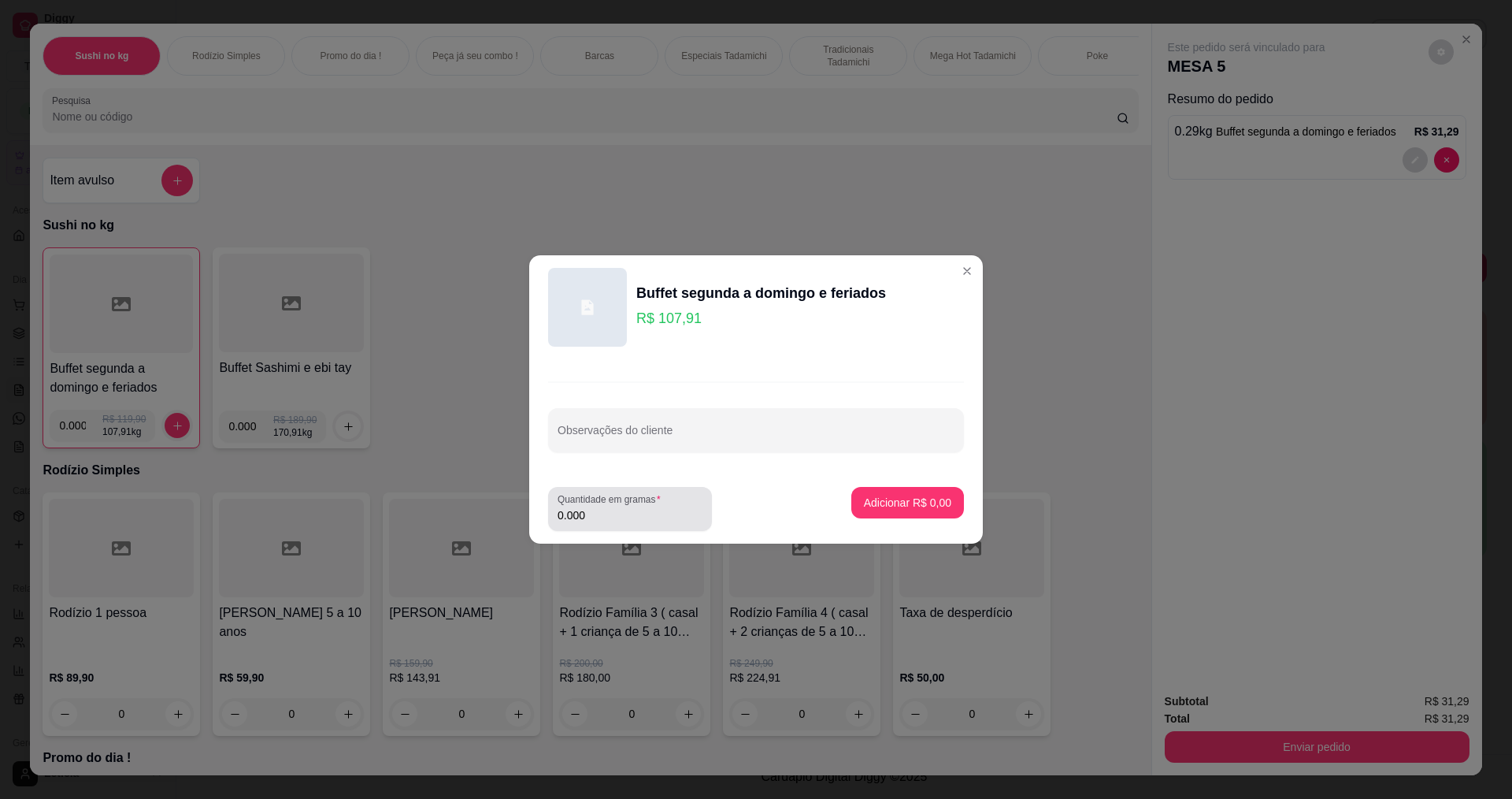
click at [619, 516] on input "0.000" at bounding box center [630, 515] width 145 height 16
type input "0.146"
click at [918, 501] on p "Adicionar R$ 15,75" at bounding box center [905, 502] width 92 height 15
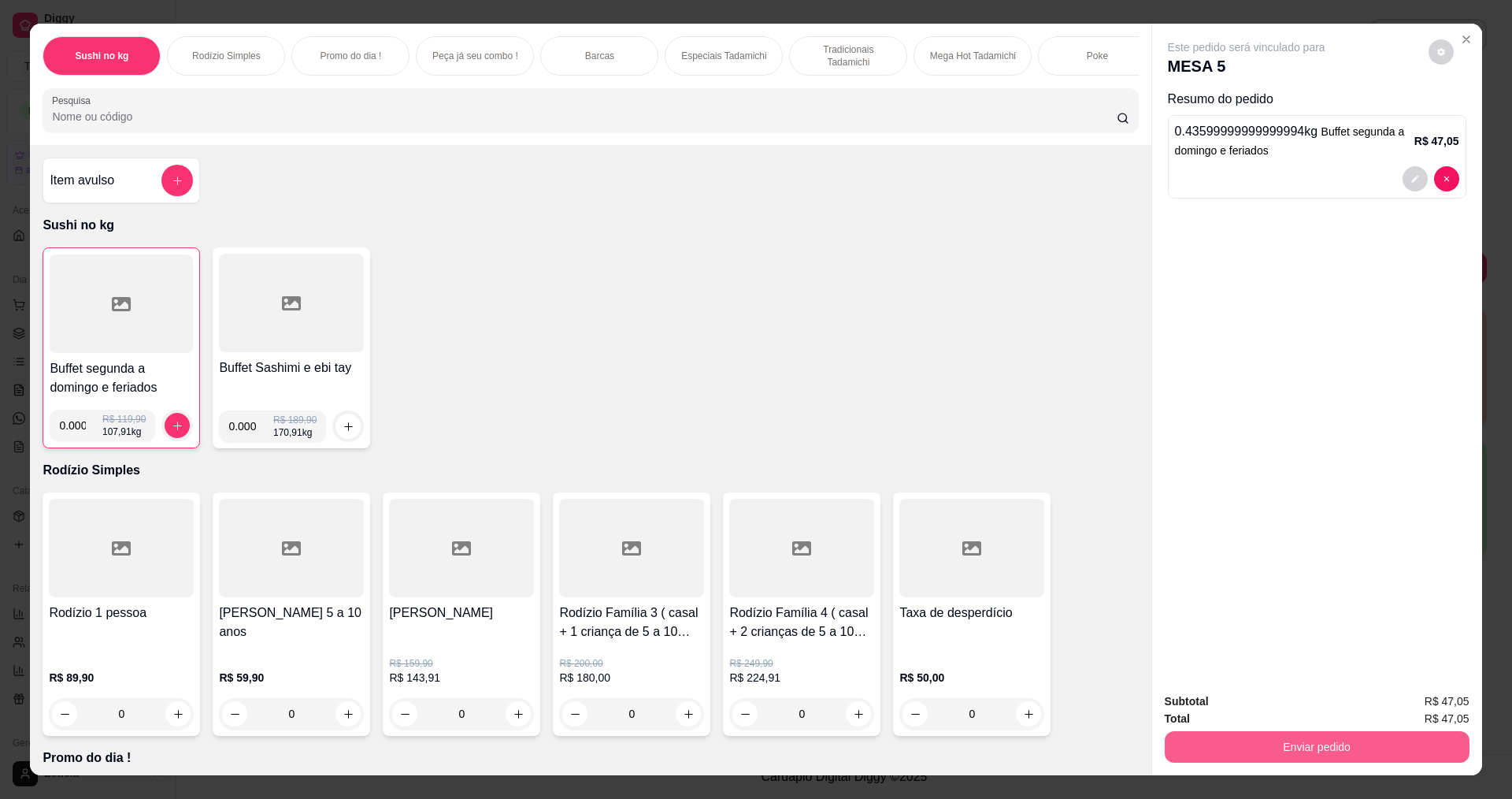
click at [1255, 746] on button "Enviar pedido" at bounding box center [1317, 746] width 305 height 31
click at [1239, 700] on button "Não registrar e enviar pedido" at bounding box center [1263, 707] width 171 height 31
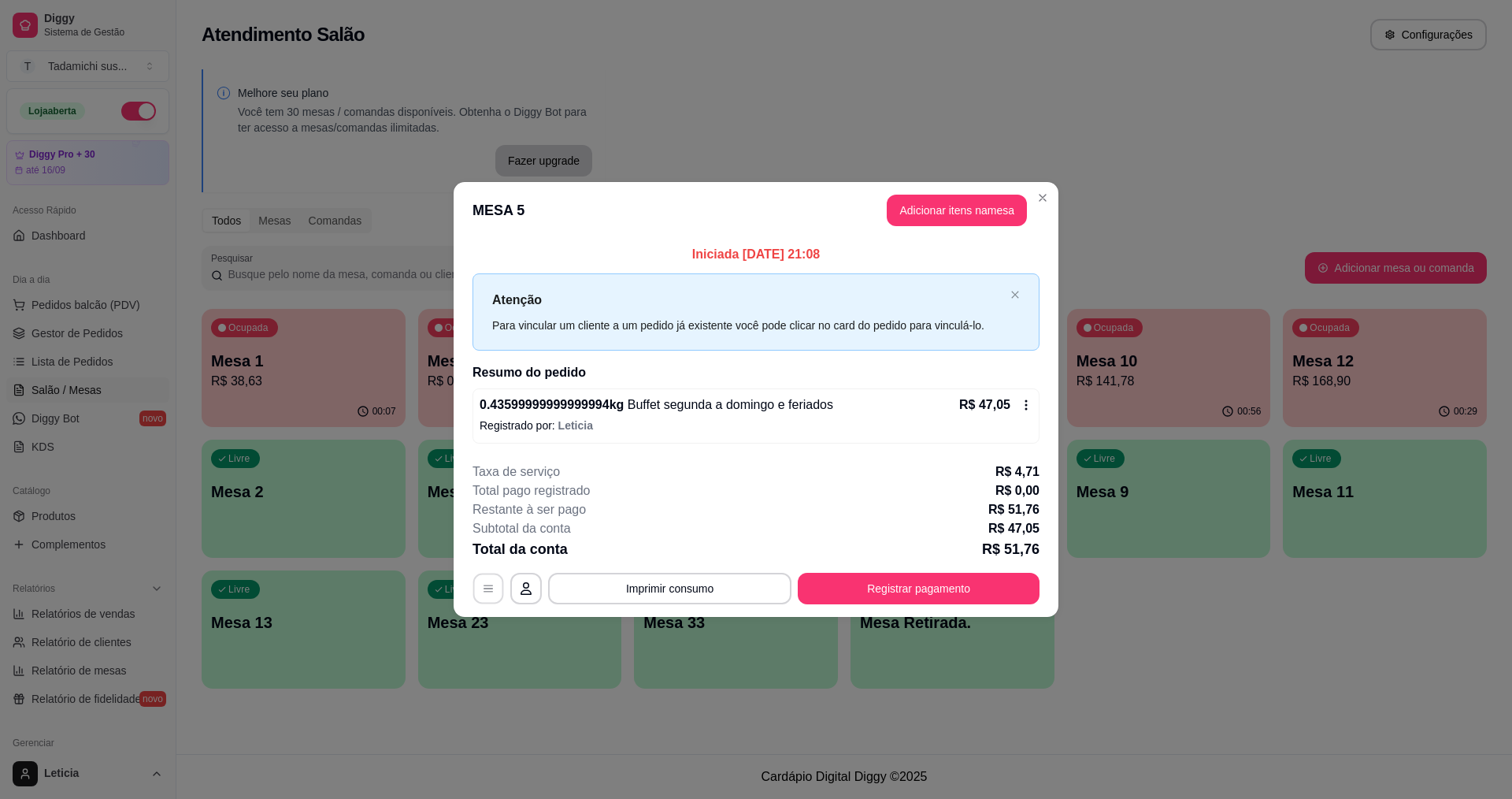
click at [478, 587] on button "button" at bounding box center [489, 588] width 31 height 31
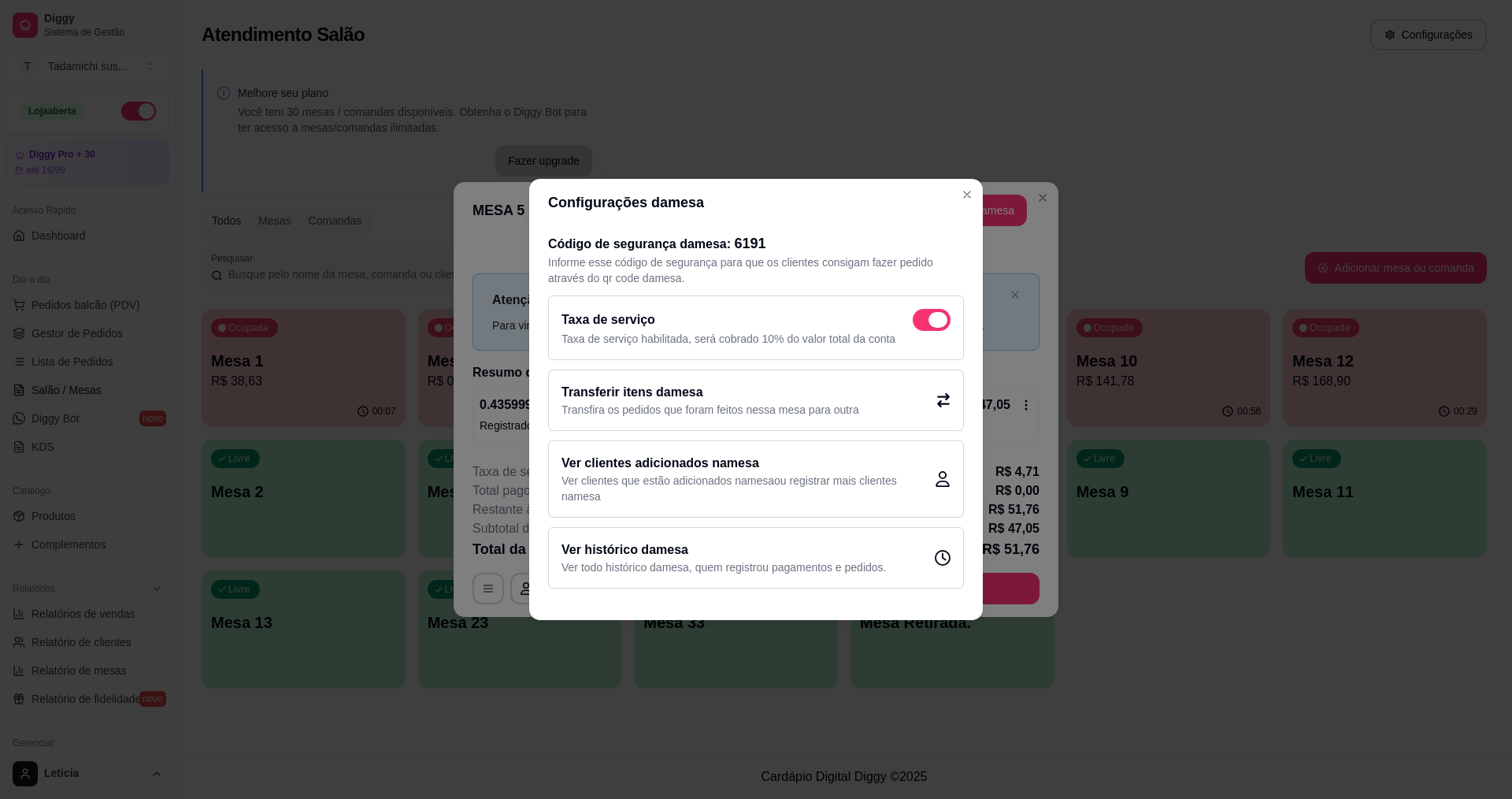
click at [936, 317] on span at bounding box center [938, 320] width 19 height 16
click at [922, 323] on input "checkbox" at bounding box center [917, 328] width 10 height 10
checkbox input "false"
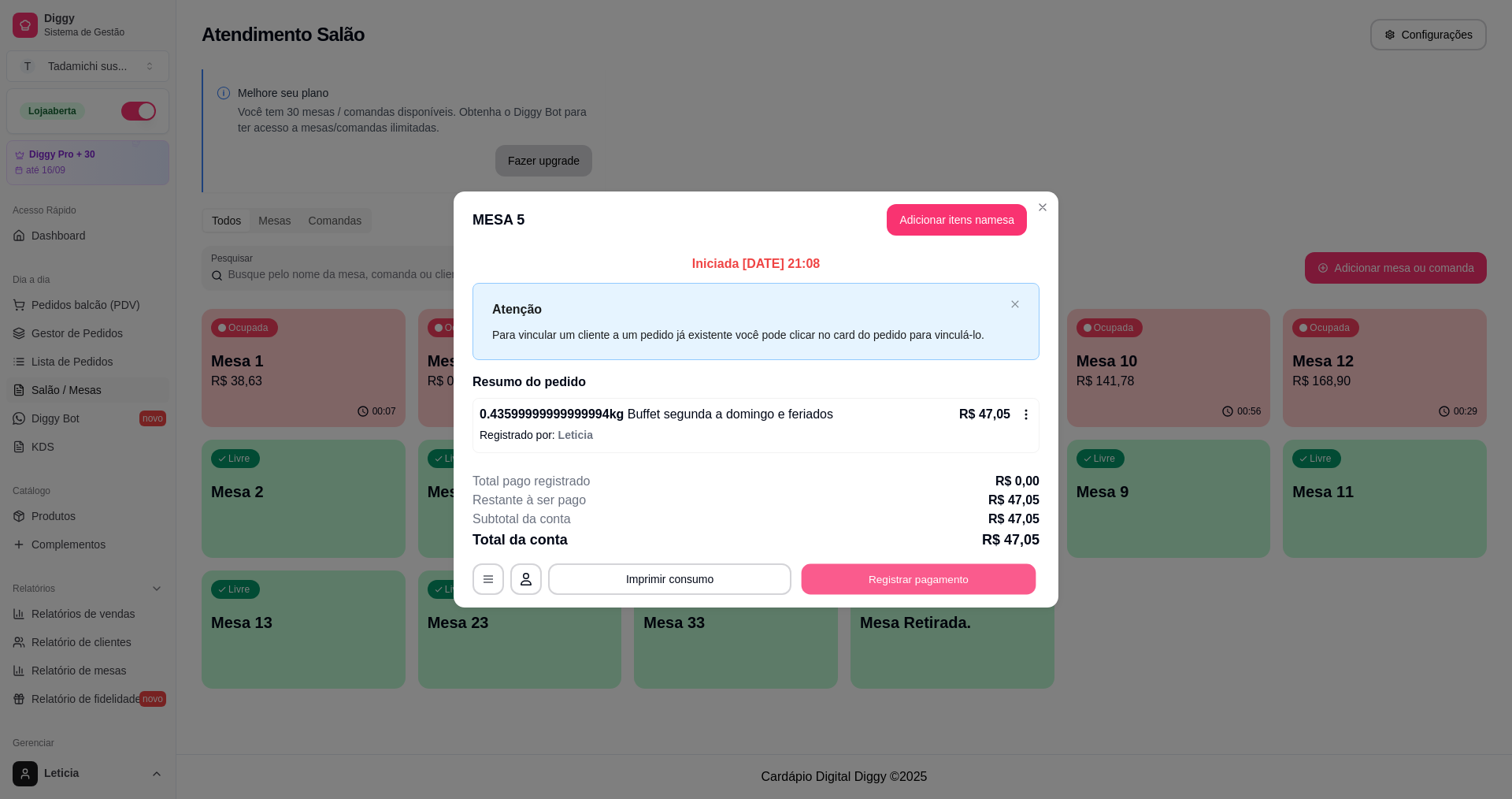
click at [883, 581] on button "Registrar pagamento" at bounding box center [920, 579] width 235 height 31
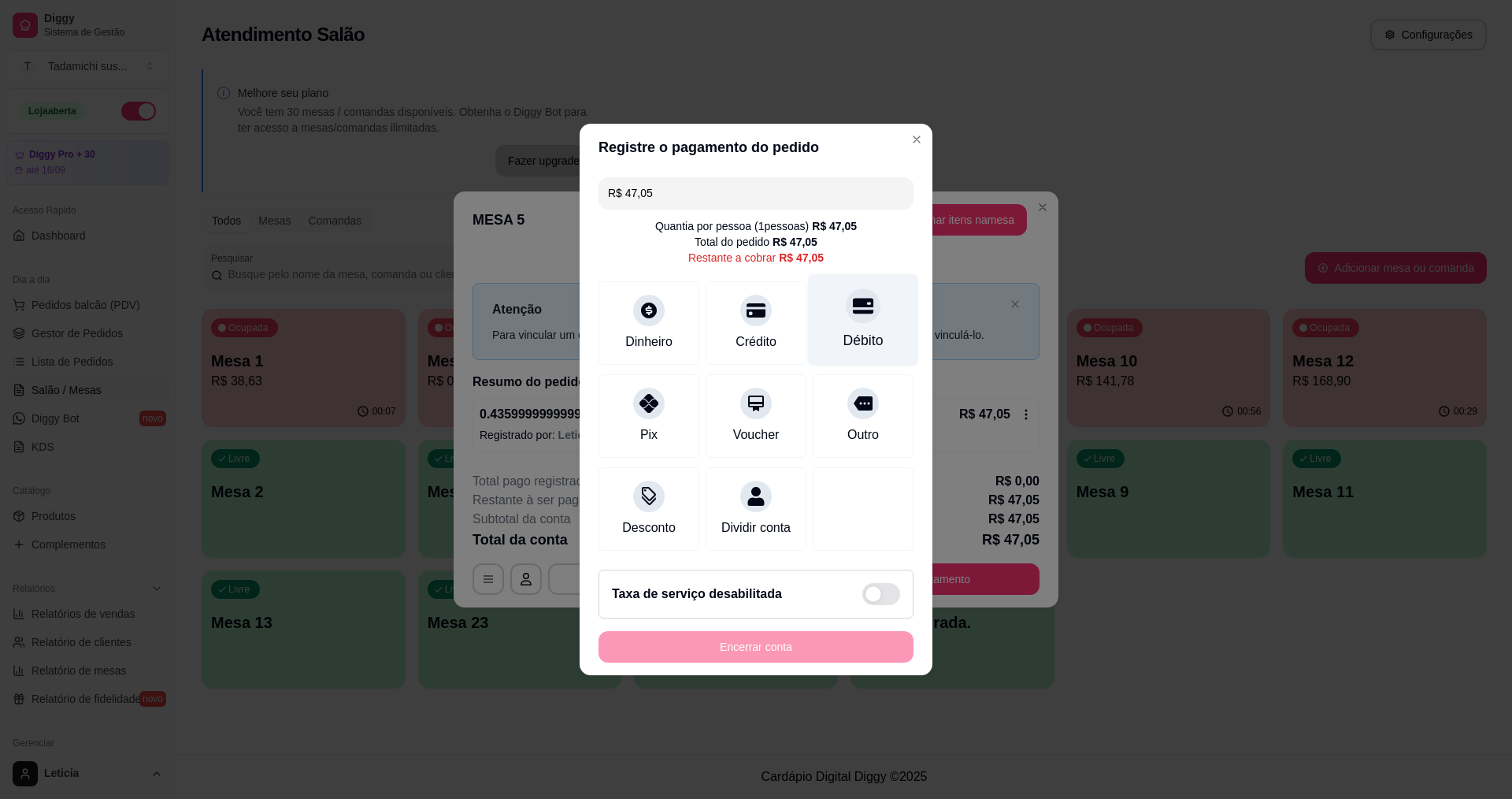
click at [870, 320] on div "Débito" at bounding box center [864, 320] width 111 height 92
type input "R$ 0,00"
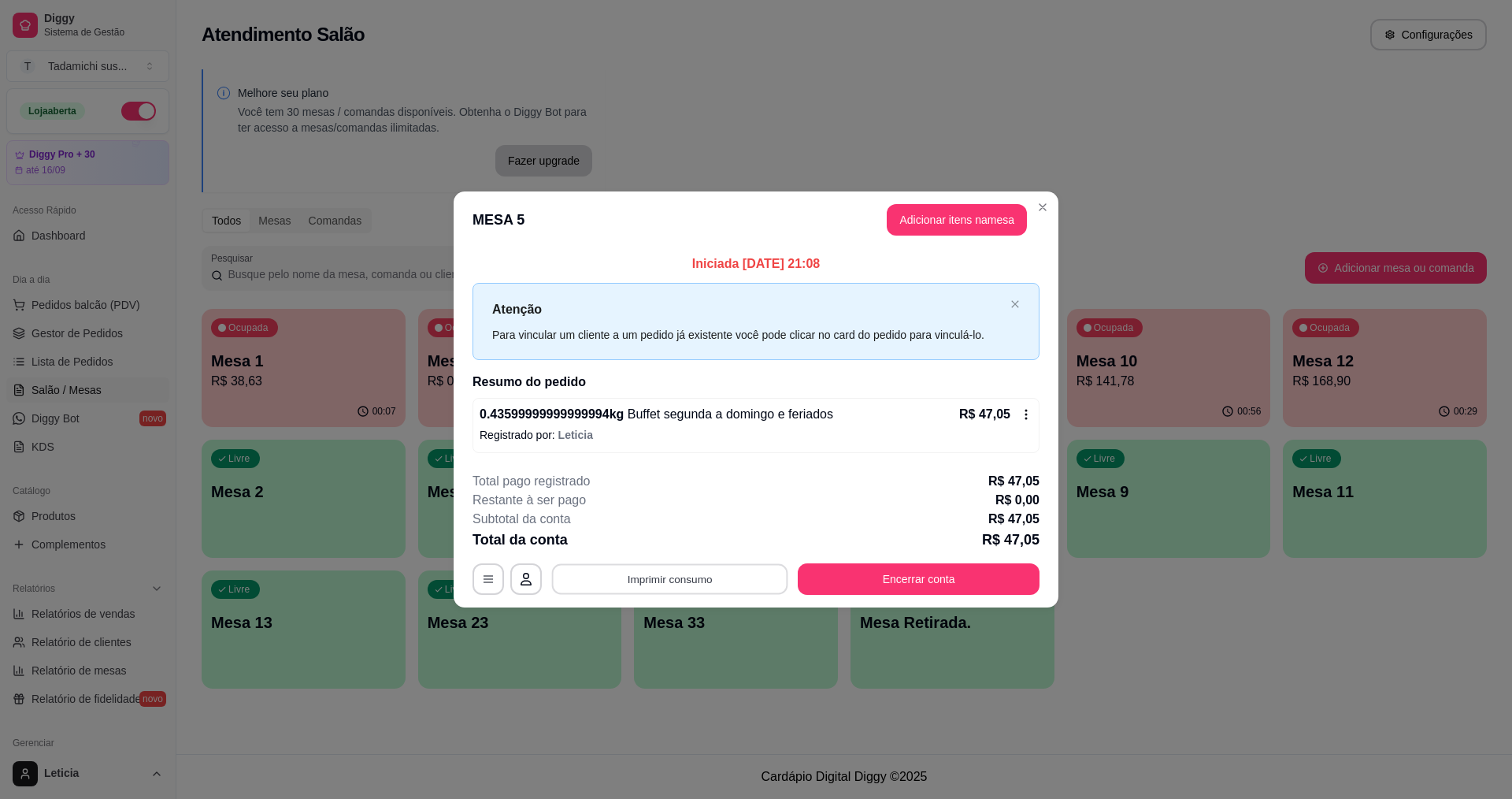
click at [750, 582] on button "Imprimir consumo" at bounding box center [670, 579] width 237 height 31
click at [705, 536] on button "IMPRESSORA HAYOM" at bounding box center [674, 542] width 117 height 24
click at [903, 575] on button "Encerrar conta" at bounding box center [919, 579] width 242 height 31
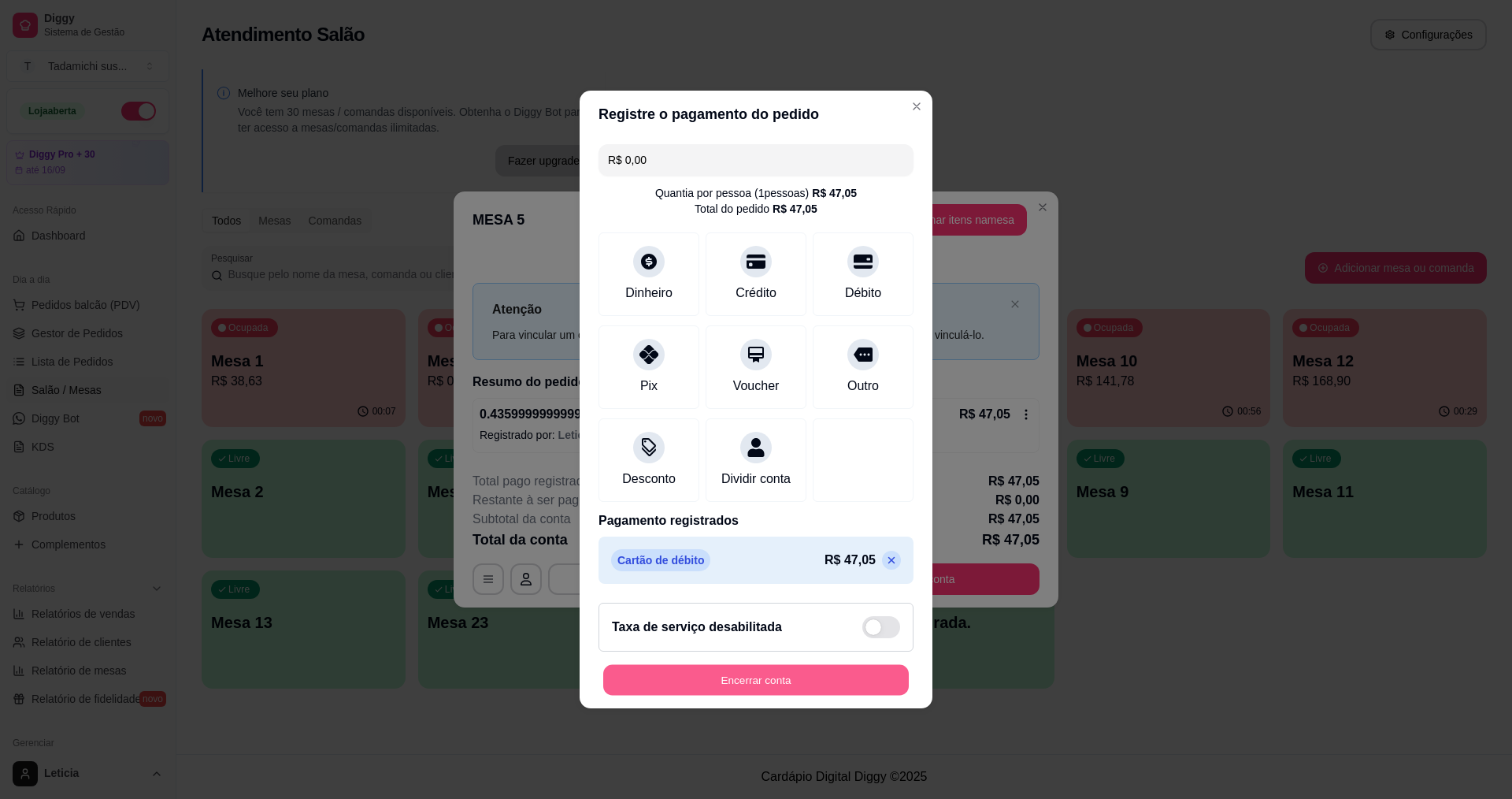
click at [813, 676] on button "Encerrar conta" at bounding box center [756, 681] width 306 height 31
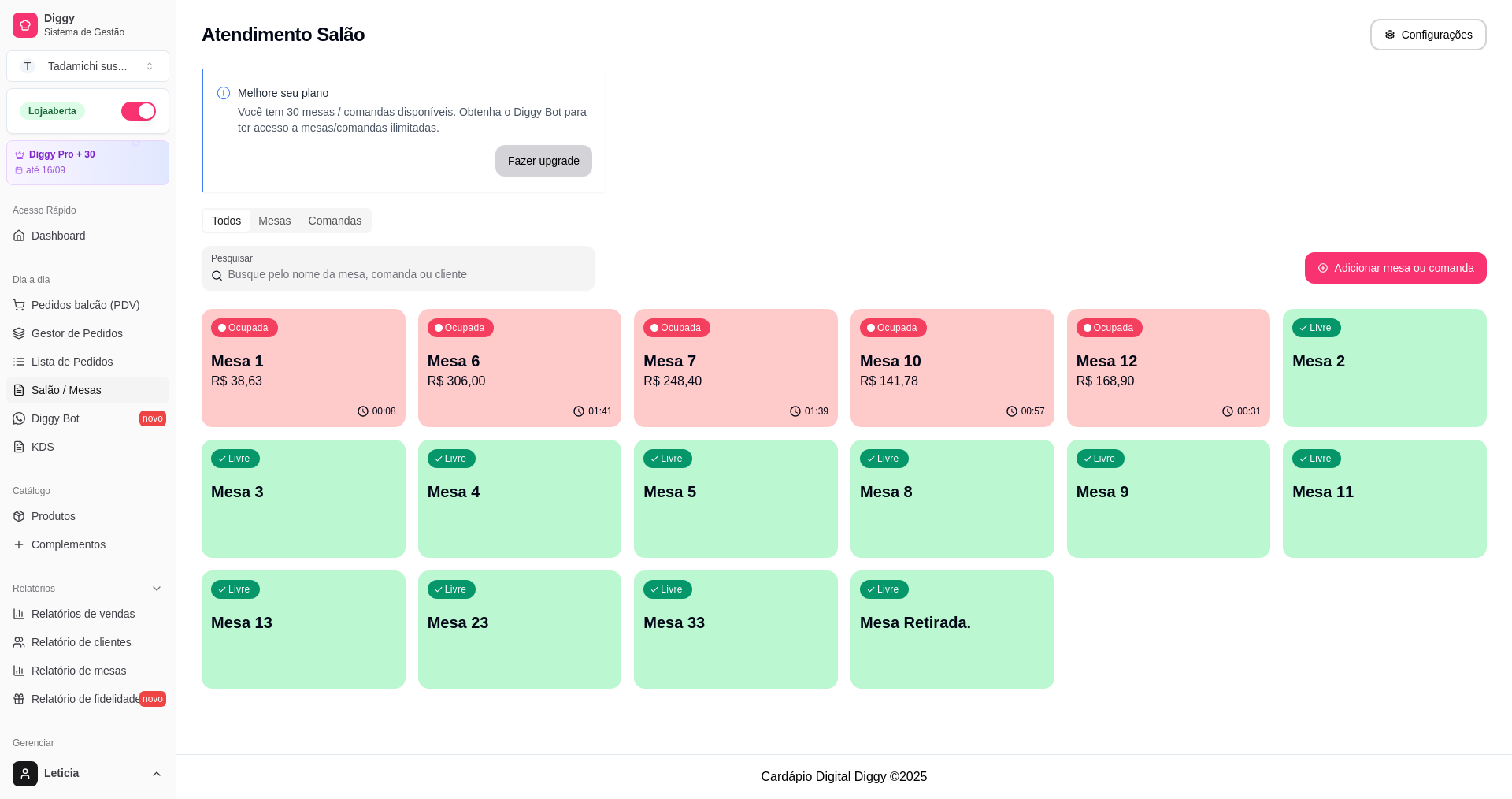
click at [279, 392] on div "Ocupada Mesa 1 R$ 38,63" at bounding box center [303, 352] width 204 height 87
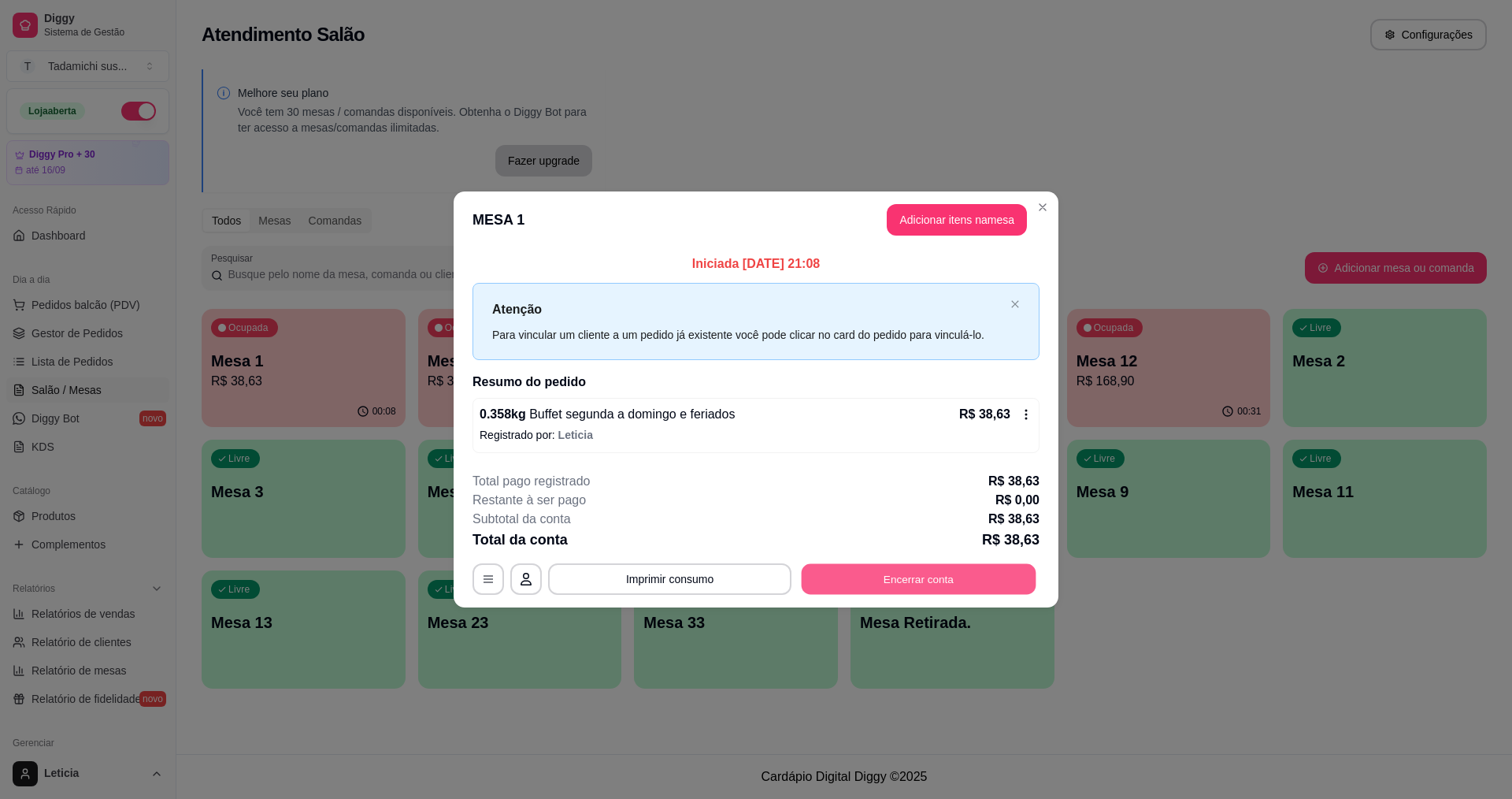
click at [919, 569] on button "Encerrar conta" at bounding box center [920, 579] width 235 height 31
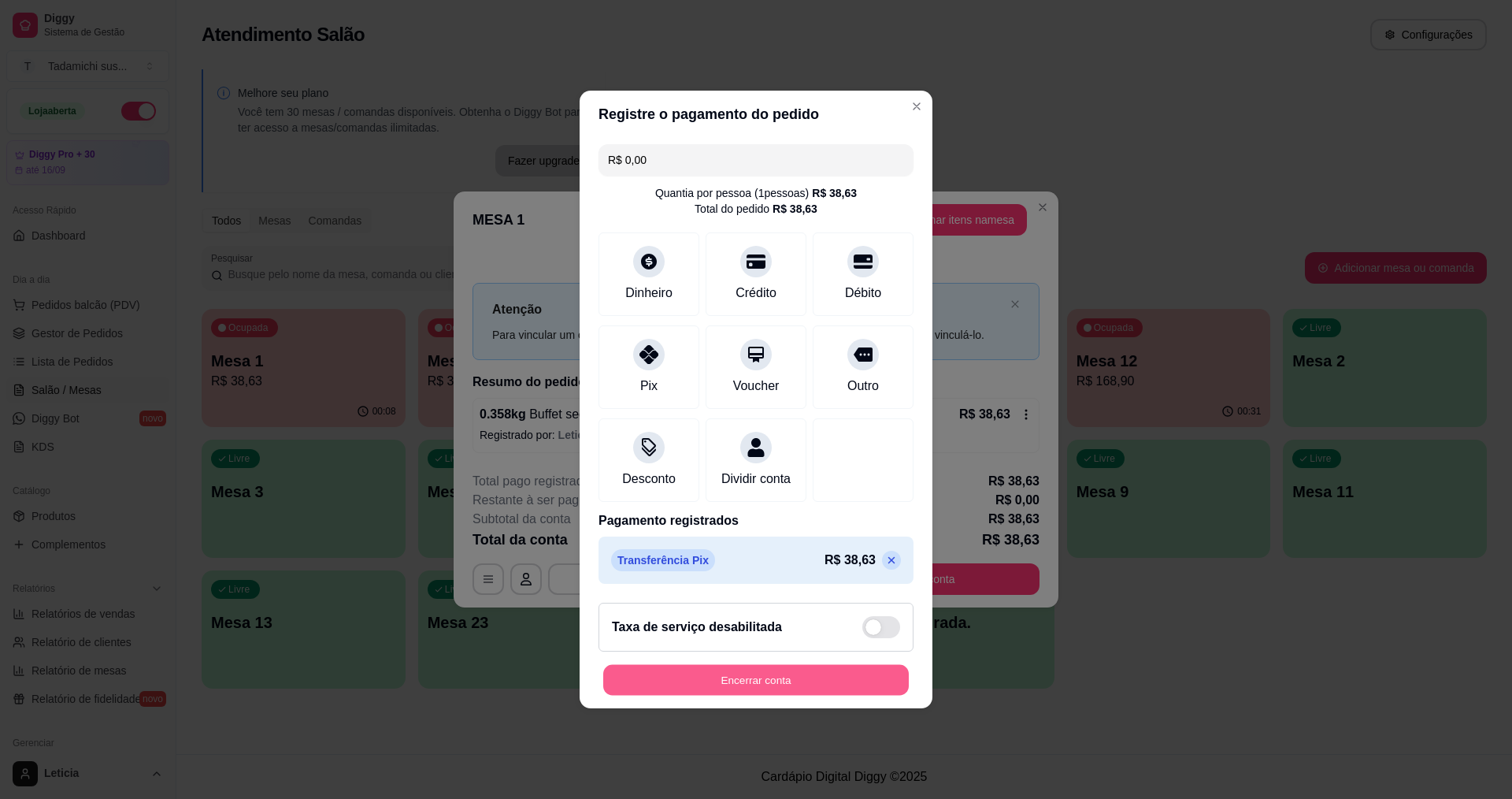
click at [820, 688] on button "Encerrar conta" at bounding box center [756, 681] width 306 height 31
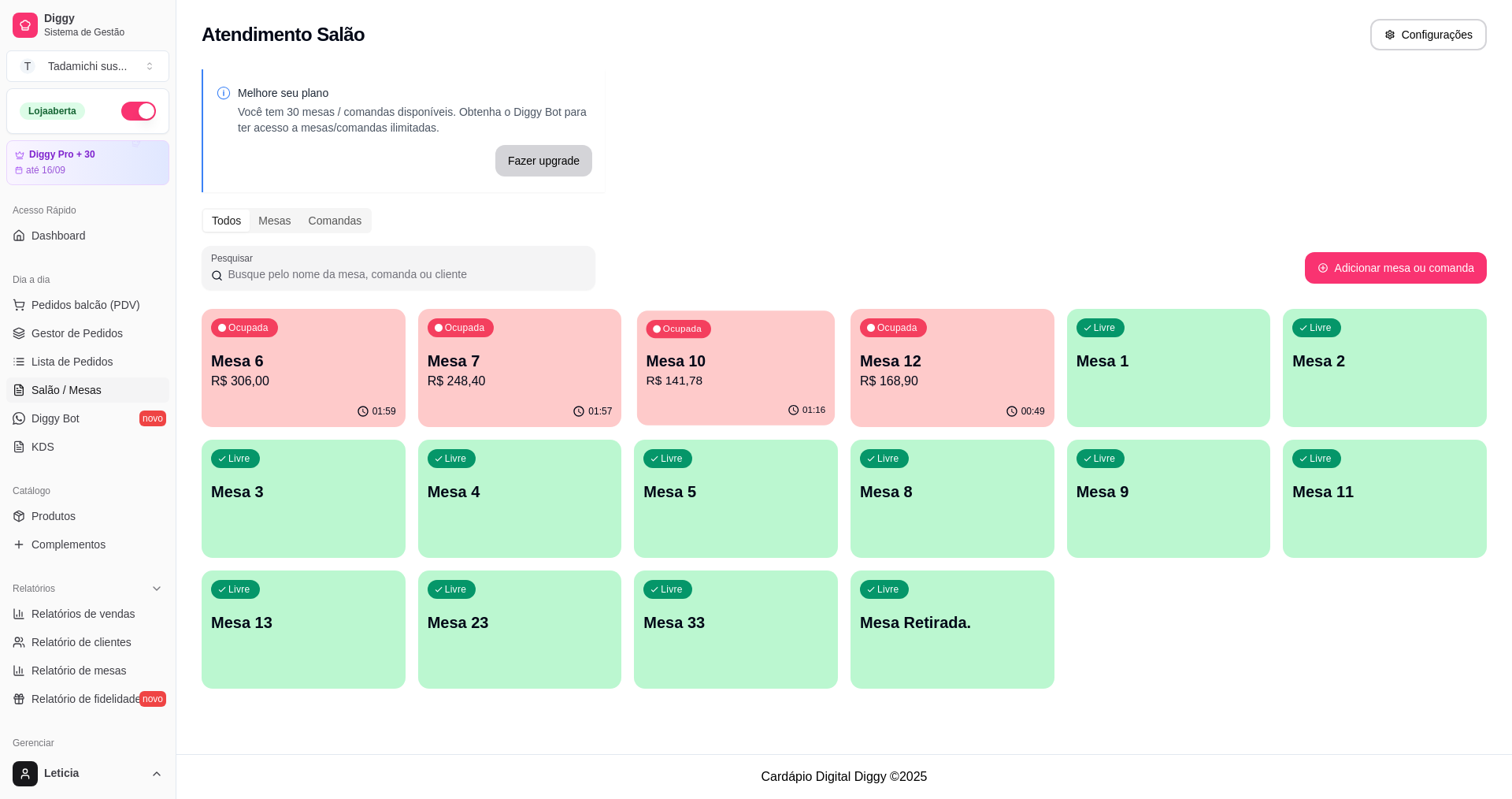
click at [725, 393] on div "Ocupada Mesa 10 R$ 141,78" at bounding box center [736, 352] width 198 height 86
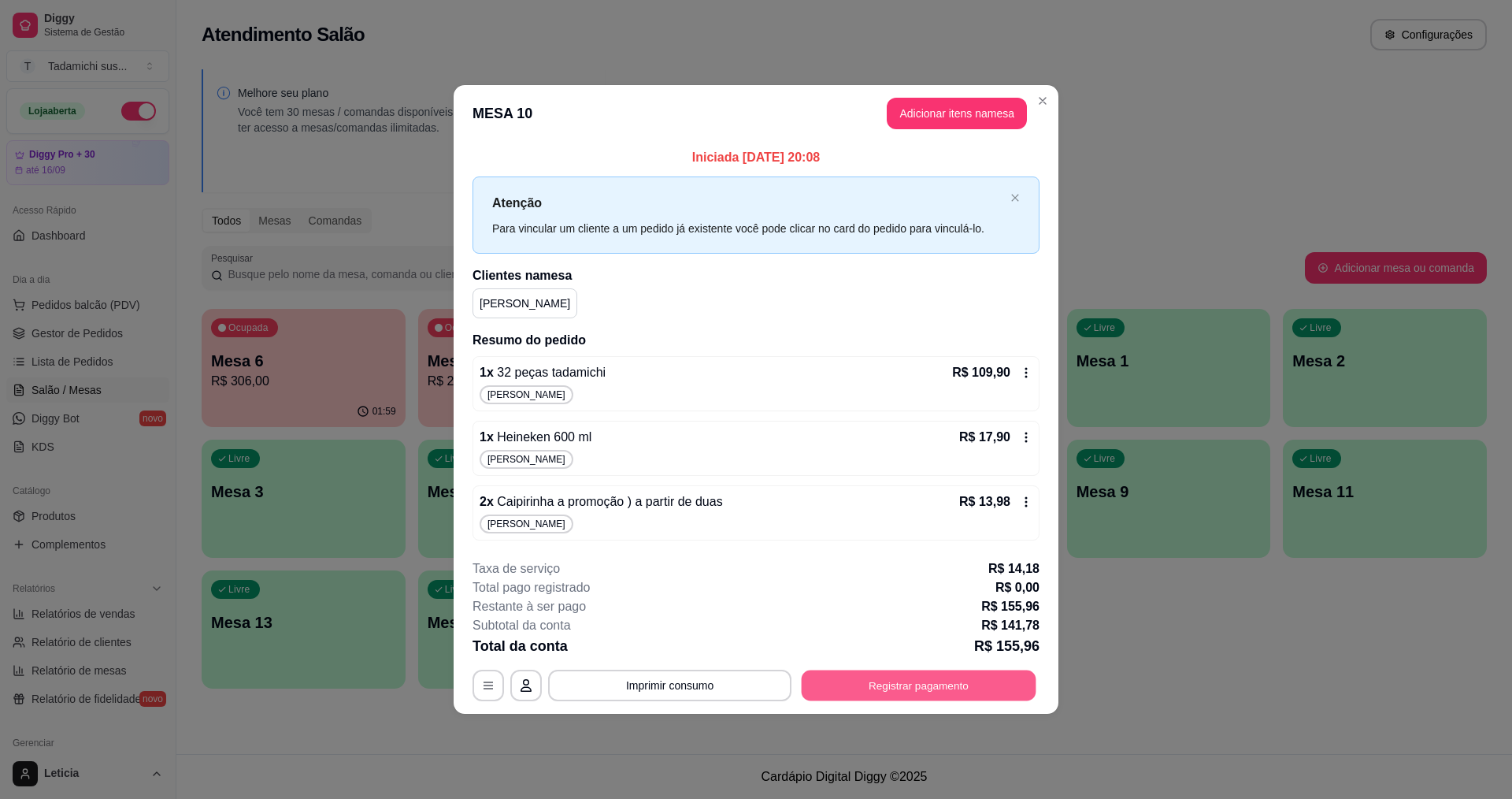
click at [932, 687] on button "Registrar pagamento" at bounding box center [920, 685] width 235 height 31
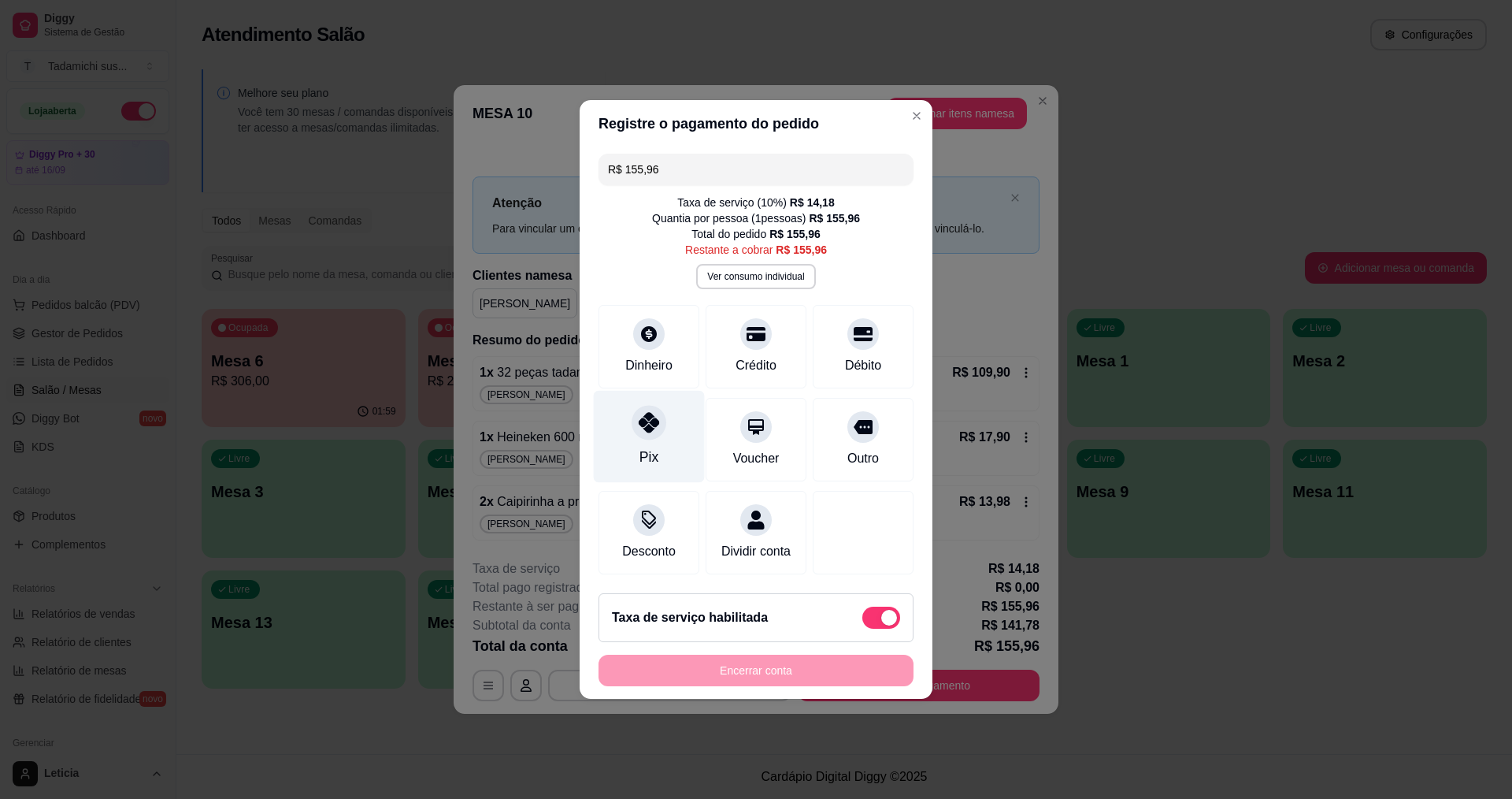
click at [642, 431] on div "Pix" at bounding box center [649, 436] width 111 height 92
type input "R$ 0,00"
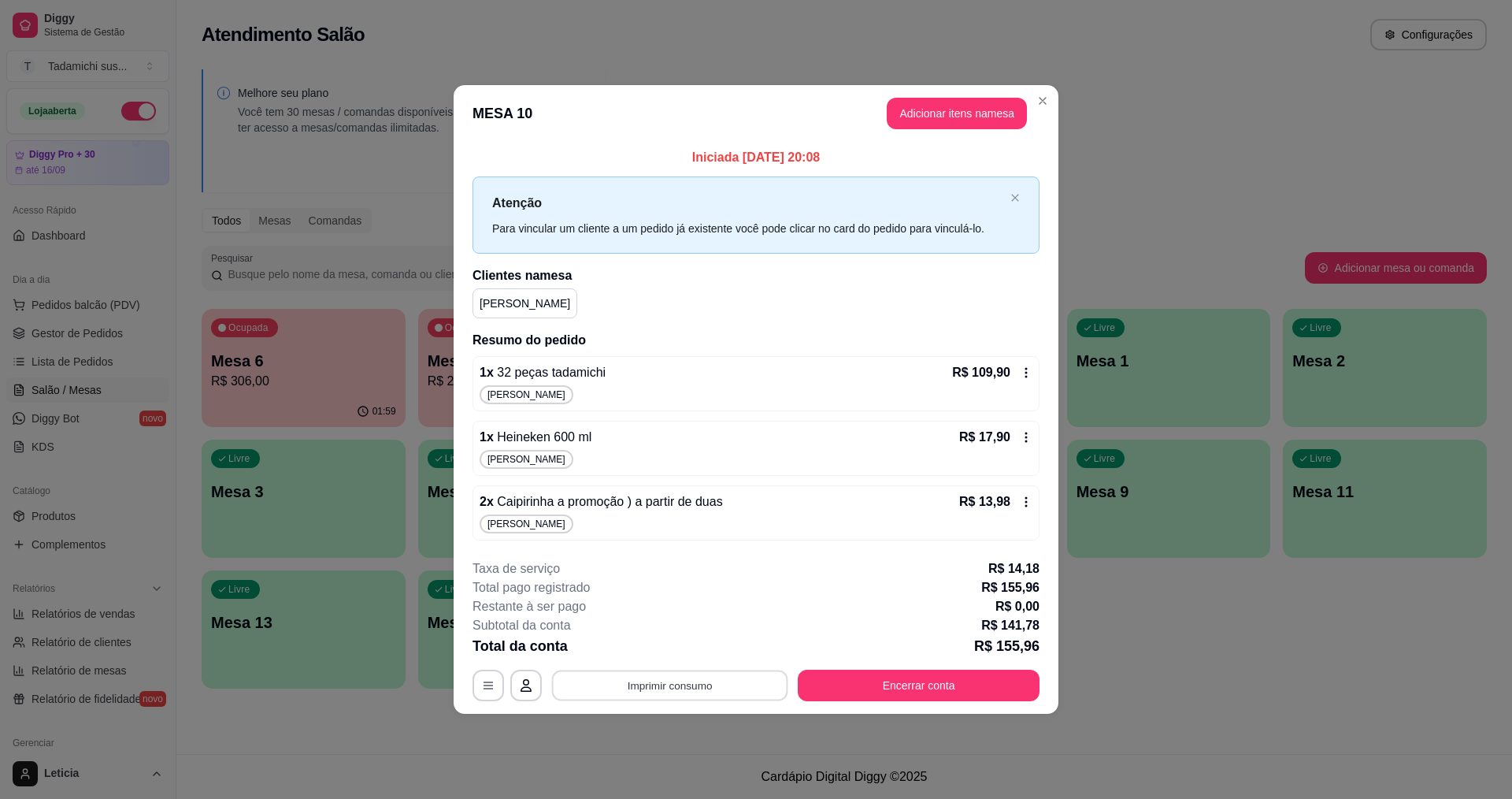
click at [734, 678] on button "Imprimir consumo" at bounding box center [670, 685] width 237 height 31
click at [708, 613] on button "IMPRESSORA" at bounding box center [674, 617] width 117 height 24
click at [872, 682] on button "Encerrar conta" at bounding box center [920, 685] width 235 height 31
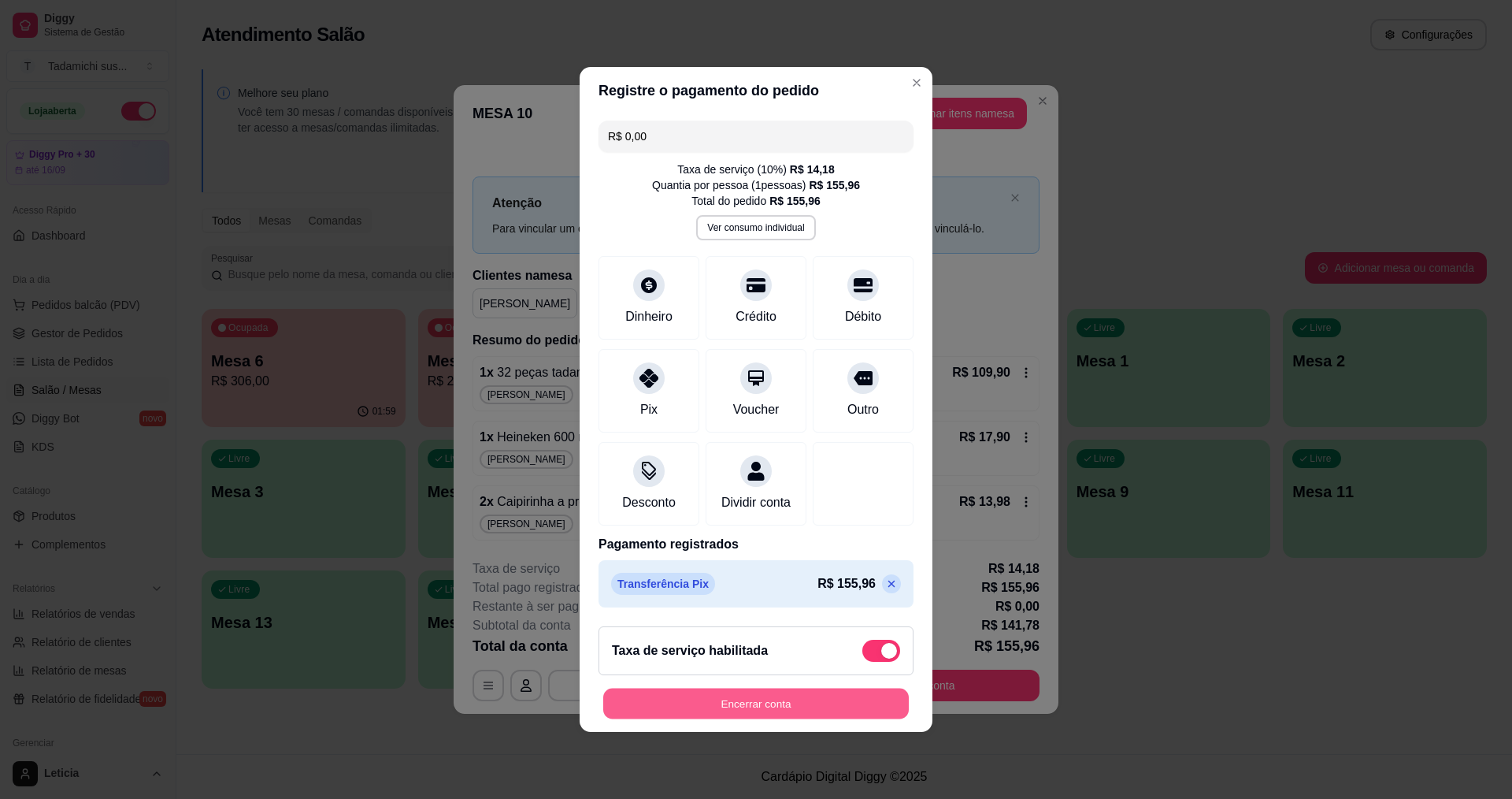
click at [799, 718] on button "Encerrar conta" at bounding box center [756, 704] width 306 height 31
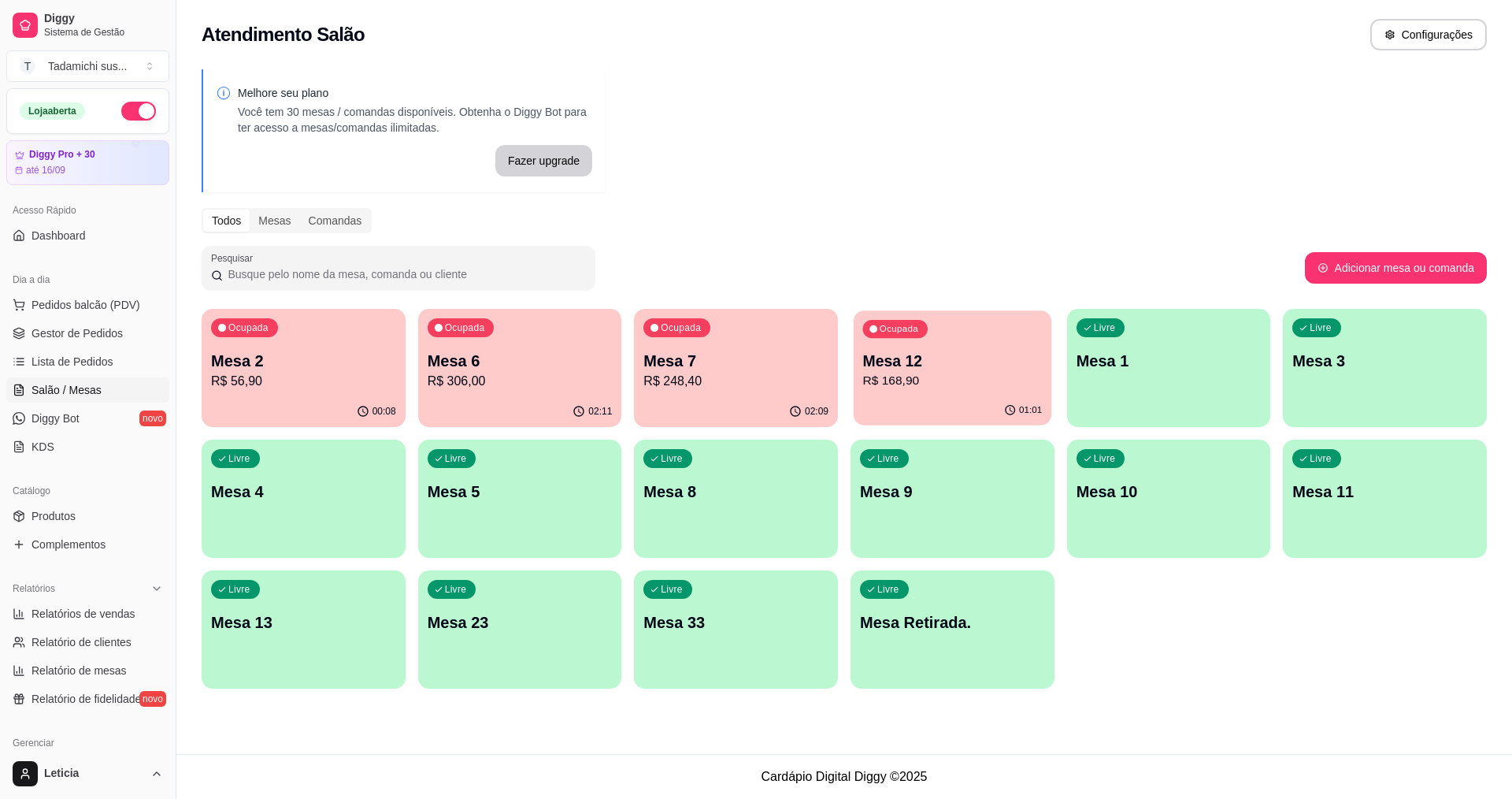
click at [1029, 372] on p "R$ 168,90" at bounding box center [953, 381] width 180 height 18
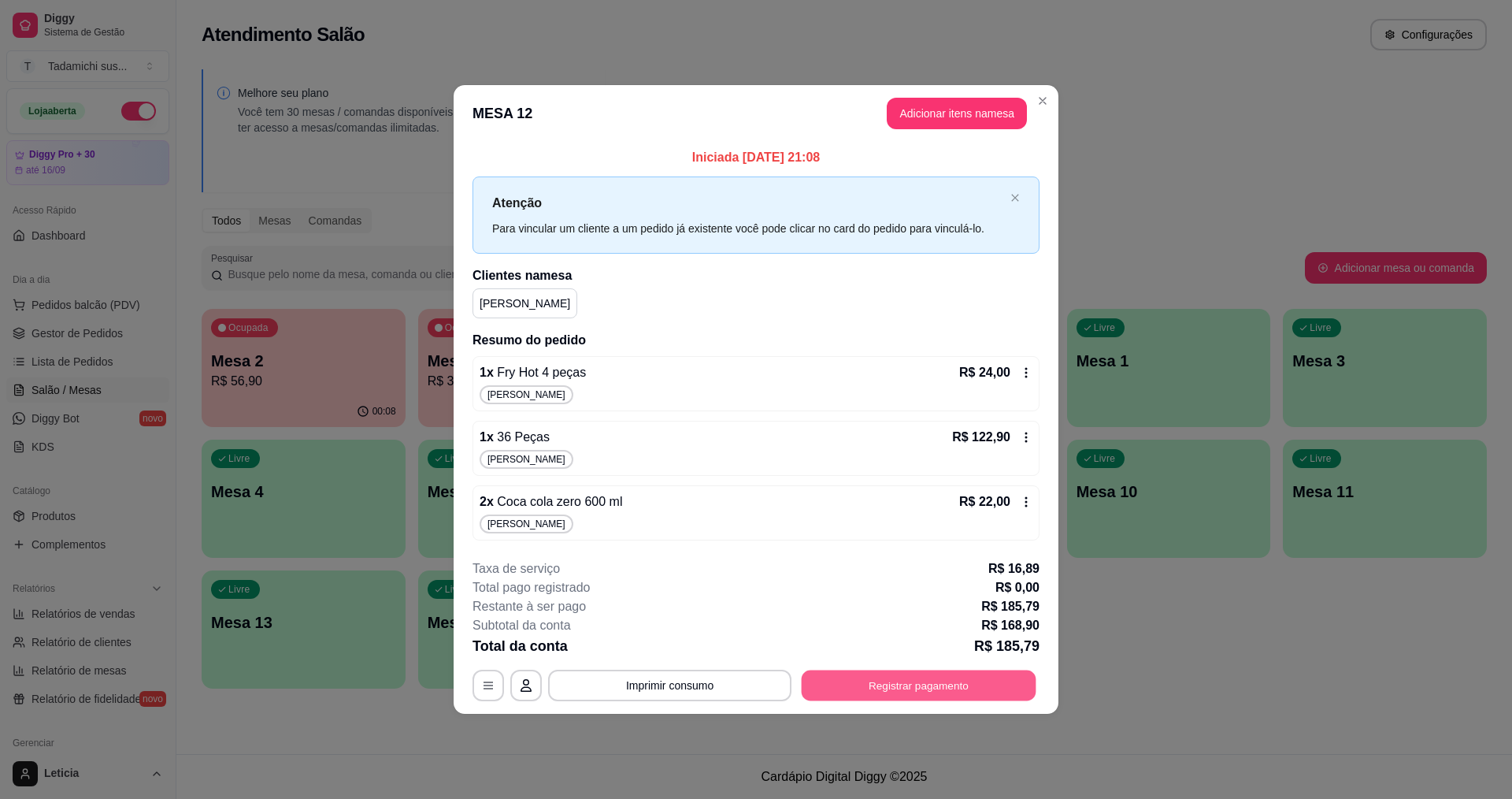
click at [868, 677] on button "Registrar pagamento" at bounding box center [920, 685] width 235 height 31
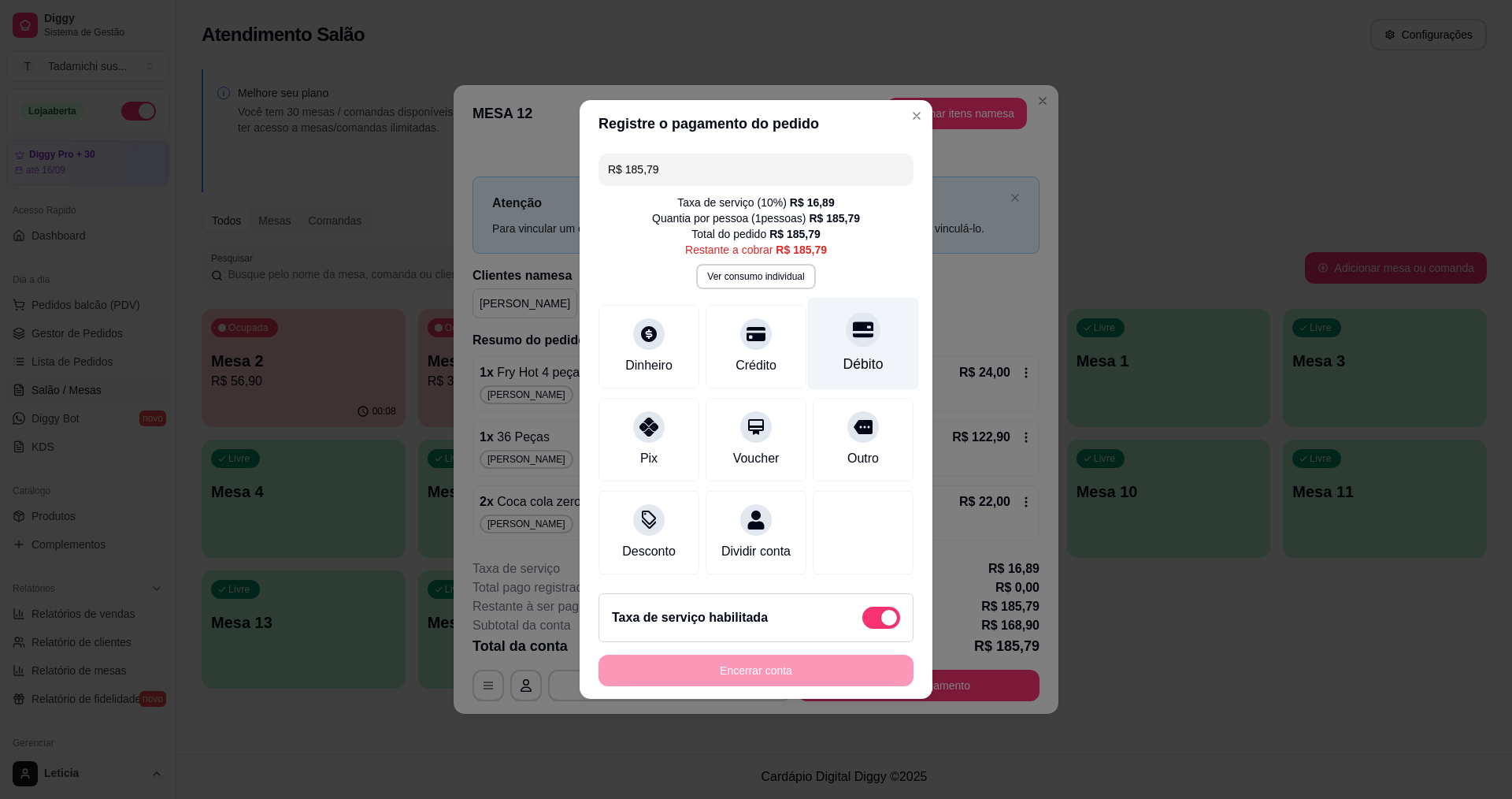
click at [846, 333] on div at bounding box center [864, 329] width 35 height 35
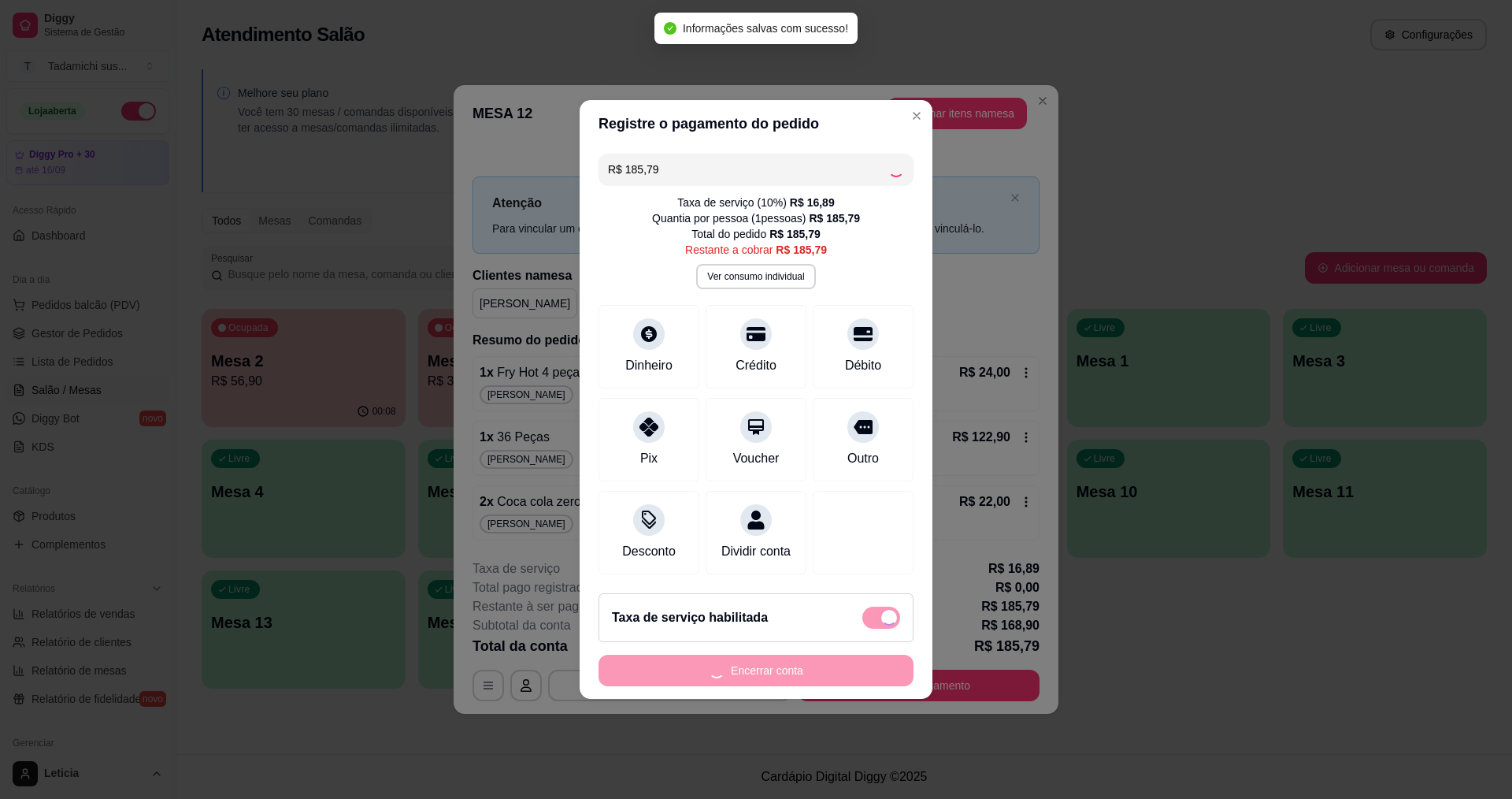
type input "R$ 0,00"
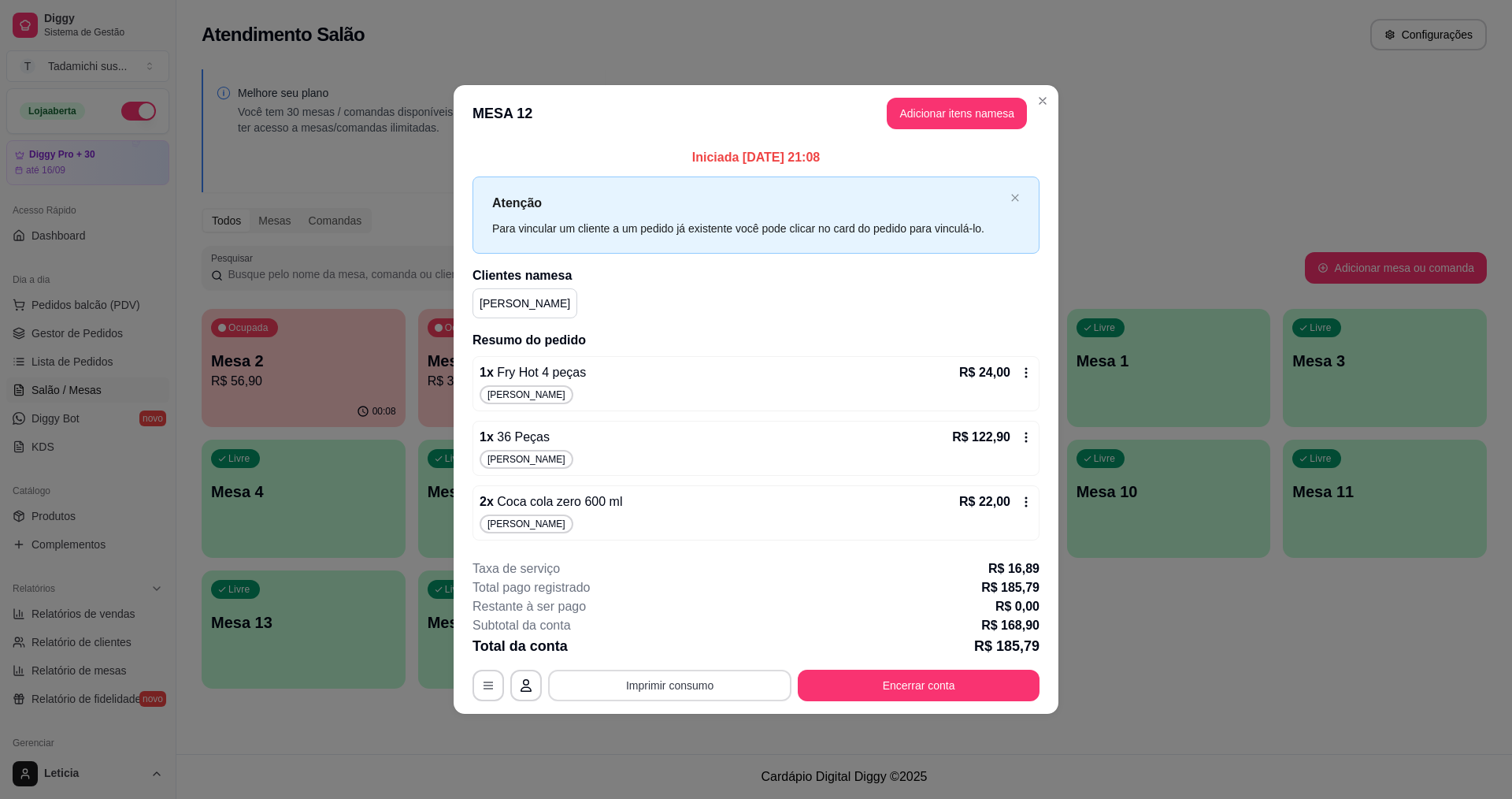
click at [642, 695] on button "Imprimir consumo" at bounding box center [670, 685] width 244 height 31
click at [680, 647] on button "IMPRESSORA HAYOM" at bounding box center [674, 649] width 121 height 25
click at [867, 683] on button "Encerrar conta" at bounding box center [920, 685] width 235 height 31
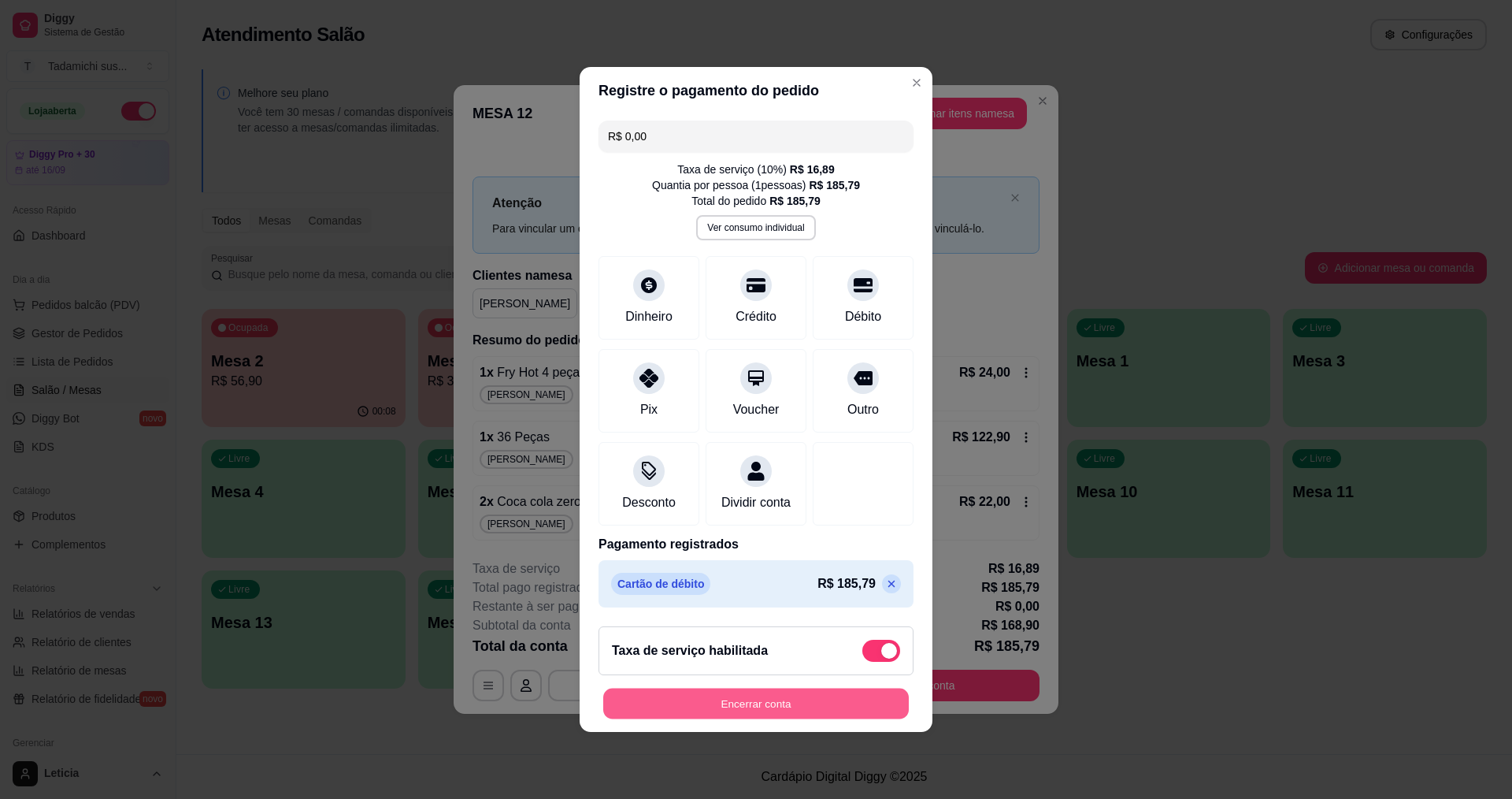
click at [804, 716] on button "Encerrar conta" at bounding box center [756, 704] width 306 height 31
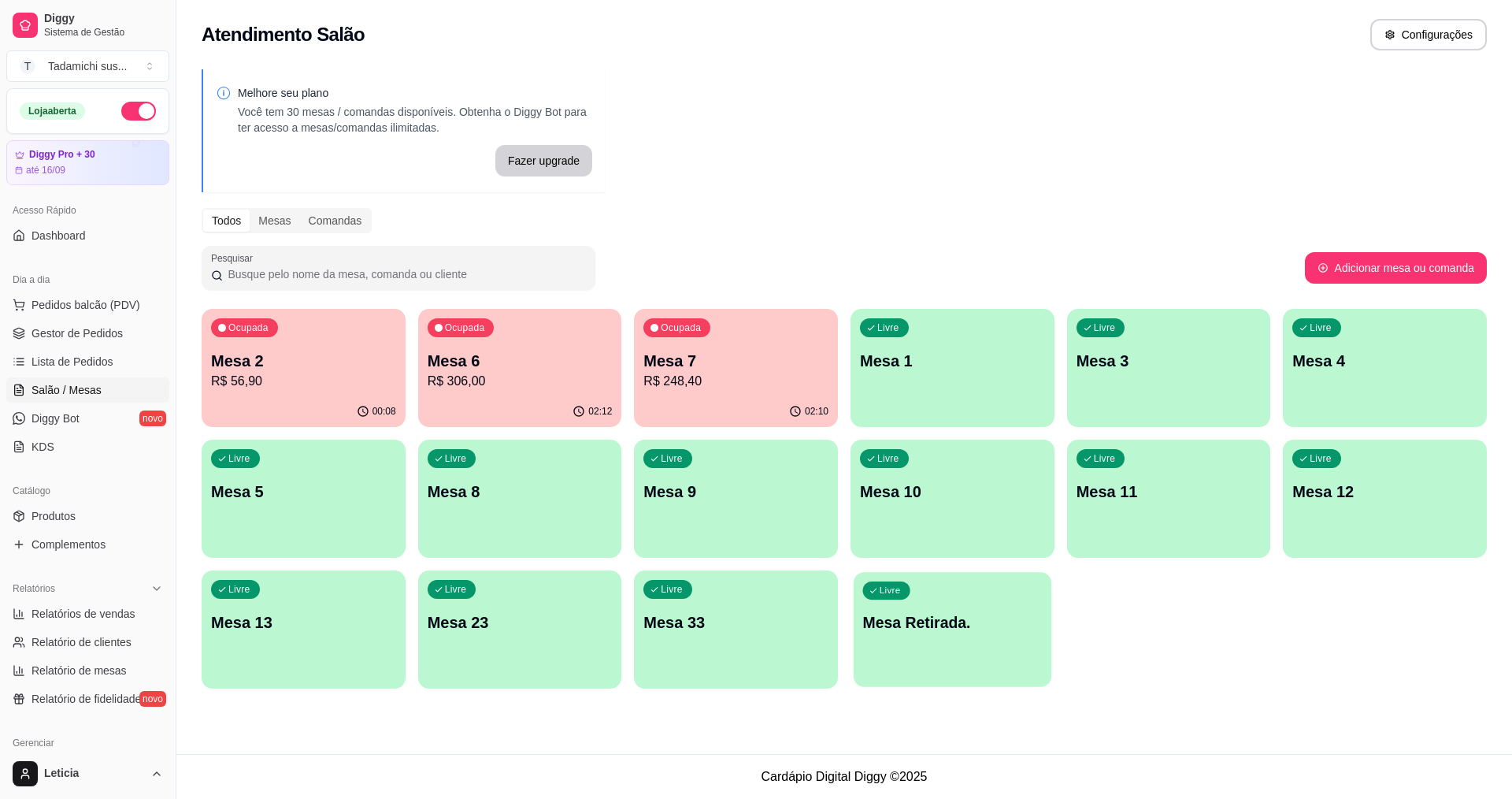
click at [952, 611] on div "Livre Mesa Retirada." at bounding box center [952, 619] width 198 height 96
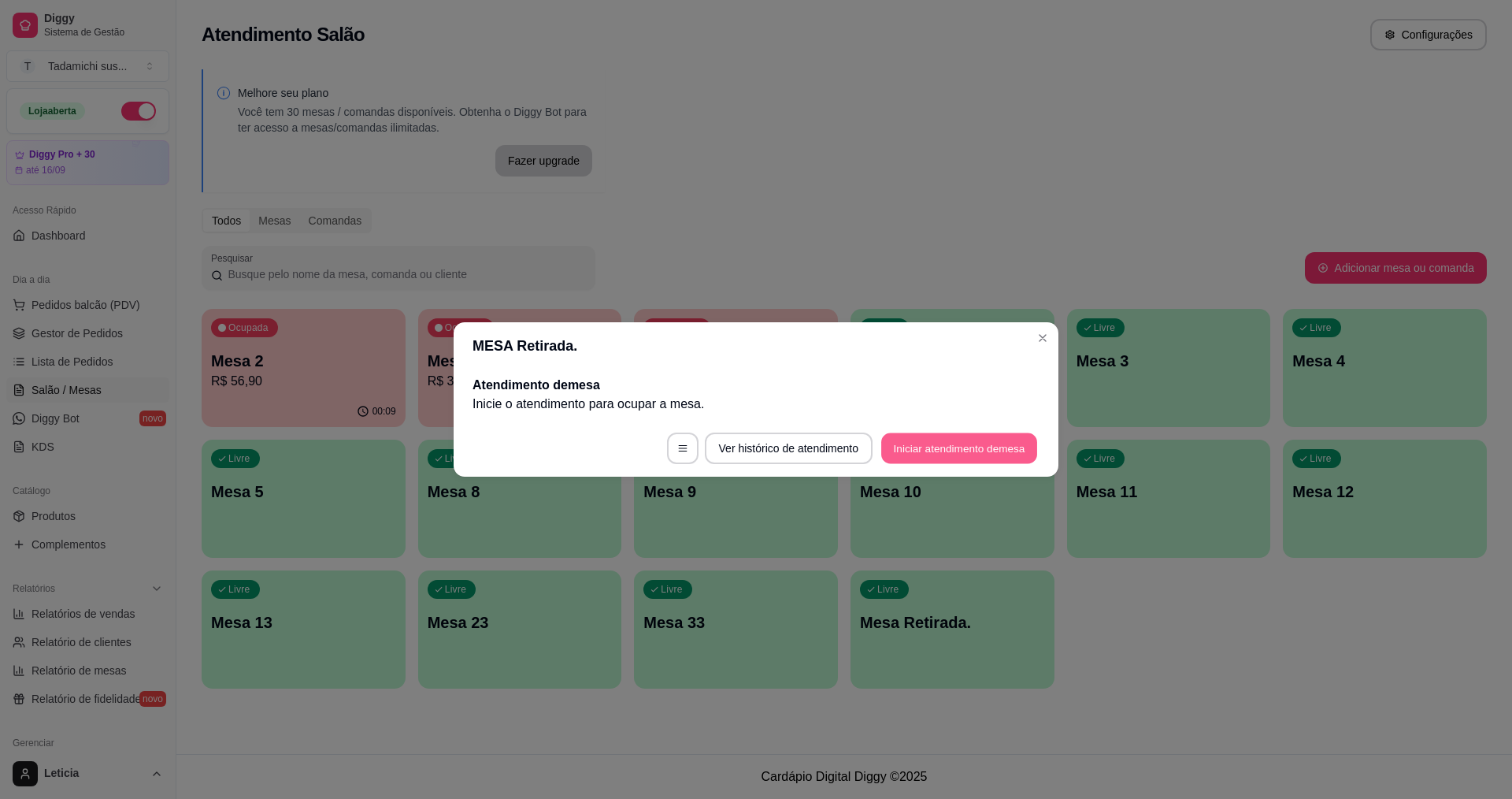
click at [946, 441] on button "Iniciar atendimento de mesa" at bounding box center [959, 449] width 156 height 31
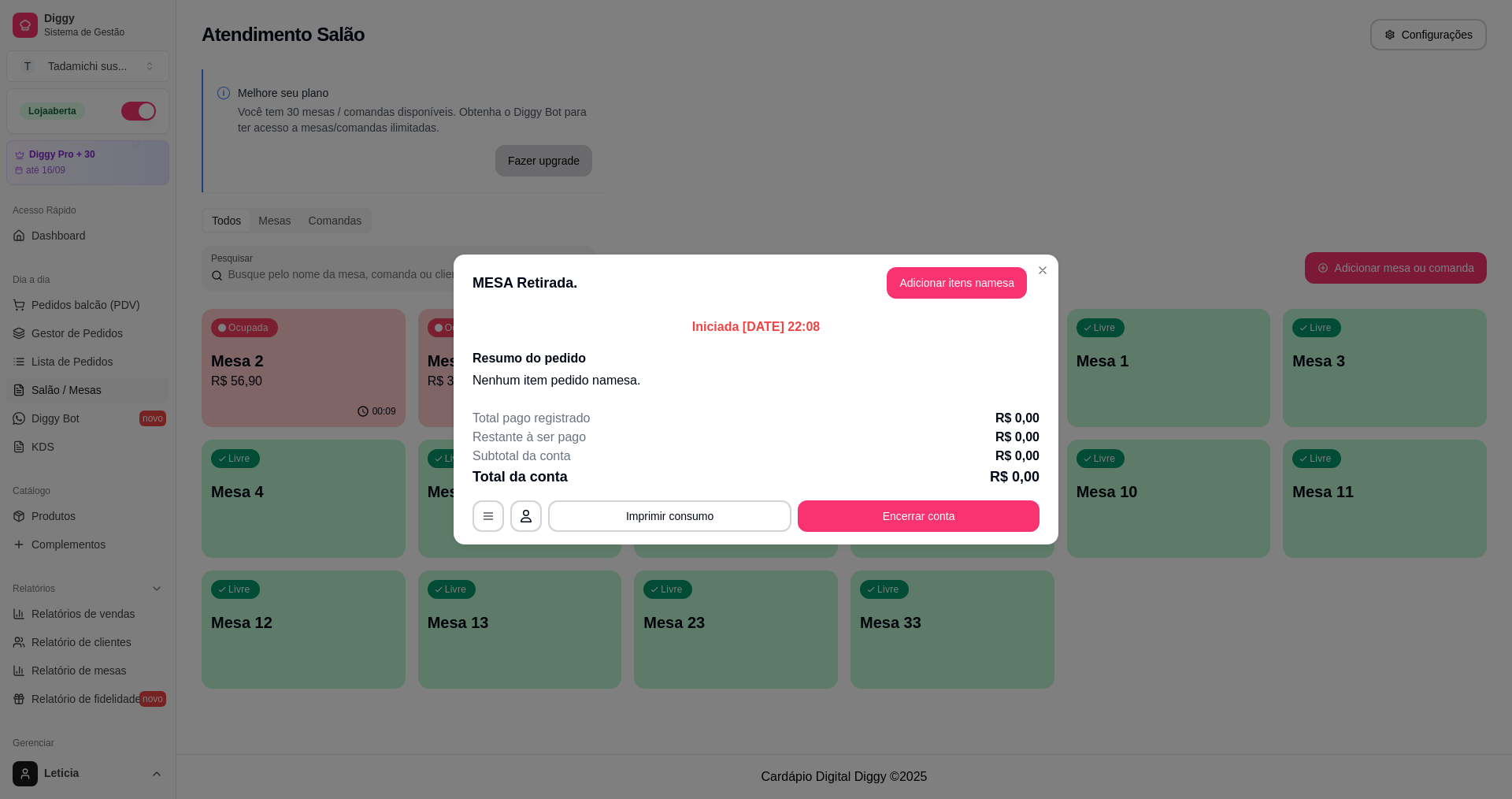
click at [955, 263] on header "MESA Retirada. Adicionar itens na mesa" at bounding box center [756, 283] width 604 height 57
click at [941, 282] on button "Adicionar itens na mesa" at bounding box center [957, 283] width 136 height 31
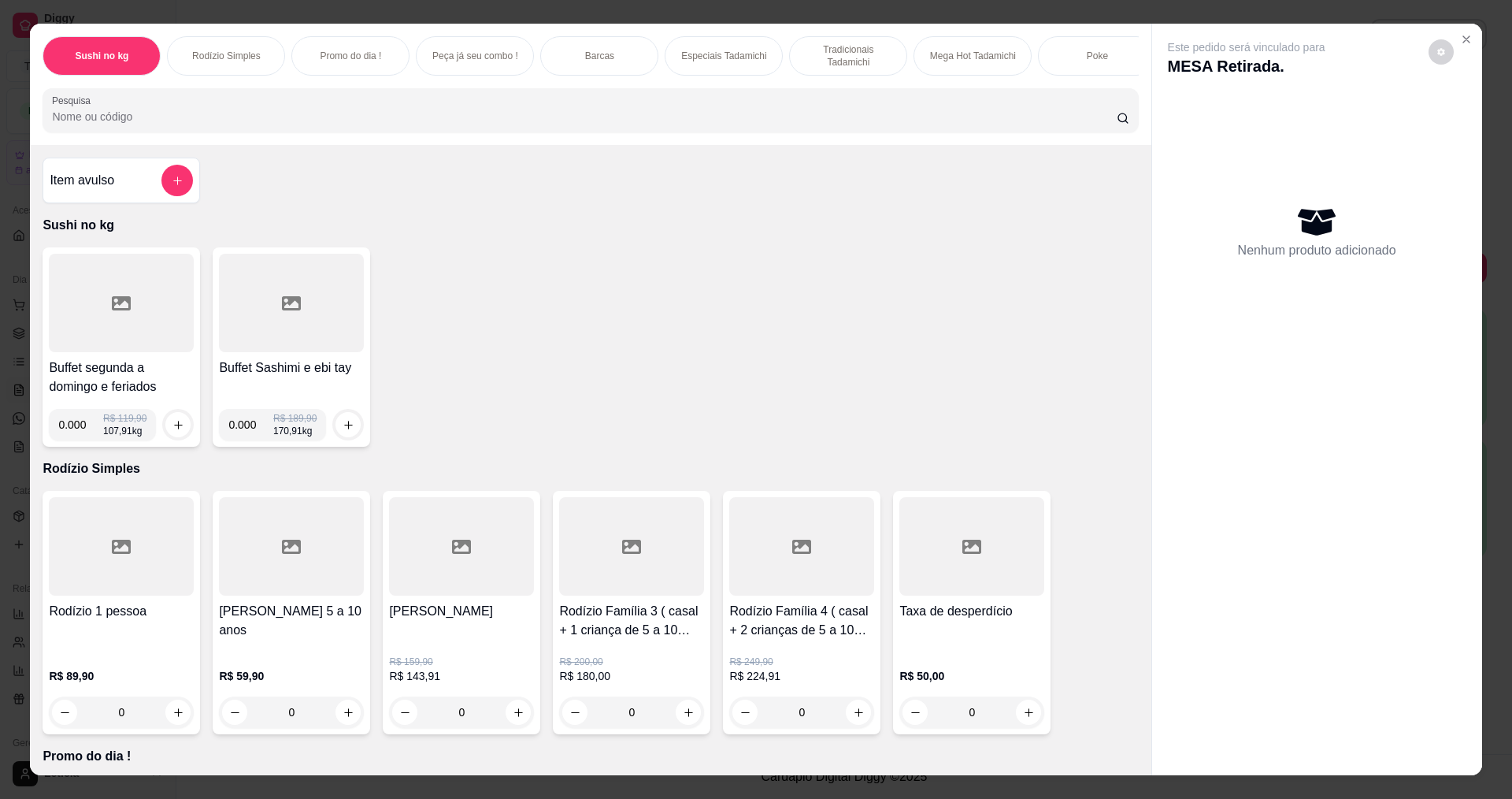
click at [125, 315] on div at bounding box center [122, 303] width 145 height 98
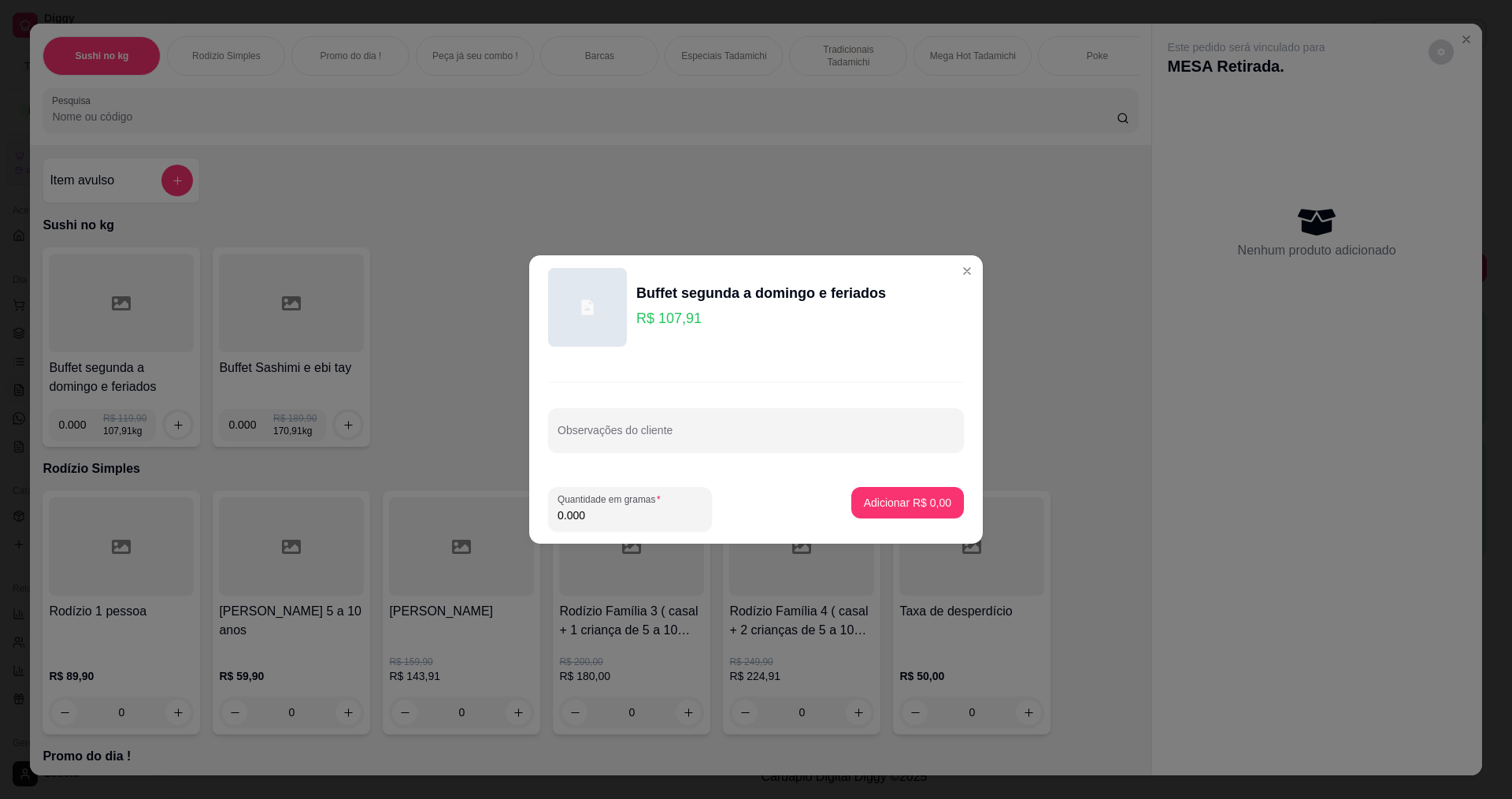
click at [614, 517] on input "0.000" at bounding box center [630, 515] width 145 height 16
type input "0.116"
click at [902, 503] on p "Adicionar R$ 12,52" at bounding box center [905, 502] width 92 height 15
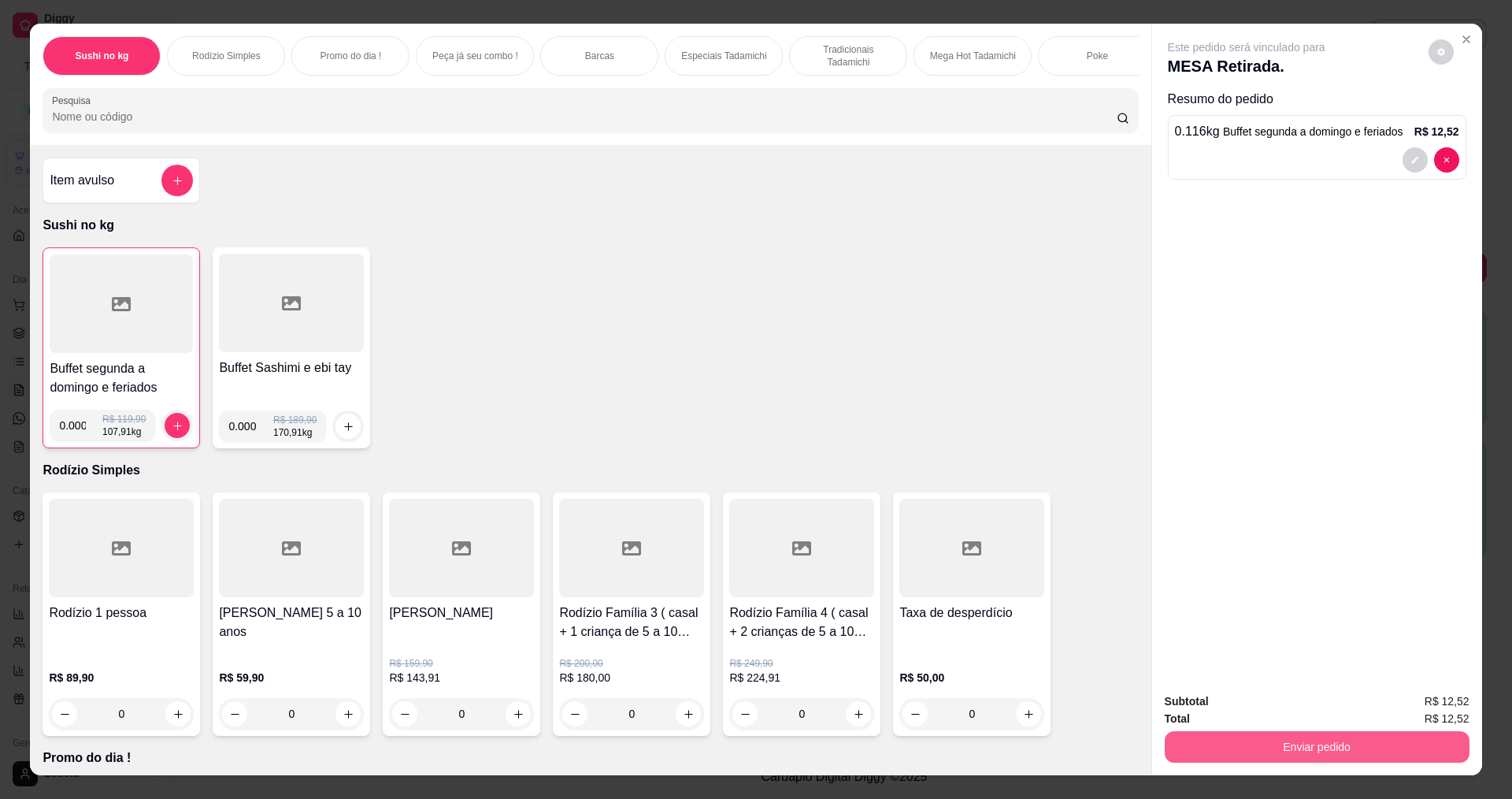
click at [1248, 739] on button "Enviar pedido" at bounding box center [1317, 746] width 305 height 31
click at [1205, 704] on button "Não registrar e enviar pedido" at bounding box center [1265, 708] width 159 height 29
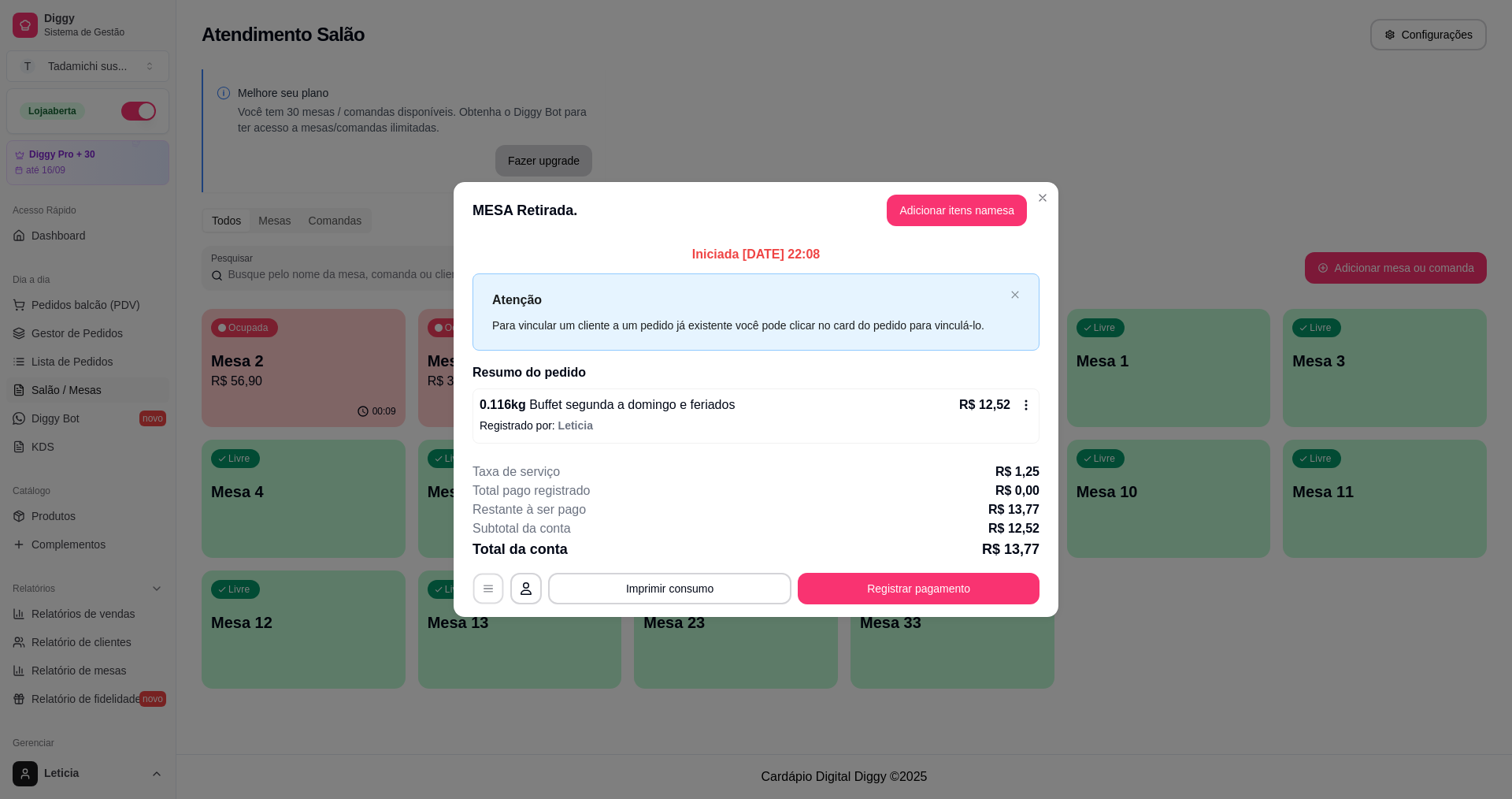
click at [473, 587] on button "button" at bounding box center [489, 588] width 31 height 31
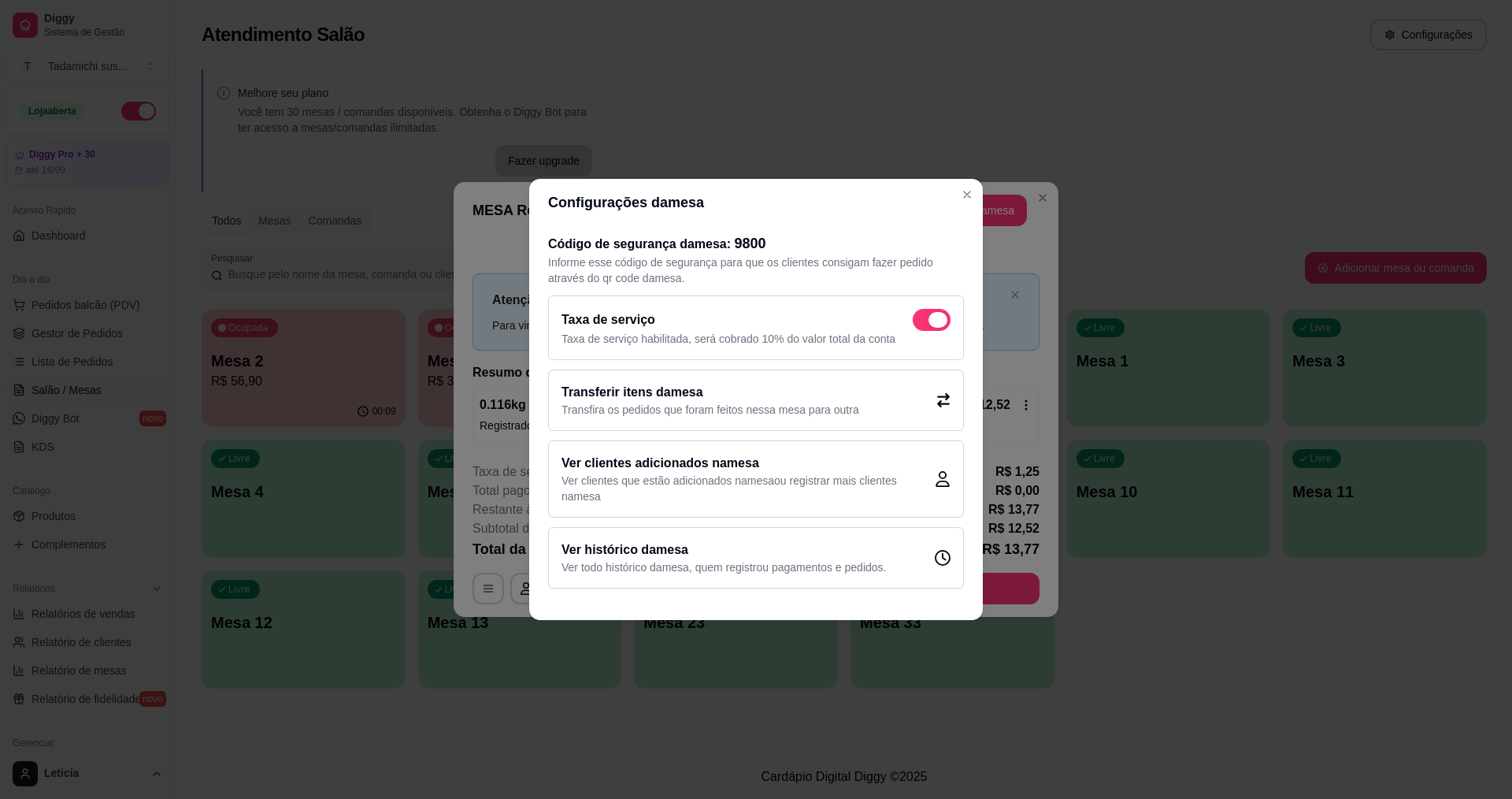
click at [921, 321] on span at bounding box center [932, 320] width 38 height 22
click at [921, 323] on input "checkbox" at bounding box center [917, 328] width 10 height 10
checkbox input "false"
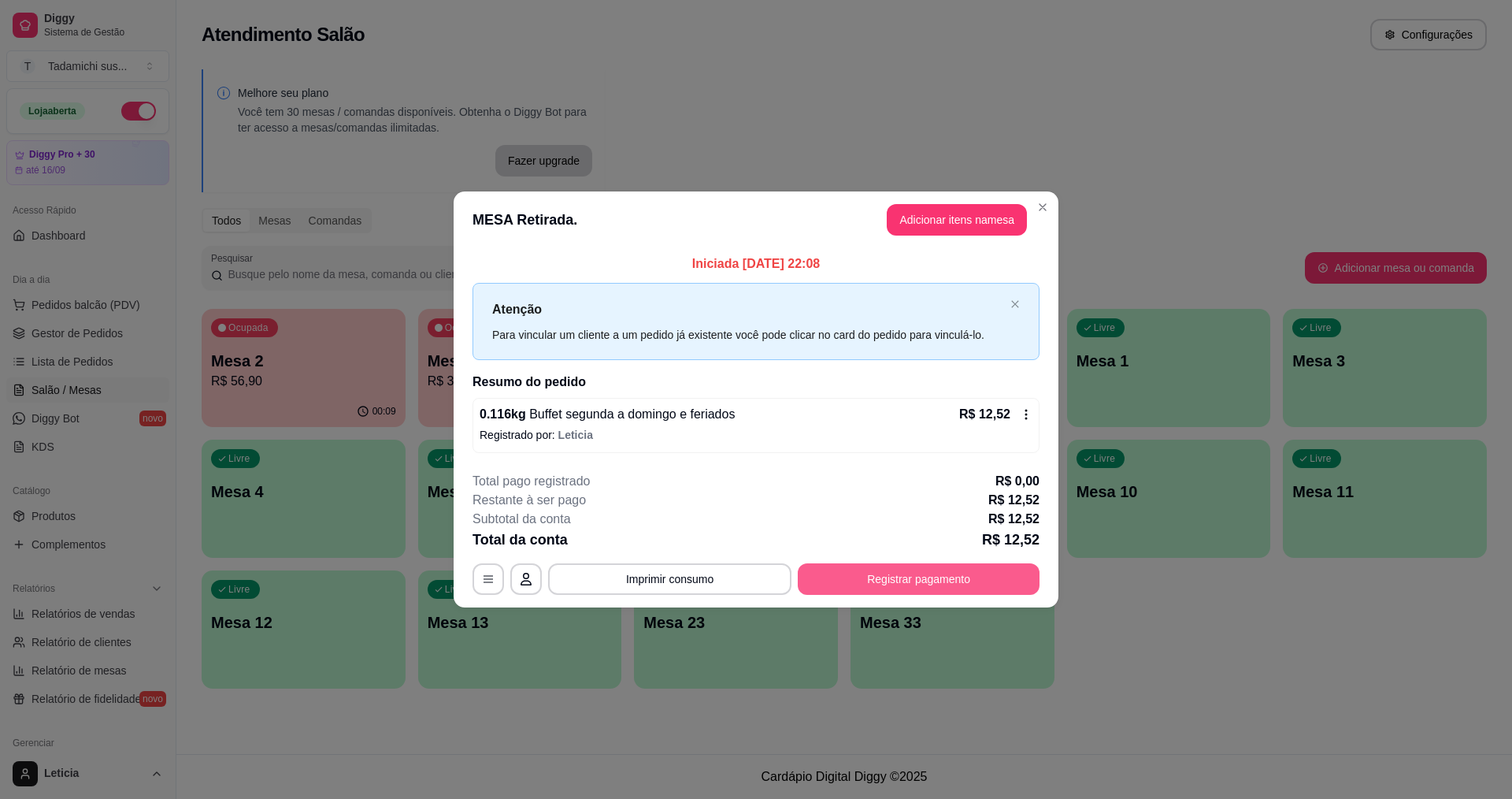
click at [936, 575] on button "Registrar pagamento" at bounding box center [919, 579] width 242 height 31
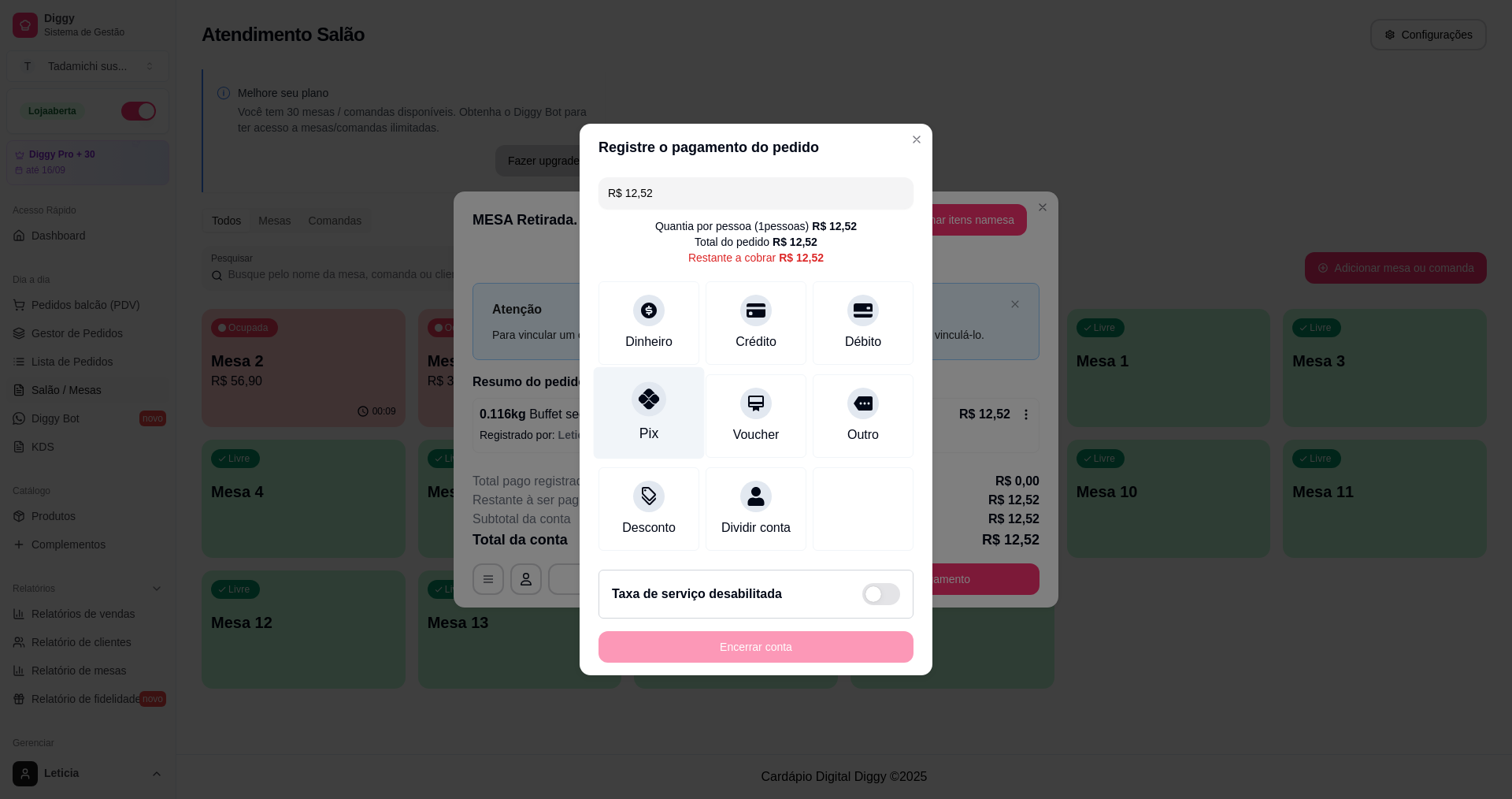
click at [641, 394] on icon at bounding box center [649, 399] width 21 height 21
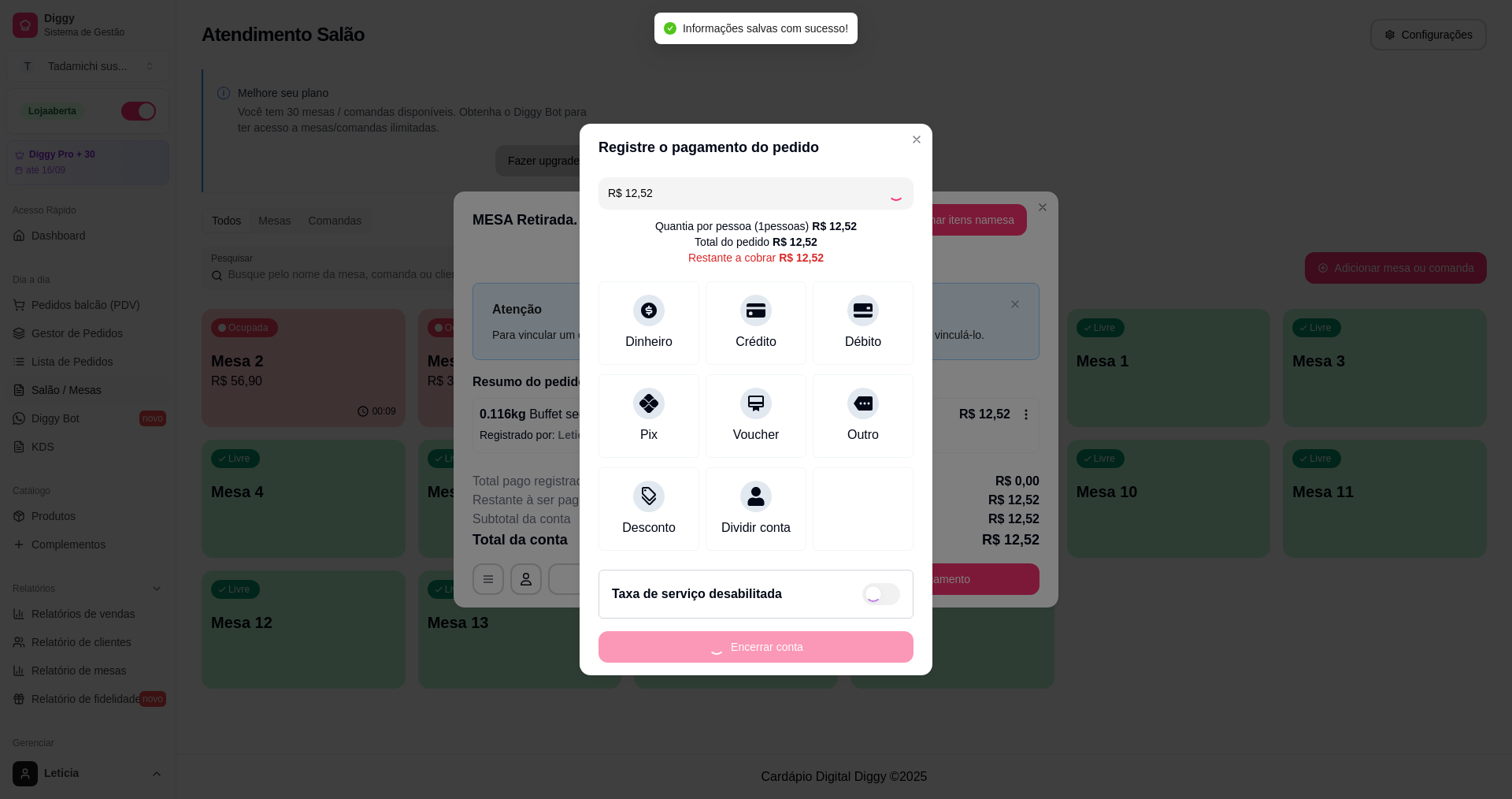
type input "R$ 0,00"
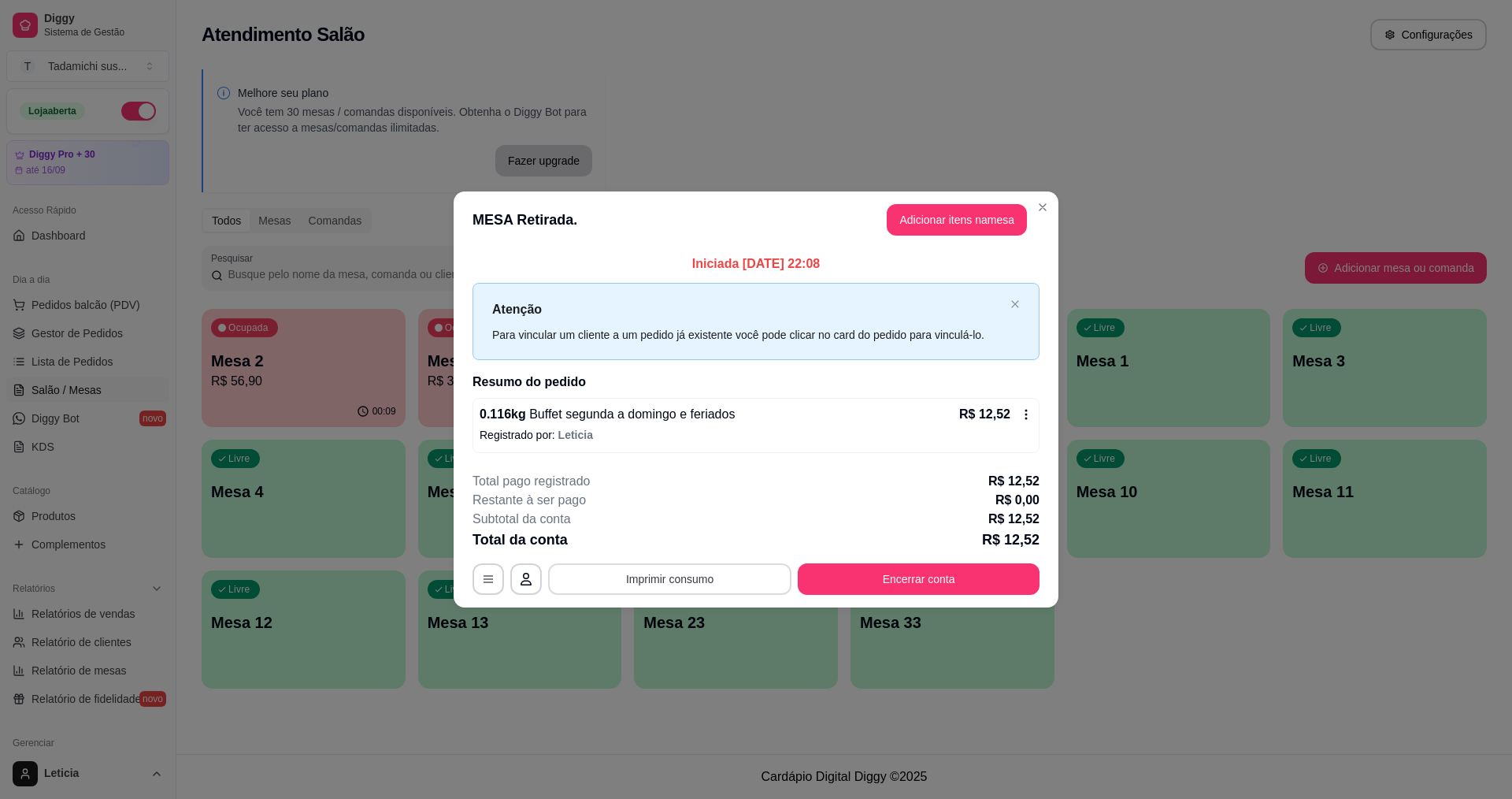
click at [759, 578] on button "Imprimir consumo" at bounding box center [670, 579] width 244 height 31
click at [707, 542] on button "IMPRESSORA HAYOM" at bounding box center [674, 542] width 117 height 24
click at [940, 576] on button "Encerrar conta" at bounding box center [920, 579] width 235 height 31
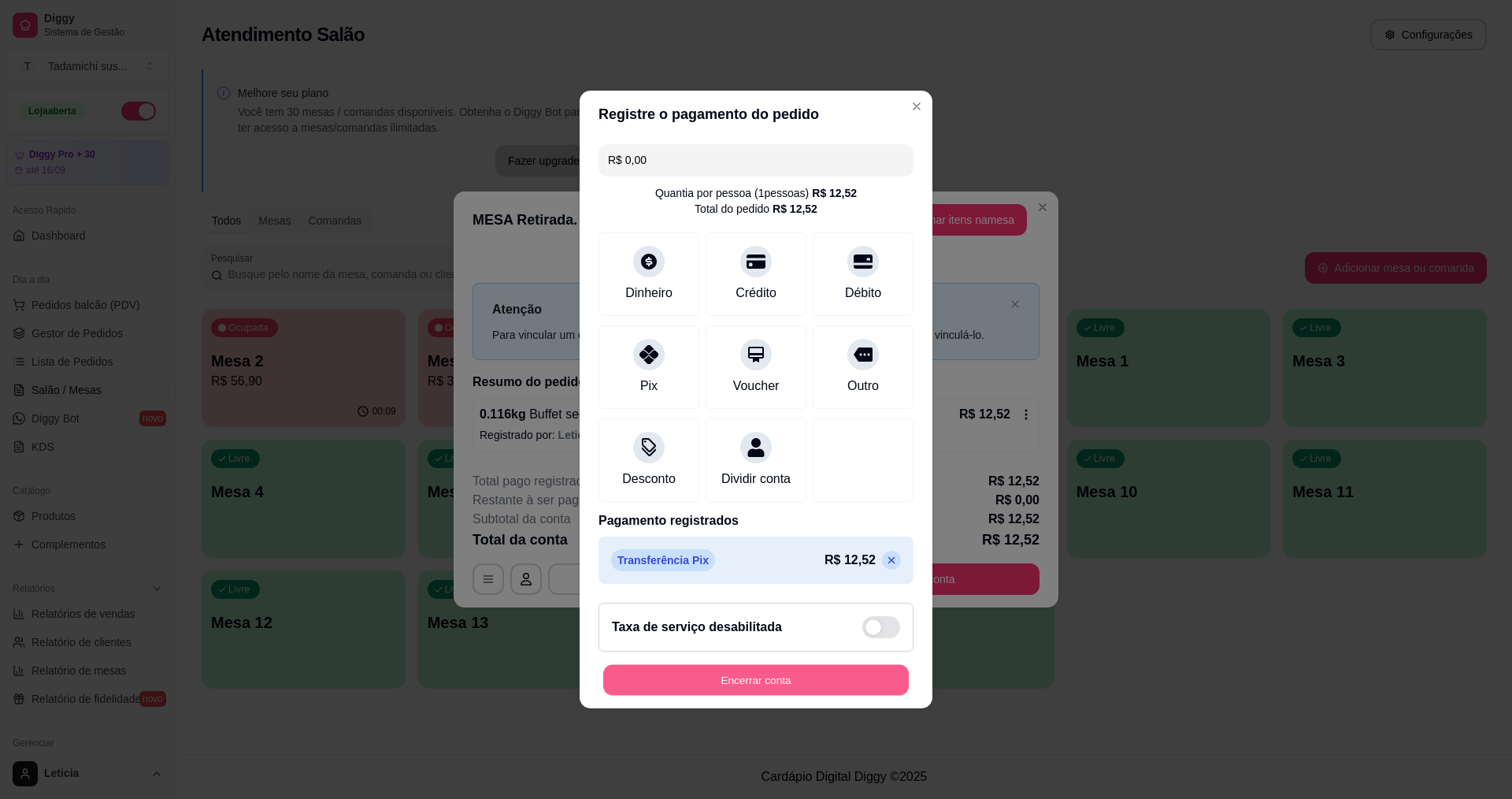
click at [794, 695] on button "Encerrar conta" at bounding box center [756, 681] width 306 height 31
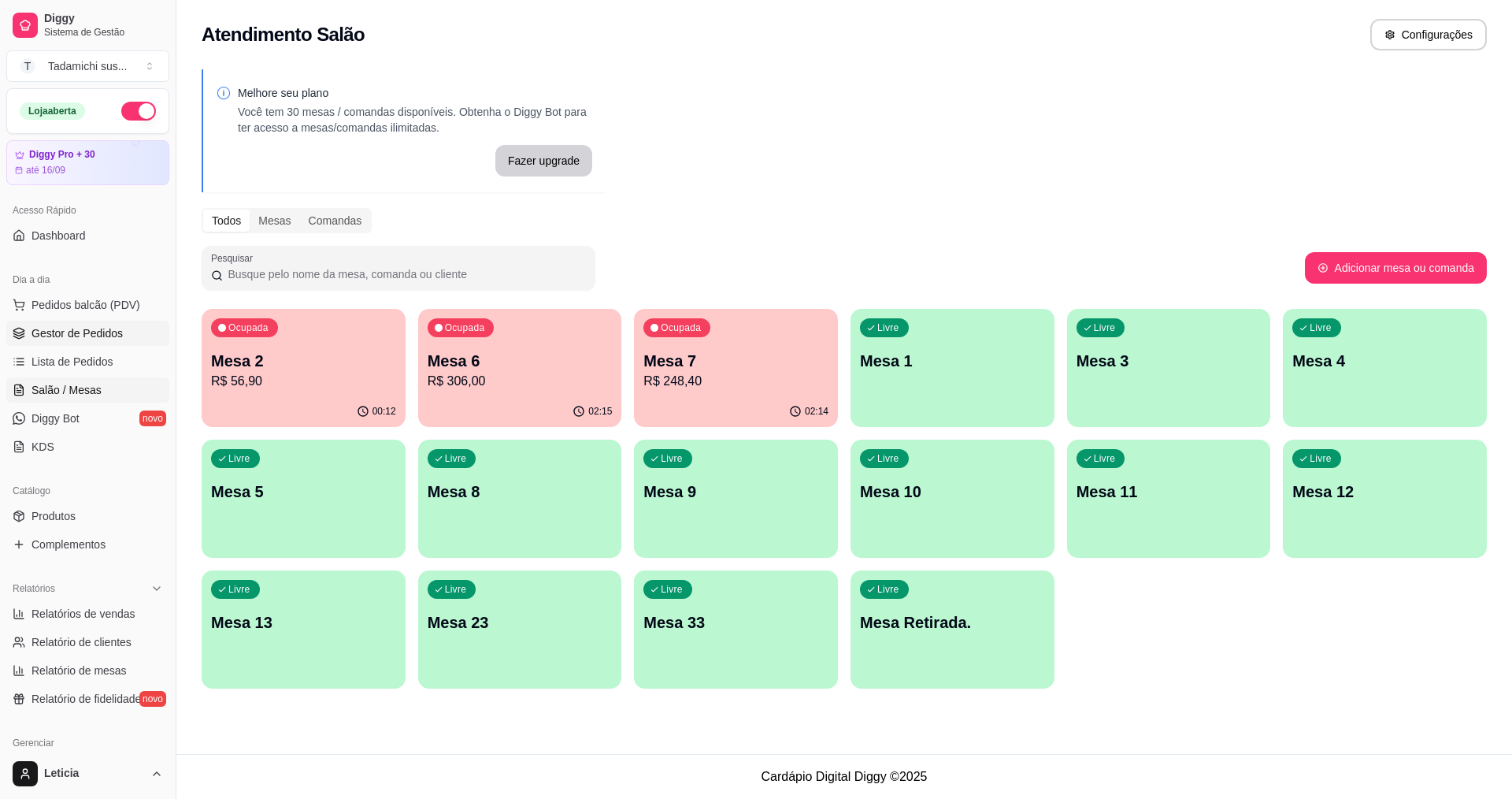
click at [85, 334] on span "Gestor de Pedidos" at bounding box center [77, 333] width 92 height 16
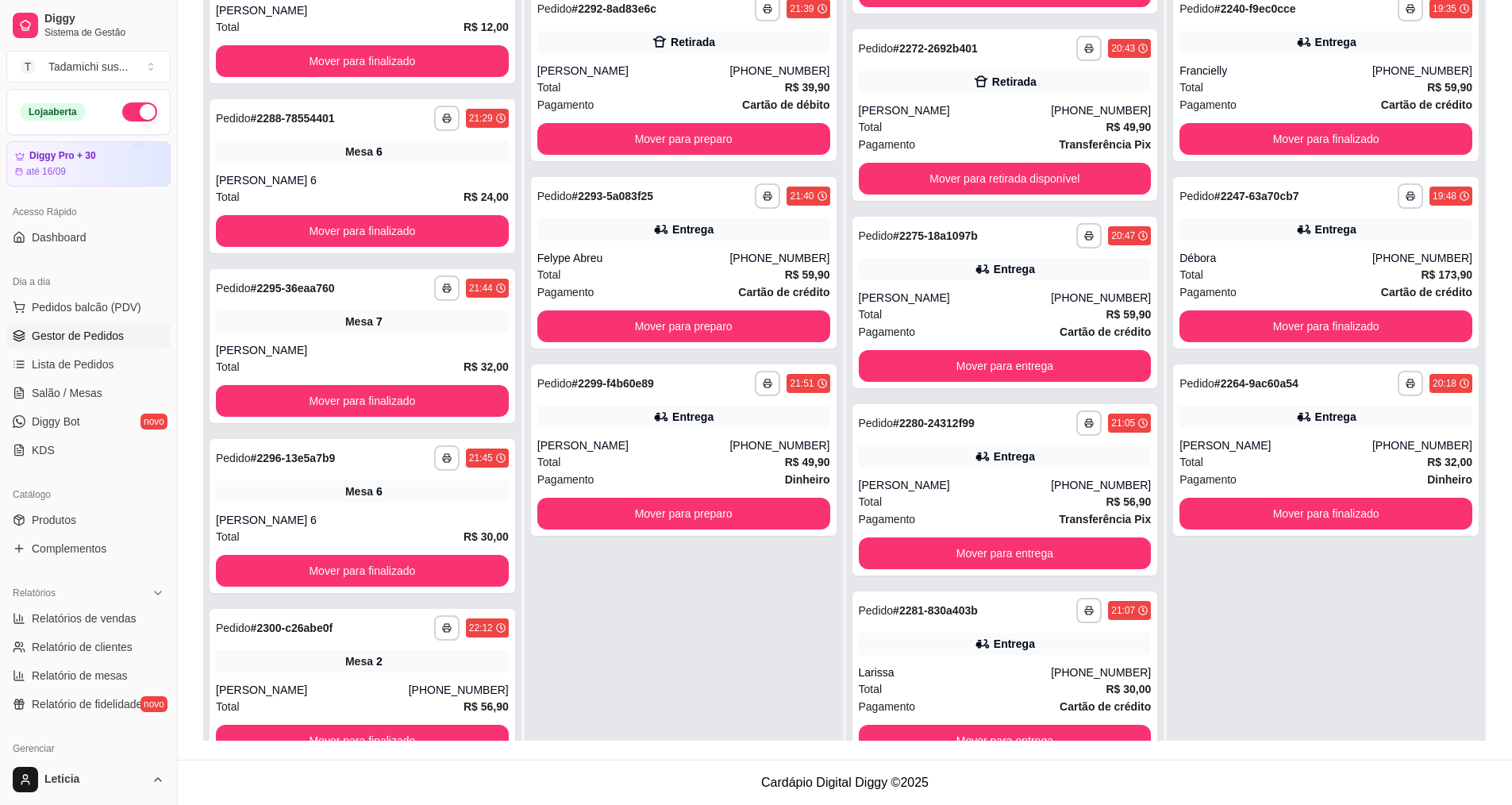
click at [553, 665] on div "**********" at bounding box center [684, 382] width 318 height 805
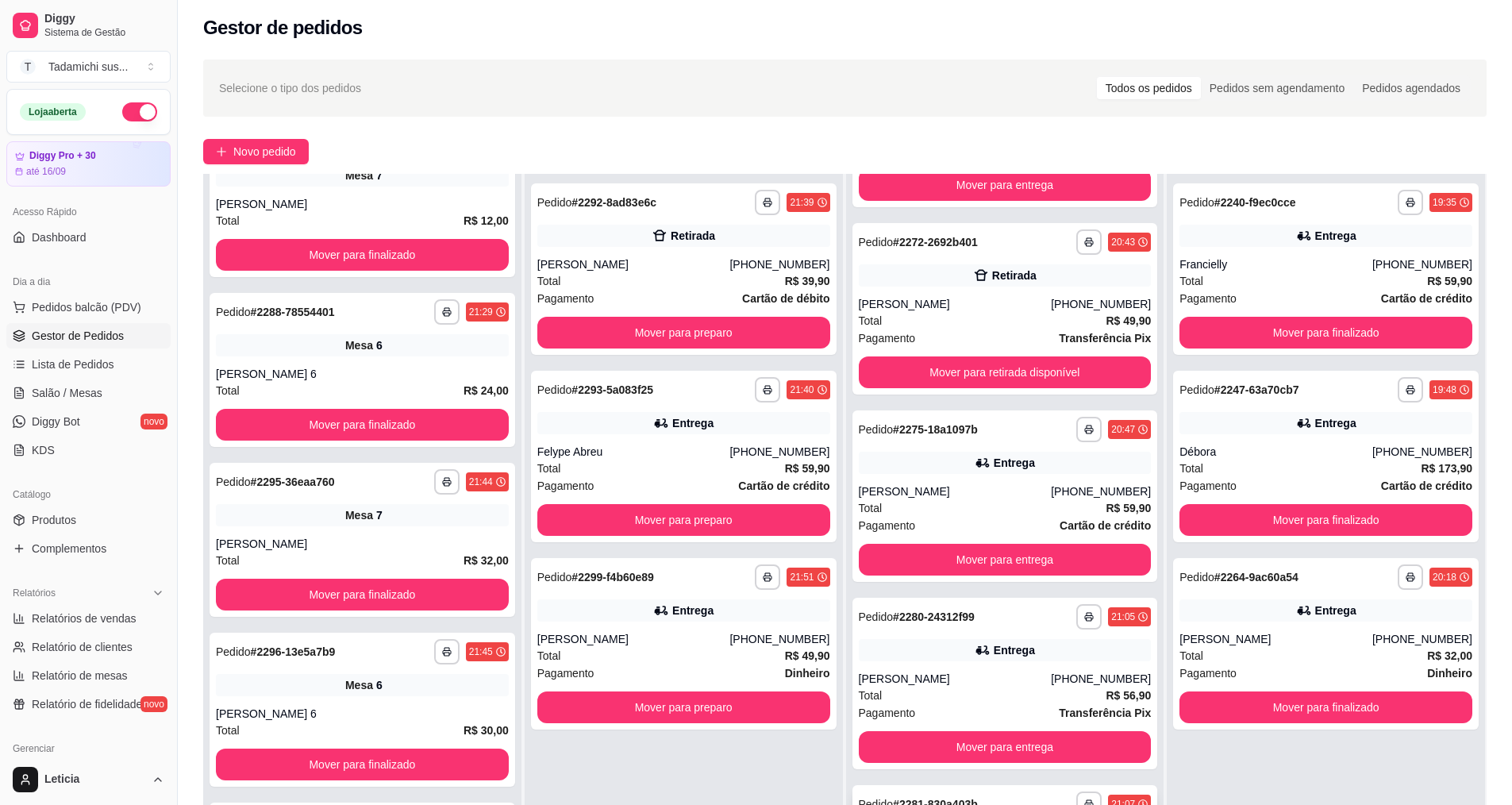
scroll to position [242, 0]
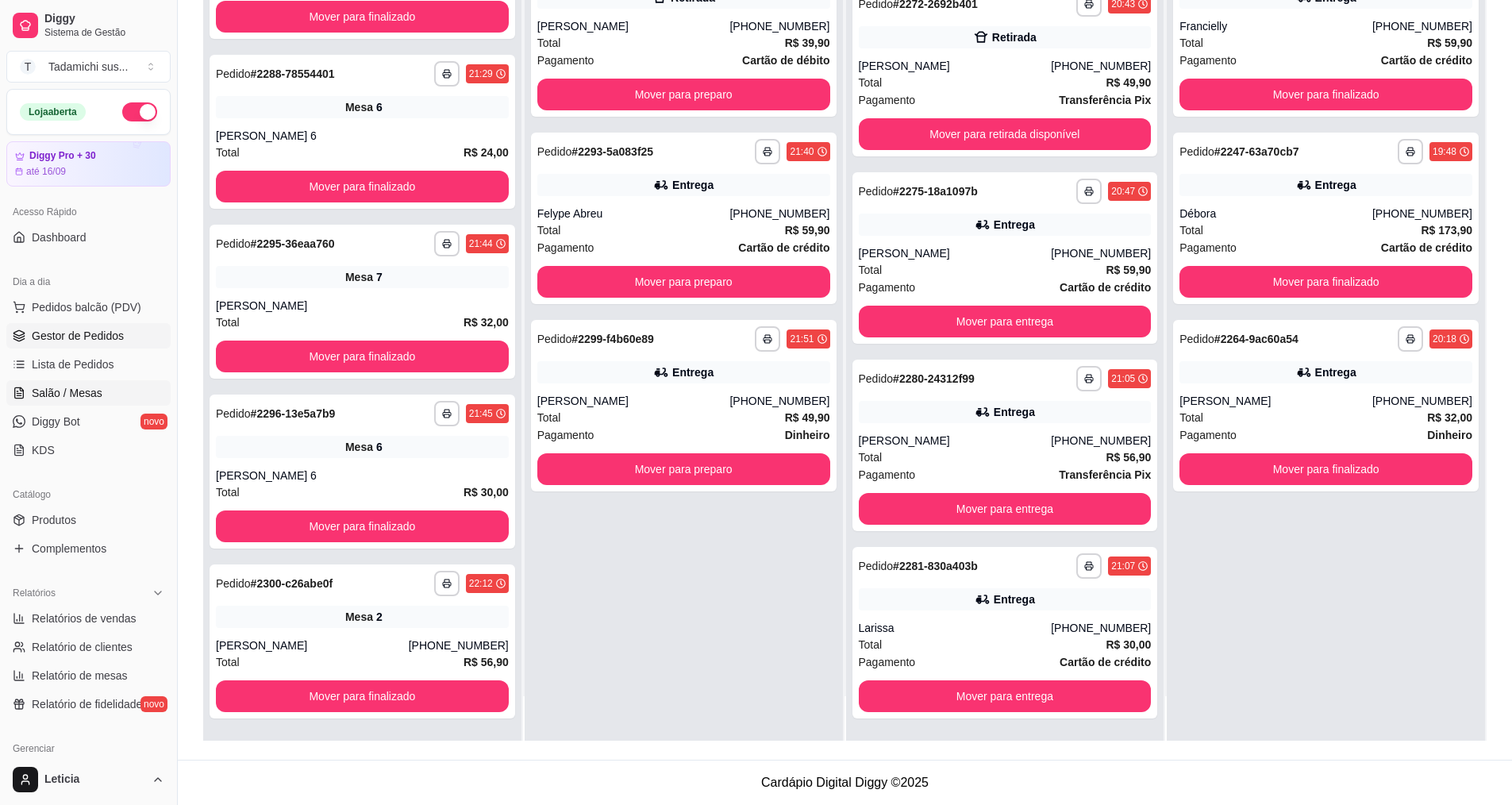
click at [101, 390] on link "Salão / Mesas" at bounding box center [88, 392] width 164 height 25
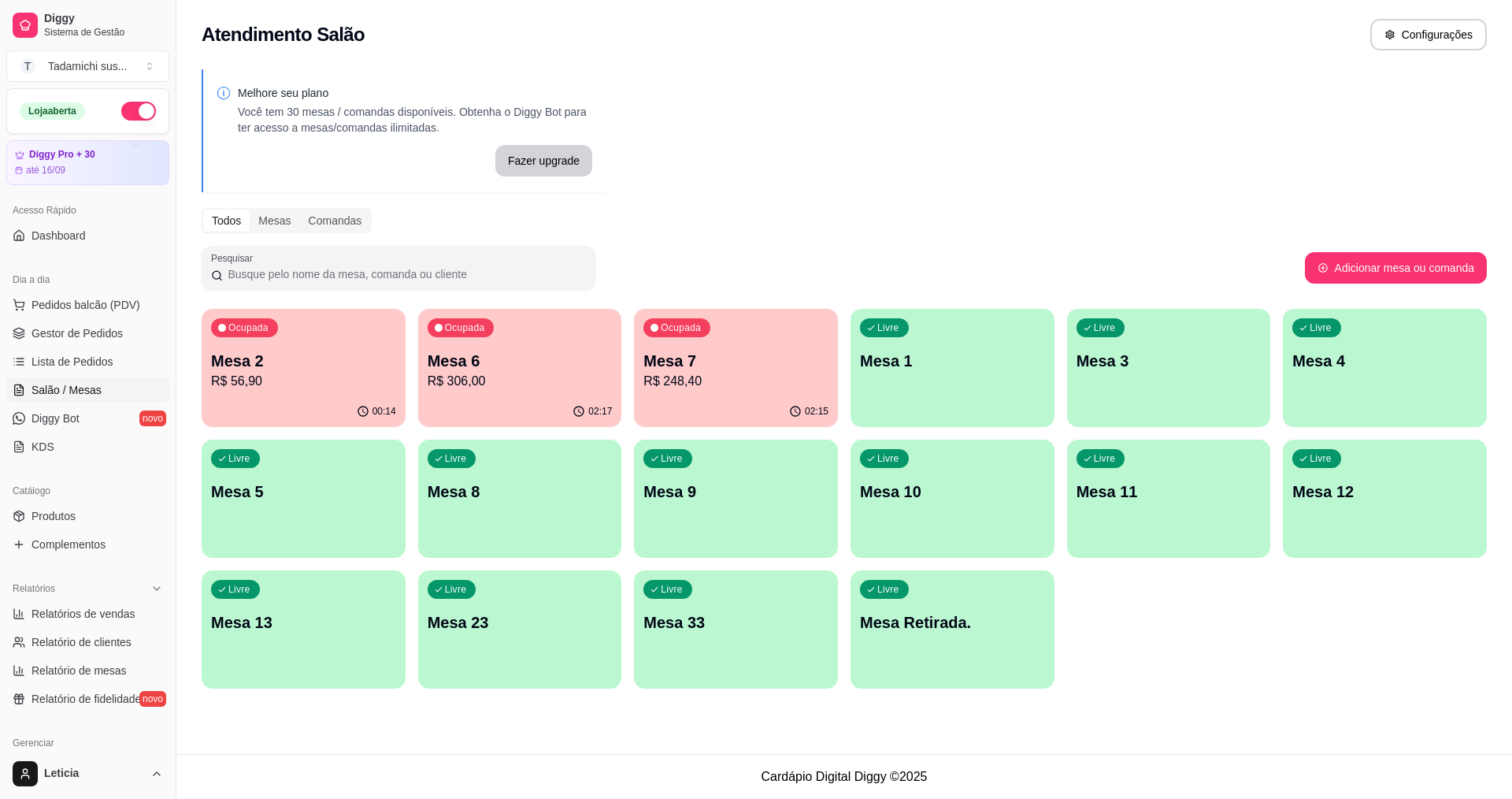
click at [365, 650] on div "Livre Mesa 13" at bounding box center [303, 619] width 204 height 99
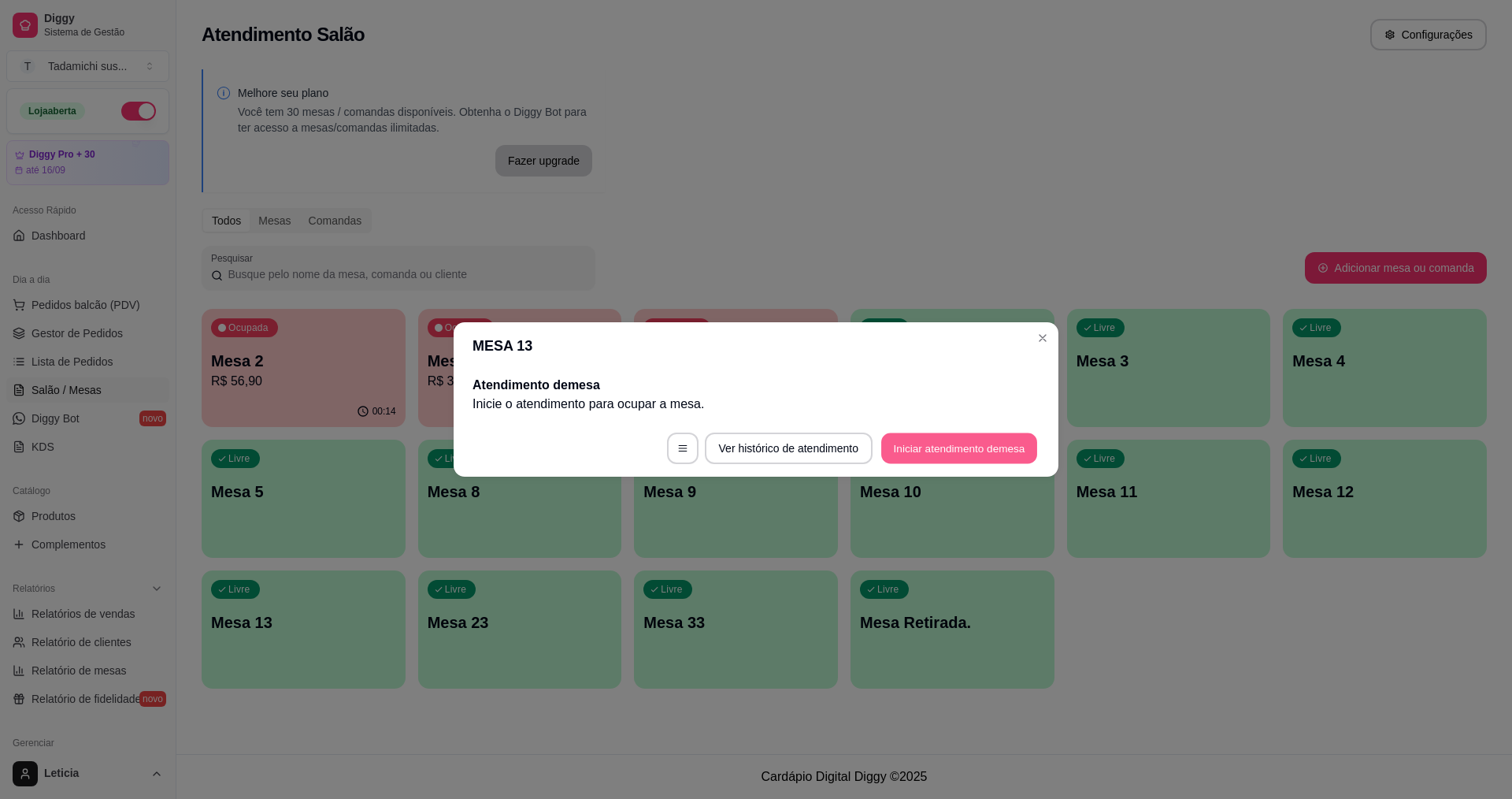
click at [952, 453] on button "Iniciar atendimento de mesa" at bounding box center [959, 449] width 156 height 31
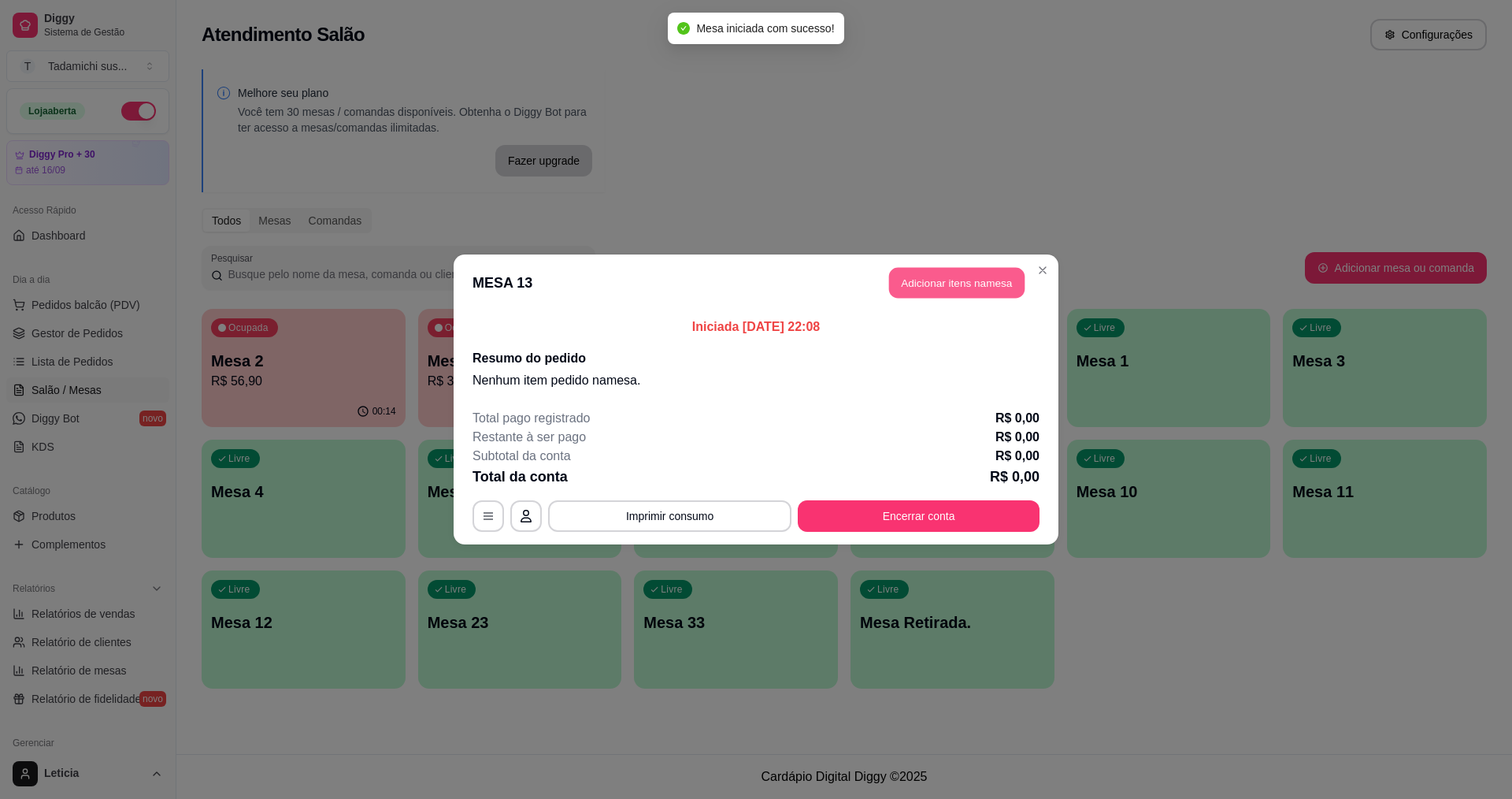
click at [943, 291] on button "Adicionar itens na mesa" at bounding box center [957, 283] width 136 height 31
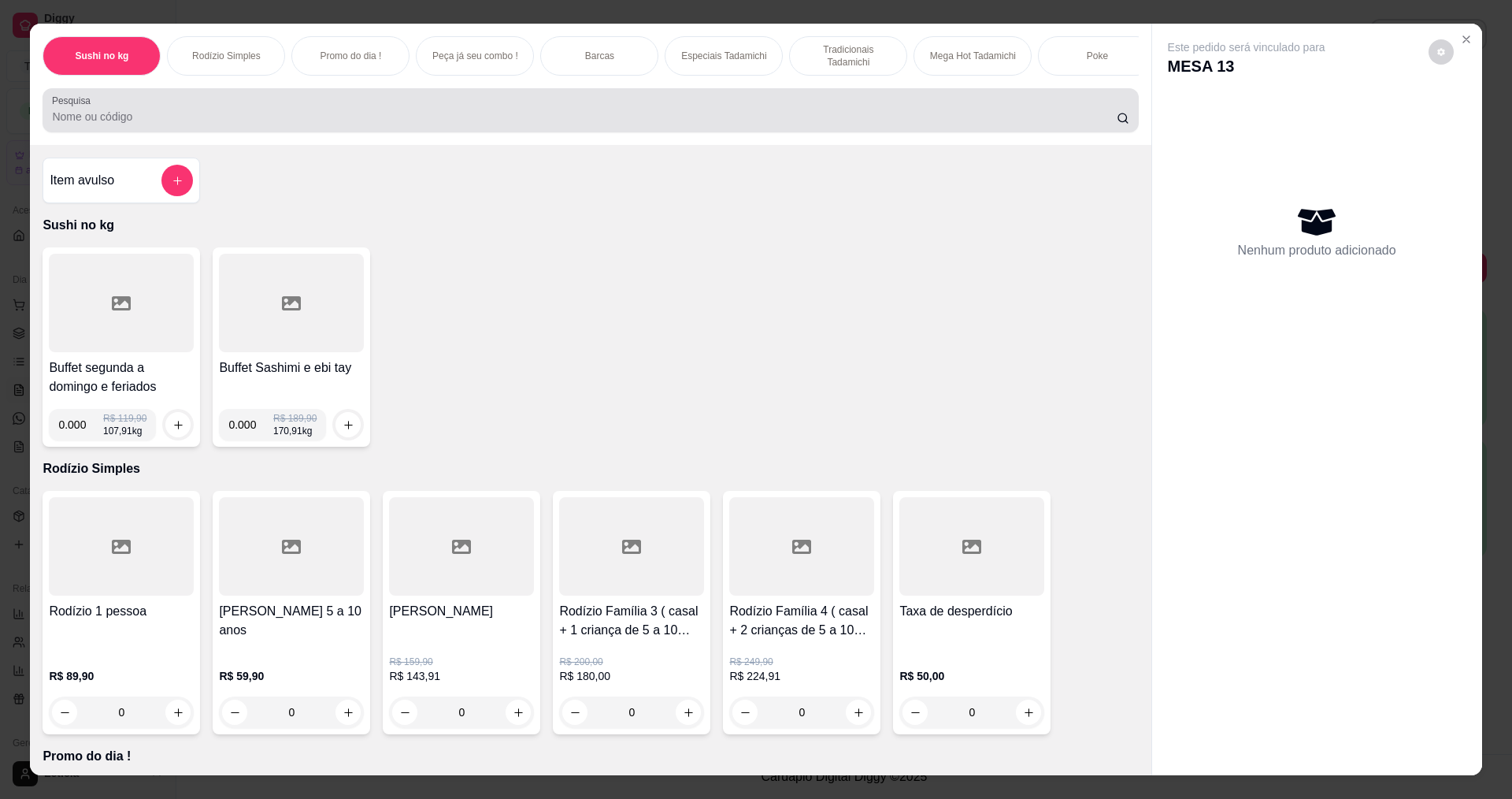
click at [342, 112] on div at bounding box center [590, 110] width 1077 height 31
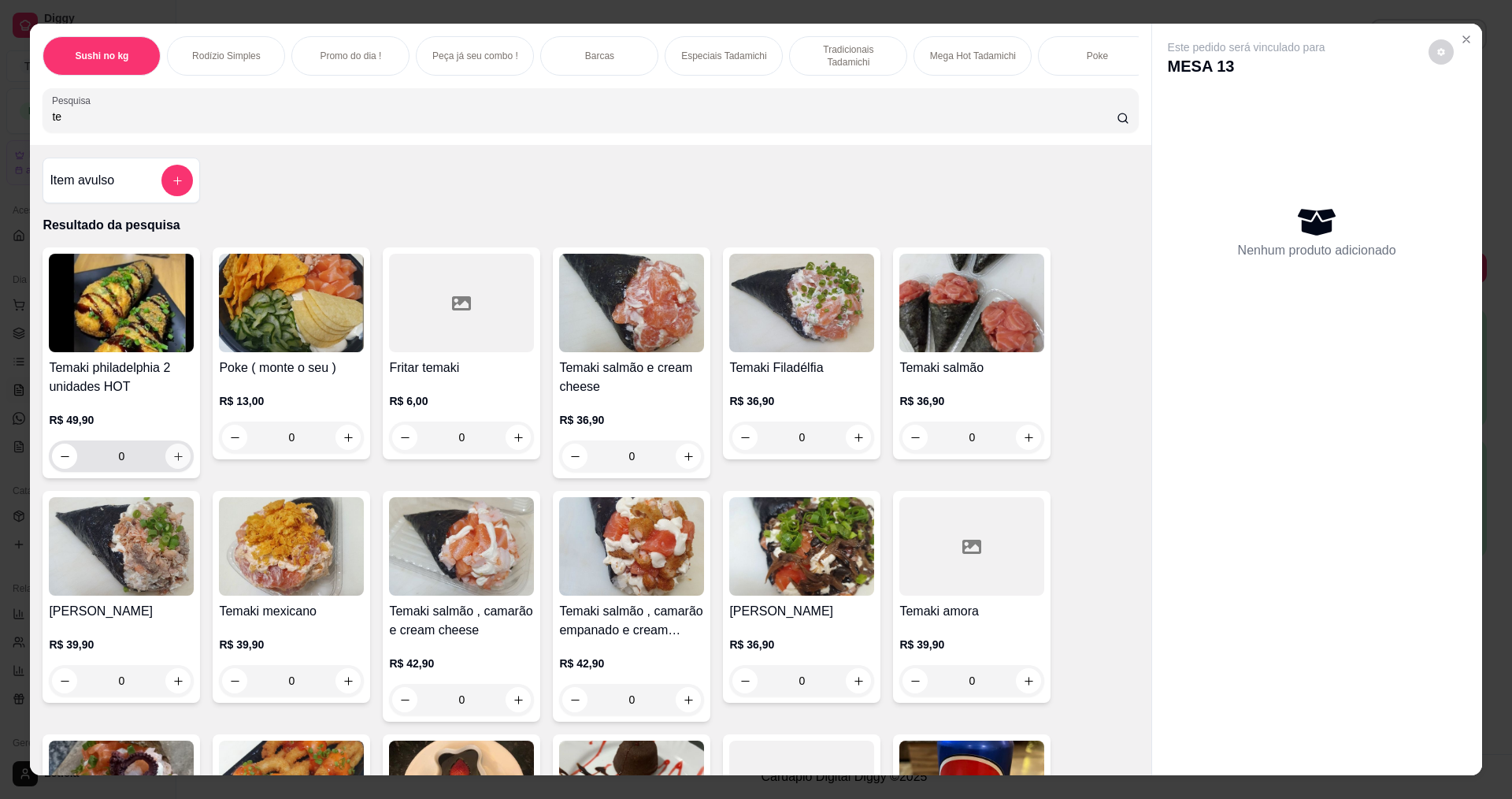
type input "te"
click at [179, 469] on button "increase-product-quantity" at bounding box center [178, 456] width 24 height 24
type input "1"
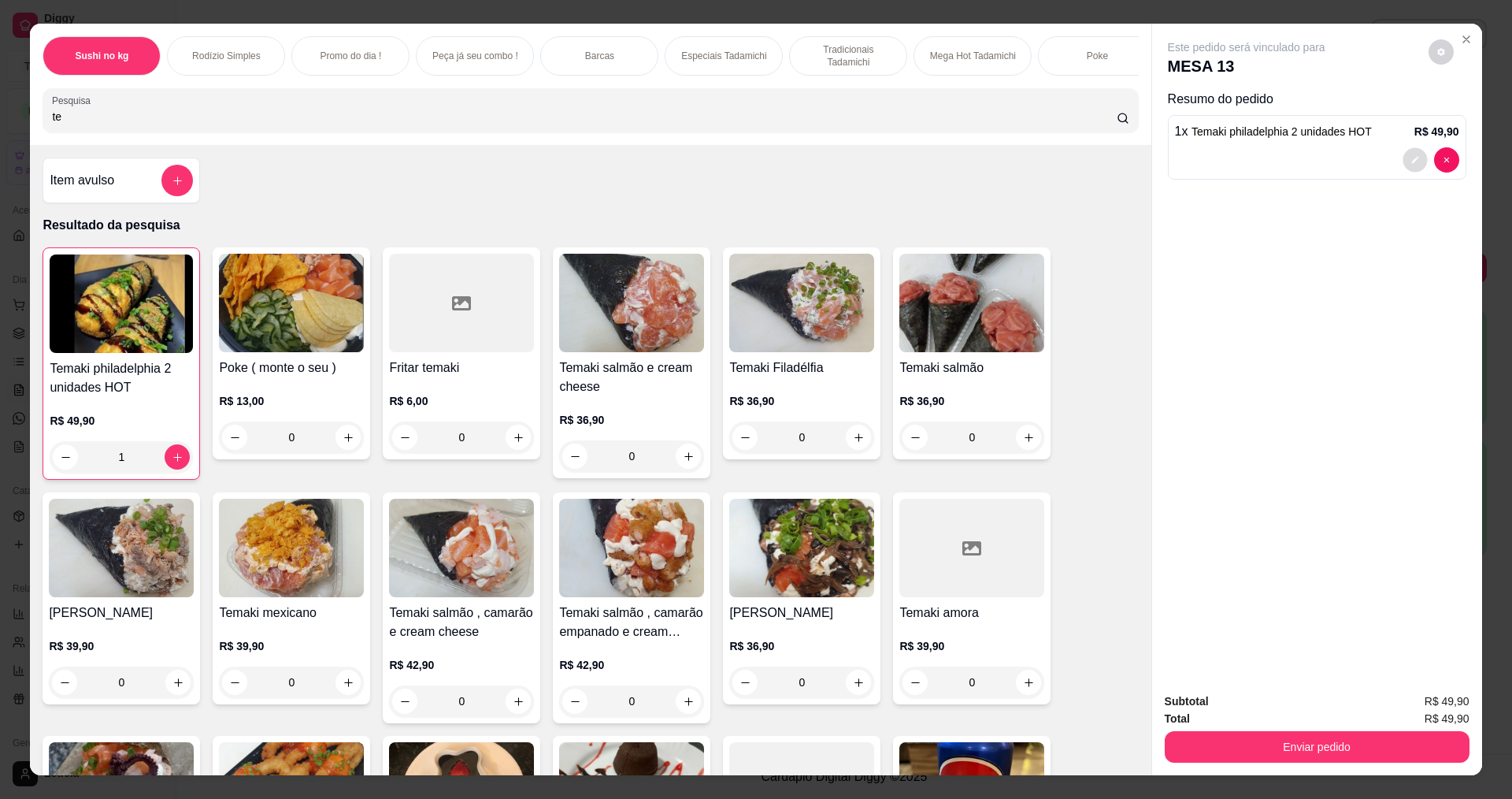
click at [1408, 153] on button "decrease-product-quantity" at bounding box center [1414, 160] width 24 height 24
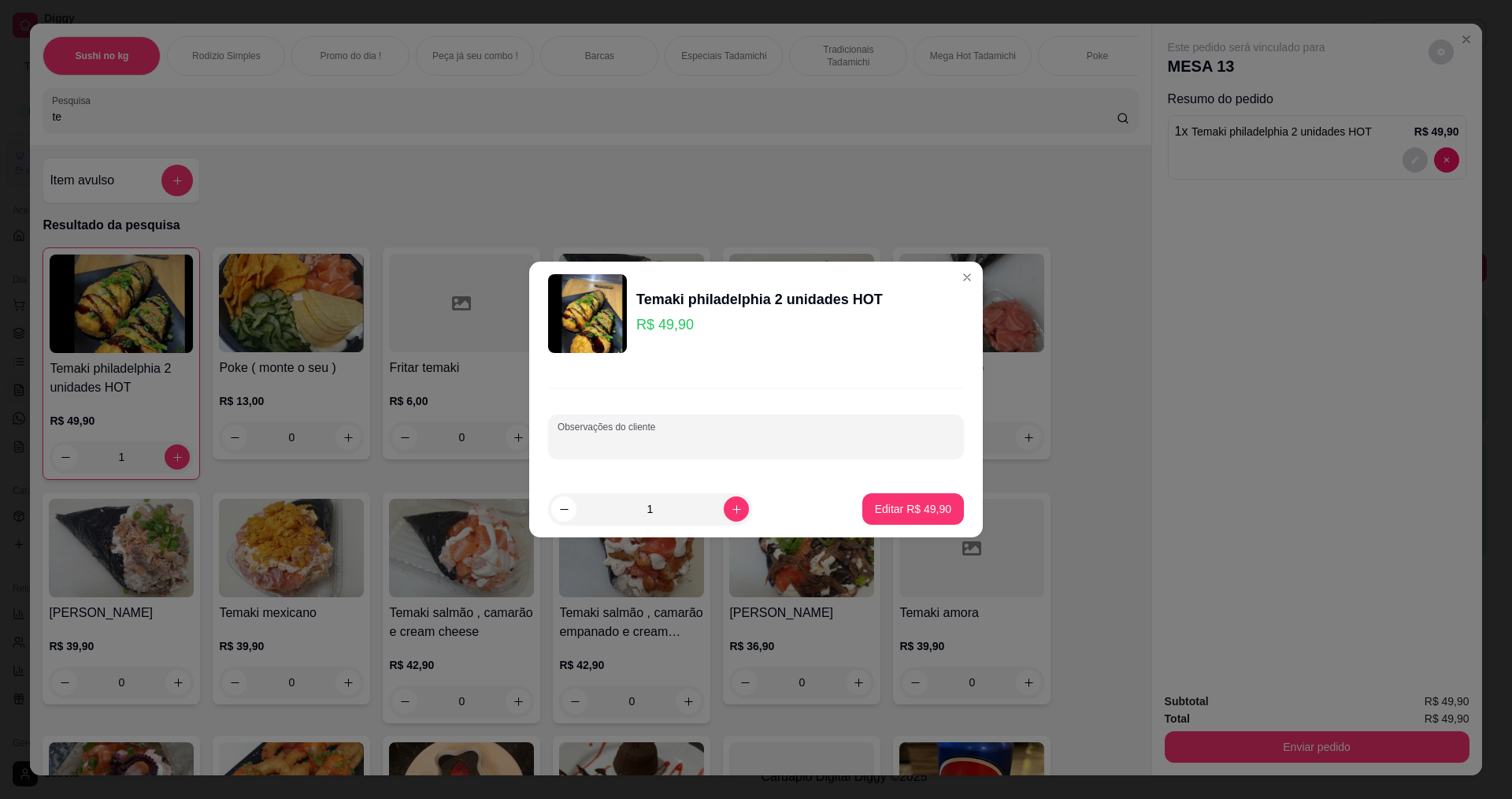
click at [645, 449] on input "Observações do cliente" at bounding box center [756, 442] width 397 height 16
type input "1 sem cebolinha"
click at [880, 498] on button "Editar R$ 49,90" at bounding box center [914, 509] width 102 height 31
type input "0"
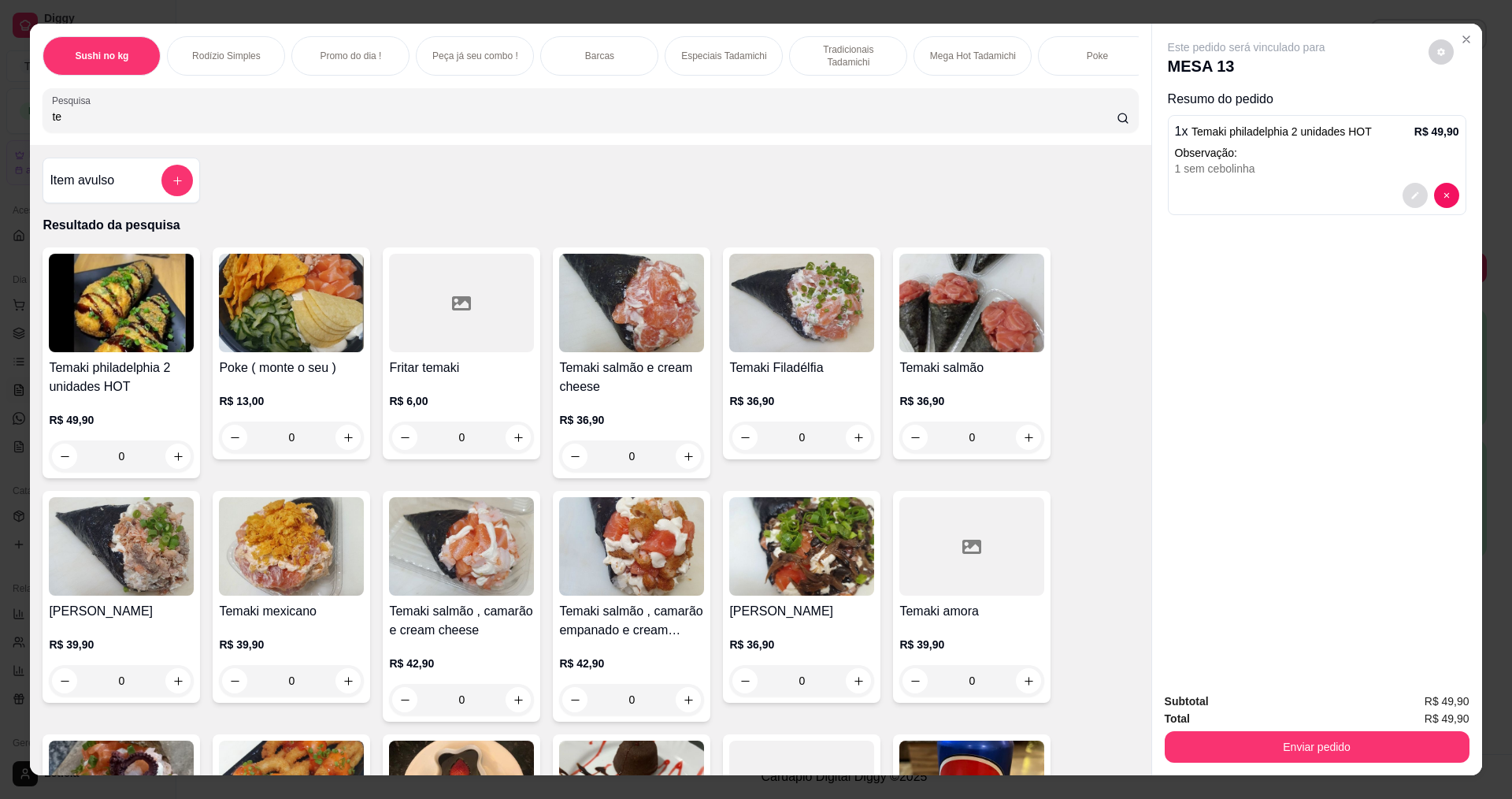
click at [1411, 186] on button "decrease-product-quantity" at bounding box center [1414, 195] width 25 height 25
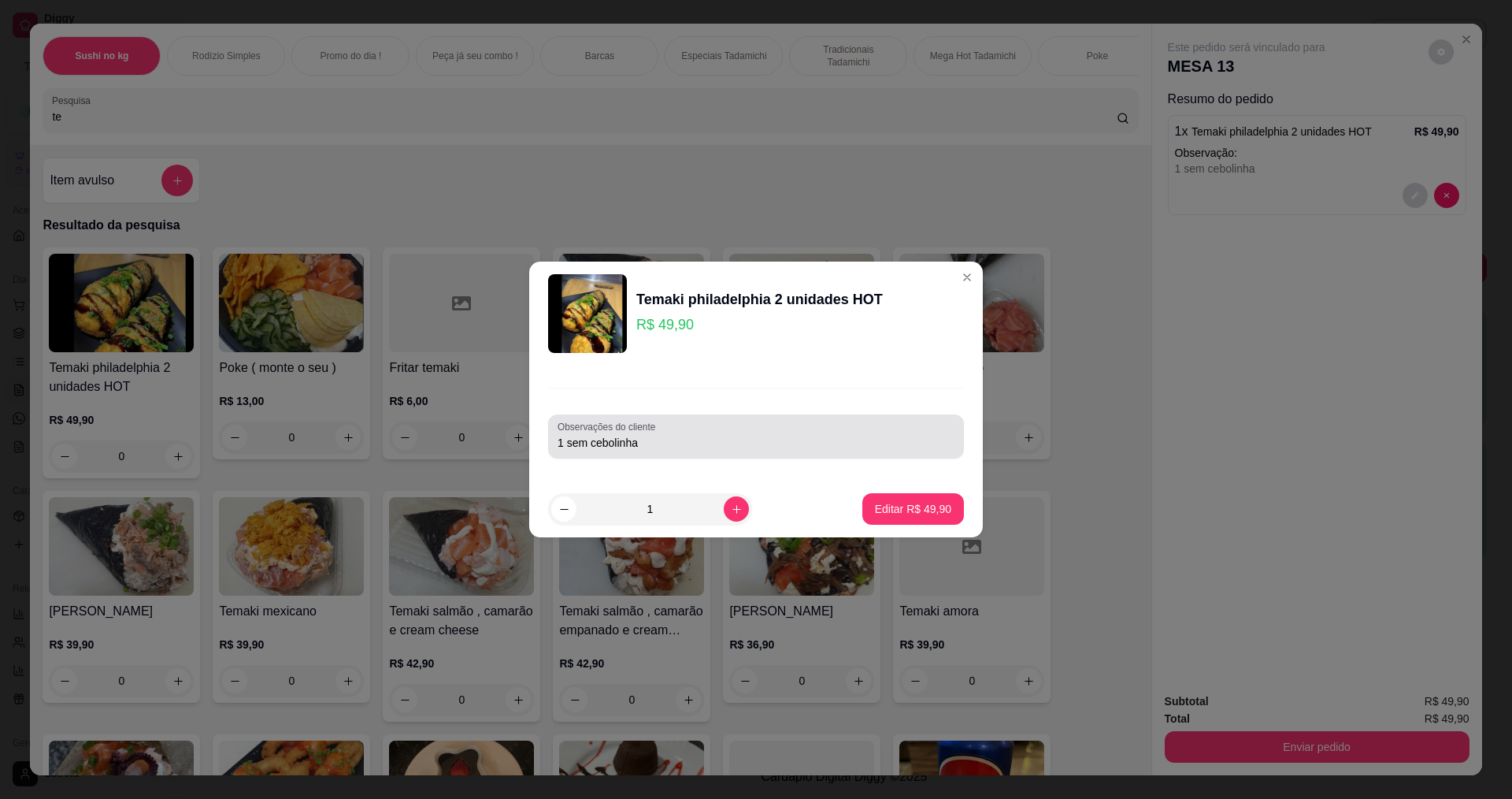
click at [721, 444] on input "1 sem cebolinha" at bounding box center [756, 442] width 397 height 16
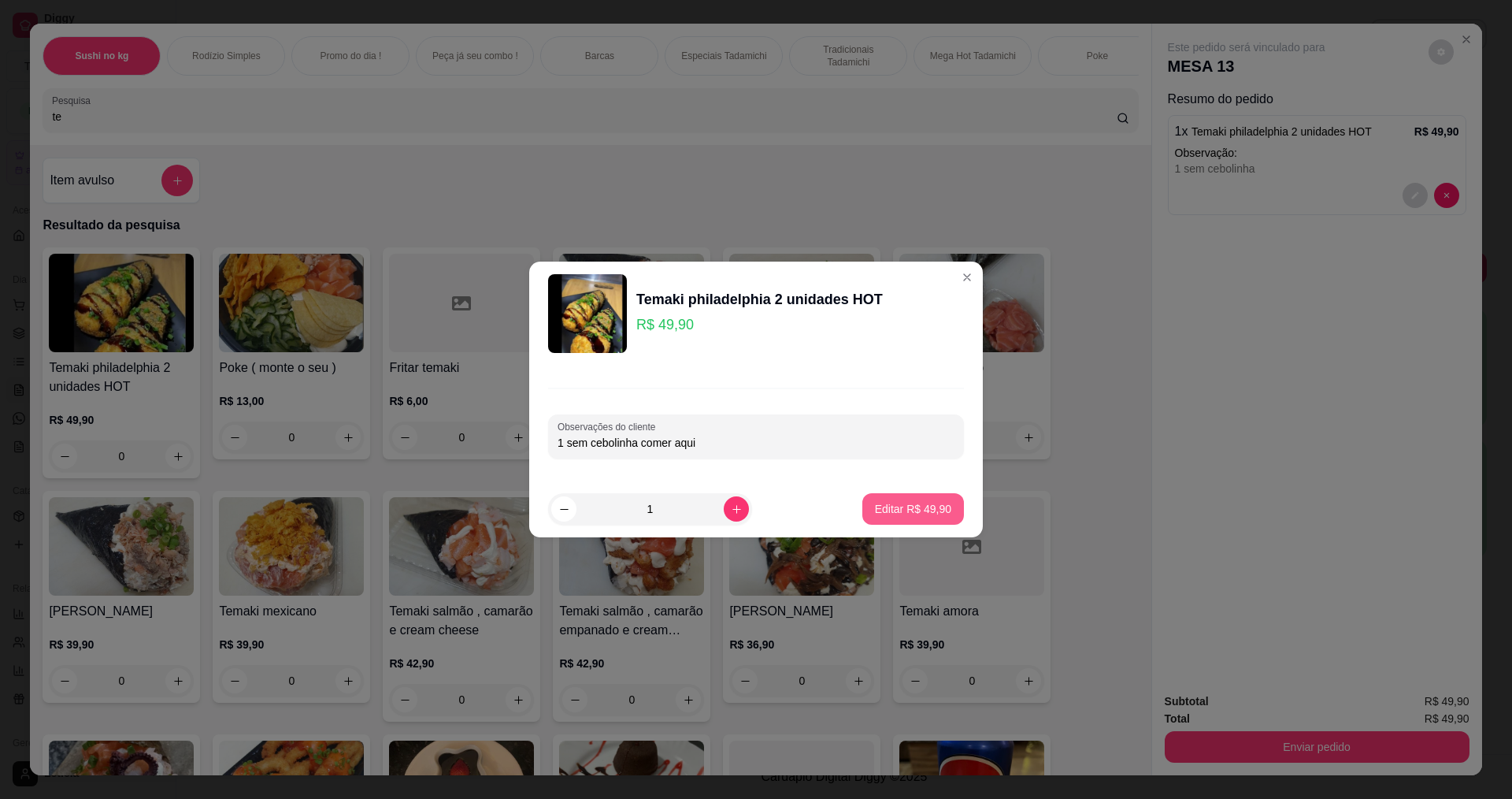
type input "1 sem cebolinha comer aqui"
click at [906, 516] on p "Editar R$ 49,90" at bounding box center [913, 508] width 74 height 15
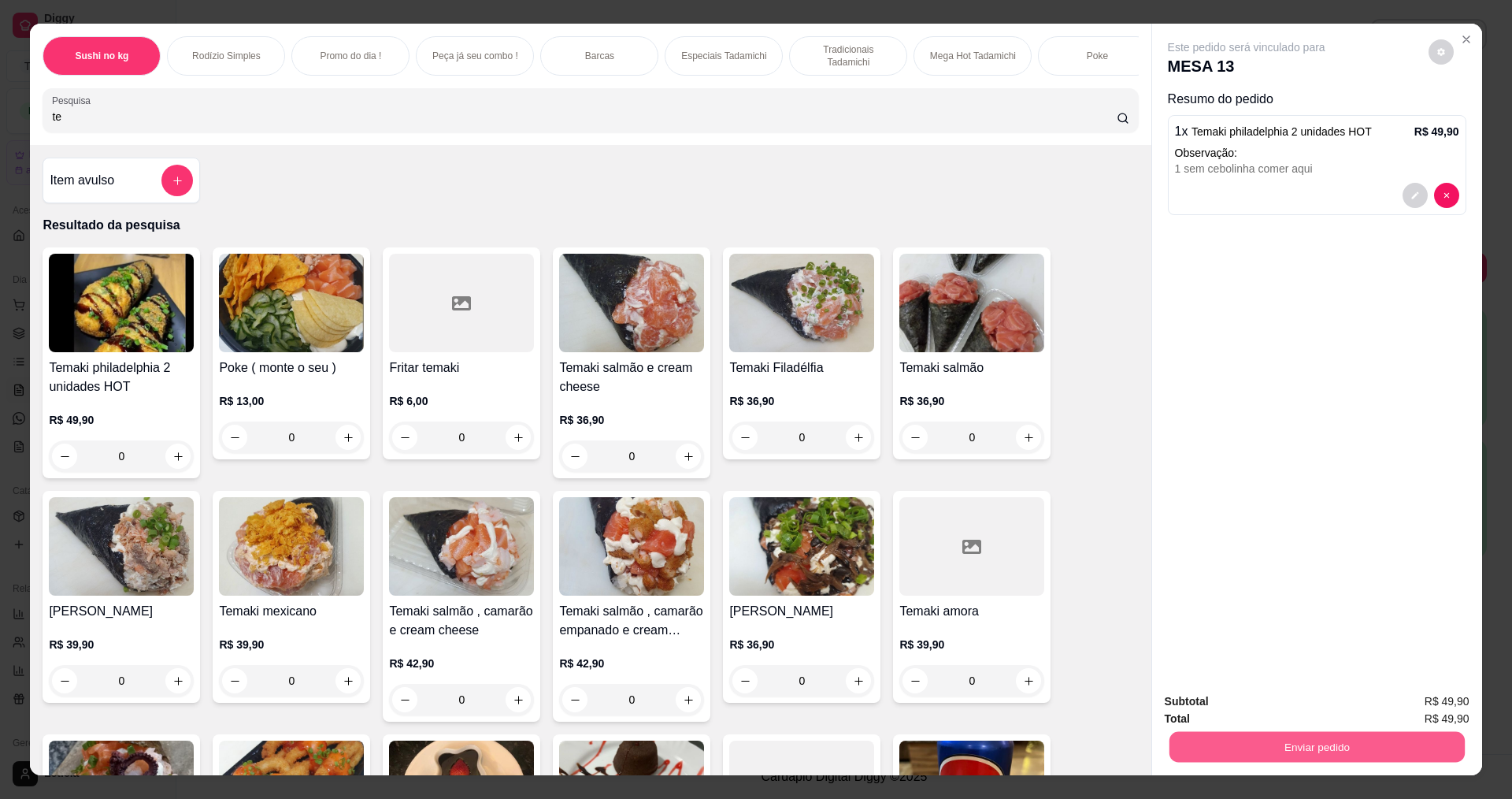
click at [1352, 751] on button "Enviar pedido" at bounding box center [1317, 746] width 295 height 31
click at [1308, 703] on button "Não registrar e enviar pedido" at bounding box center [1265, 708] width 159 height 29
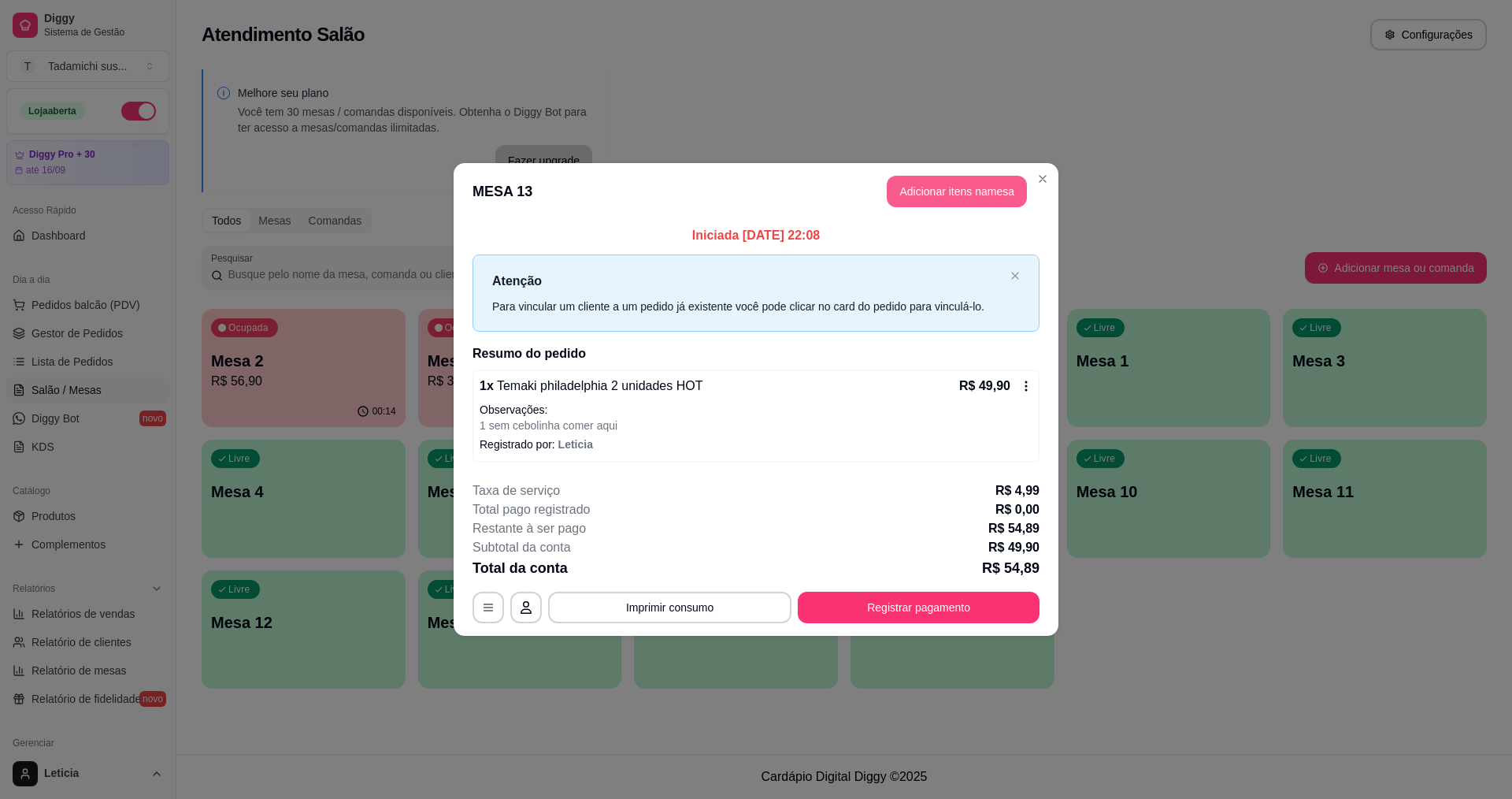
click at [936, 197] on button "Adicionar itens na mesa" at bounding box center [957, 191] width 140 height 31
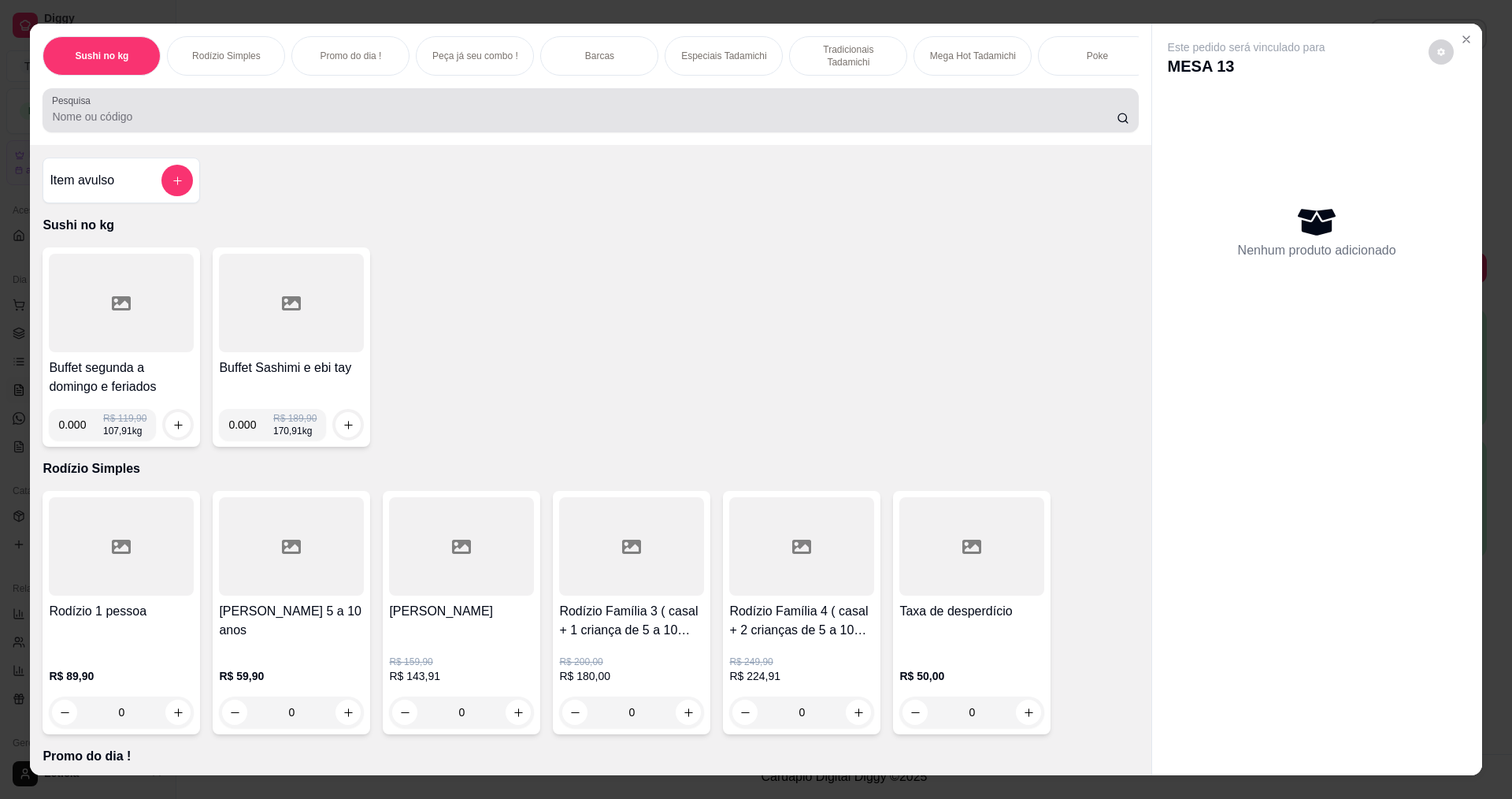
click at [876, 124] on input "Pesquisa" at bounding box center [584, 117] width 1064 height 16
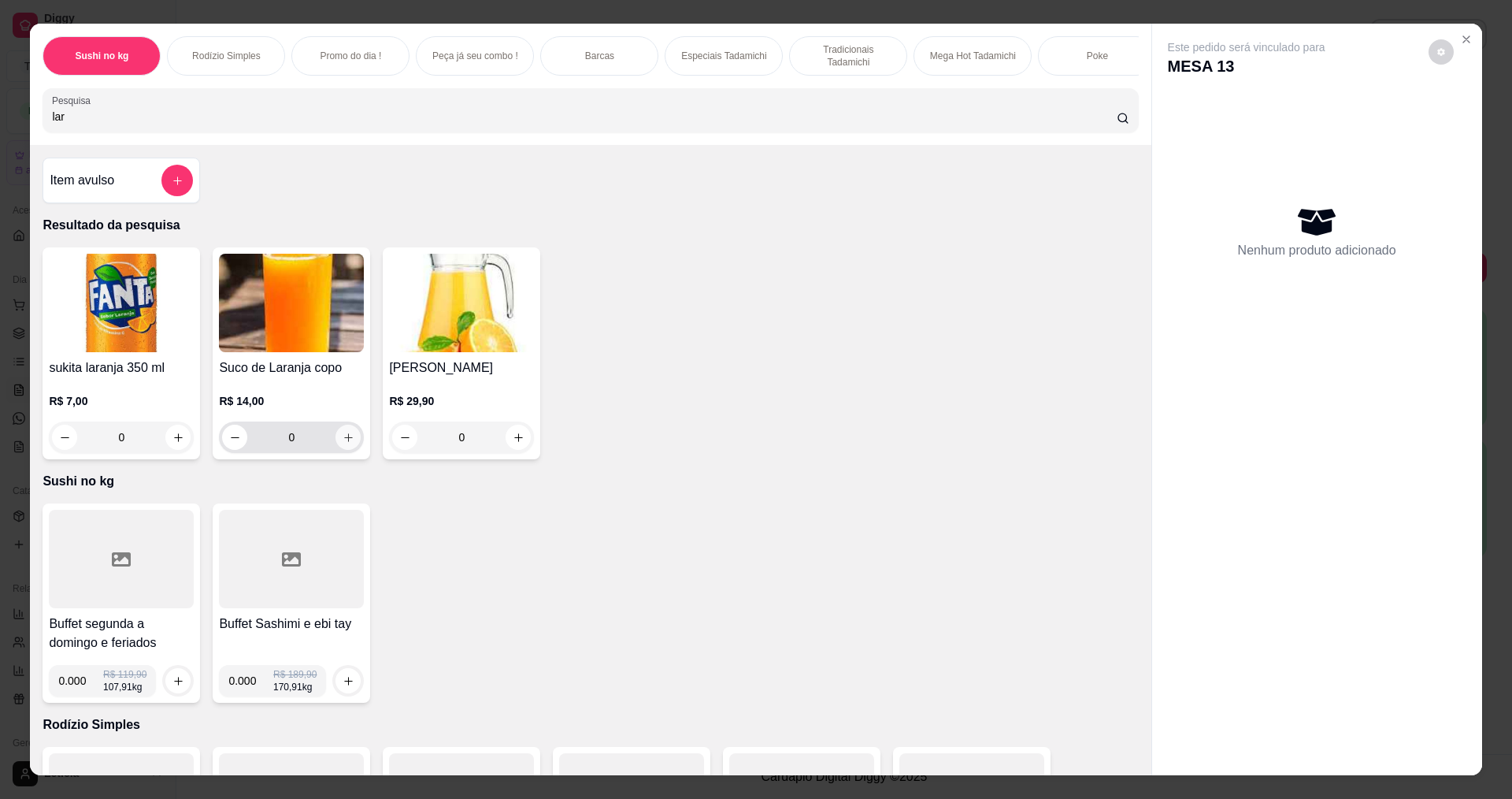
type input "lar"
click at [346, 444] on icon "increase-product-quantity" at bounding box center [349, 438] width 12 height 12
type input "1"
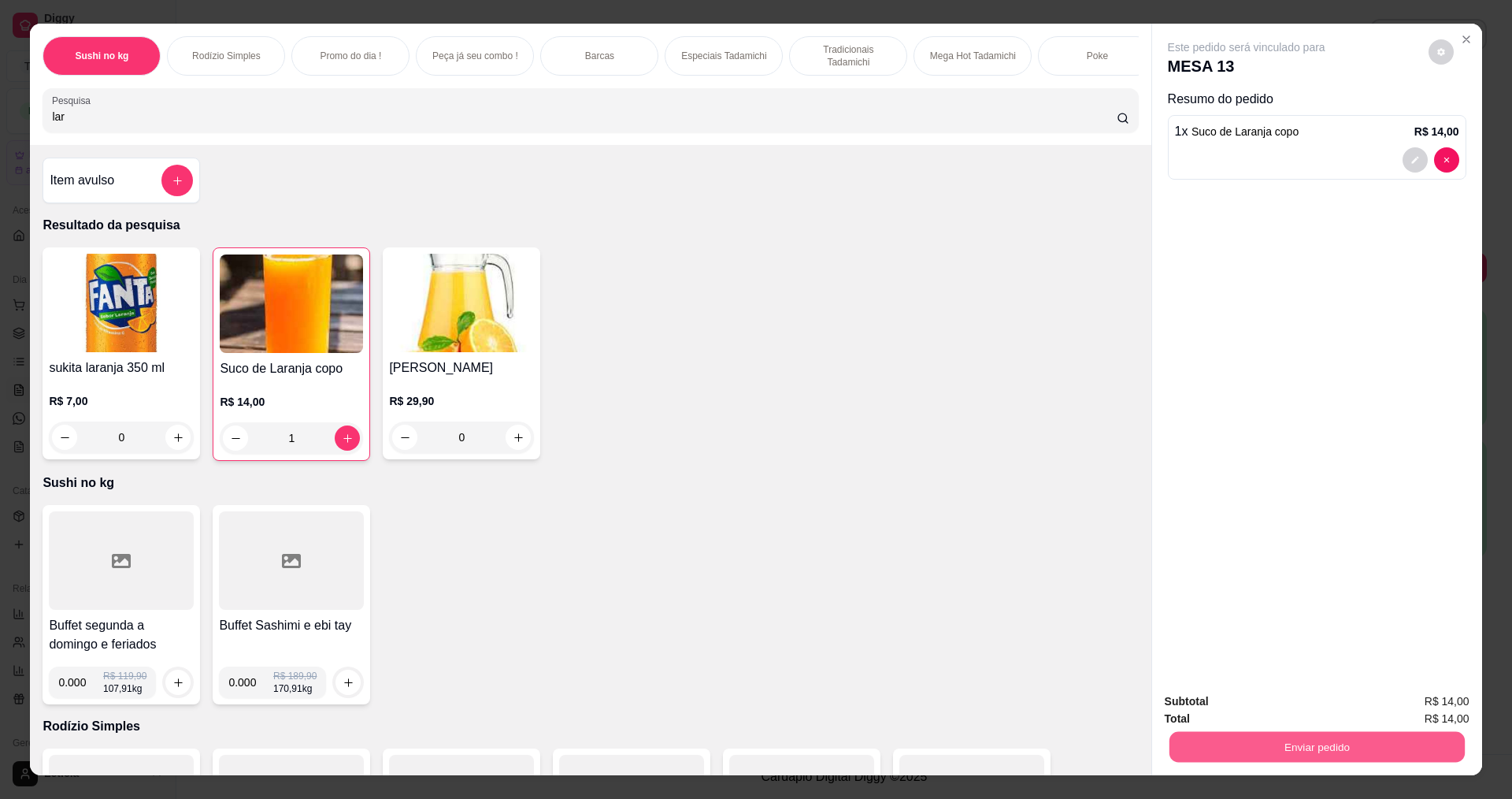
click at [1350, 739] on button "Enviar pedido" at bounding box center [1317, 746] width 295 height 31
click at [1235, 701] on button "Não registrar e enviar pedido" at bounding box center [1265, 708] width 159 height 29
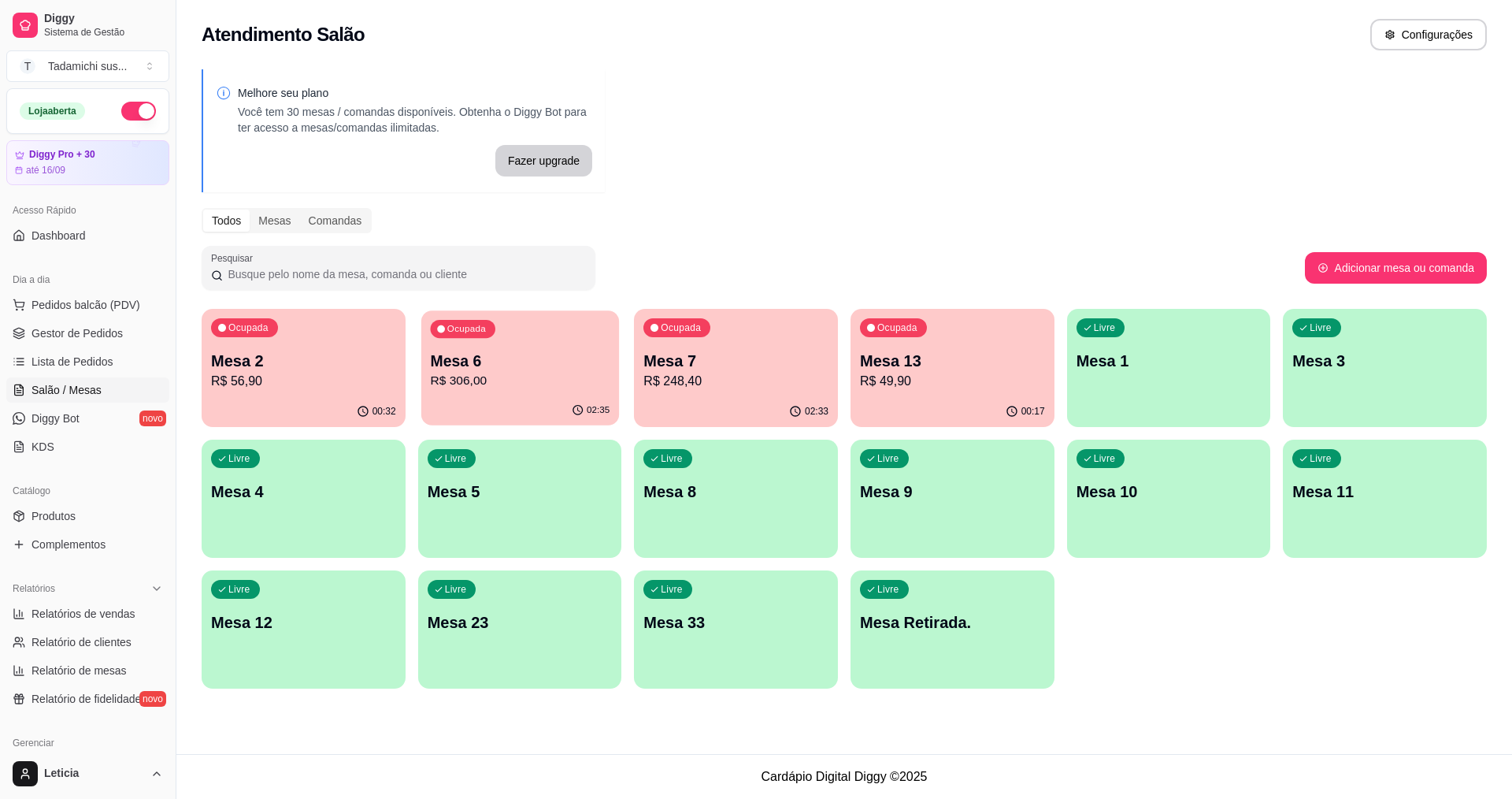
click at [467, 378] on p "R$ 306,00" at bounding box center [520, 381] width 180 height 18
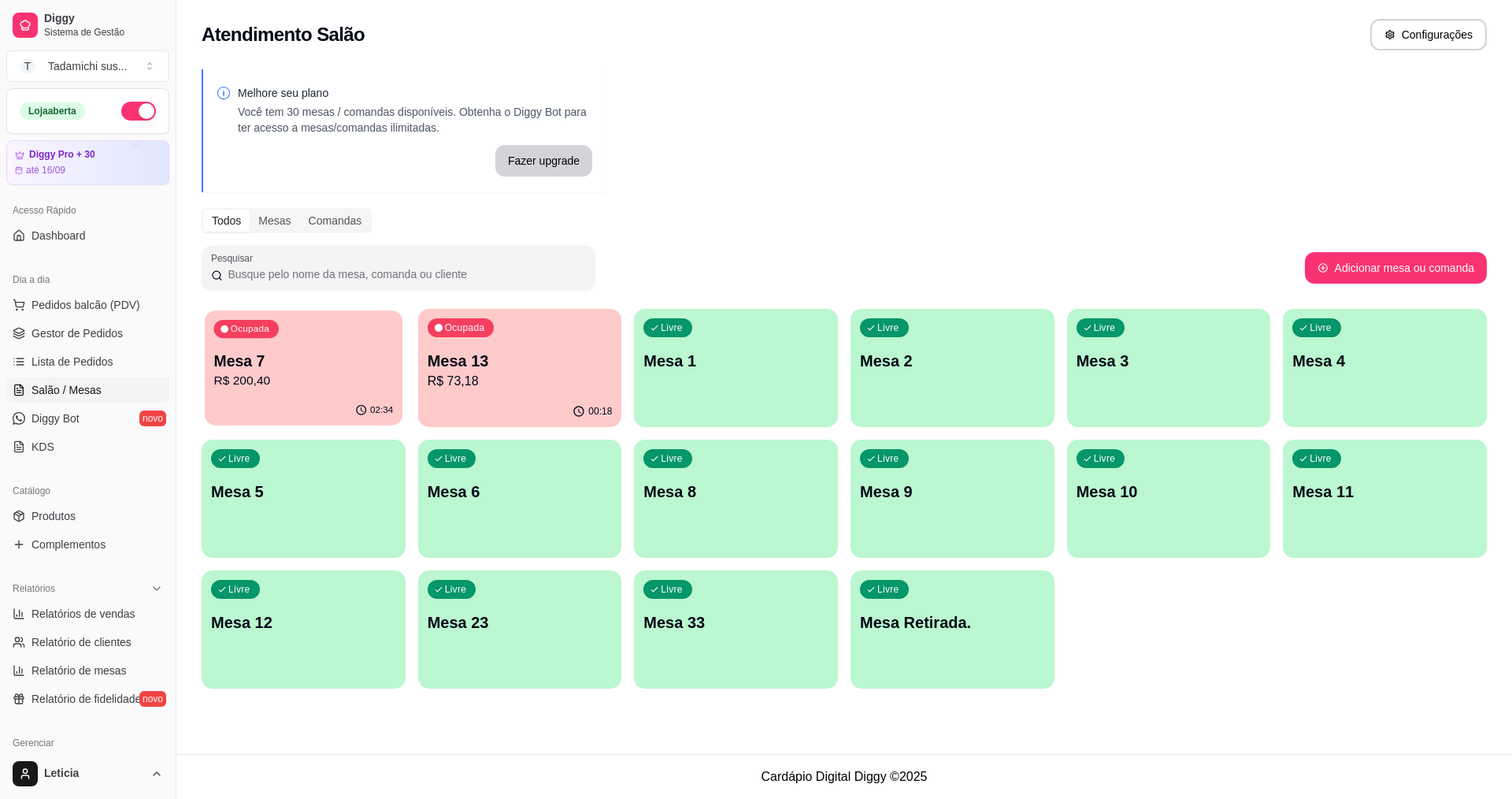
click at [268, 351] on p "Mesa 7" at bounding box center [304, 361] width 180 height 22
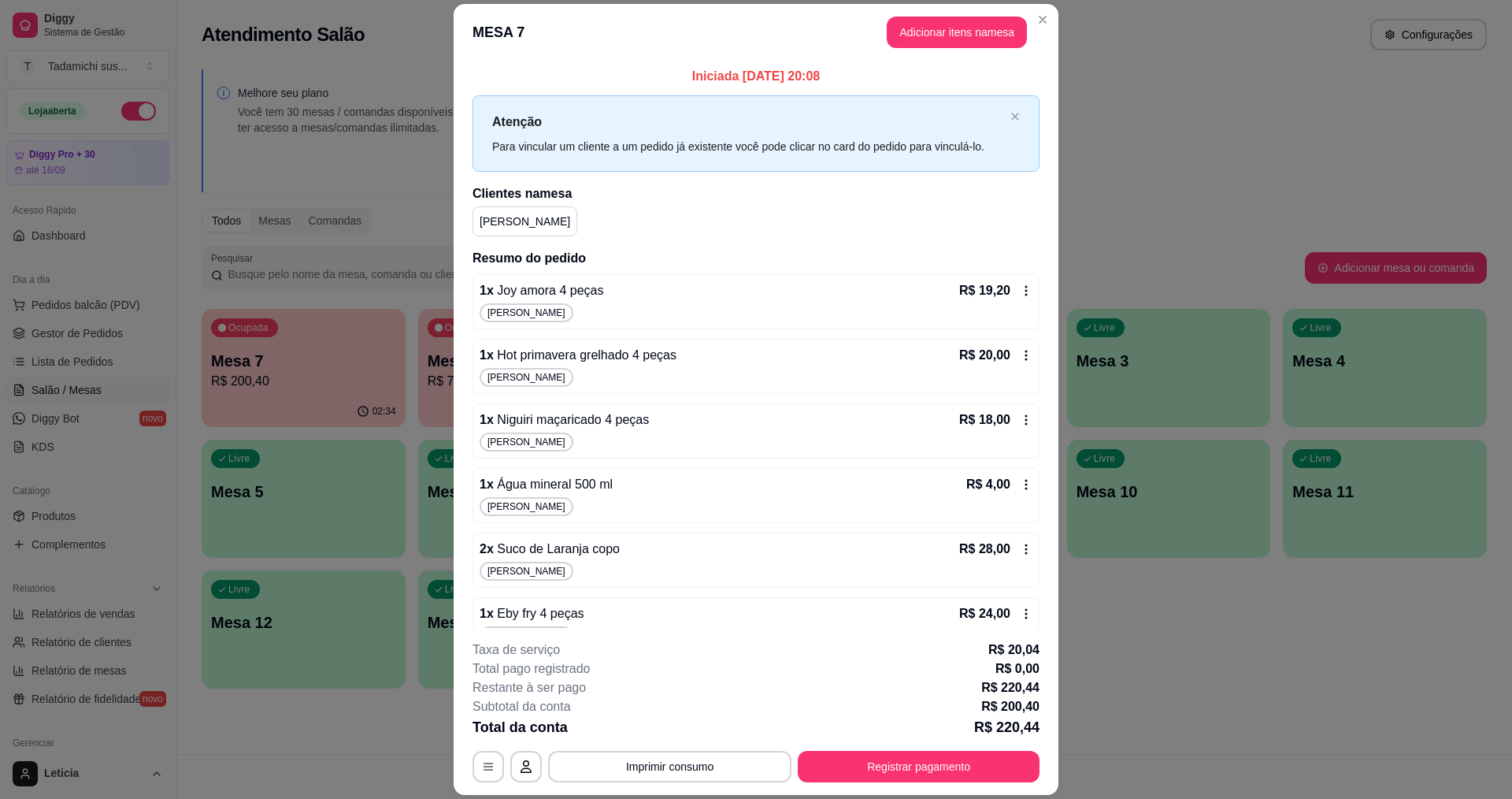
click at [1020, 289] on icon at bounding box center [1026, 290] width 13 height 13
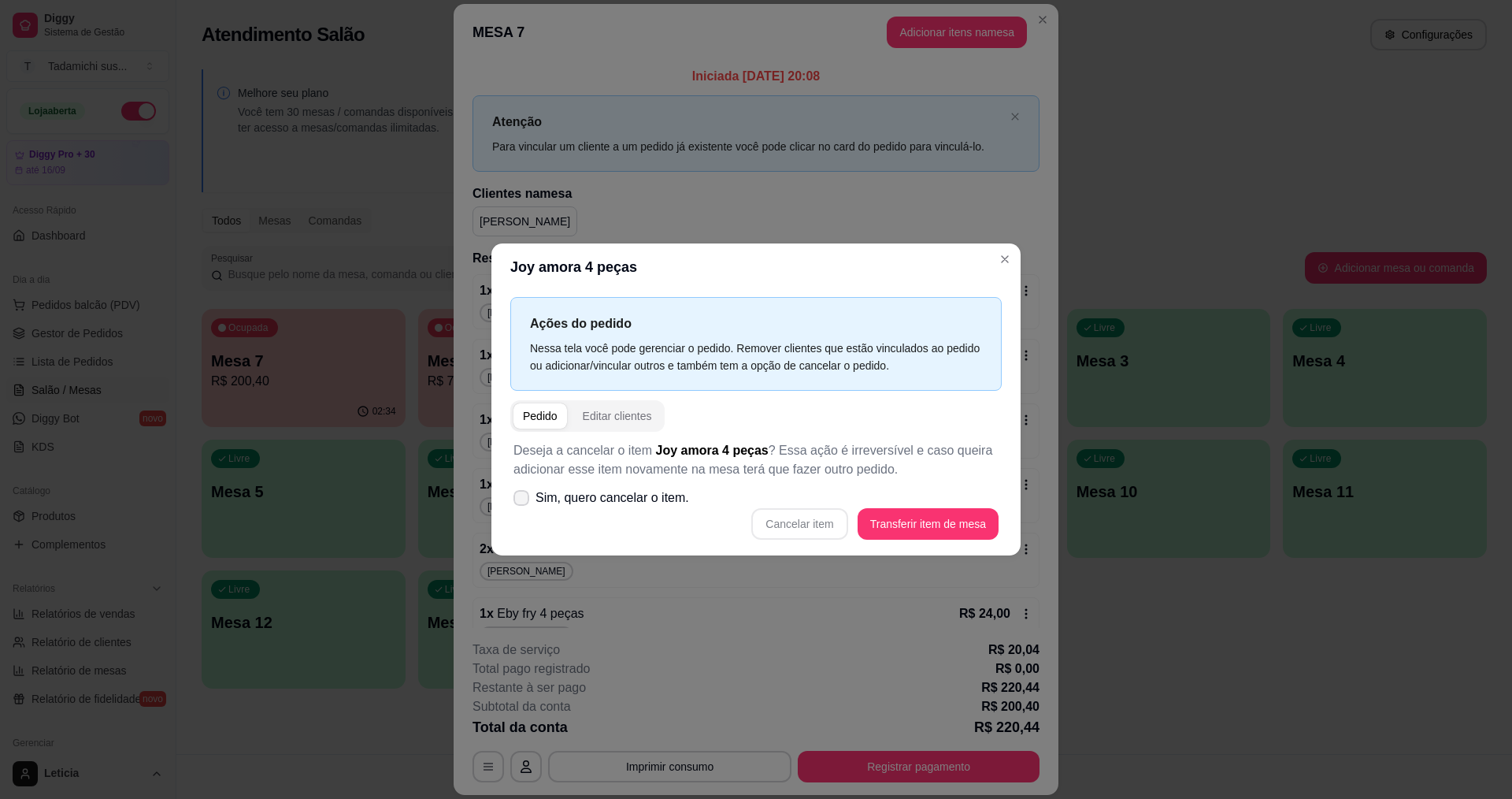
click at [553, 506] on label "Sim, quero cancelar o item." at bounding box center [601, 498] width 188 height 31
click at [523, 506] on input "Sim, quero cancelar o item." at bounding box center [518, 506] width 10 height 10
checkbox input "true"
click at [782, 521] on button "Cancelar item" at bounding box center [799, 523] width 96 height 31
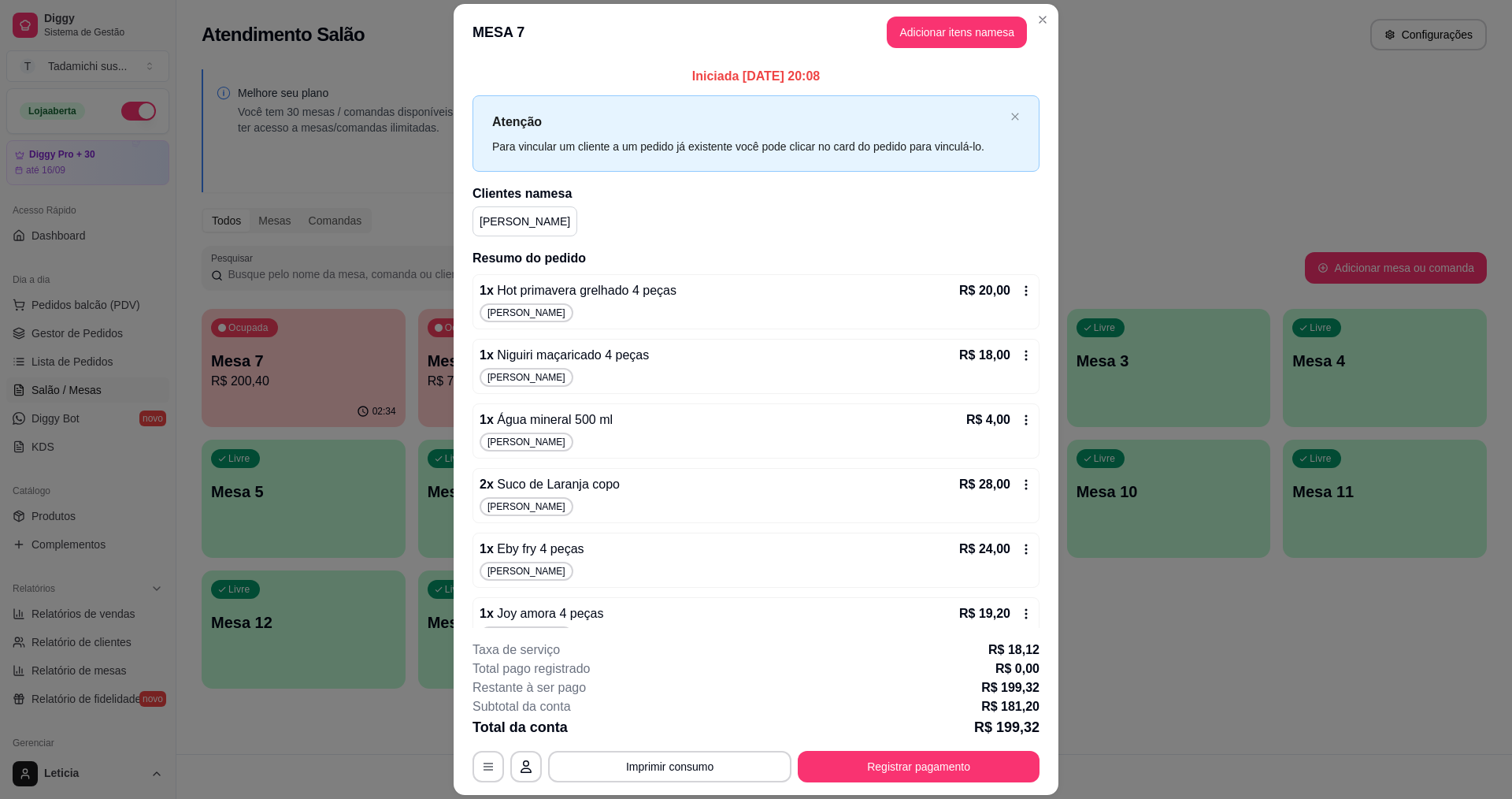
click at [1020, 288] on icon at bounding box center [1026, 290] width 13 height 13
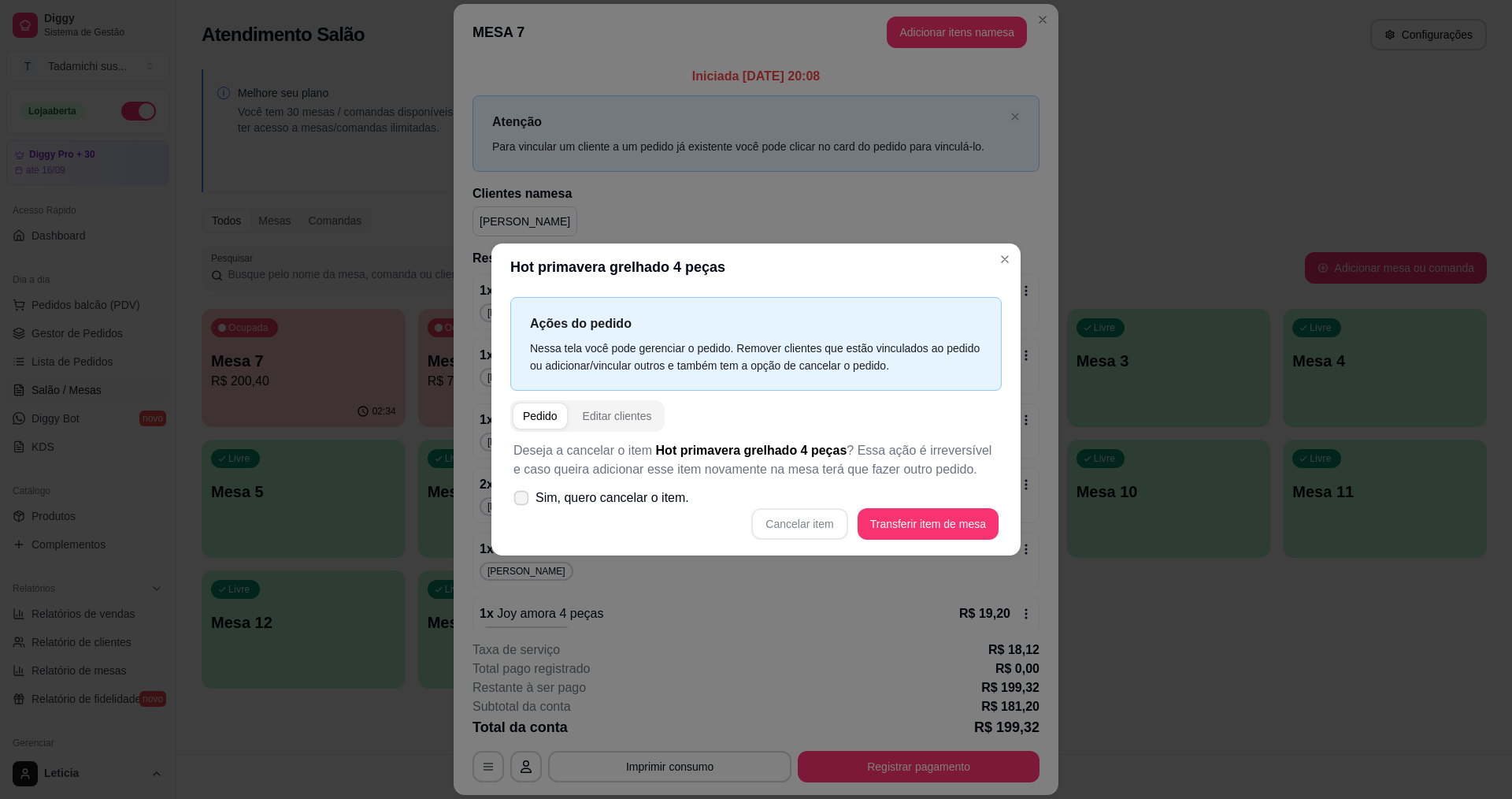
click at [520, 498] on icon at bounding box center [522, 498] width 12 height 9
click at [520, 501] on input "Sim, quero cancelar o item." at bounding box center [518, 506] width 10 height 10
checkbox input "true"
click at [788, 517] on button "Cancelar item" at bounding box center [799, 523] width 96 height 31
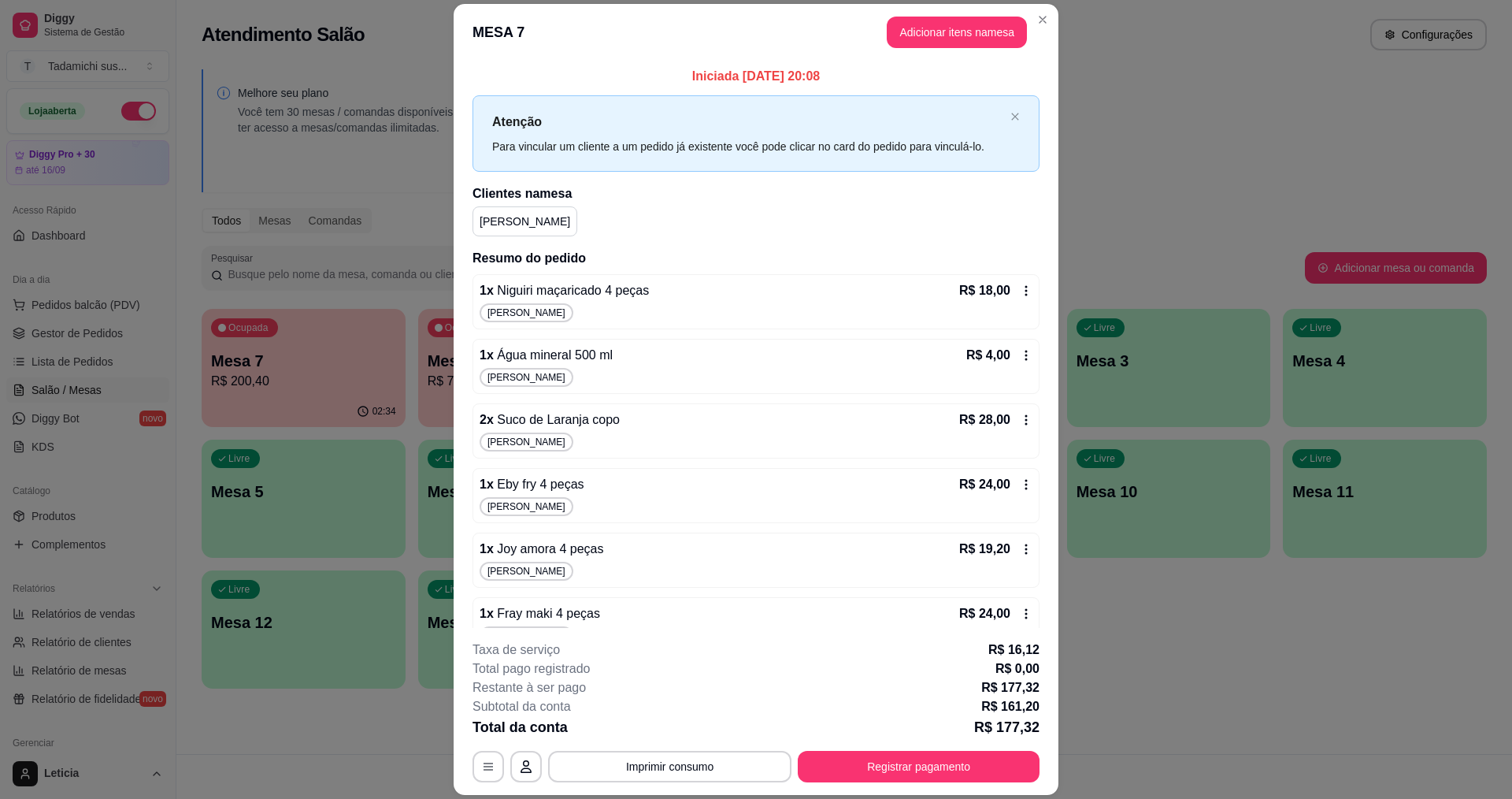
click at [1020, 288] on icon at bounding box center [1026, 290] width 13 height 13
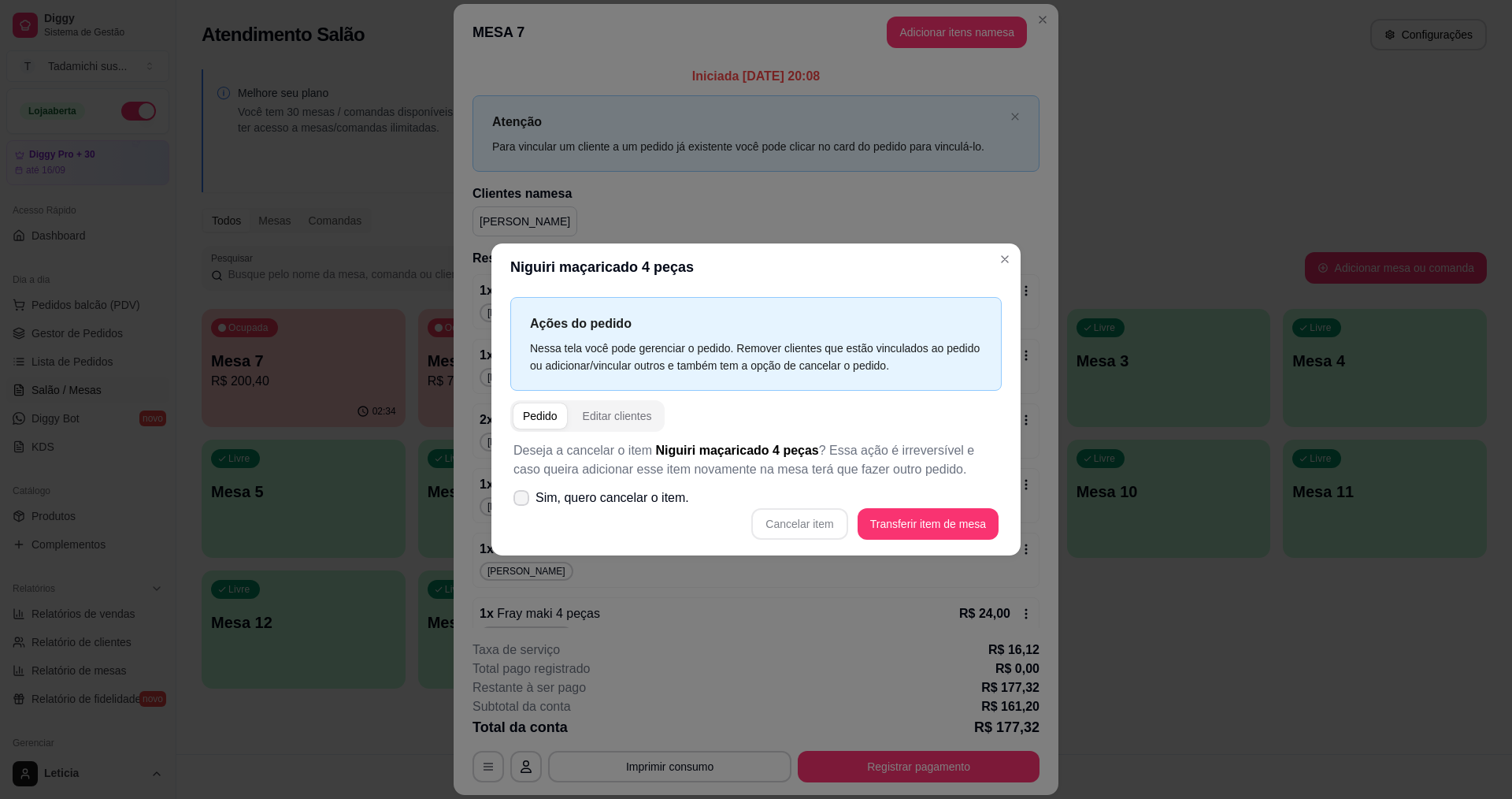
click at [509, 499] on label "Sim, quero cancelar o item." at bounding box center [601, 498] width 188 height 31
click at [513, 501] on input "Sim, quero cancelar o item." at bounding box center [518, 506] width 10 height 10
checkbox input "true"
click at [790, 516] on button "Cancelar item" at bounding box center [800, 524] width 94 height 31
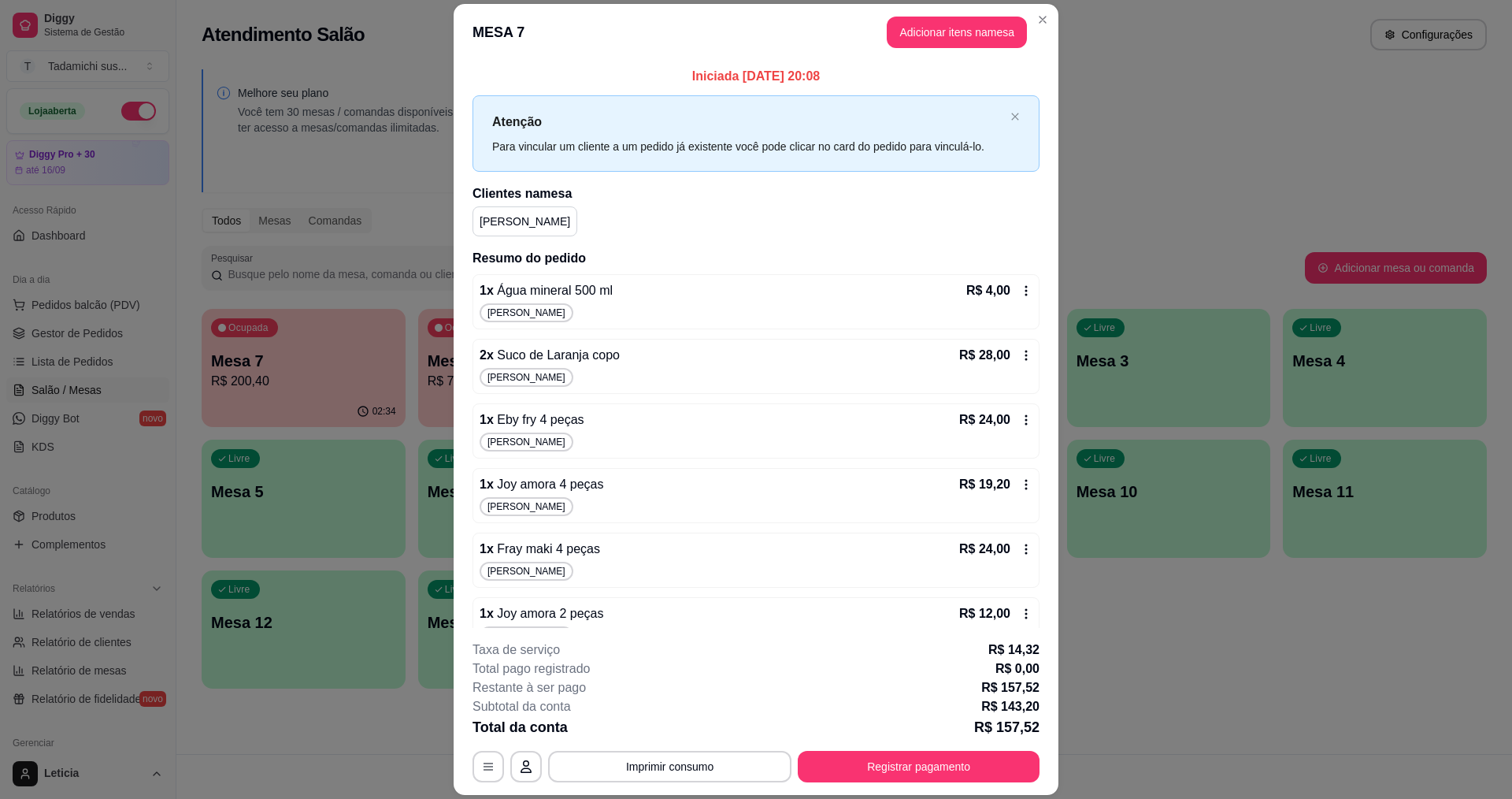
click at [1015, 352] on div "2 x Suco de Laranja copo R$ 28,00 André" at bounding box center [756, 366] width 567 height 55
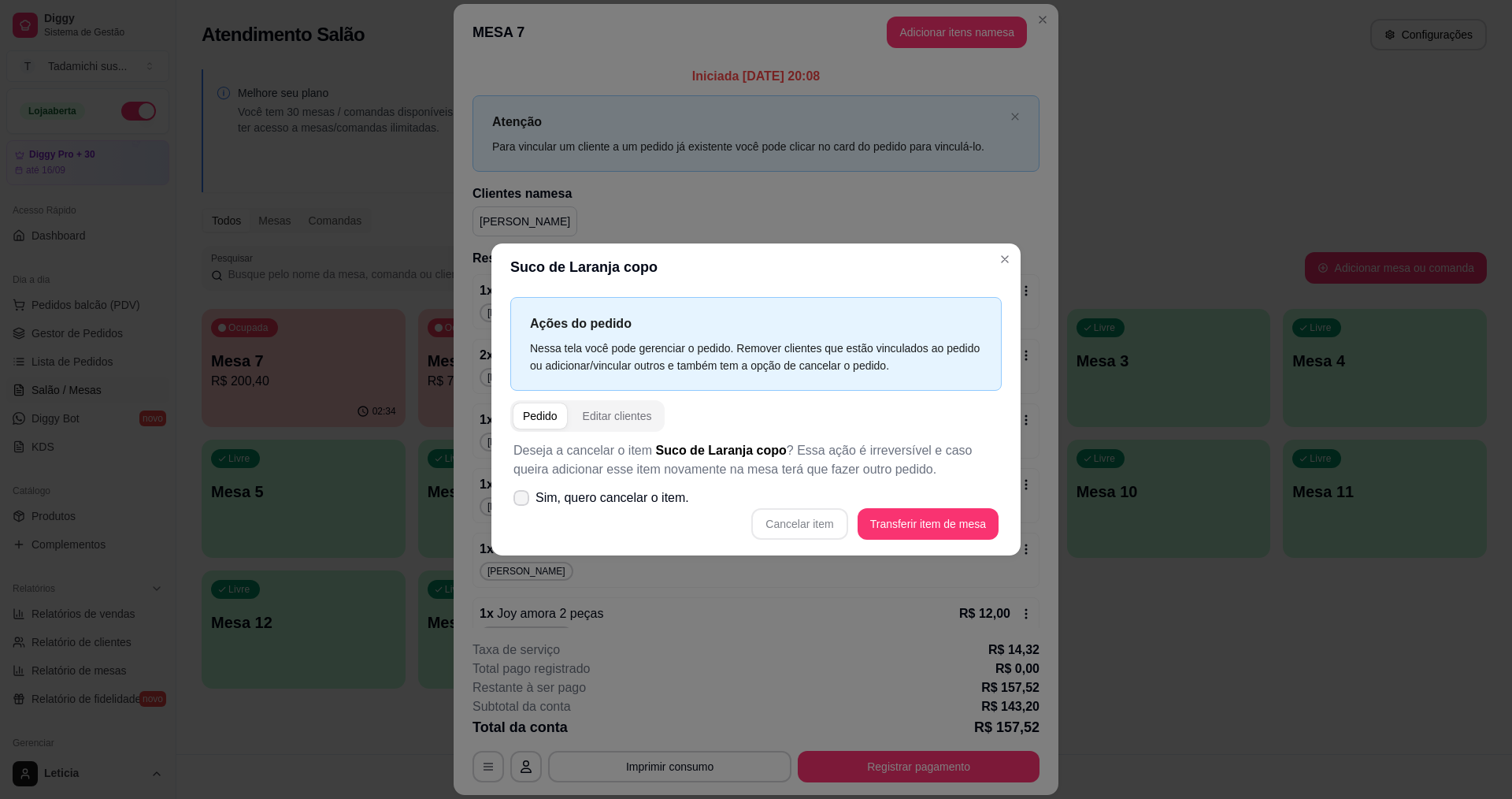
click at [524, 506] on label "Sim, quero cancelar o item." at bounding box center [601, 498] width 188 height 31
click at [523, 506] on input "Sim, quero cancelar o item." at bounding box center [518, 506] width 10 height 10
checkbox input "true"
click at [838, 518] on button "Cancelar item" at bounding box center [800, 524] width 94 height 31
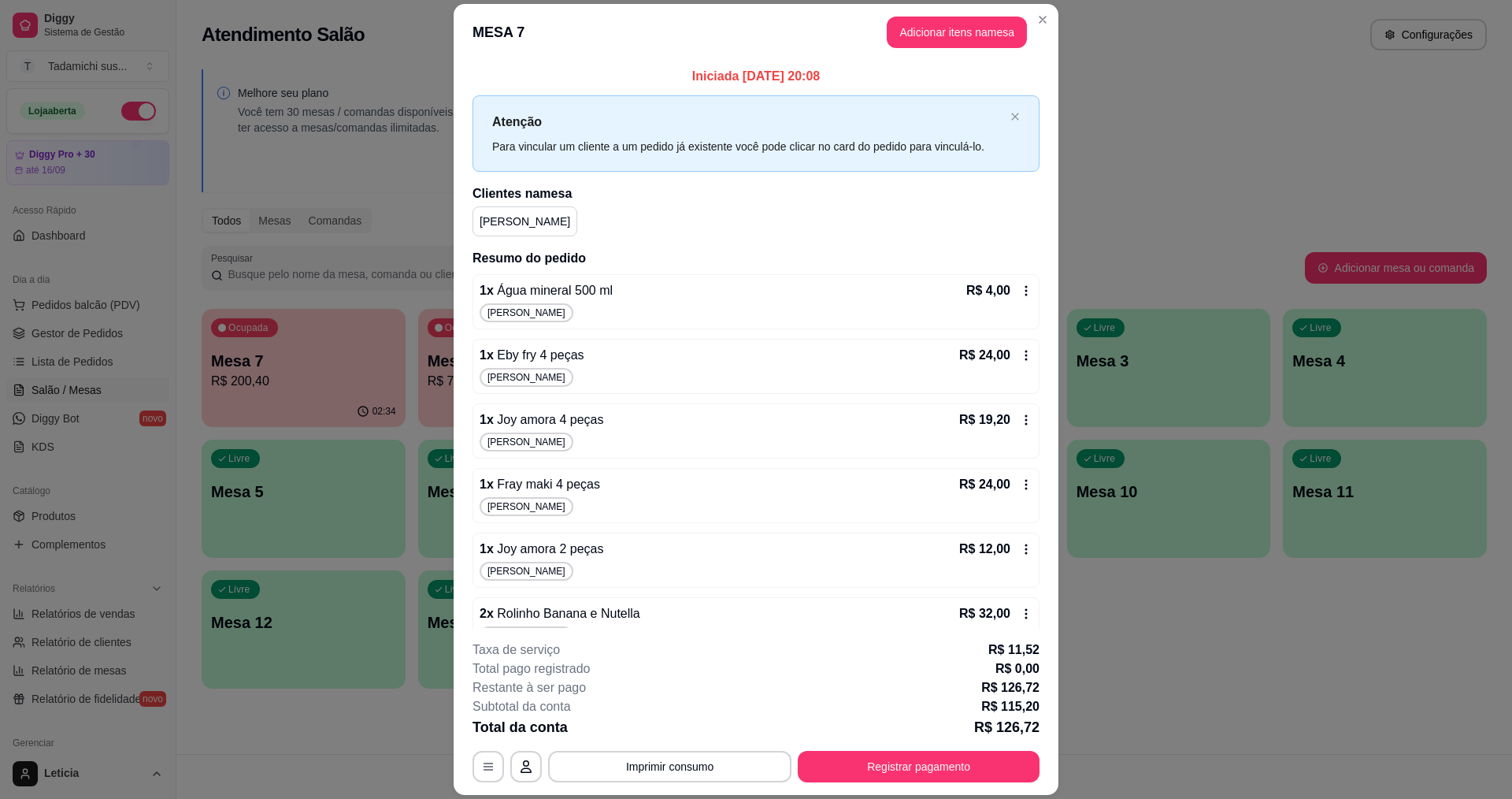
click at [1020, 352] on icon at bounding box center [1026, 355] width 13 height 13
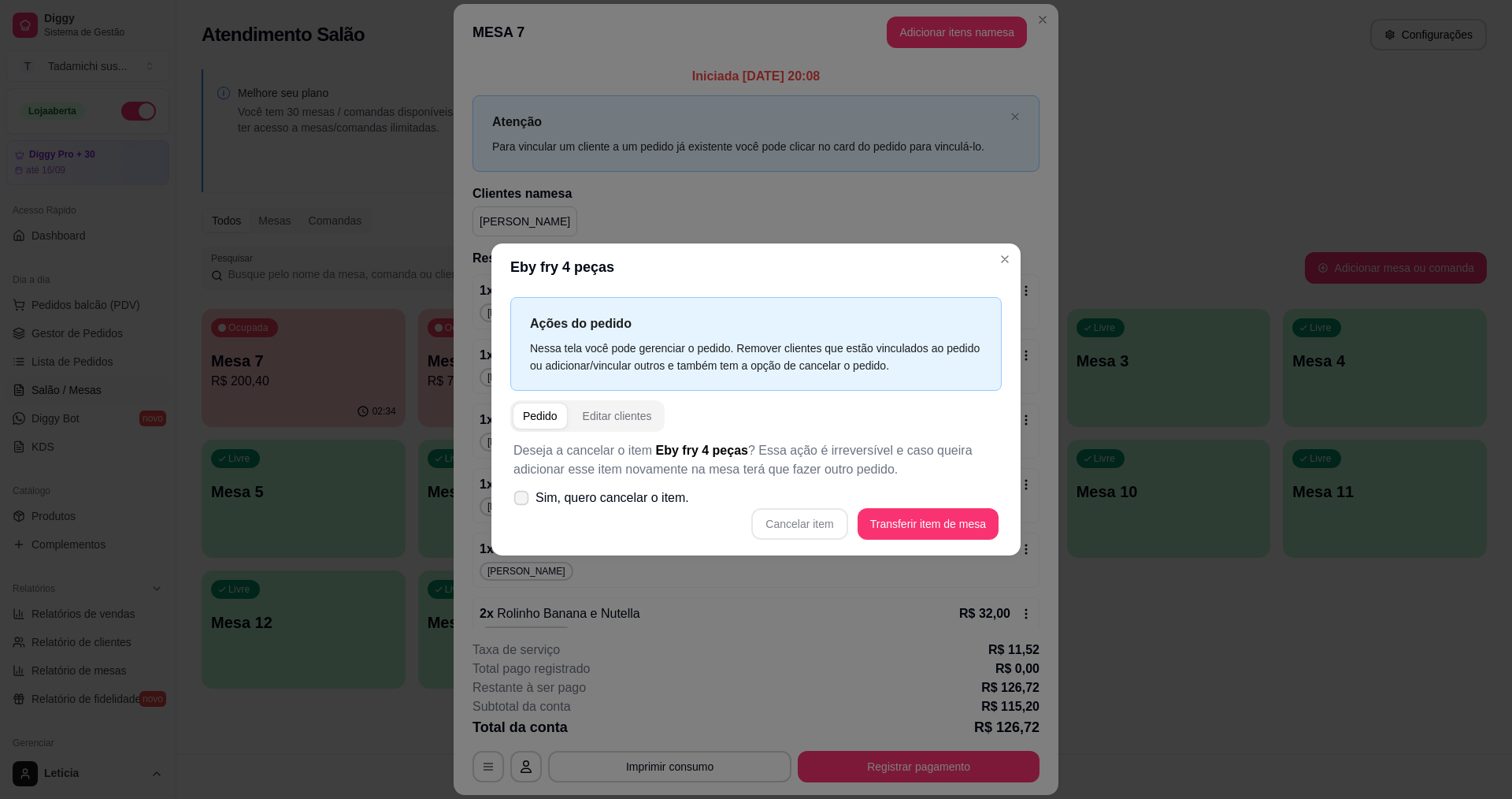
click at [517, 502] on icon at bounding box center [522, 498] width 12 height 9
click at [517, 502] on input "Sim, quero cancelar o item." at bounding box center [518, 506] width 10 height 10
checkbox input "true"
click at [819, 524] on button "Cancelar item" at bounding box center [799, 523] width 96 height 31
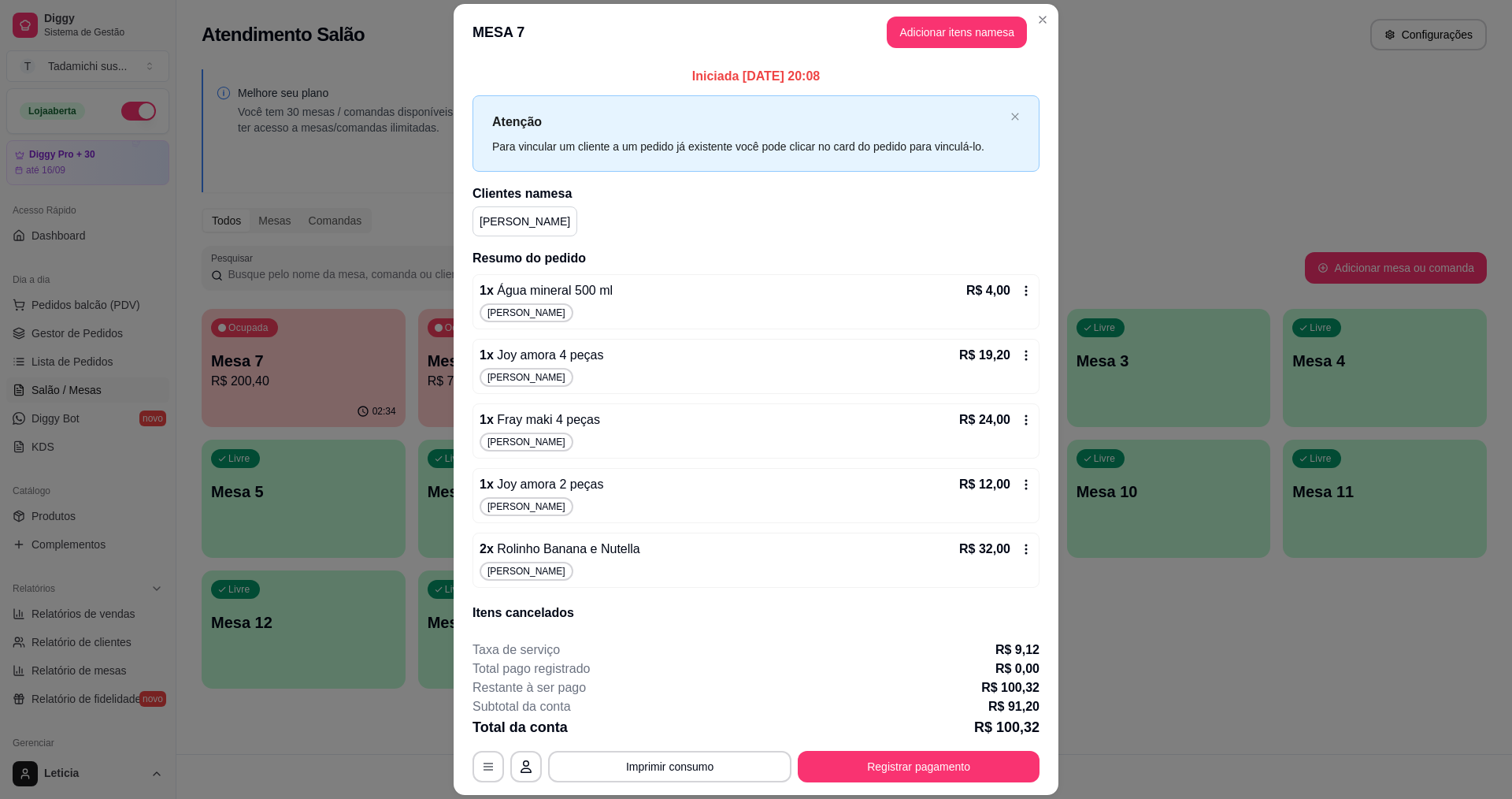
click at [1012, 348] on div "R$ 19,20" at bounding box center [996, 355] width 73 height 19
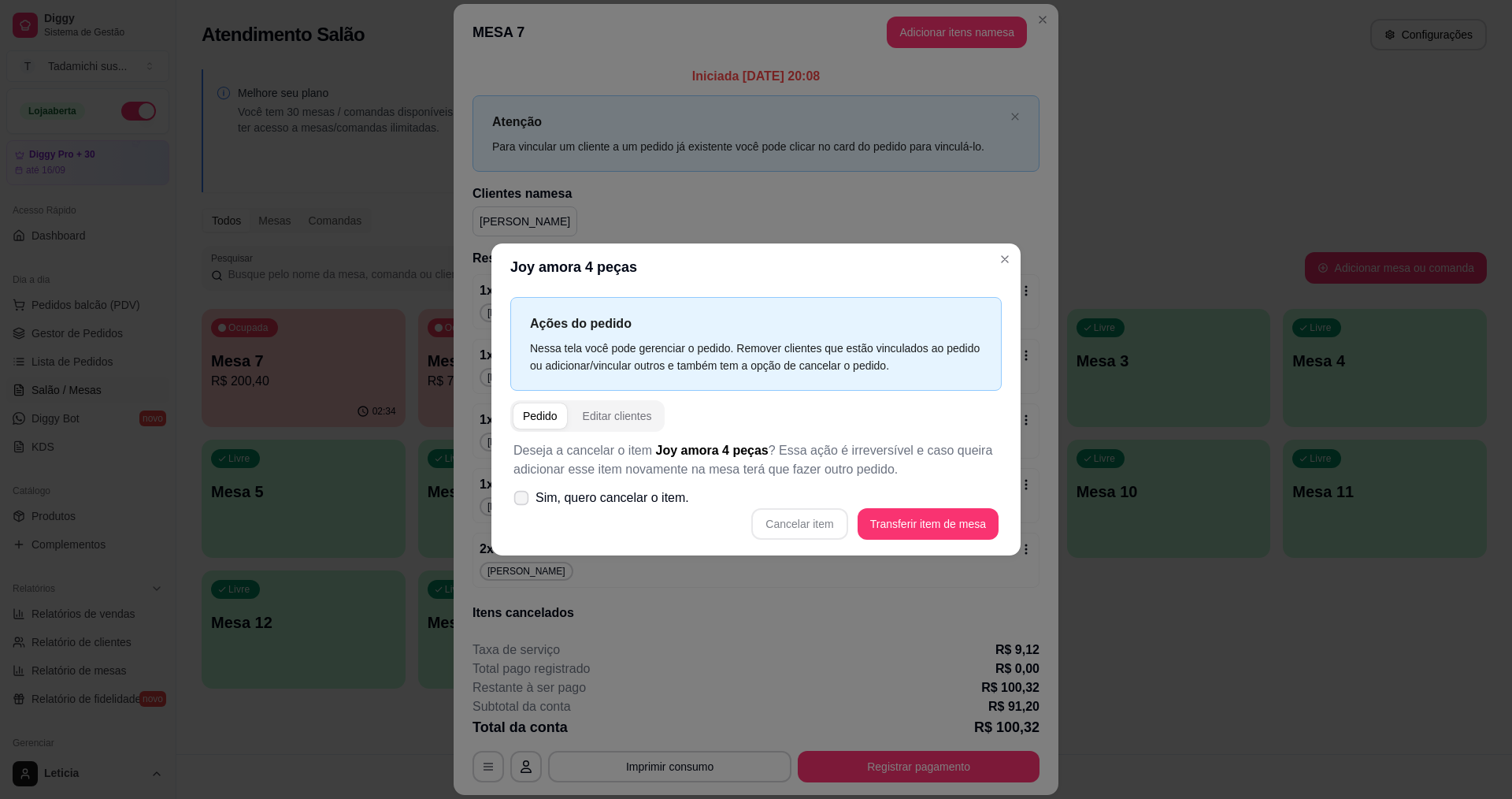
click at [527, 500] on icon at bounding box center [522, 498] width 12 height 9
click at [523, 501] on input "Sim, quero cancelar o item." at bounding box center [518, 506] width 10 height 10
checkbox input "true"
click at [789, 525] on button "Cancelar item" at bounding box center [800, 524] width 94 height 31
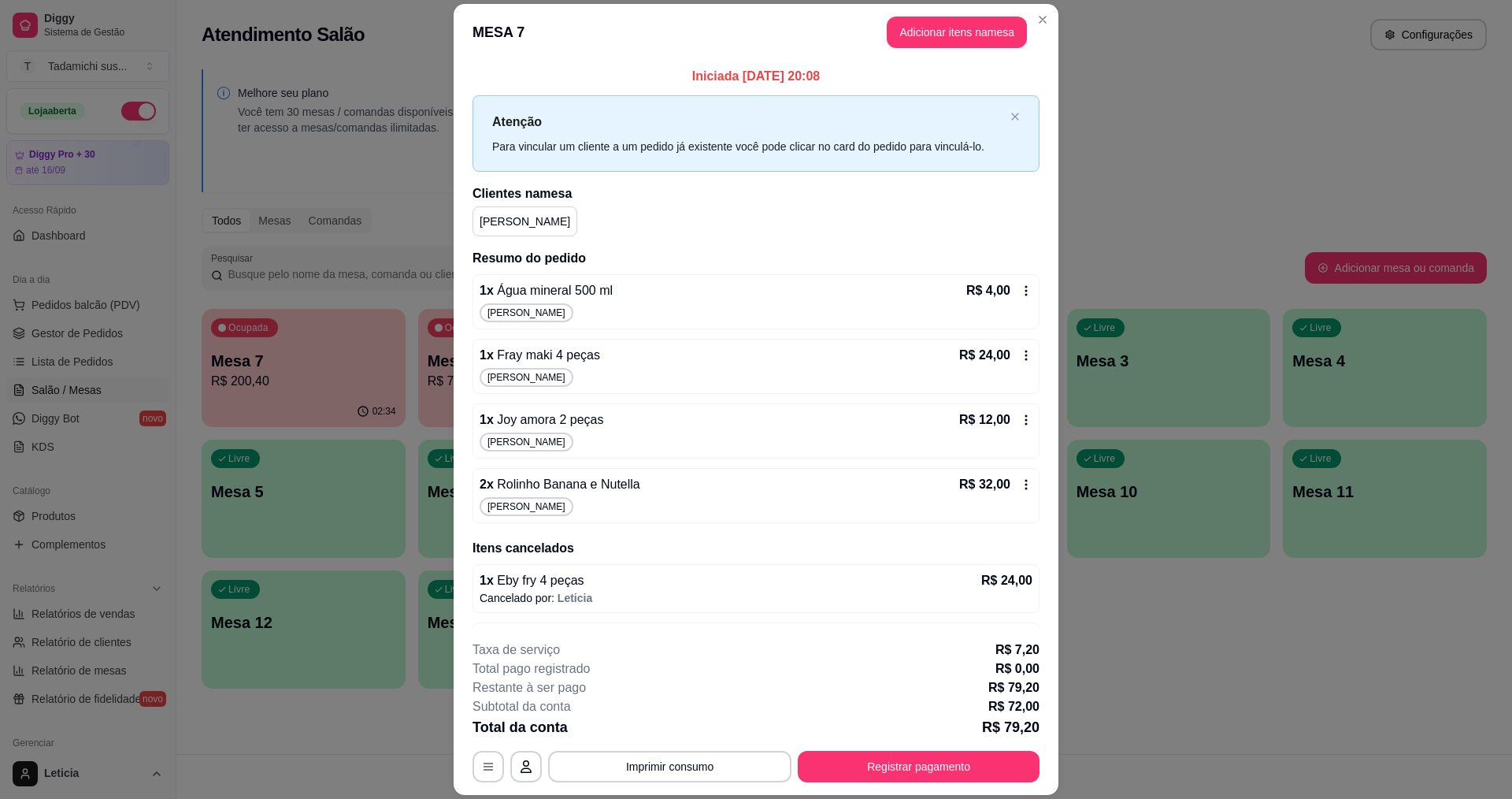
click at [1020, 355] on icon at bounding box center [1026, 355] width 13 height 13
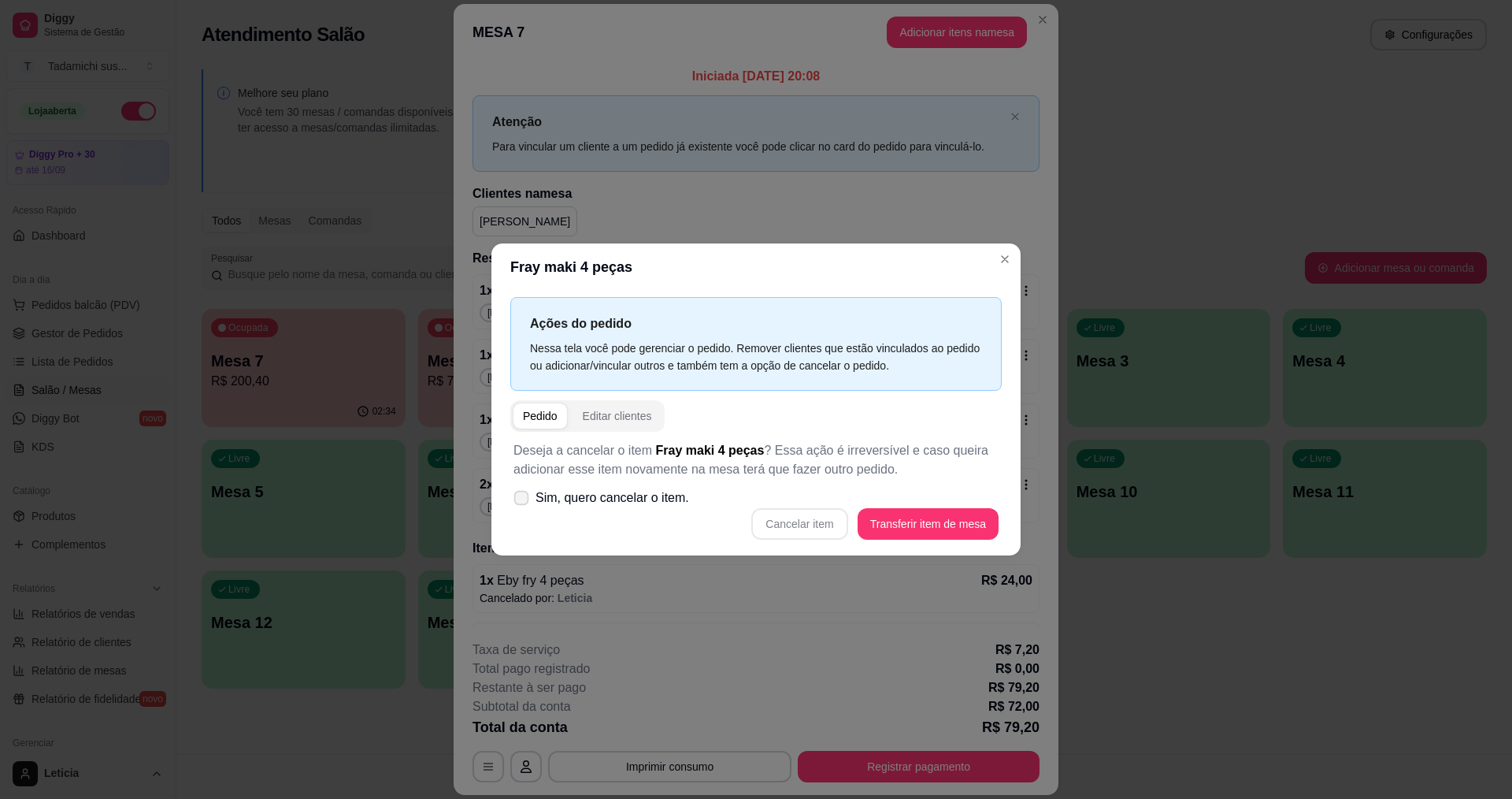
click at [522, 498] on icon at bounding box center [522, 498] width 12 height 9
click at [522, 501] on input "Sim, quero cancelar o item." at bounding box center [518, 506] width 10 height 10
checkbox input "true"
click at [792, 517] on button "Cancelar item" at bounding box center [800, 524] width 94 height 31
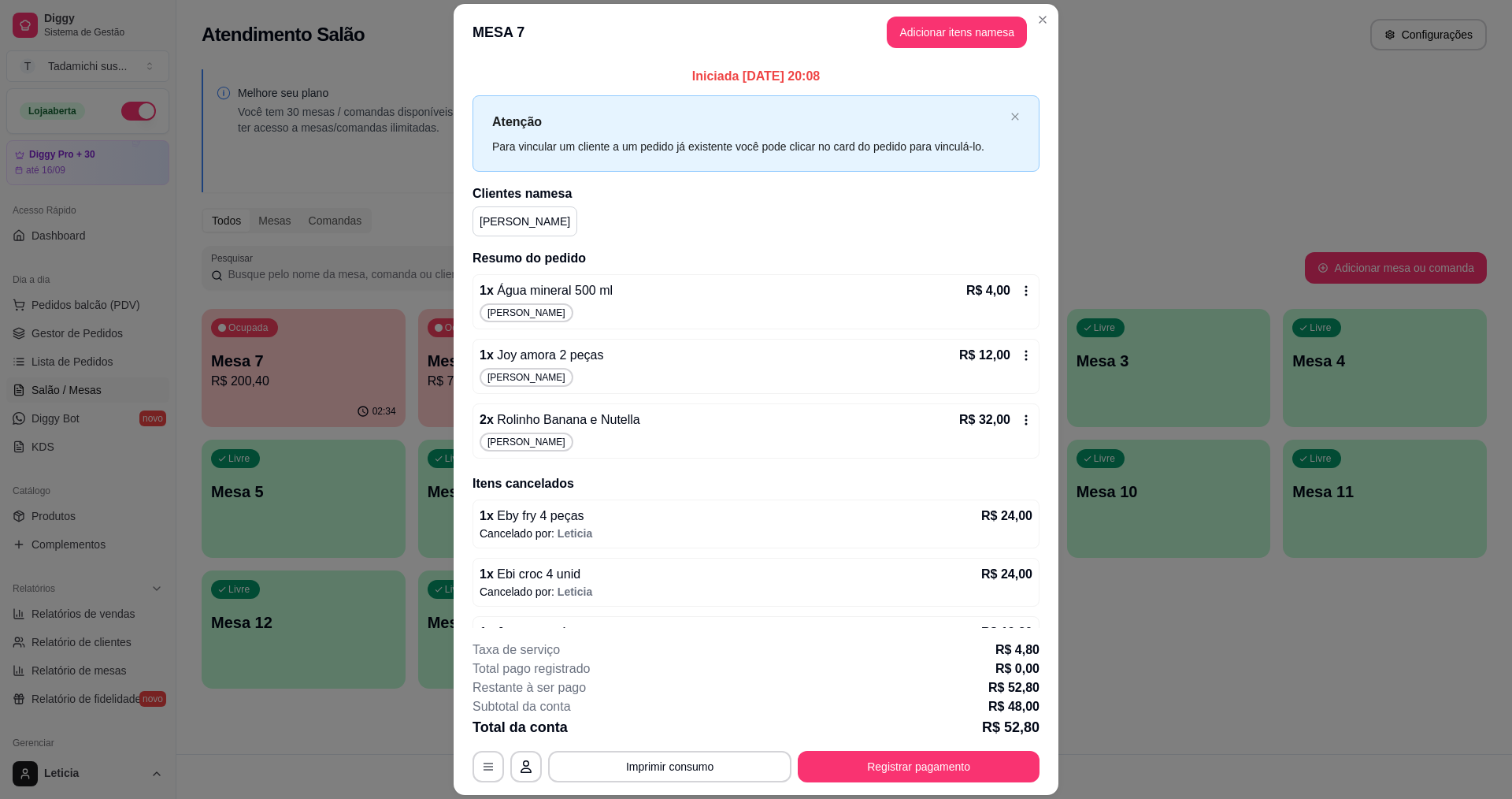
click at [1020, 356] on icon at bounding box center [1026, 355] width 13 height 13
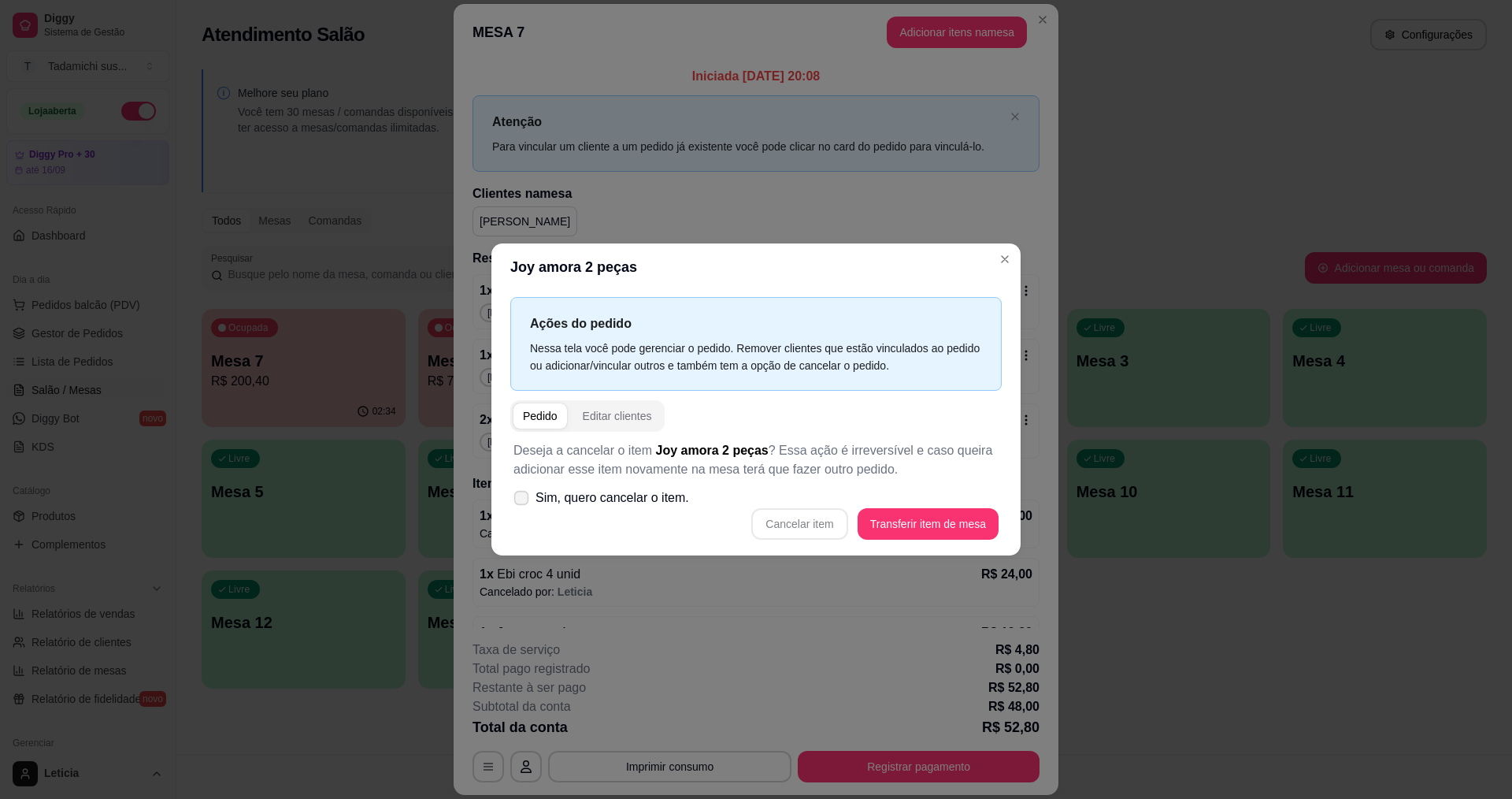
click at [520, 491] on span at bounding box center [522, 498] width 15 height 15
click at [520, 501] on input "Sim, quero cancelar o item." at bounding box center [518, 506] width 10 height 10
checkbox input "true"
click at [813, 509] on button "Cancelar item" at bounding box center [799, 523] width 96 height 31
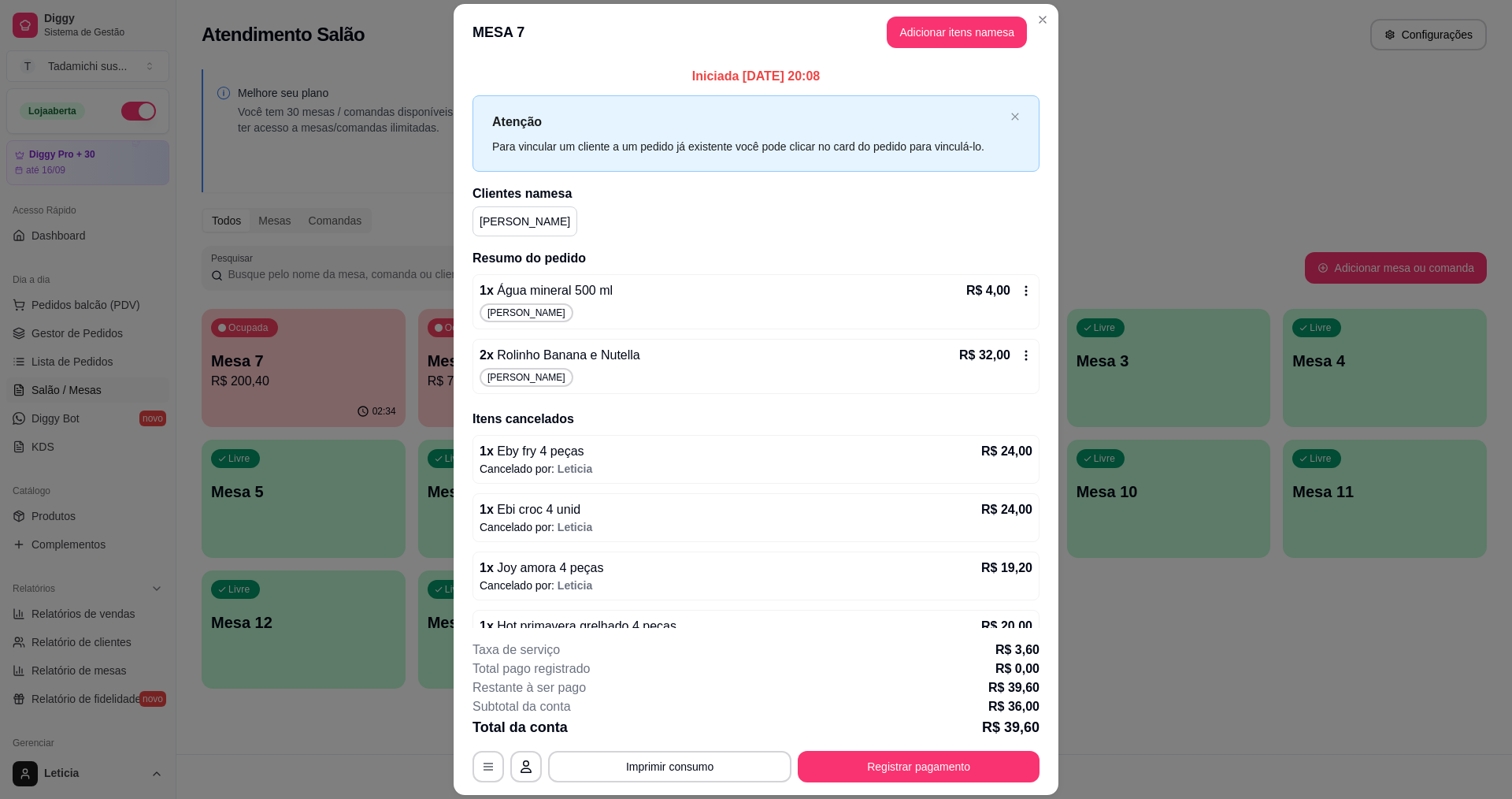
click at [1020, 354] on icon at bounding box center [1026, 355] width 13 height 13
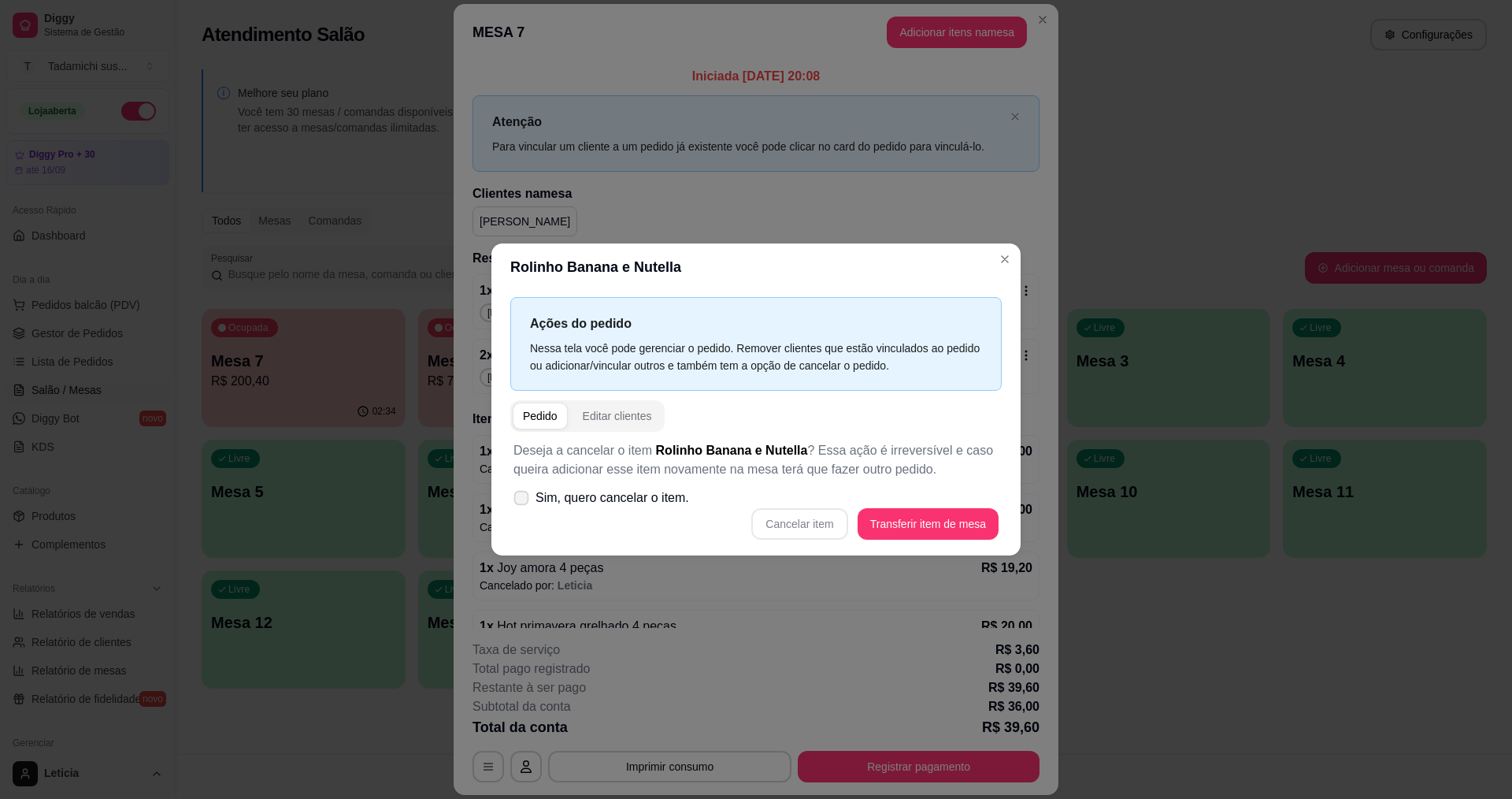
click at [529, 498] on label "Sim, quero cancelar o item." at bounding box center [601, 498] width 188 height 31
click at [523, 501] on input "Sim, quero cancelar o item." at bounding box center [518, 506] width 10 height 10
checkbox input "true"
click at [783, 519] on button "Cancelar item" at bounding box center [799, 523] width 96 height 31
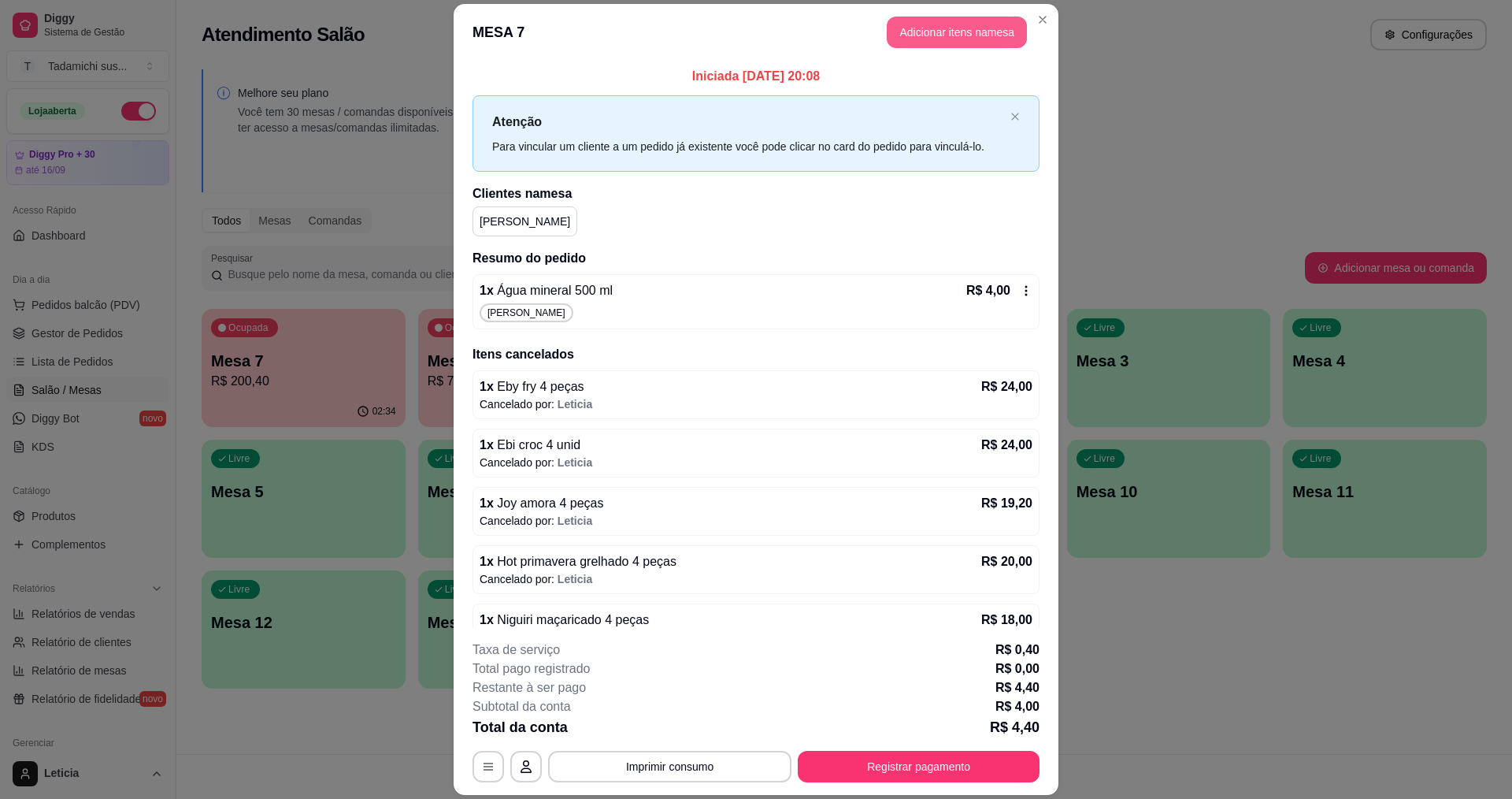
click at [948, 31] on button "Adicionar itens na mesa" at bounding box center [957, 32] width 140 height 31
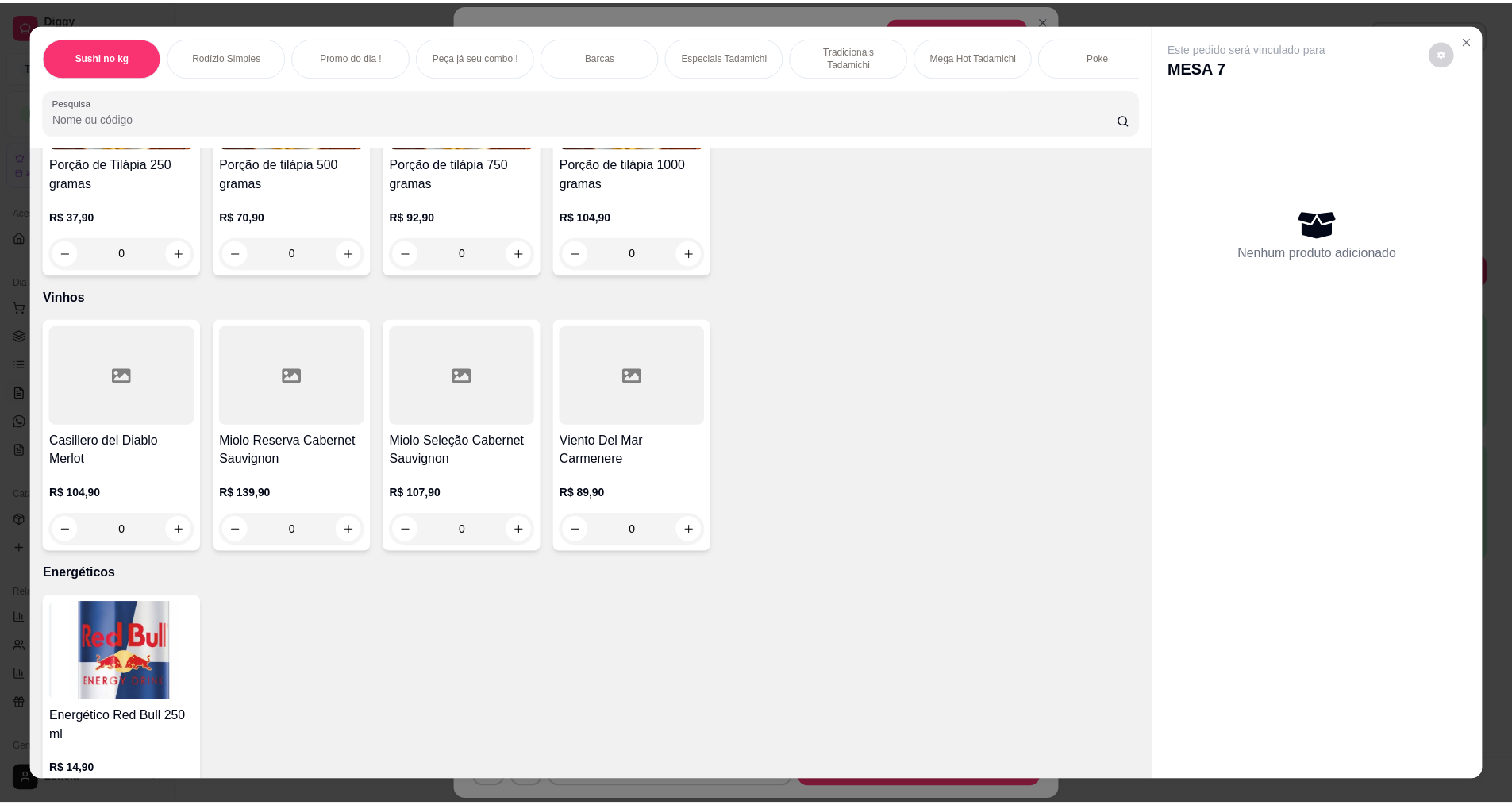
scroll to position [15683, 0]
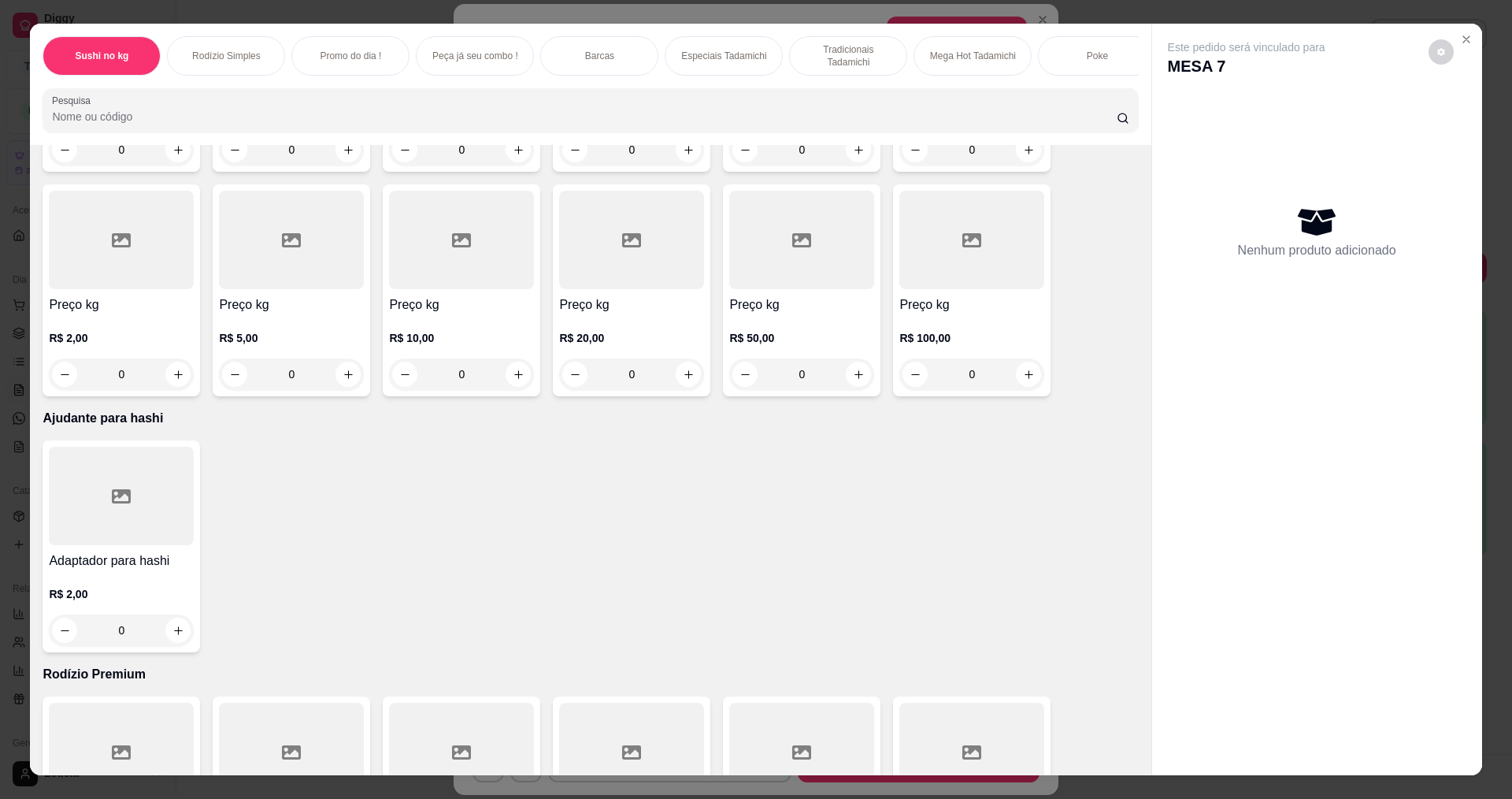
type input "1"
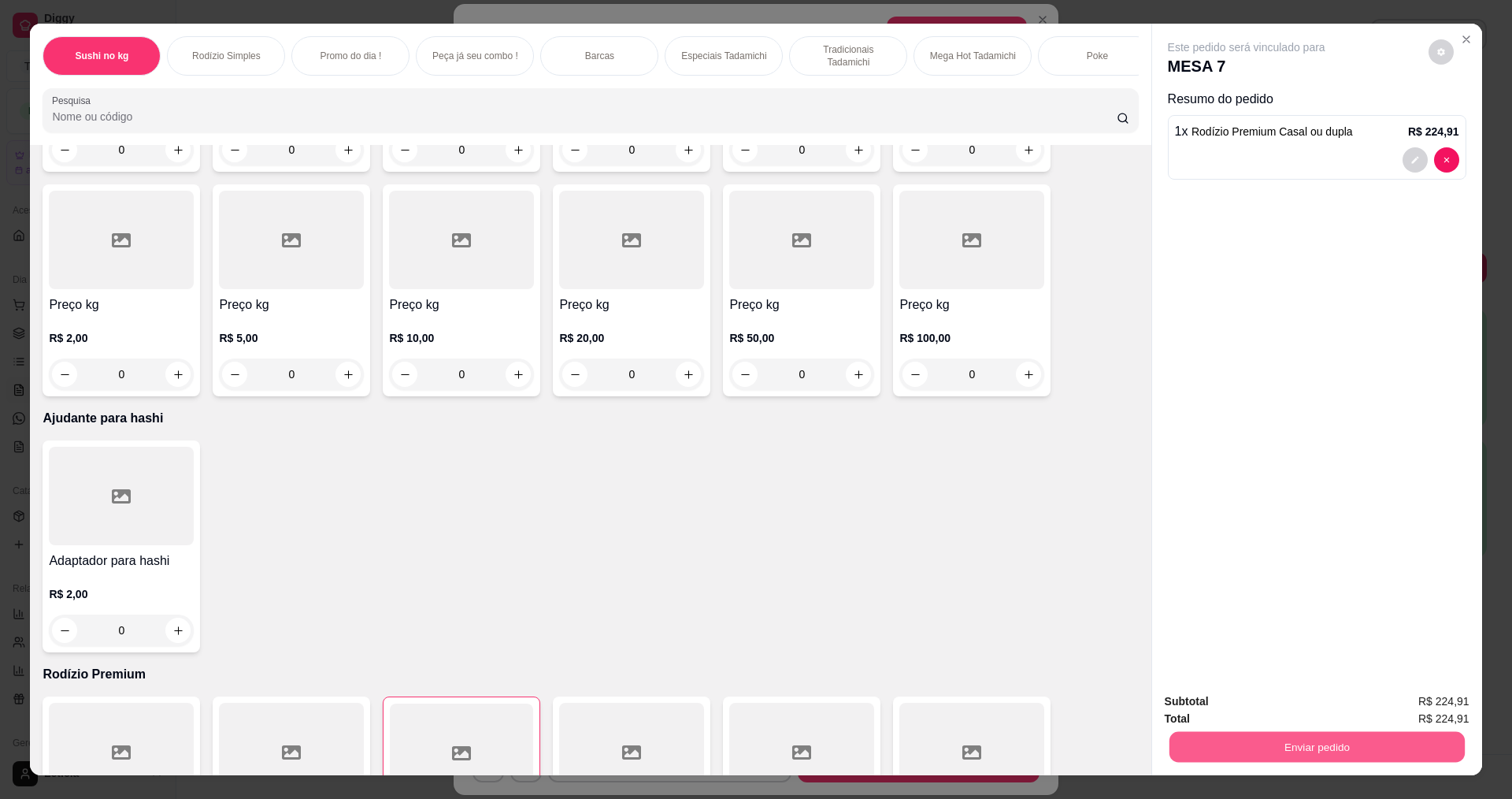
click at [1337, 754] on button "Enviar pedido" at bounding box center [1317, 746] width 295 height 31
click at [1288, 710] on button "Não registrar e enviar pedido" at bounding box center [1265, 708] width 159 height 29
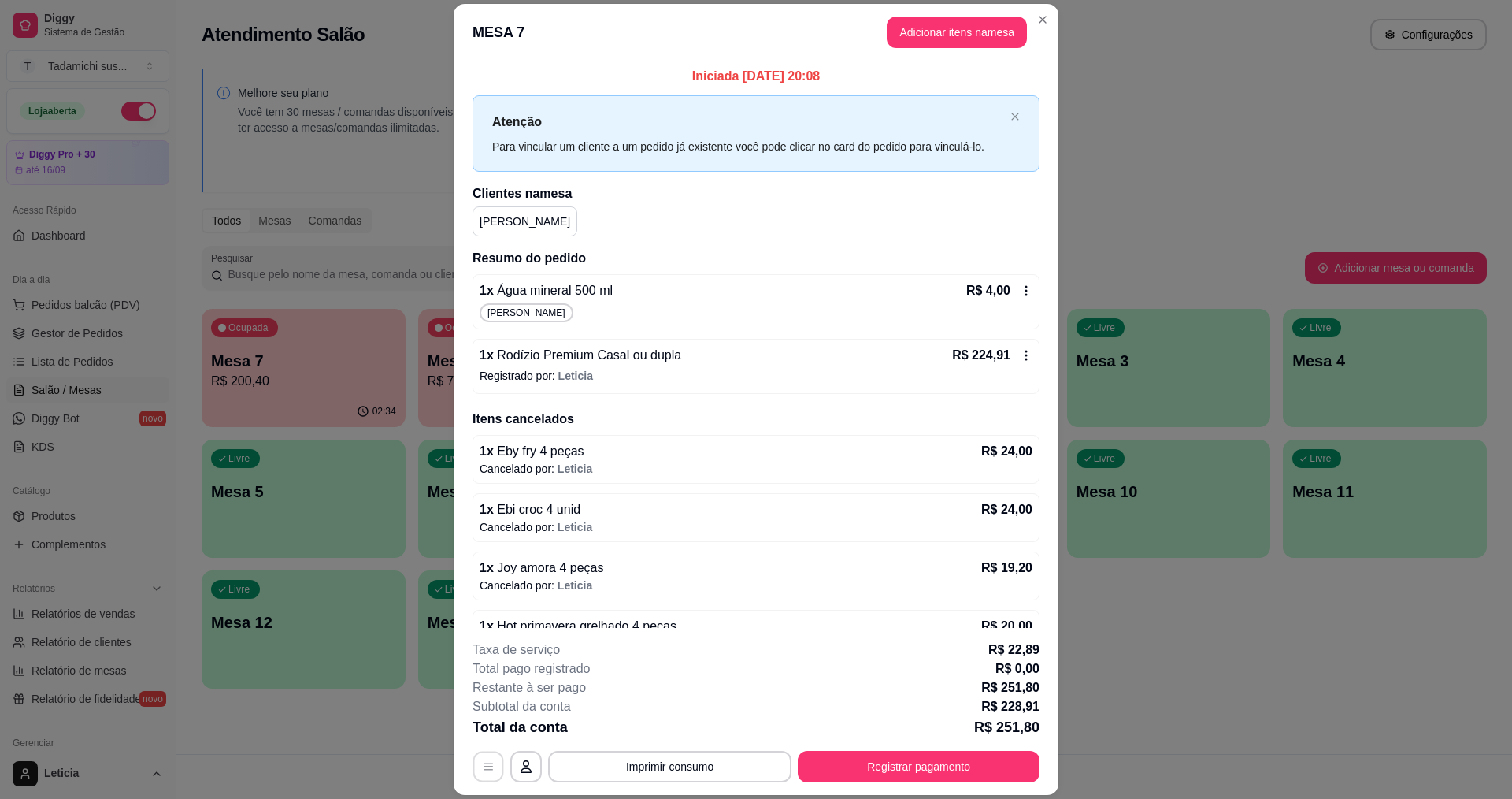
click at [480, 758] on button "button" at bounding box center [489, 767] width 31 height 31
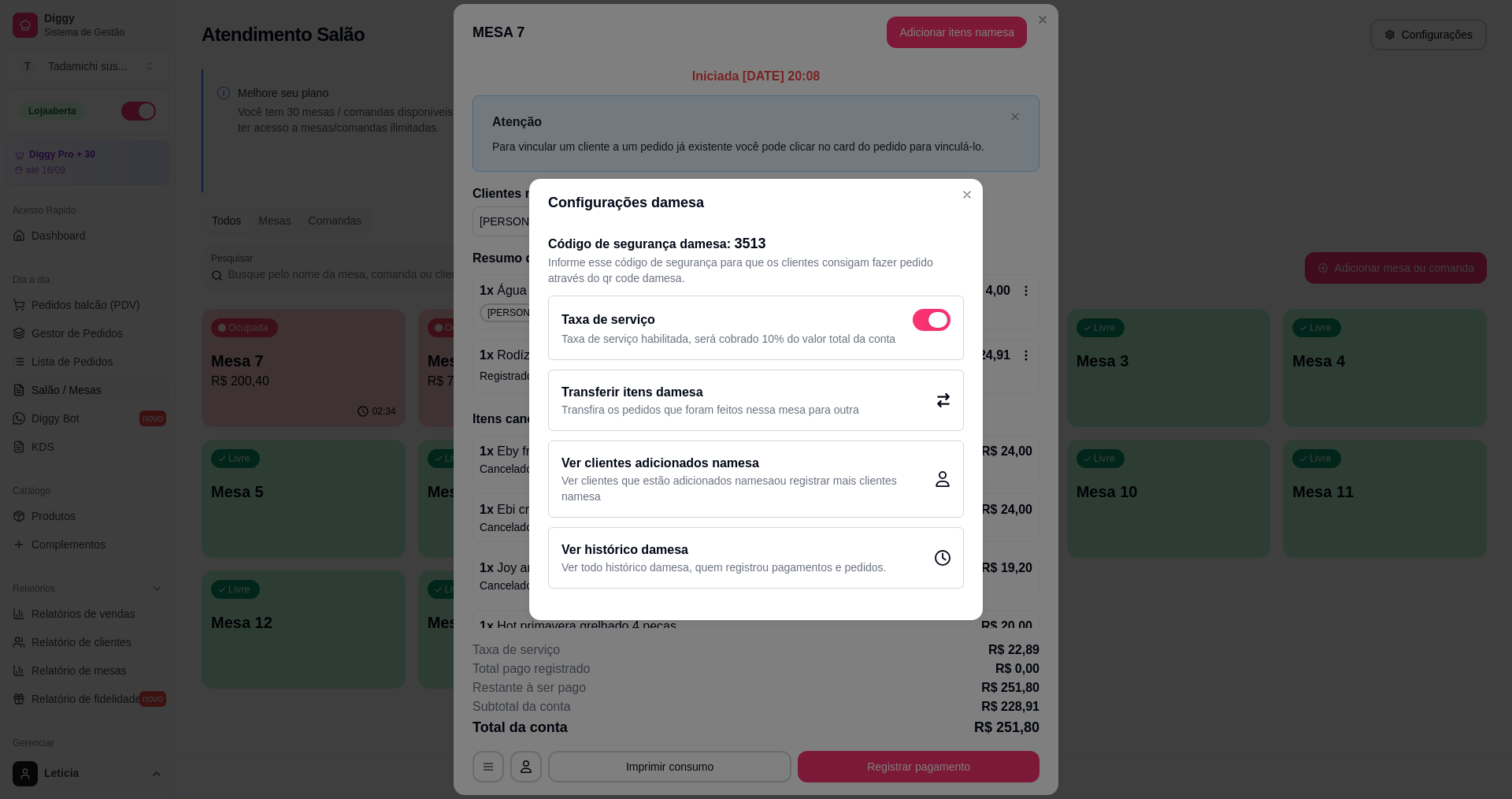
click at [939, 309] on span at bounding box center [932, 320] width 38 height 22
click at [922, 323] on input "checkbox" at bounding box center [917, 328] width 10 height 10
checkbox input "false"
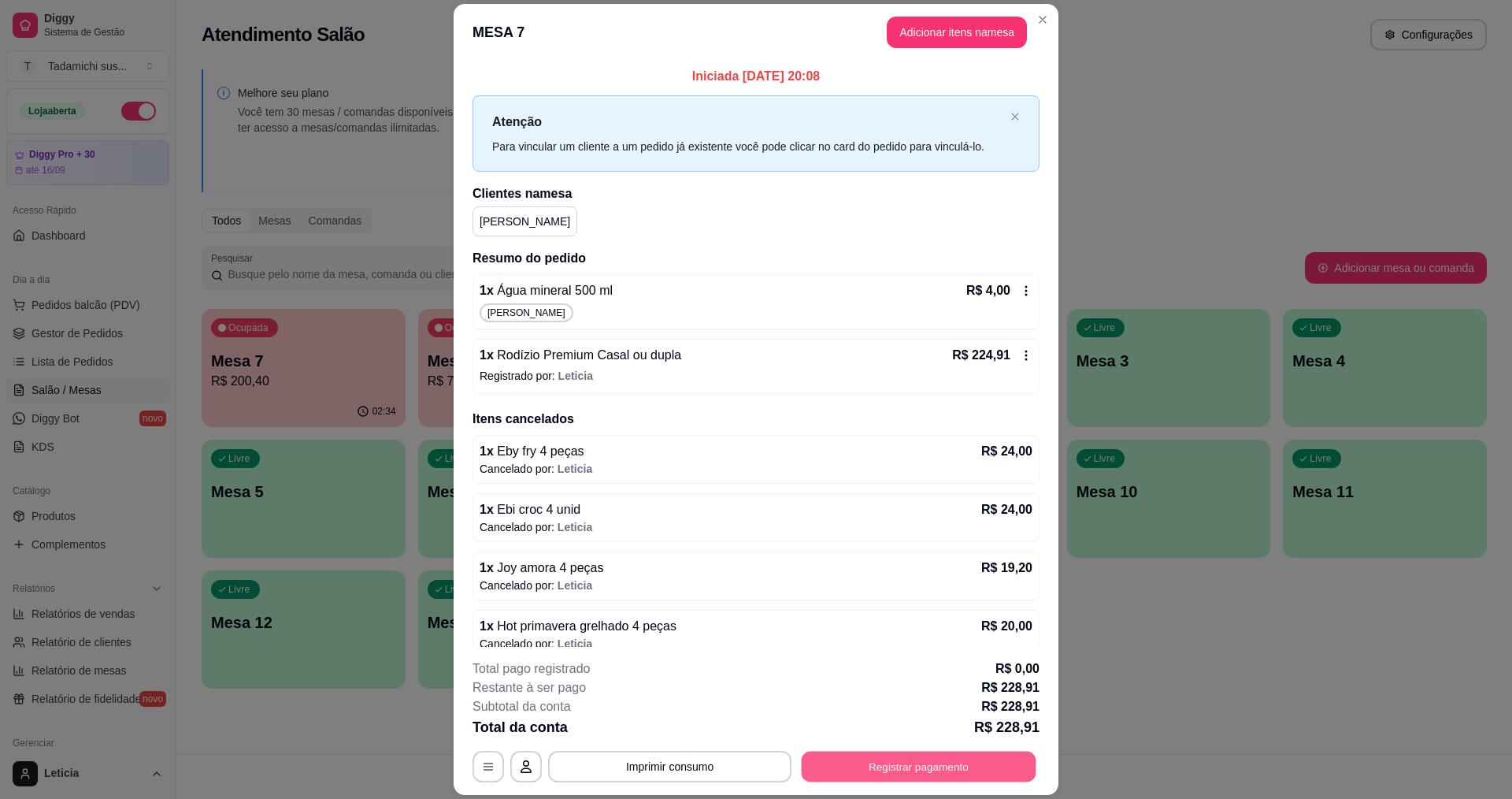
click at [884, 769] on button "Registrar pagamento" at bounding box center [920, 767] width 235 height 31
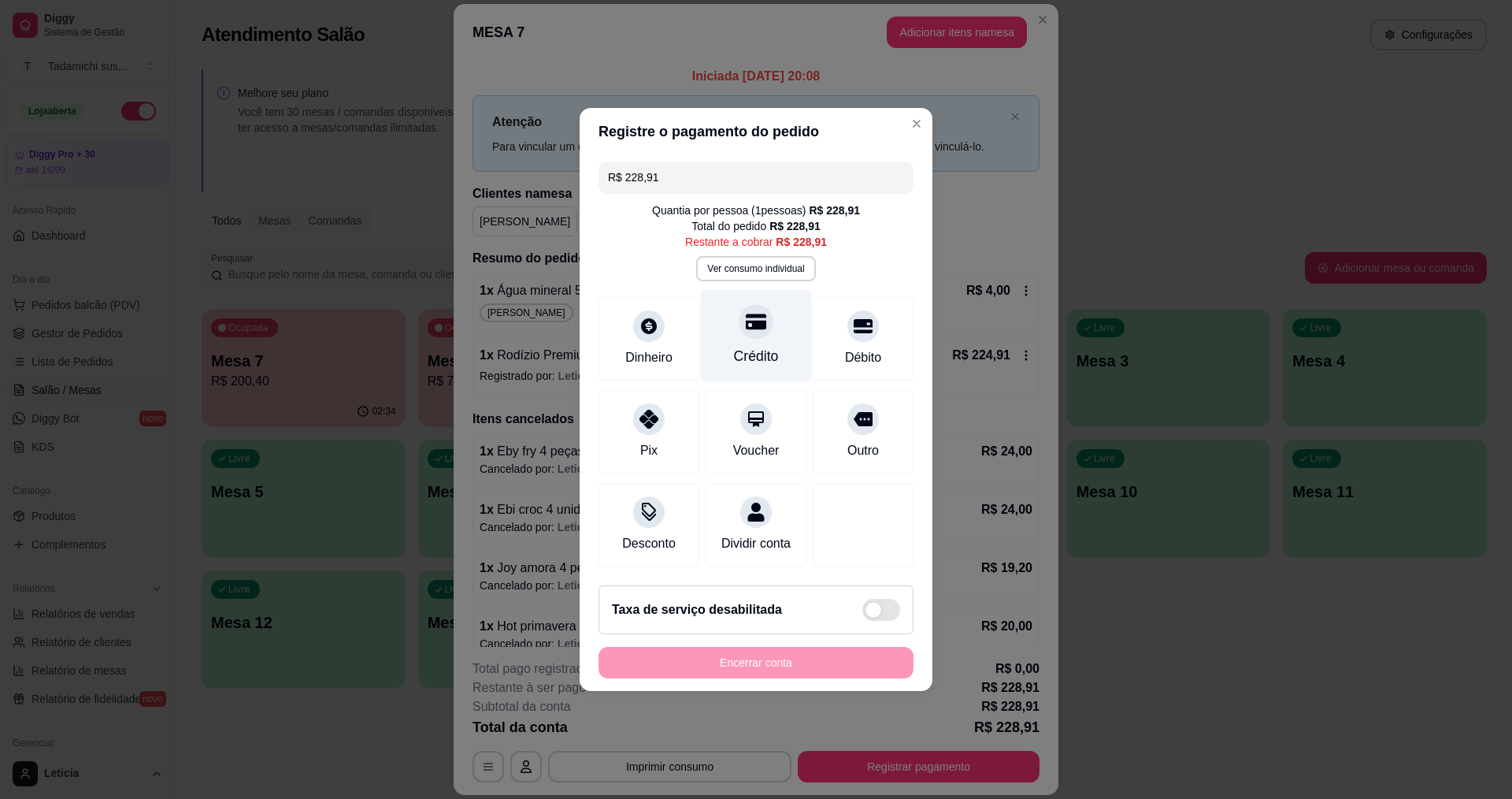
click at [757, 324] on div at bounding box center [756, 321] width 35 height 35
type input "R$ 0,00"
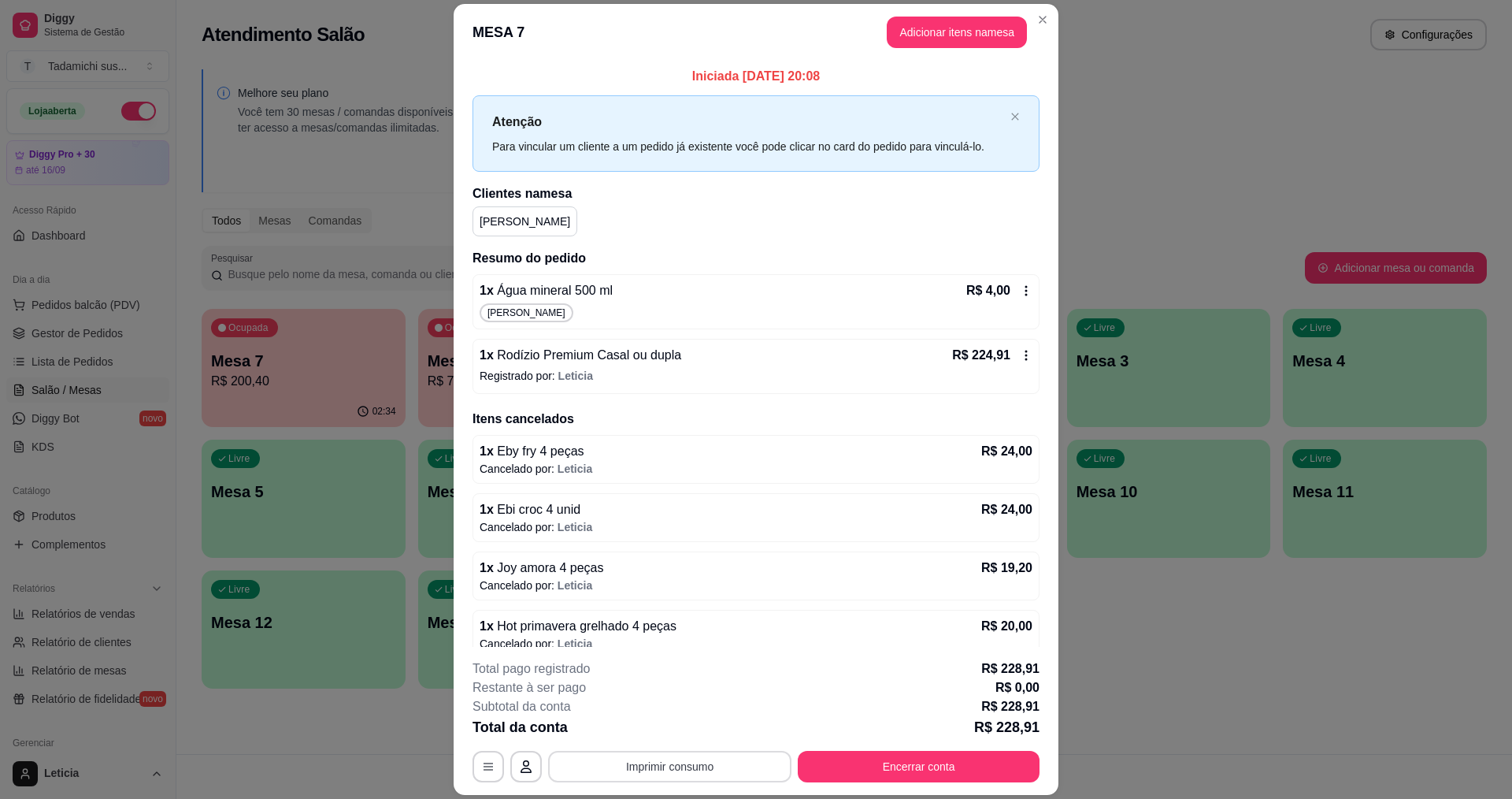
click at [654, 770] on button "Imprimir consumo" at bounding box center [670, 766] width 244 height 31
click at [669, 703] on button "IMPRESSORA" at bounding box center [668, 698] width 117 height 24
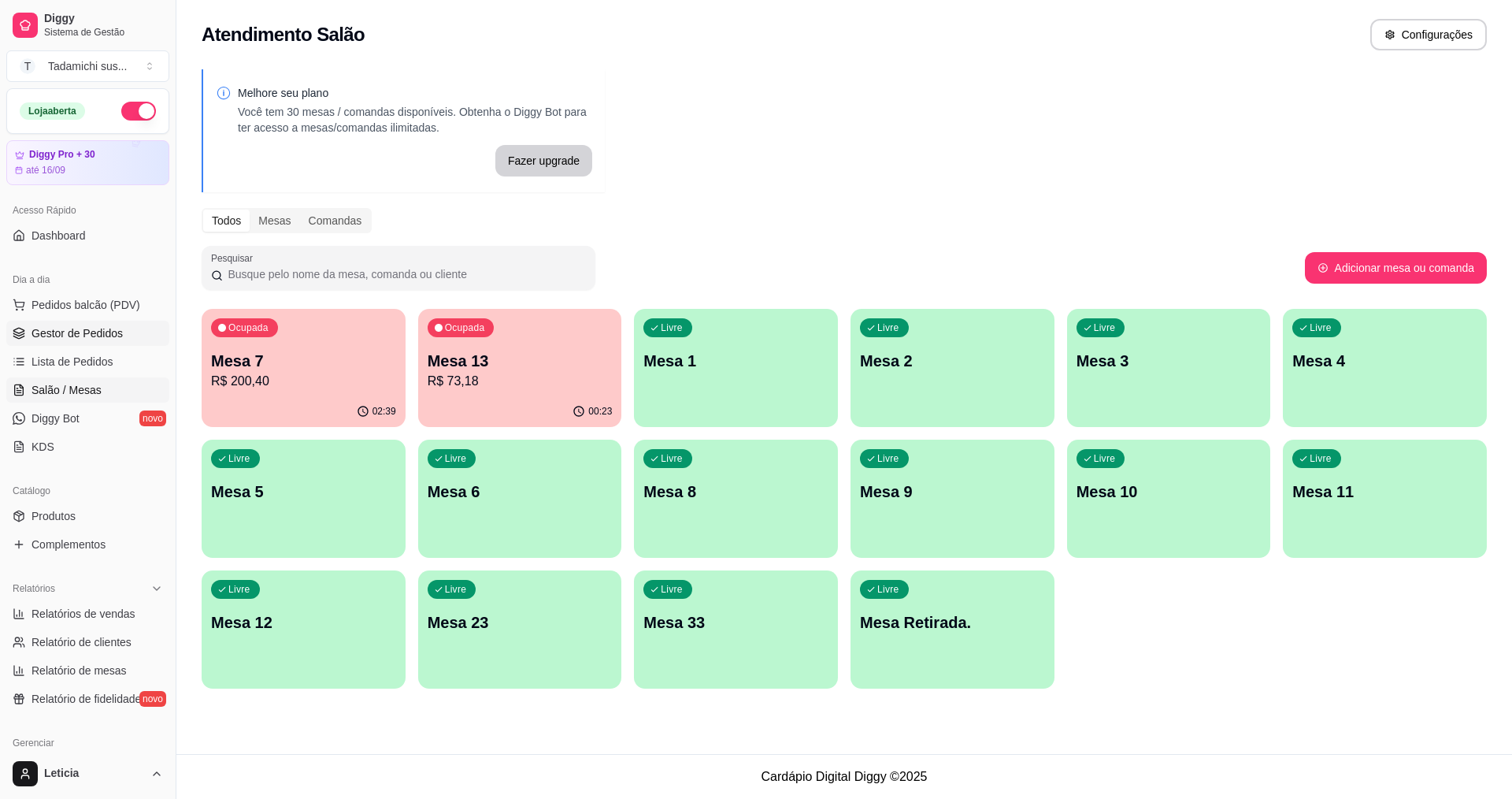
click at [130, 327] on link "Gestor de Pedidos" at bounding box center [87, 333] width 163 height 25
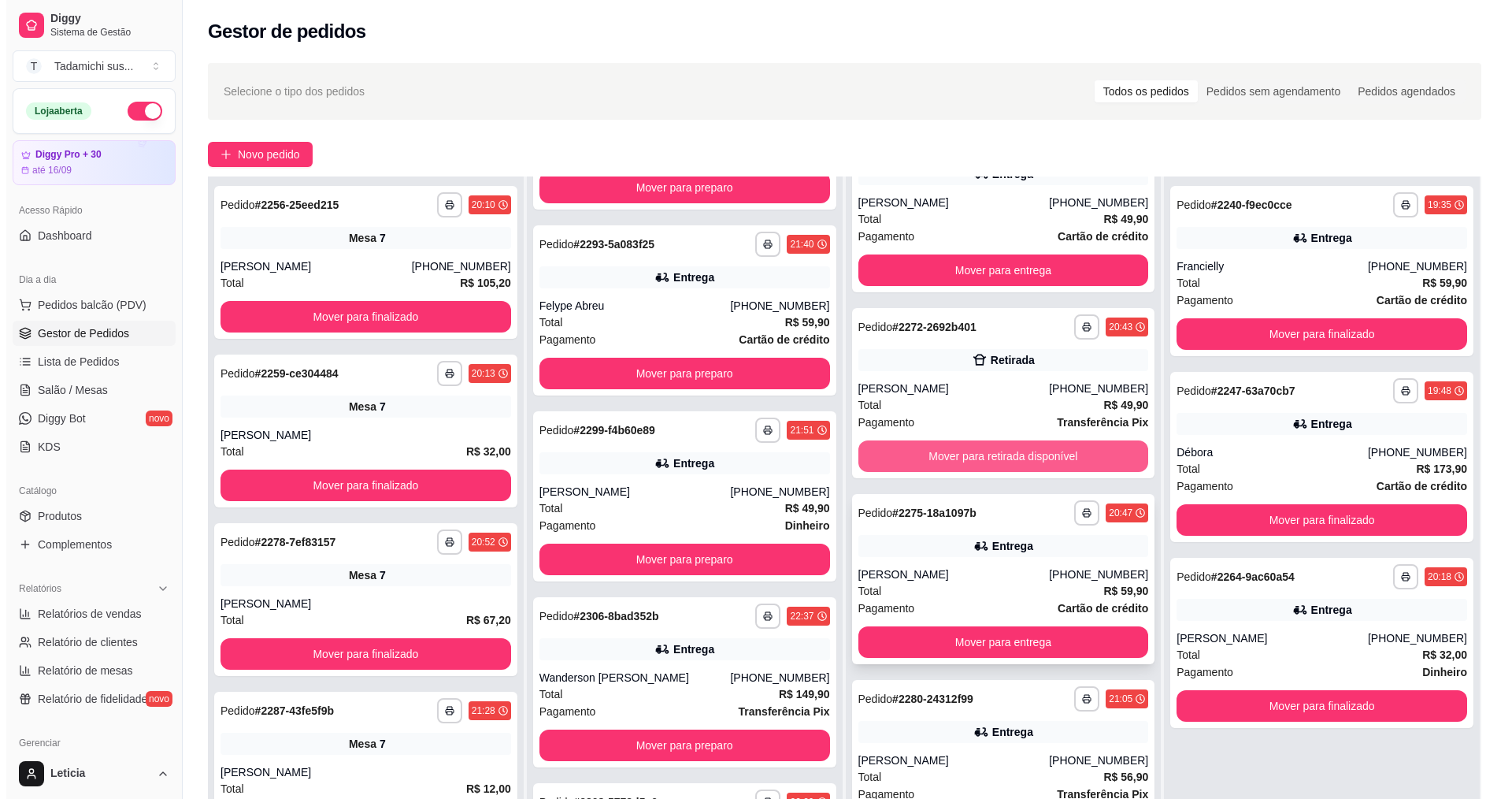
scroll to position [1024, 0]
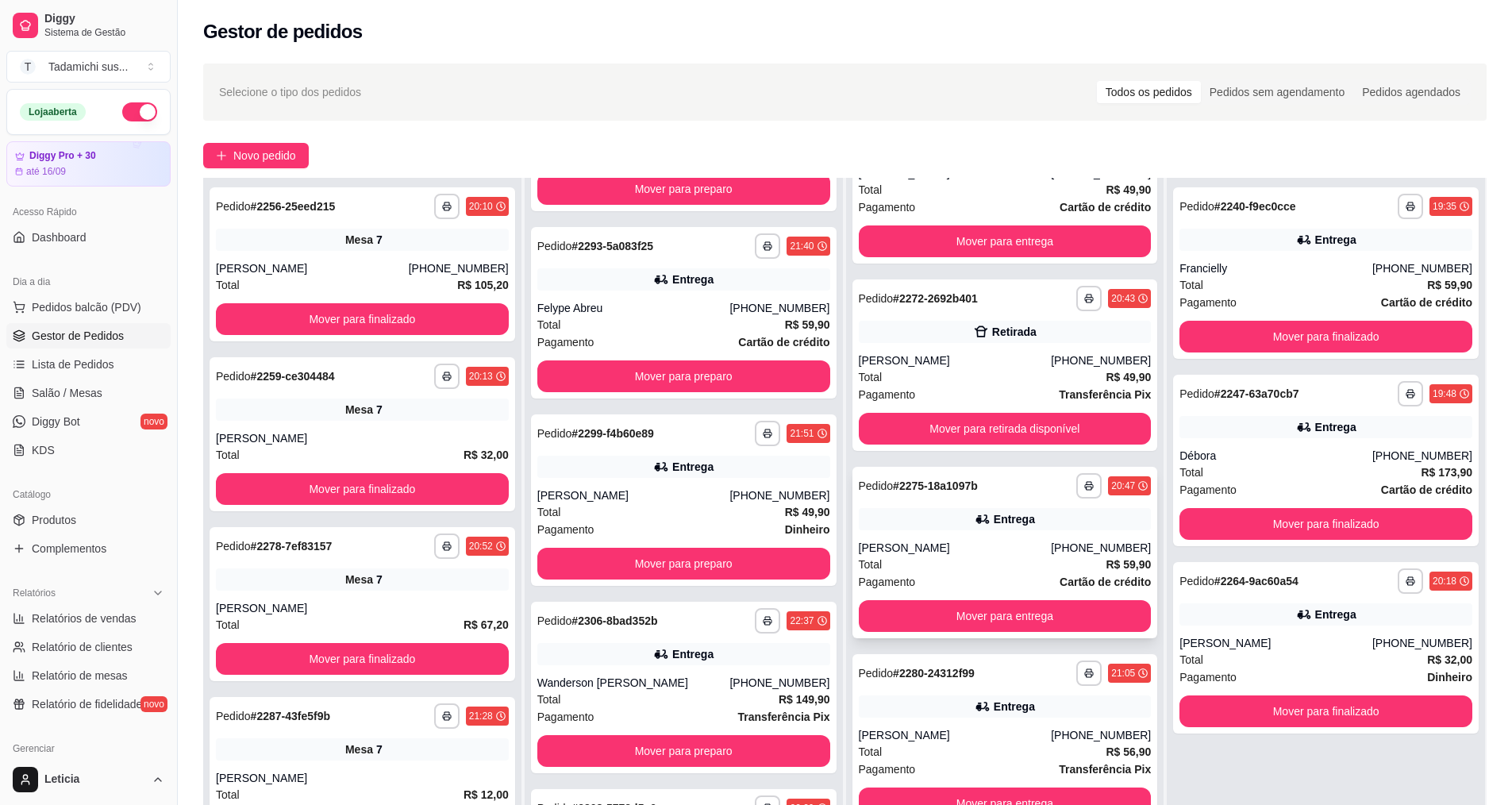
click at [952, 540] on div "Vanusa da Silva Barcelos" at bounding box center [955, 547] width 193 height 16
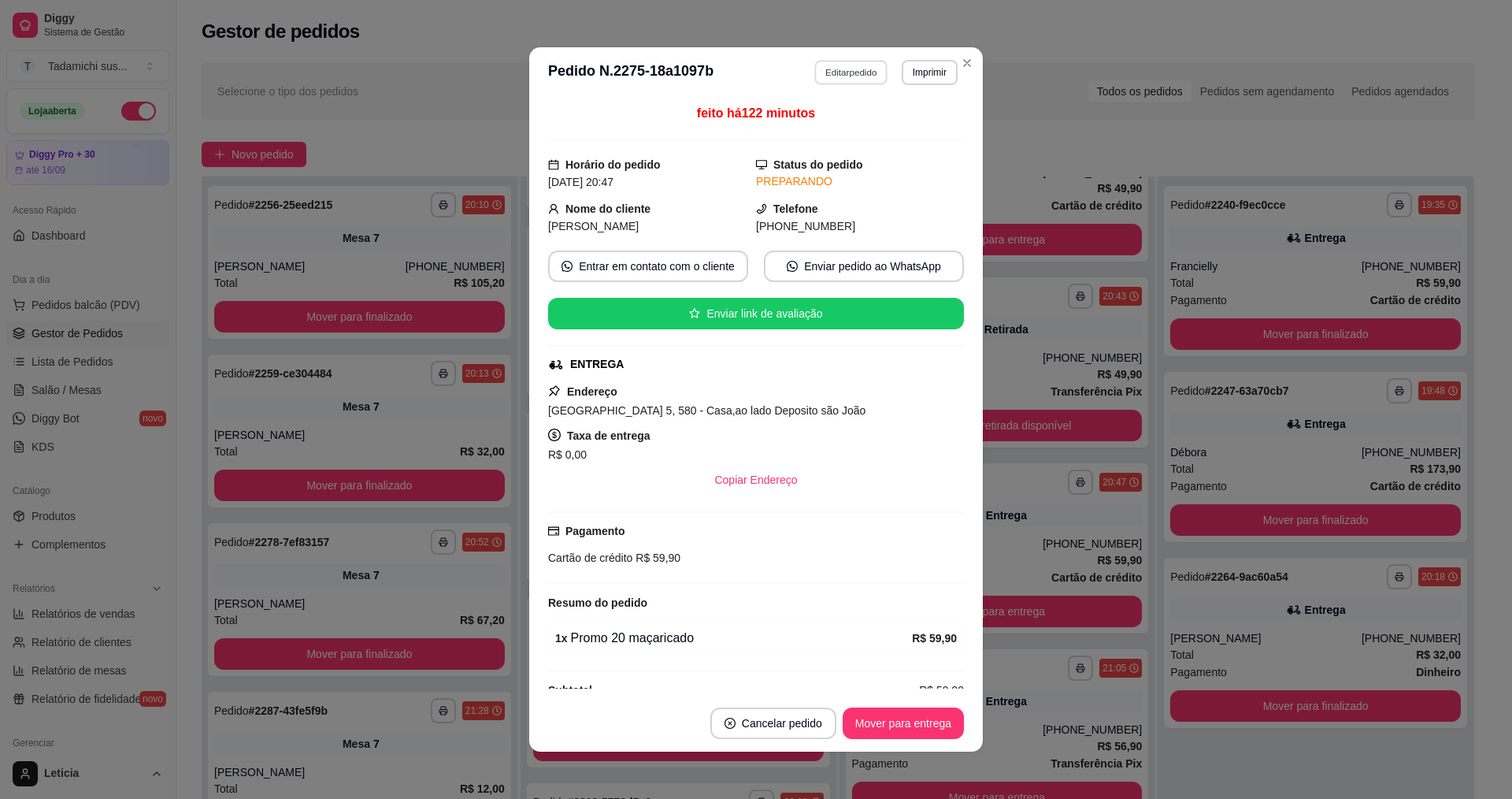
click at [839, 65] on button "Editar pedido" at bounding box center [851, 72] width 73 height 24
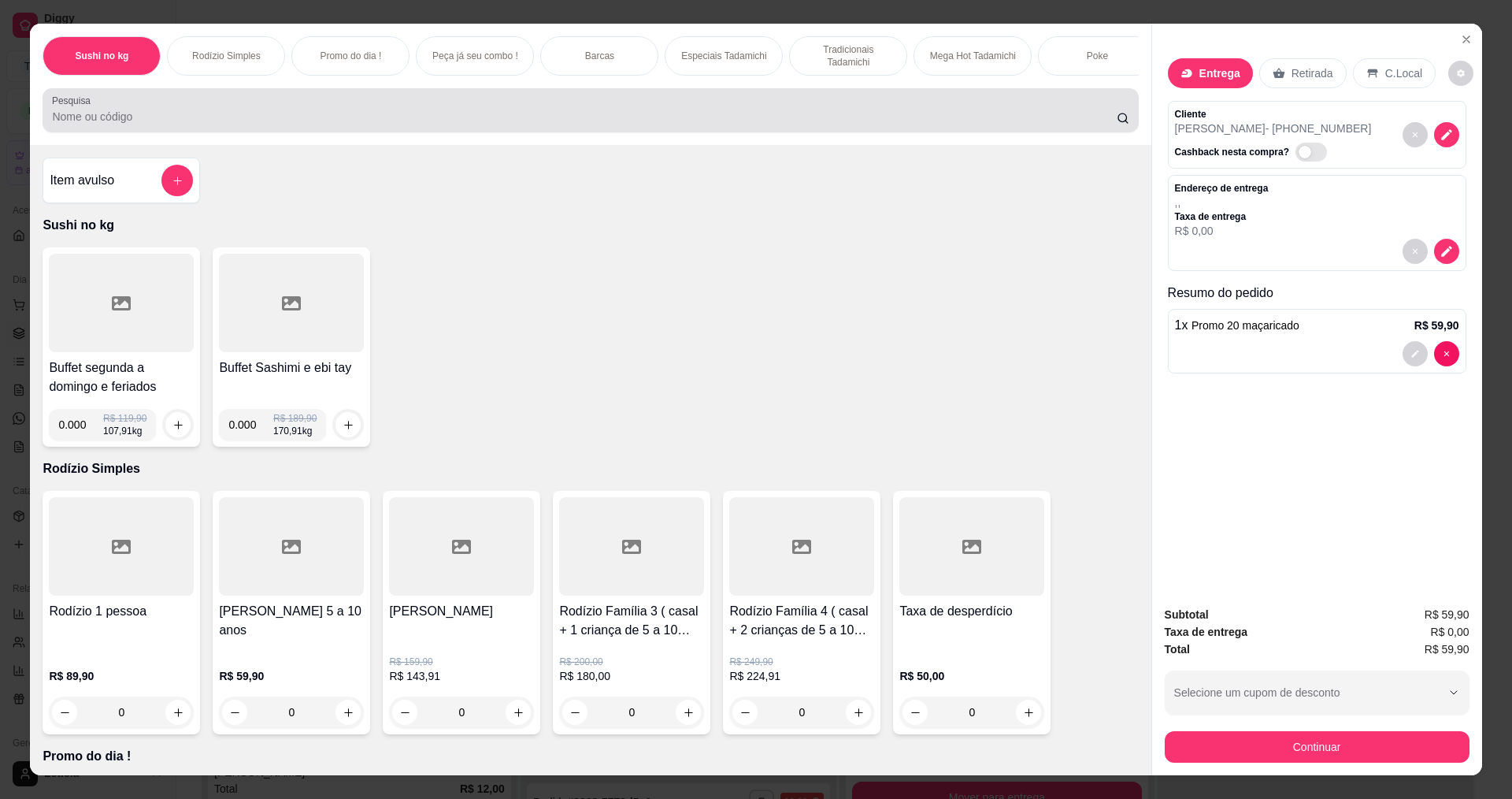
click at [695, 121] on input "Pesquisa" at bounding box center [584, 117] width 1064 height 16
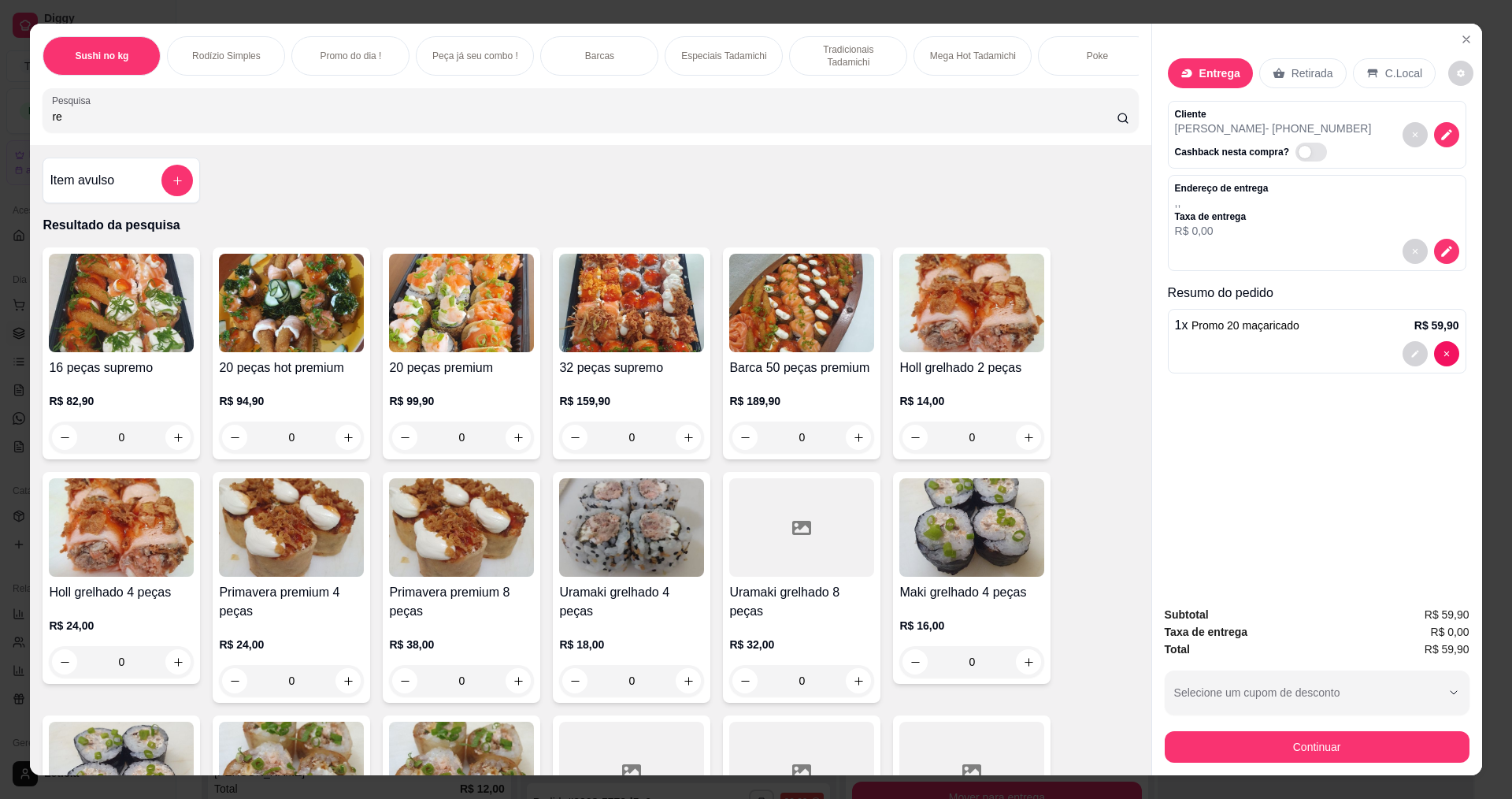
type input "r"
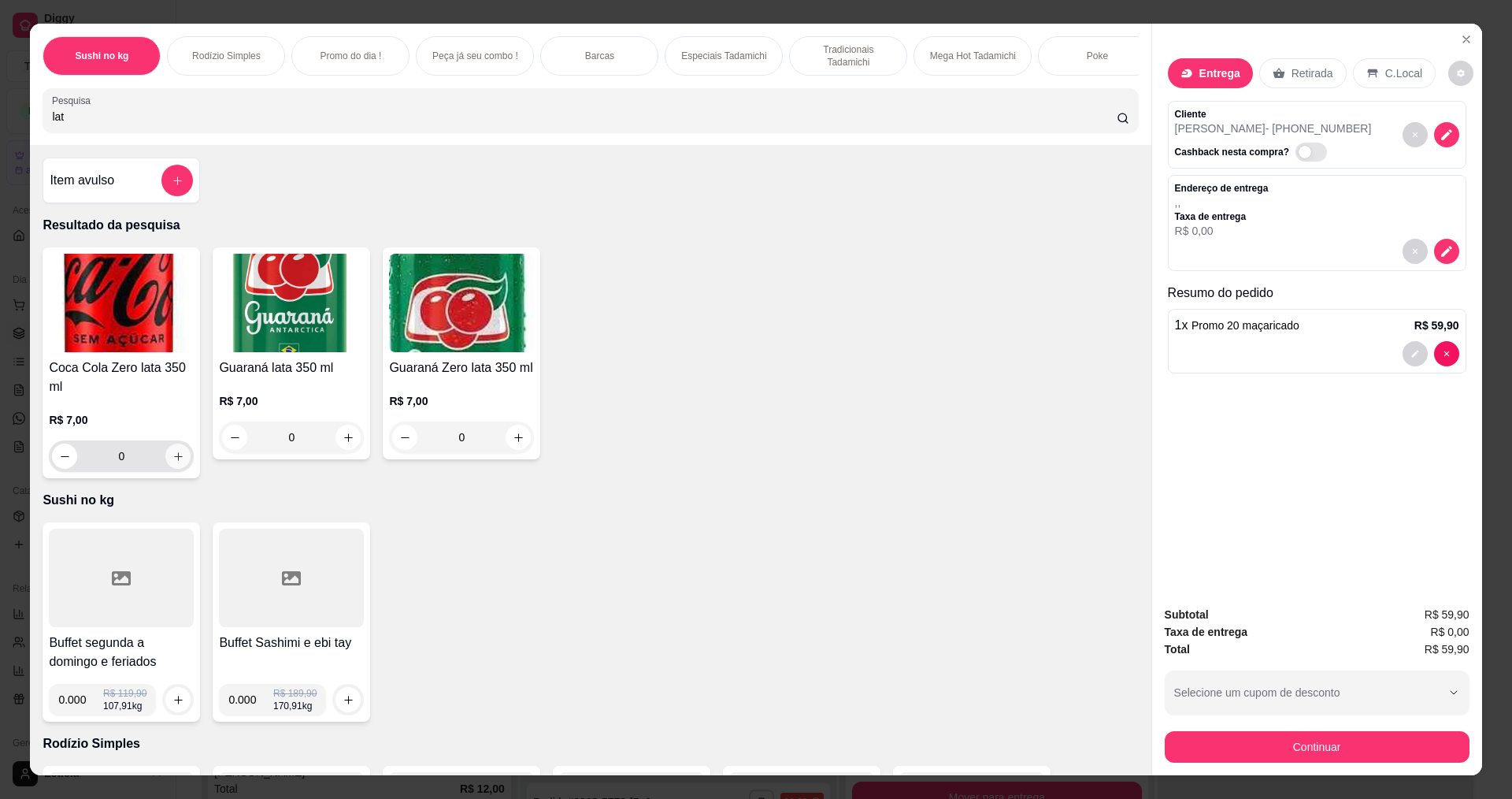
type input "lat"
click at [173, 462] on icon "increase-product-quantity" at bounding box center [179, 457] width 12 height 12
type input "1"
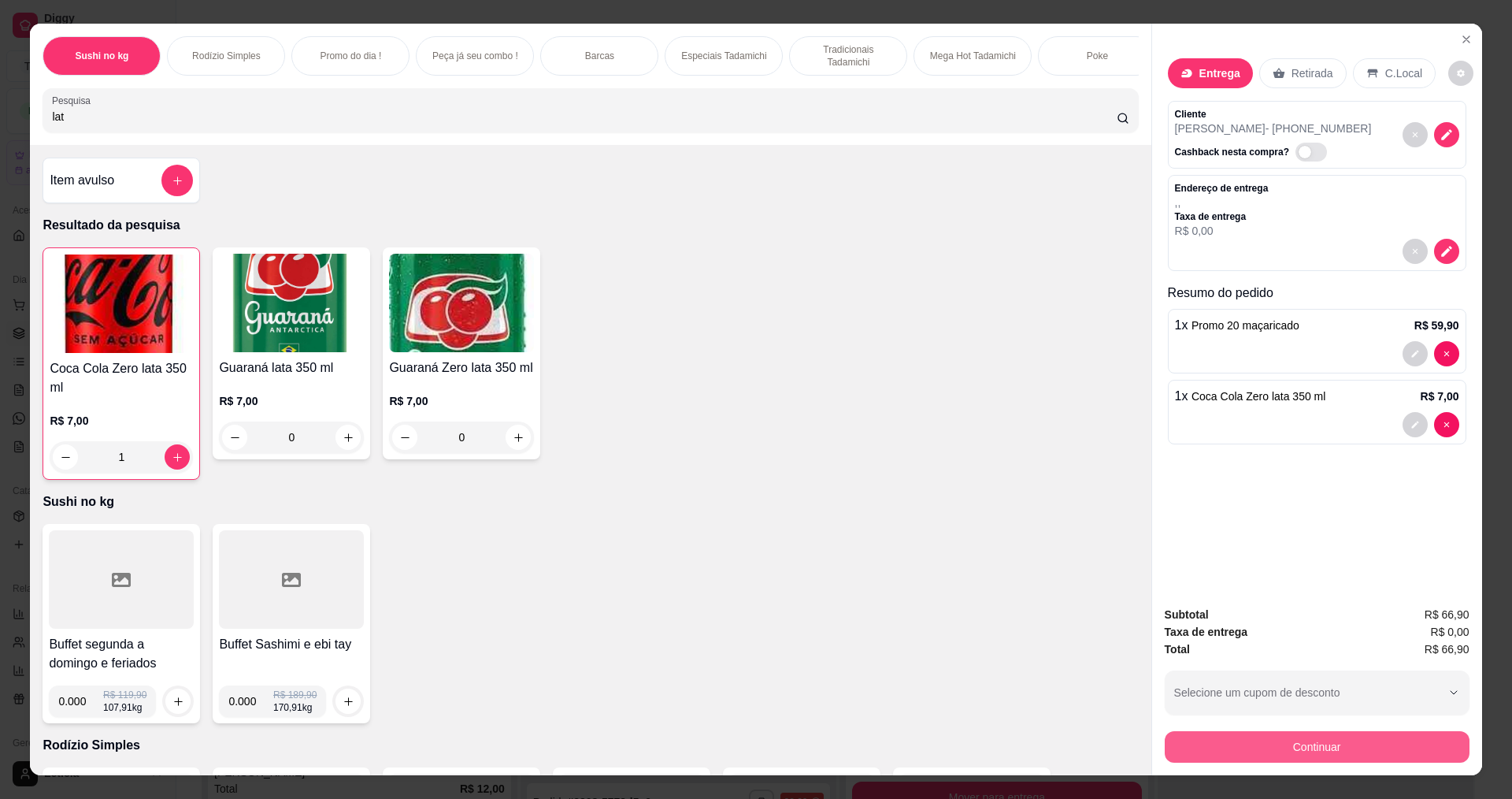
click at [1227, 748] on button "Continuar" at bounding box center [1317, 746] width 305 height 31
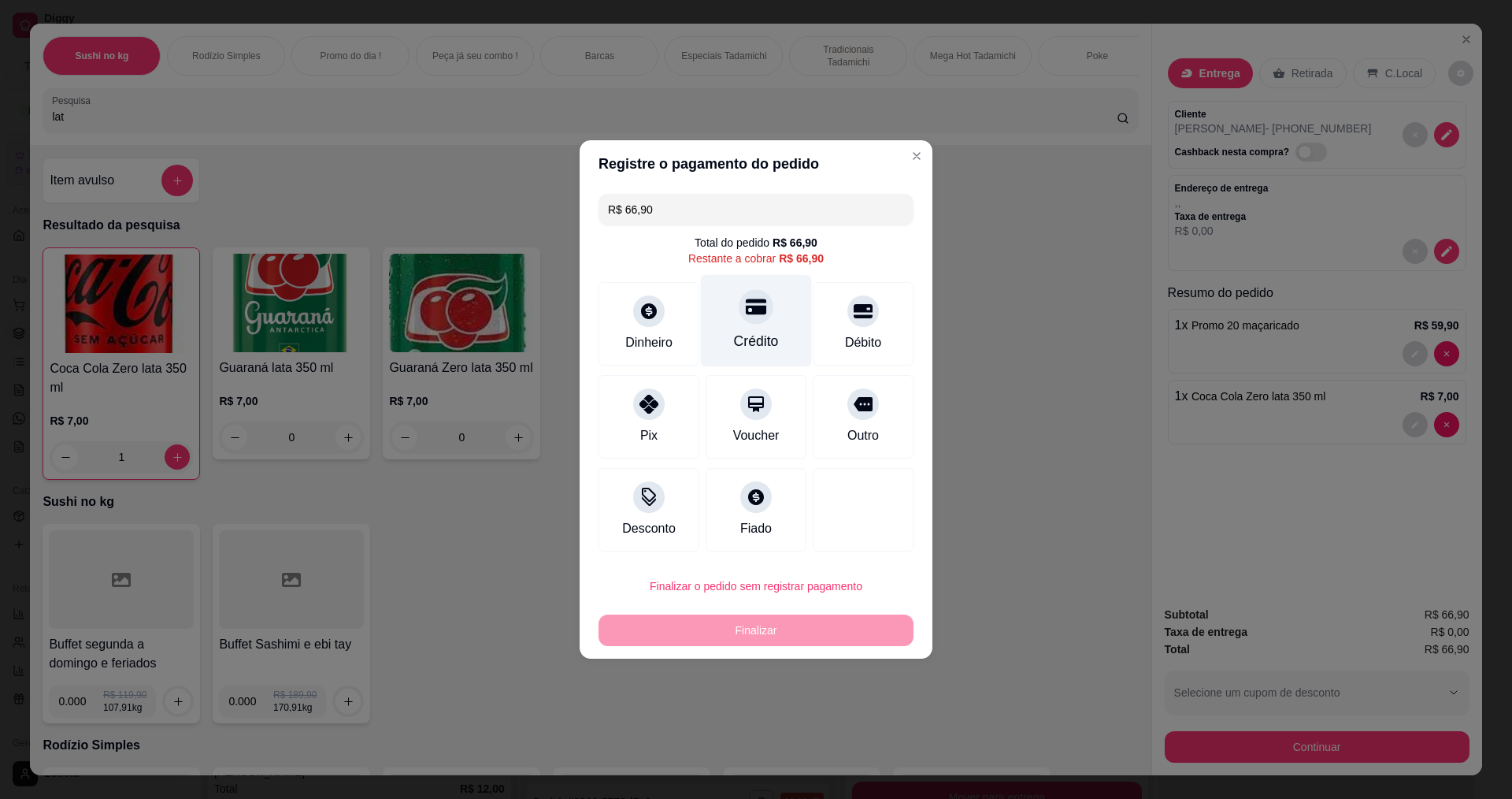
click at [768, 336] on div "Crédito" at bounding box center [756, 341] width 45 height 21
type input "R$ 0,00"
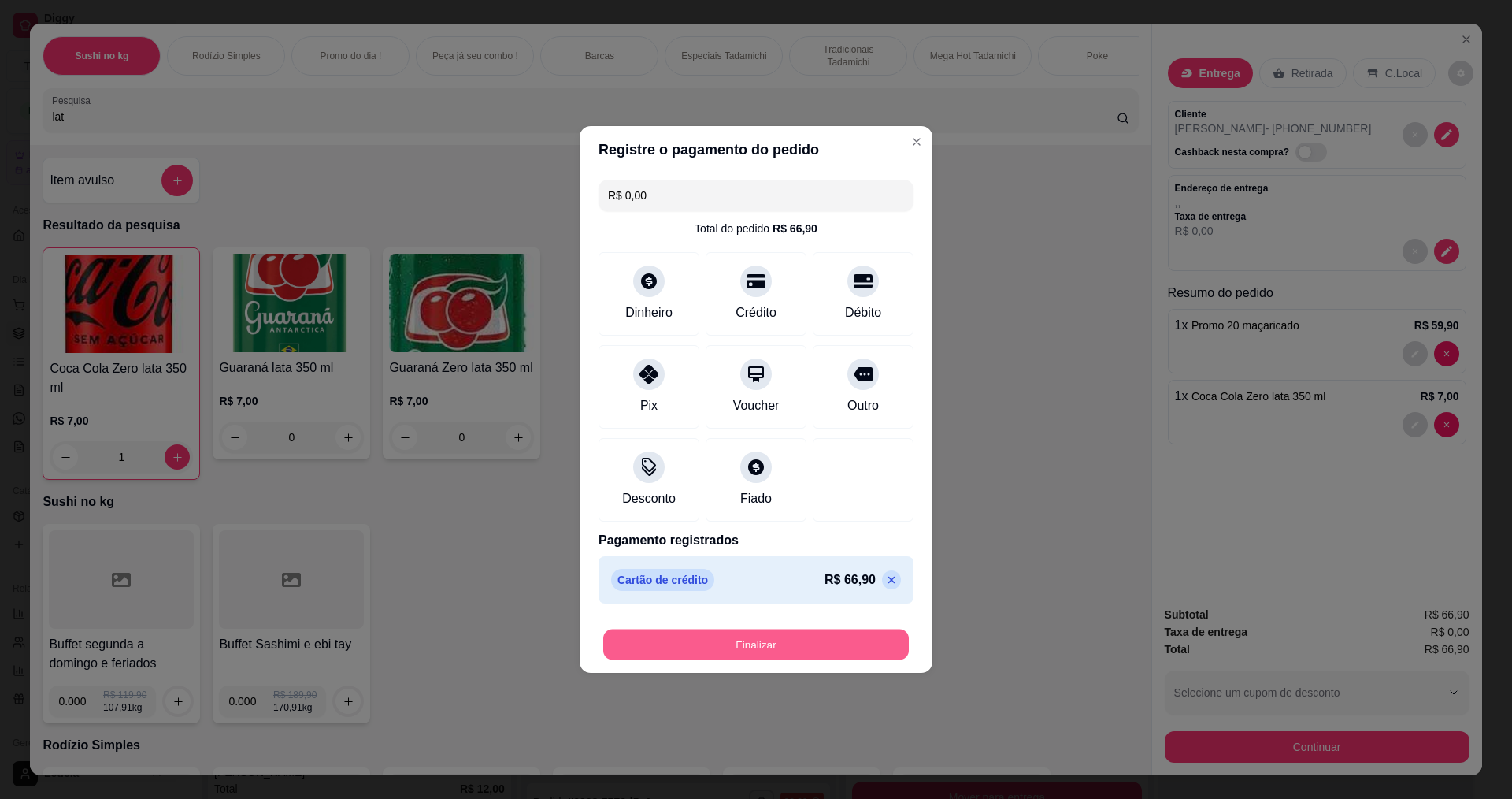
click at [718, 650] on button "Finalizar" at bounding box center [756, 645] width 306 height 31
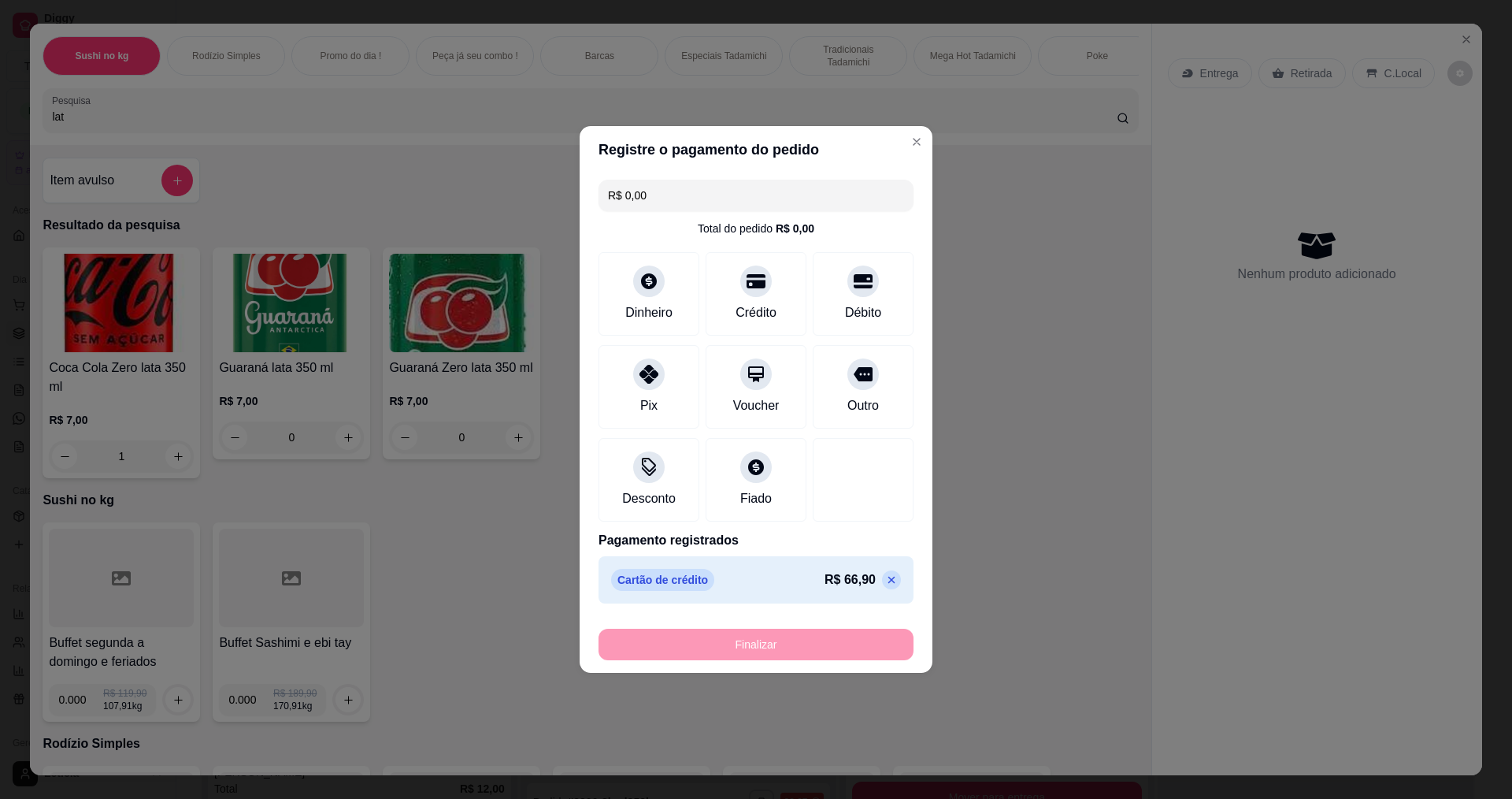
type input "0"
type input "-R$ 66,90"
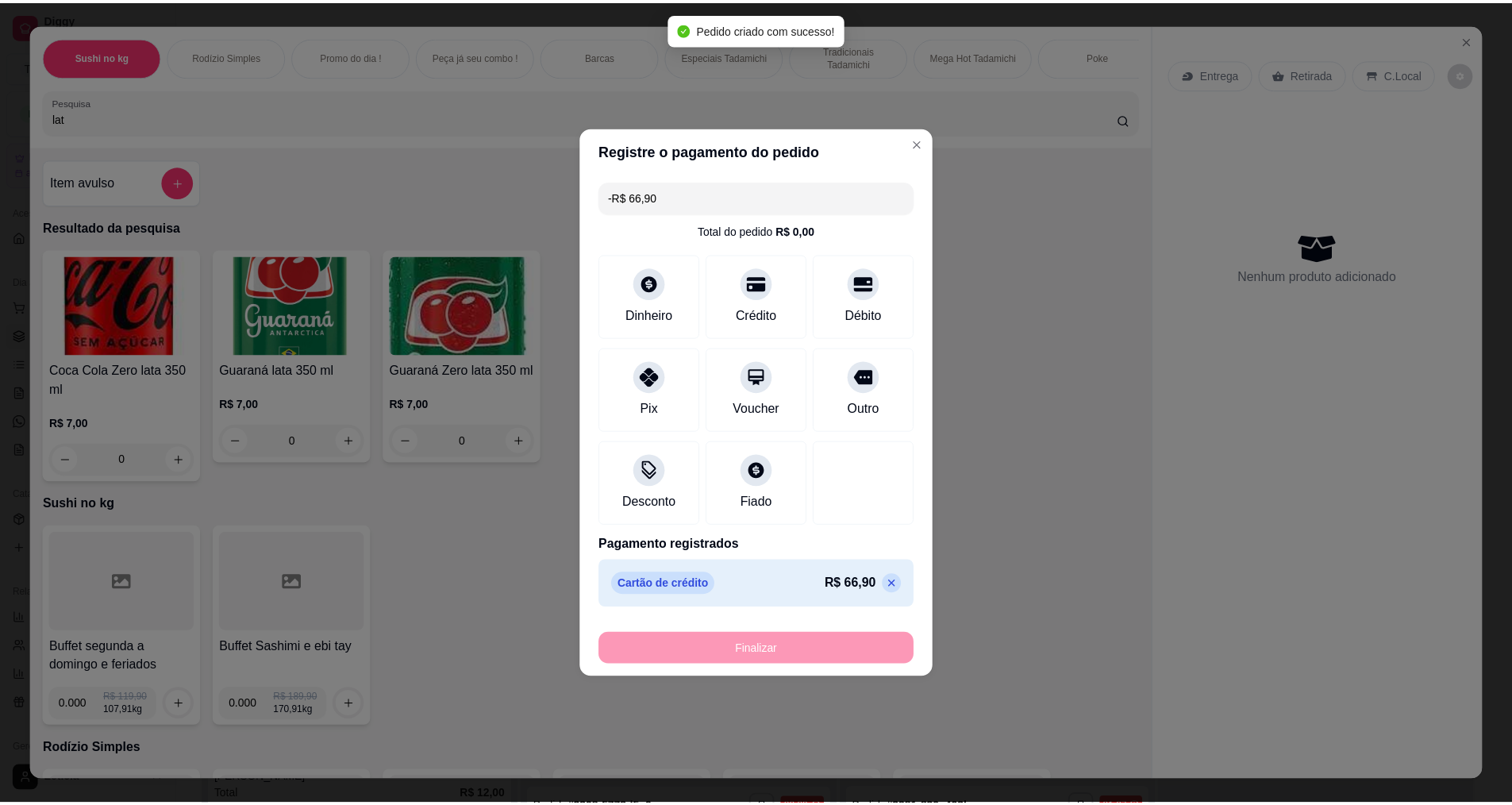
scroll to position [897, 0]
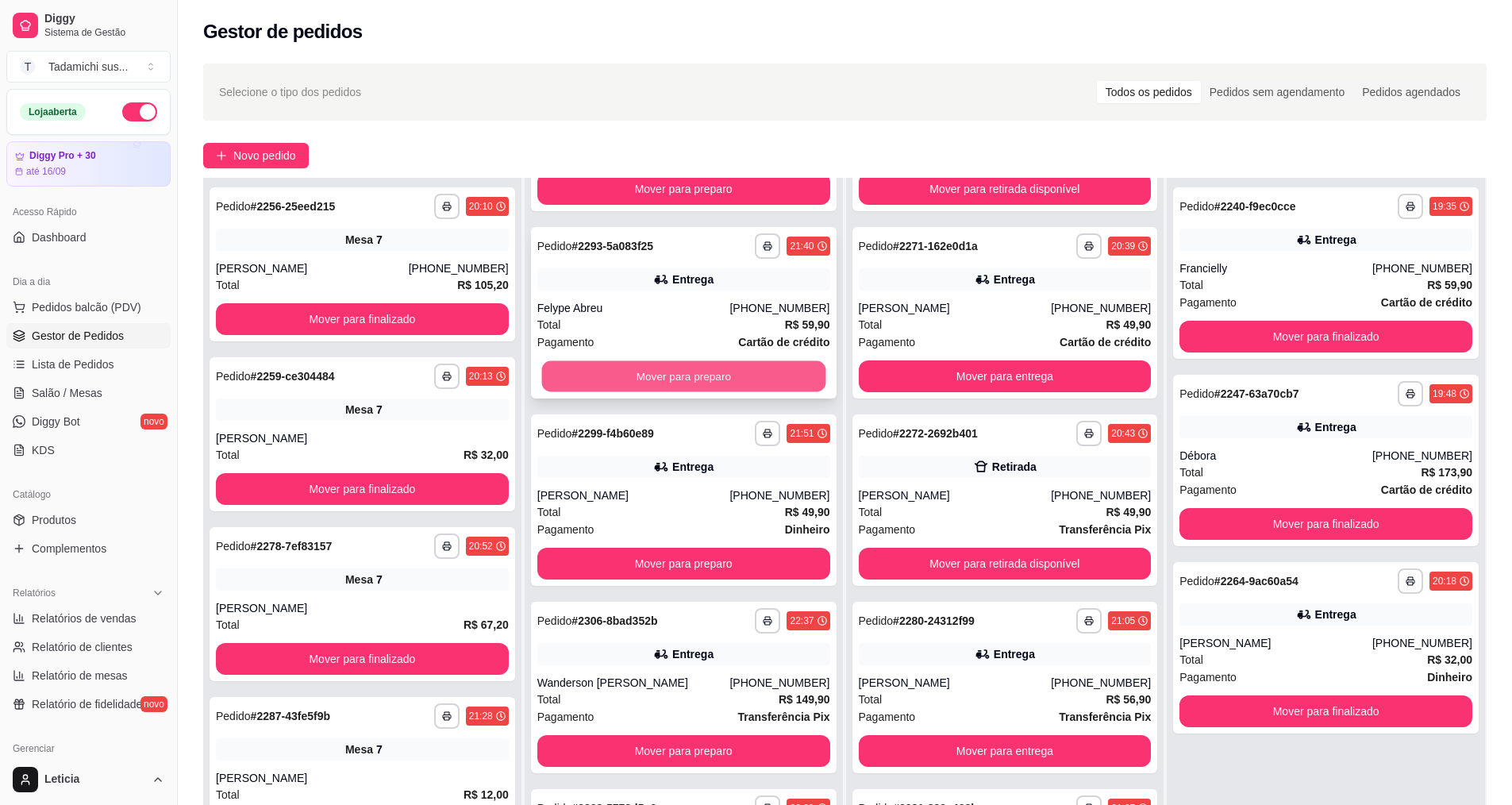
click at [658, 375] on button "Mover para preparo" at bounding box center [683, 377] width 284 height 31
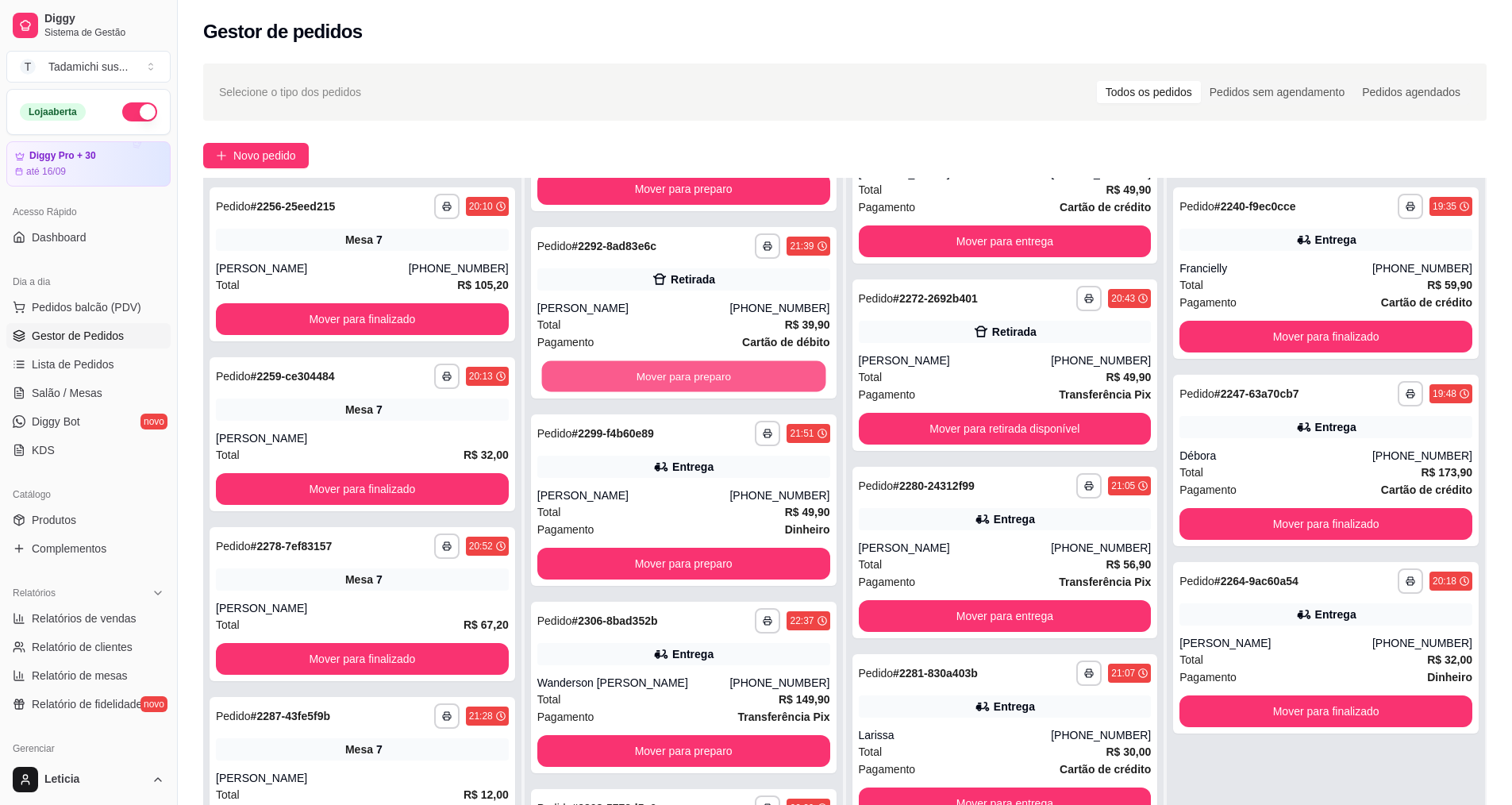
click at [658, 375] on button "Mover para preparo" at bounding box center [683, 377] width 284 height 31
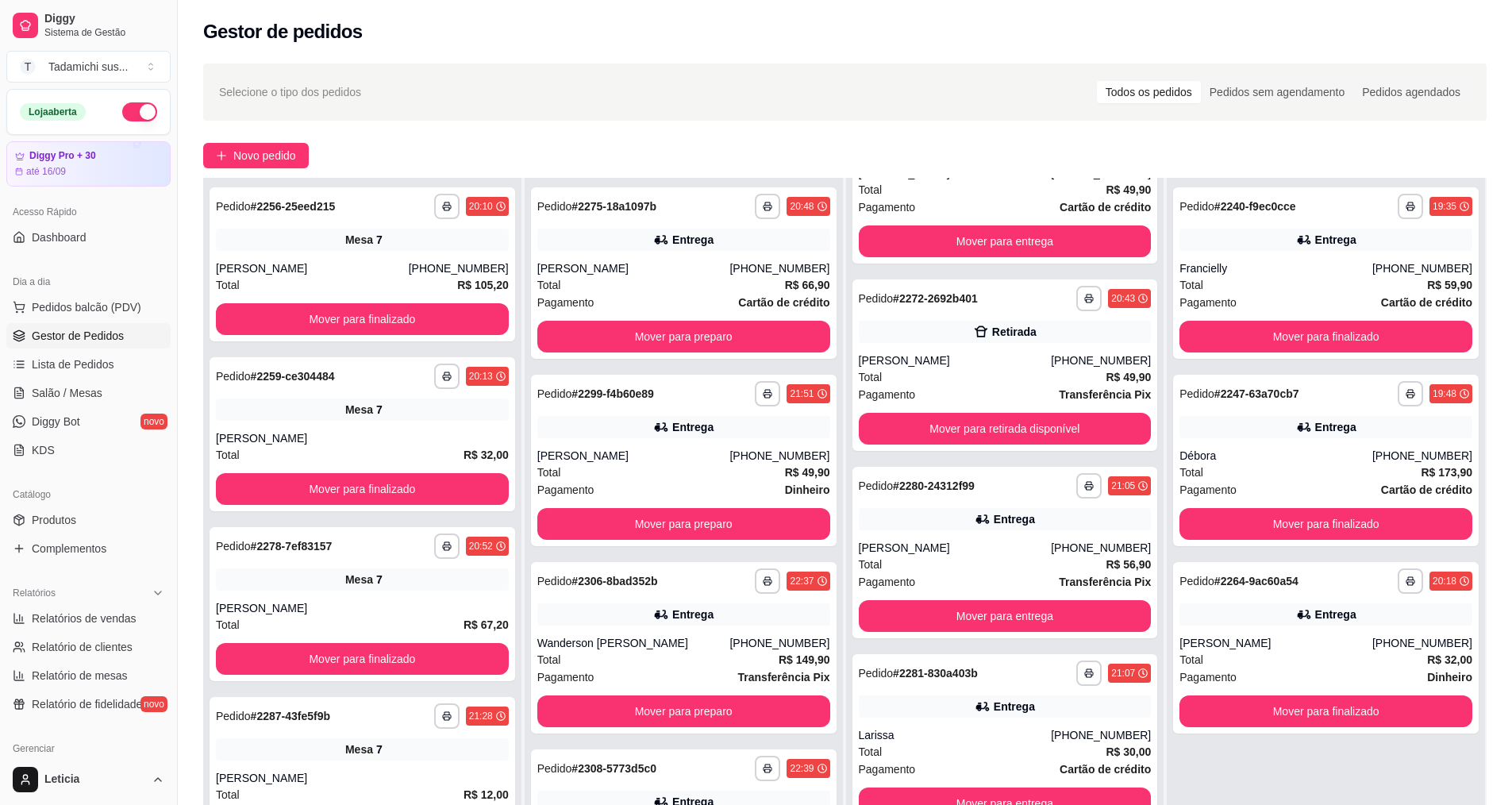
click at [658, 375] on div "**********" at bounding box center [683, 460] width 305 height 171
click at [736, 330] on button "Mover para preparo" at bounding box center [683, 336] width 293 height 31
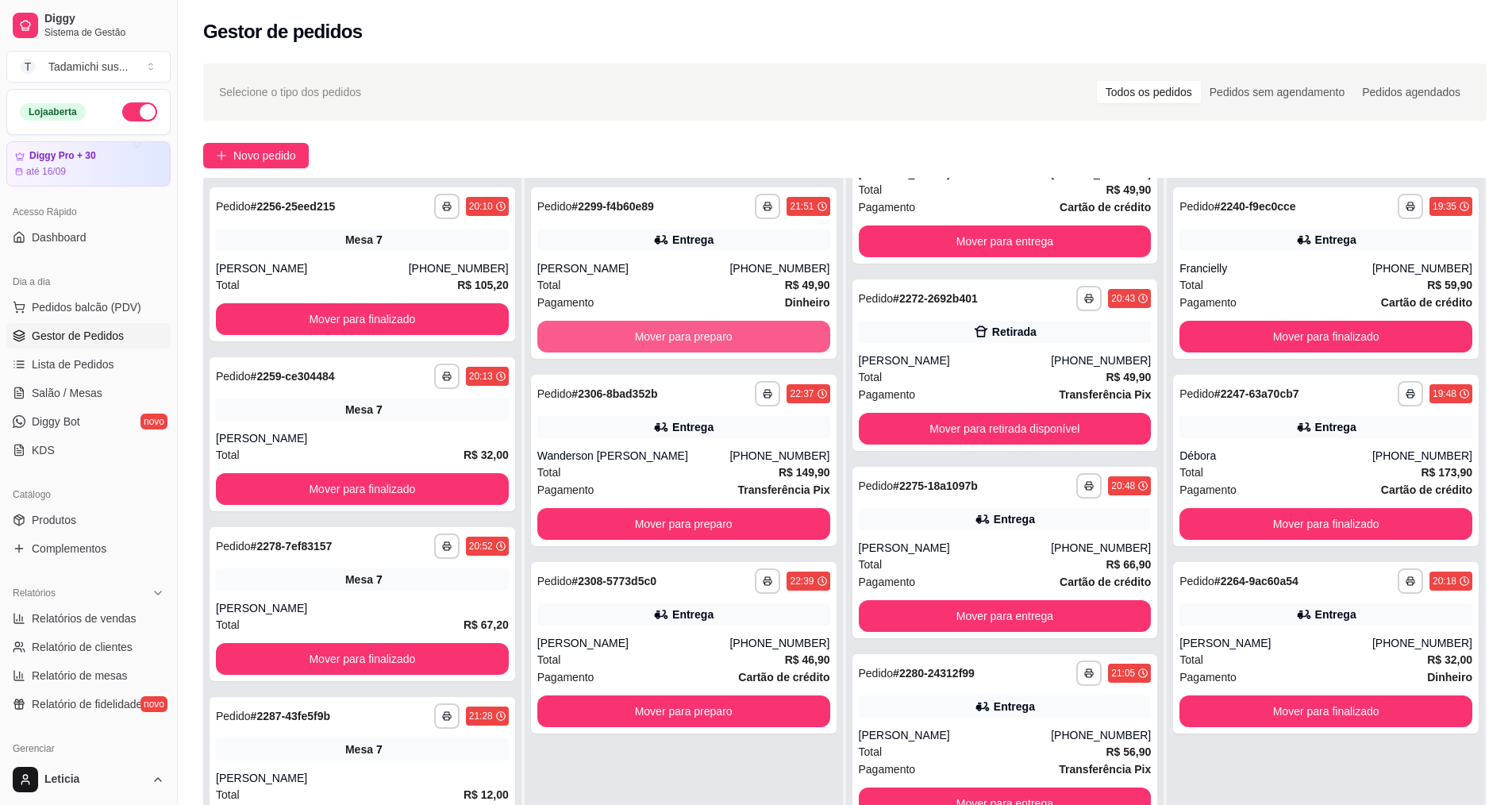
click at [736, 330] on button "Mover para preparo" at bounding box center [683, 336] width 293 height 31
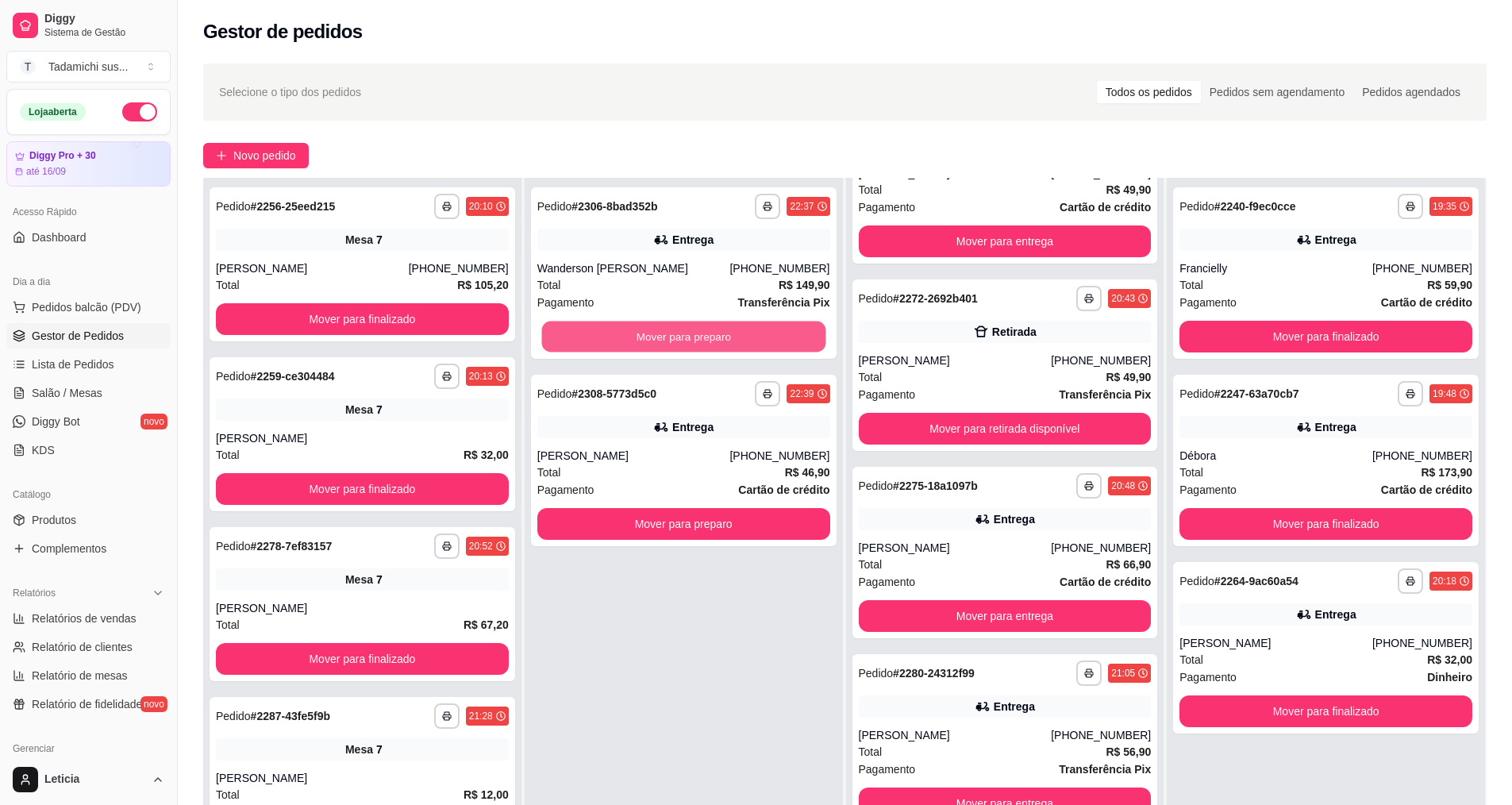
click at [736, 330] on button "Mover para preparo" at bounding box center [683, 337] width 284 height 31
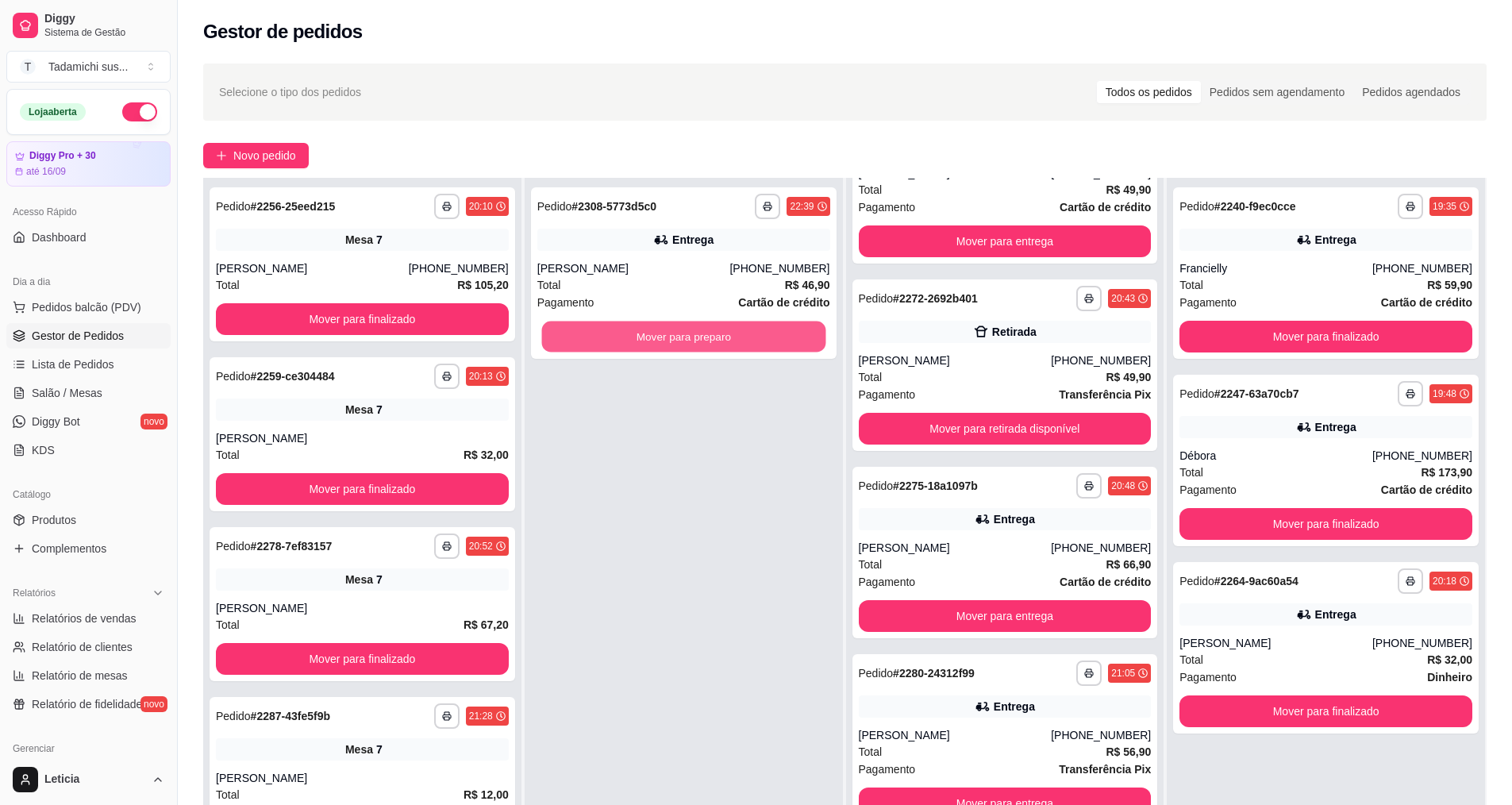
click at [736, 330] on button "Mover para preparo" at bounding box center [683, 337] width 284 height 31
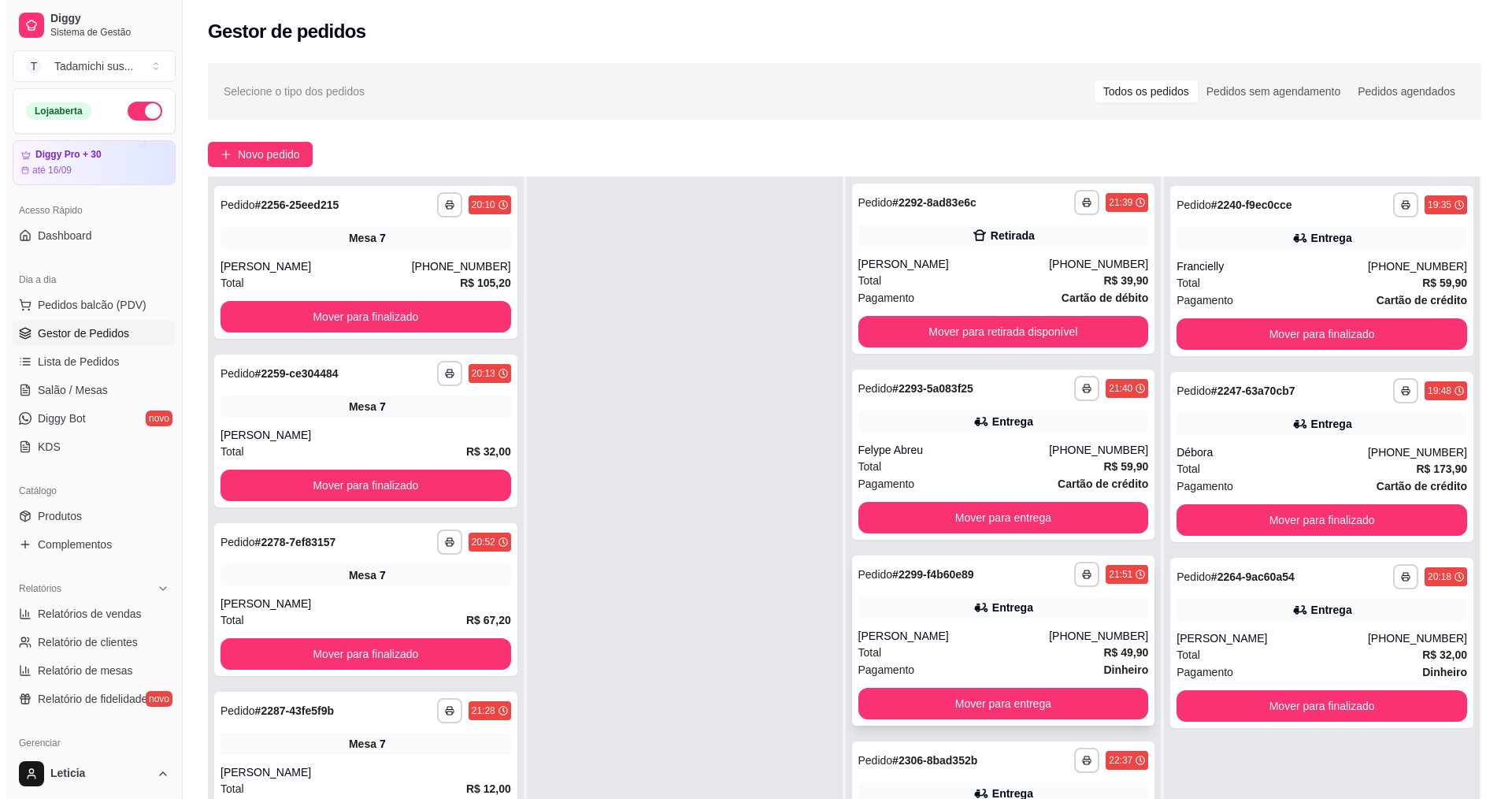
scroll to position [1654, 0]
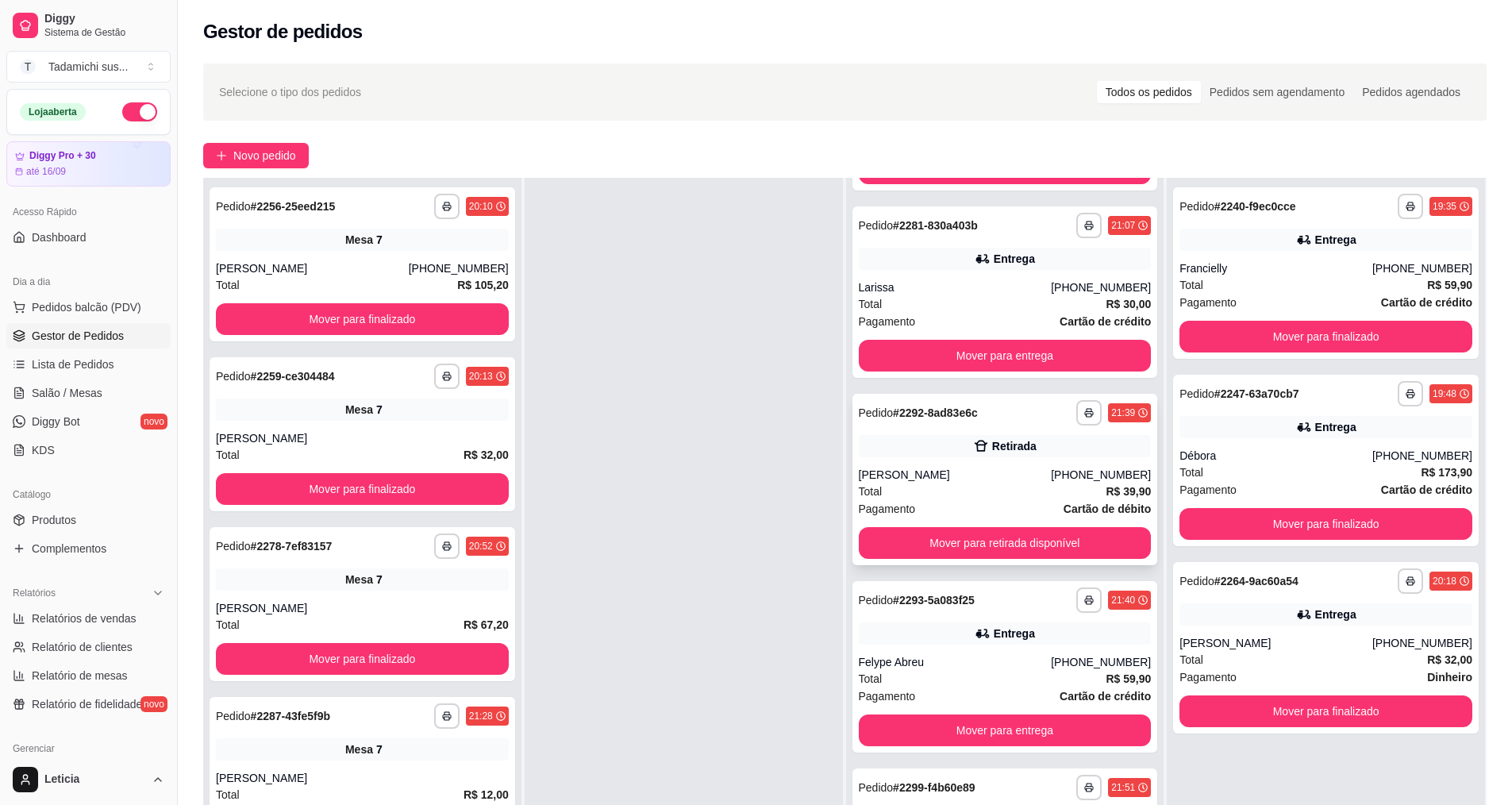
click at [998, 486] on div "Total R$ 39,90" at bounding box center [1005, 492] width 293 height 17
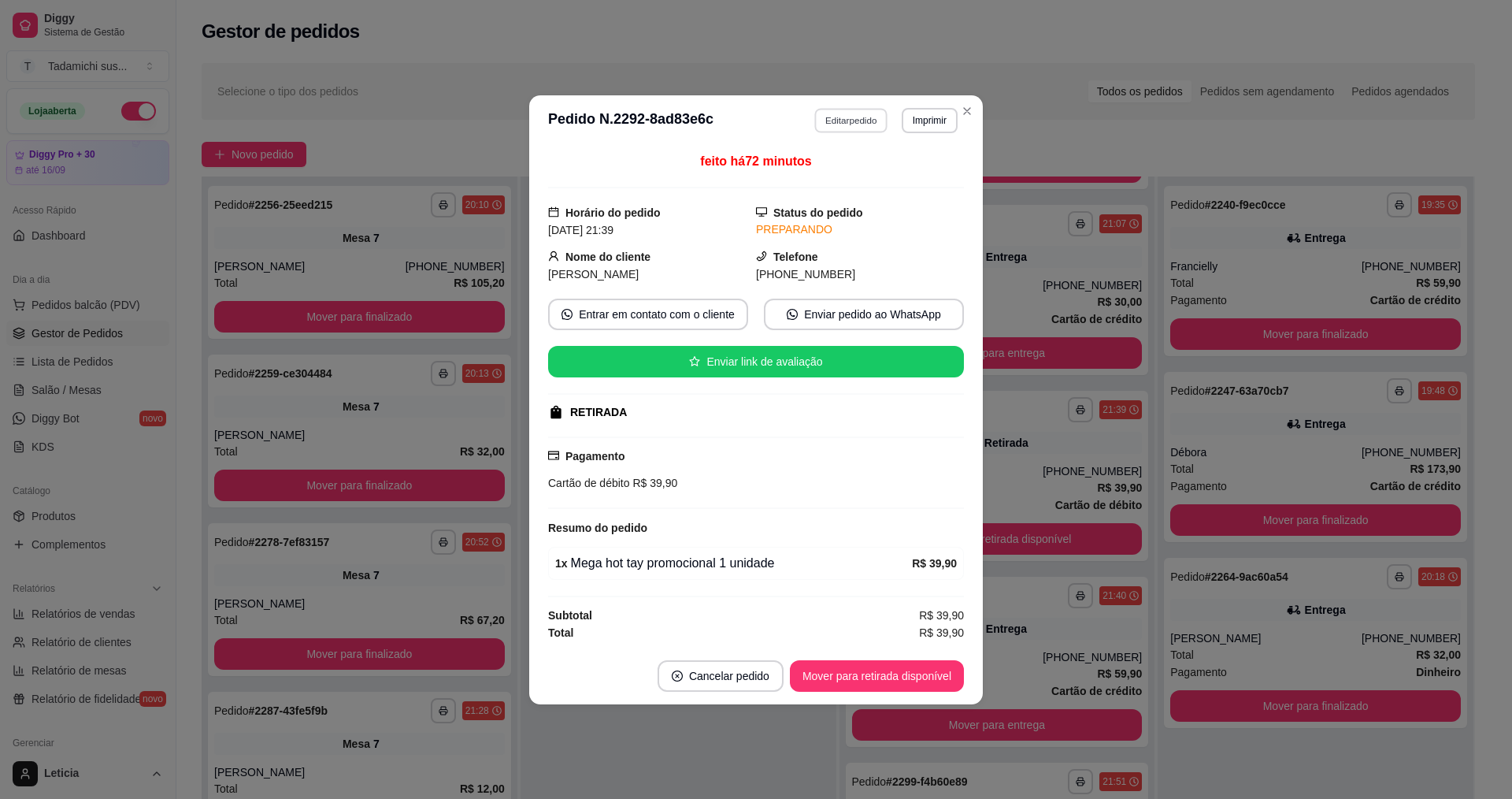
click at [848, 121] on button "Editar pedido" at bounding box center [851, 120] width 73 height 24
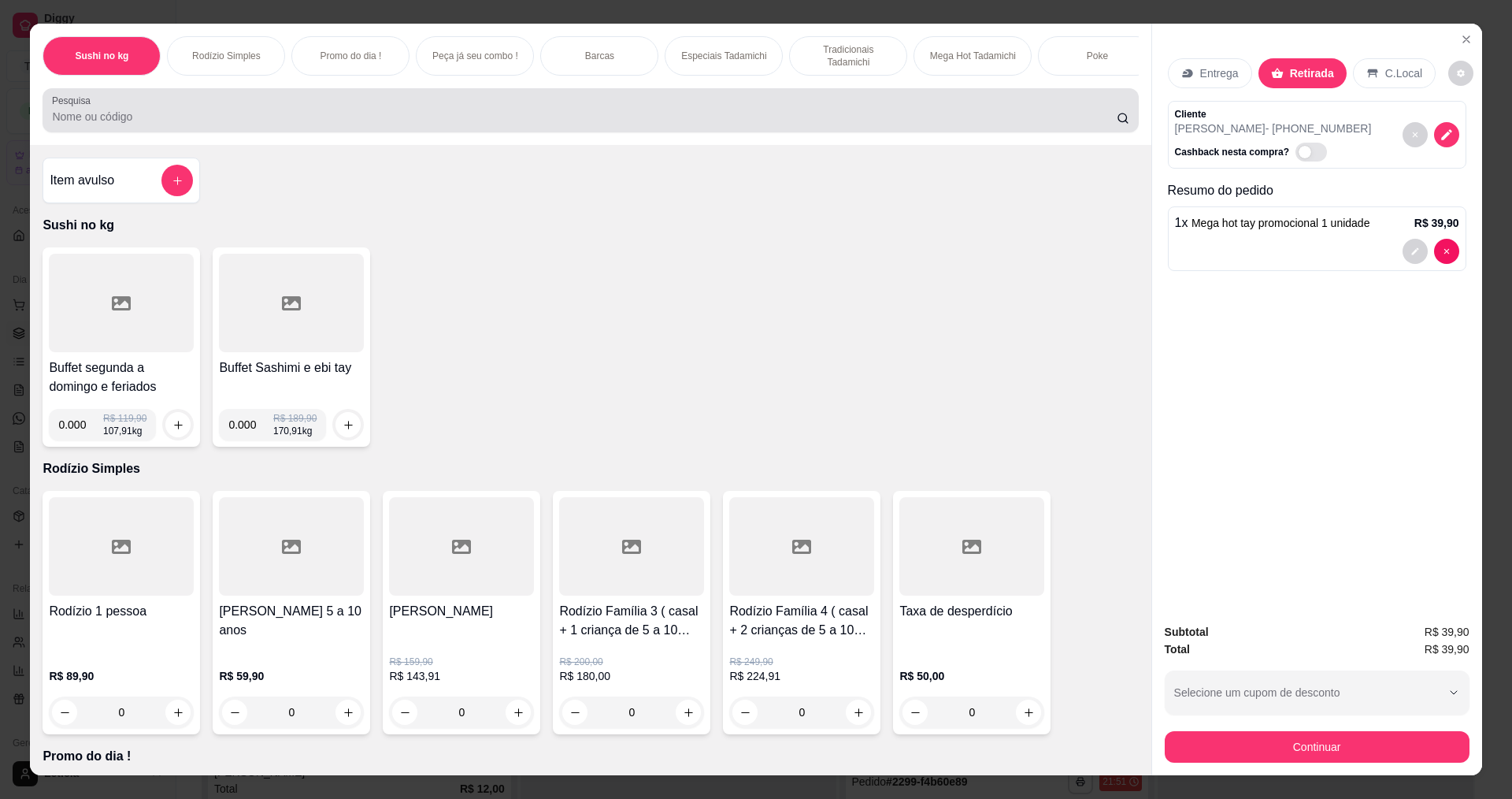
click at [840, 120] on div at bounding box center [590, 110] width 1077 height 31
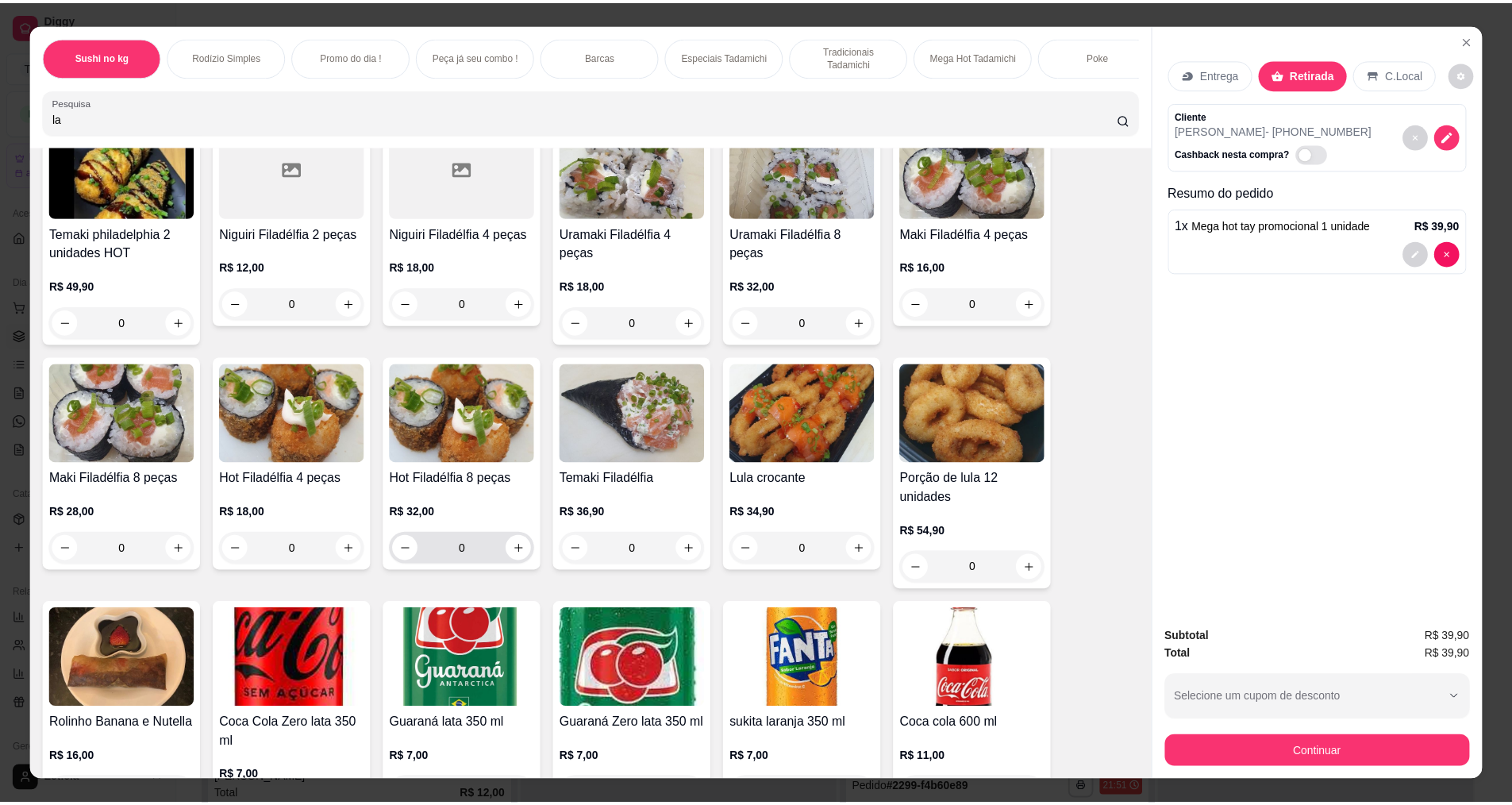
scroll to position [238, 0]
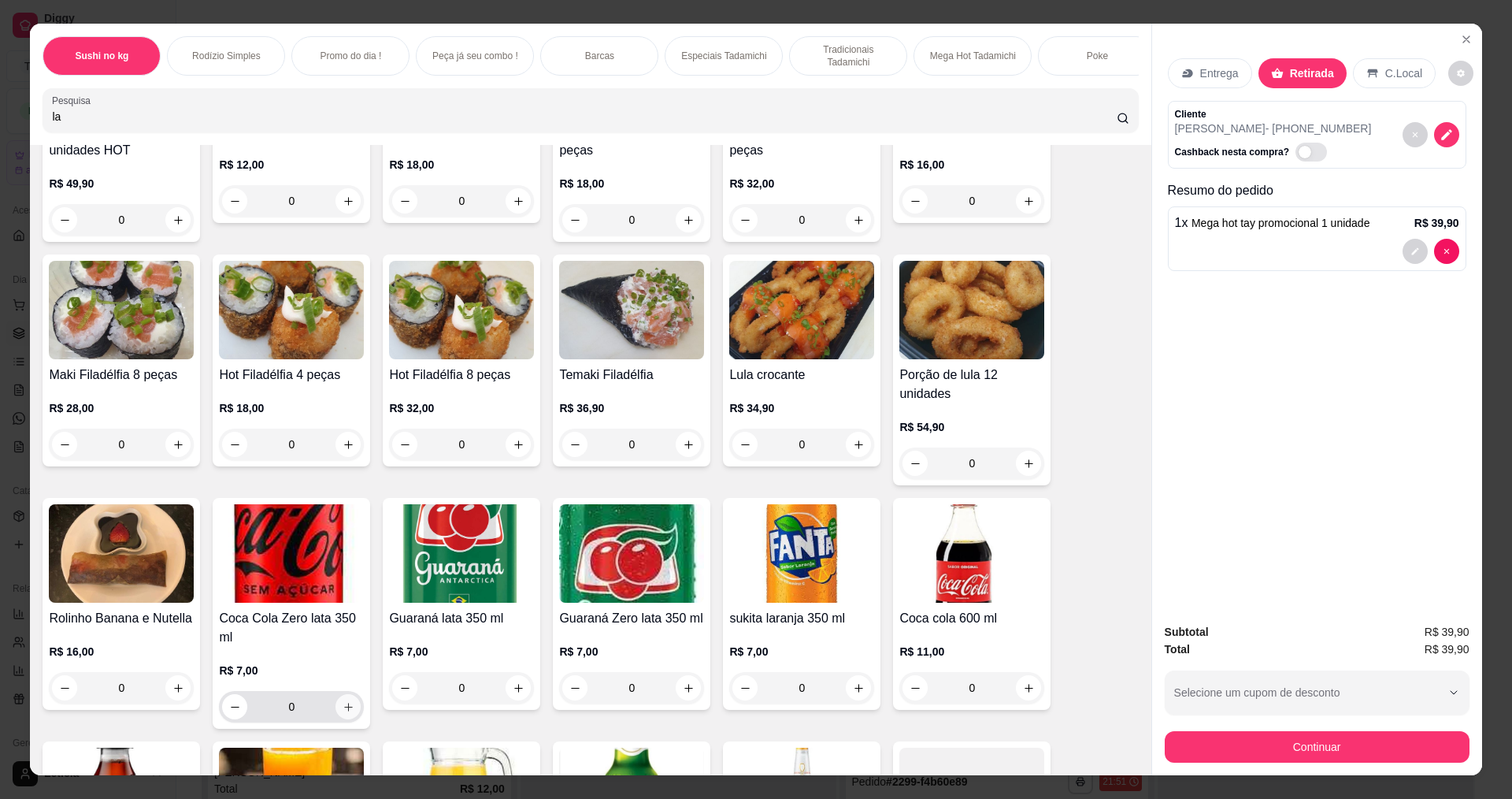
type input "la"
click at [343, 713] on icon "increase-product-quantity" at bounding box center [349, 707] width 12 height 12
type input "1"
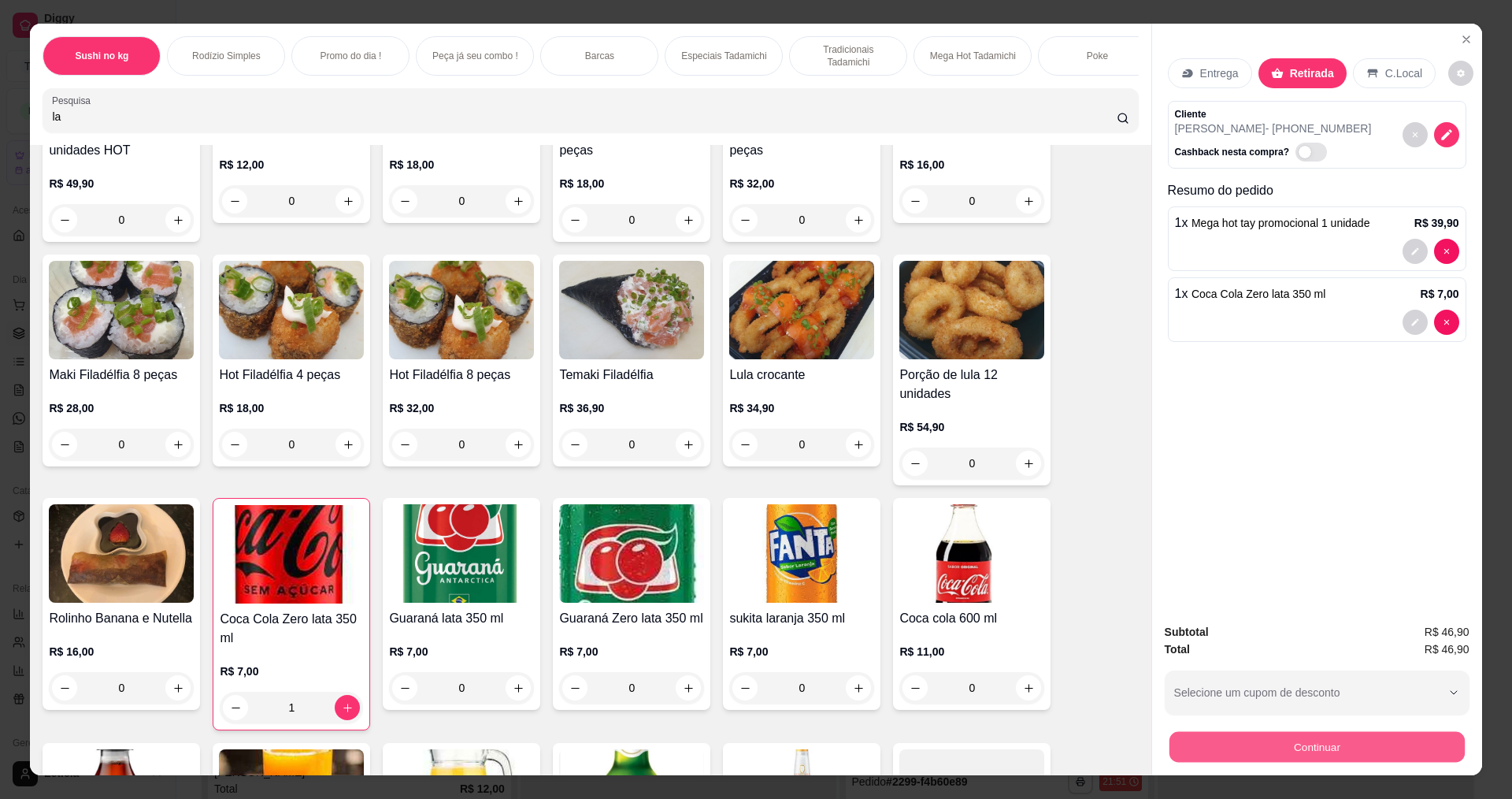
click at [1192, 734] on button "Continuar" at bounding box center [1317, 746] width 295 height 31
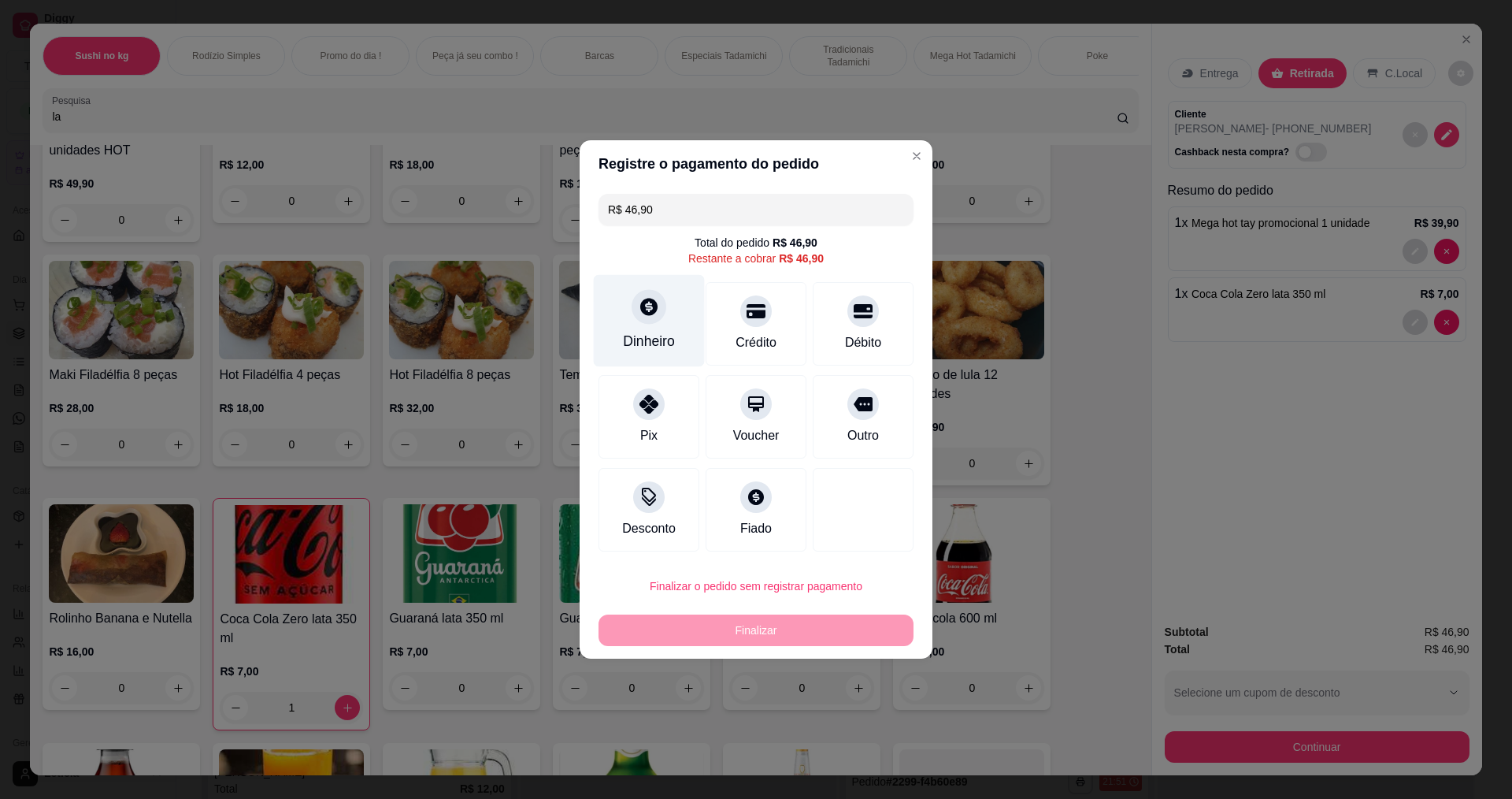
click at [660, 337] on div "Dinheiro" at bounding box center [648, 341] width 52 height 21
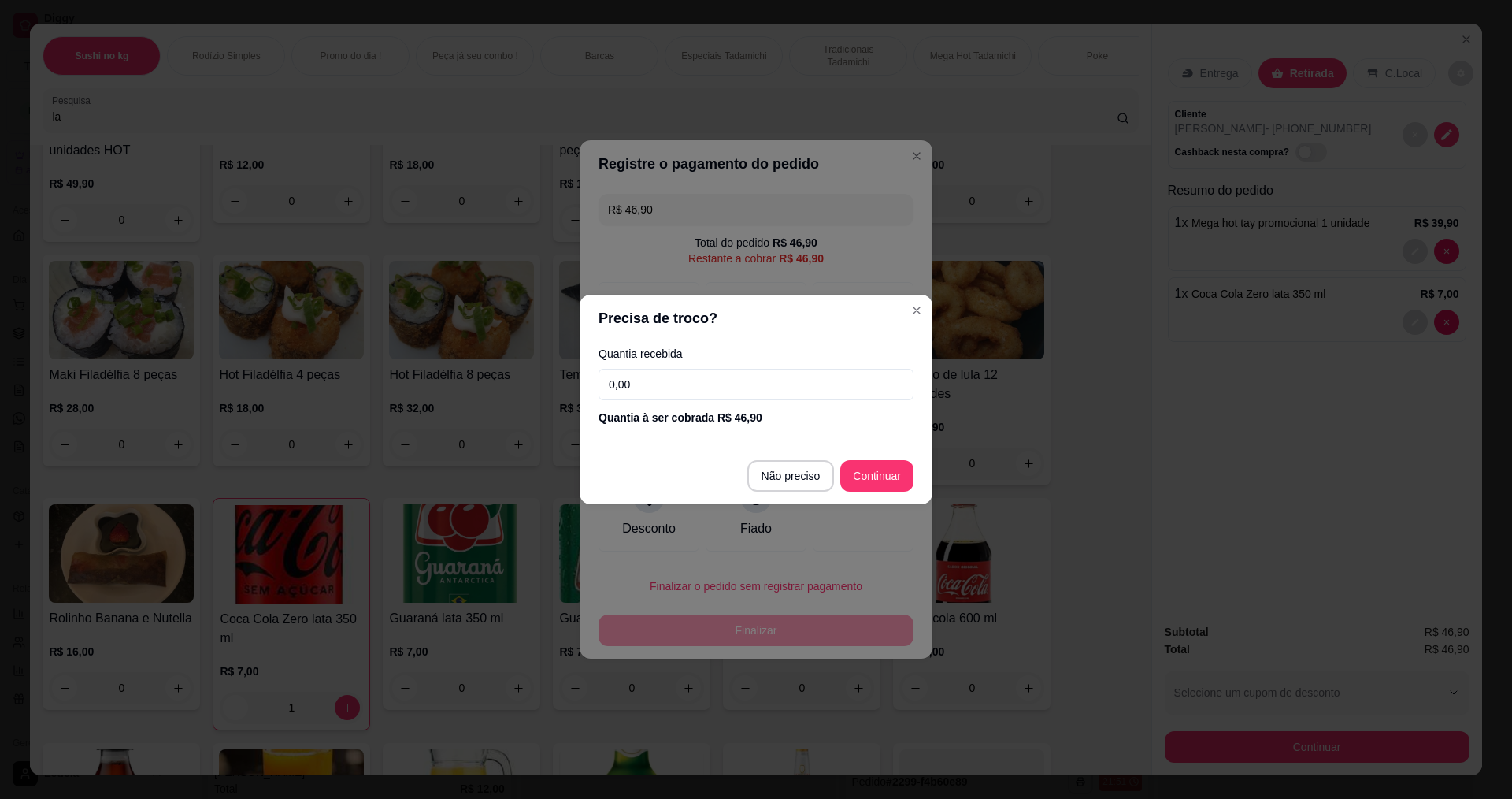
click at [695, 379] on input "0,00" at bounding box center [756, 384] width 315 height 31
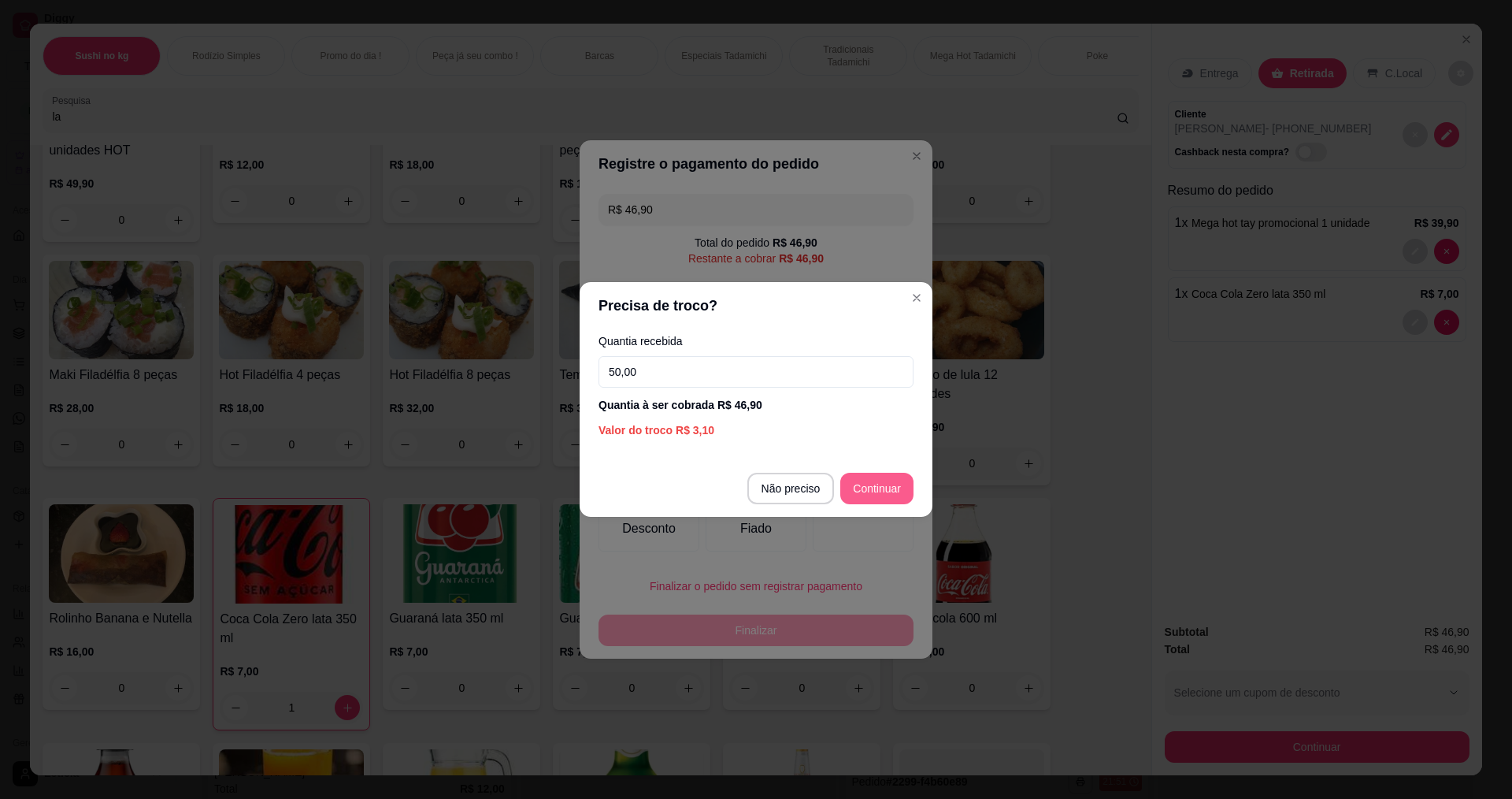
type input "50,00"
type input "R$ 0,00"
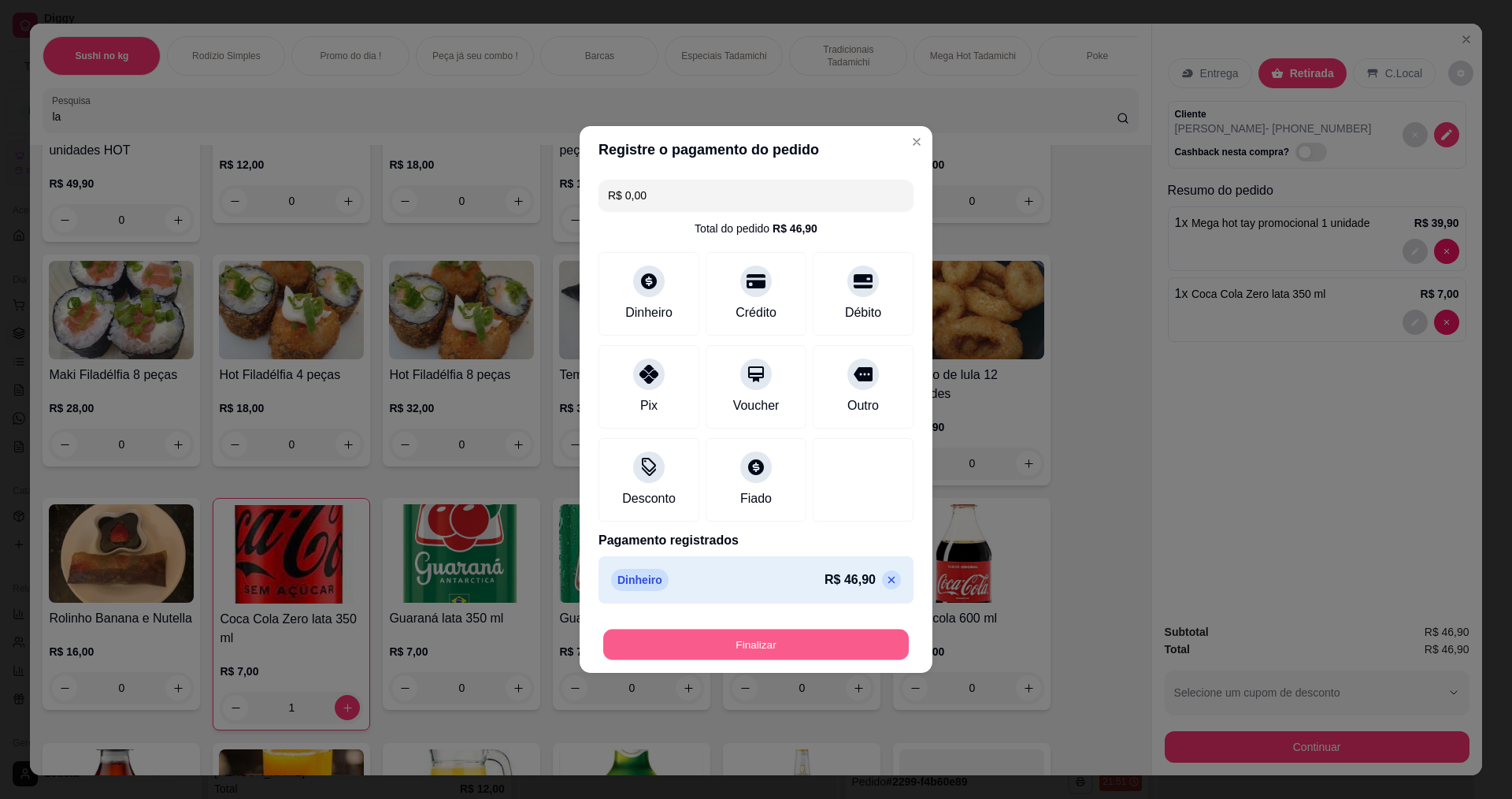
click at [737, 646] on button "Finalizar" at bounding box center [756, 645] width 306 height 31
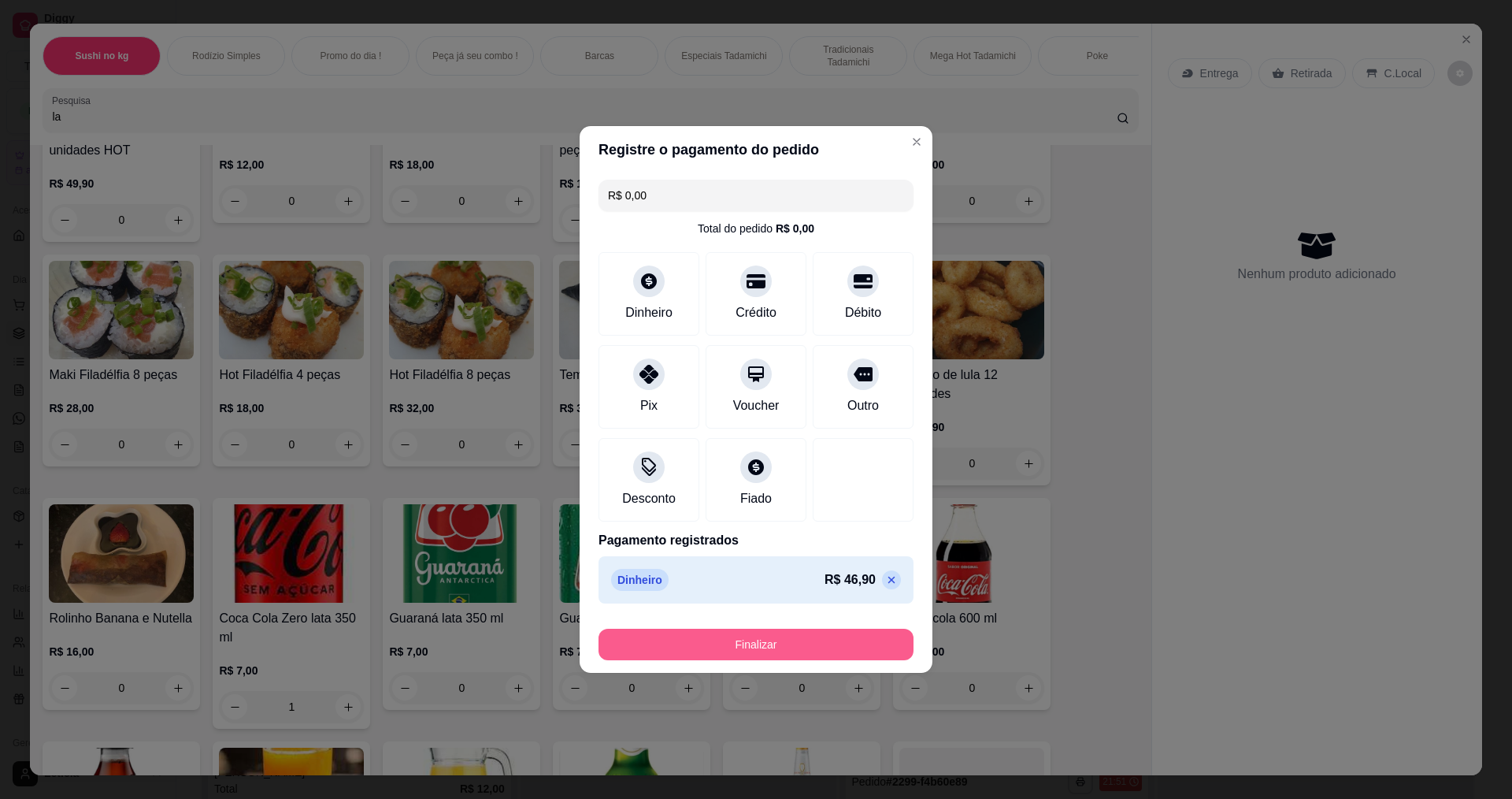
type input "0"
type input "-R$ 46,90"
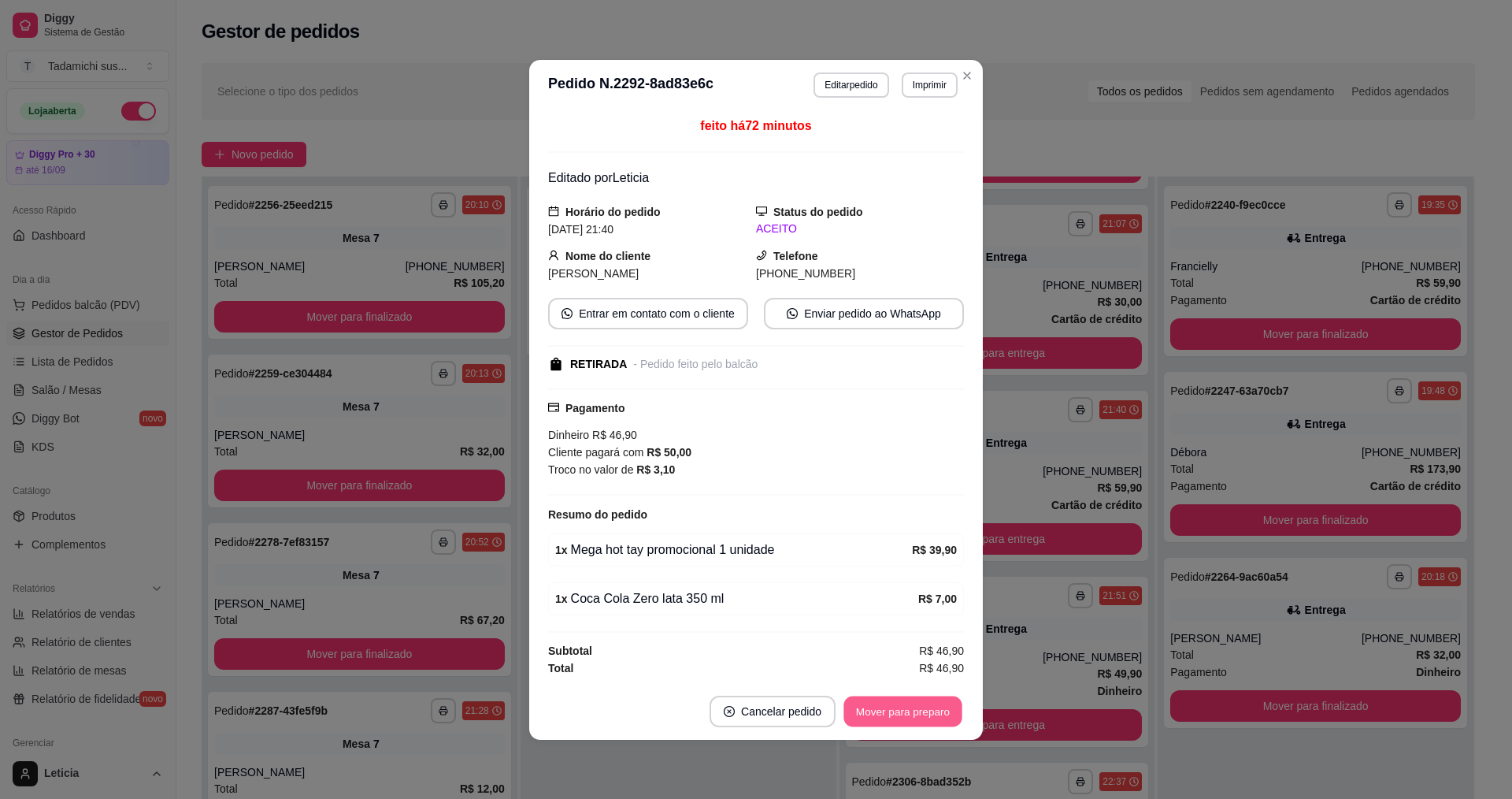
click at [892, 705] on button "Mover para preparo" at bounding box center [902, 711] width 118 height 31
click at [892, 705] on button "Mover para retirada disponível" at bounding box center [876, 711] width 168 height 31
click at [892, 705] on button "Mover para finalizado" at bounding box center [899, 711] width 127 height 31
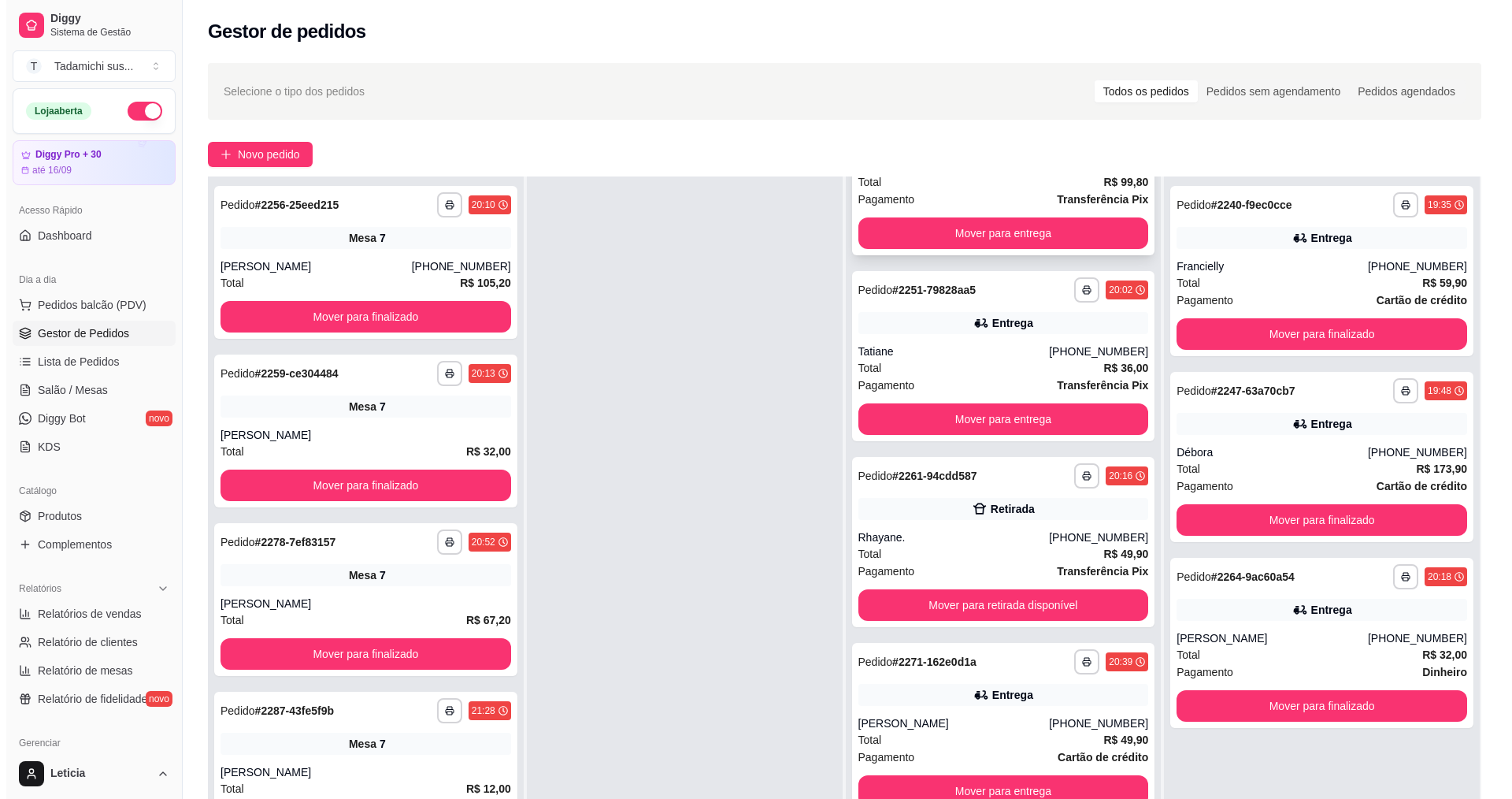
scroll to position [0, 0]
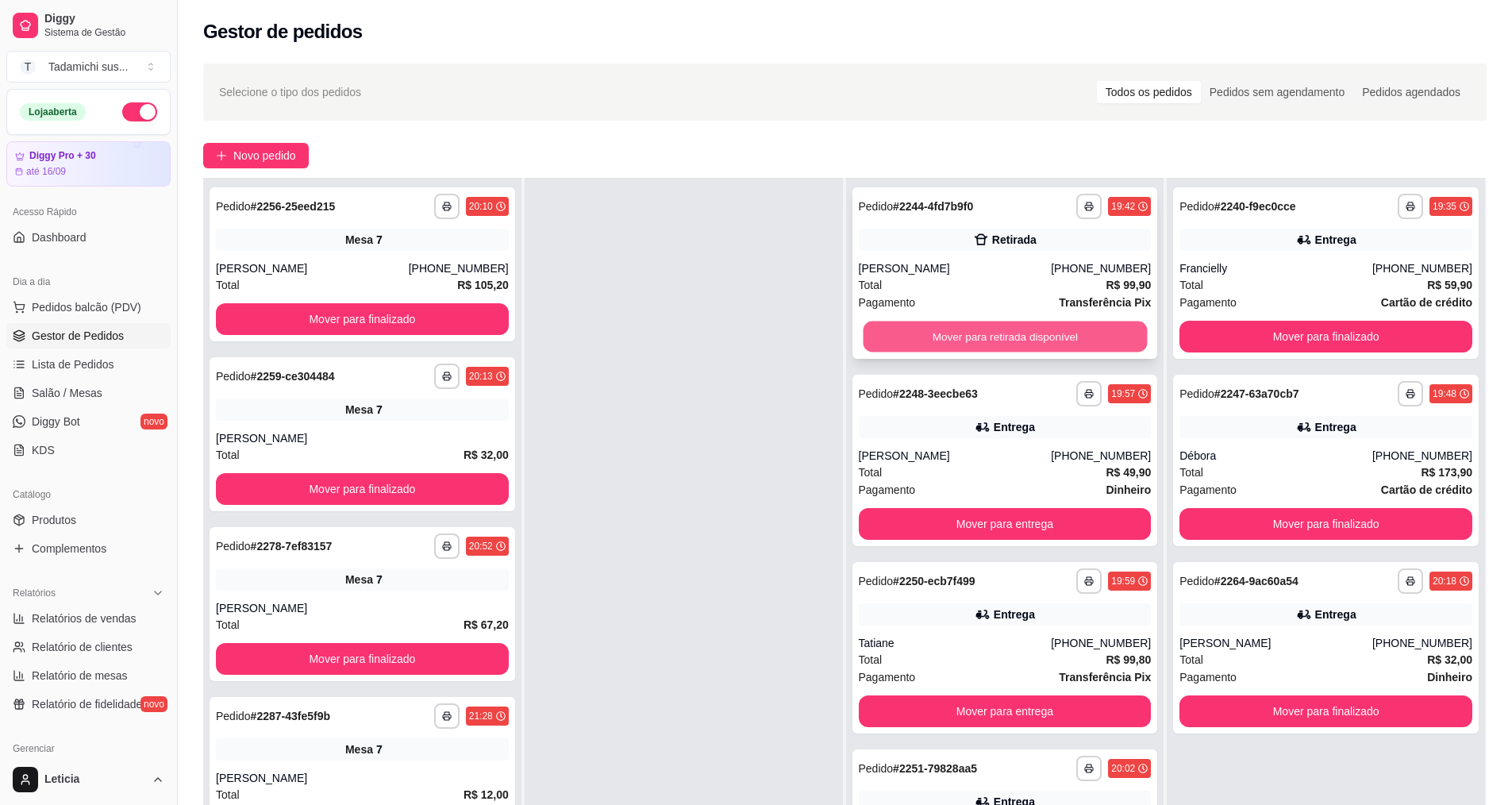
click at [947, 335] on button "Mover para retirada disponível" at bounding box center [1004, 337] width 284 height 31
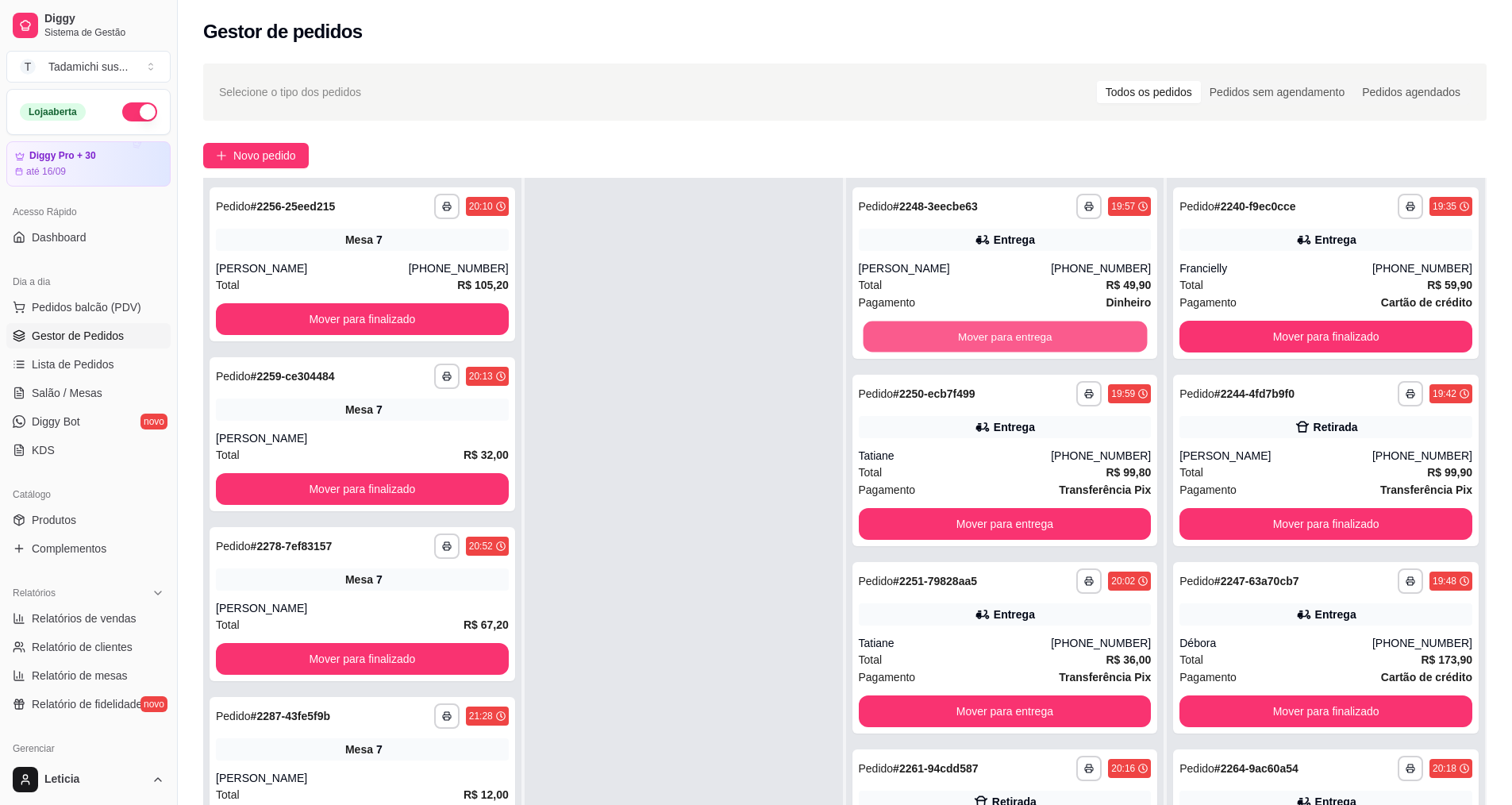
click at [948, 335] on button "Mover para entrega" at bounding box center [1004, 337] width 284 height 31
click at [950, 335] on button "Mover para retirada disponível" at bounding box center [1004, 337] width 284 height 31
click at [950, 335] on button "Mover para entrega" at bounding box center [1004, 337] width 284 height 31
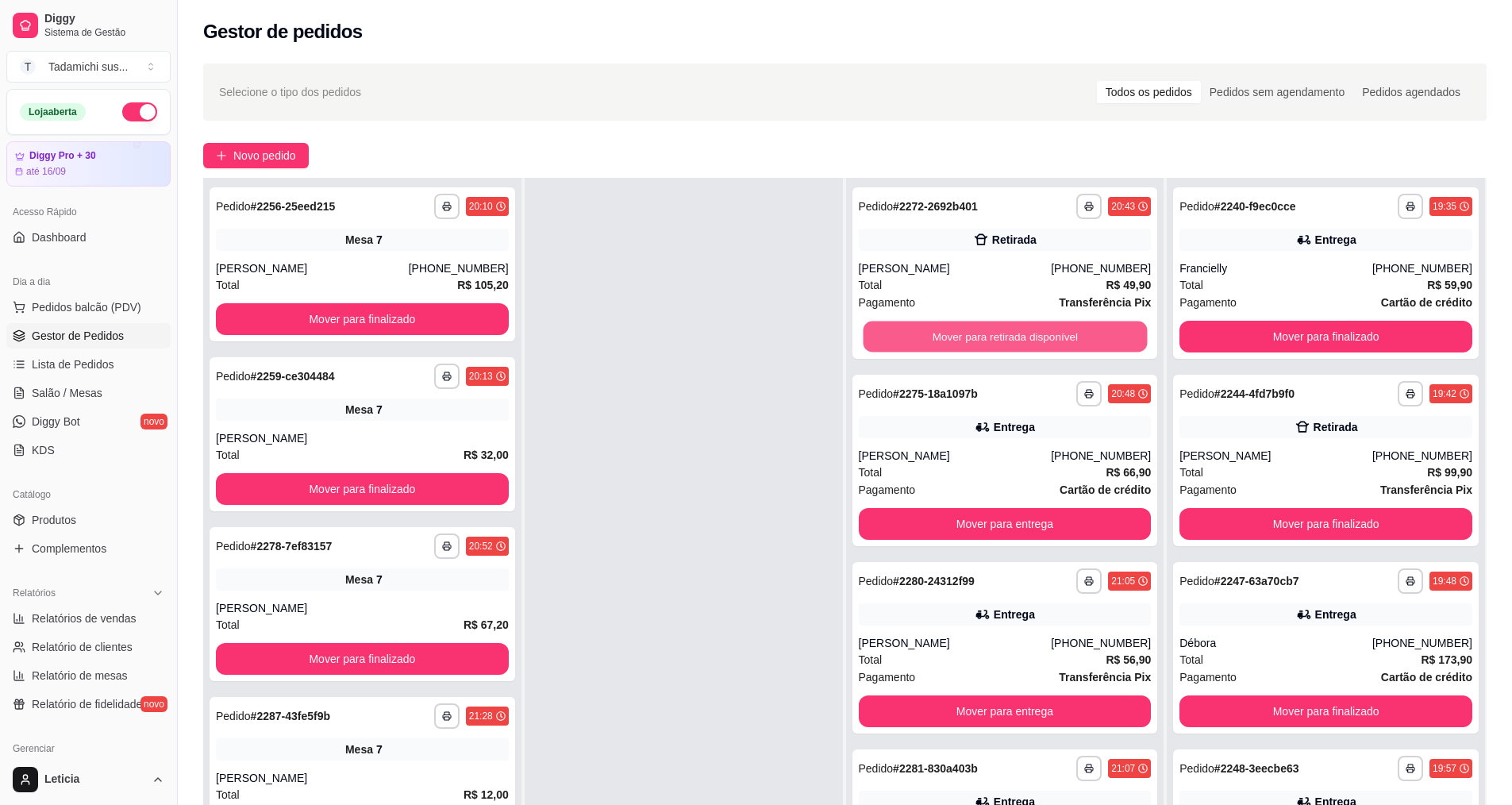
click at [950, 335] on button "Mover para retirada disponível" at bounding box center [1004, 337] width 284 height 31
click at [951, 335] on button "Mover para entrega" at bounding box center [1005, 336] width 293 height 31
click at [951, 334] on button "Mover para entrega" at bounding box center [1004, 337] width 284 height 31
click at [951, 335] on button "Mover para entrega" at bounding box center [1005, 336] width 293 height 31
click at [951, 335] on button "Mover para entrega" at bounding box center [1004, 337] width 284 height 31
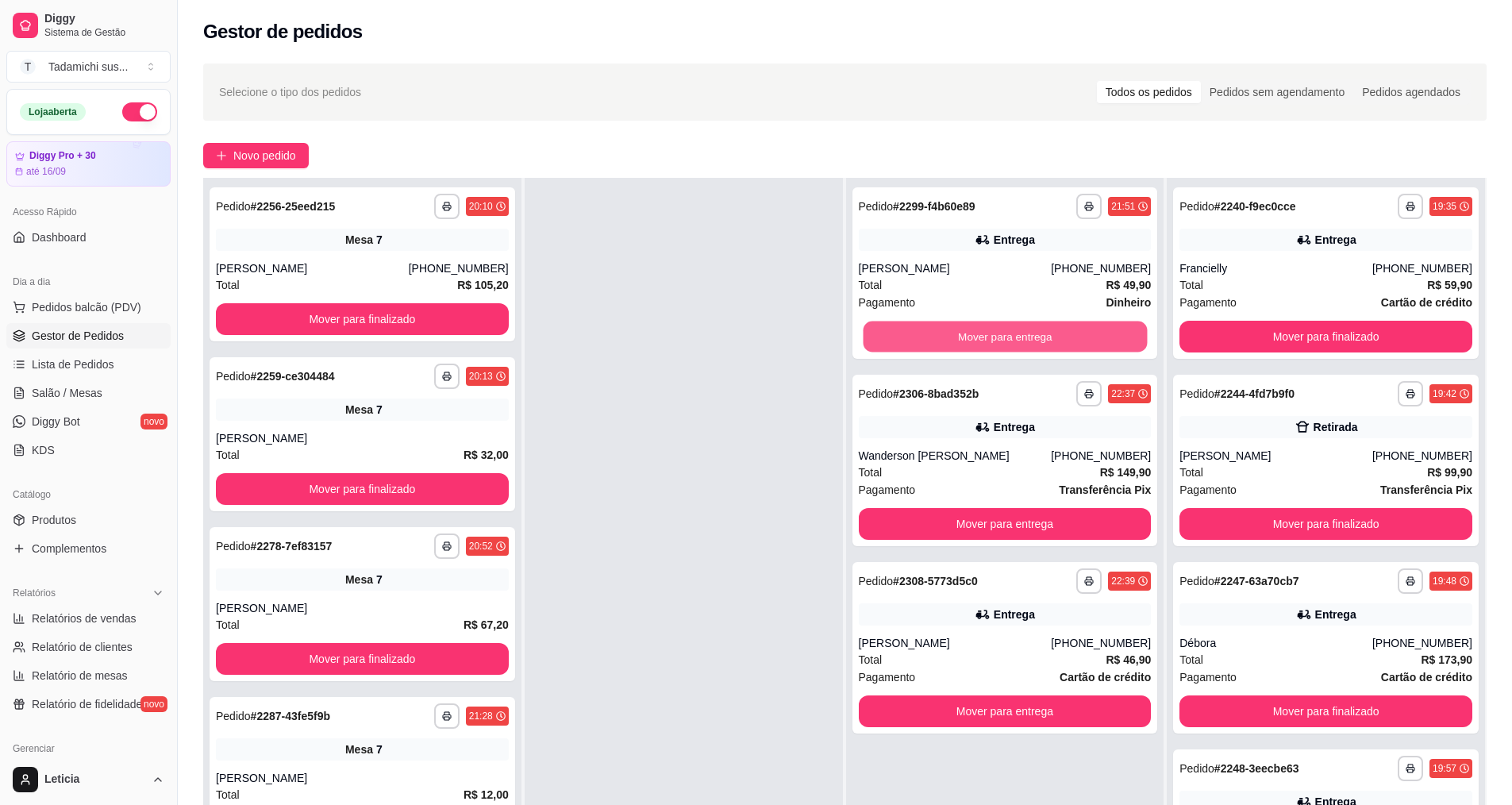
click at [951, 336] on button "Mover para entrega" at bounding box center [1004, 337] width 284 height 31
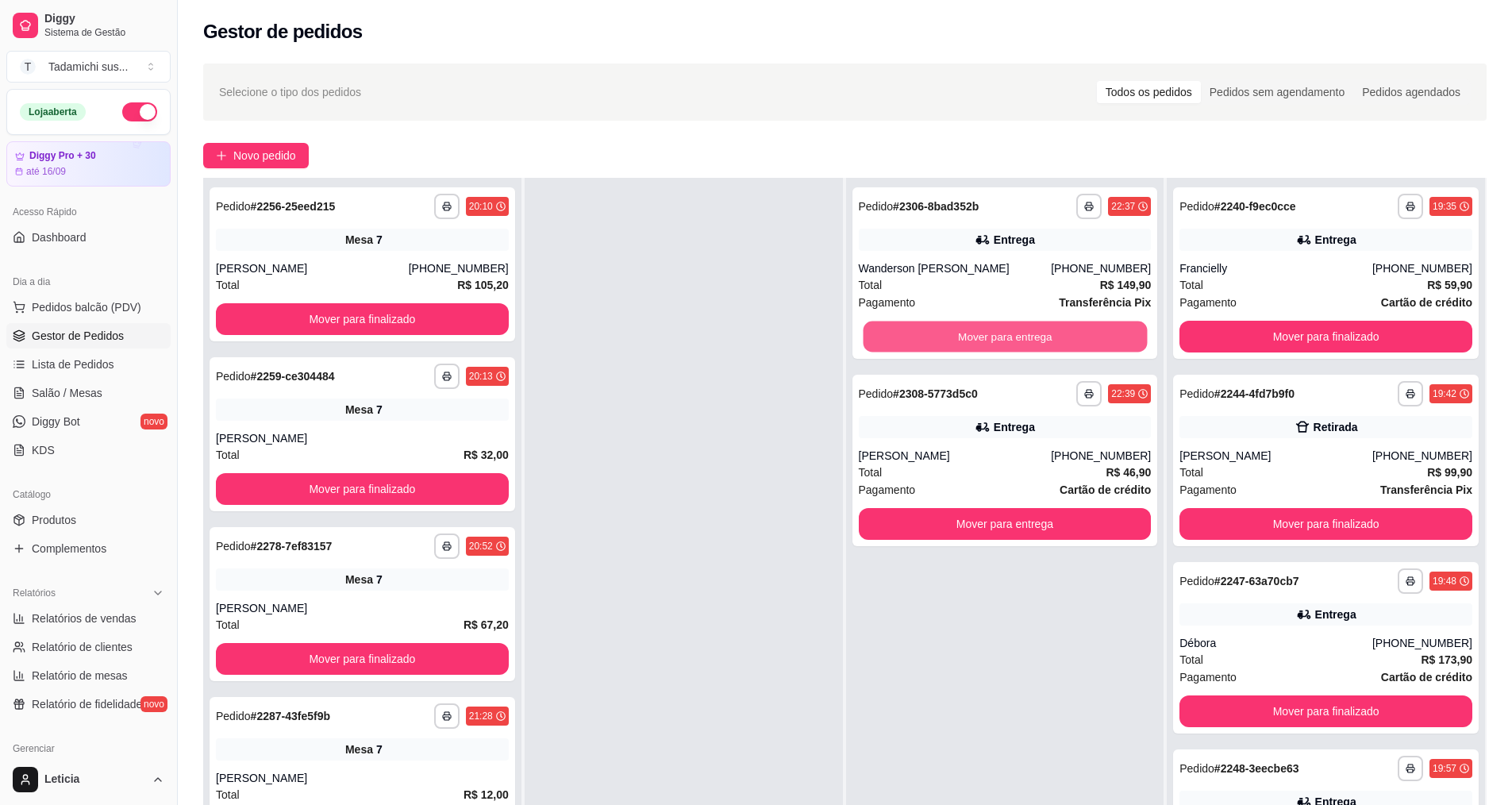
click at [951, 336] on button "Mover para entrega" at bounding box center [1004, 337] width 284 height 31
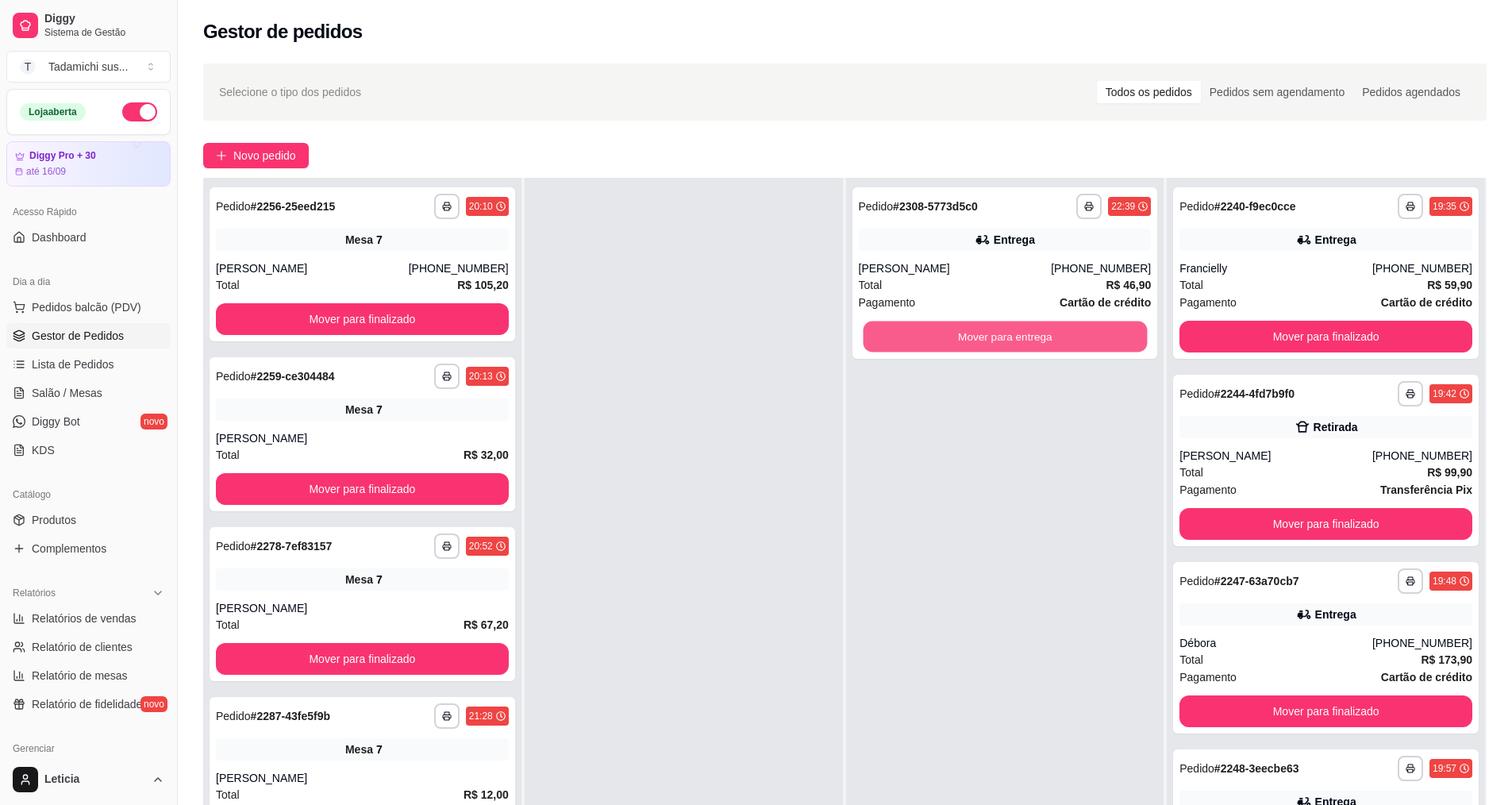
click at [951, 336] on button "Mover para entrega" at bounding box center [1004, 337] width 284 height 31
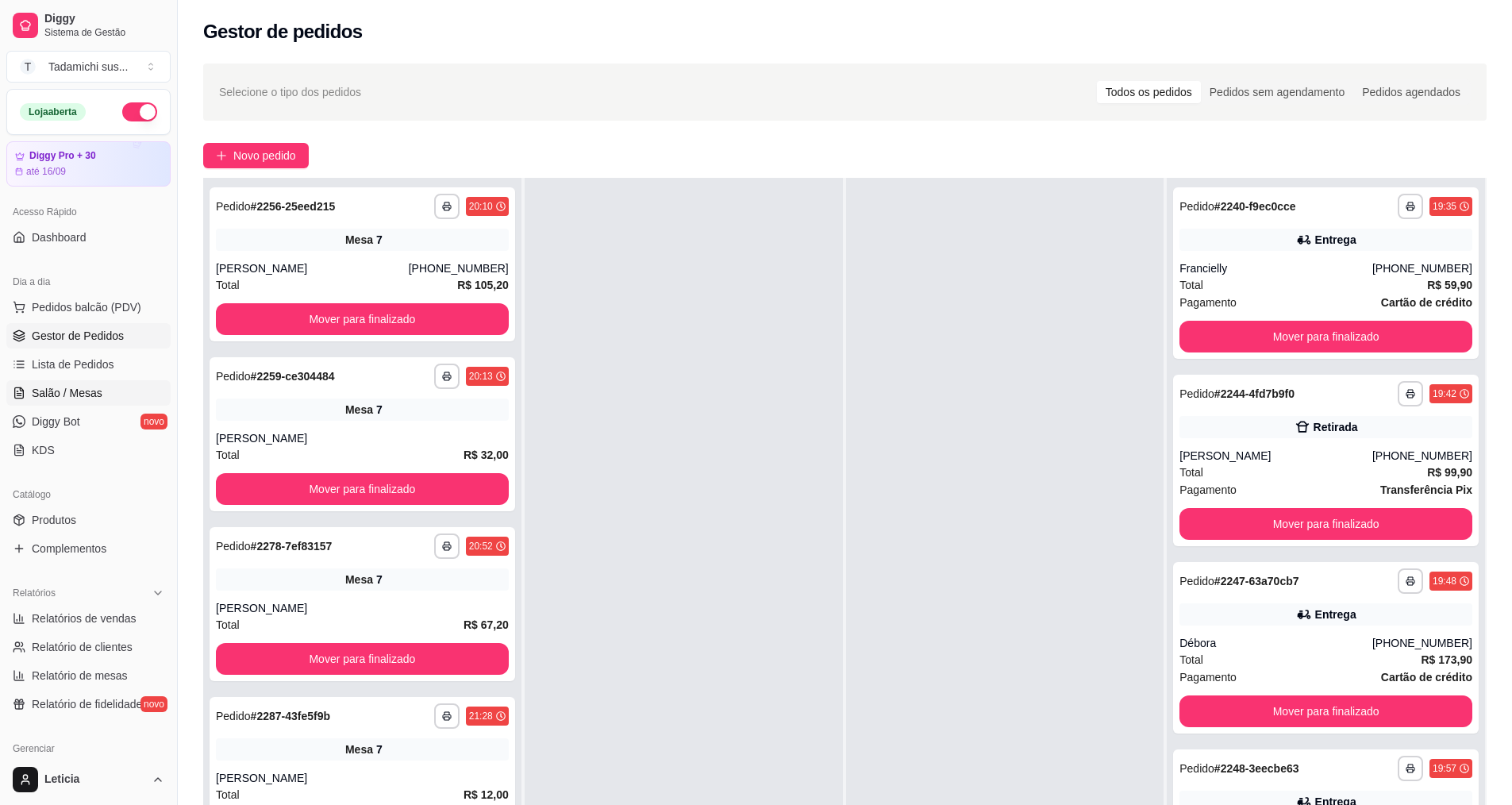
click at [97, 395] on span "Salão / Mesas" at bounding box center [66, 392] width 70 height 16
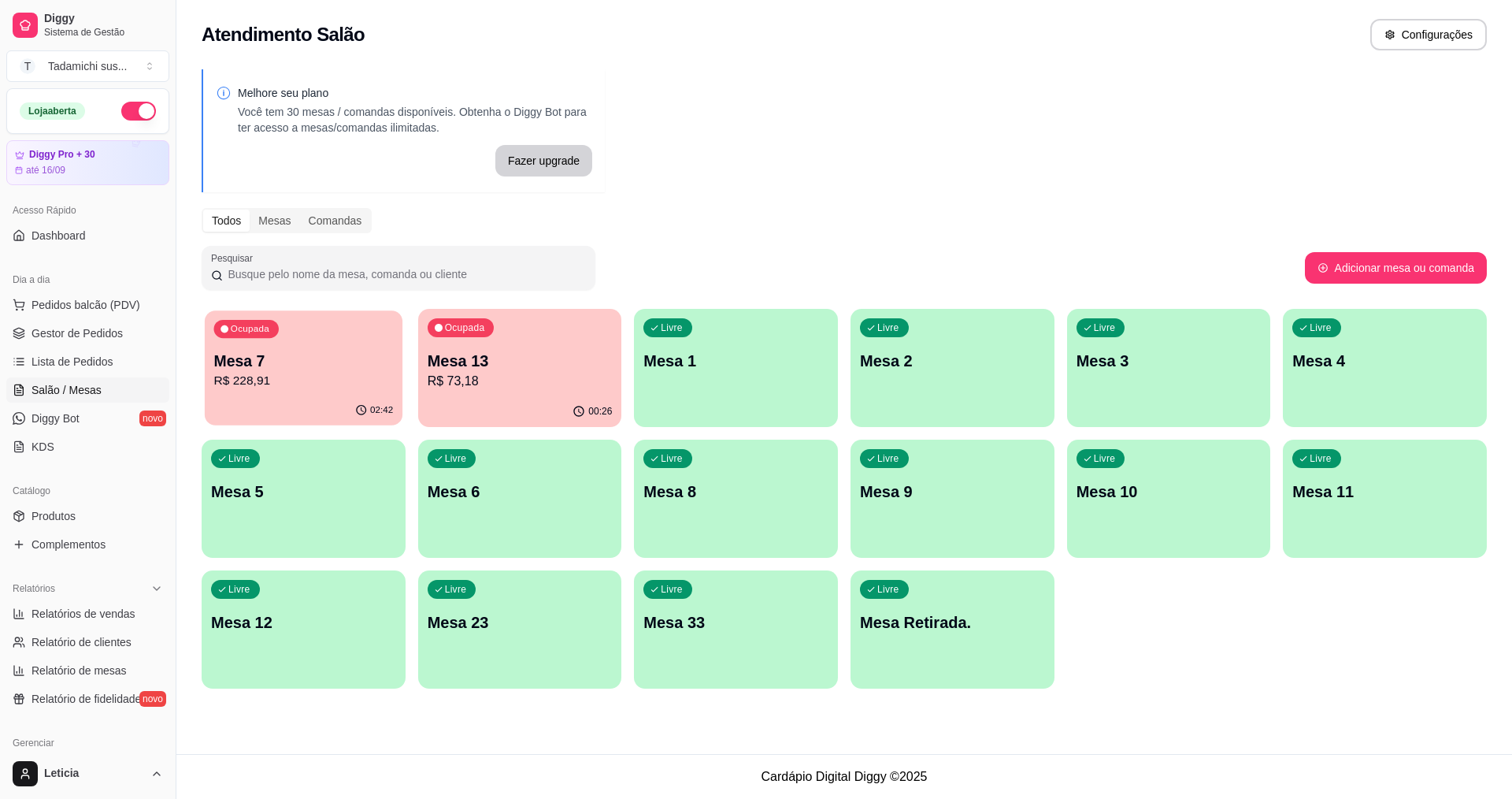
click at [319, 366] on p "Mesa 7" at bounding box center [304, 361] width 180 height 22
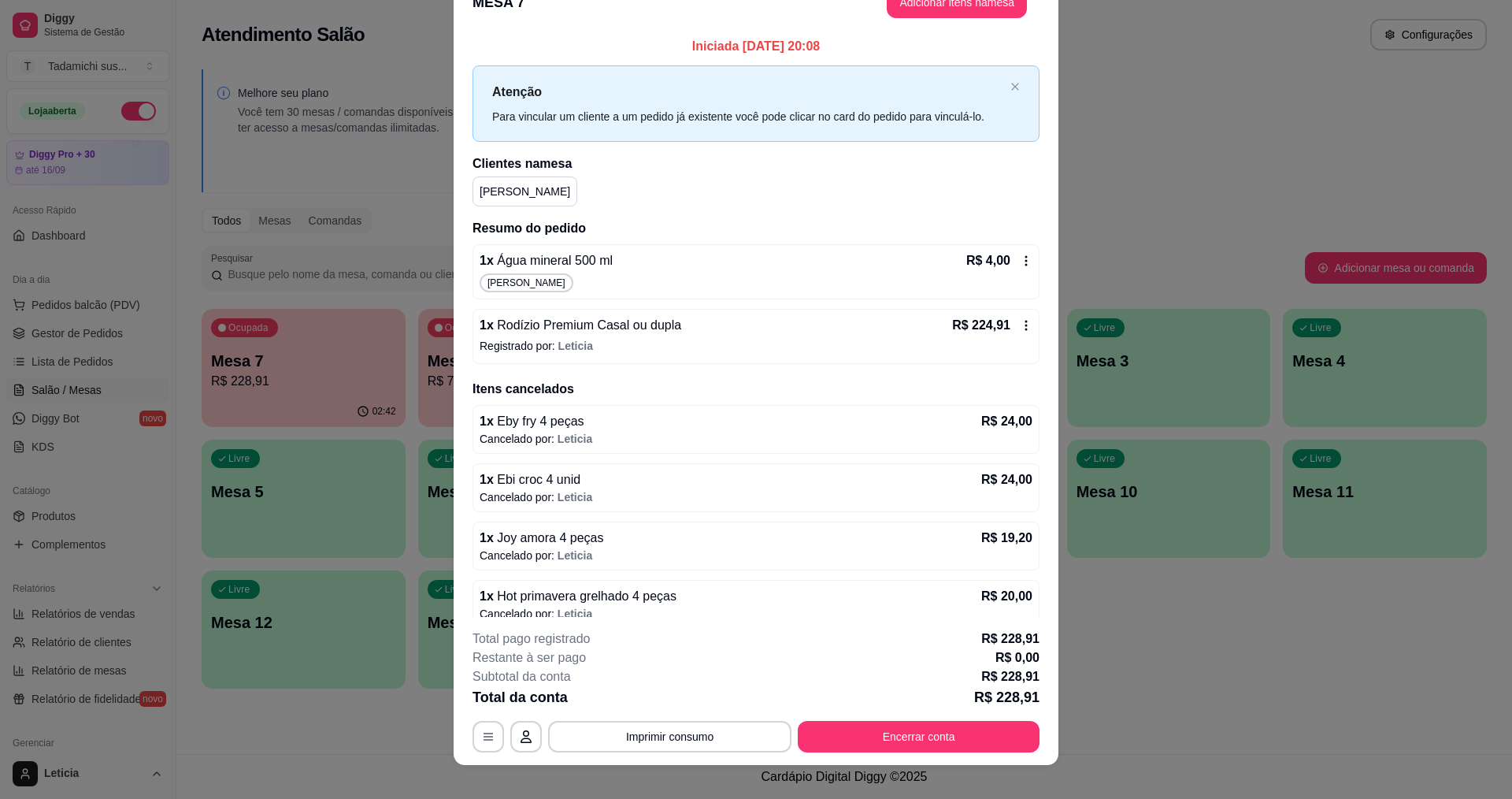
scroll to position [47, 0]
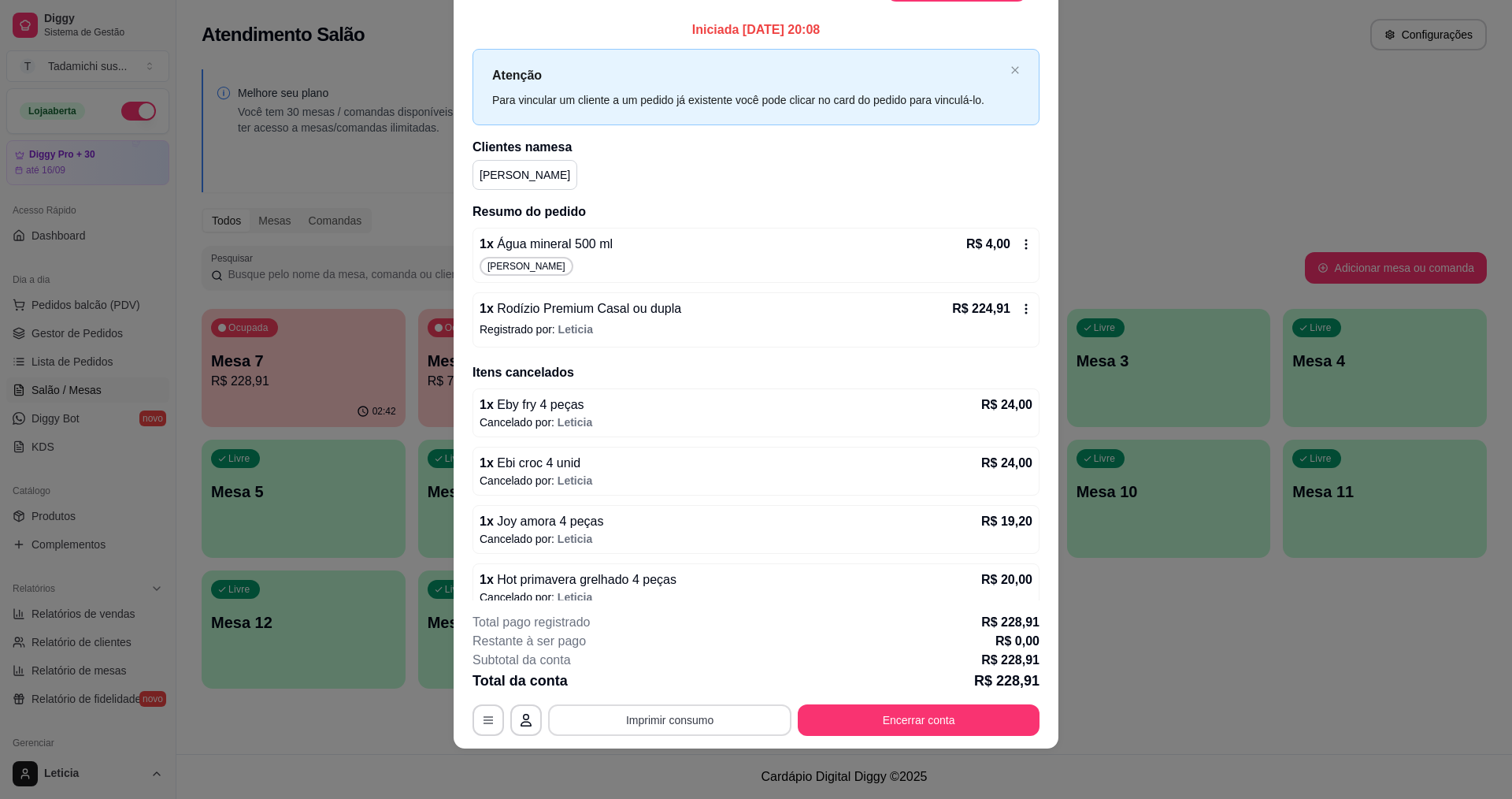
click at [667, 718] on button "Imprimir consumo" at bounding box center [670, 720] width 244 height 31
click at [631, 653] on button "IMPRESSORA" at bounding box center [668, 652] width 117 height 24
click at [918, 726] on button "Encerrar conta" at bounding box center [920, 720] width 235 height 31
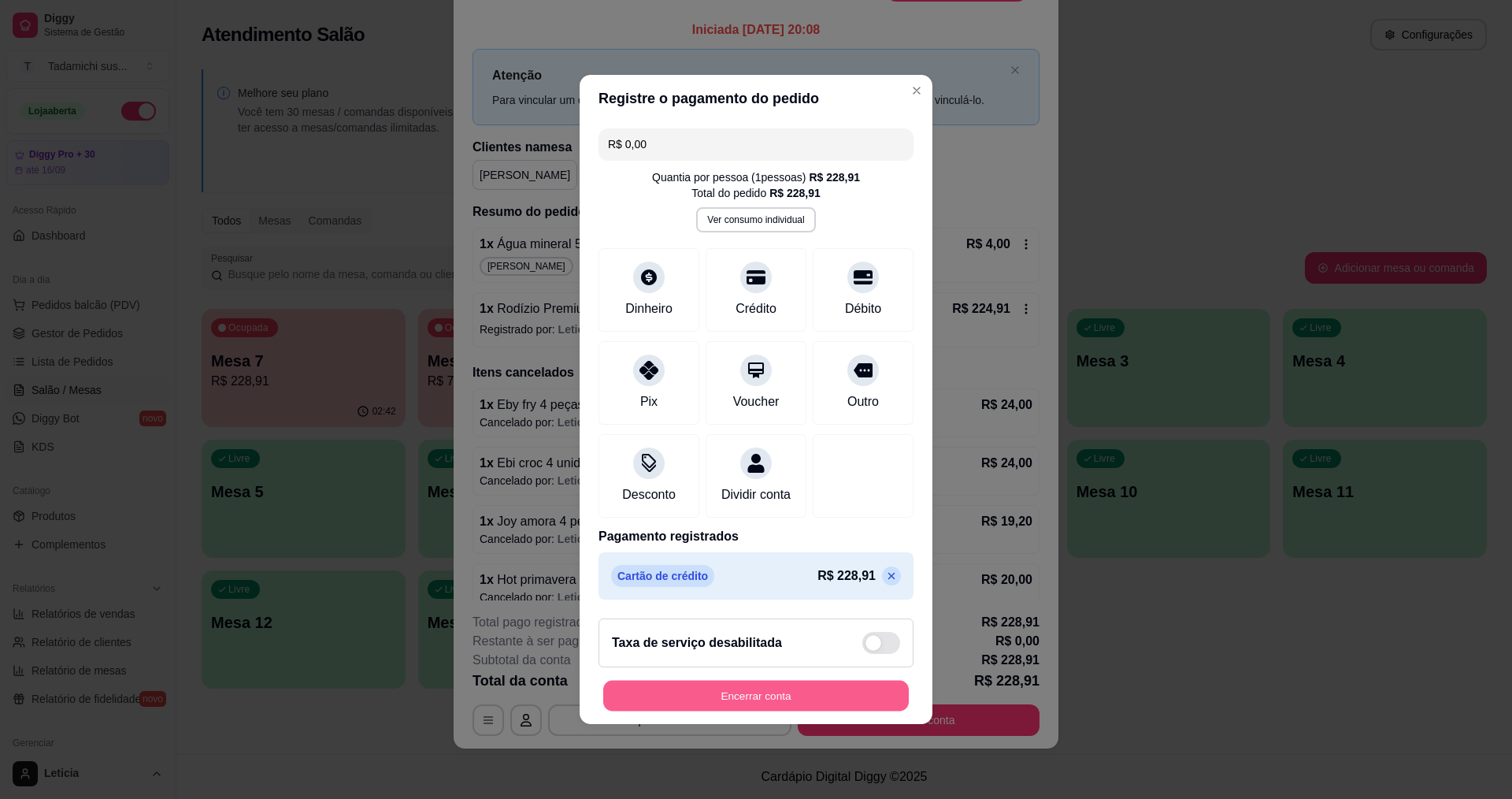
click at [854, 712] on button "Encerrar conta" at bounding box center [756, 696] width 306 height 31
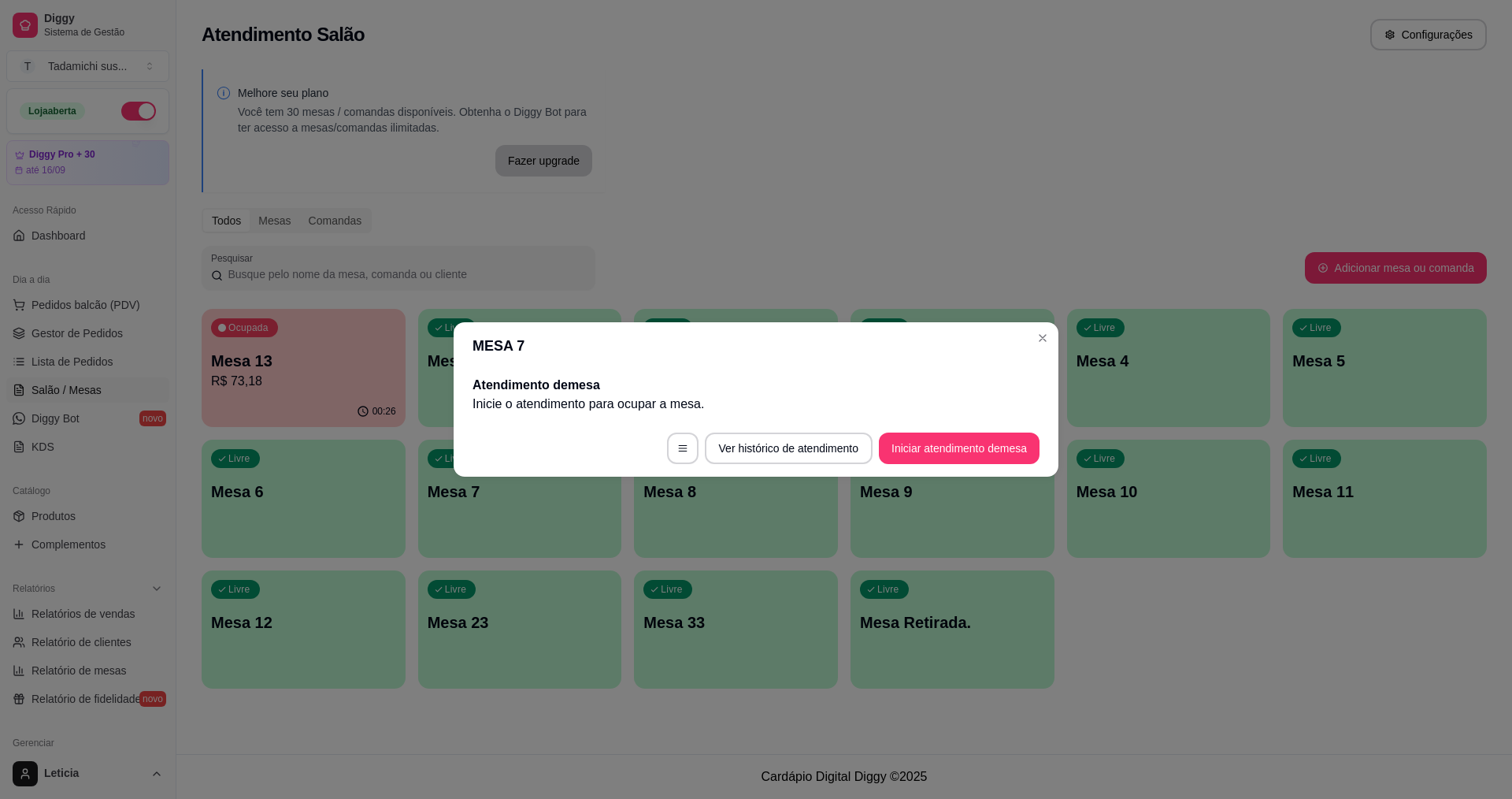
scroll to position [0, 0]
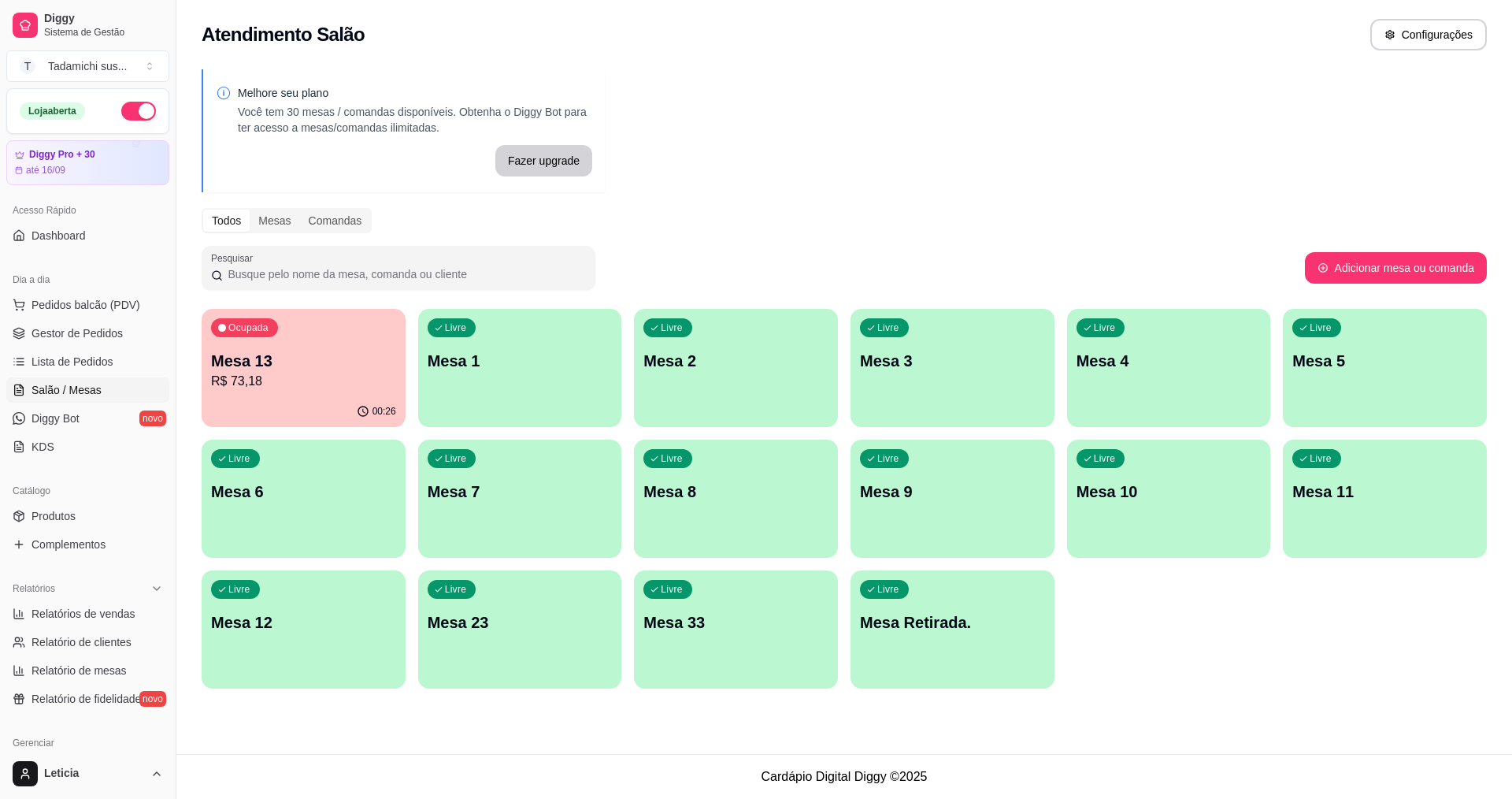
click at [381, 747] on div "Atendimento Salão Configurações Melhore seu plano Você tem 30 mesas / comandas …" at bounding box center [844, 377] width 1336 height 754
click at [263, 398] on div "00:31" at bounding box center [303, 412] width 204 height 31
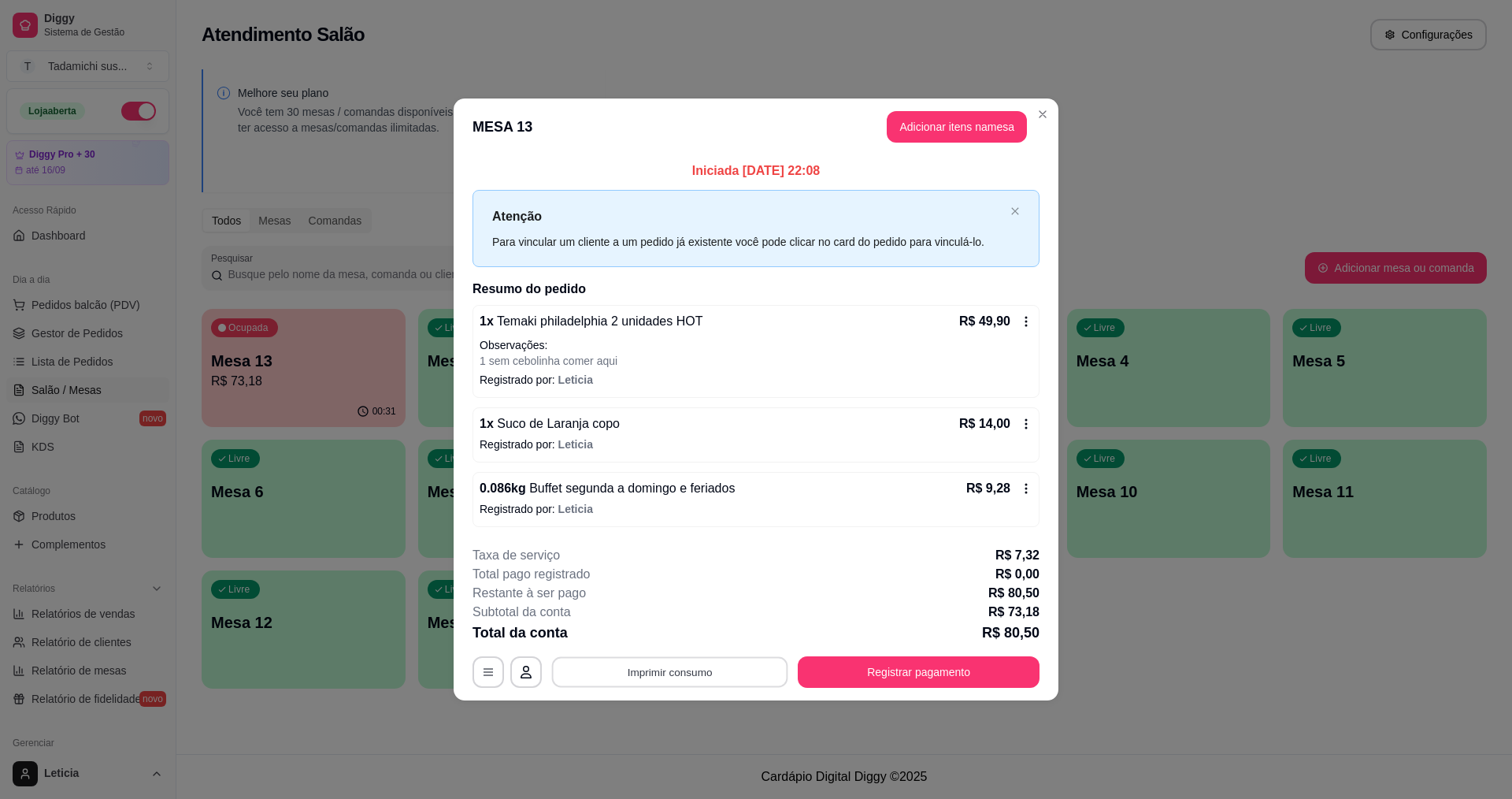
click at [600, 668] on button "Imprimir consumo" at bounding box center [670, 672] width 237 height 31
click at [641, 611] on button "IMPRESSORA" at bounding box center [674, 604] width 117 height 24
click at [675, 665] on button "Imprimir consumo" at bounding box center [670, 672] width 237 height 31
click at [720, 644] on button "IMPRESSORA HAYOM" at bounding box center [674, 635] width 121 height 25
click at [823, 675] on button "Registrar pagamento" at bounding box center [920, 672] width 235 height 31
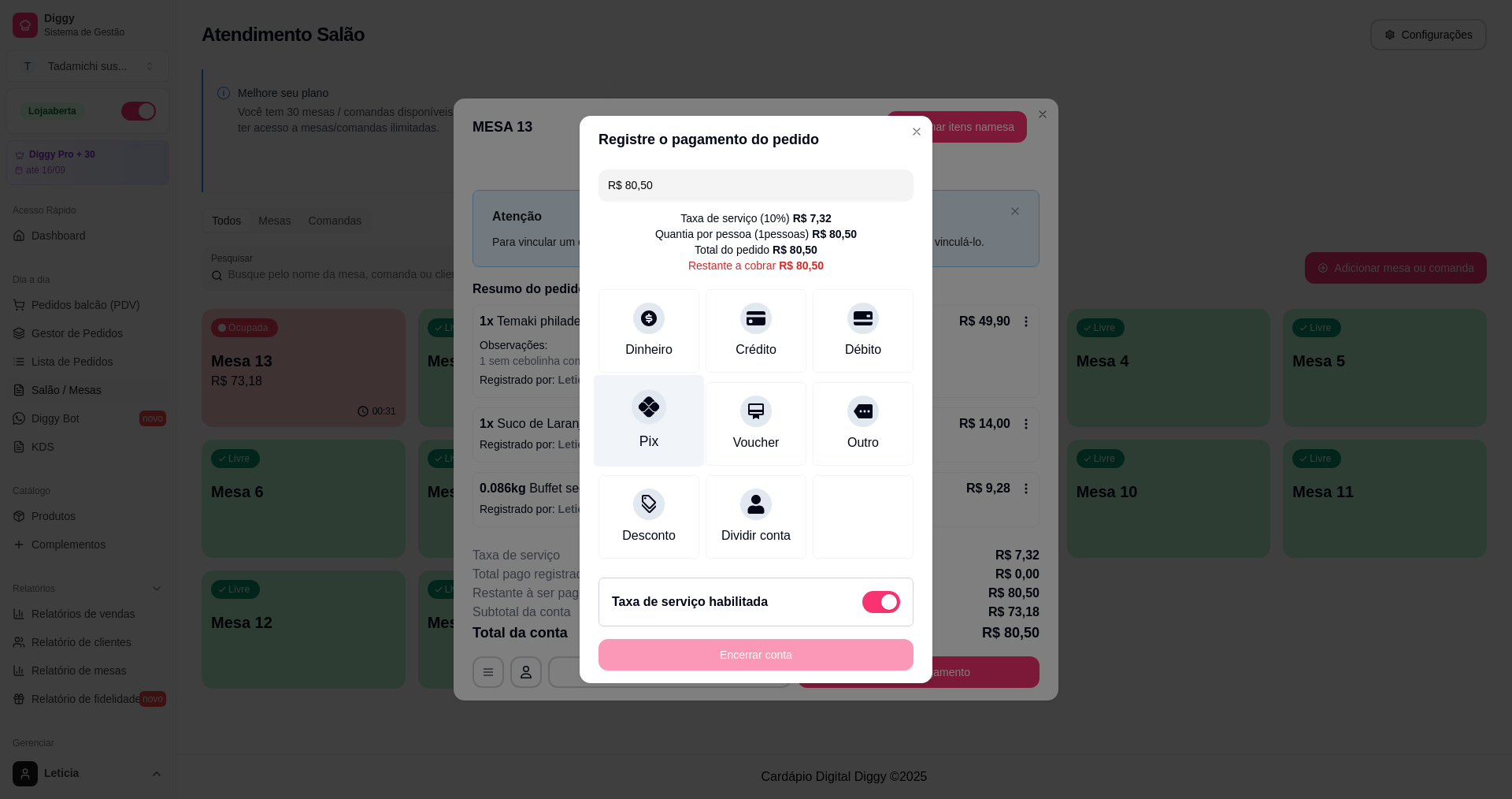
click at [637, 427] on div "Pix" at bounding box center [649, 421] width 111 height 92
type input "R$ 0,00"
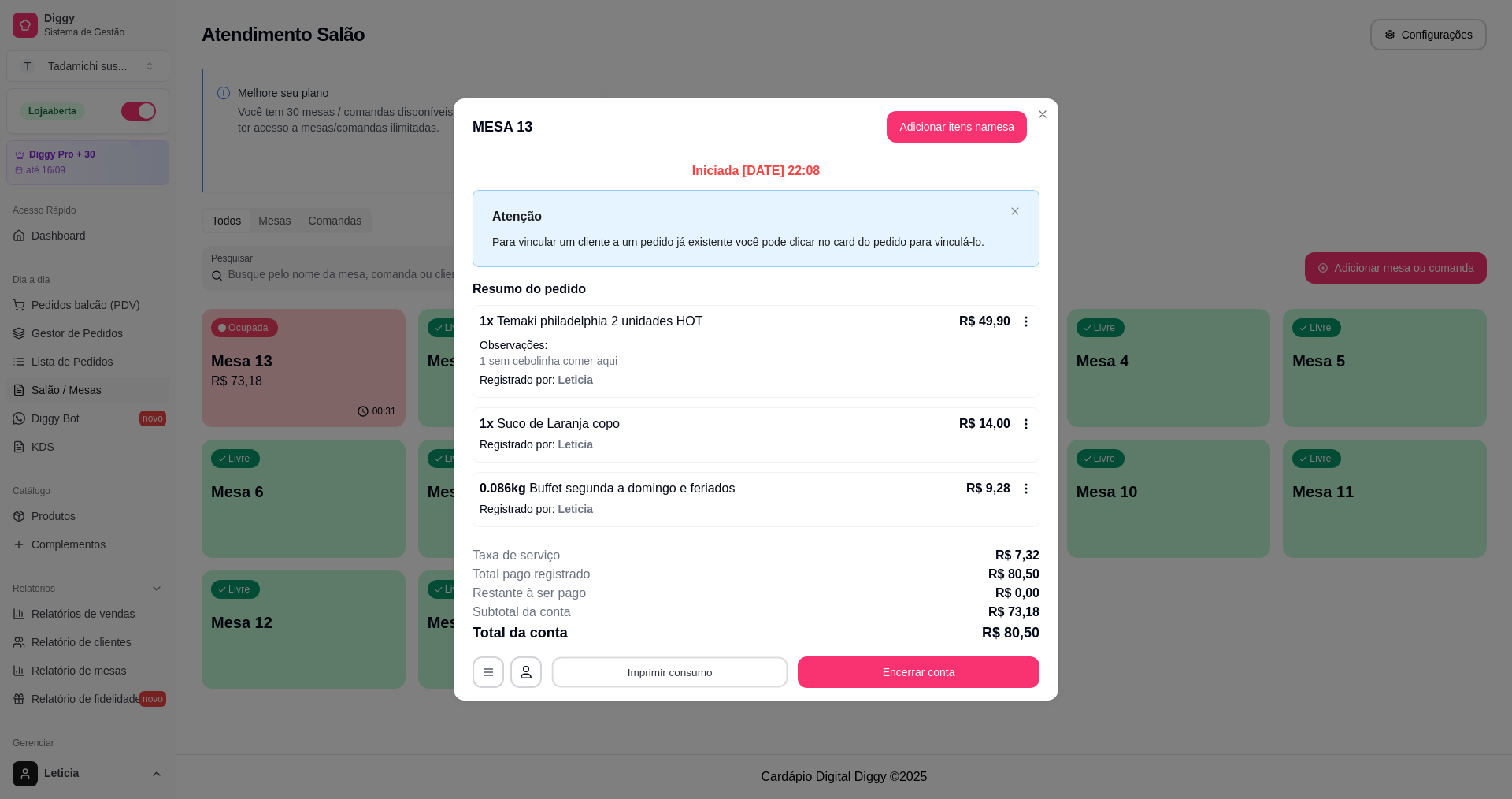
click at [680, 665] on button "Imprimir consumo" at bounding box center [670, 672] width 237 height 31
click at [697, 640] on button "IMPRESSORA HAYOM" at bounding box center [674, 635] width 117 height 24
click at [872, 667] on button "Encerrar conta" at bounding box center [920, 672] width 235 height 31
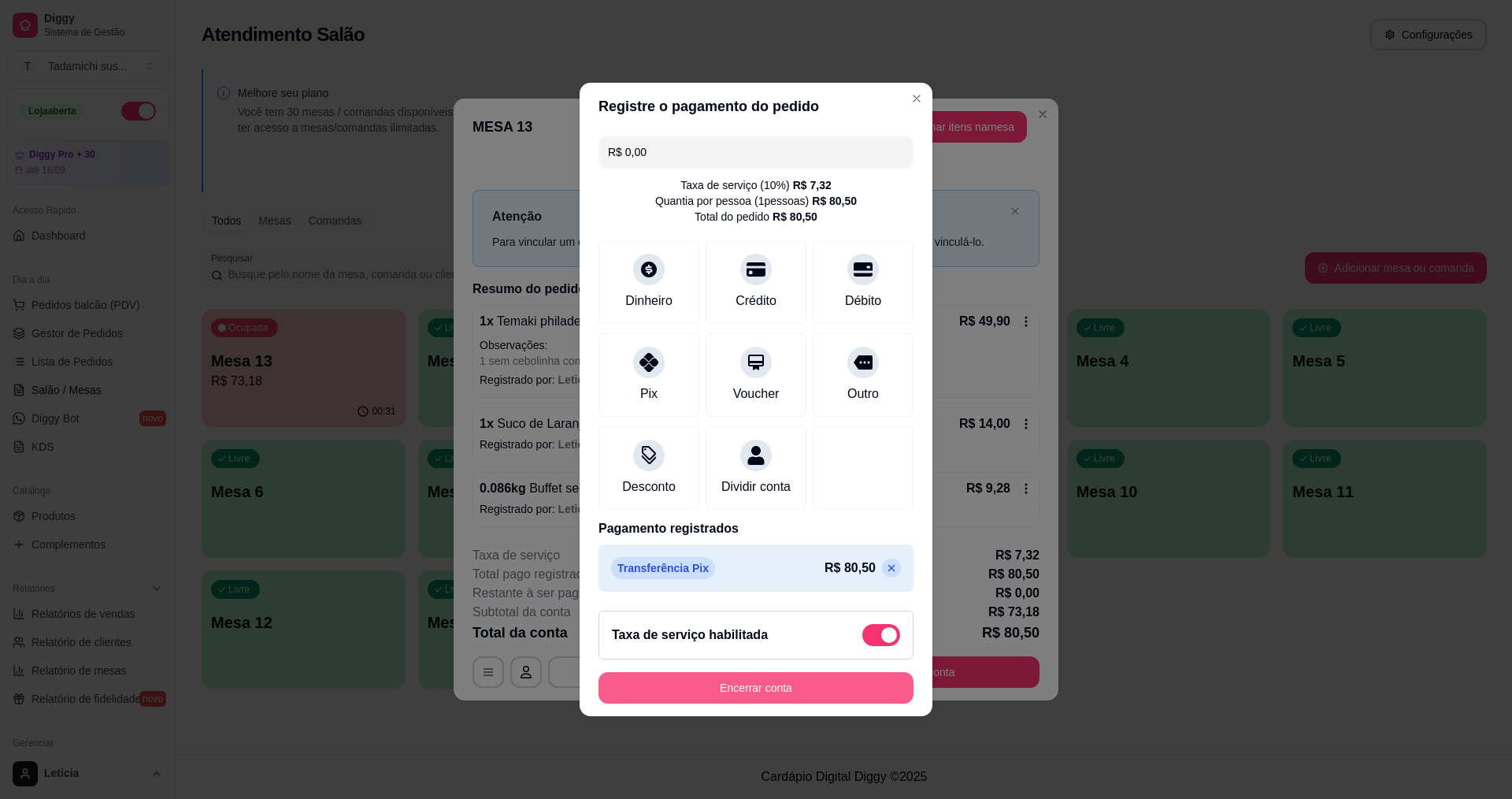
click at [750, 698] on button "Encerrar conta" at bounding box center [756, 688] width 315 height 31
